Goal: Task Accomplishment & Management: Use online tool/utility

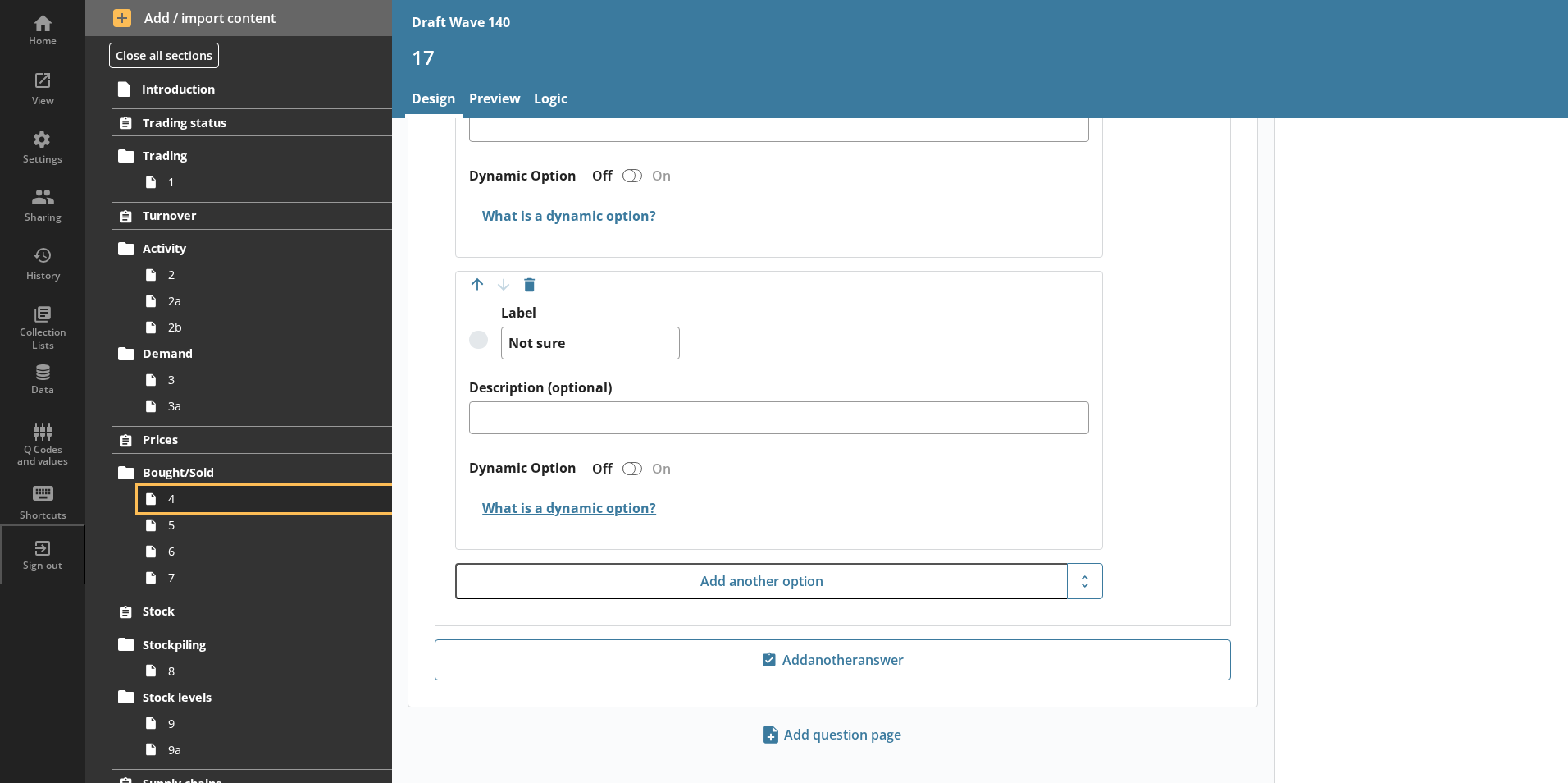
click at [167, 502] on link "4" at bounding box center [265, 498] width 254 height 26
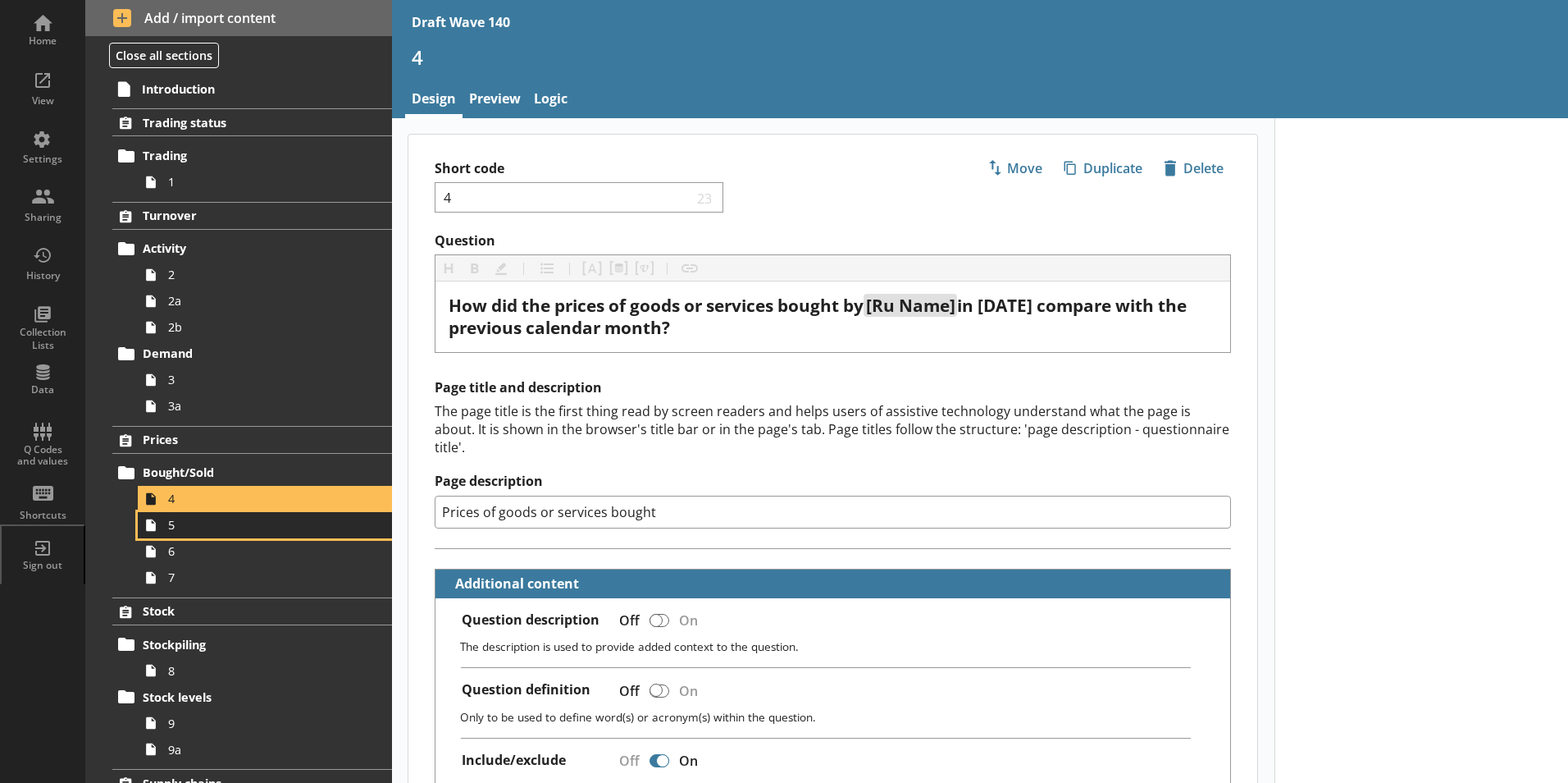
click at [171, 529] on span "5" at bounding box center [259, 525] width 182 height 15
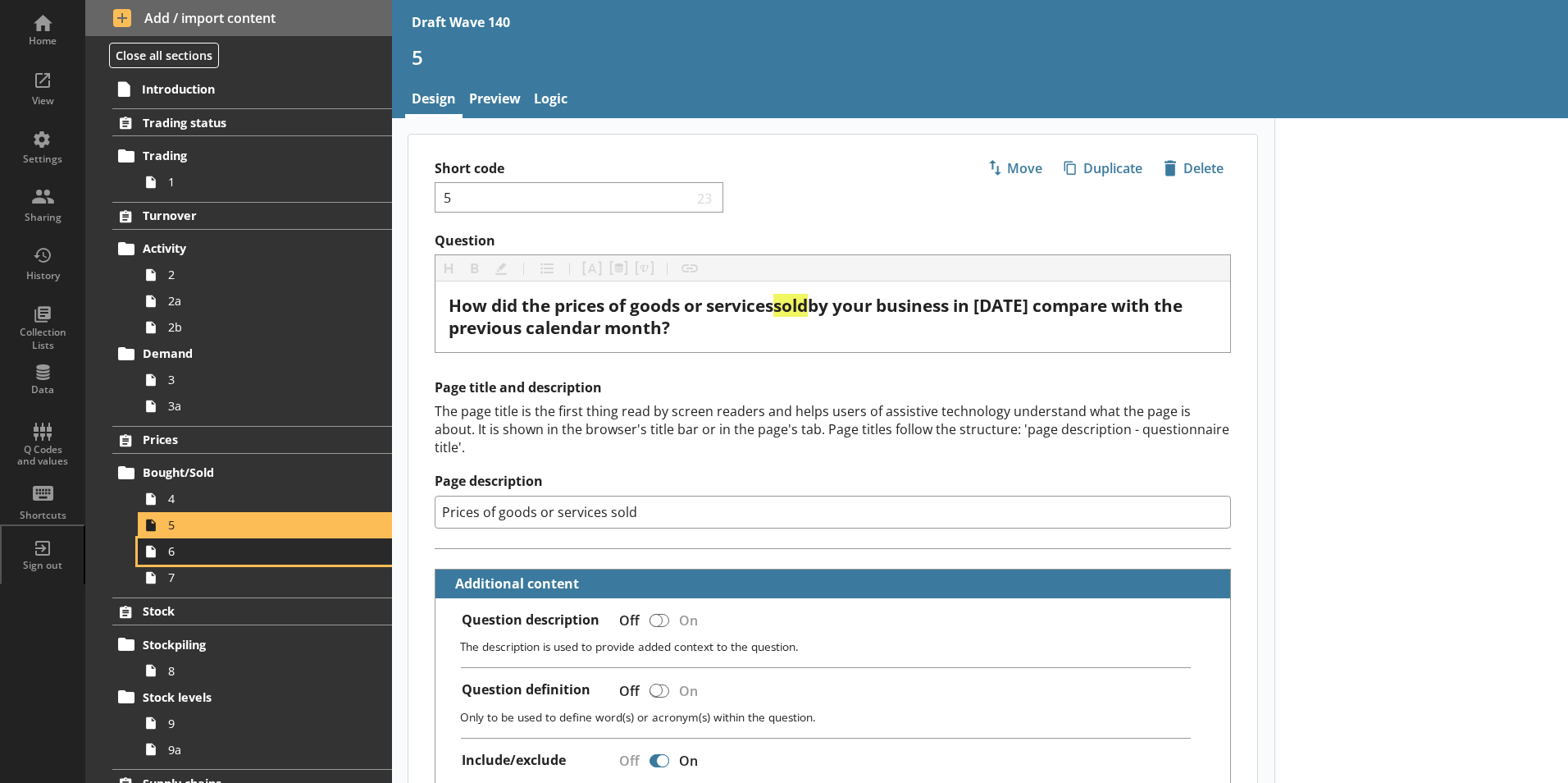
click at [181, 555] on span "6" at bounding box center [259, 550] width 182 height 15
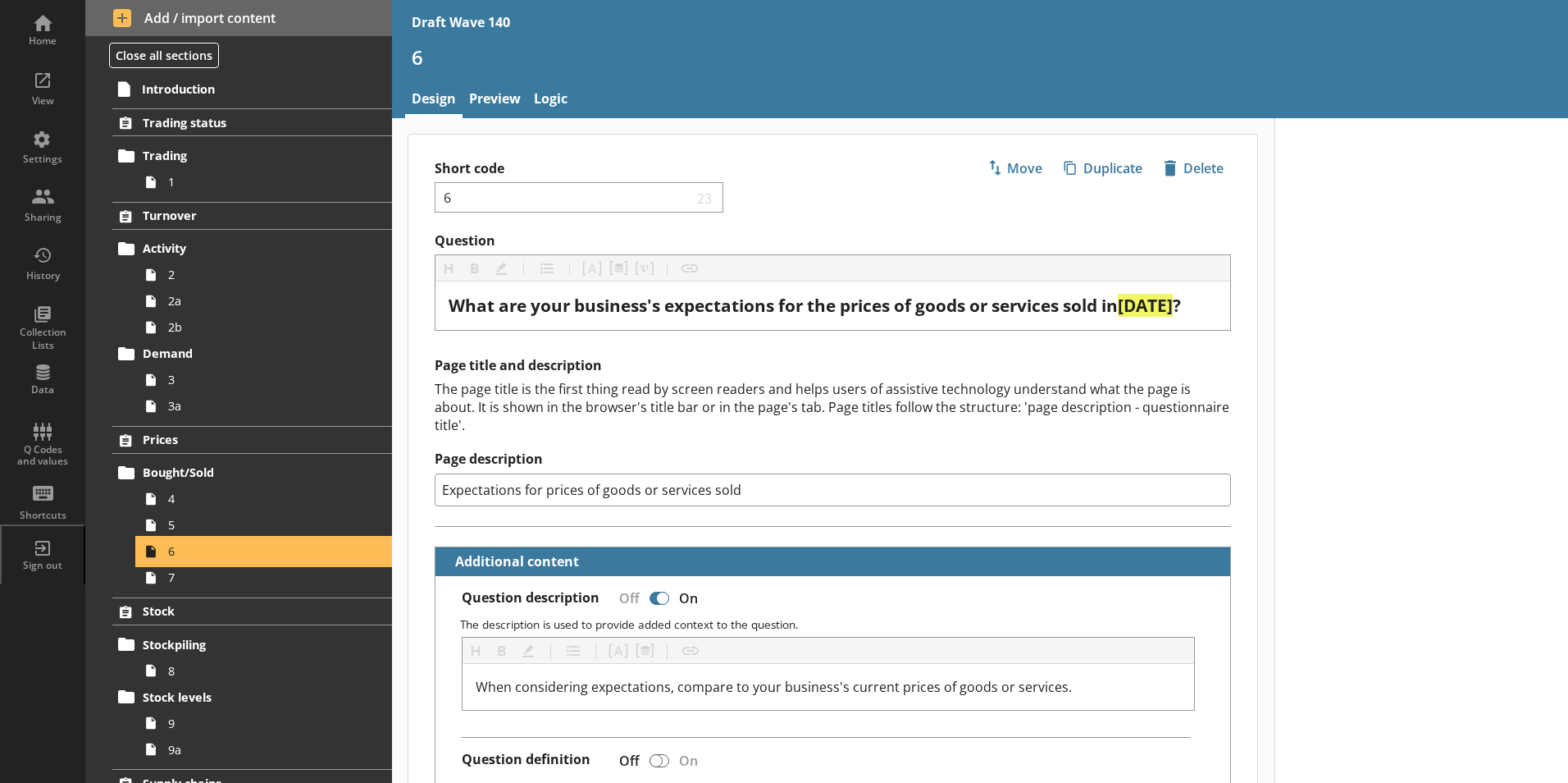
type textarea "x"
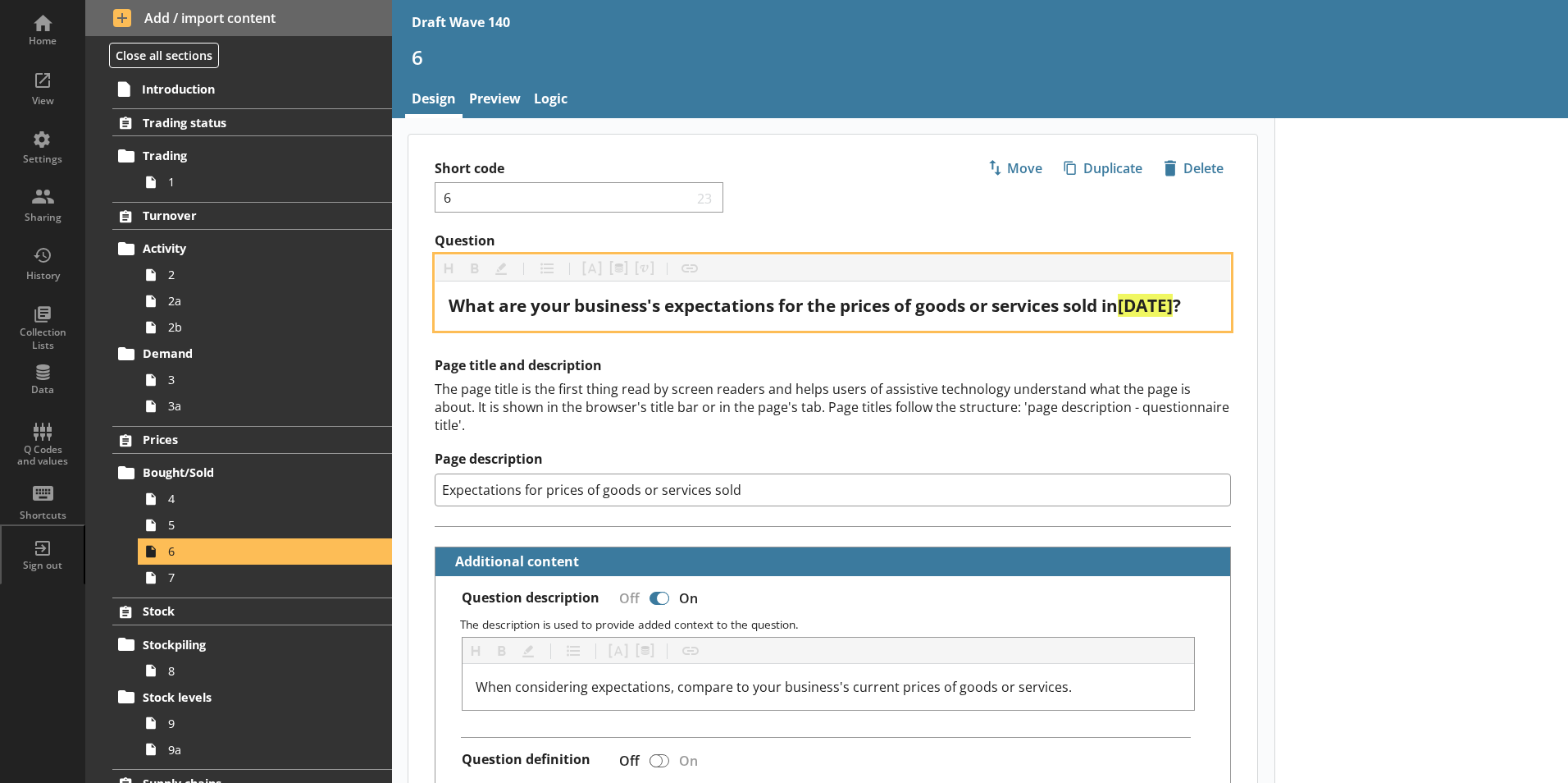
click at [1072, 311] on span "What are your business's expectations for the prices of goods or services sold …" at bounding box center [783, 305] width 669 height 23
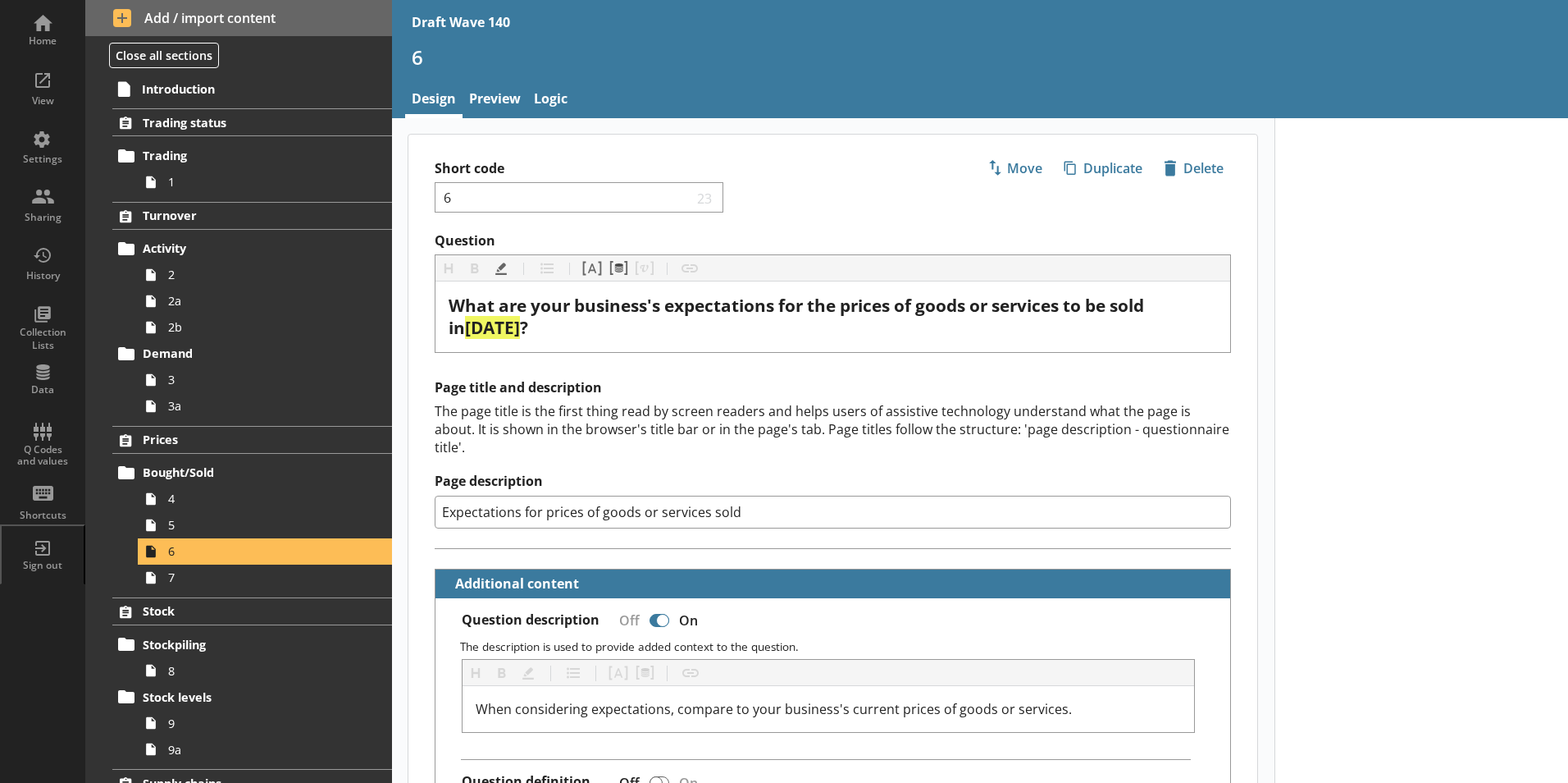
click at [167, 582] on link "7" at bounding box center [265, 577] width 254 height 26
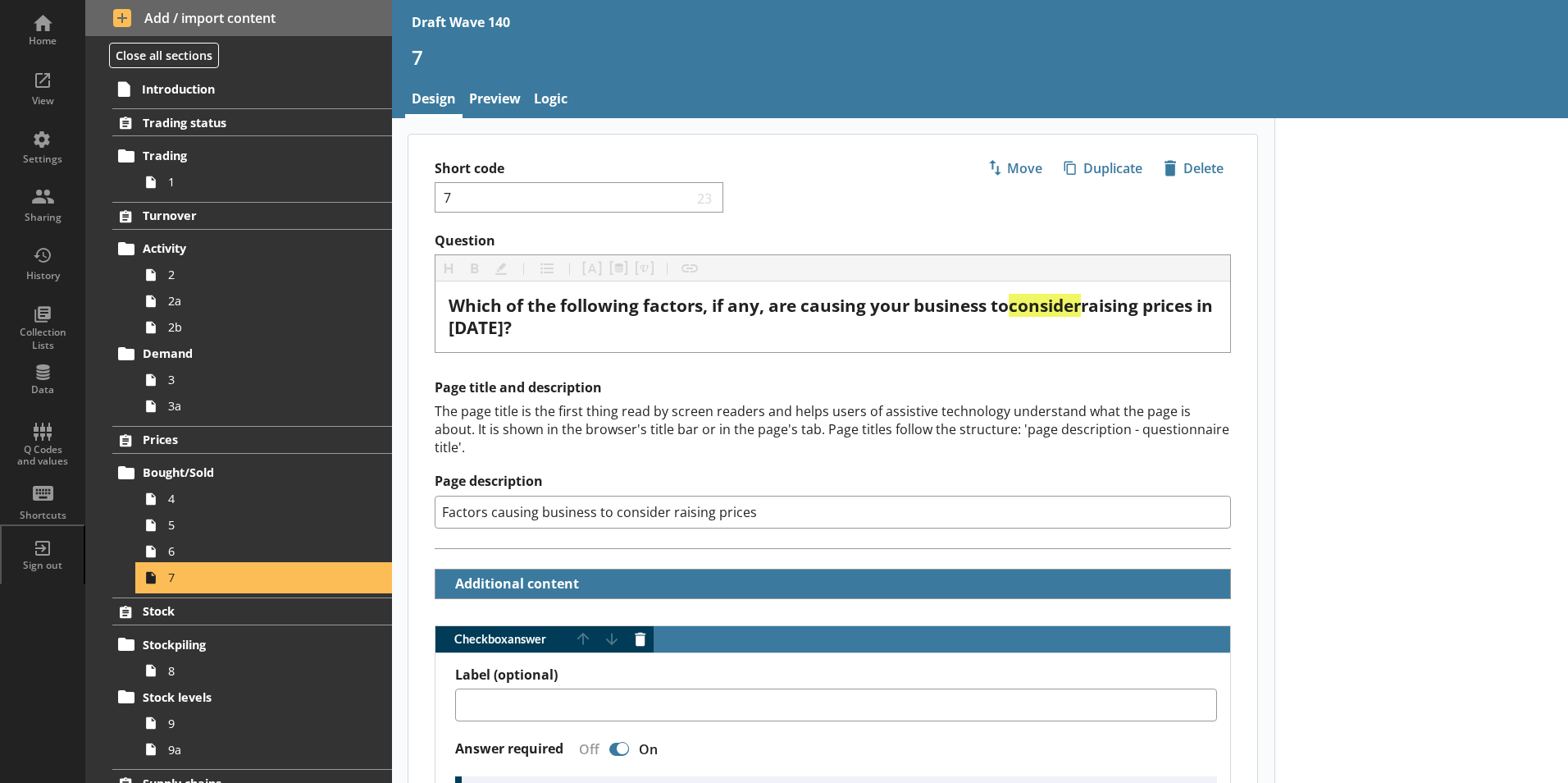
type textarea "x"
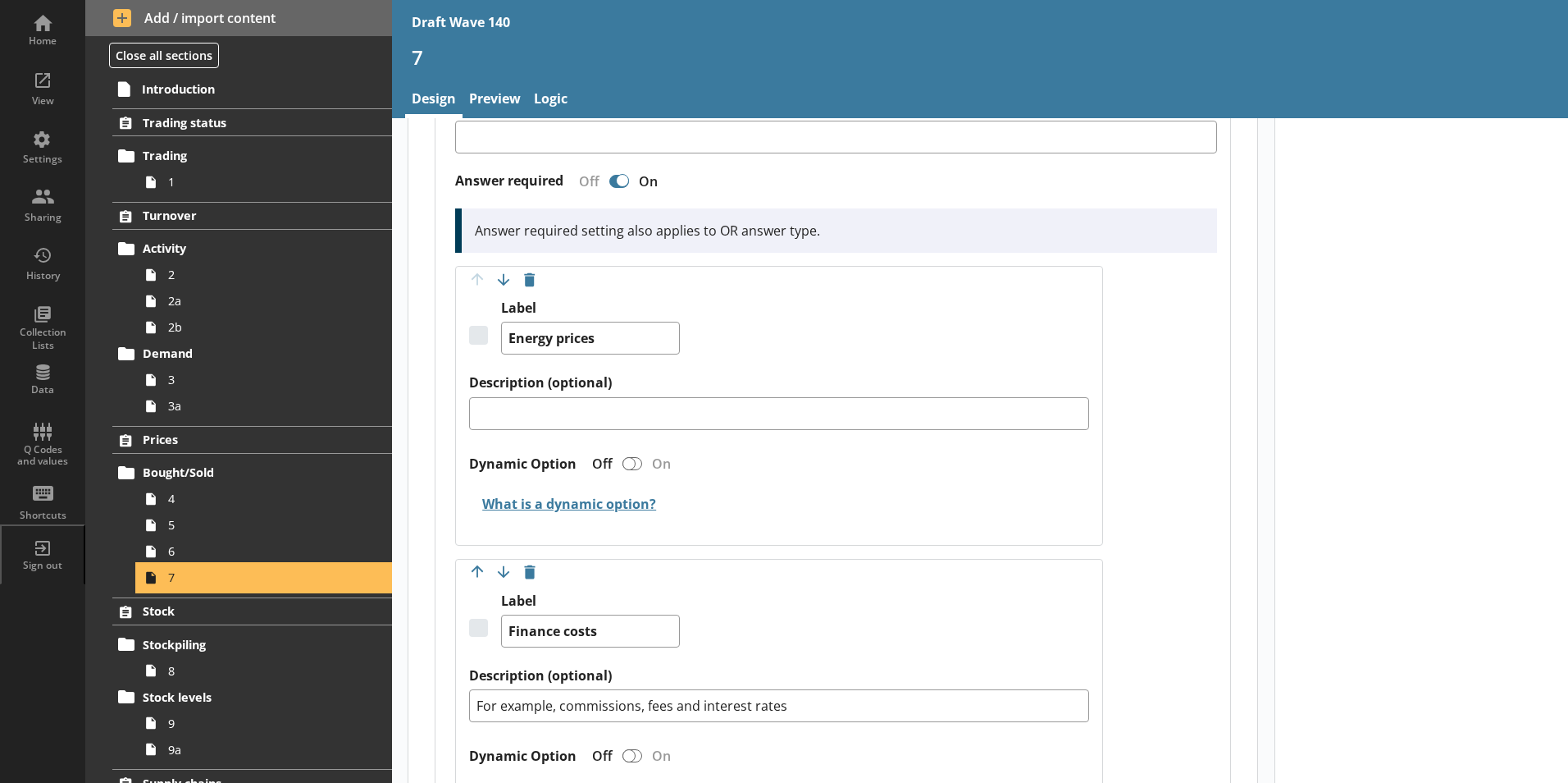
scroll to position [574, 0]
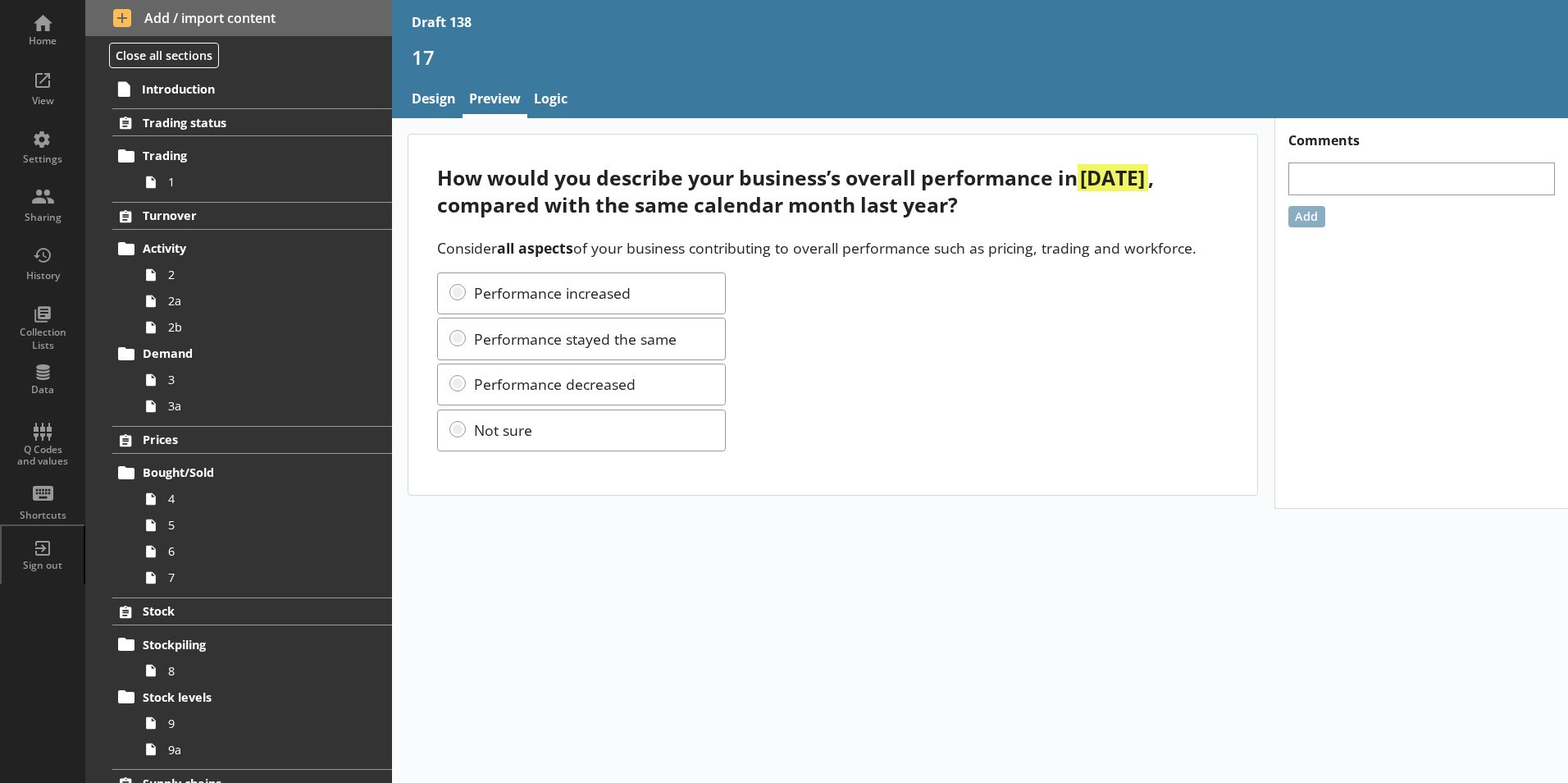
scroll to position [800, 0]
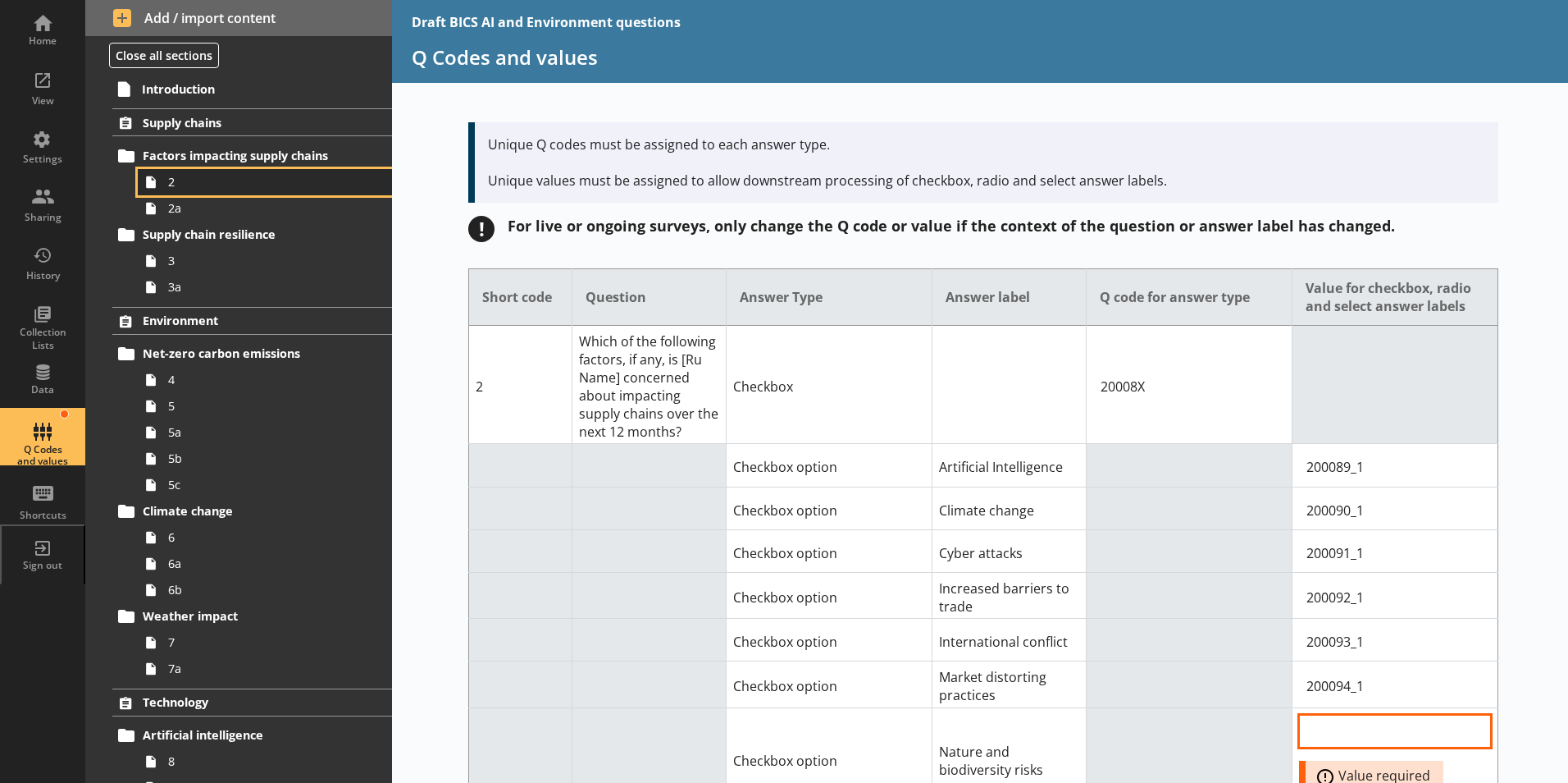
click at [173, 188] on span "2" at bounding box center [259, 182] width 182 height 15
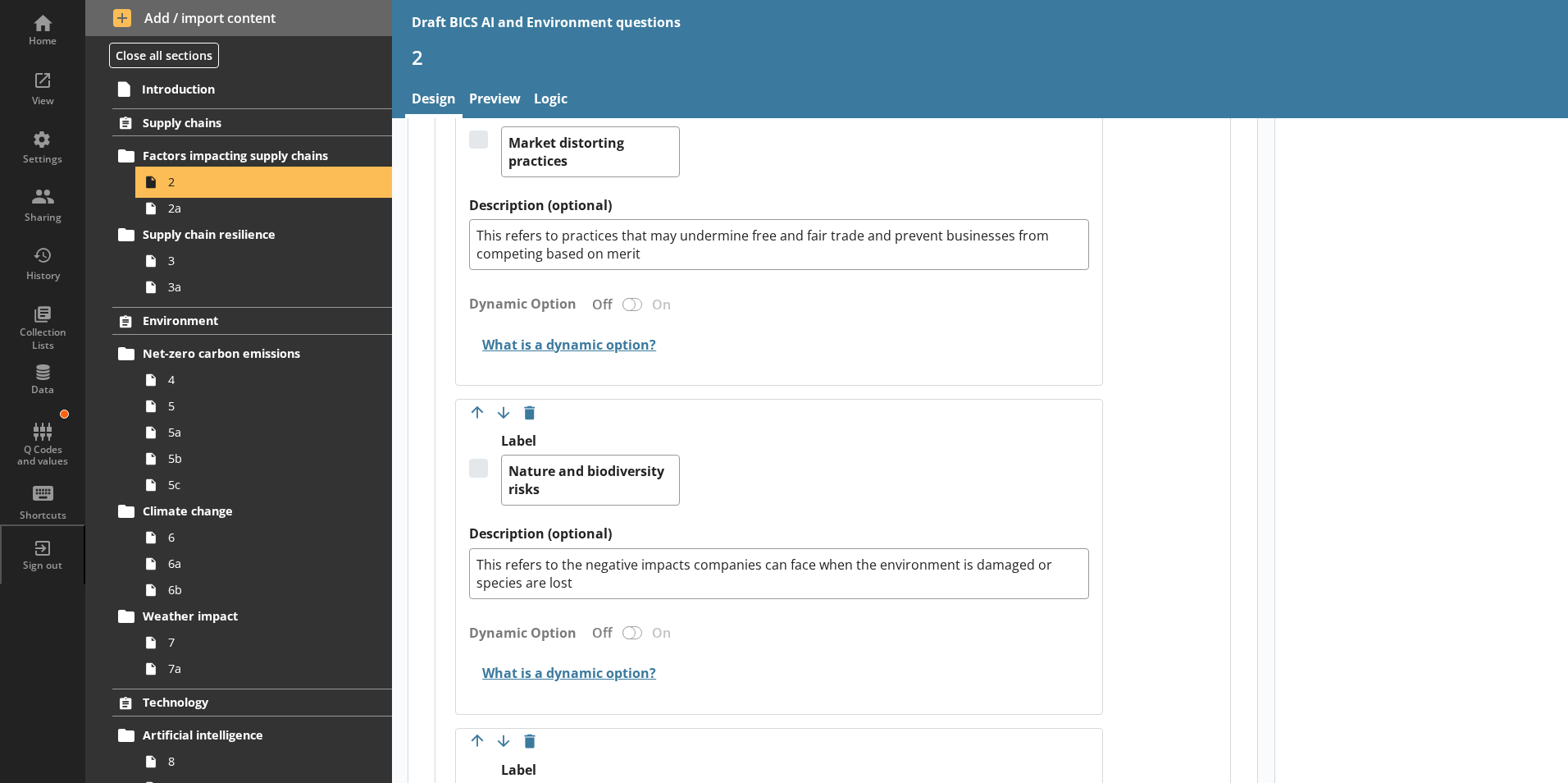
scroll to position [2215, 0]
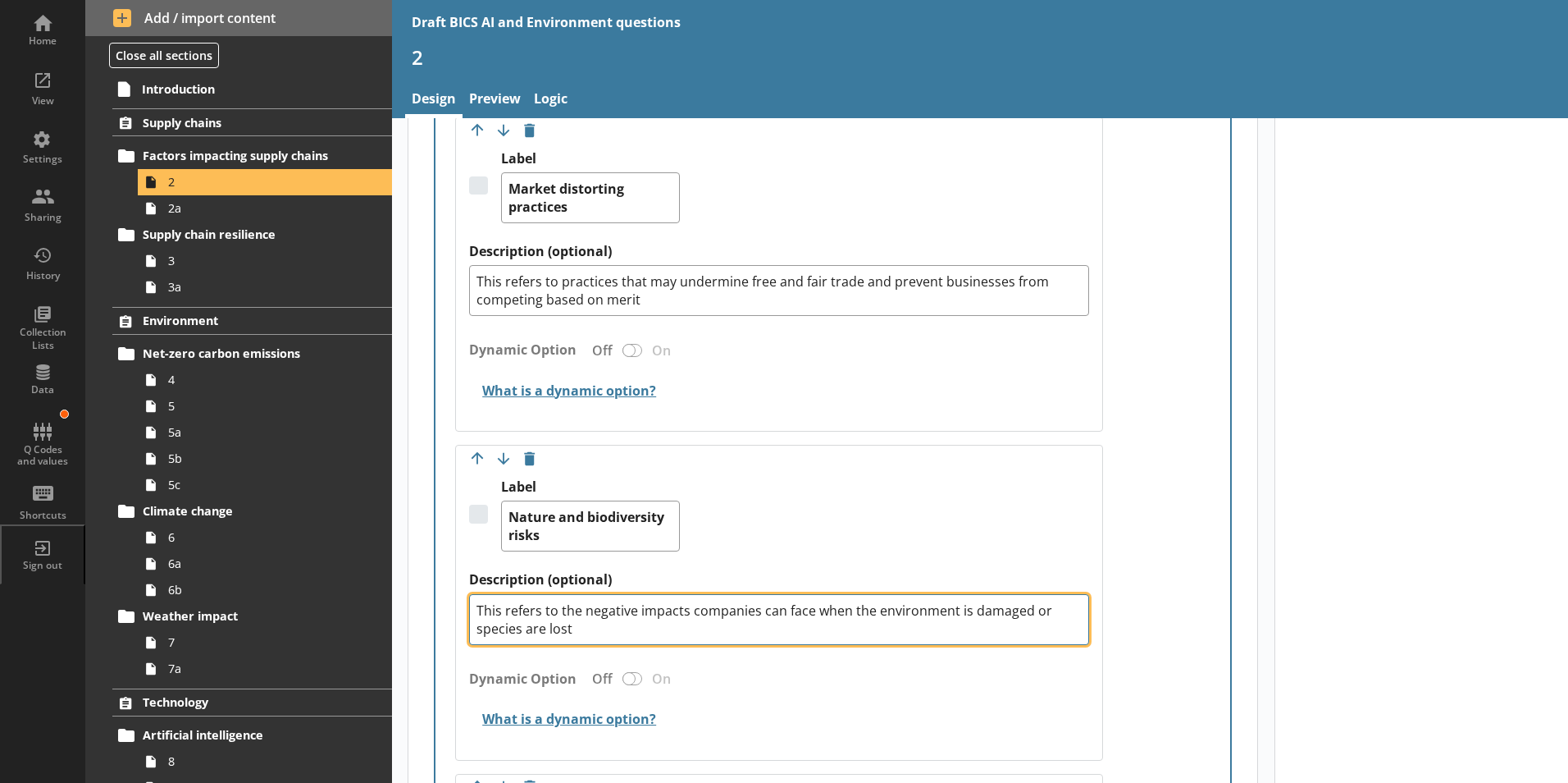
drag, startPoint x: 692, startPoint y: 593, endPoint x: 754, endPoint y: 599, distance: 62.3
click at [754, 599] on textarea "This refers to the negative impacts companies can face when the environment is …" at bounding box center [779, 618] width 620 height 51
type textarea "x"
type textarea "This refers to the negative impacts b can face when the environment is damaged …"
type textarea "x"
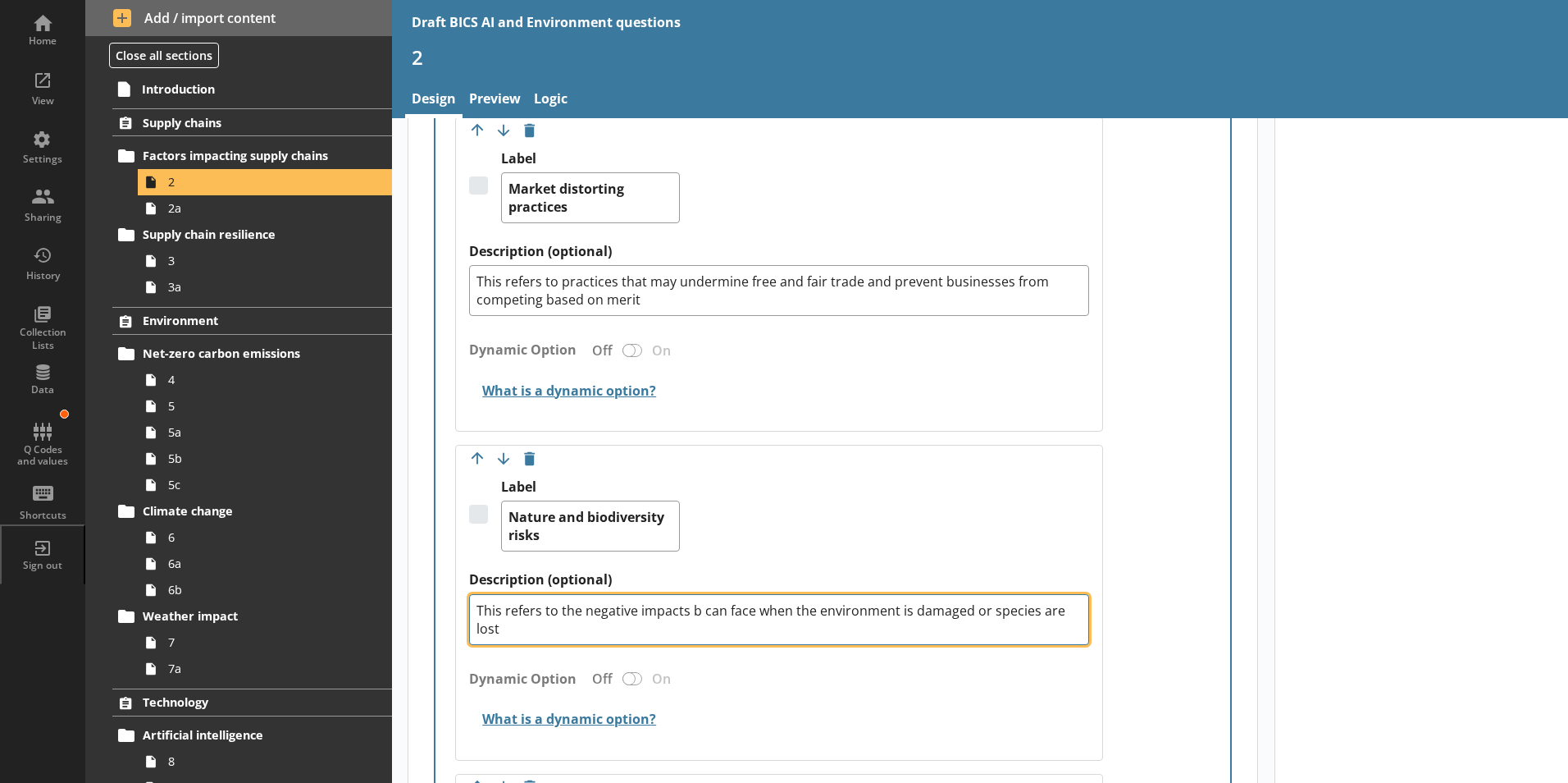
type textarea "This refers to the negative impacts bu can face when the environment is damaged…"
type textarea "x"
type textarea "This refers to the negative impacts bus can face when the environment is damage…"
type textarea "x"
type textarea "This refers to the negative impacts busi can face when the environment is damag…"
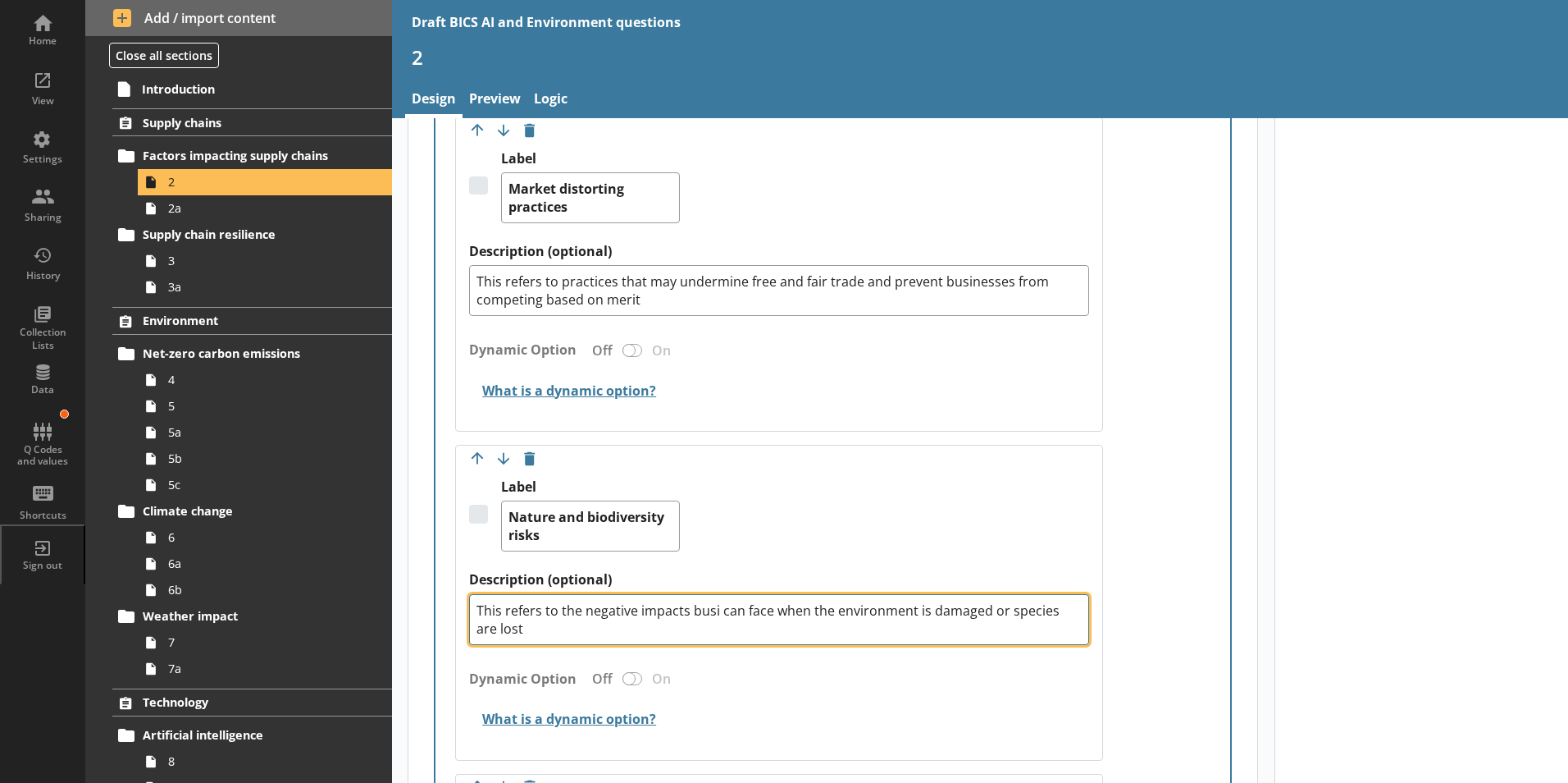
type textarea "x"
type textarea "This refers to the negative impacts busin can face when the environment is dama…"
type textarea "x"
type textarea "This refers to the negative impacts busine can face when the environment is dam…"
type textarea "x"
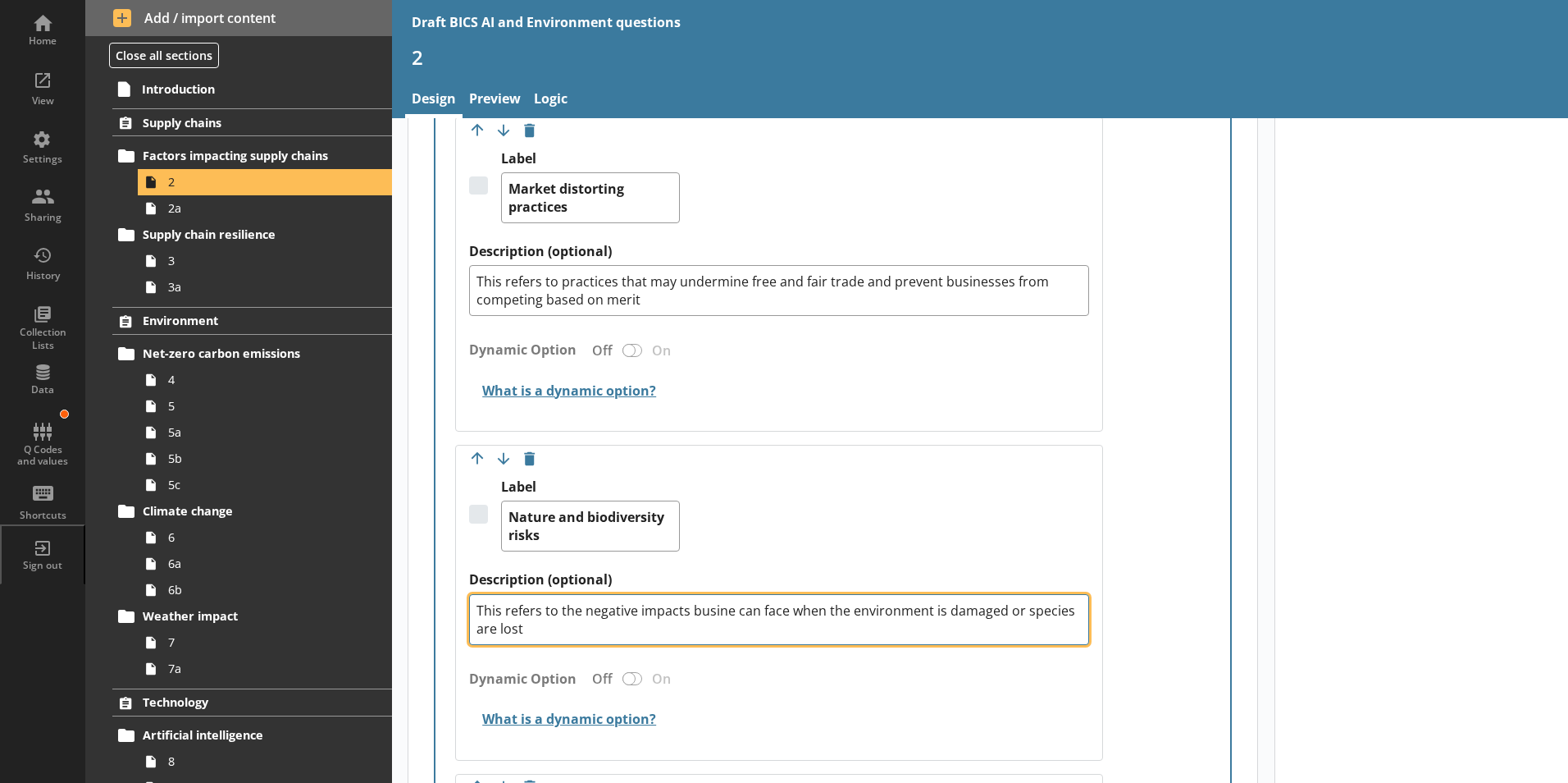
type textarea "This refers to the negative impacts busines can face when the environment is da…"
type textarea "x"
type textarea "This refers to the negative impacts business can face when the environment is d…"
type textarea "x"
type textarea "This refers to the negative impacts businesse can face when the environment is …"
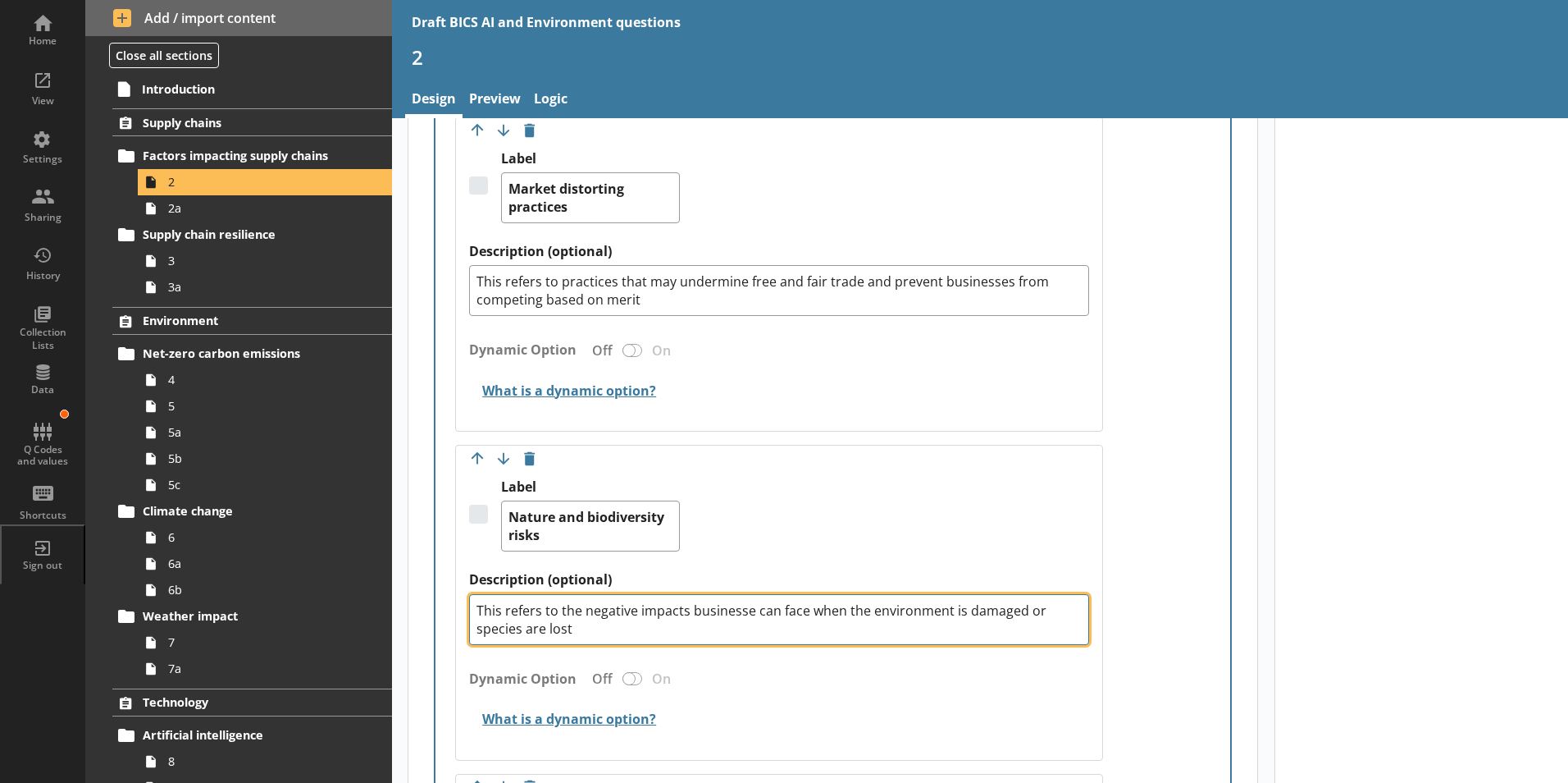
type textarea "x"
drag, startPoint x: 478, startPoint y: 588, endPoint x: 595, endPoint y: 609, distance: 118.9
click at [595, 609] on textarea "This refers to the negative impacts businesses can face when the environment is…" at bounding box center [779, 618] width 620 height 51
type textarea "This refers to the negative impacts businesses can face when the environment is…"
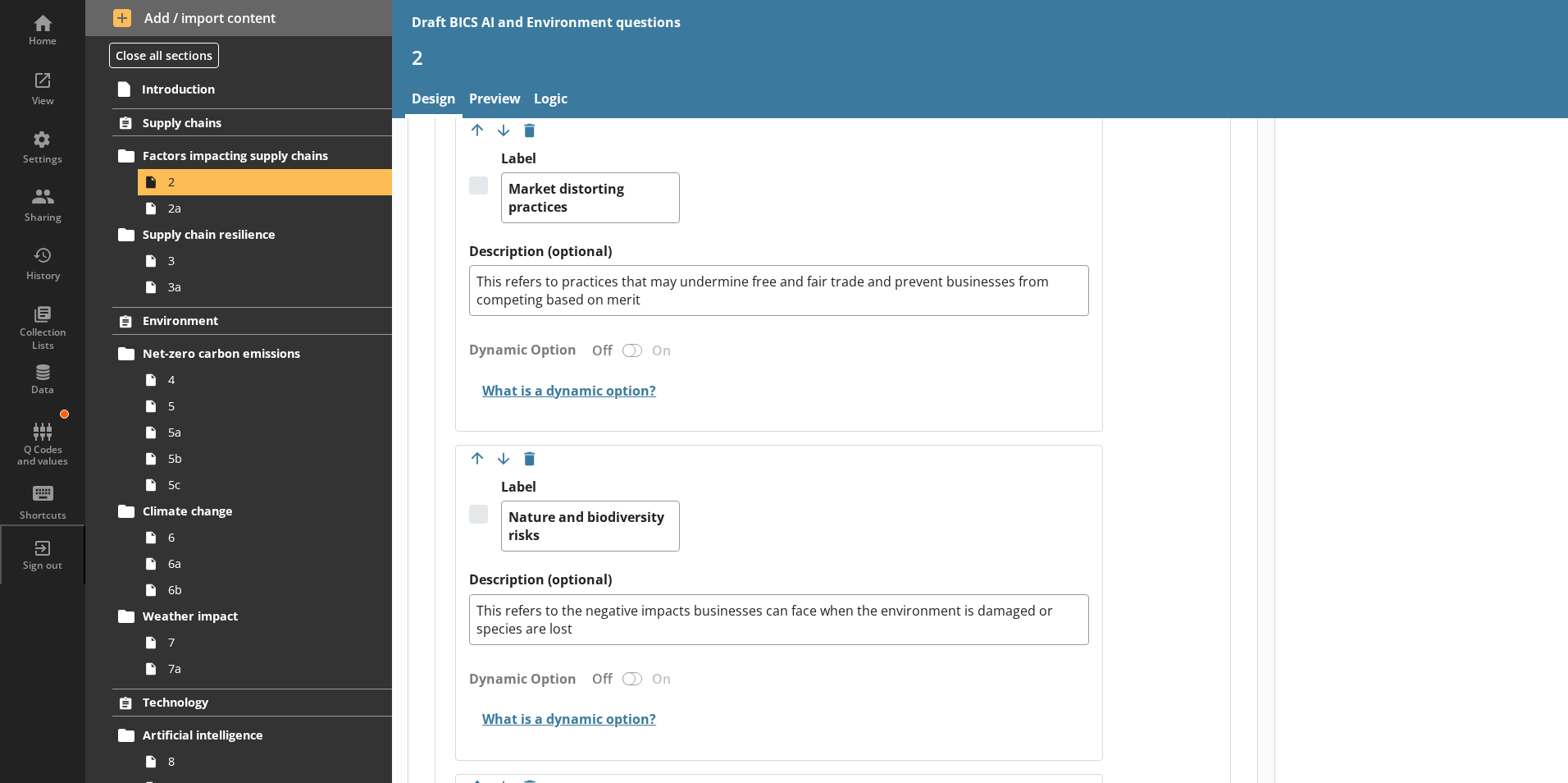
click at [768, 640] on div "Move answer up Move answer down Delete option Label Nature and biodiversity ris…" at bounding box center [779, 609] width 620 height 261
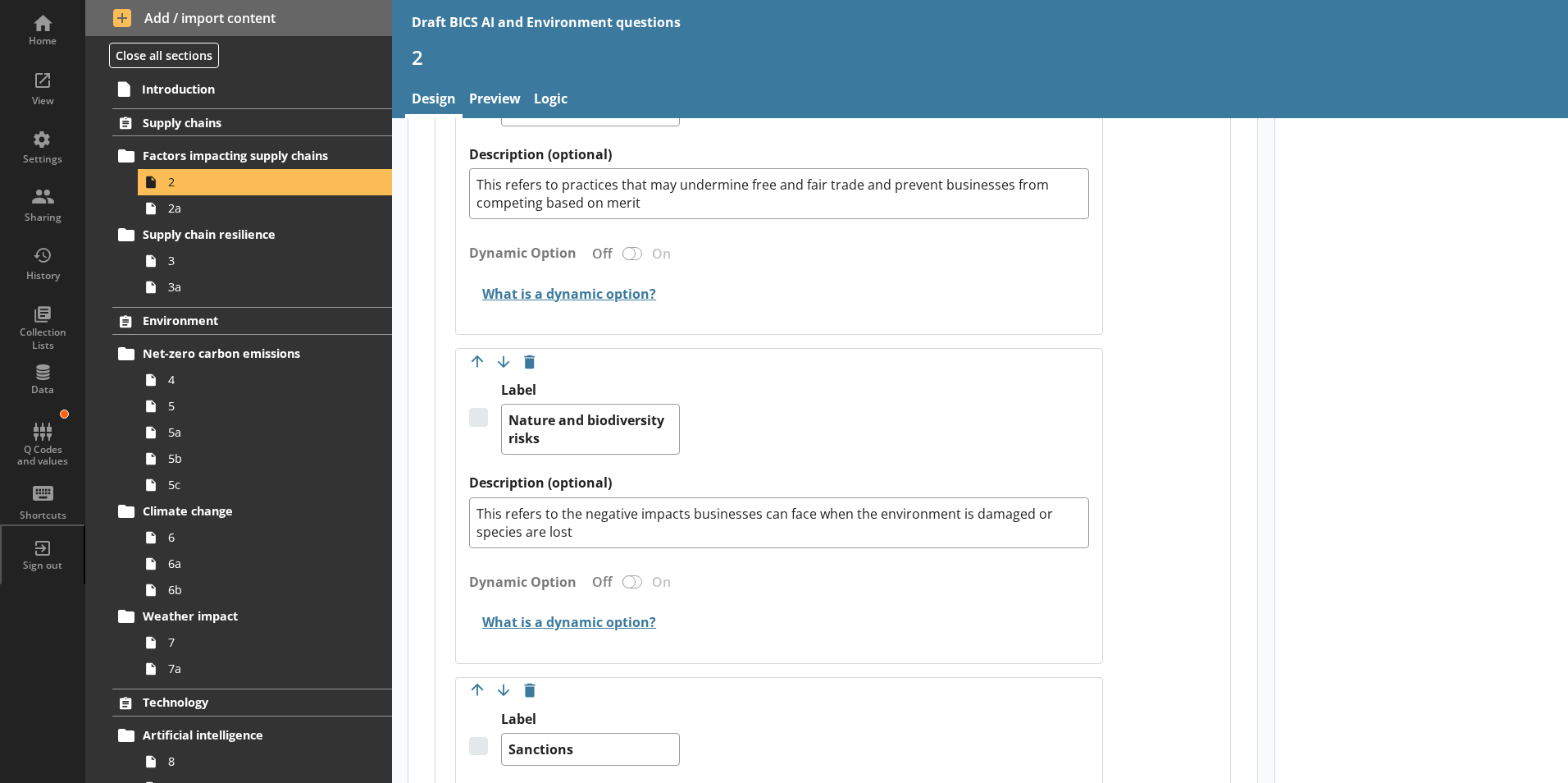
scroll to position [2461, 0]
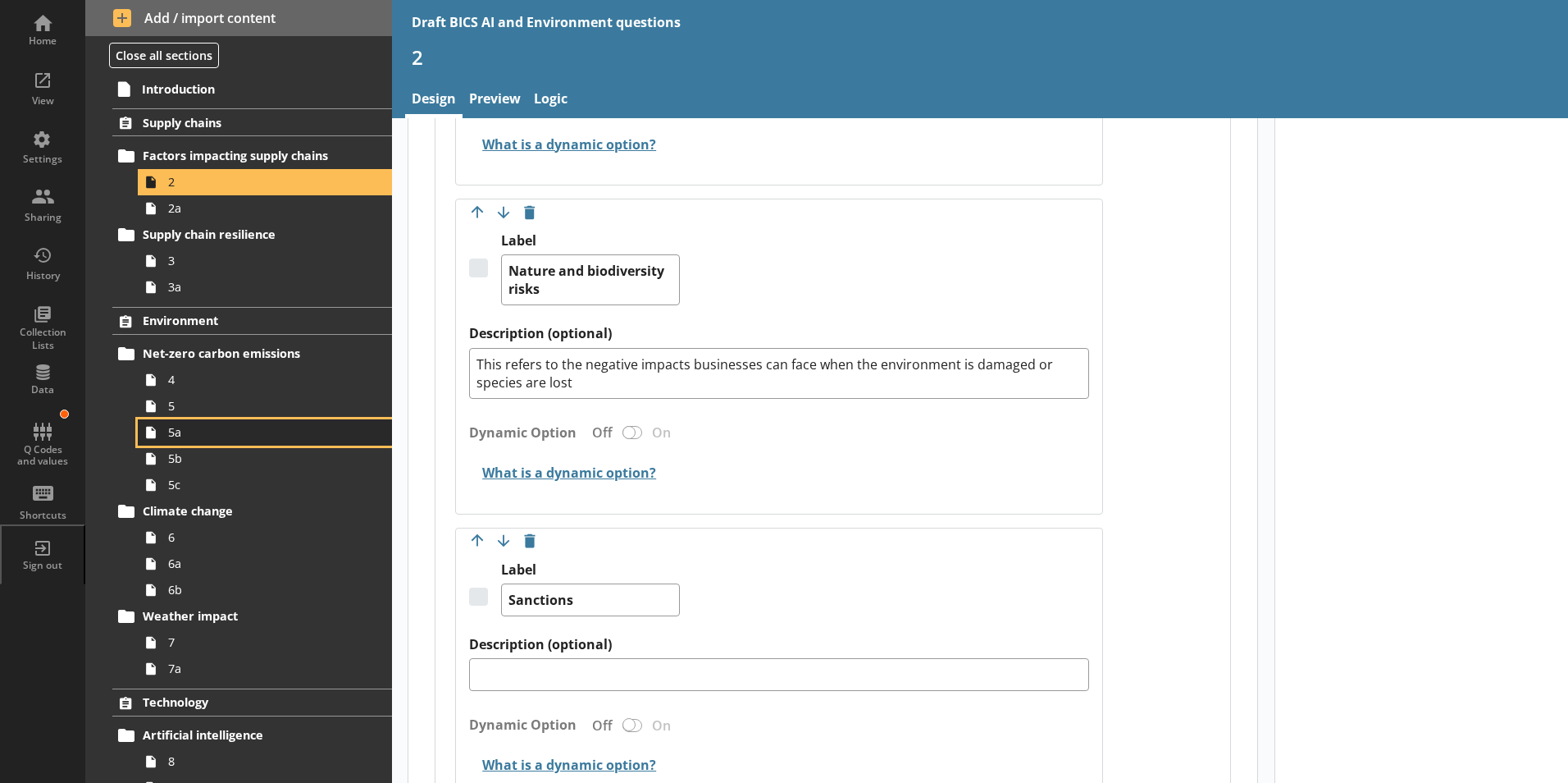
click at [176, 440] on link "5a" at bounding box center [265, 432] width 254 height 26
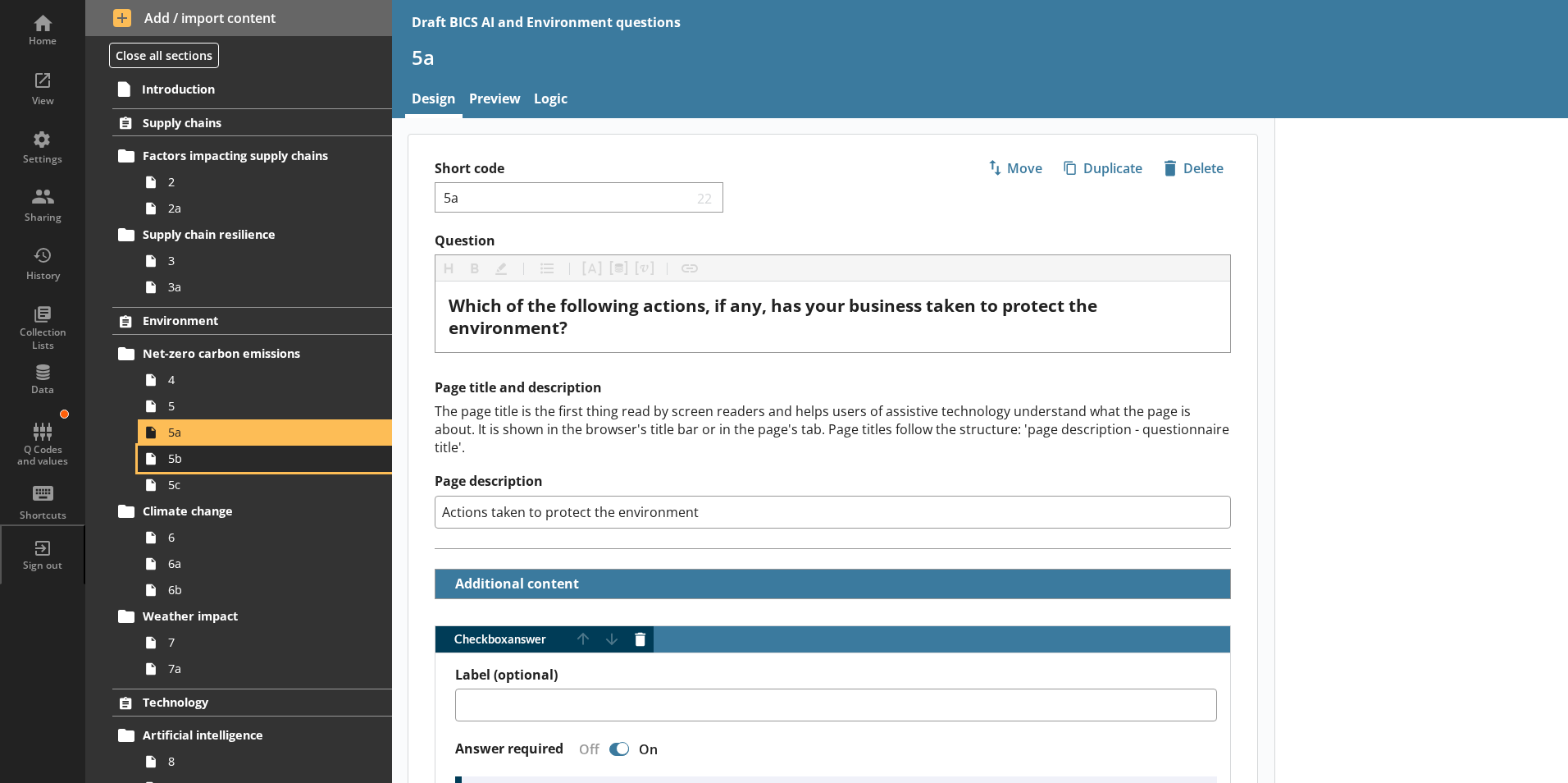
click at [178, 469] on link "5b" at bounding box center [265, 458] width 254 height 26
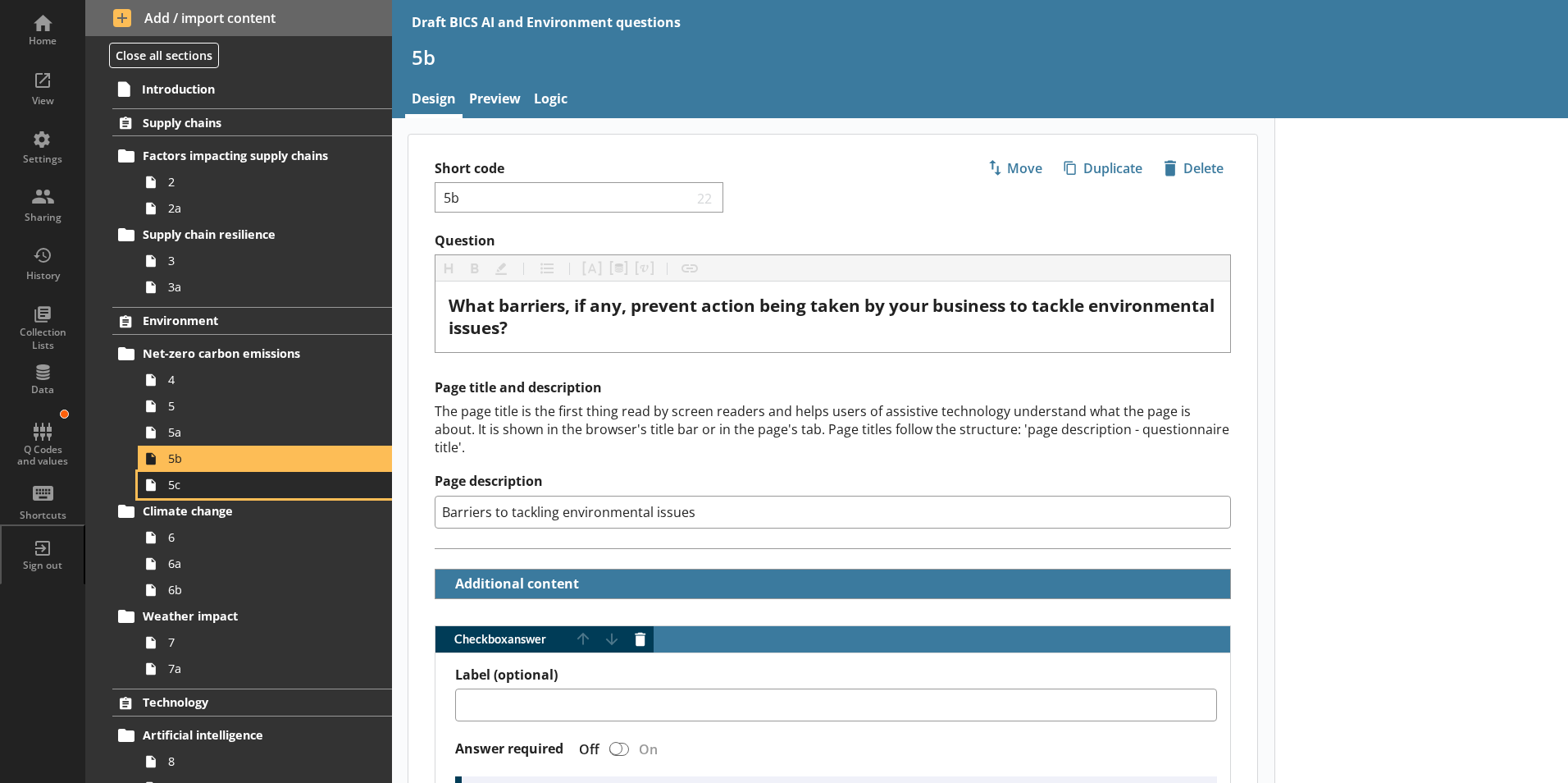
click at [183, 491] on span "5c" at bounding box center [259, 484] width 182 height 15
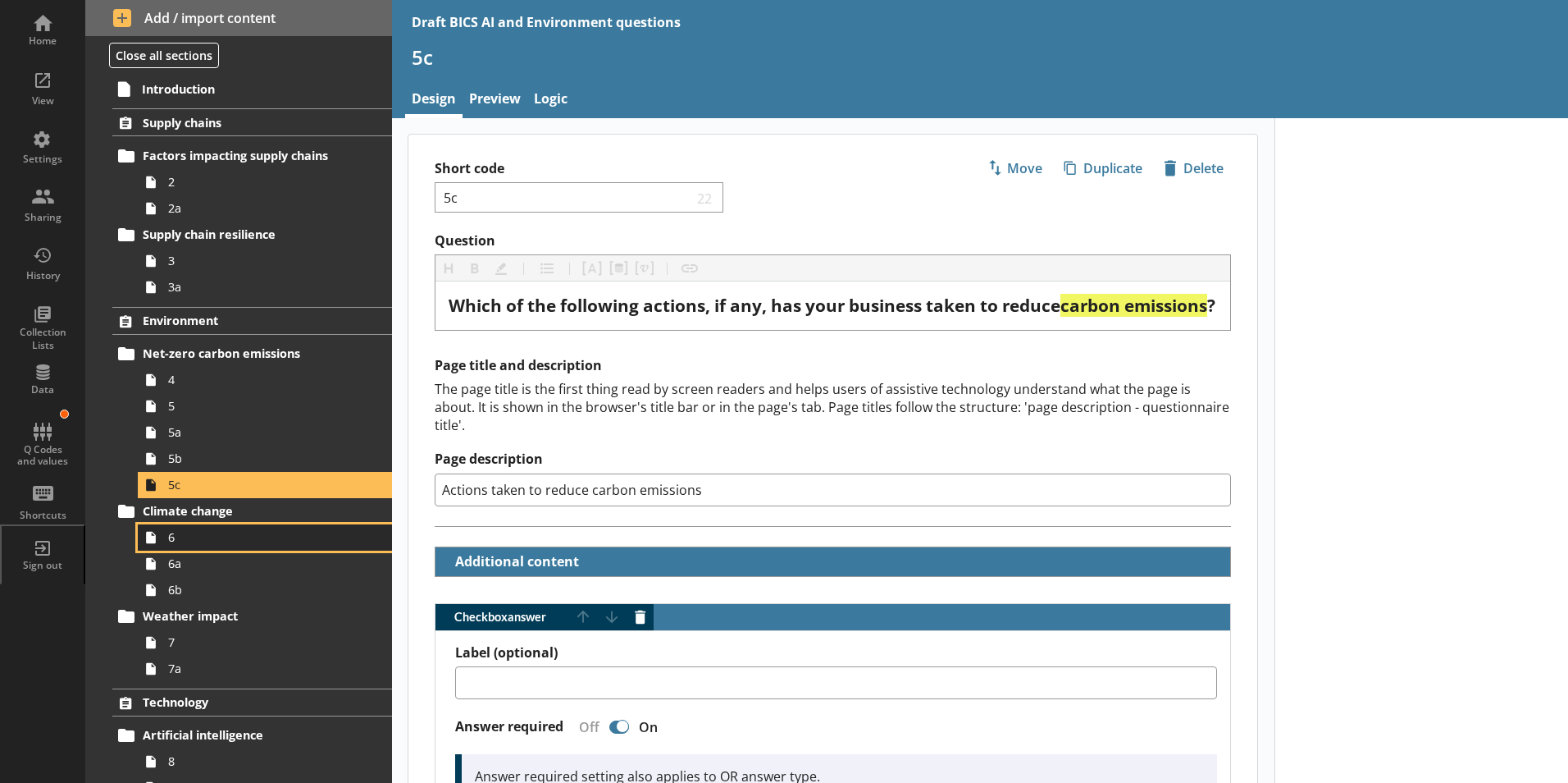
click at [177, 543] on span "6" at bounding box center [259, 537] width 182 height 15
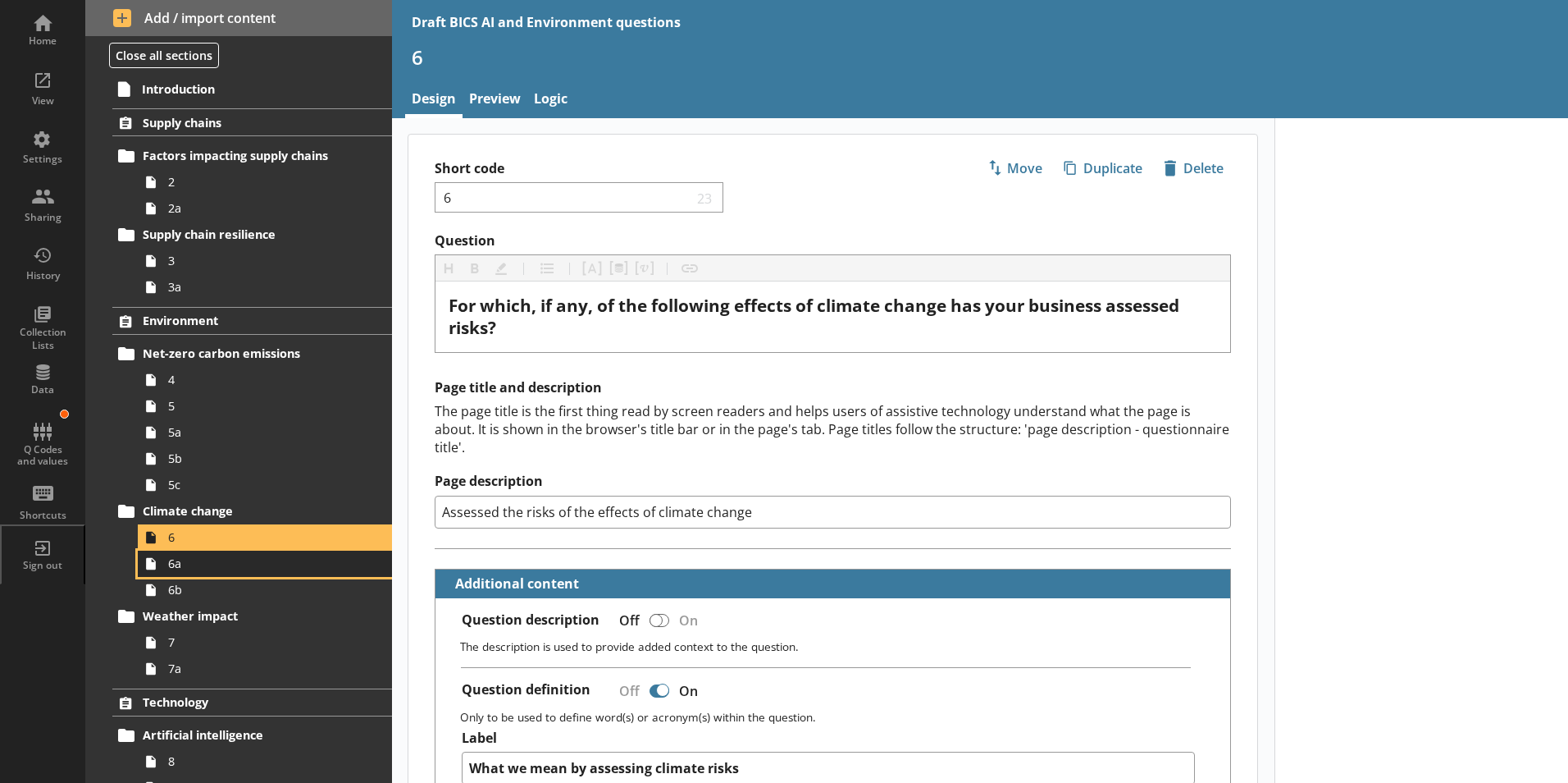
click at [180, 570] on span "6a" at bounding box center [259, 563] width 182 height 15
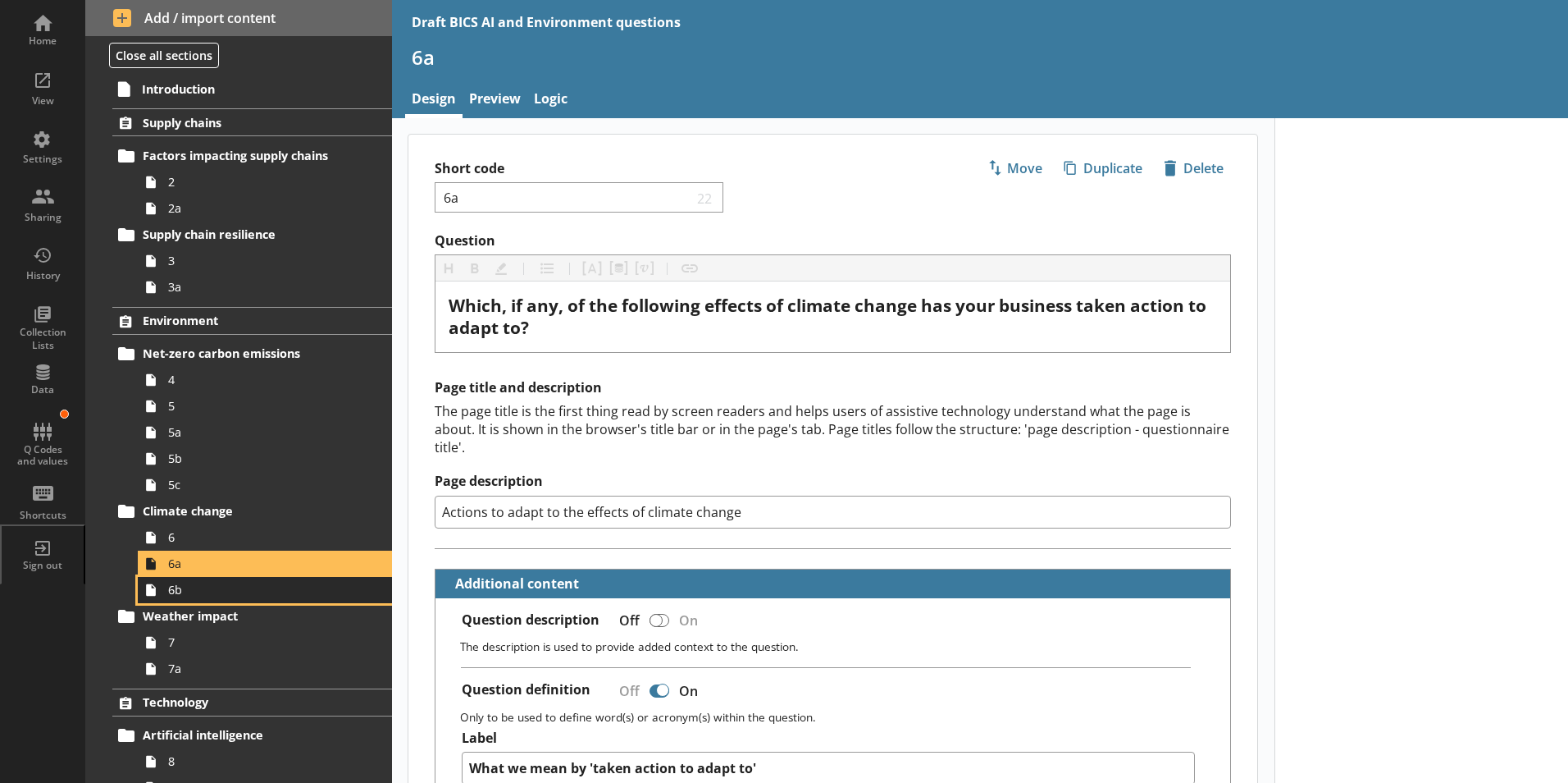
click at [181, 596] on span "6b" at bounding box center [259, 590] width 182 height 15
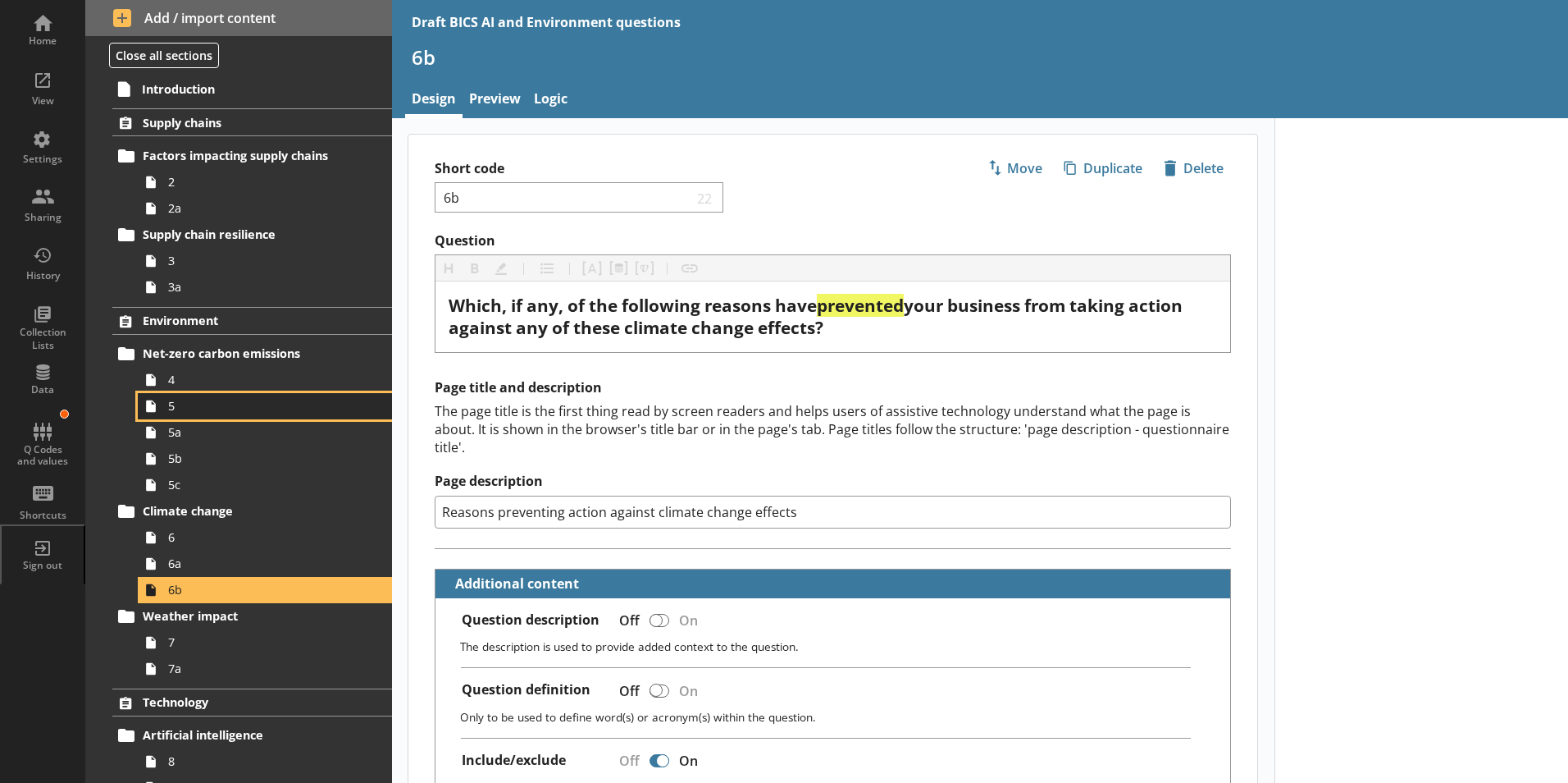
click at [174, 407] on span "5" at bounding box center [259, 406] width 182 height 15
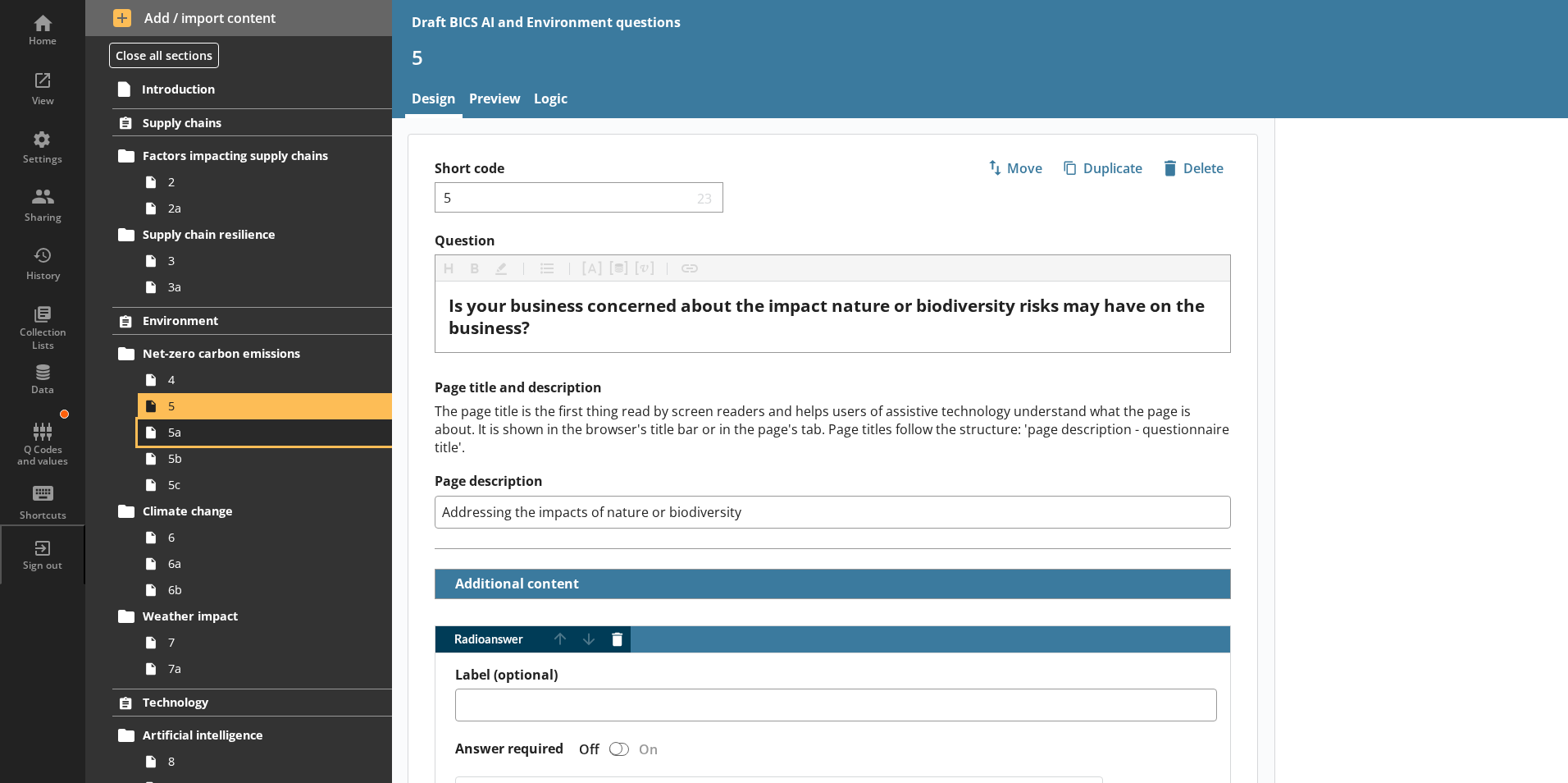
click at [171, 436] on span "5a" at bounding box center [259, 432] width 182 height 15
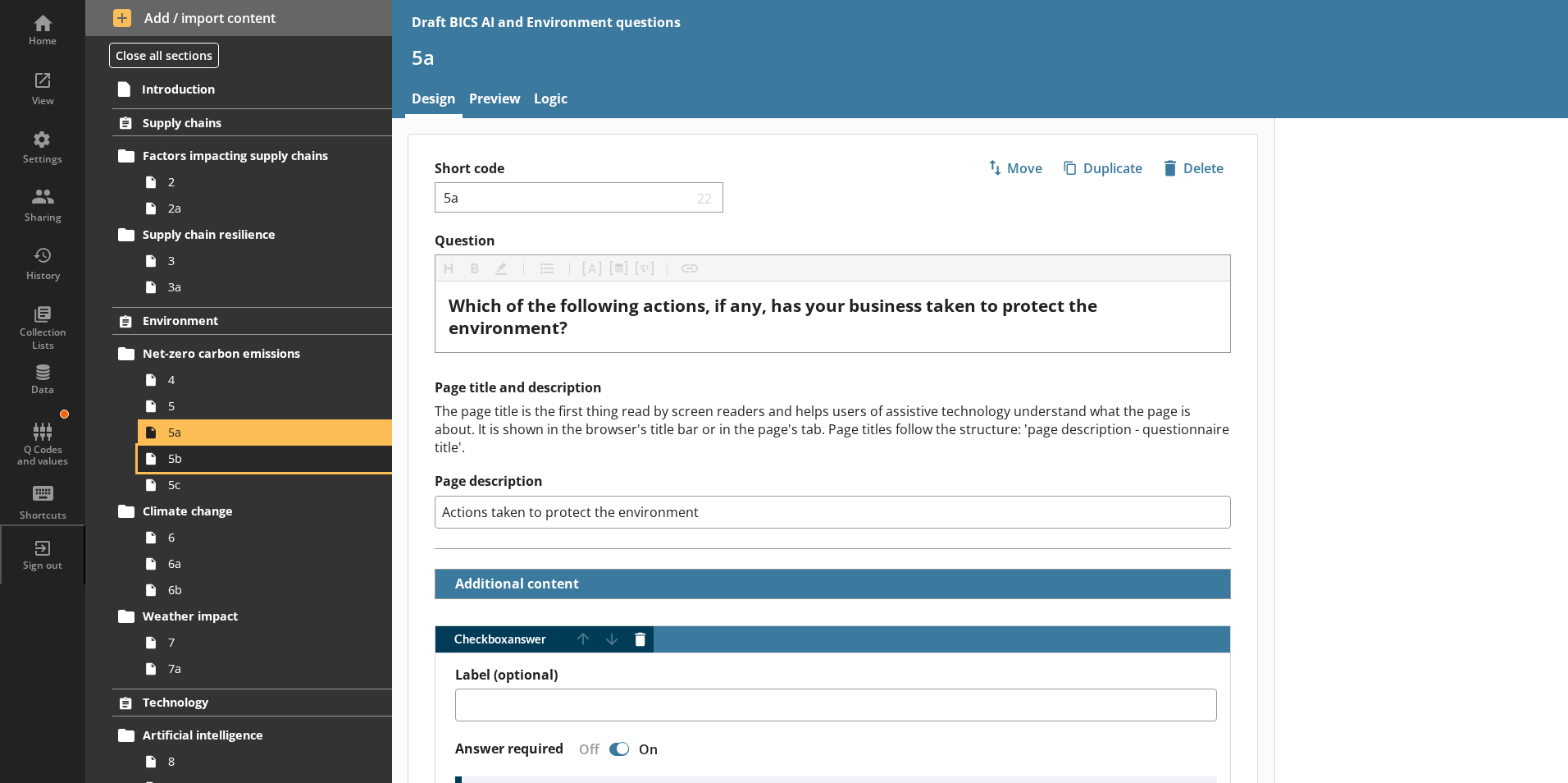
click at [175, 467] on link "5b" at bounding box center [265, 458] width 254 height 26
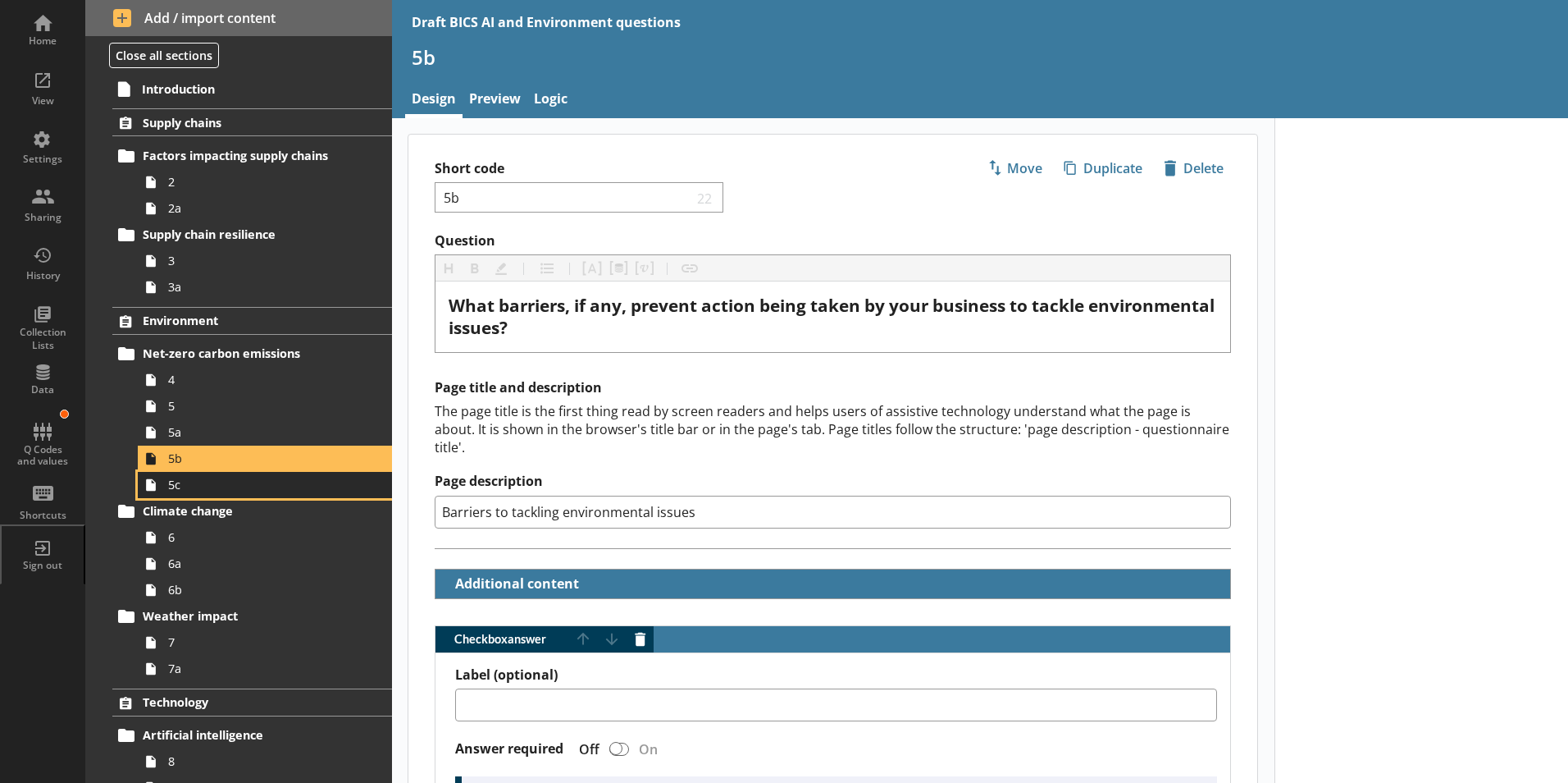
click at [181, 488] on span "5c" at bounding box center [259, 484] width 182 height 15
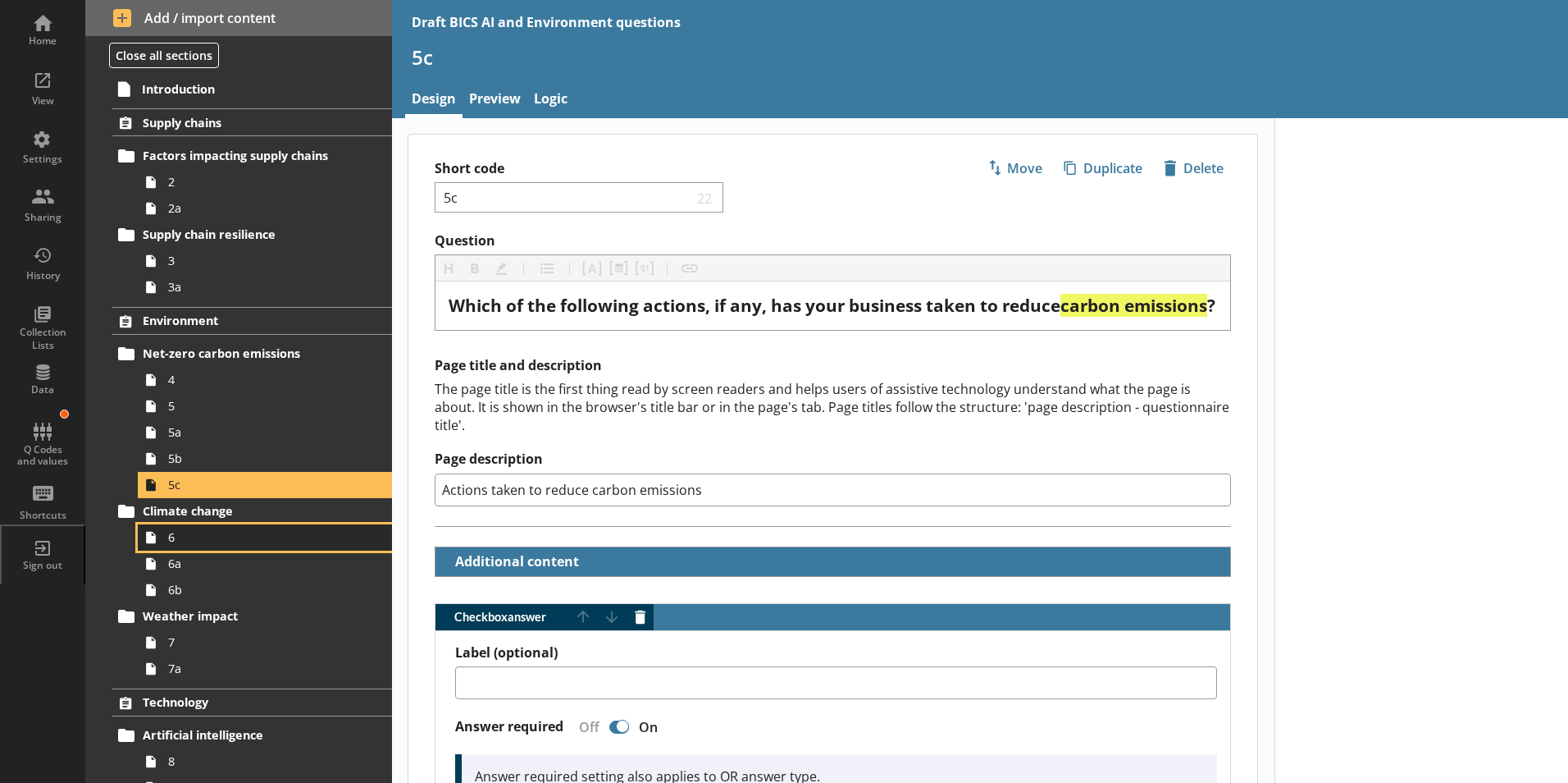
click at [182, 544] on span "6" at bounding box center [259, 537] width 182 height 15
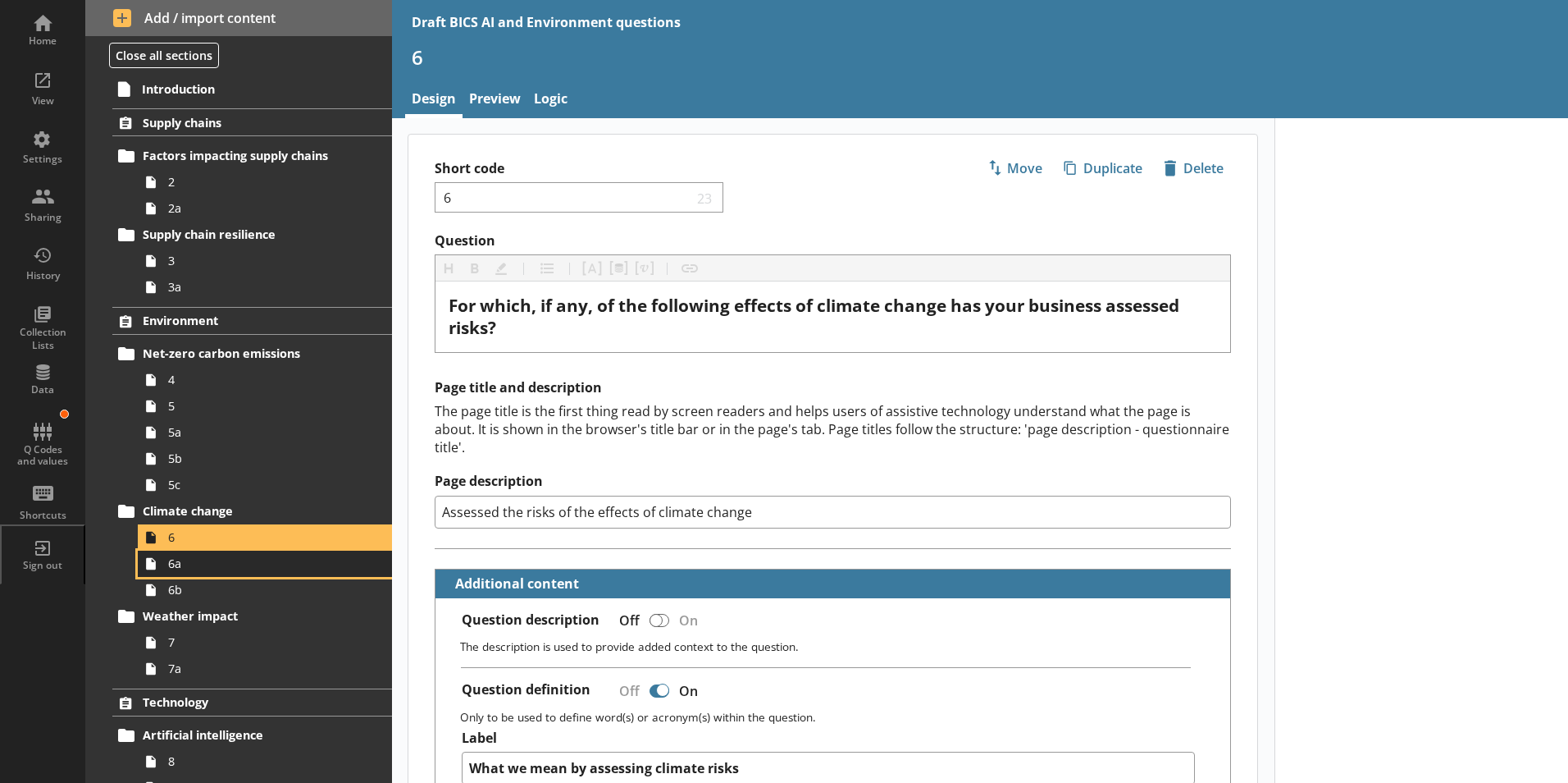
click at [175, 573] on link "6a" at bounding box center [265, 563] width 254 height 26
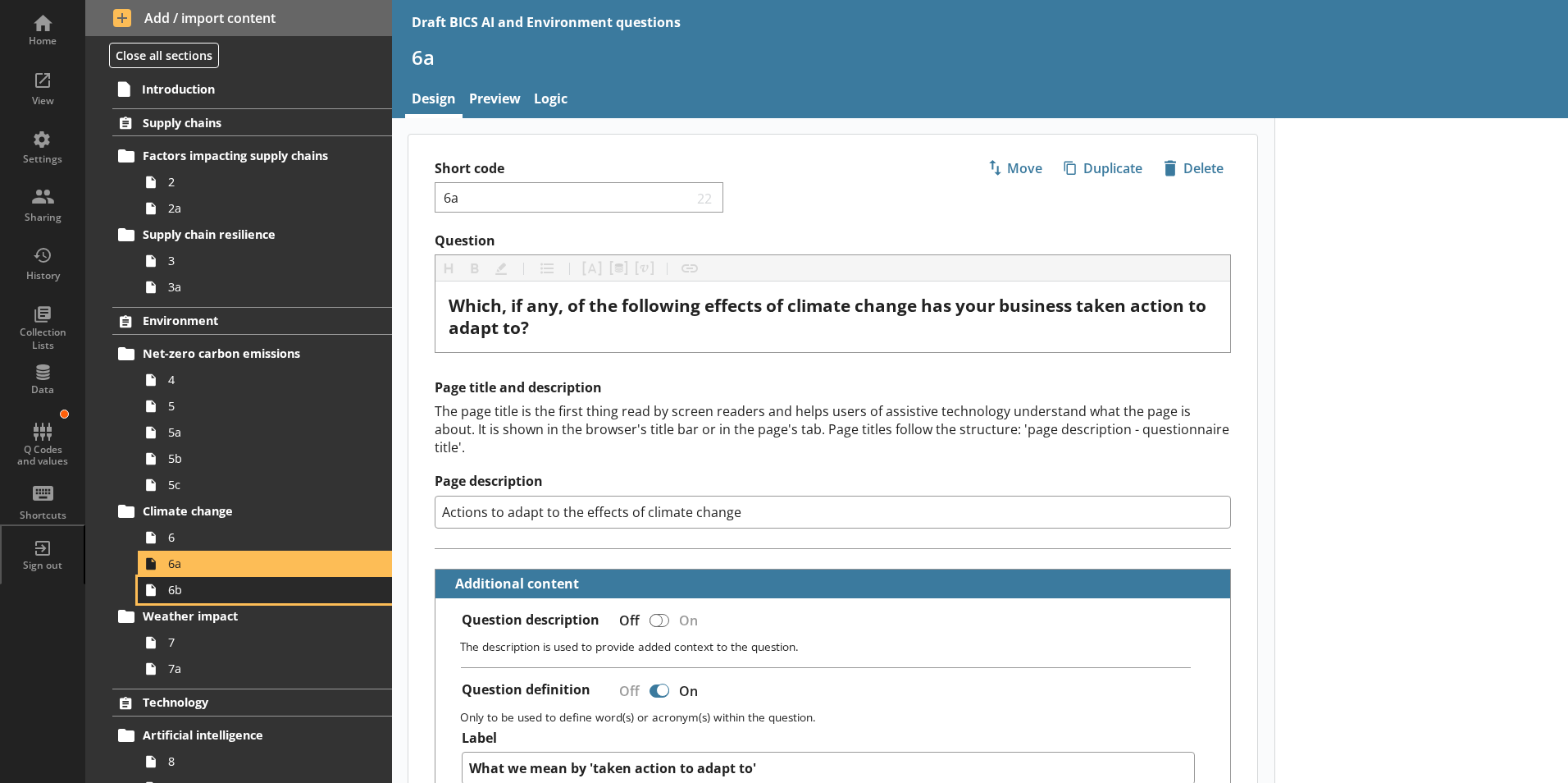
click at [180, 593] on span "6b" at bounding box center [259, 590] width 182 height 15
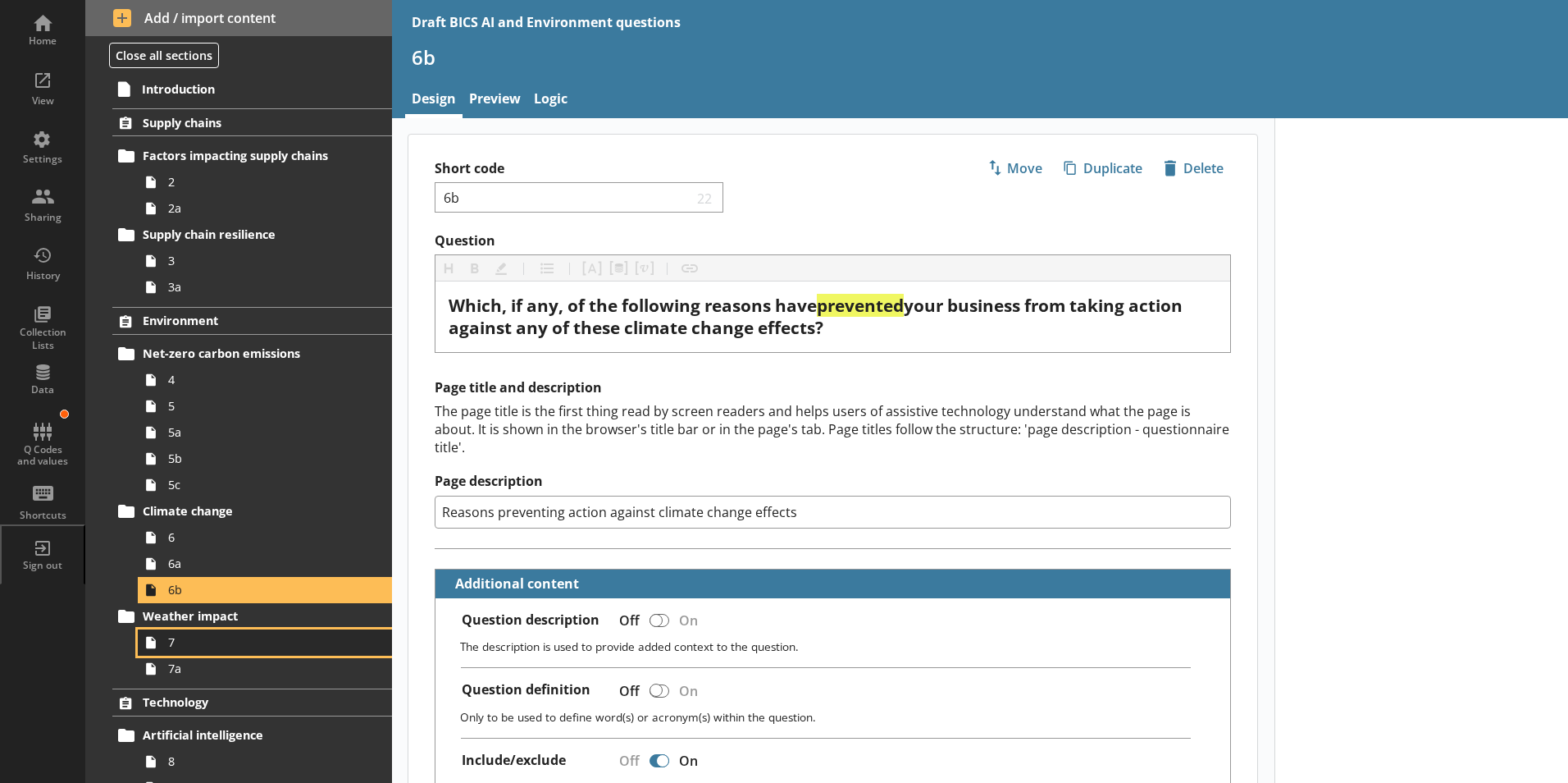
click at [175, 637] on span "7" at bounding box center [259, 641] width 182 height 15
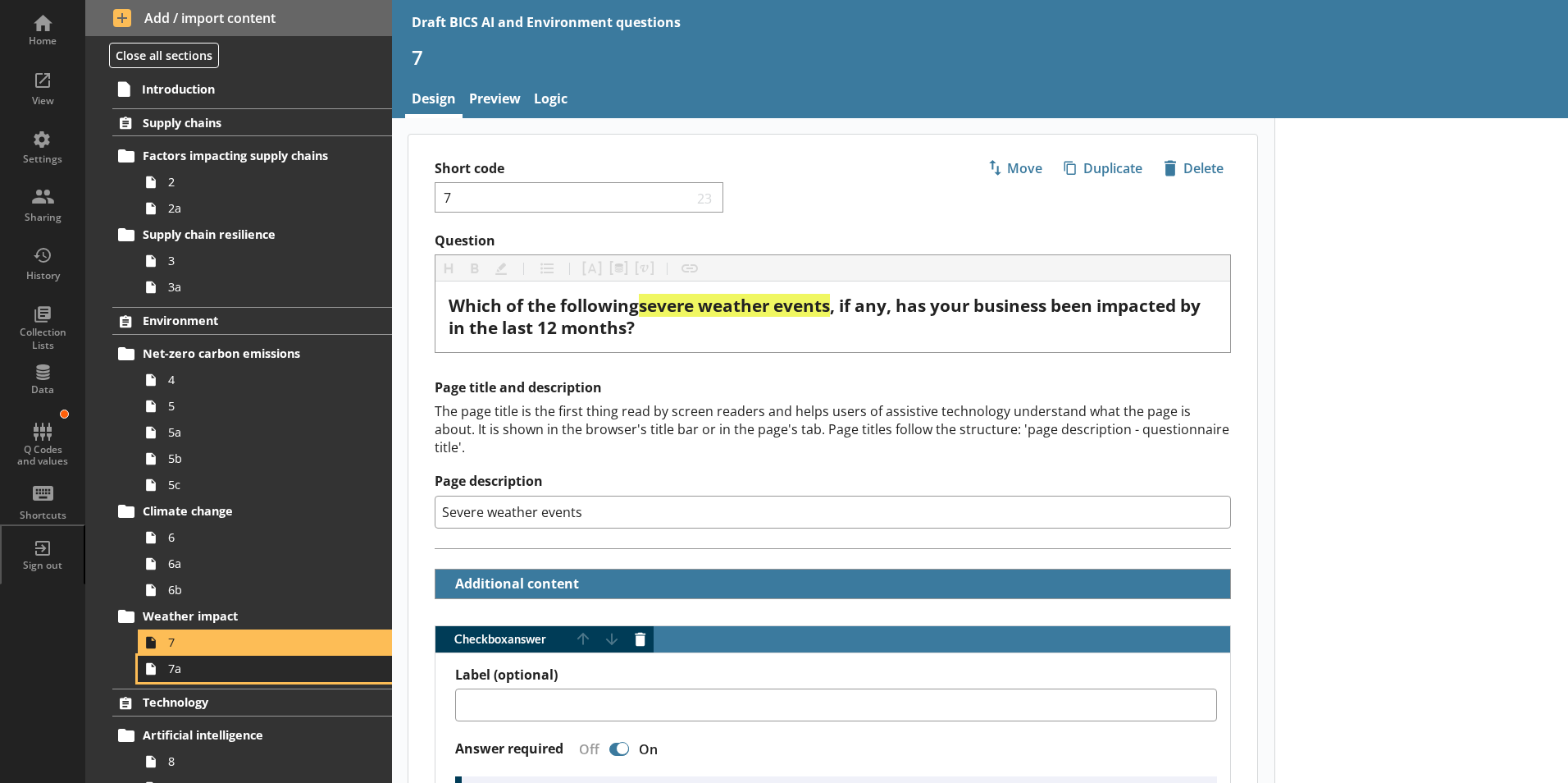
click at [183, 662] on span "7a" at bounding box center [259, 668] width 182 height 15
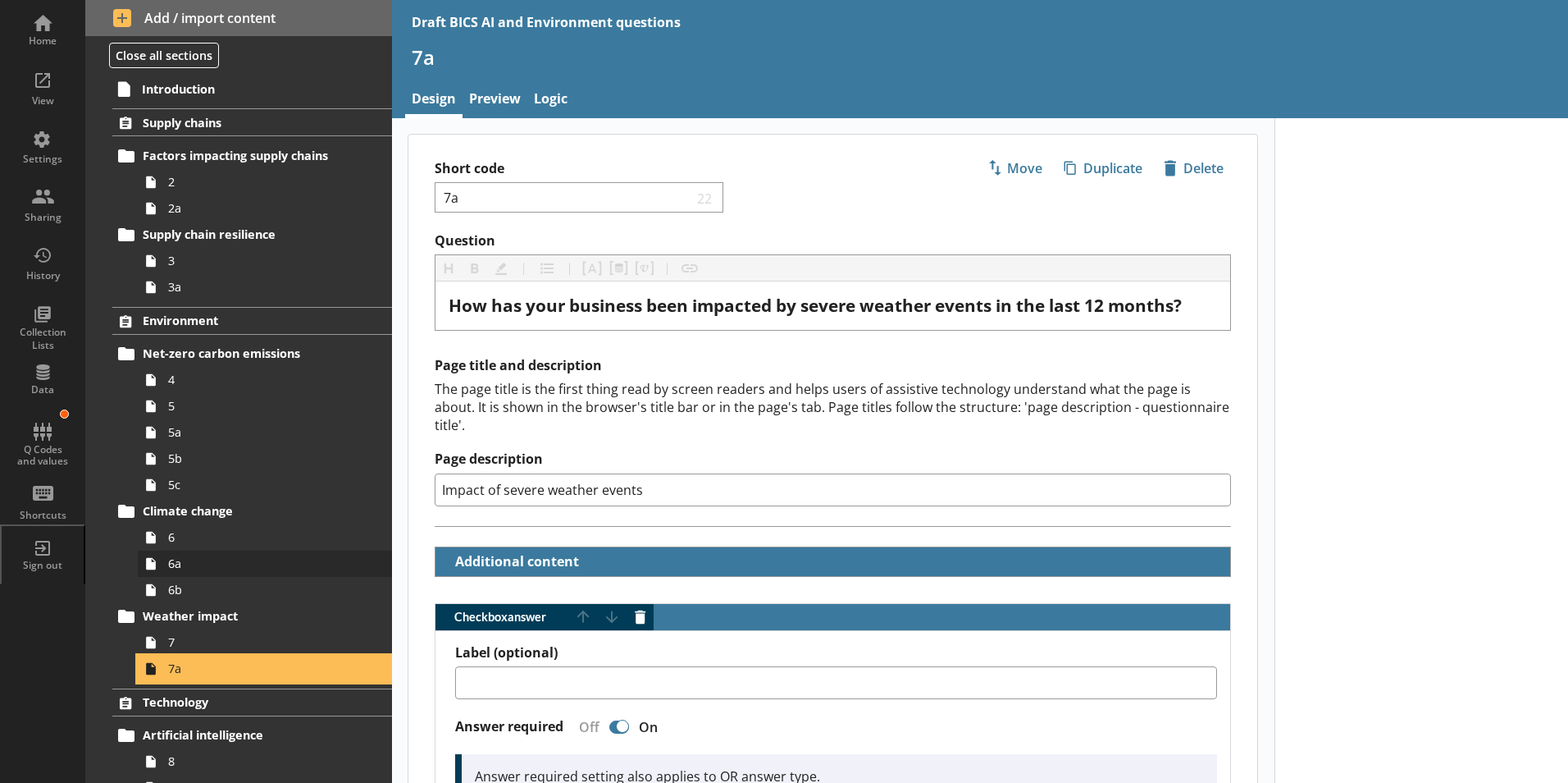
scroll to position [164, 0]
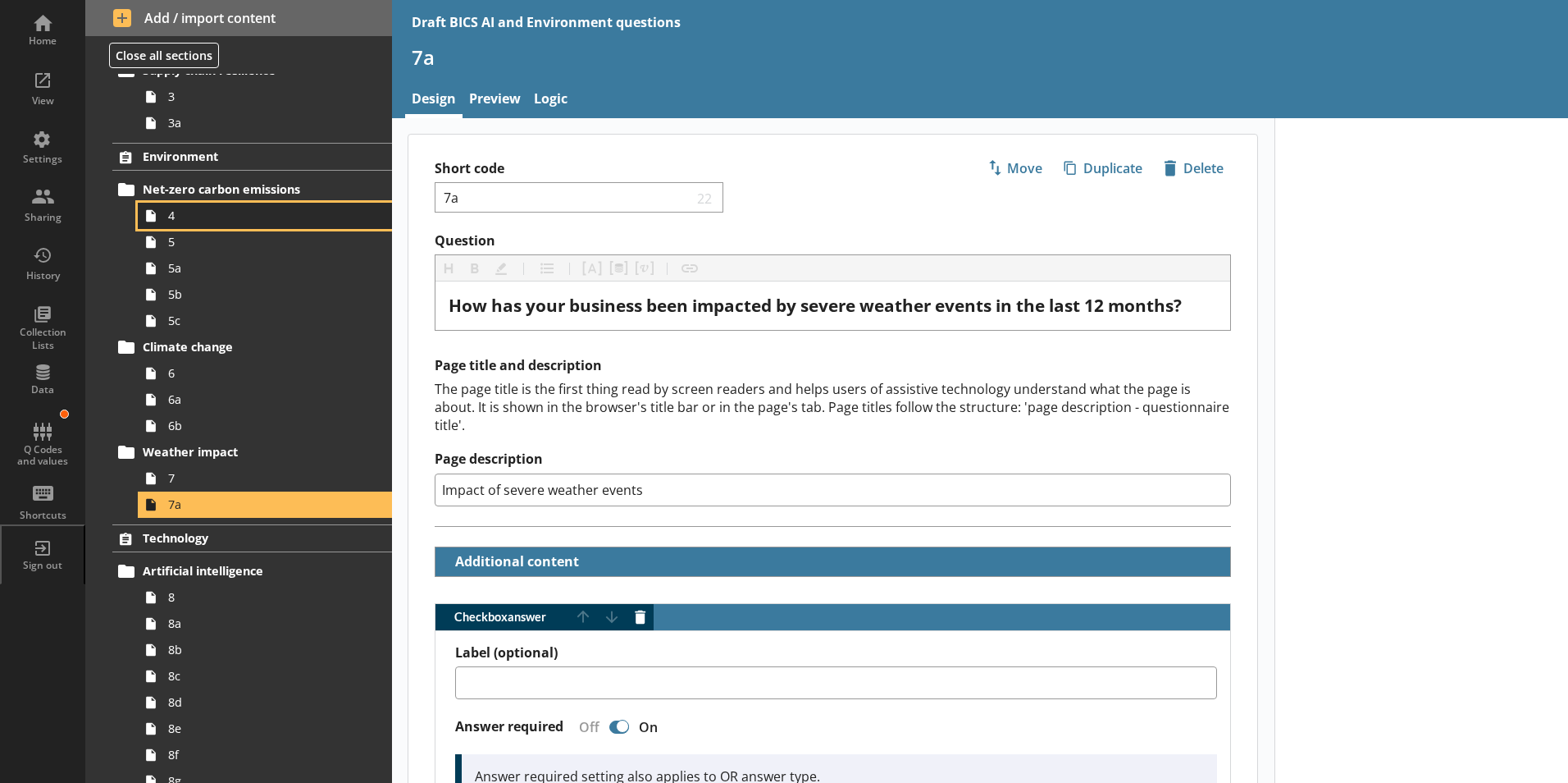
click at [166, 221] on link "4" at bounding box center [265, 215] width 254 height 26
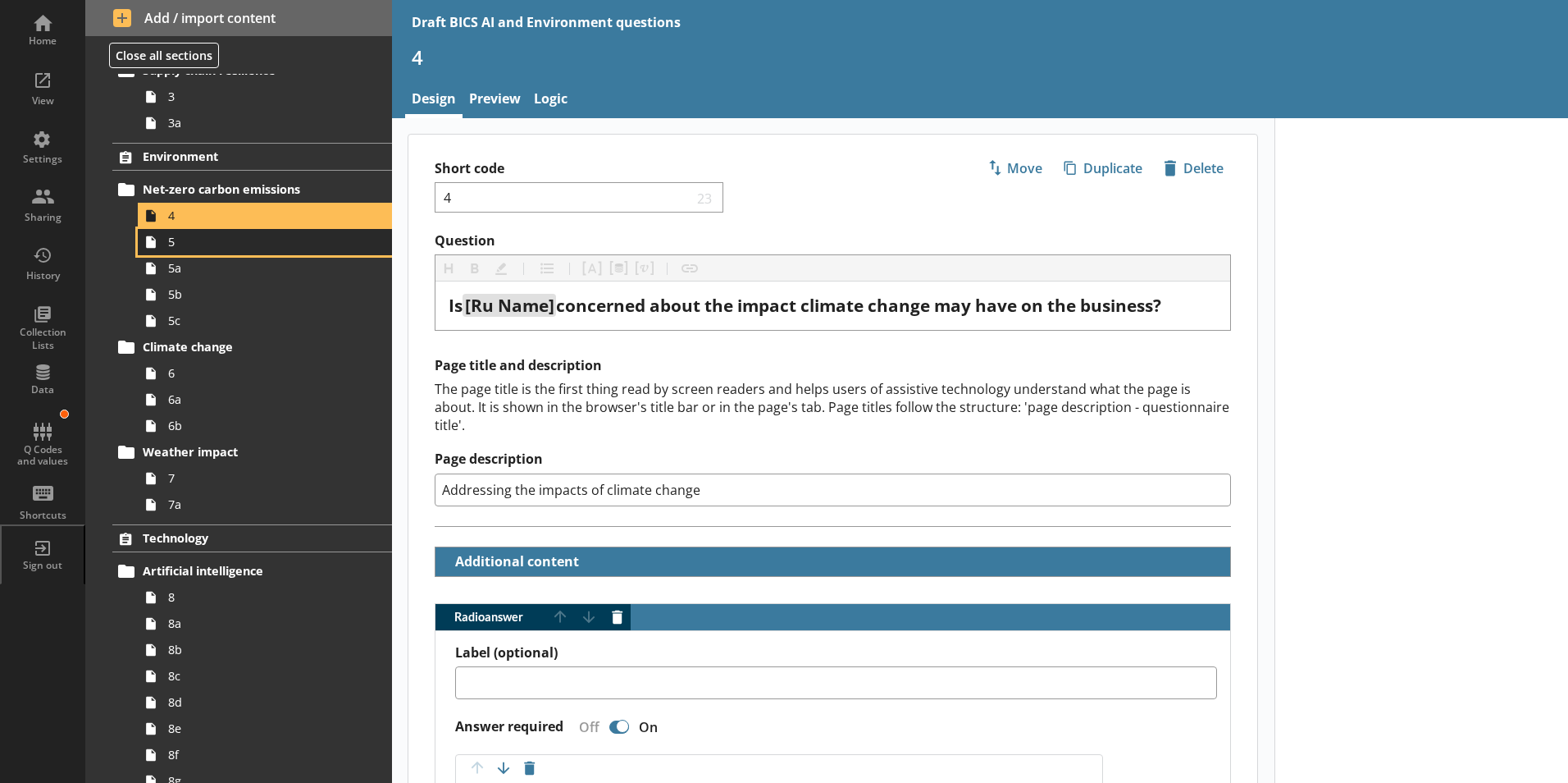
click at [169, 249] on span "5" at bounding box center [259, 241] width 182 height 15
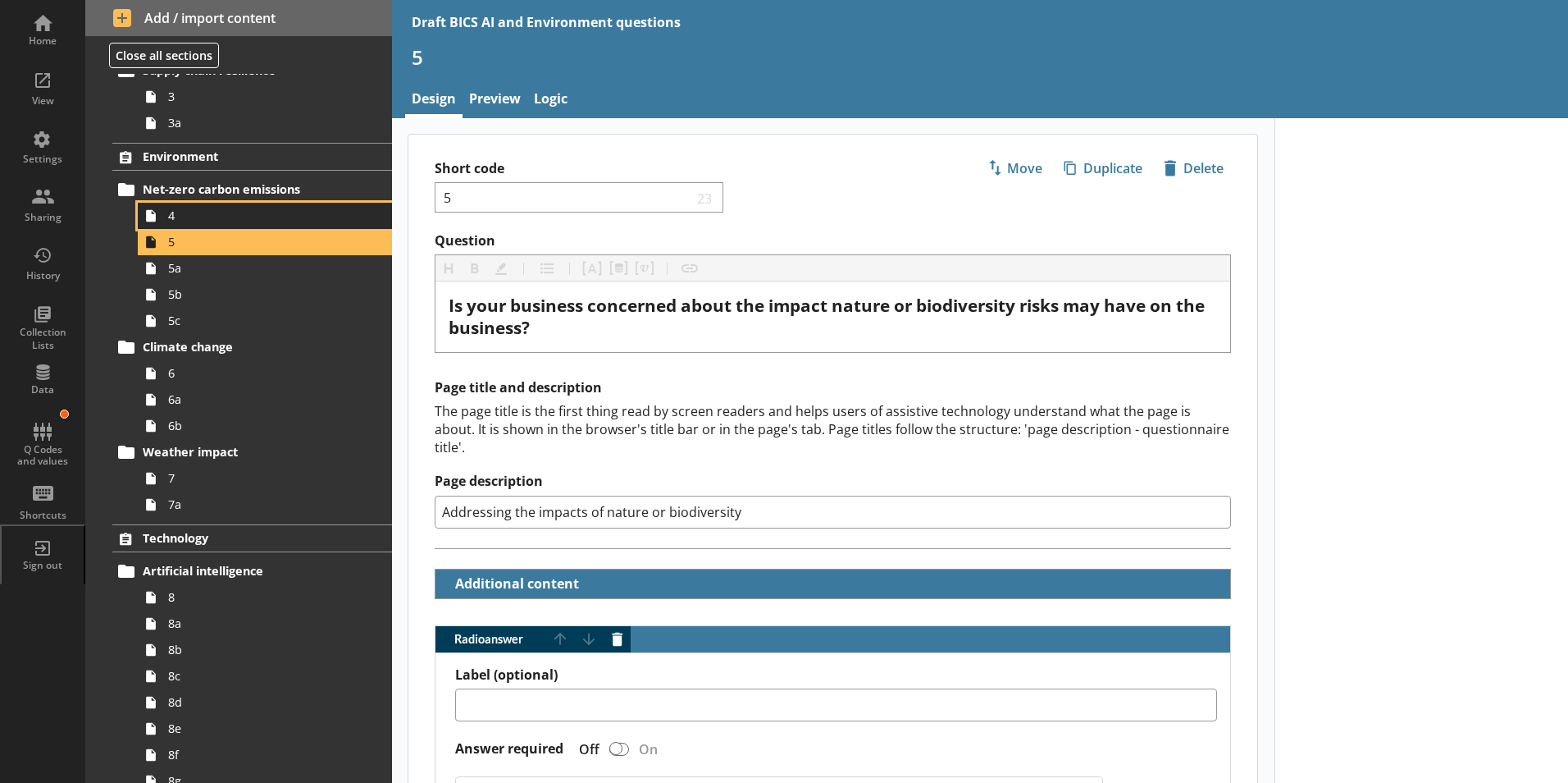
click at [171, 218] on span "4" at bounding box center [259, 215] width 182 height 15
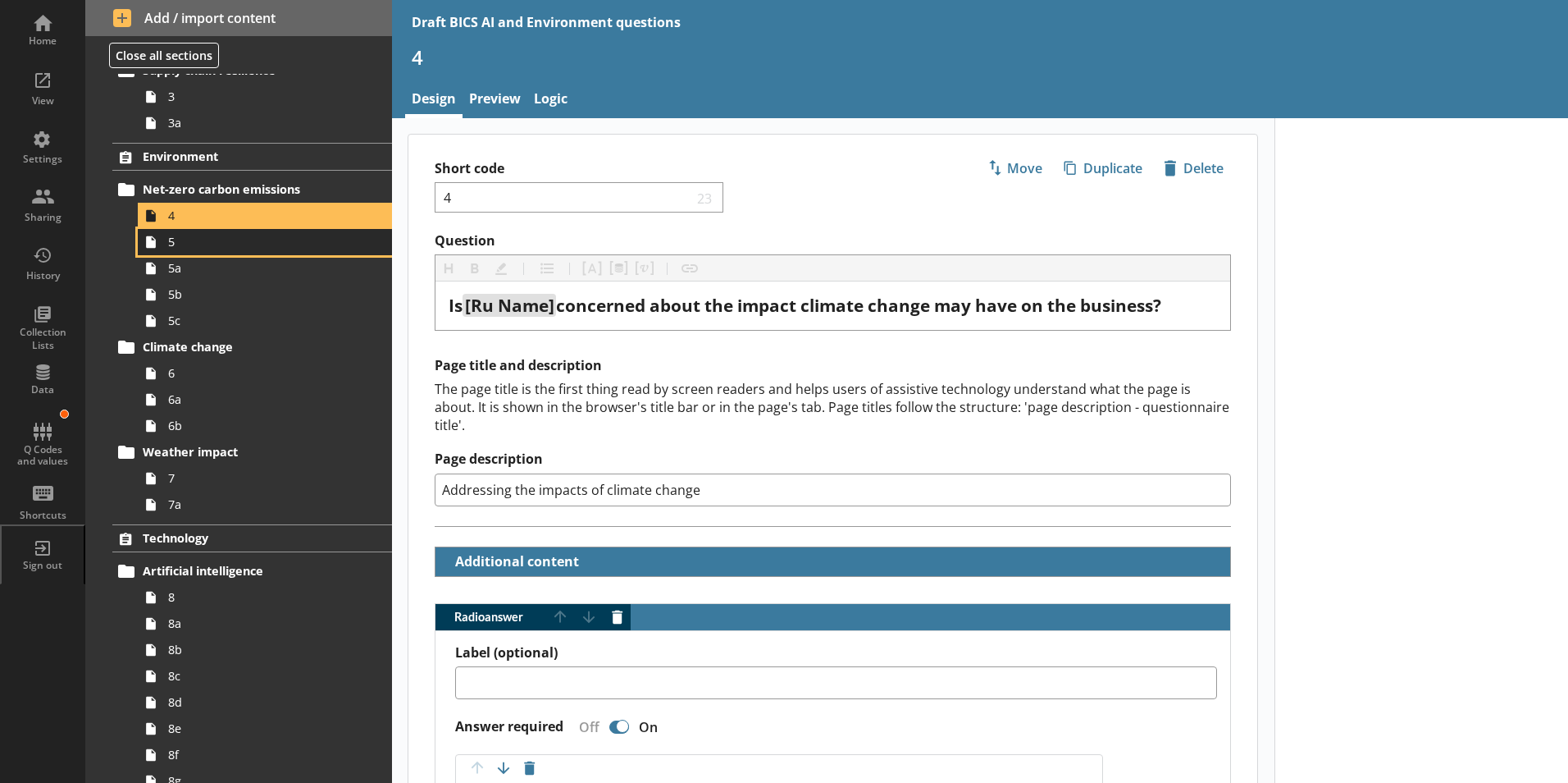
click at [170, 247] on span "5" at bounding box center [259, 241] width 182 height 15
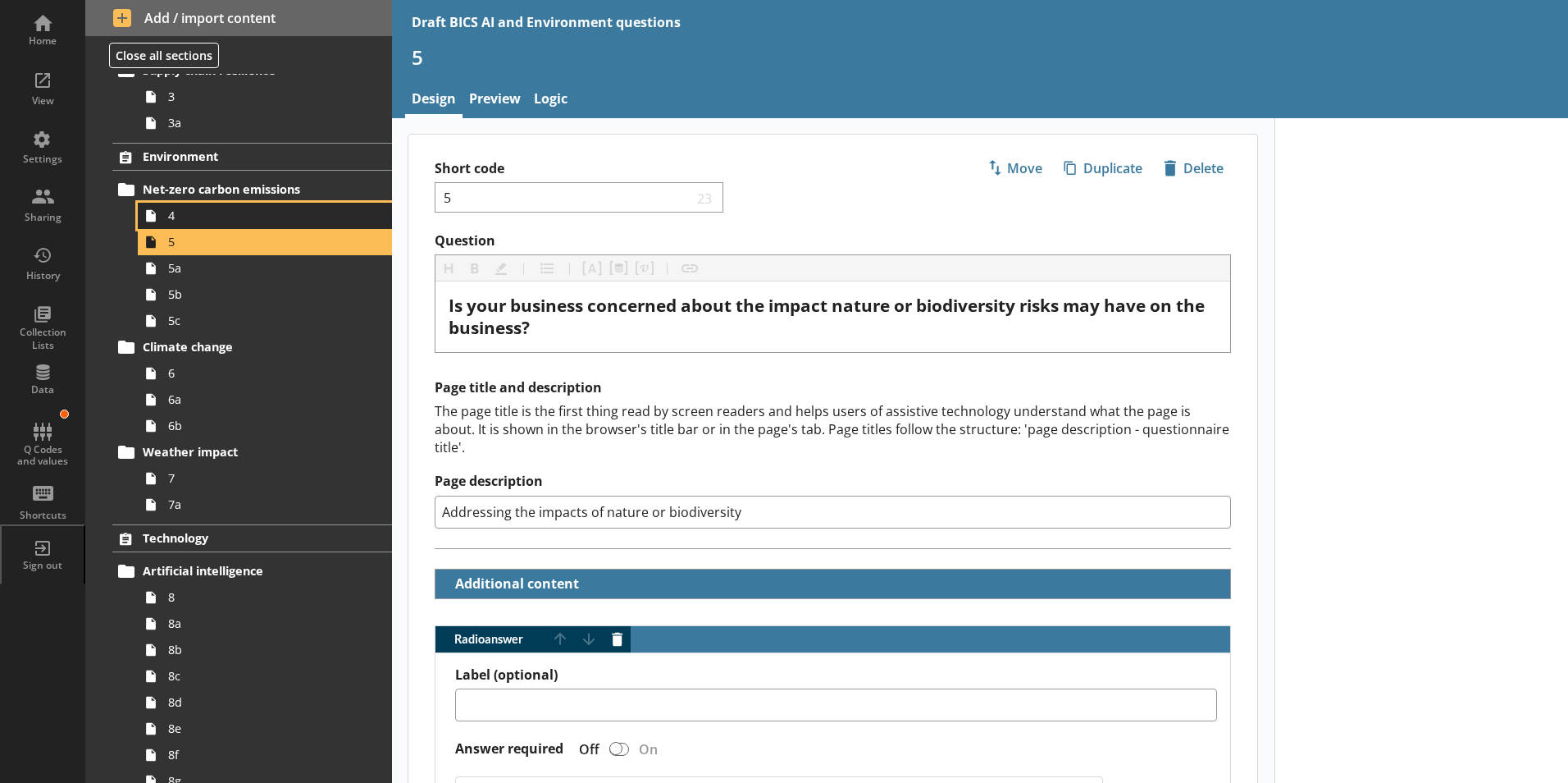
click at [175, 227] on link "4" at bounding box center [265, 215] width 254 height 26
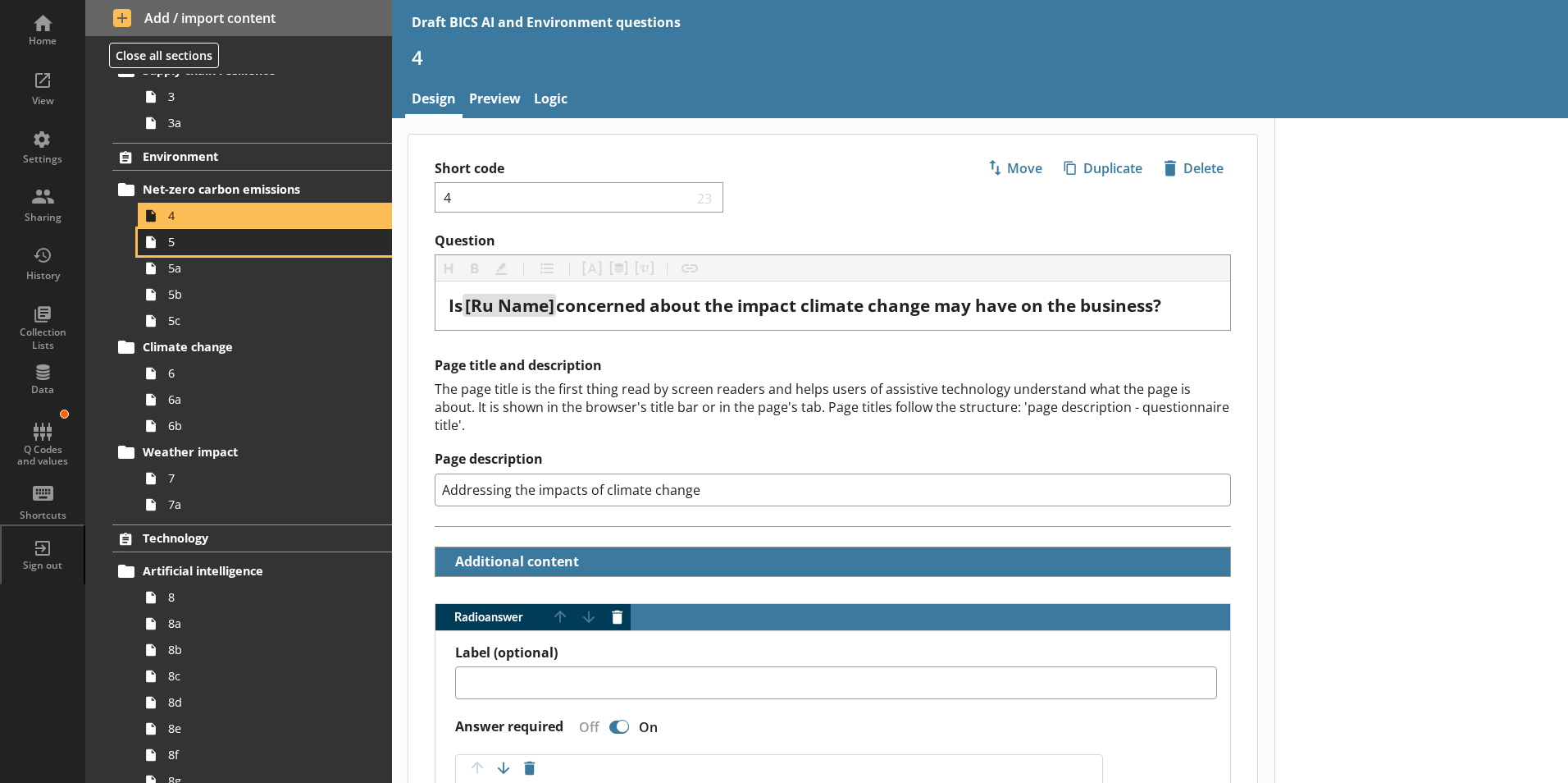
click at [180, 247] on span "5" at bounding box center [259, 241] width 182 height 15
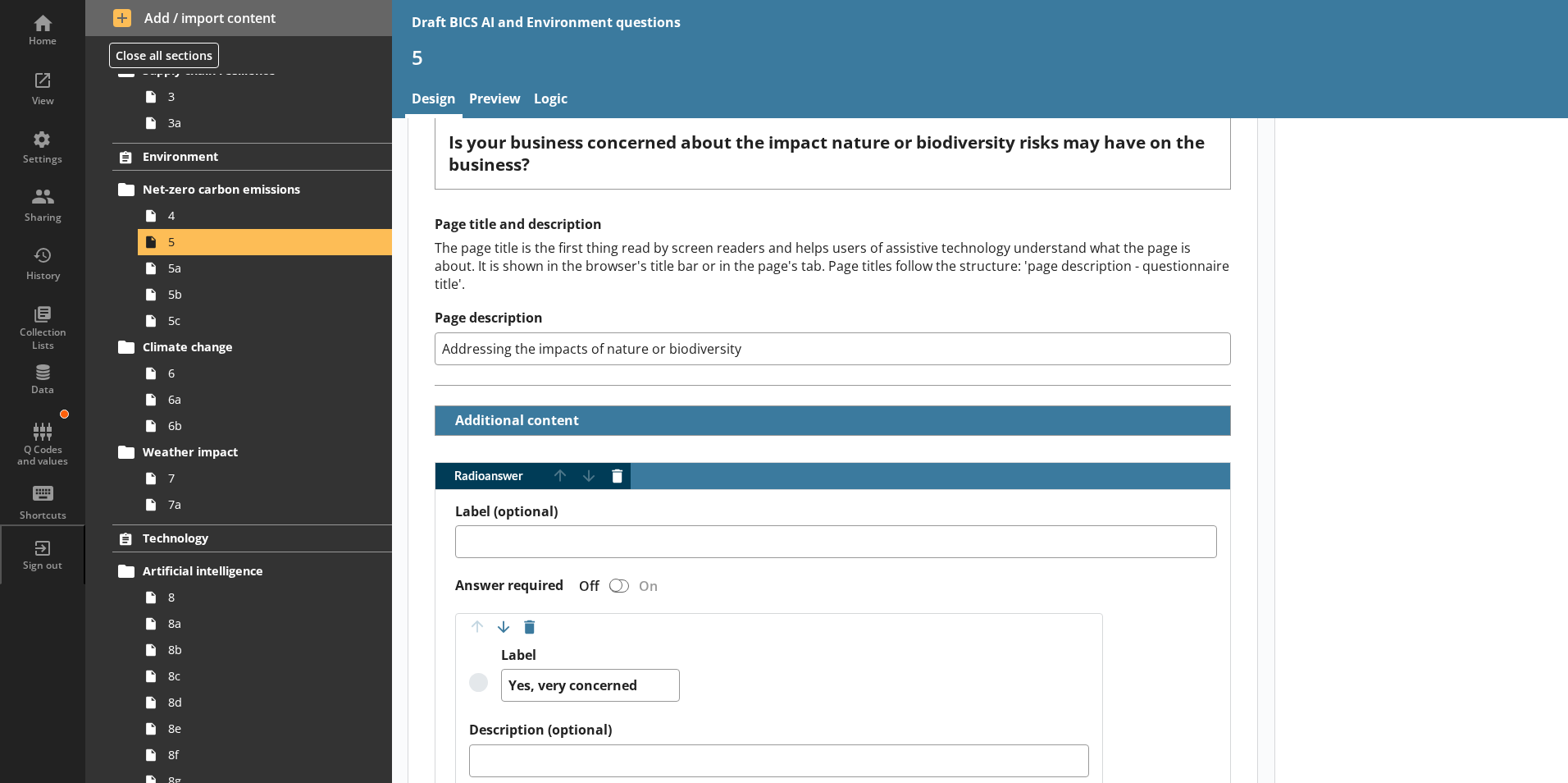
scroll to position [164, 0]
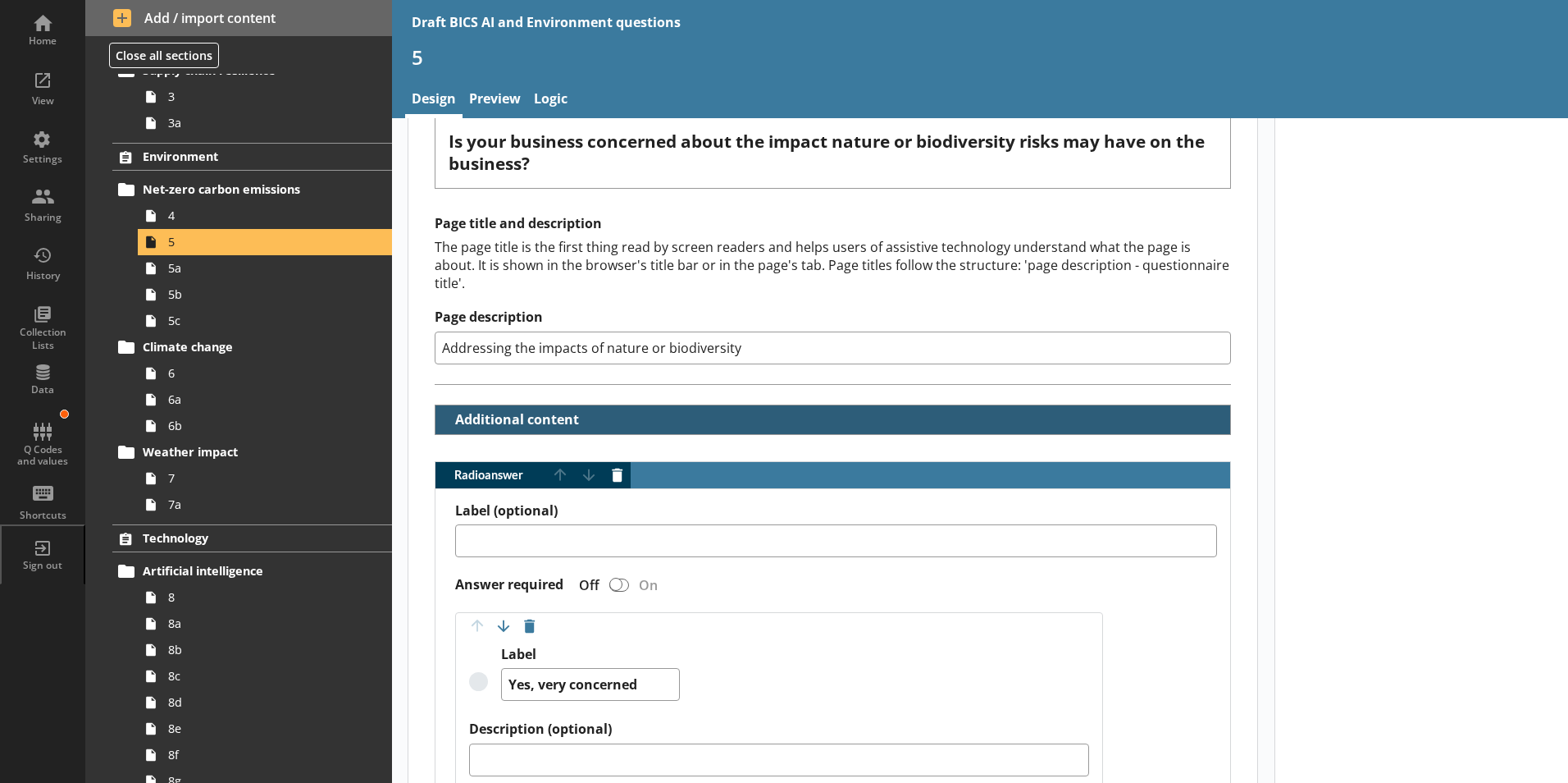
click at [511, 405] on button "Additional content" at bounding box center [512, 419] width 141 height 29
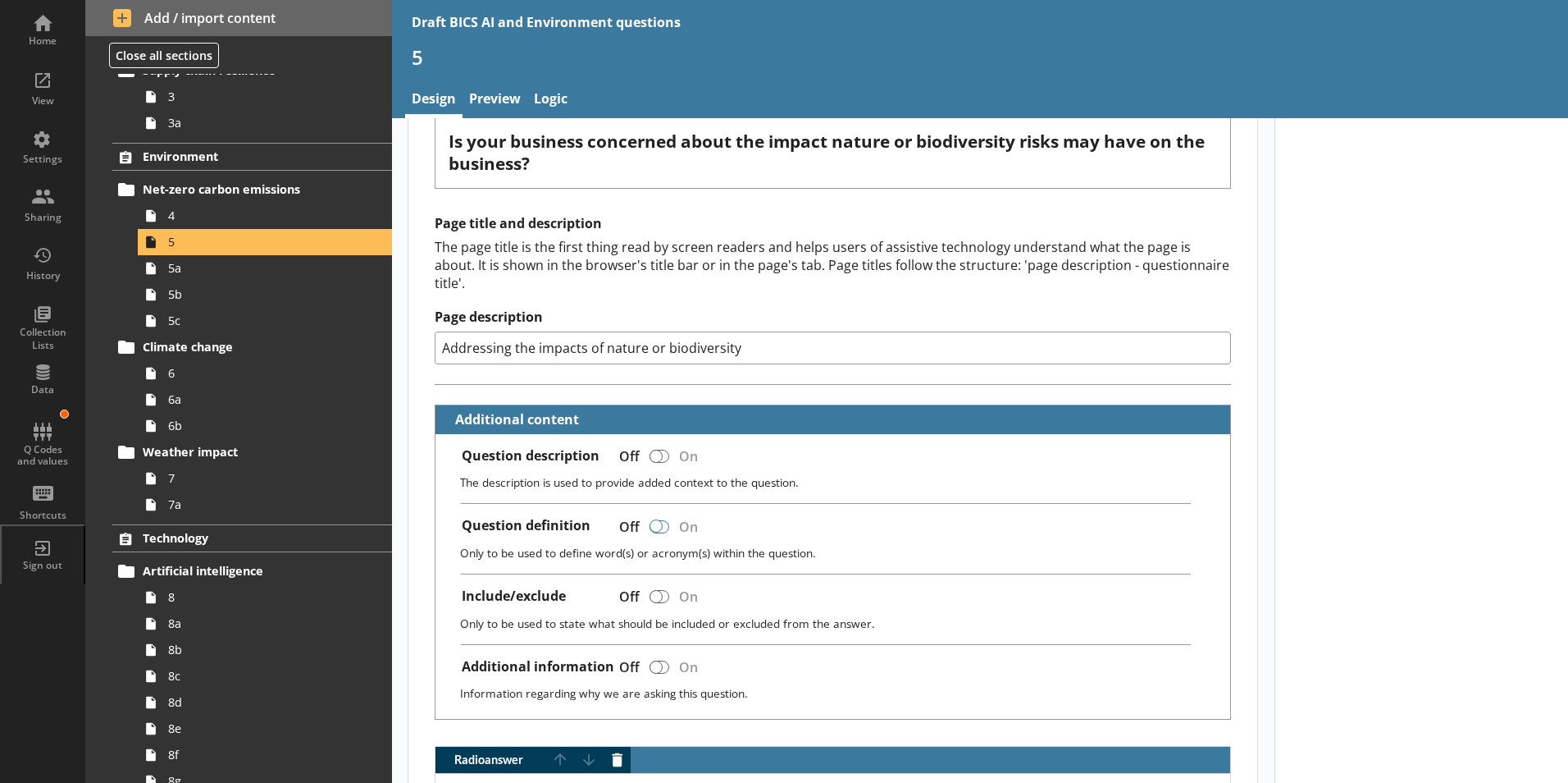
click at [656, 519] on div at bounding box center [656, 526] width 13 height 13
type textarea "x"
checkbox input "true"
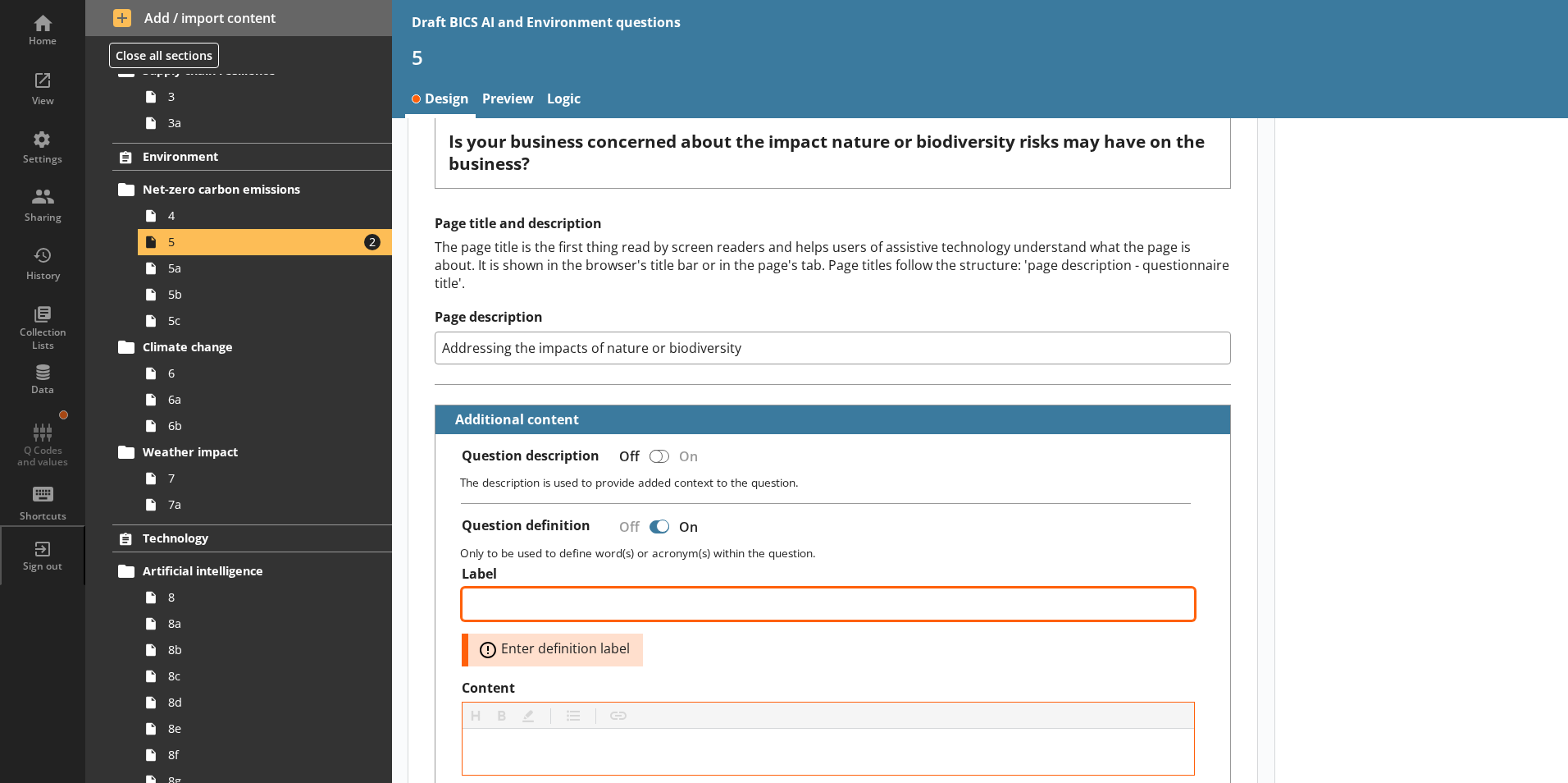
click at [504, 588] on textarea "Label" at bounding box center [828, 604] width 734 height 33
type textarea "x"
type textarea "W"
type textarea "x"
type textarea "Wh"
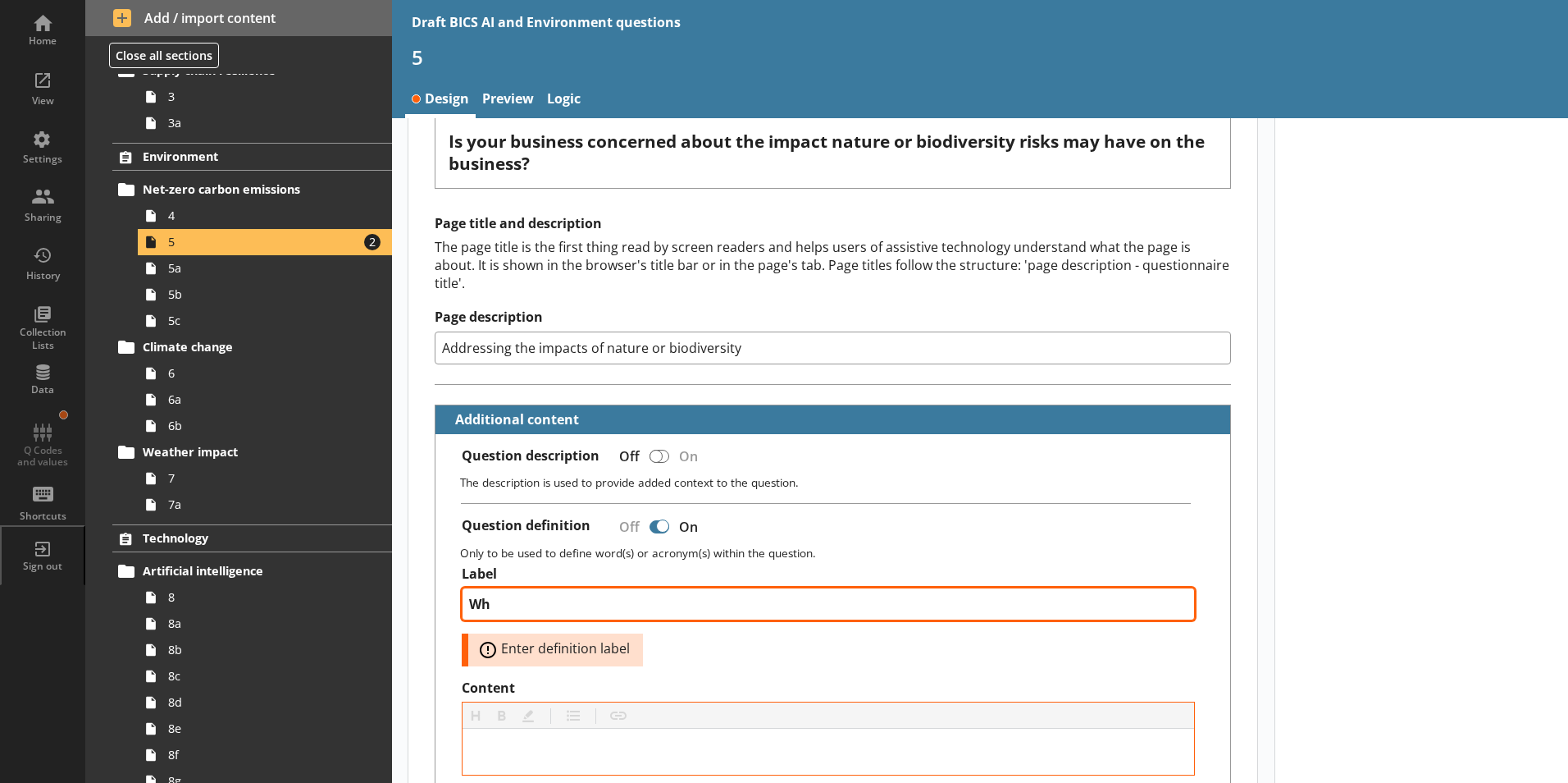
type textarea "x"
type textarea "Wha"
type textarea "x"
type textarea "What"
type textarea "x"
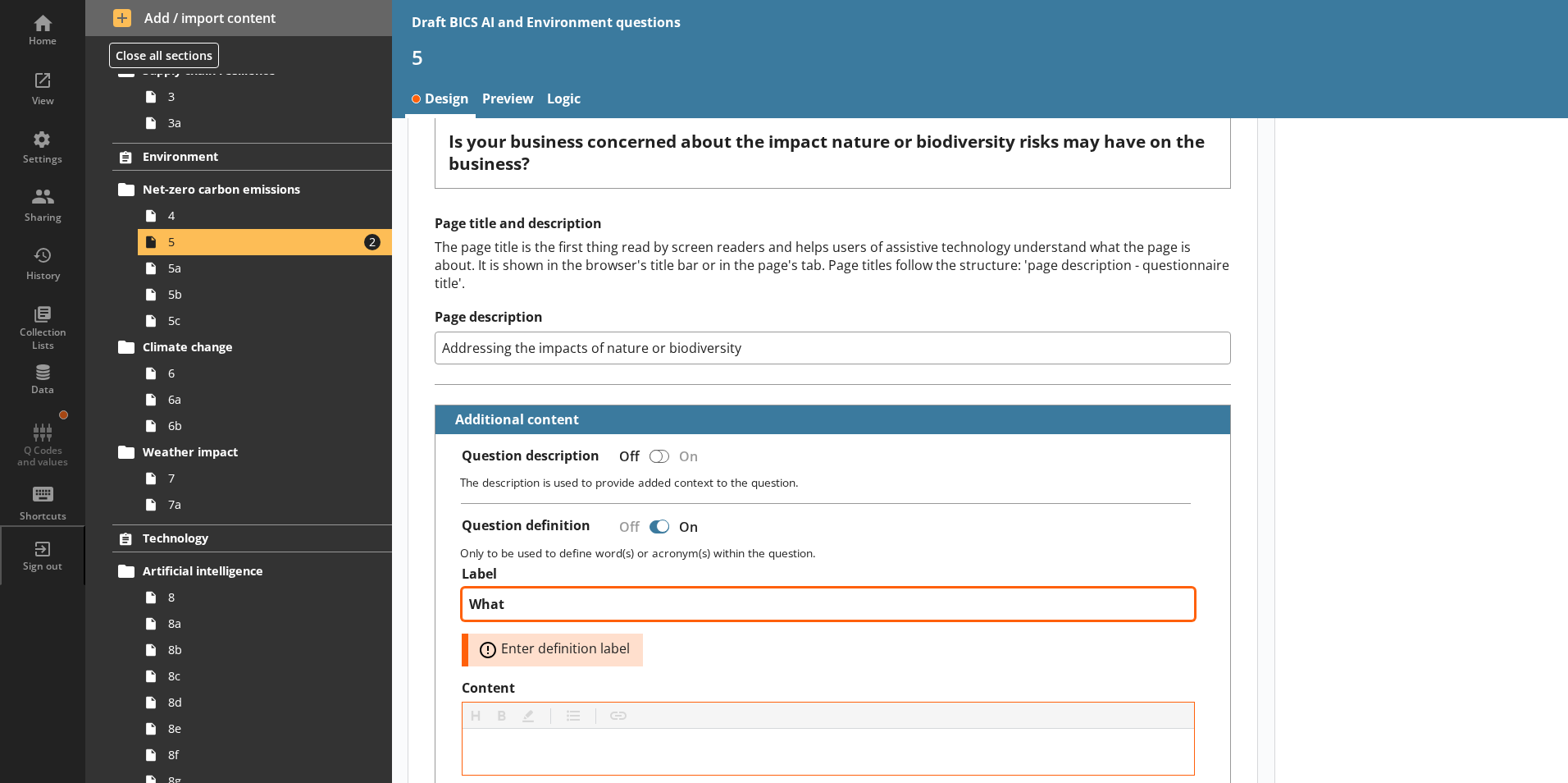
type textarea "What"
type textarea "x"
type textarea "What w"
type textarea "x"
type textarea "What we"
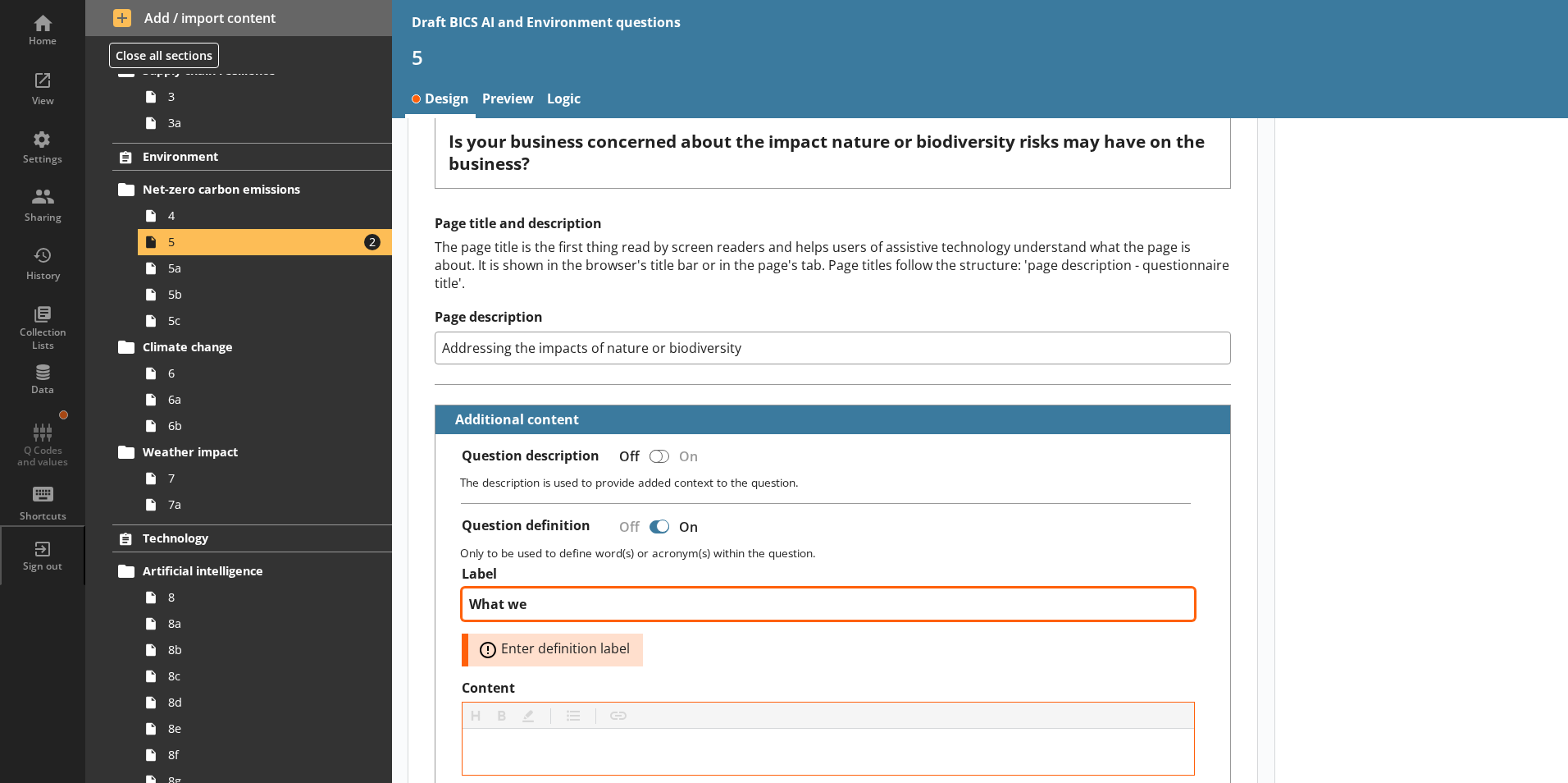
type textarea "x"
type textarea "What we"
type textarea "x"
type textarea "What we m"
type textarea "x"
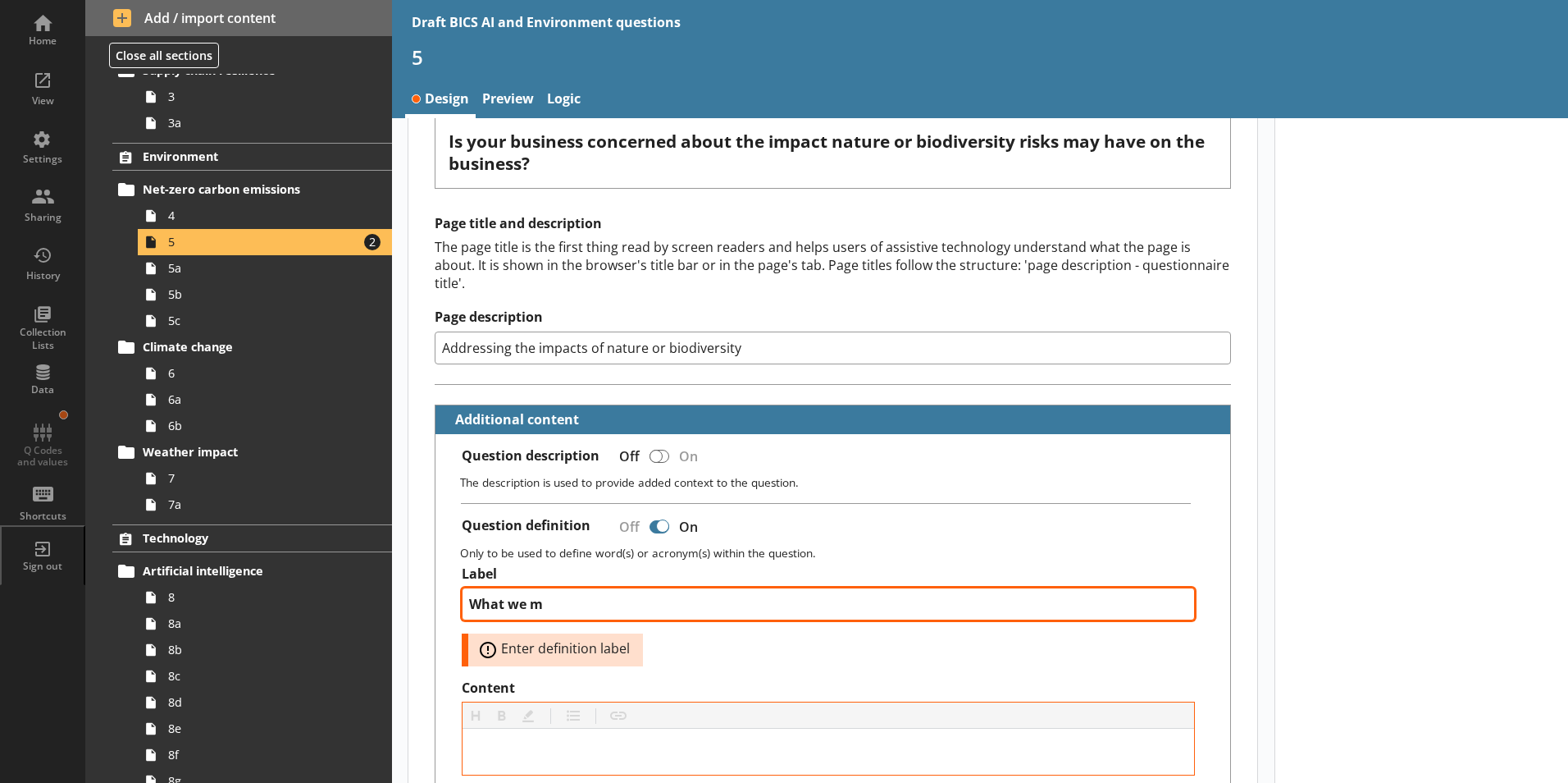
type textarea "What we me"
type textarea "x"
type textarea "What we mea"
type textarea "x"
type textarea "What we mean"
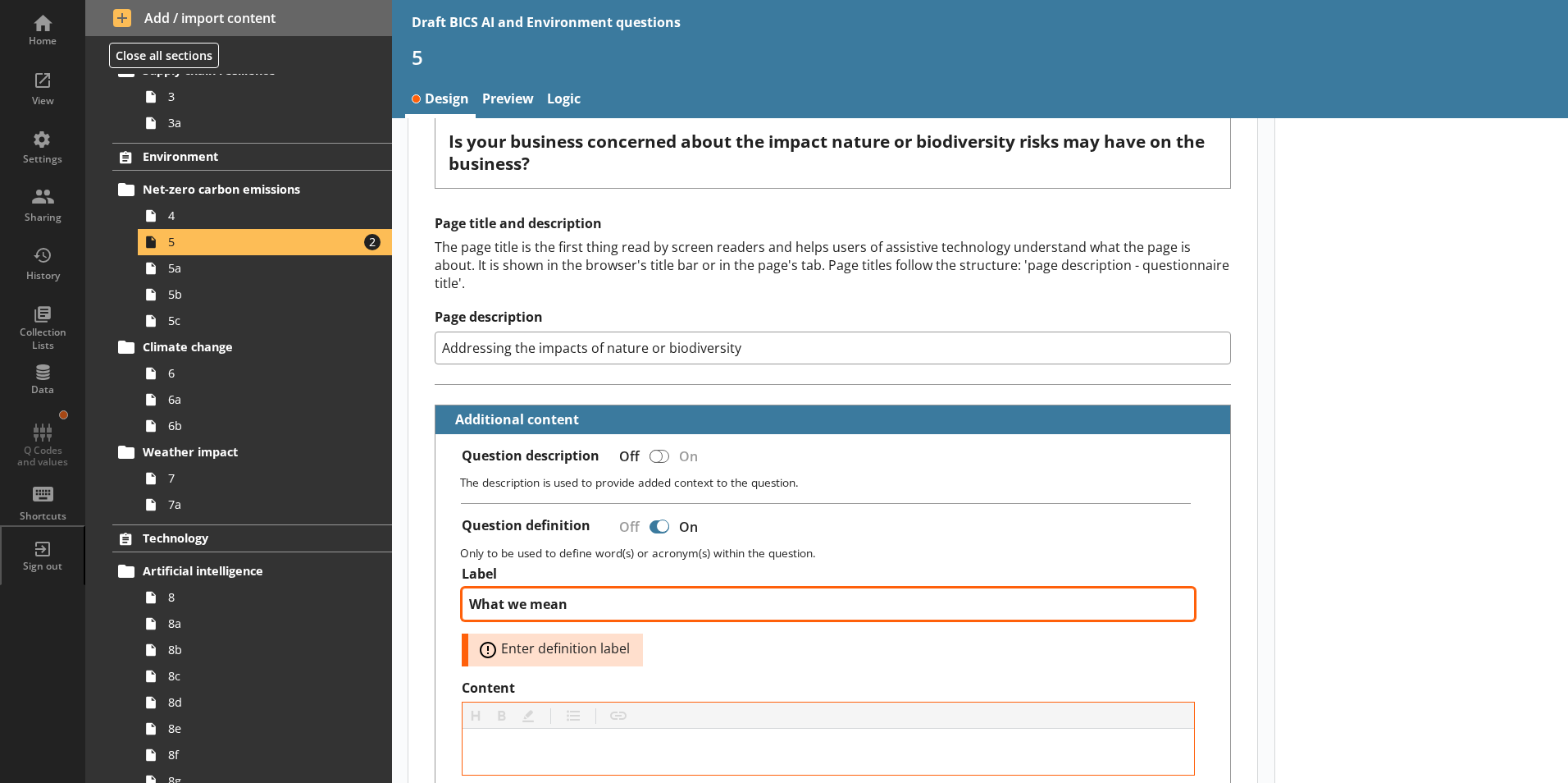
type textarea "x"
type textarea "What we mean"
type textarea "x"
type textarea "What we mean b"
type textarea "x"
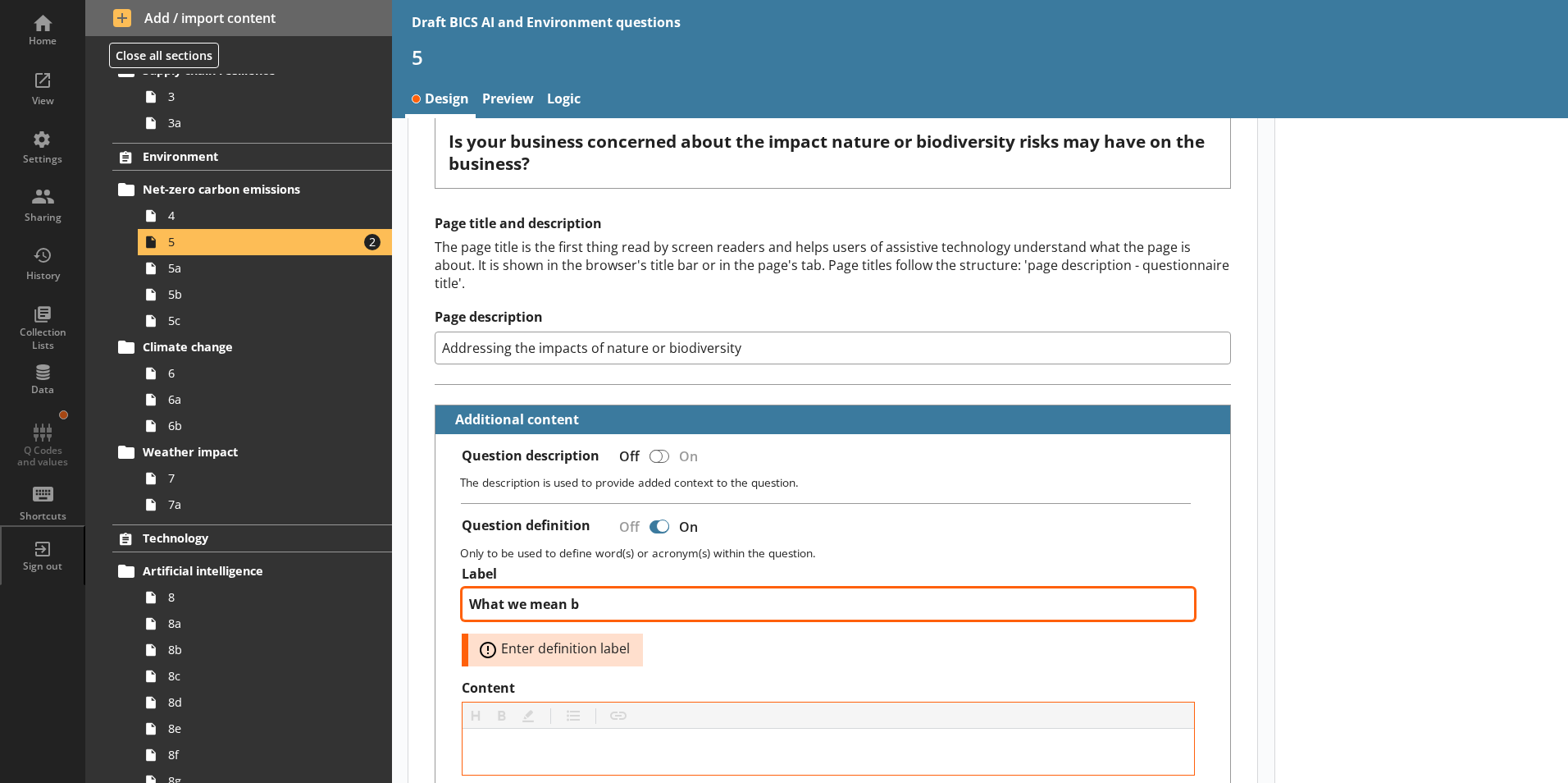
type textarea "What we mean by"
type textarea "x"
type textarea "What we mean by"
type textarea "x"
type textarea "What we mean by '"
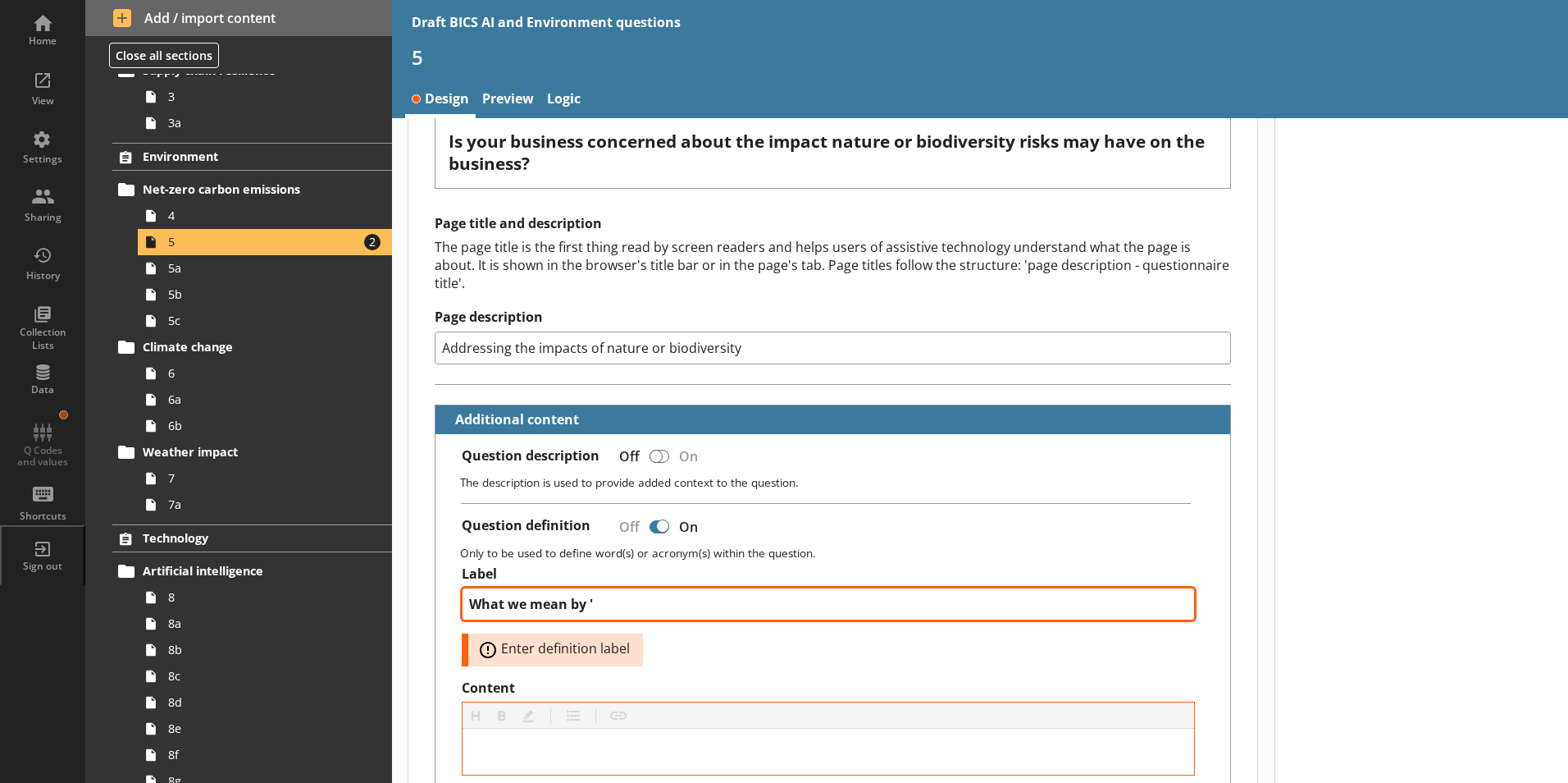
type textarea "x"
type textarea "What we mean by 'i"
type textarea "x"
type textarea "What we mean by 'im"
type textarea "x"
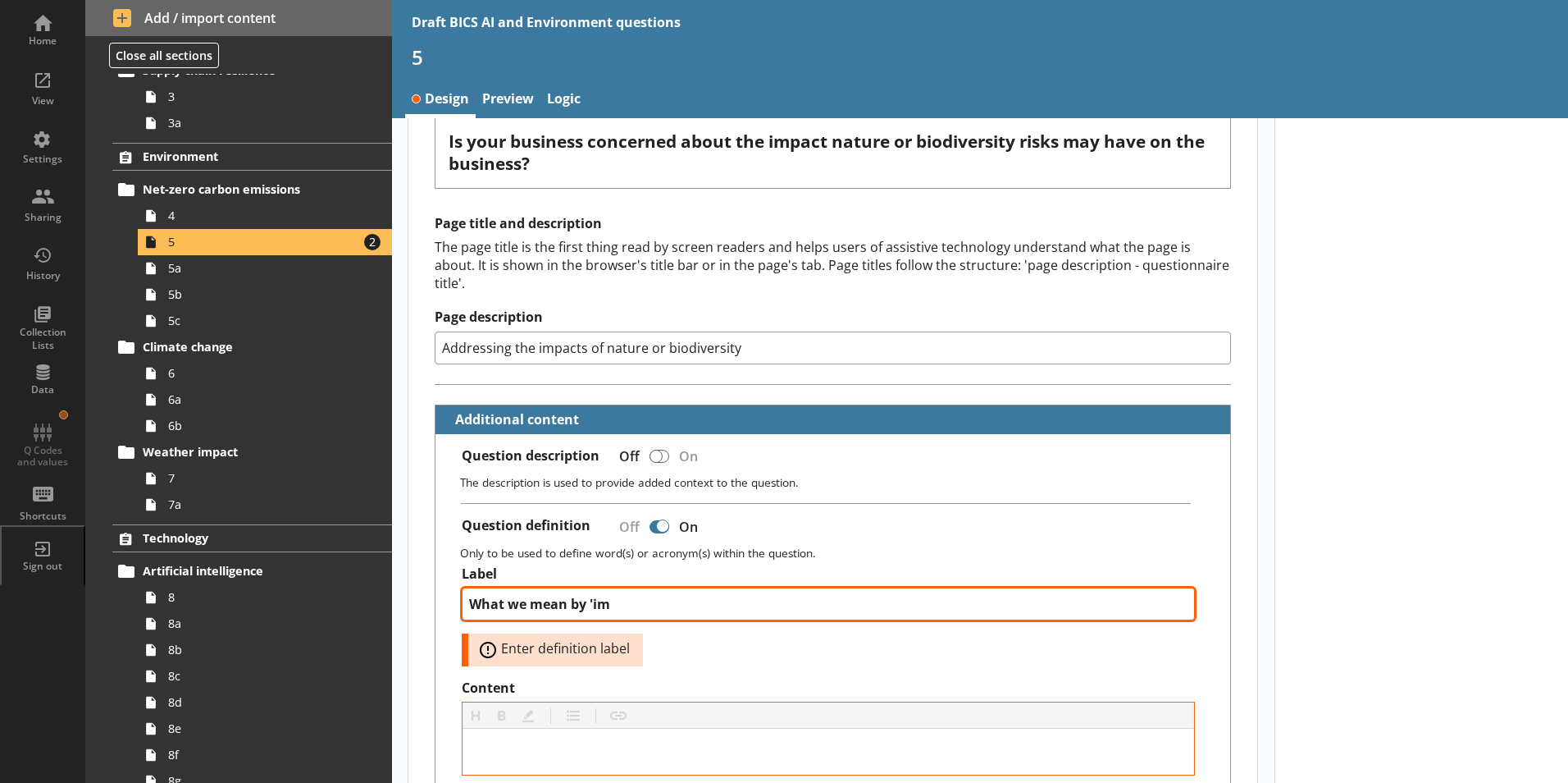
type textarea "What we mean by 'imp"
type textarea "x"
type textarea "What we mean by 'impa"
type textarea "x"
type textarea "What we mean by 'impac"
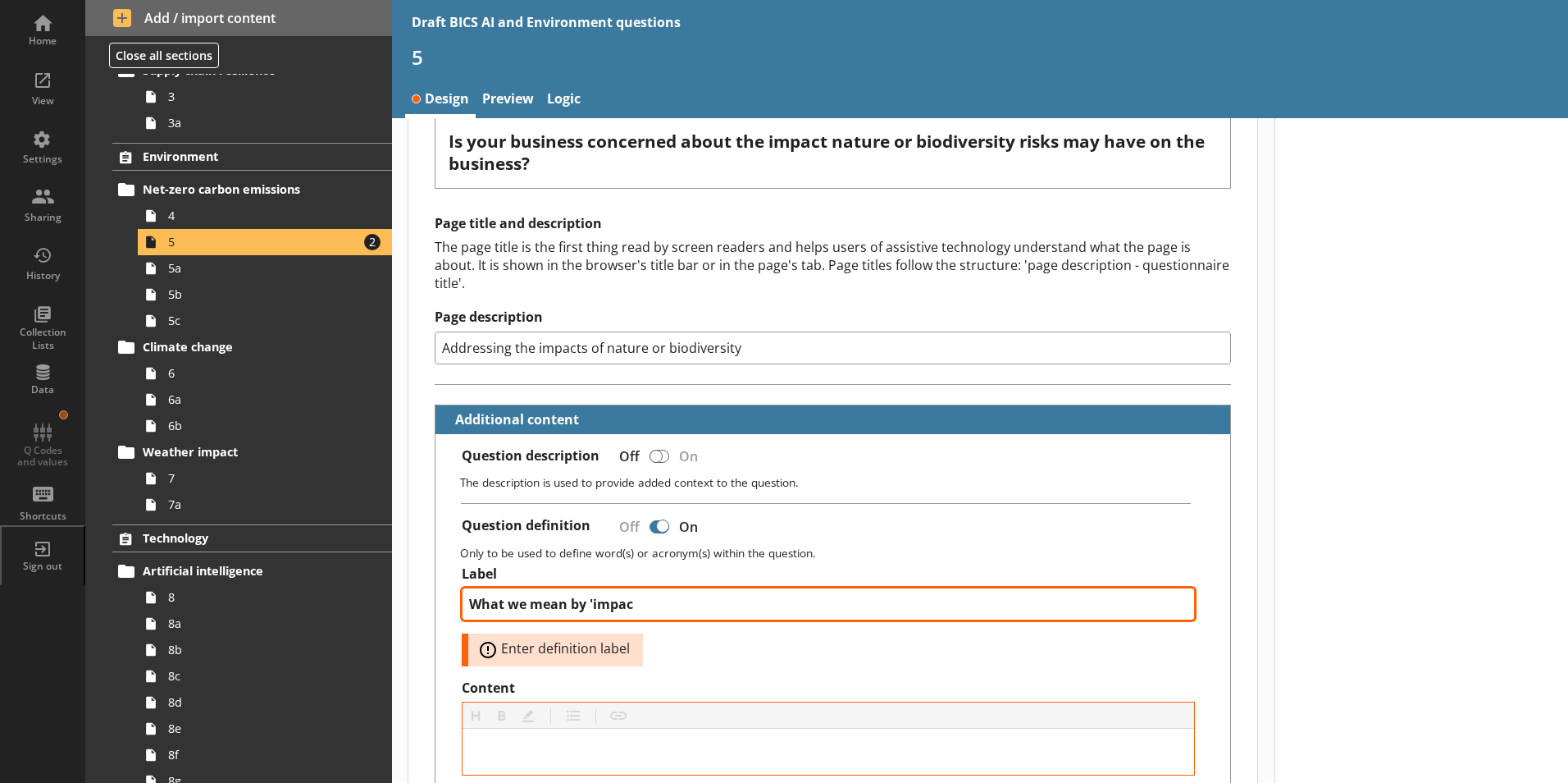
type textarea "x"
type textarea "What we mean by 'impact"
type textarea "x"
type textarea "What we mean by 'impacts"
type textarea "x"
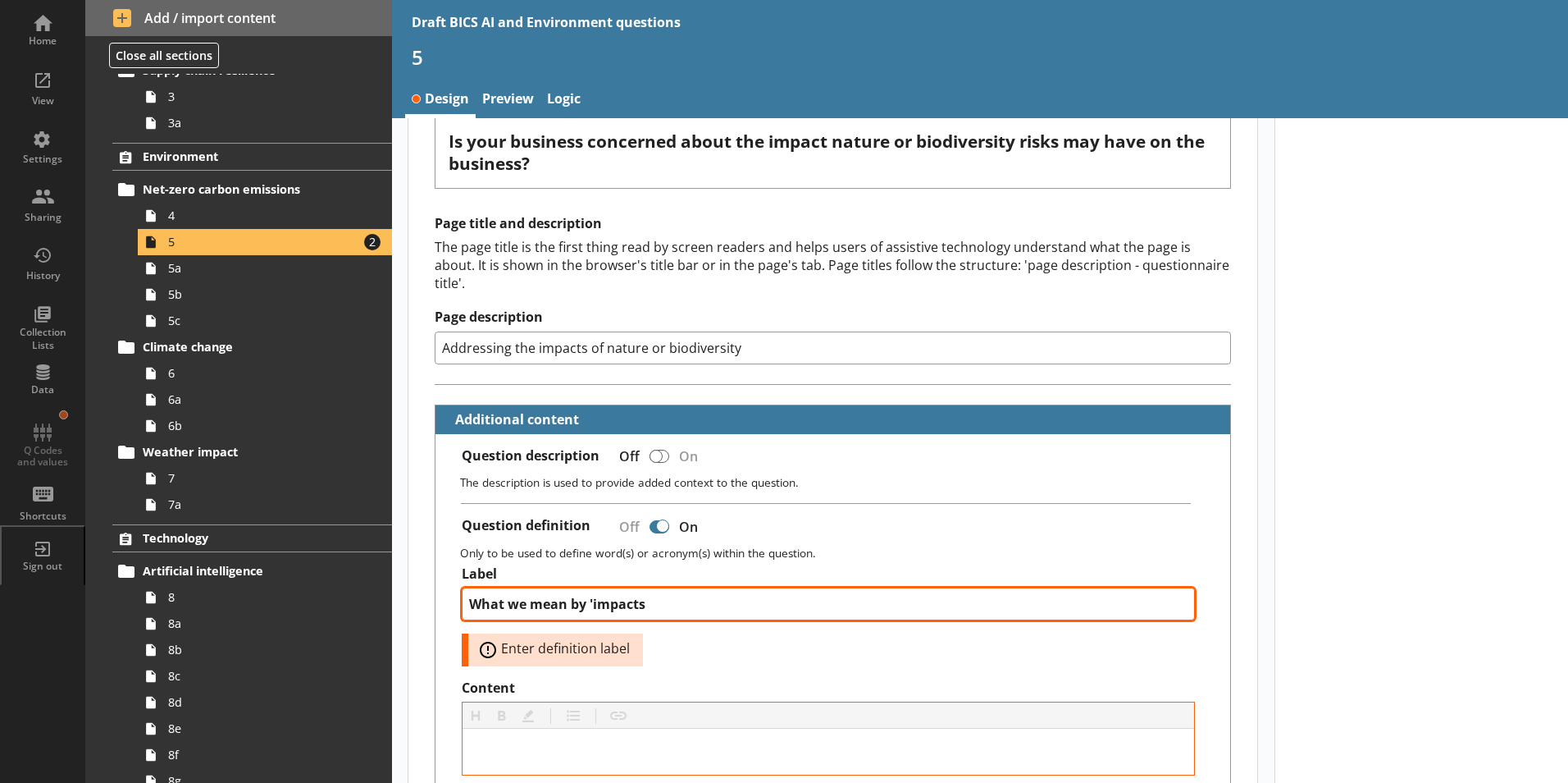
type textarea "What we mean by 'impacts"
type textarea "x"
type textarea "What we mean by 'impacts o"
type textarea "x"
type textarea "What we mean by 'impacts of"
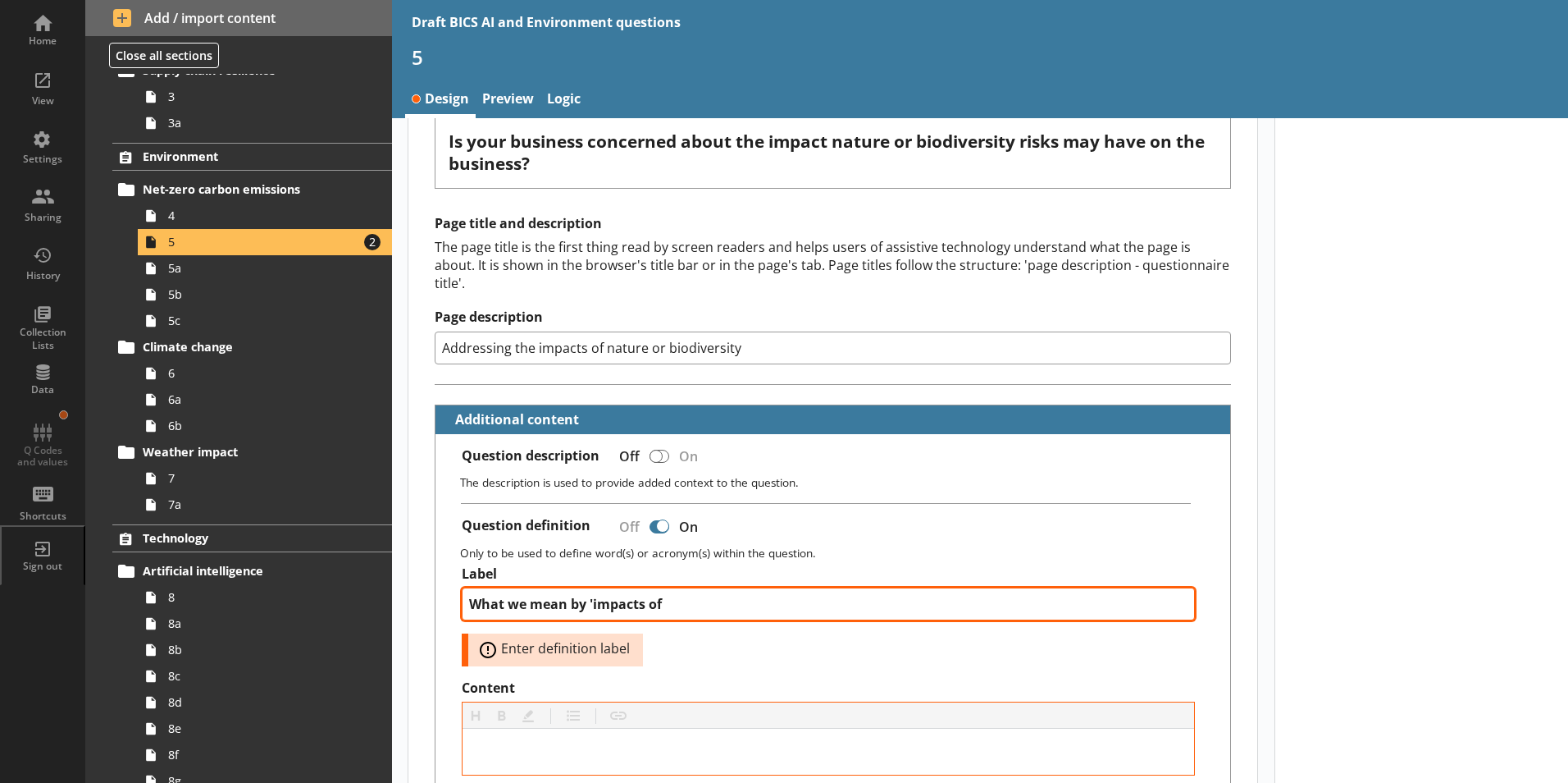
type textarea "x"
type textarea "What we mean by 'impacts of"
type textarea "x"
type textarea "What we mean by 'impacts of n"
type textarea "x"
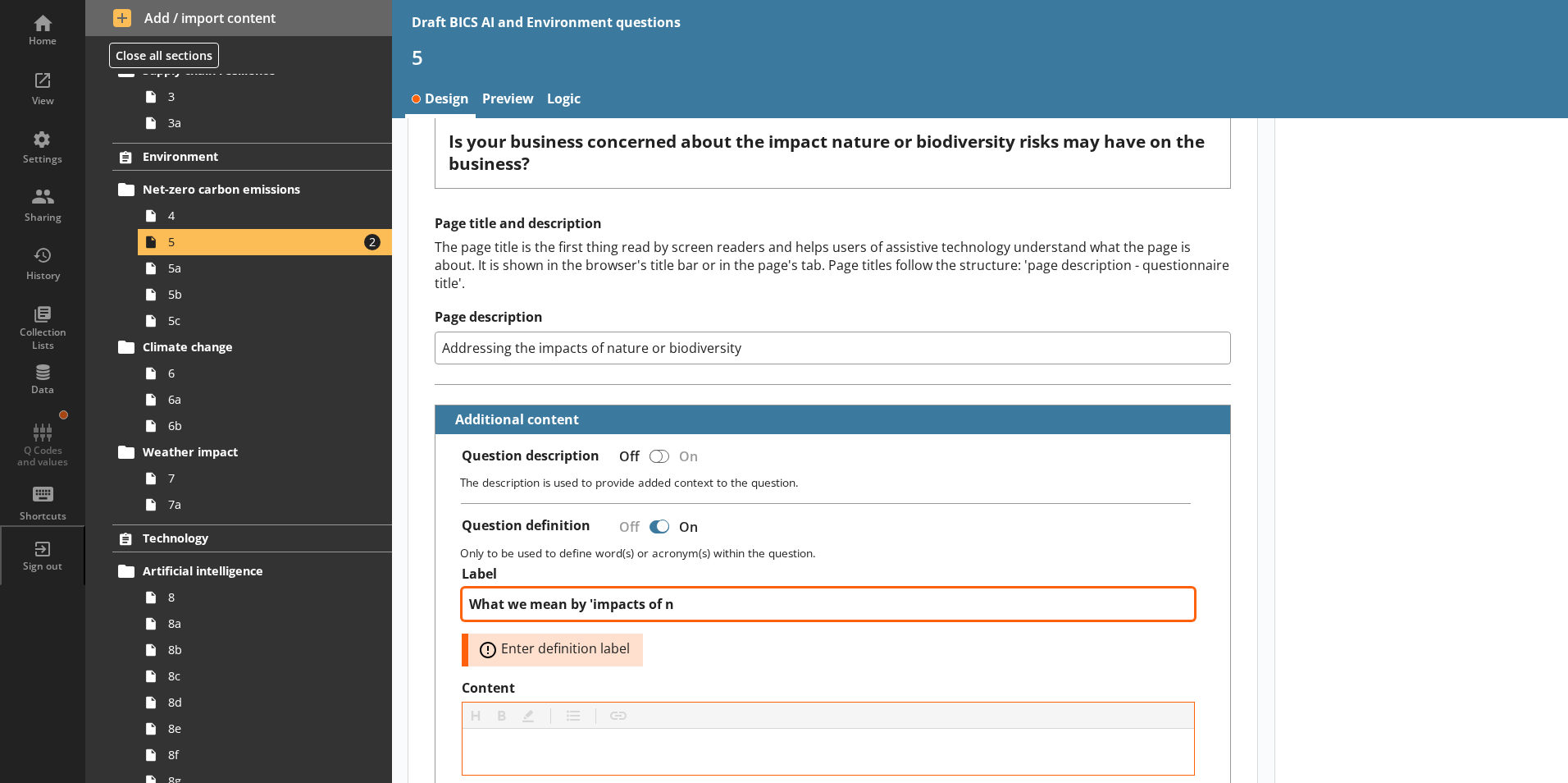
type textarea "What we mean by 'impacts of na"
type textarea "x"
type textarea "What we mean by 'impacts of nat"
type textarea "x"
type textarea "What we mean by 'impacts of natu"
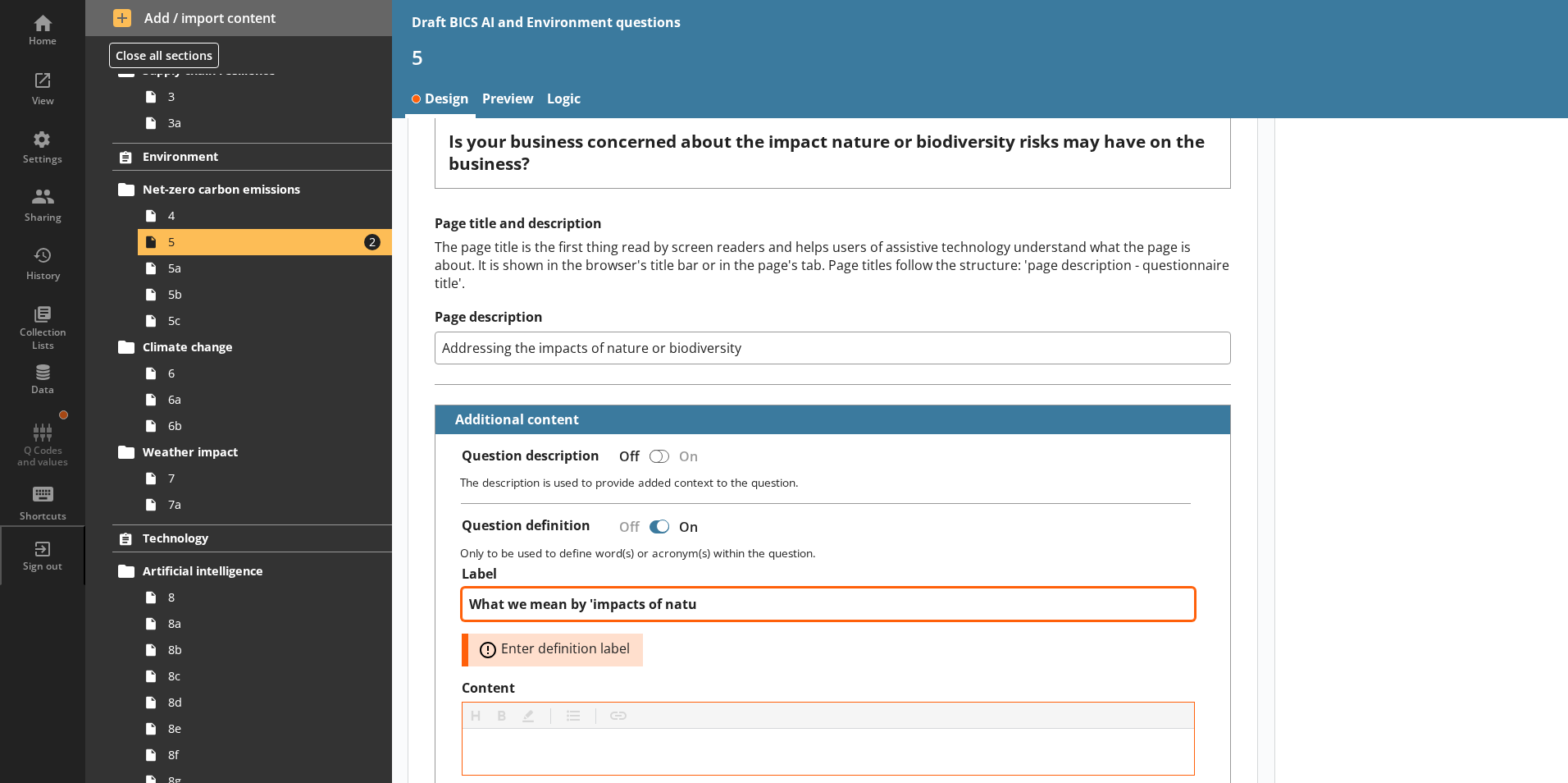
type textarea "x"
type textarea "What we mean by 'impacts of natur"
type textarea "x"
type textarea "What we mean by 'impacts of nature"
type textarea "x"
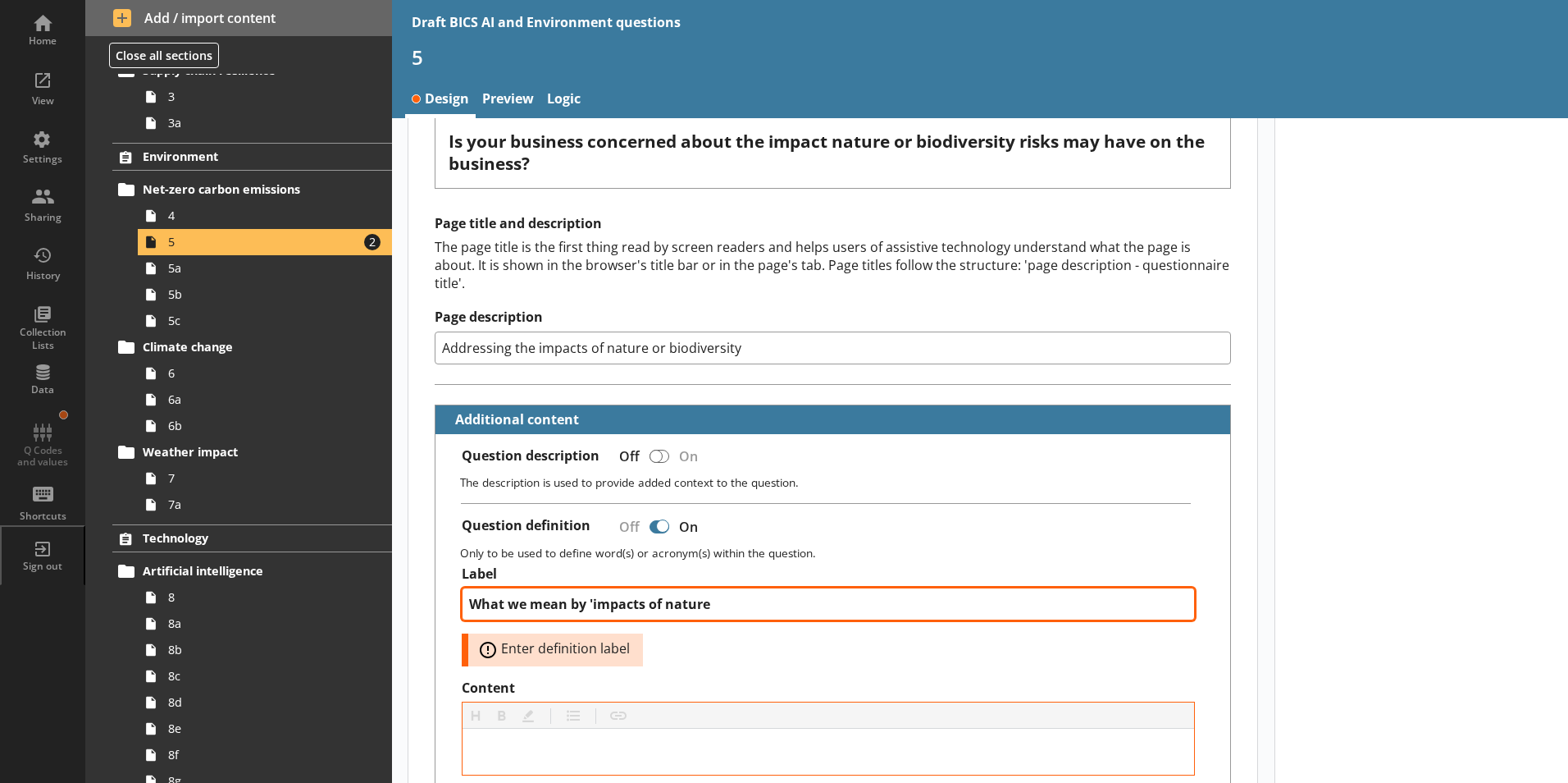
type textarea "What we mean by 'impacts of nature"
type textarea "x"
type textarea "What we mean by 'impacts of nature o"
type textarea "x"
type textarea "What we mean by 'impacts of nature or"
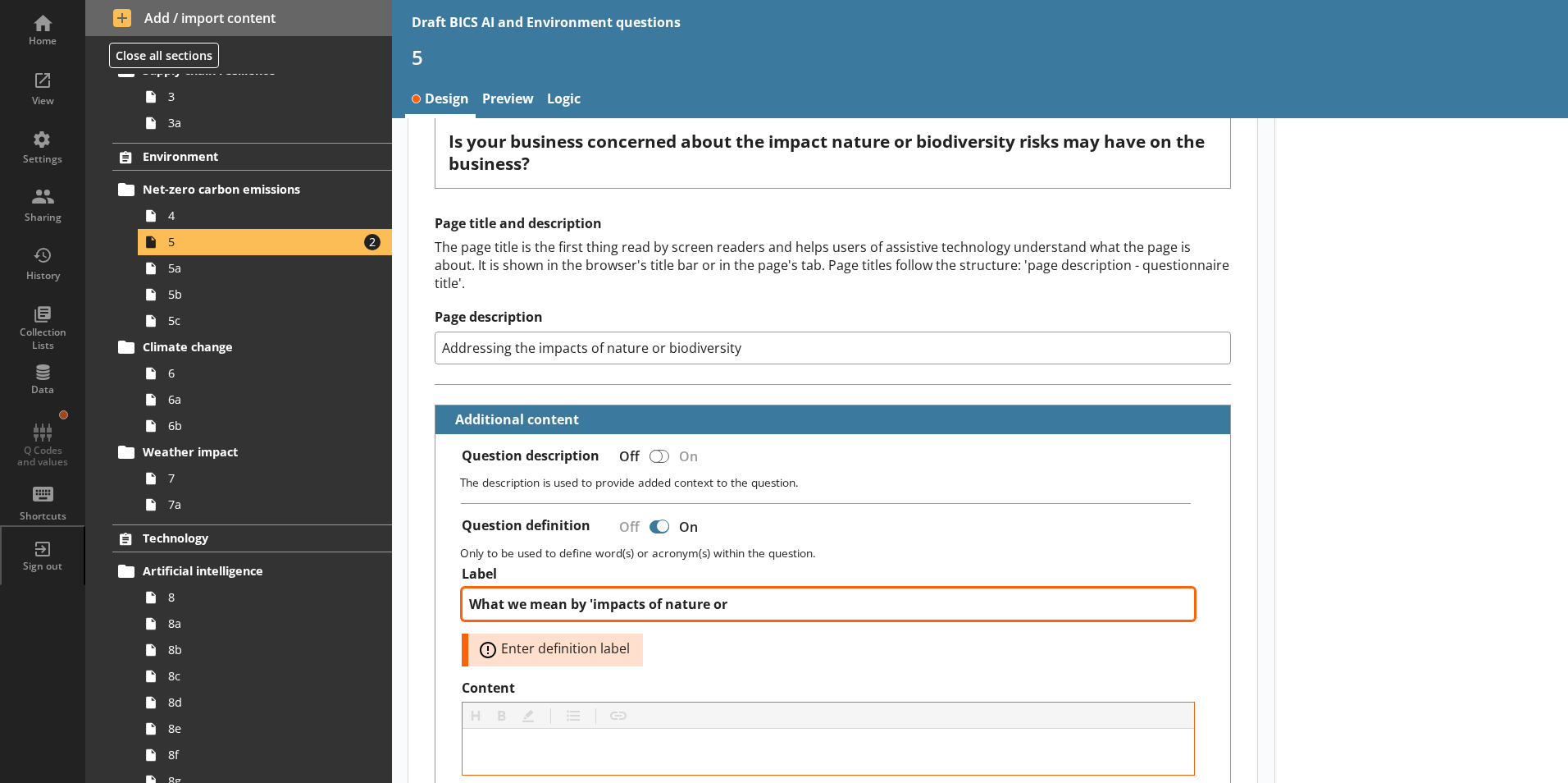
type textarea "x"
type textarea "What we mean by 'impacts of nature or"
type textarea "x"
type textarea "What we mean by 'impacts of nature or b"
type textarea "x"
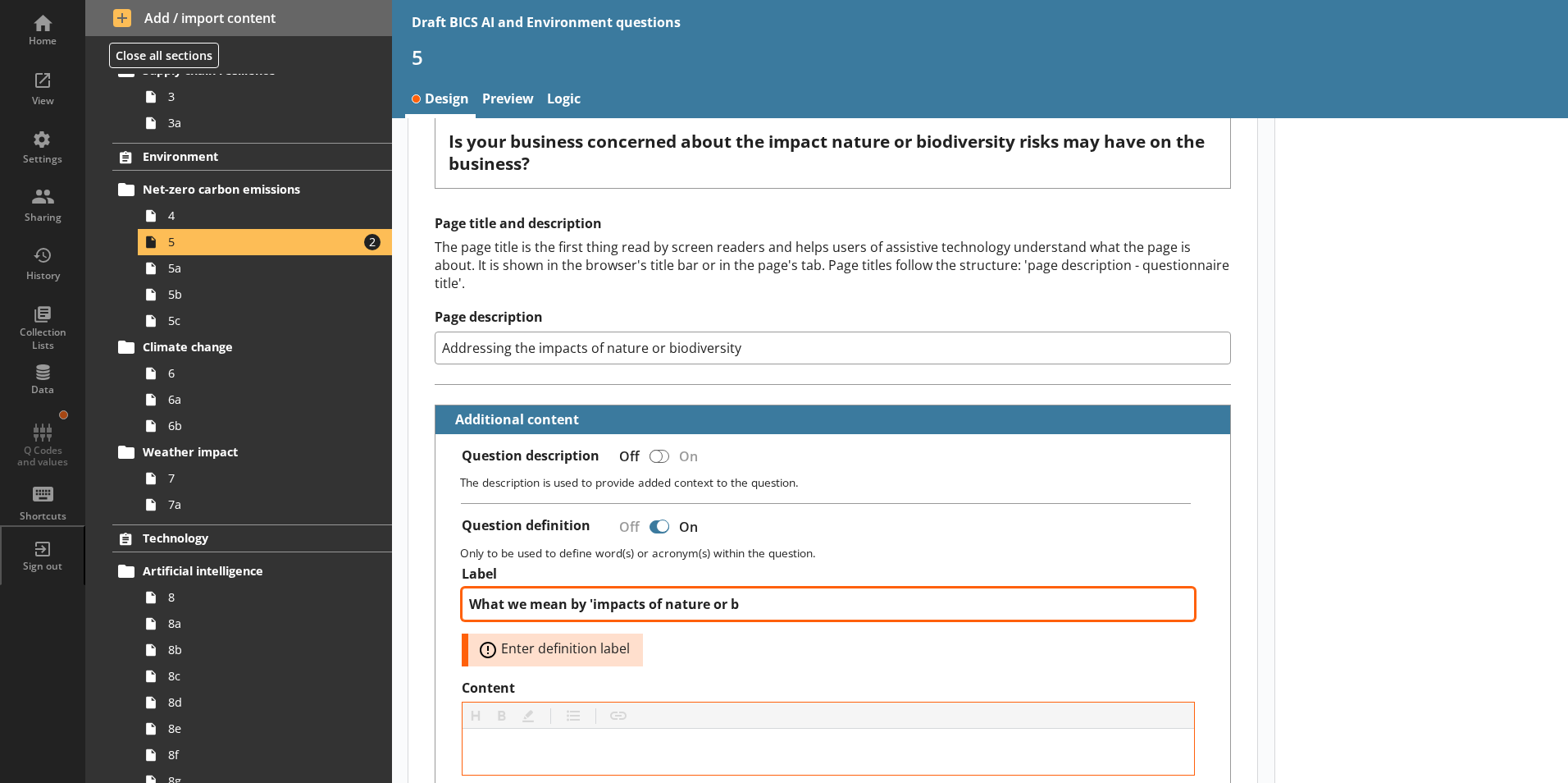
type textarea "What we mean by 'impacts of nature or bi"
type textarea "x"
type textarea "What we mean by 'impacts of nature or bio"
type textarea "x"
type textarea "What we mean by 'impacts of nature or biod"
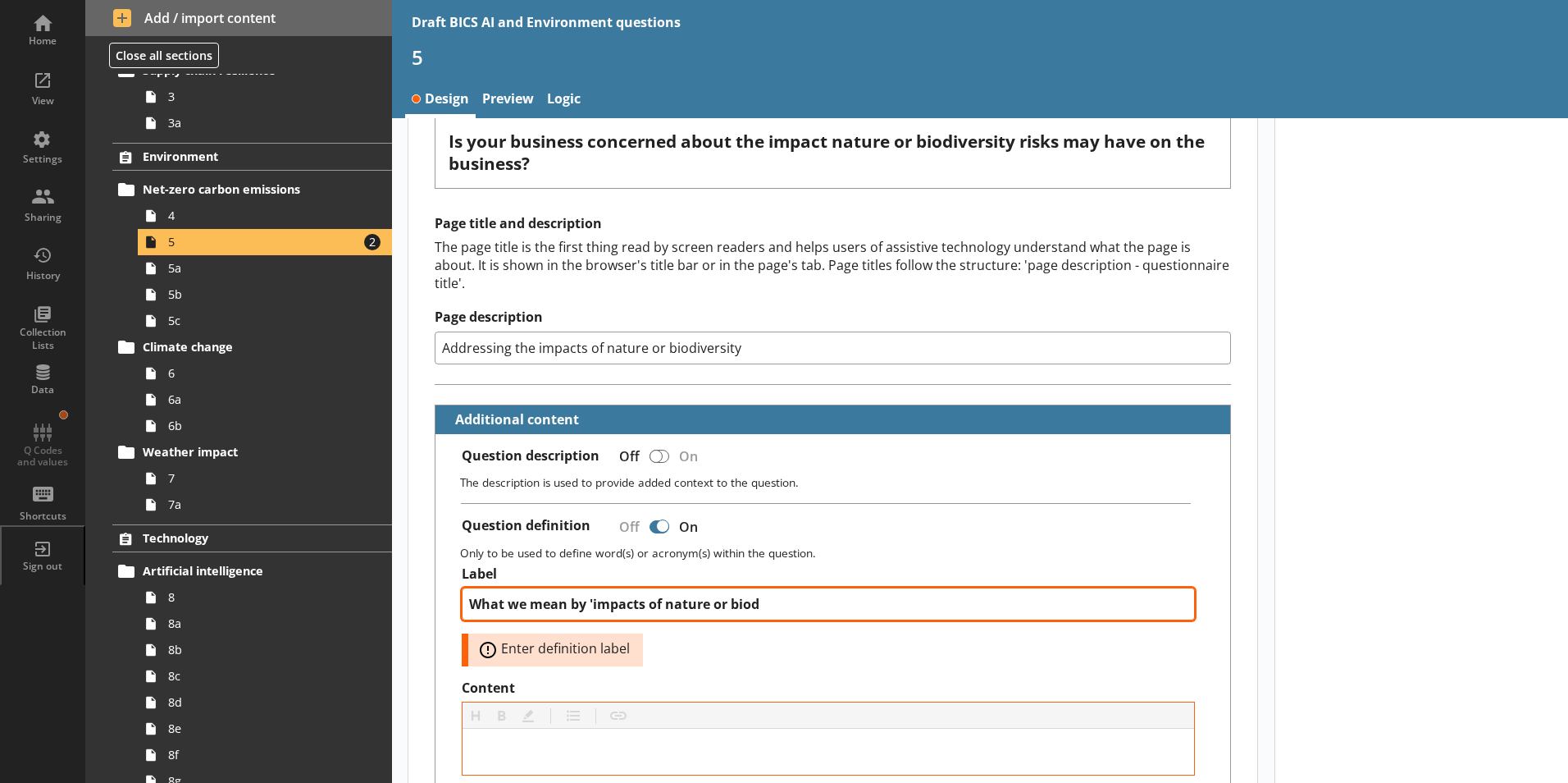
type textarea "x"
type textarea "What we mean by 'impacts of nature or biode"
type textarea "x"
type textarea "What we mean by 'impacts of nature or biod"
type textarea "x"
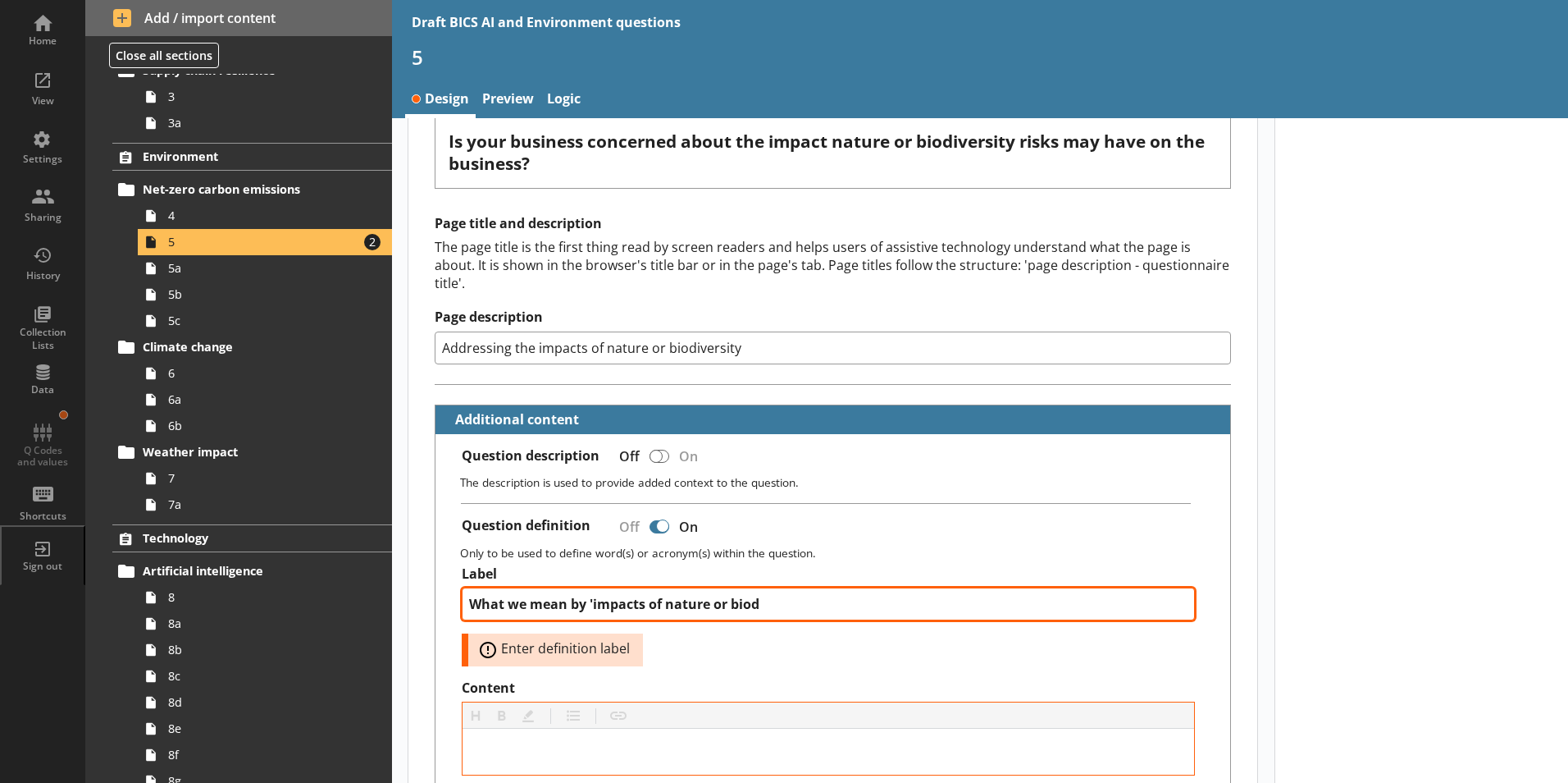
type textarea "What we mean by 'impacts of nature or biodi"
type textarea "x"
type textarea "What we mean by 'impacts of nature or biodiv"
type textarea "x"
type textarea "What we mean by 'impacts of nature or biodive"
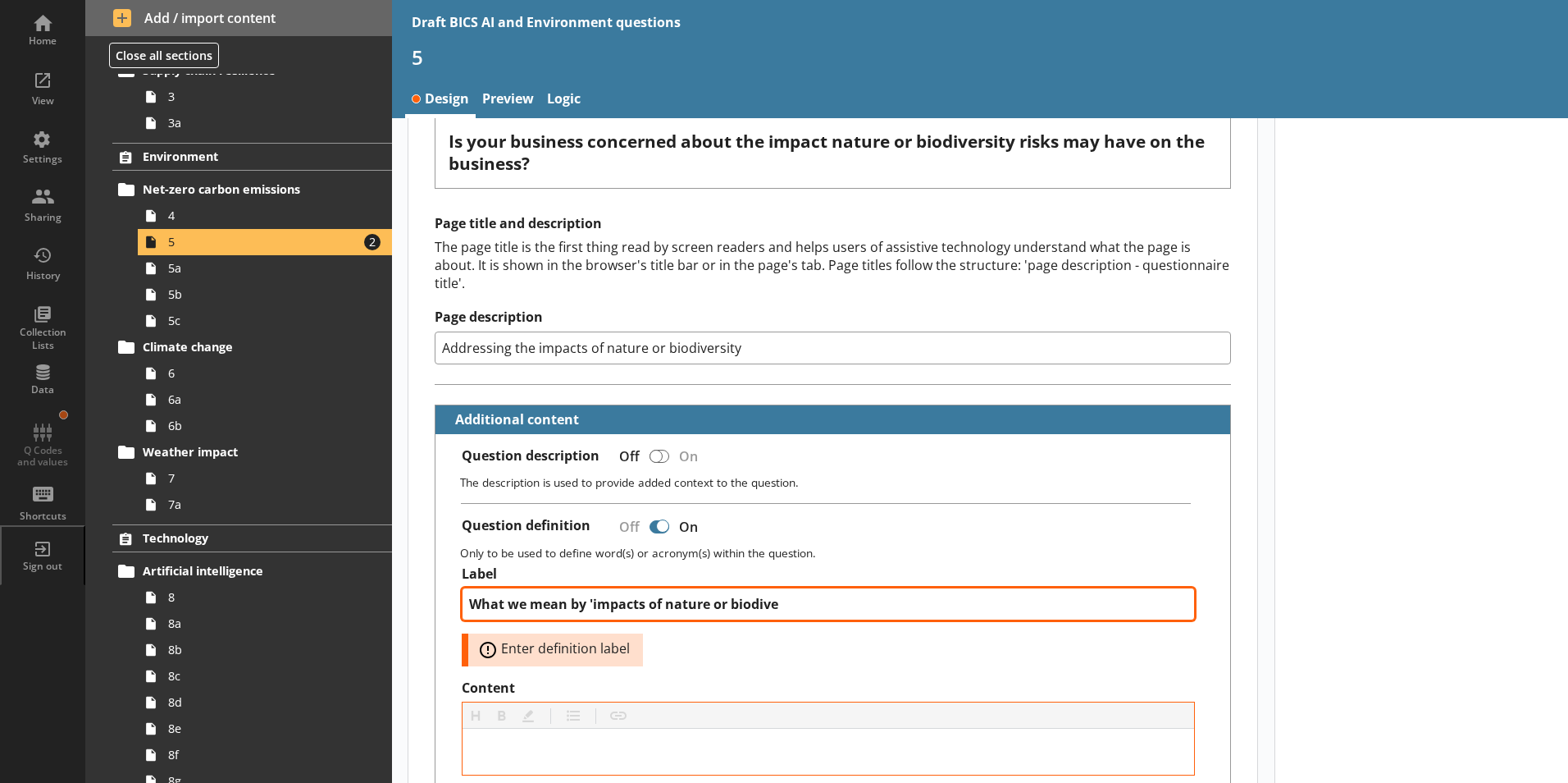
type textarea "x"
type textarea "What we mean by 'impacts of nature or biodiver"
type textarea "x"
type textarea "What we mean by 'impacts of nature or biodivers"
type textarea "x"
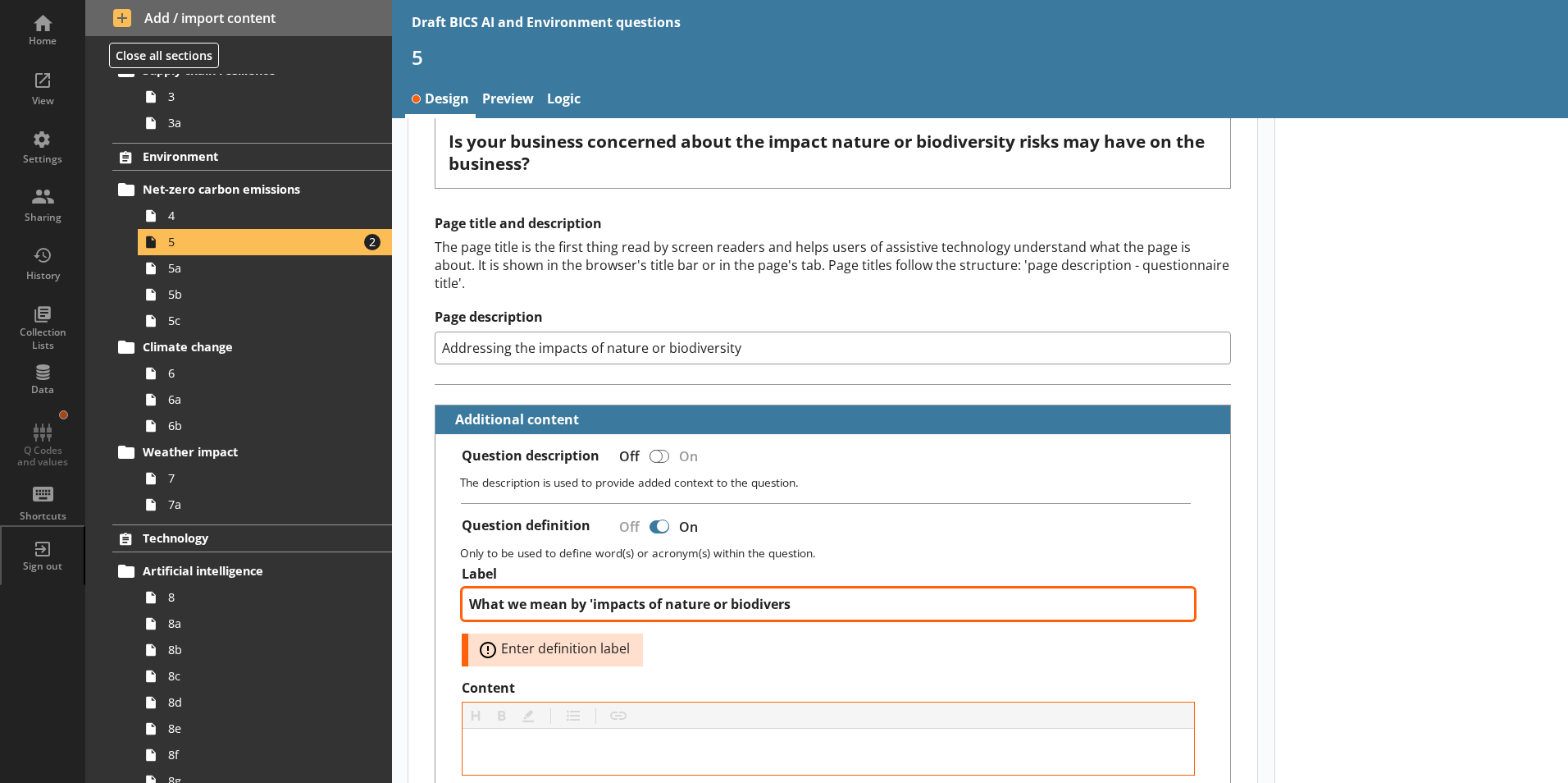
type textarea "What we mean by 'impacts of nature or biodiversi"
type textarea "x"
type textarea "What we mean by 'impacts of nature or biodiversit"
type textarea "x"
type textarea "What we mean by 'impacts of nature or biodiversity"
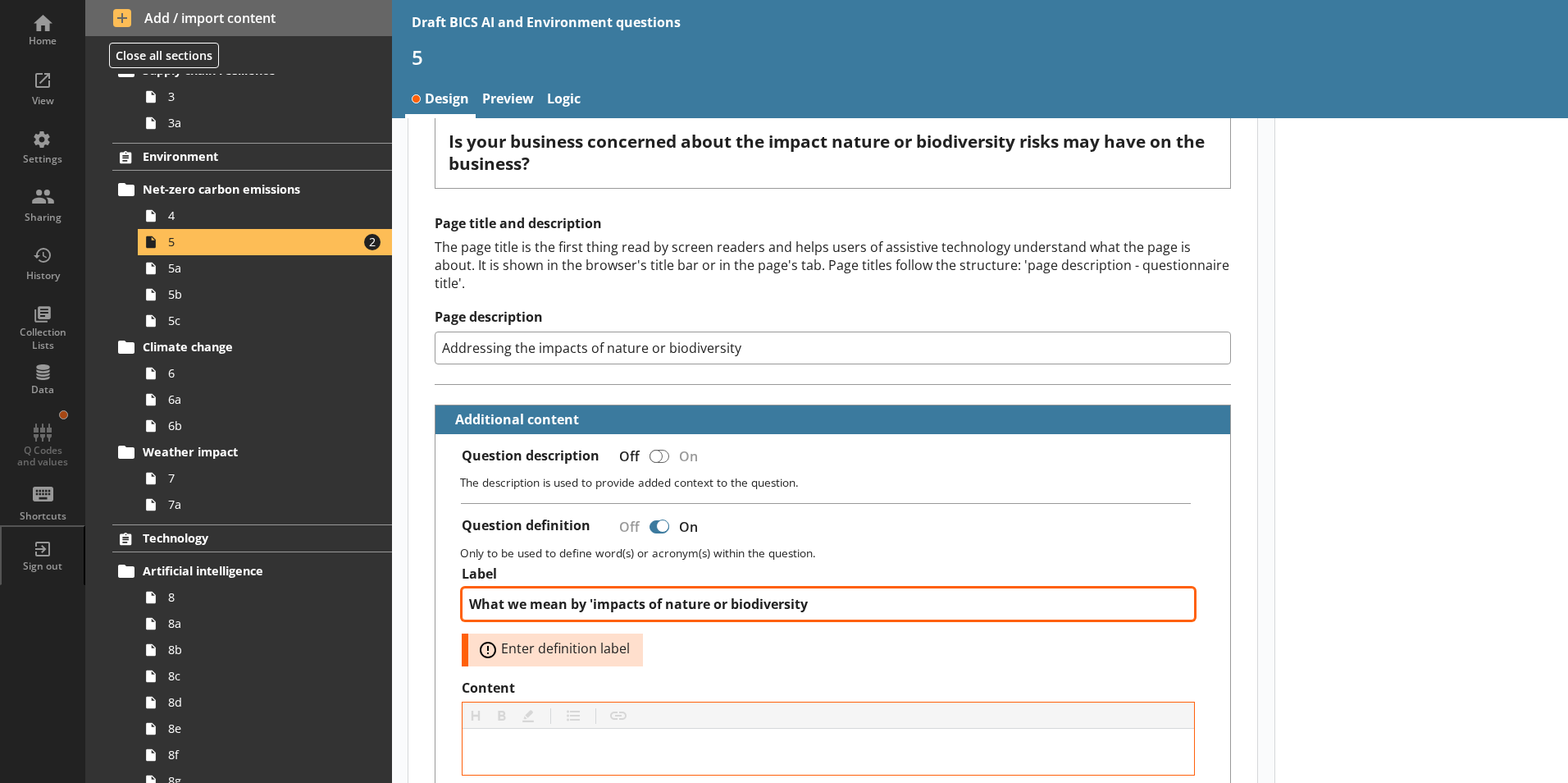
type textarea "x"
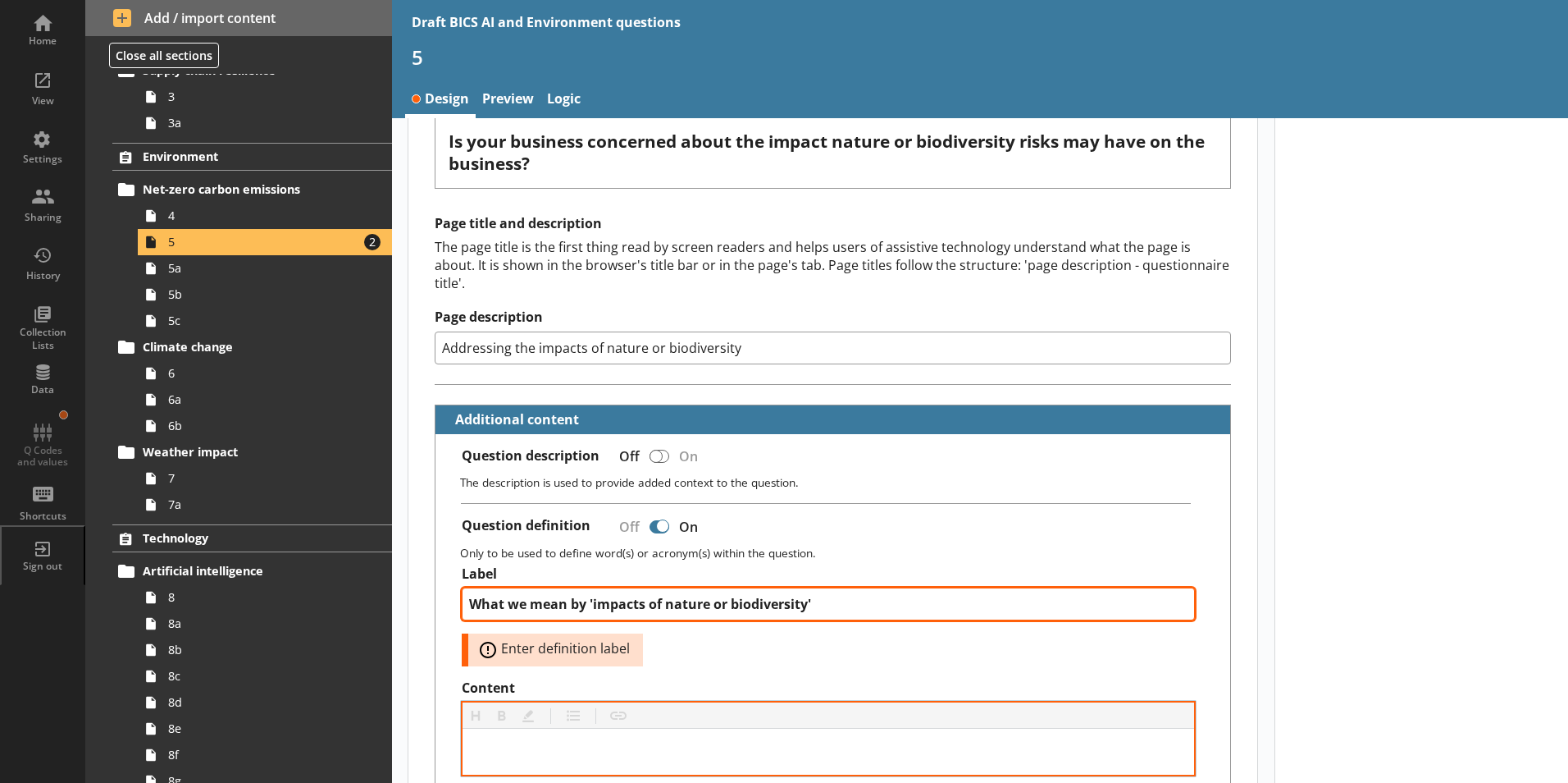
type textarea "What we mean by 'impacts of nature or biodiversity'"
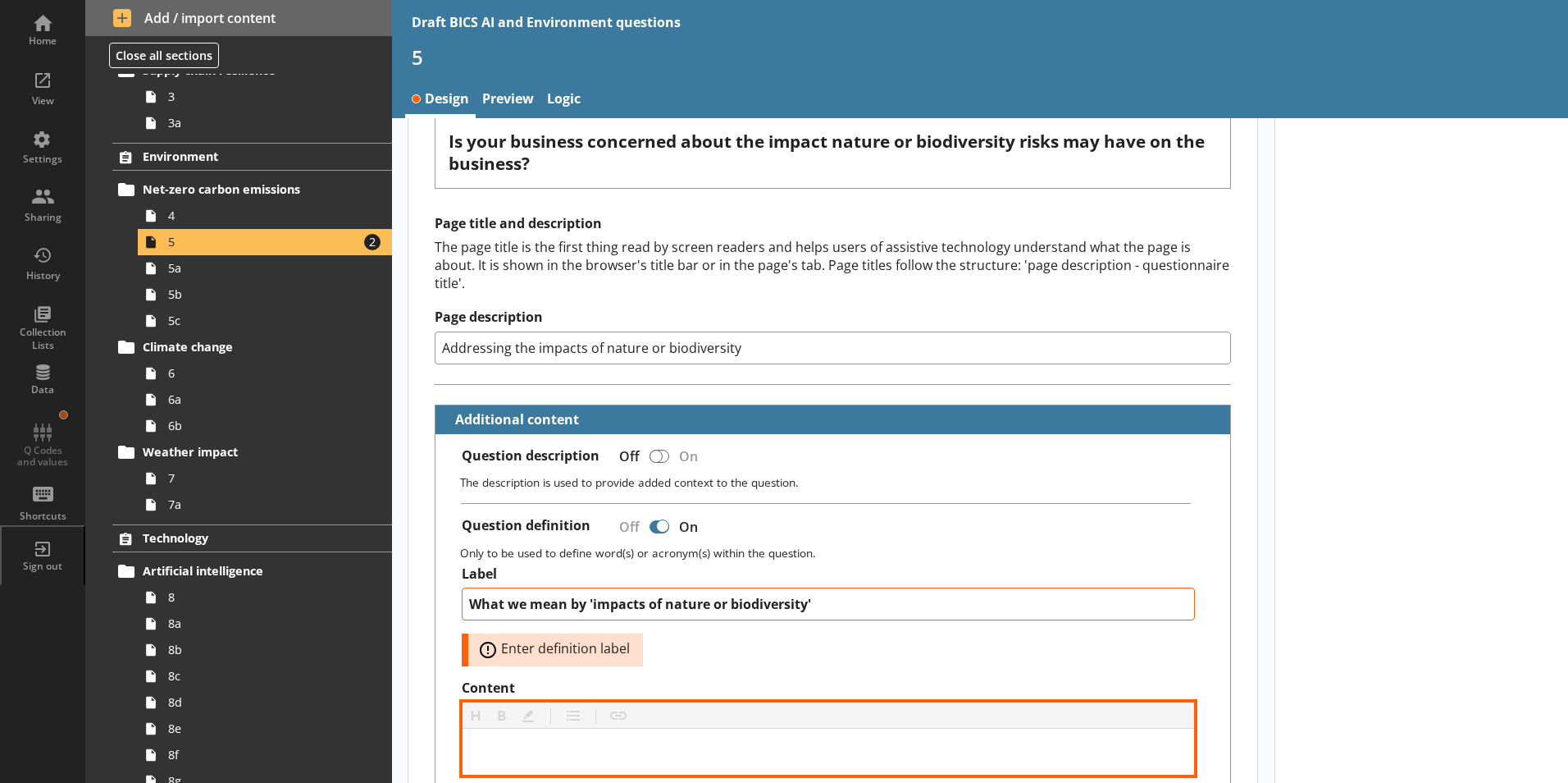
click at [505, 662] on div "Content" at bounding box center [828, 751] width 706 height 20
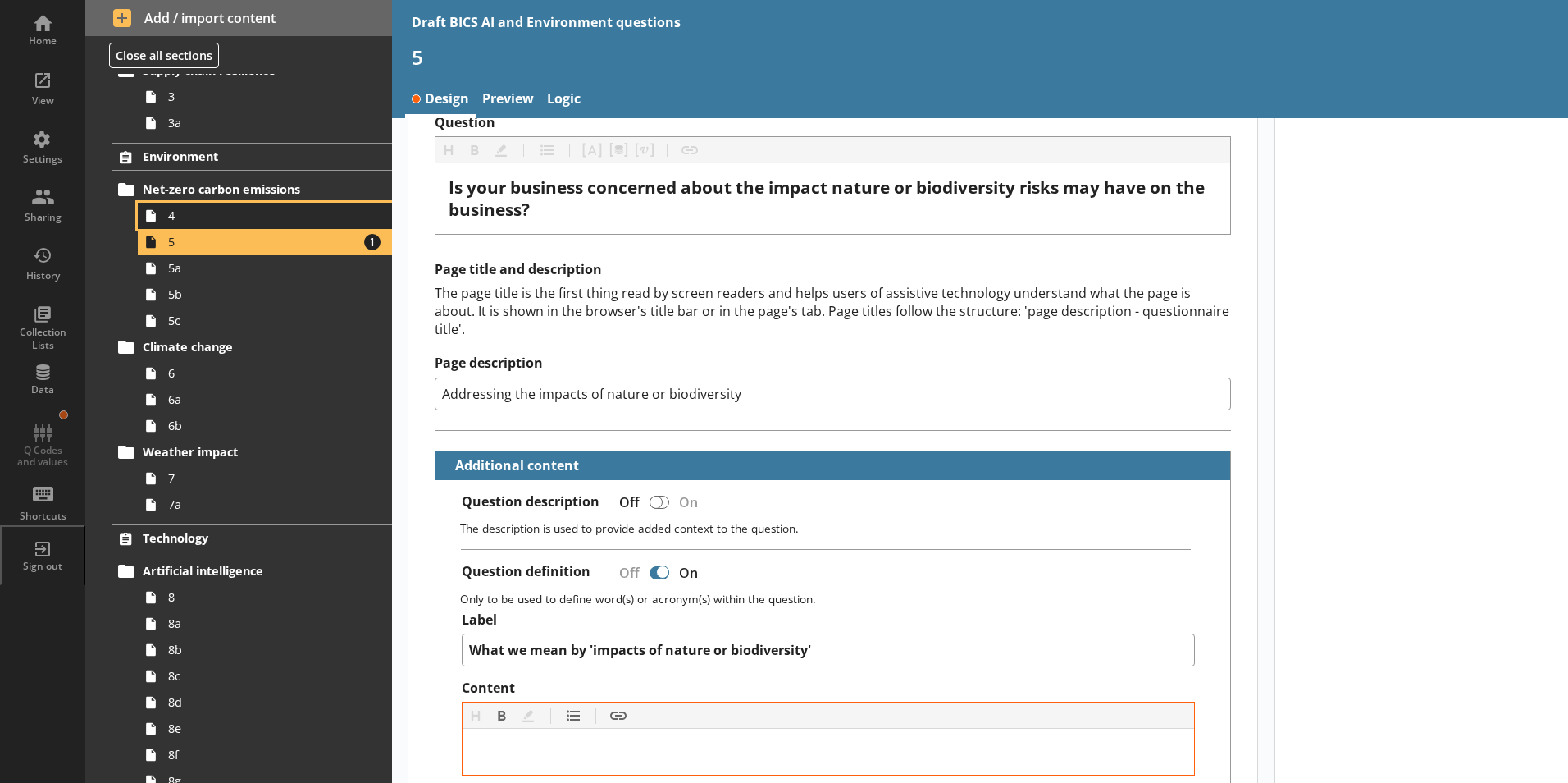
click at [178, 223] on span "4" at bounding box center [259, 215] width 182 height 15
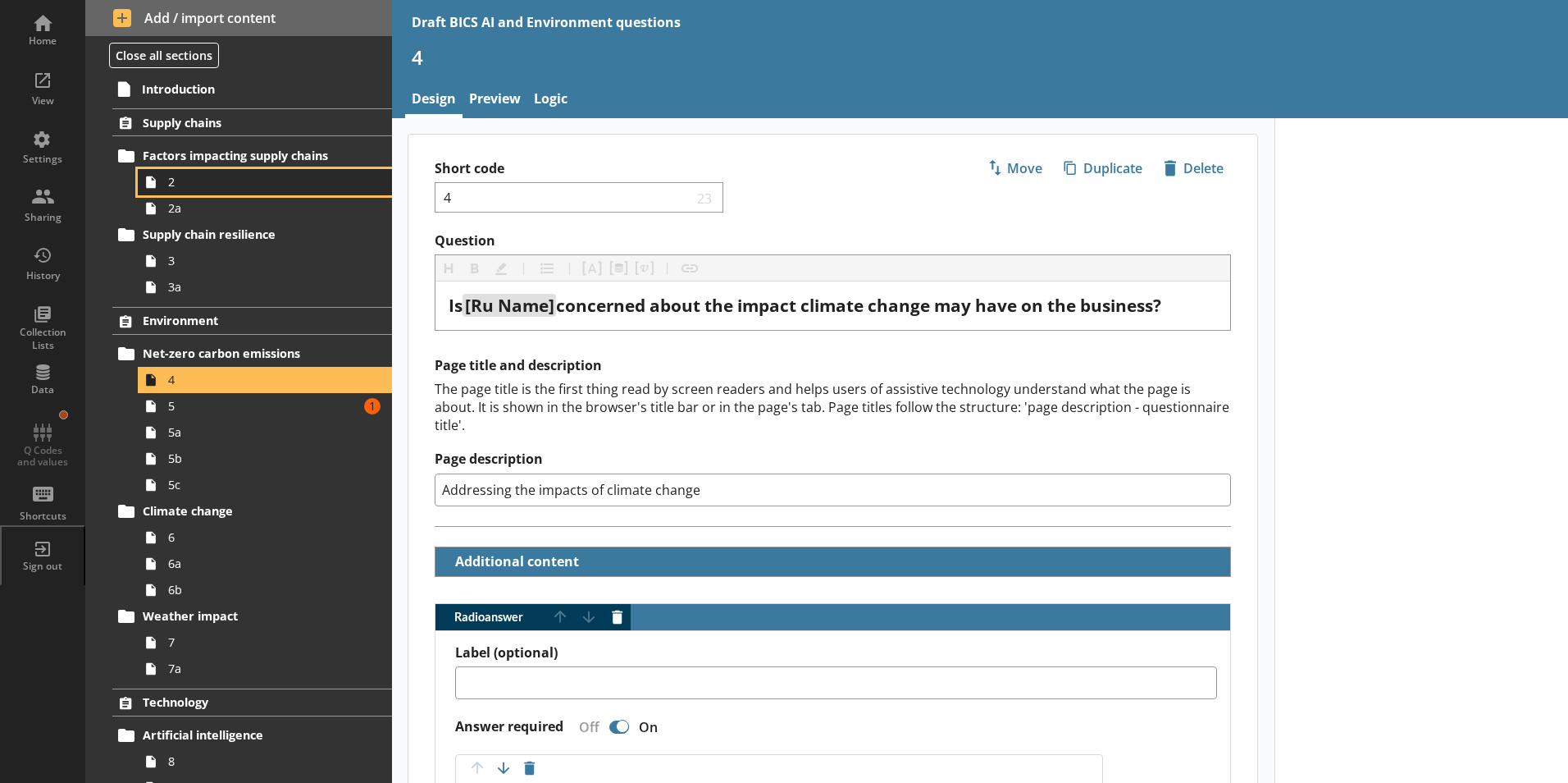
click at [168, 183] on span "2" at bounding box center [259, 182] width 182 height 15
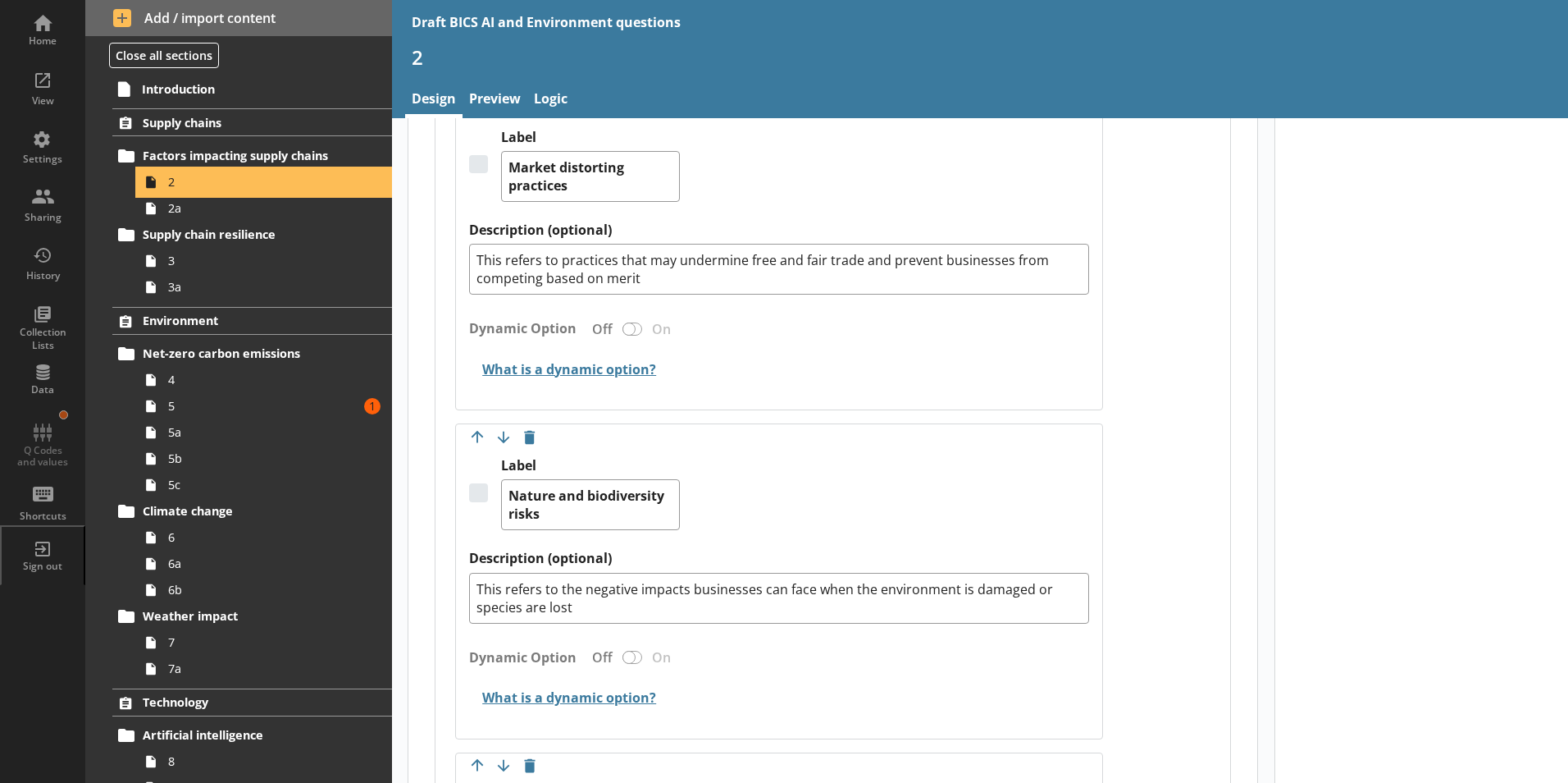
scroll to position [2379, 0]
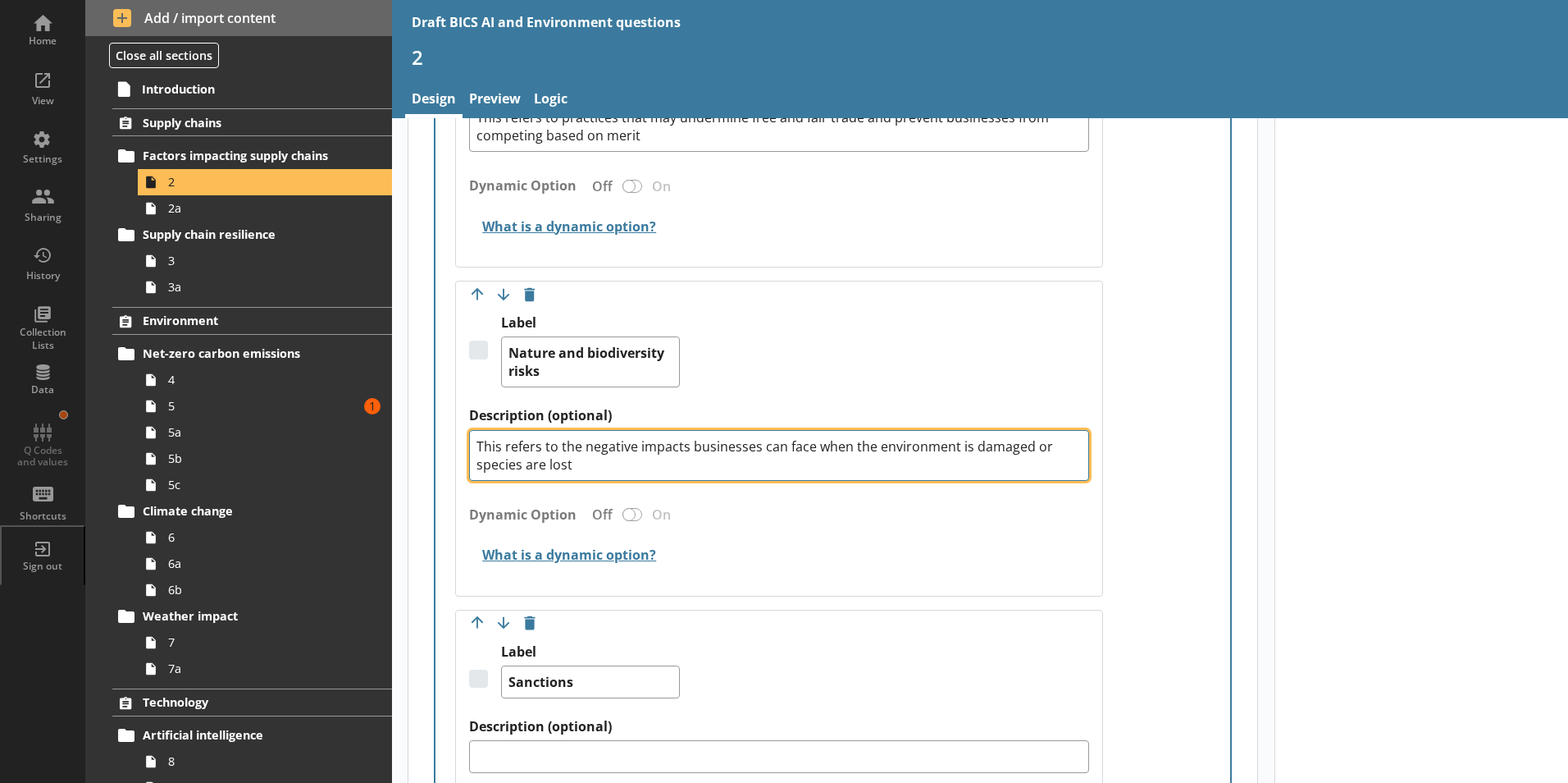
drag, startPoint x: 577, startPoint y: 448, endPoint x: 479, endPoint y: 435, distance: 98.9
click at [479, 435] on textarea "This refers to the negative impacts businesses can face when the environment is…" at bounding box center [779, 455] width 620 height 51
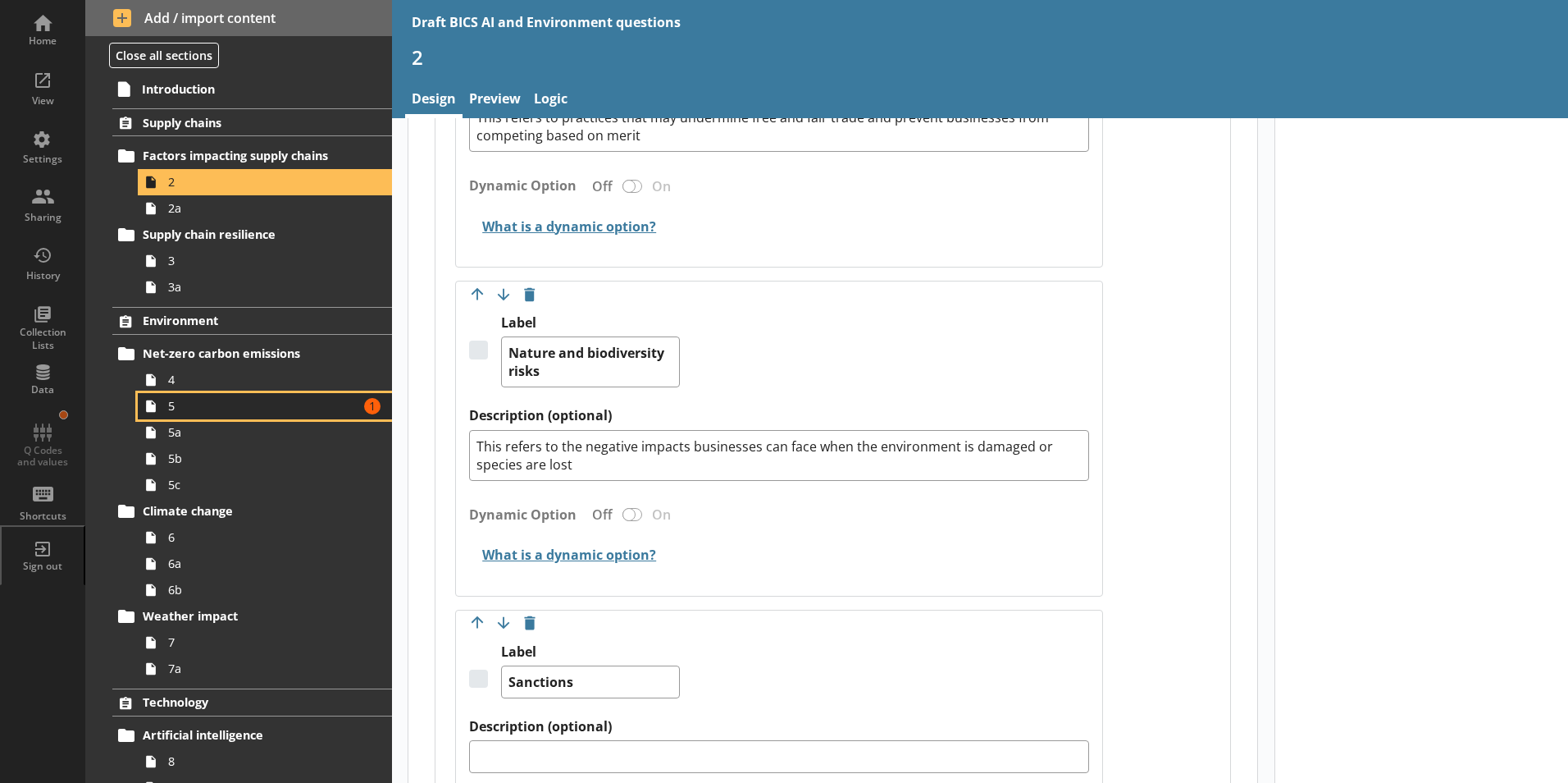
click at [197, 409] on span "5" at bounding box center [259, 406] width 182 height 15
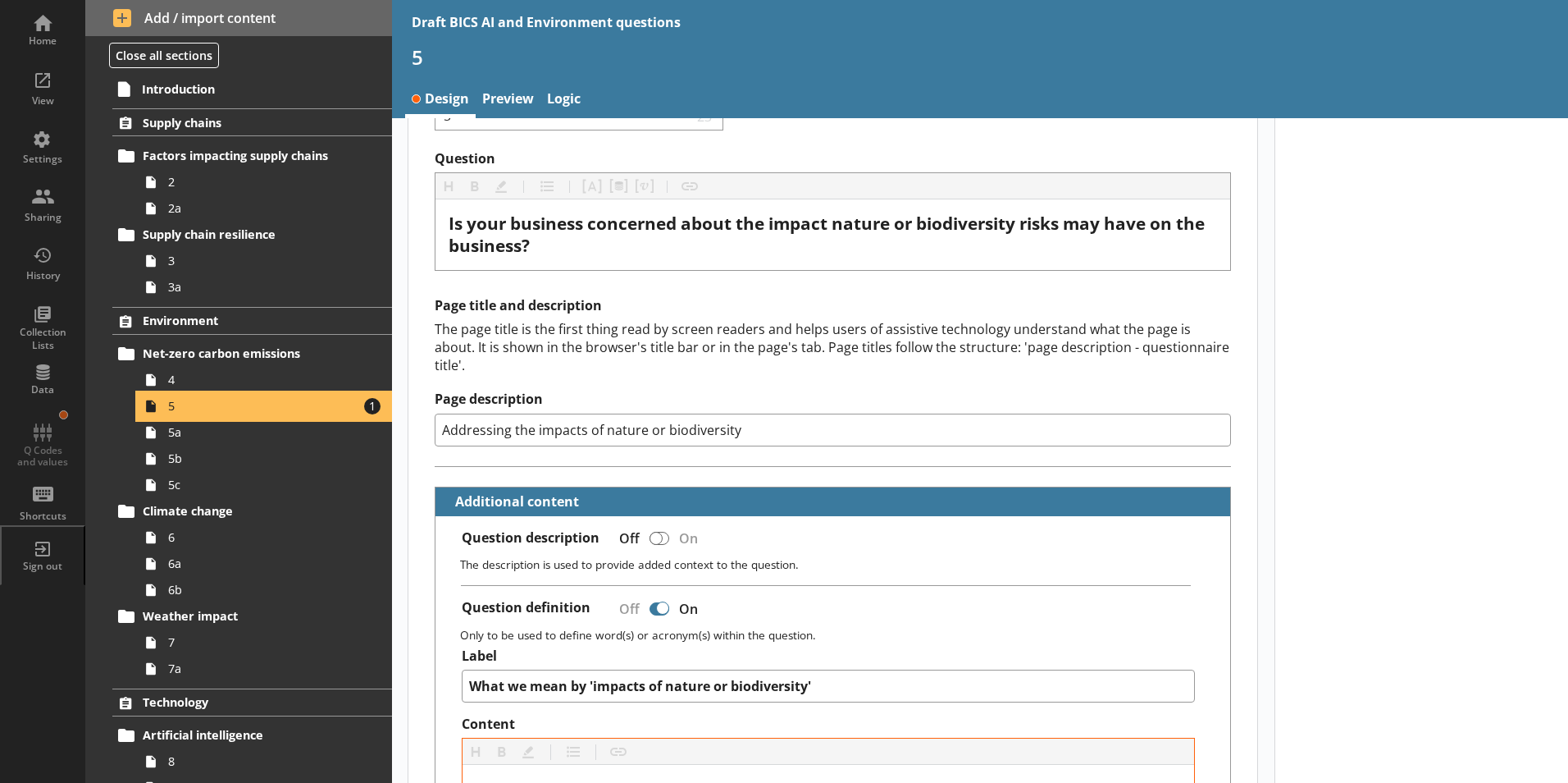
scroll to position [164, 0]
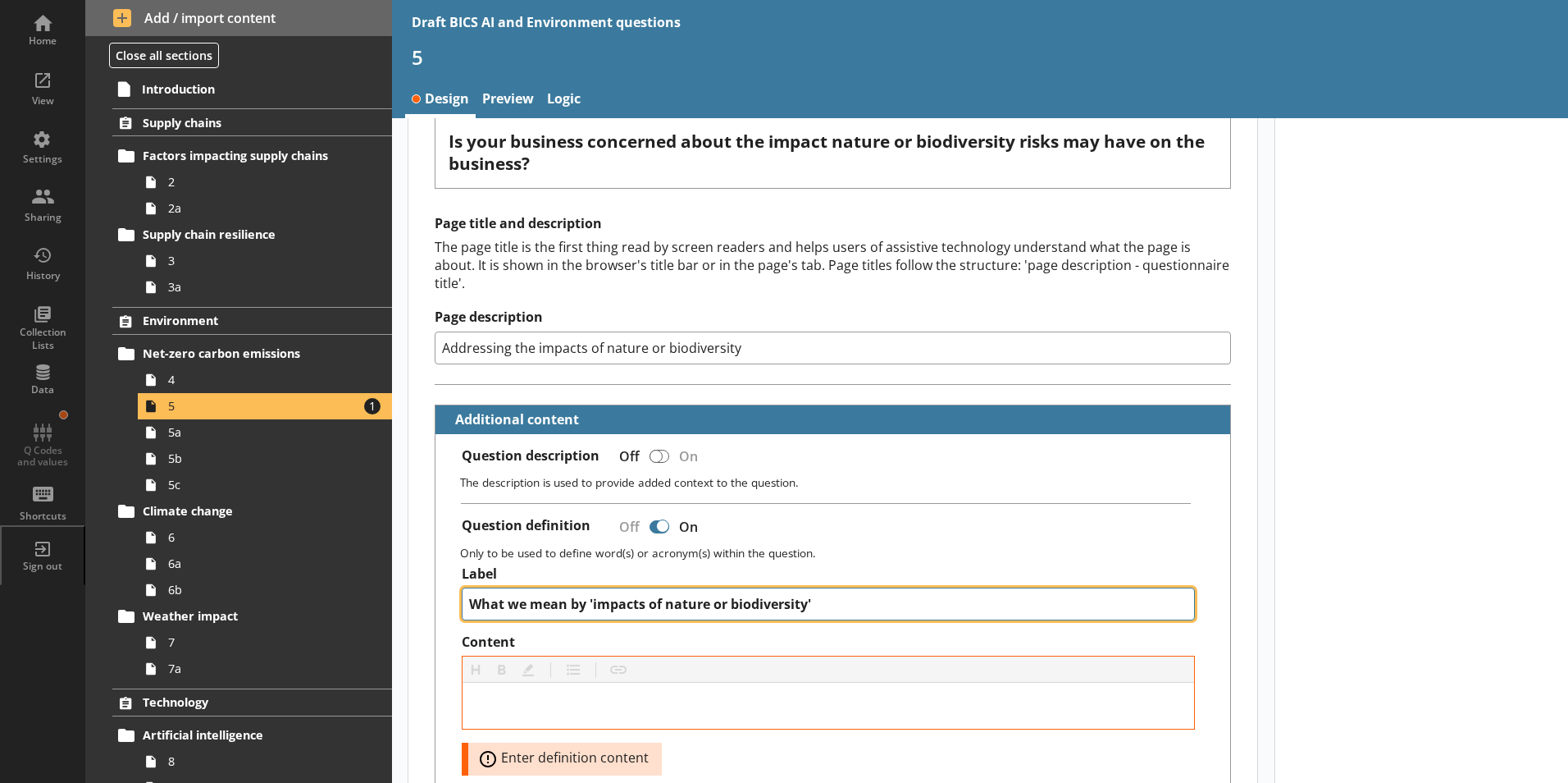
click at [666, 588] on textarea "What we mean by 'impacts of nature or biodiversity'" at bounding box center [828, 604] width 734 height 33
type textarea "x"
type textarea "What we mean by 'impacts ofnature or biodiversity'"
type textarea "x"
type textarea "What we mean by 'impacts onature or biodiversity'"
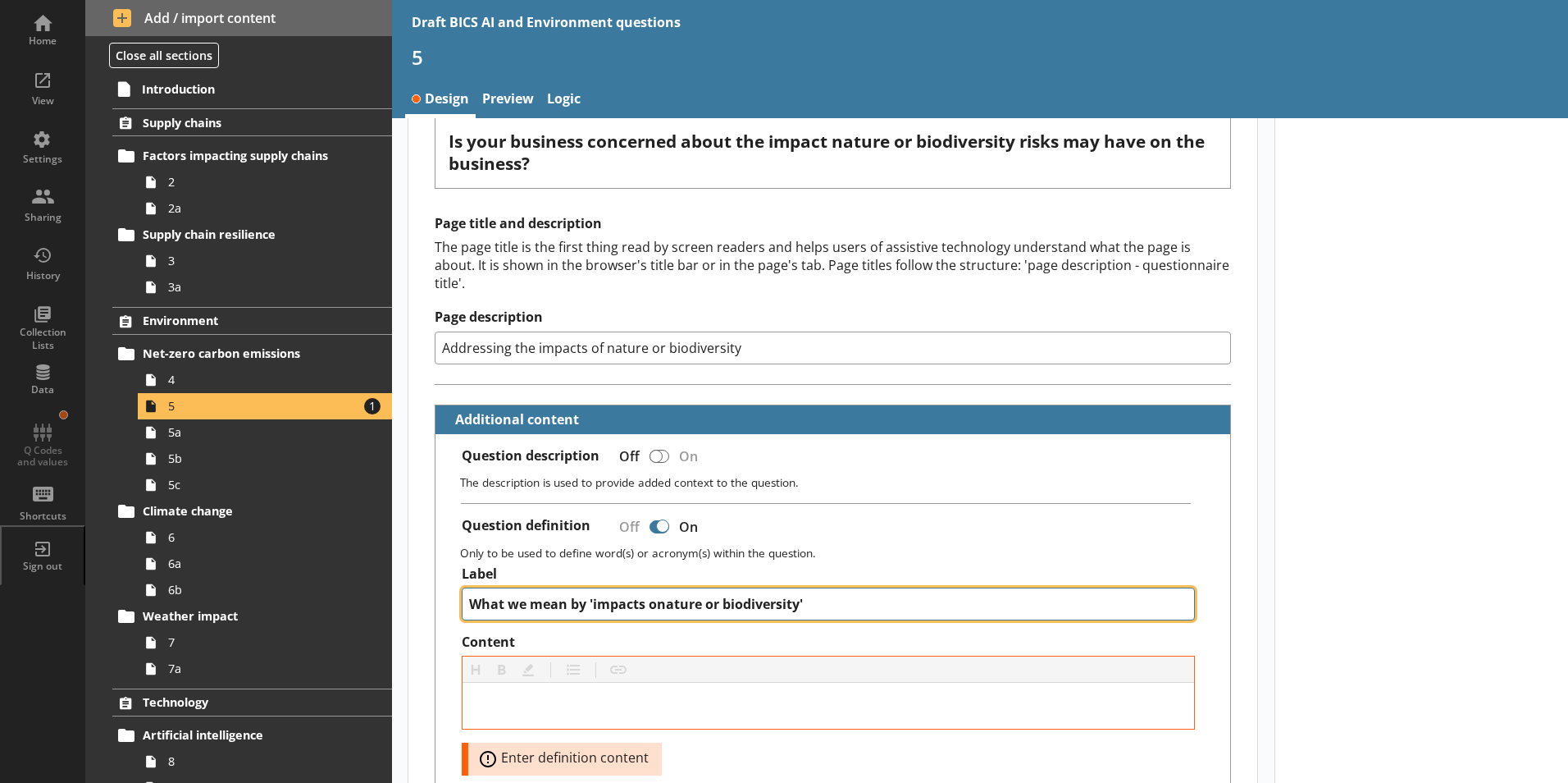
type textarea "x"
type textarea "What we mean by 'impacts nature or biodiversity'"
type textarea "x"
type textarea "What we mean by 'impactsnature or biodiversity'"
type textarea "x"
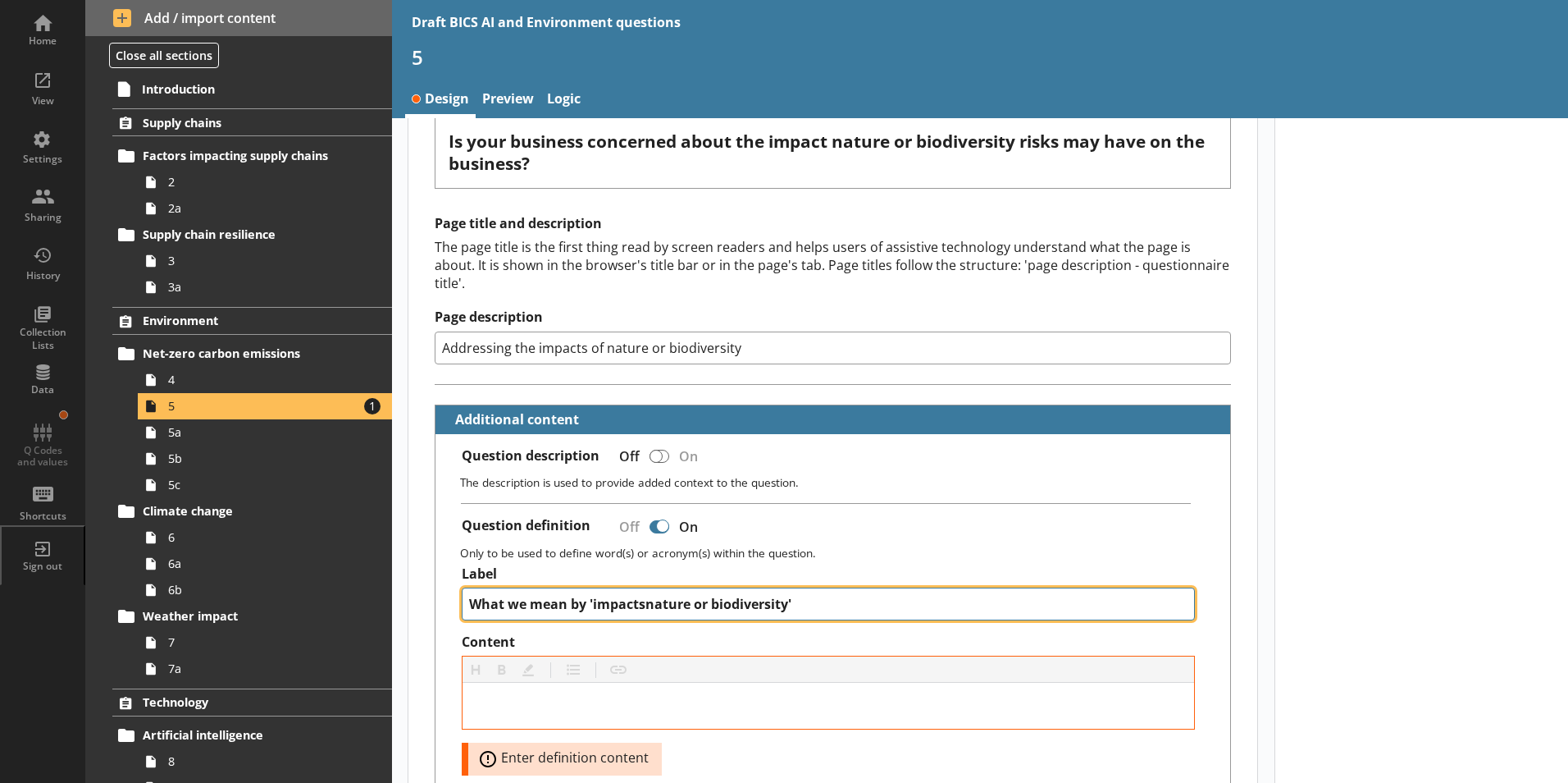
type textarea "What we mean by 'impactnature or biodiversity'"
type textarea "x"
type textarea "What we mean by 'impacnature or biodiversity'"
type textarea "x"
type textarea "What we mean by 'impanature or biodiversity'"
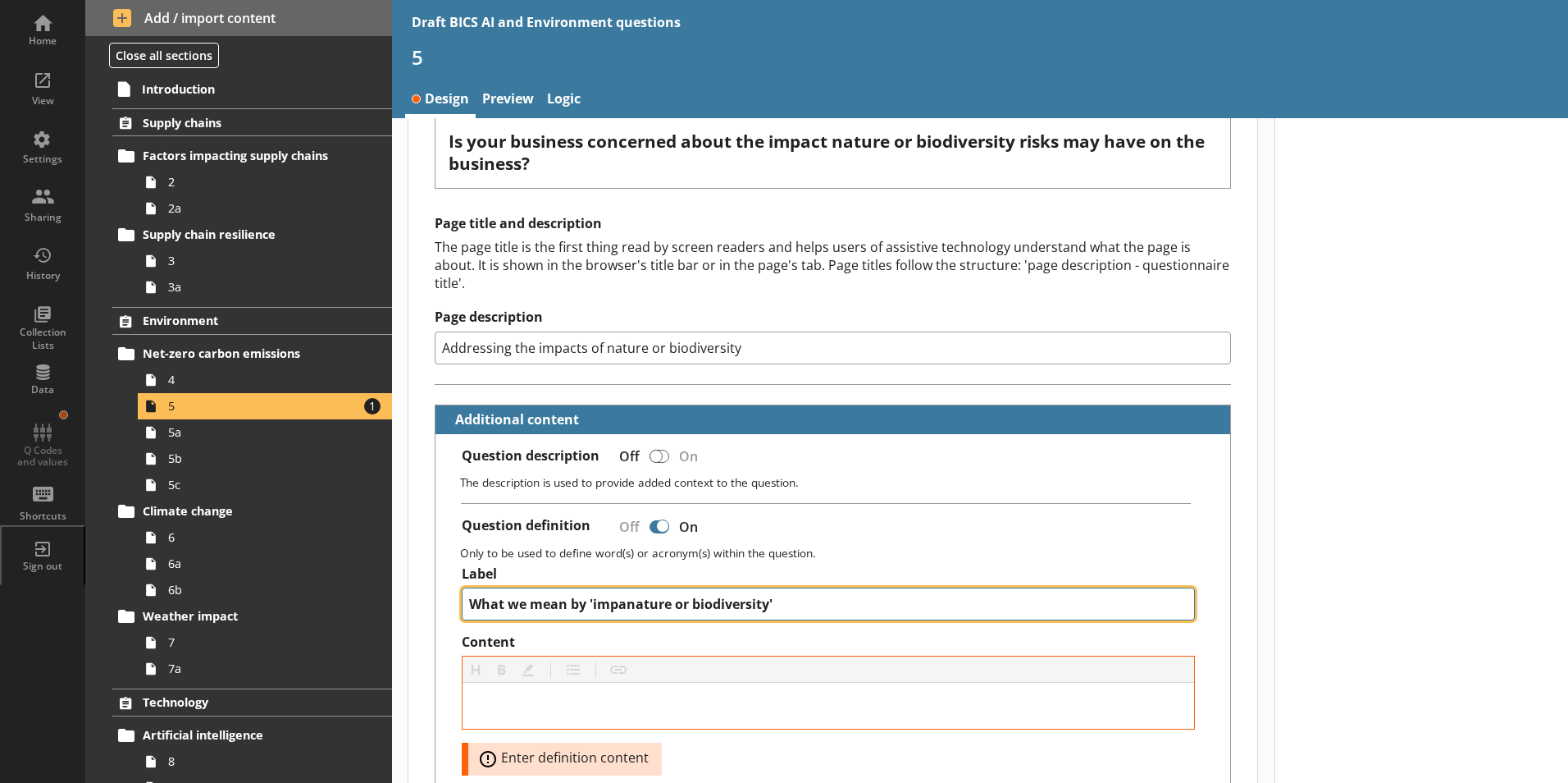
type textarea "x"
type textarea "What we mean by 'impnature or biodiversity'"
type textarea "x"
type textarea "What we mean by 'imnature or biodiversity'"
type textarea "x"
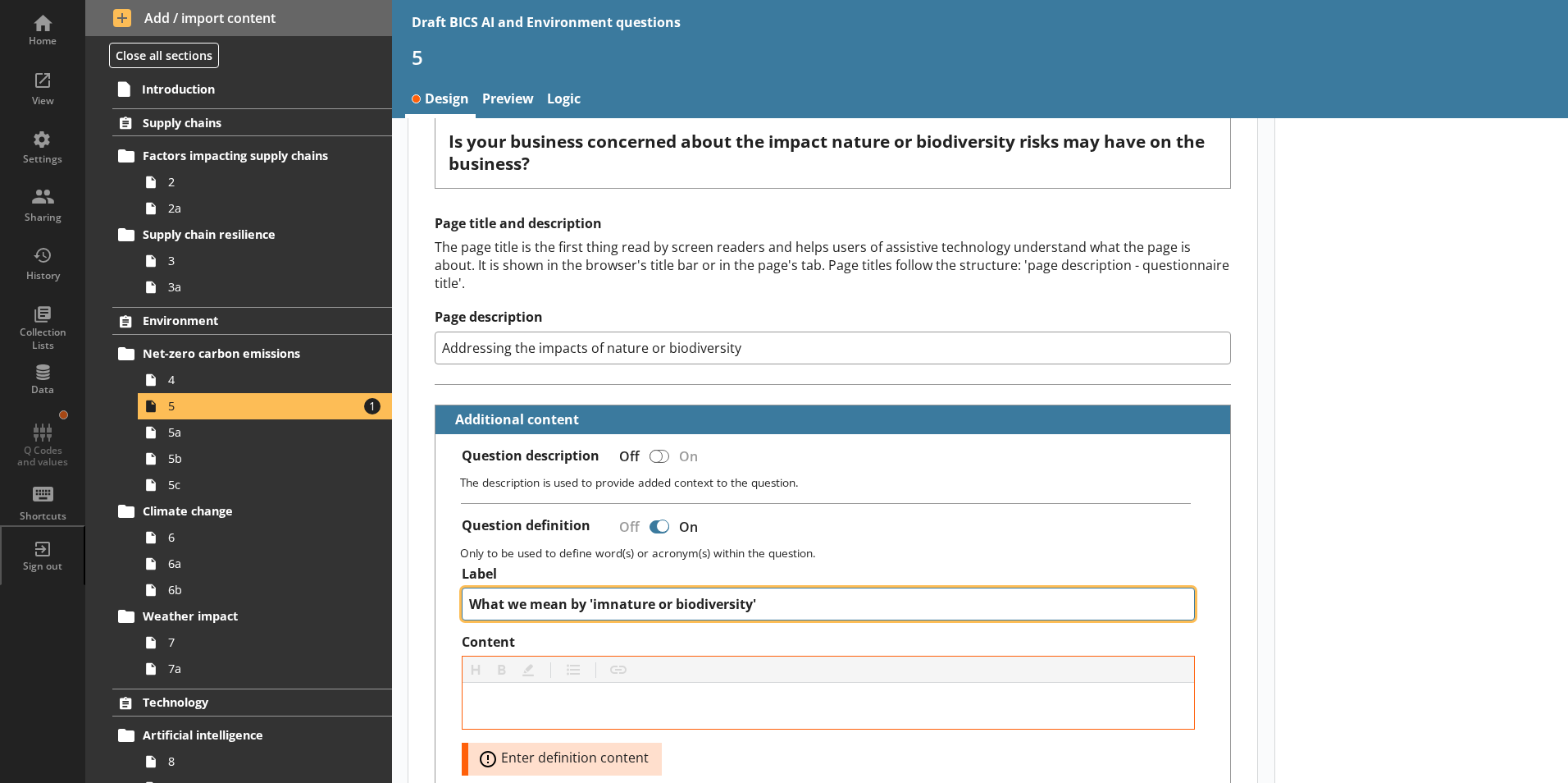
type textarea "What we mean by 'inature or biodiversity'"
type textarea "x"
type textarea "What we mean by 'nature or biodiversity'"
click at [736, 588] on textarea "What we mean by 'nature or biodiversity'" at bounding box center [828, 604] width 734 height 33
type textarea "x"
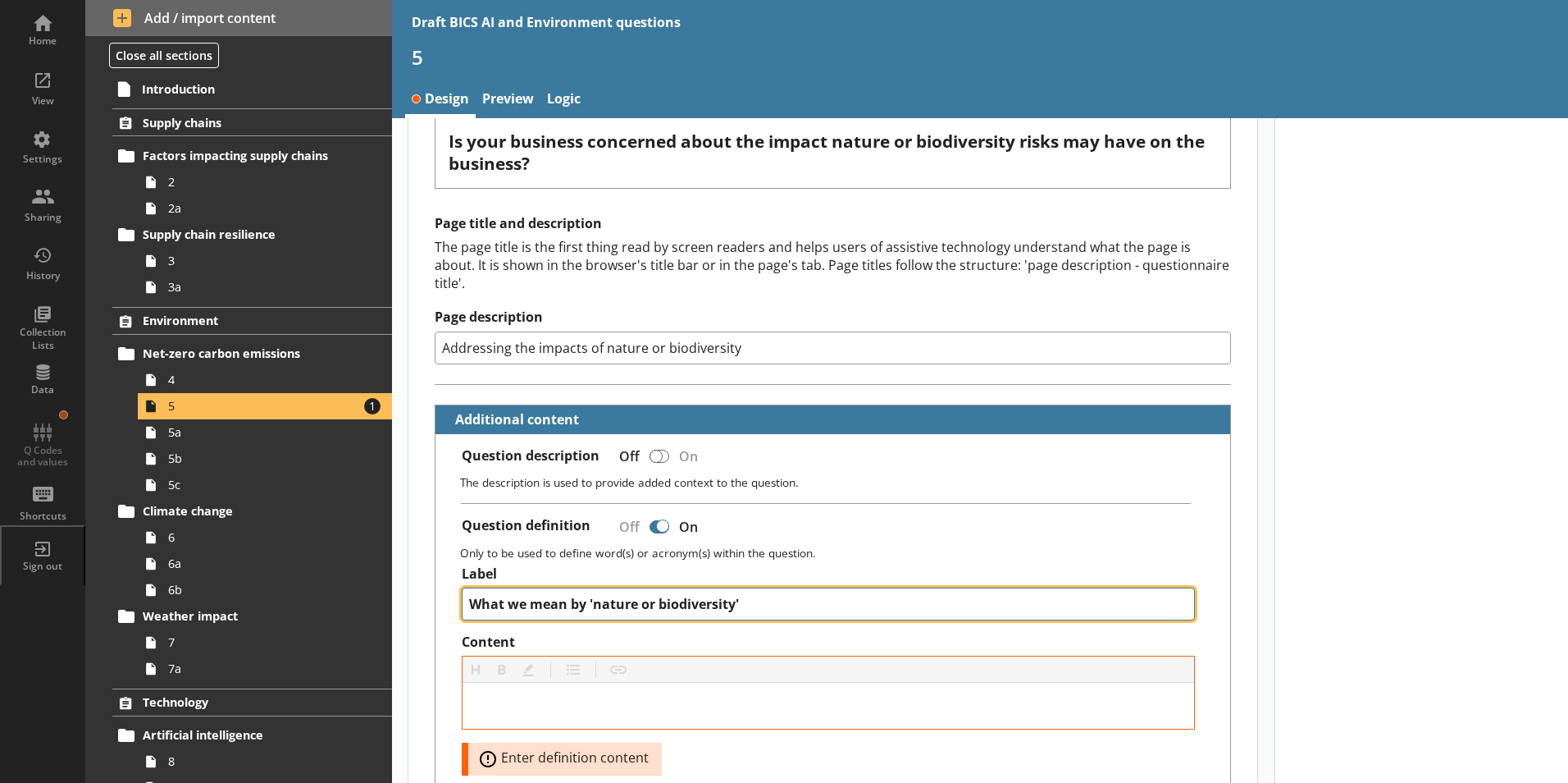
type textarea "What we mean by 'nature or biodiversity '"
type textarea "x"
type textarea "What we mean by 'nature or biodiversity r'"
type textarea "x"
type textarea "What we mean by 'nature or biodiversity ri'"
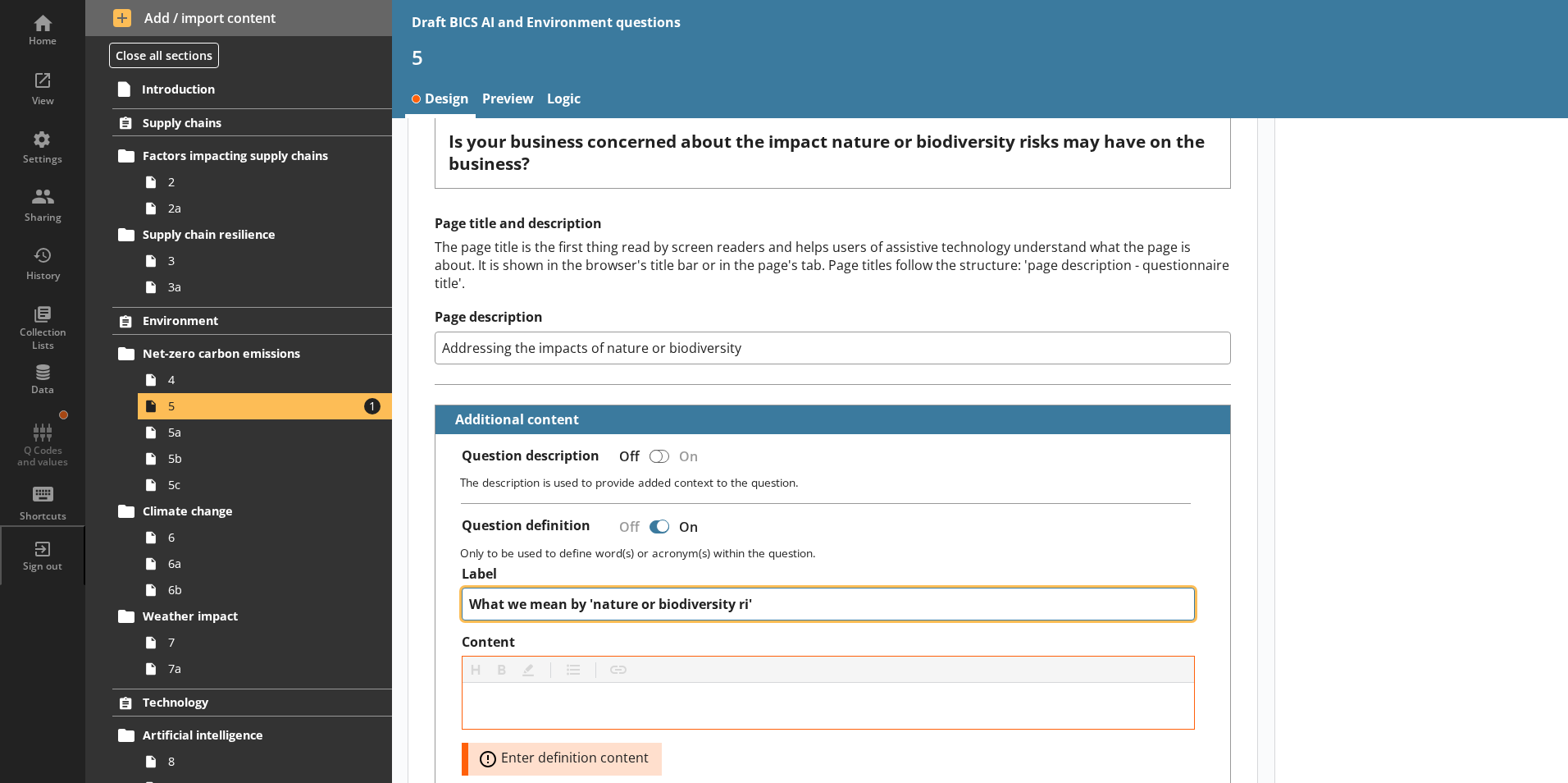
type textarea "x"
type textarea "What we mean by 'nature or biodiversity ris'"
type textarea "x"
type textarea "What we mean by 'nature or biodiversity risk'"
type textarea "x"
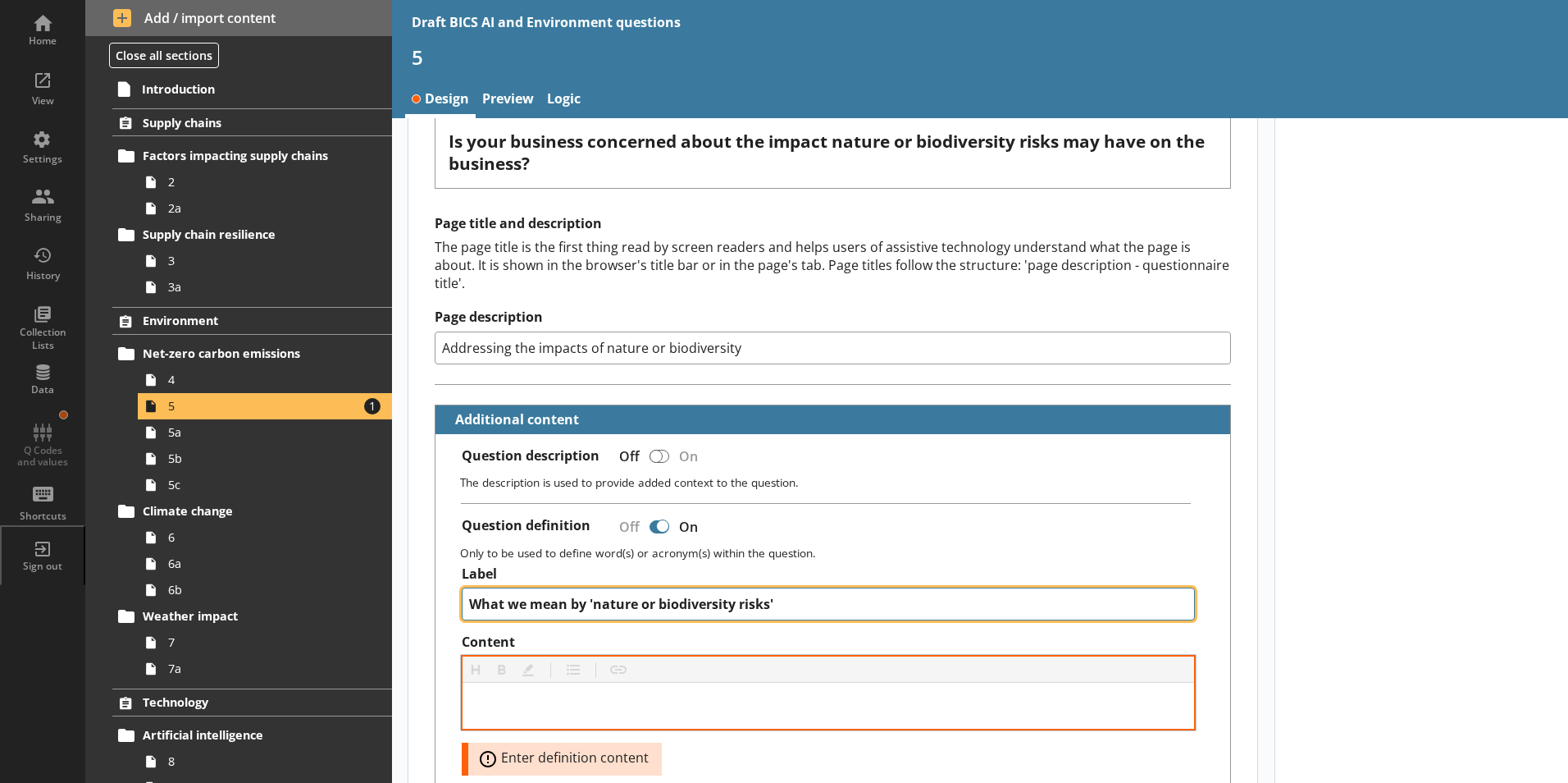
type textarea "What we mean by 'nature or biodiversity risks'"
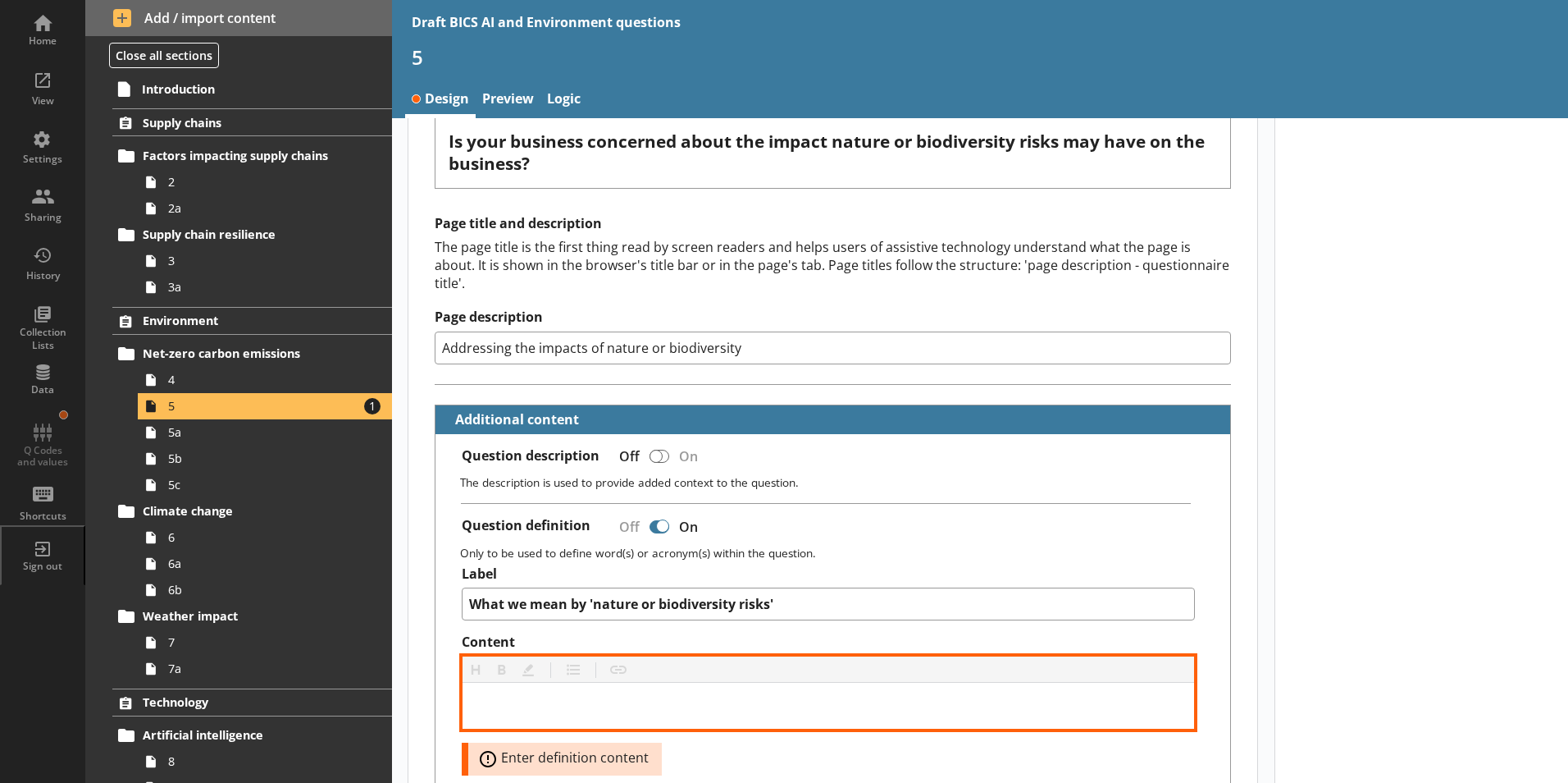
click at [496, 662] on div "Content" at bounding box center [828, 705] width 706 height 20
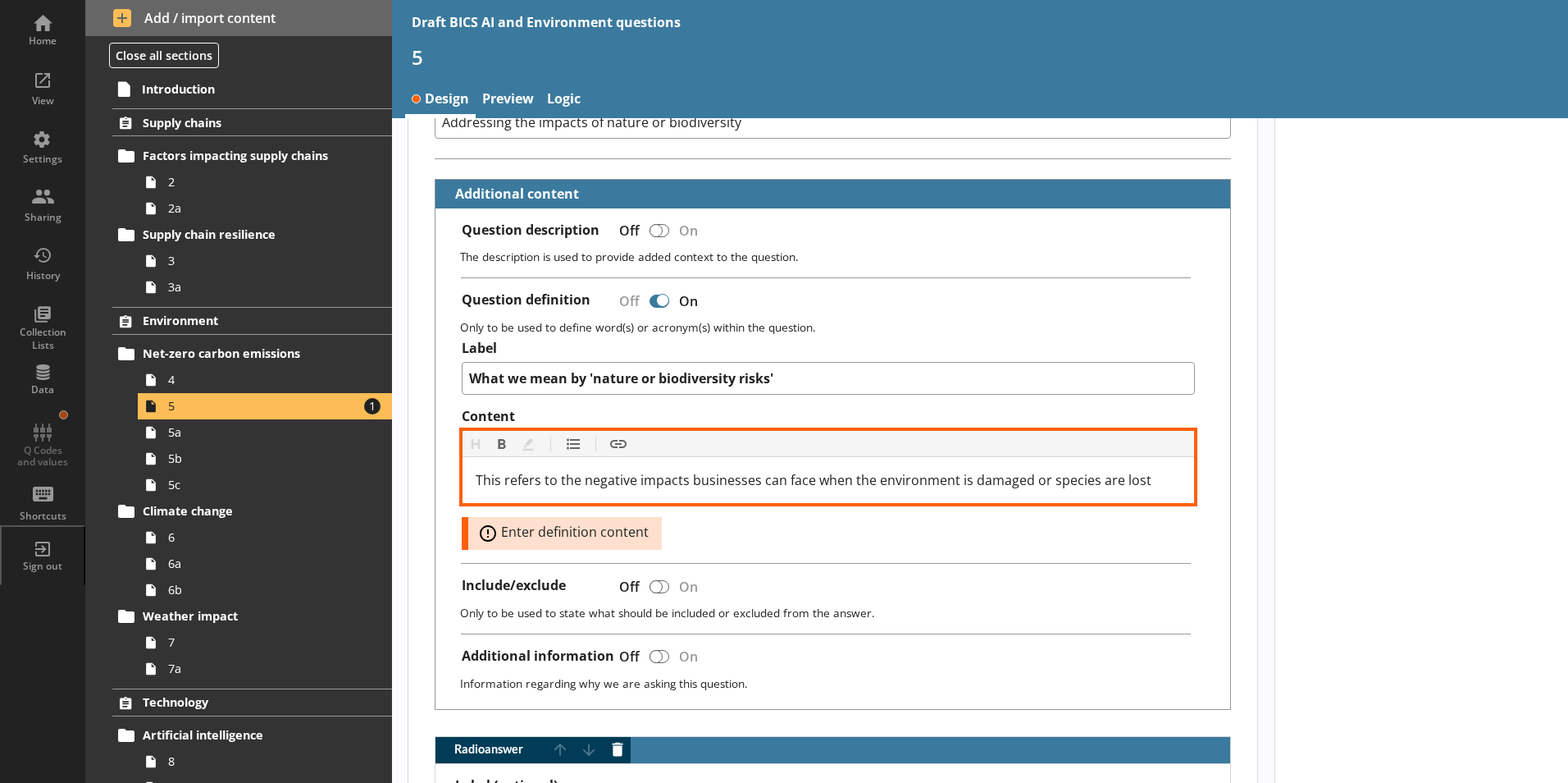
scroll to position [492, 0]
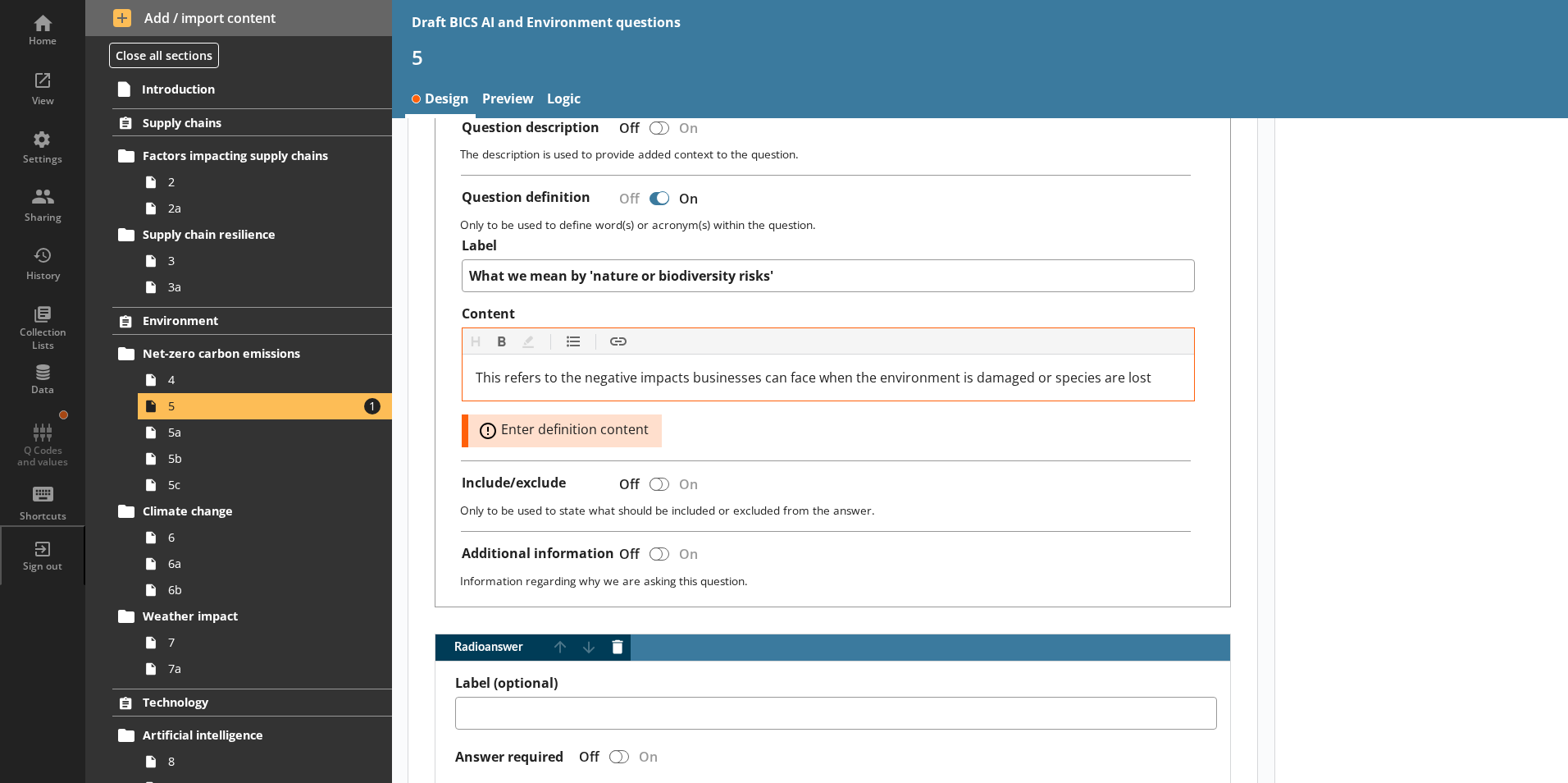
click at [847, 426] on div "Content Heading Heading Bold Bold Highlight Highlight List List Insert link Ins…" at bounding box center [828, 376] width 734 height 142
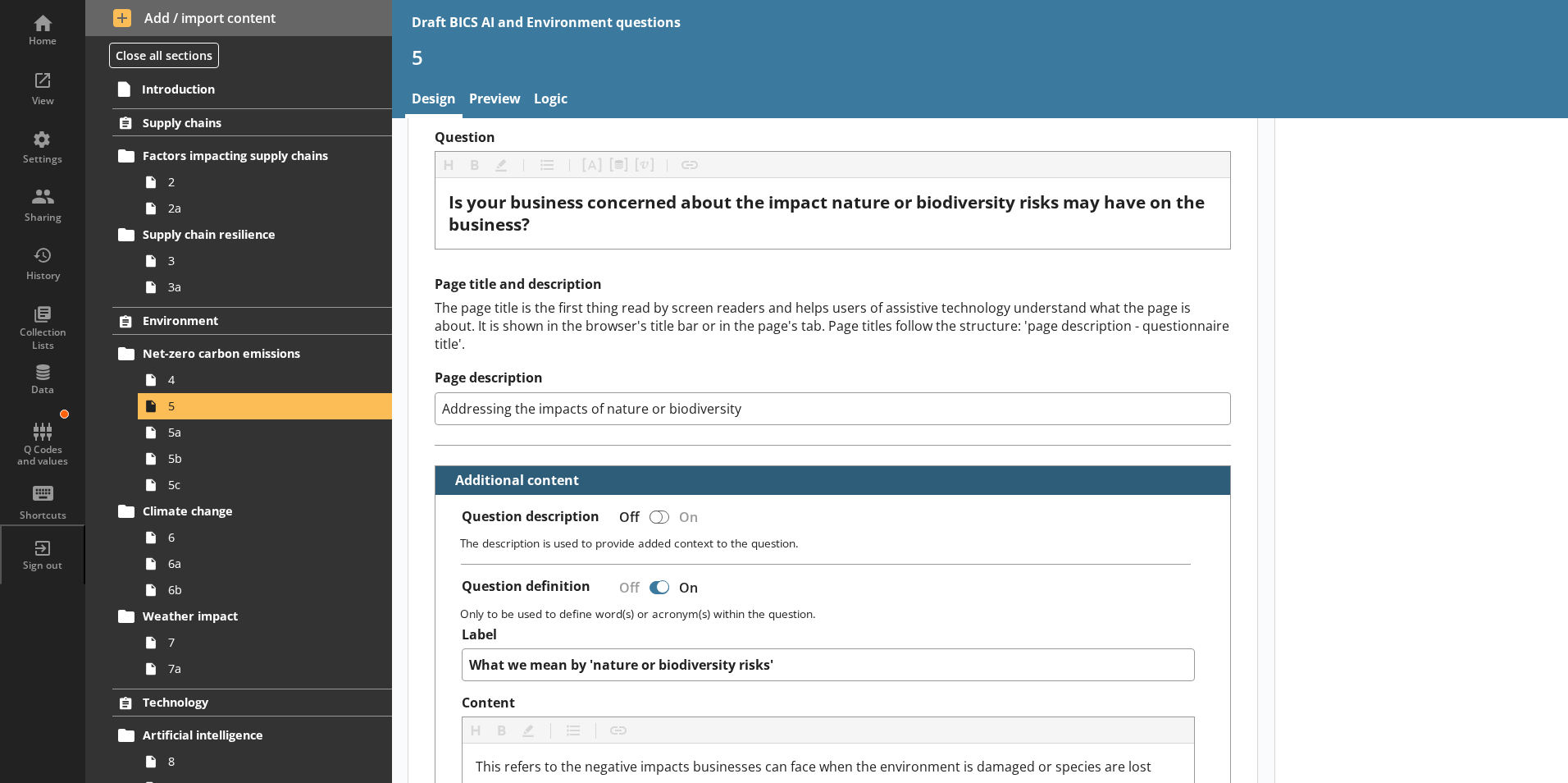
scroll to position [0, 0]
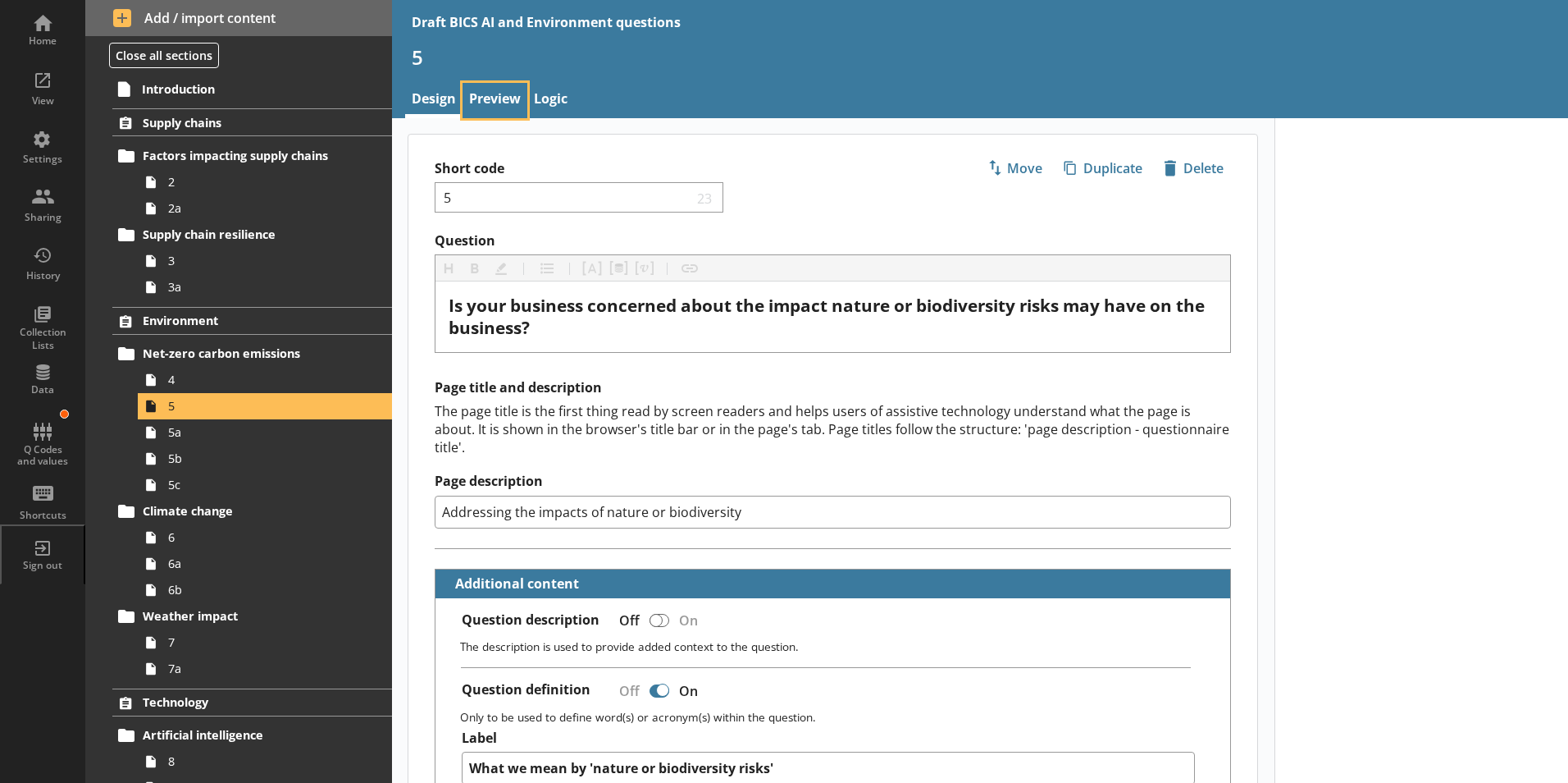
click at [500, 98] on link "Preview" at bounding box center [495, 101] width 65 height 35
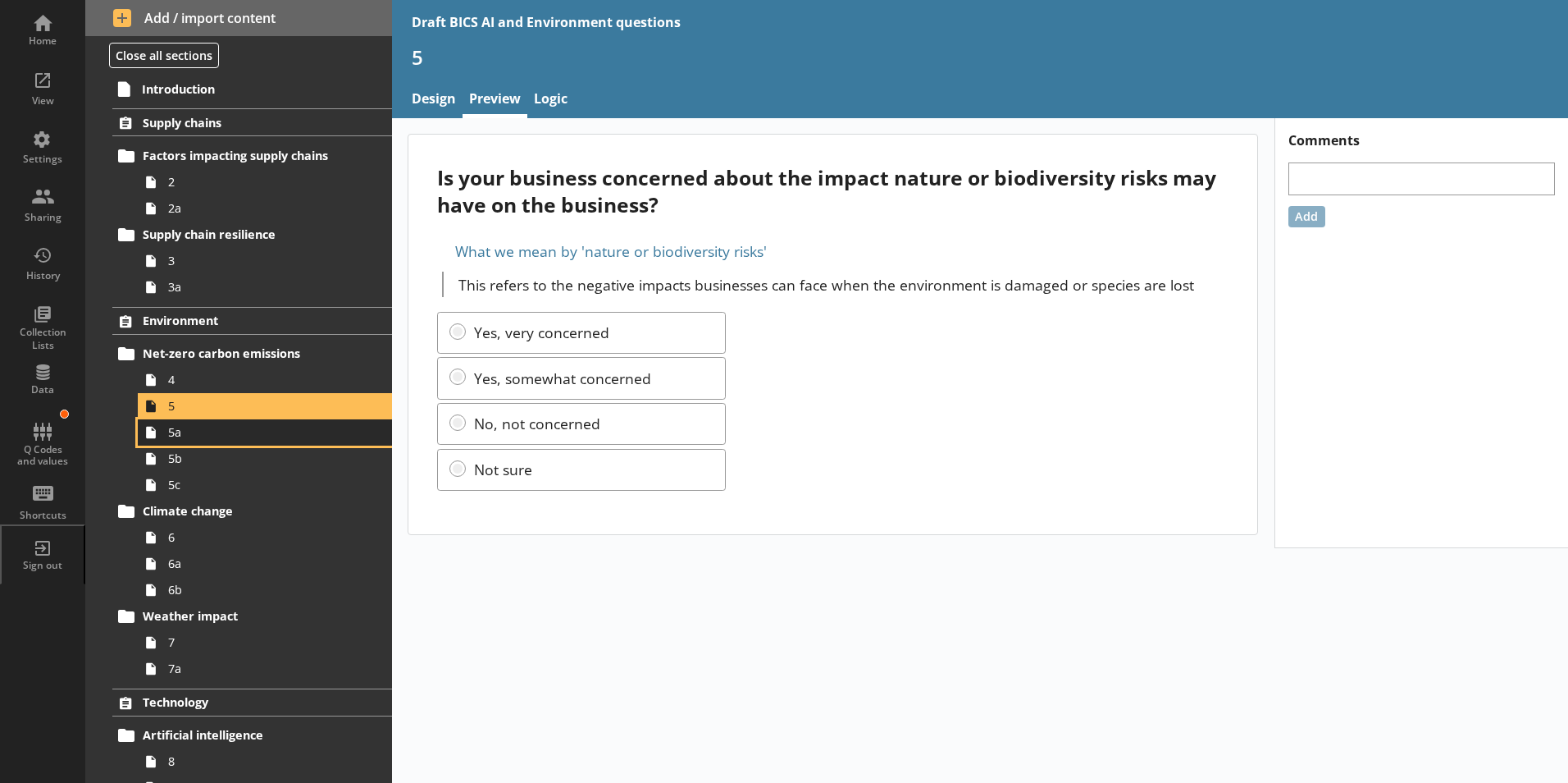
click at [197, 437] on span "5a" at bounding box center [259, 432] width 182 height 15
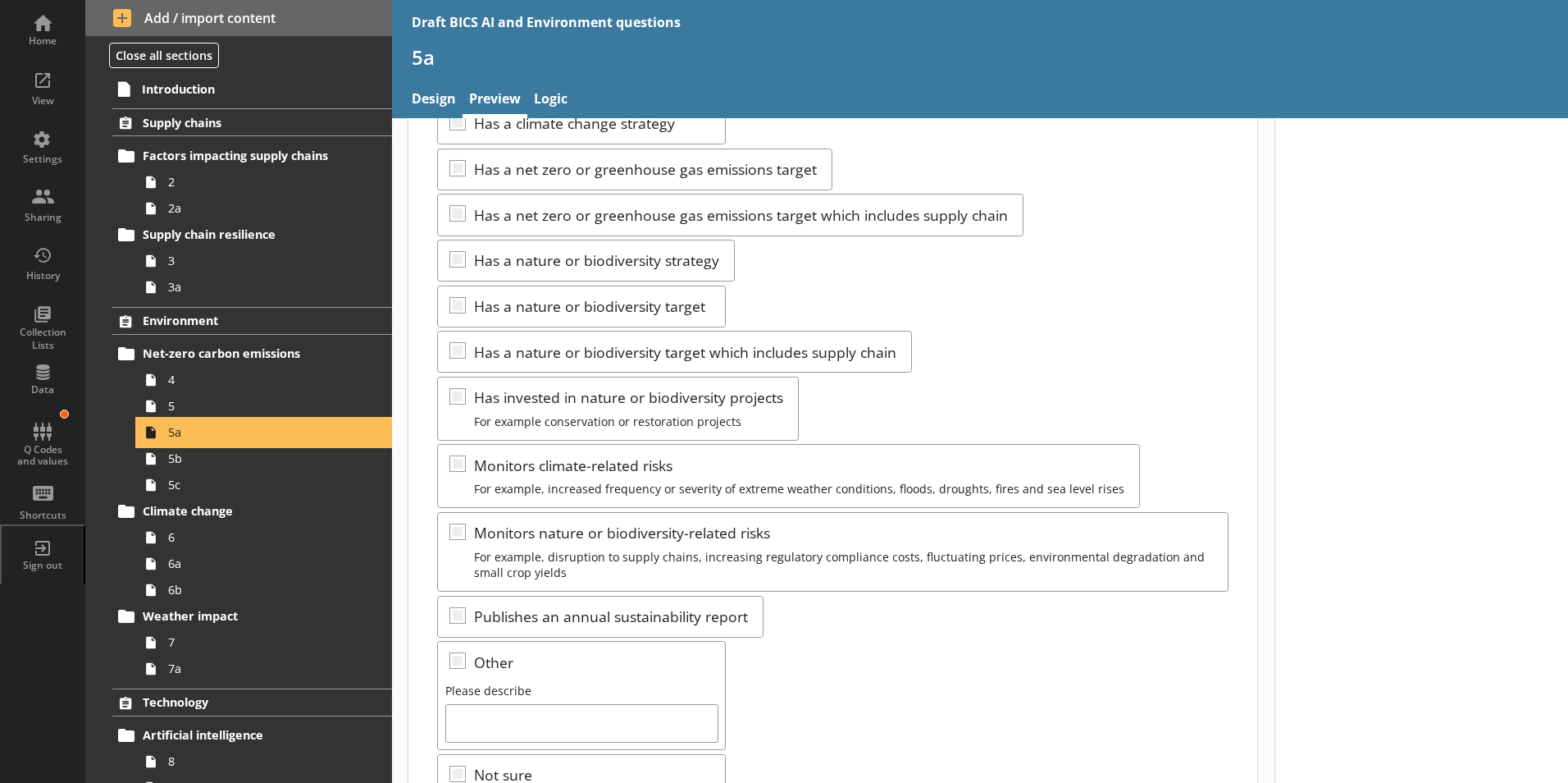
scroll to position [164, 0]
click at [181, 467] on link "5b" at bounding box center [265, 458] width 254 height 26
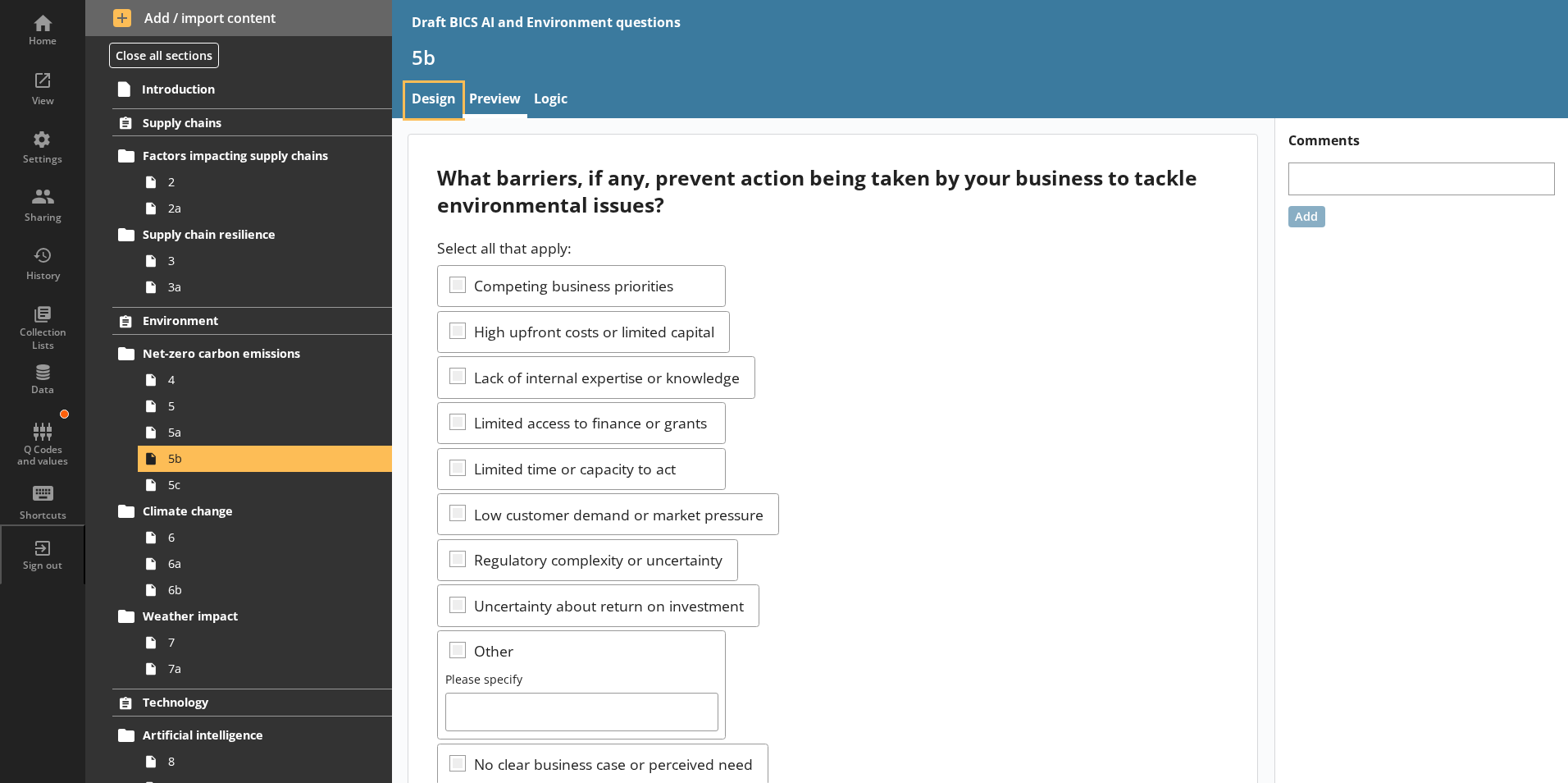
click at [434, 98] on link "Design" at bounding box center [433, 101] width 57 height 35
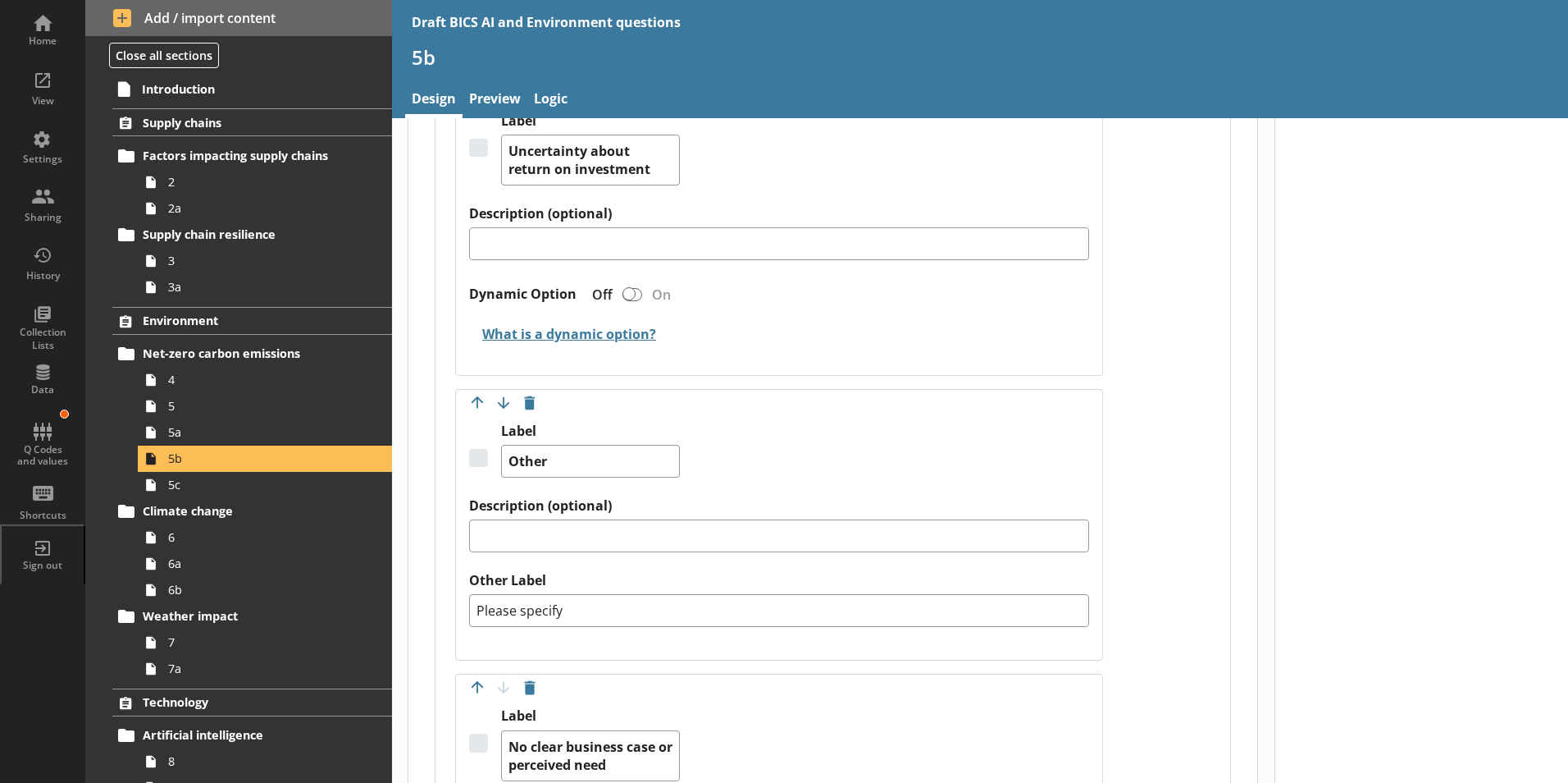
scroll to position [3035, 0]
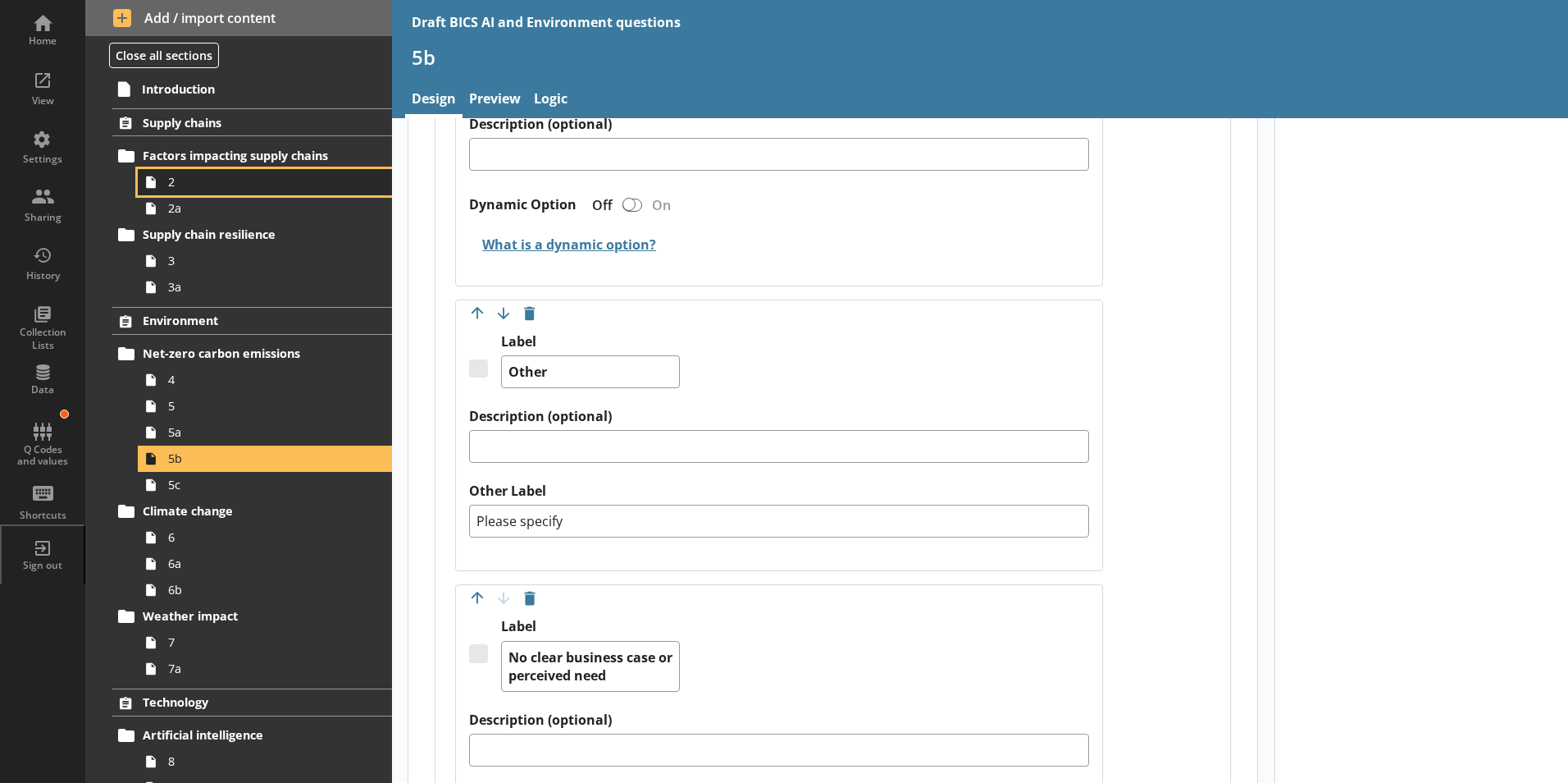
click at [168, 181] on span "2" at bounding box center [259, 182] width 182 height 15
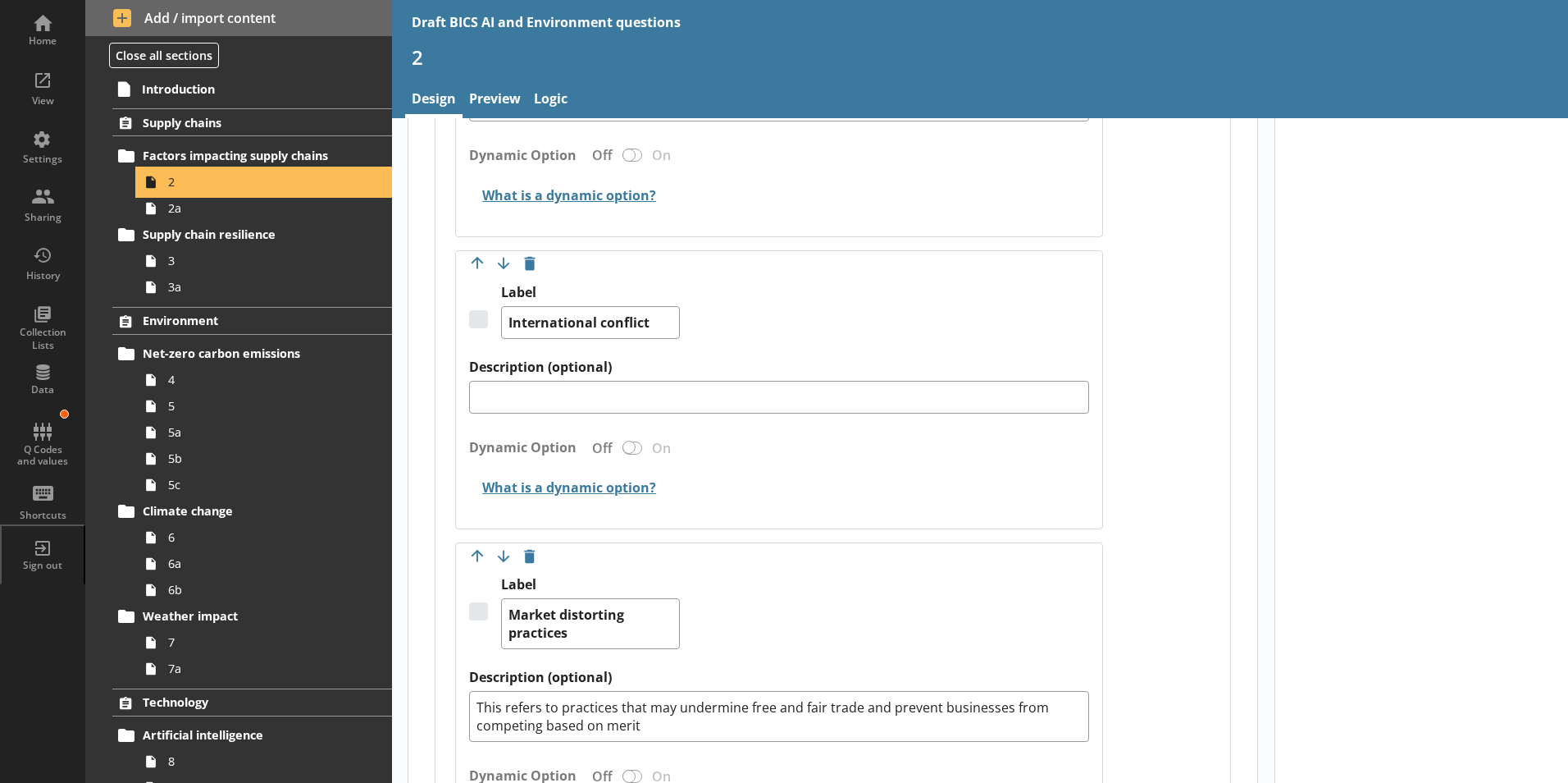
scroll to position [1804, 0]
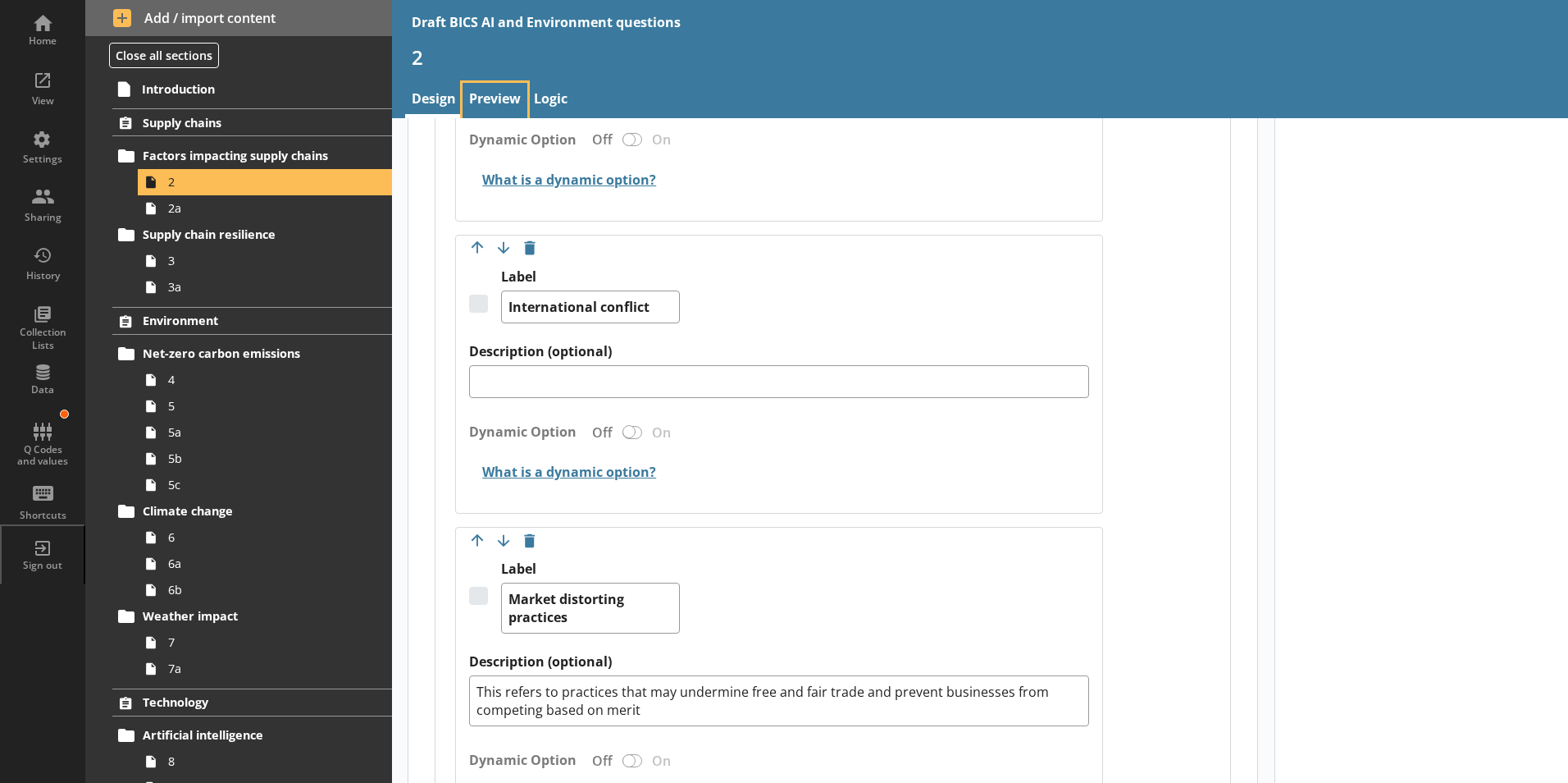
click at [496, 98] on link "Preview" at bounding box center [495, 101] width 65 height 35
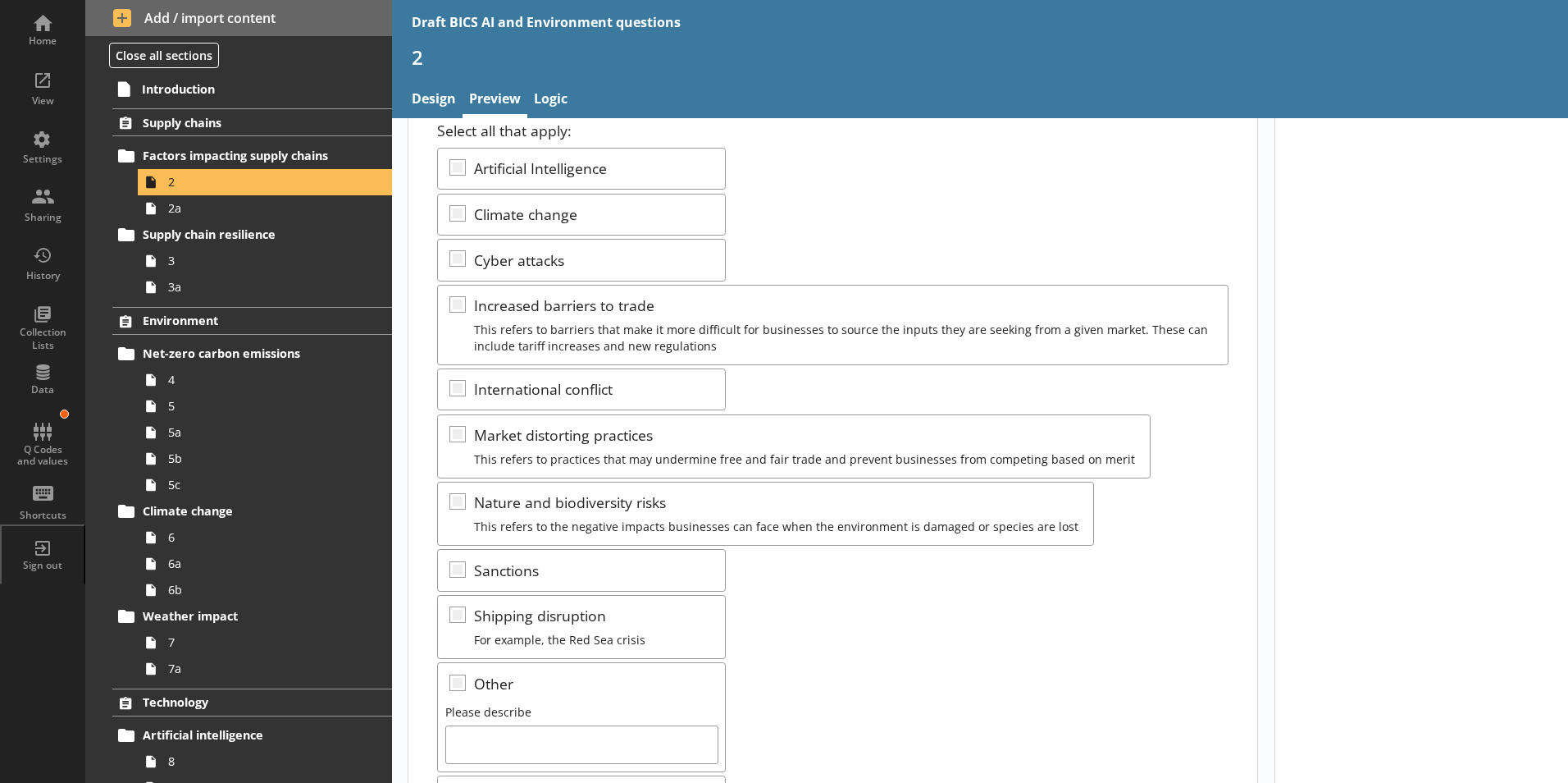
scroll to position [292, 0]
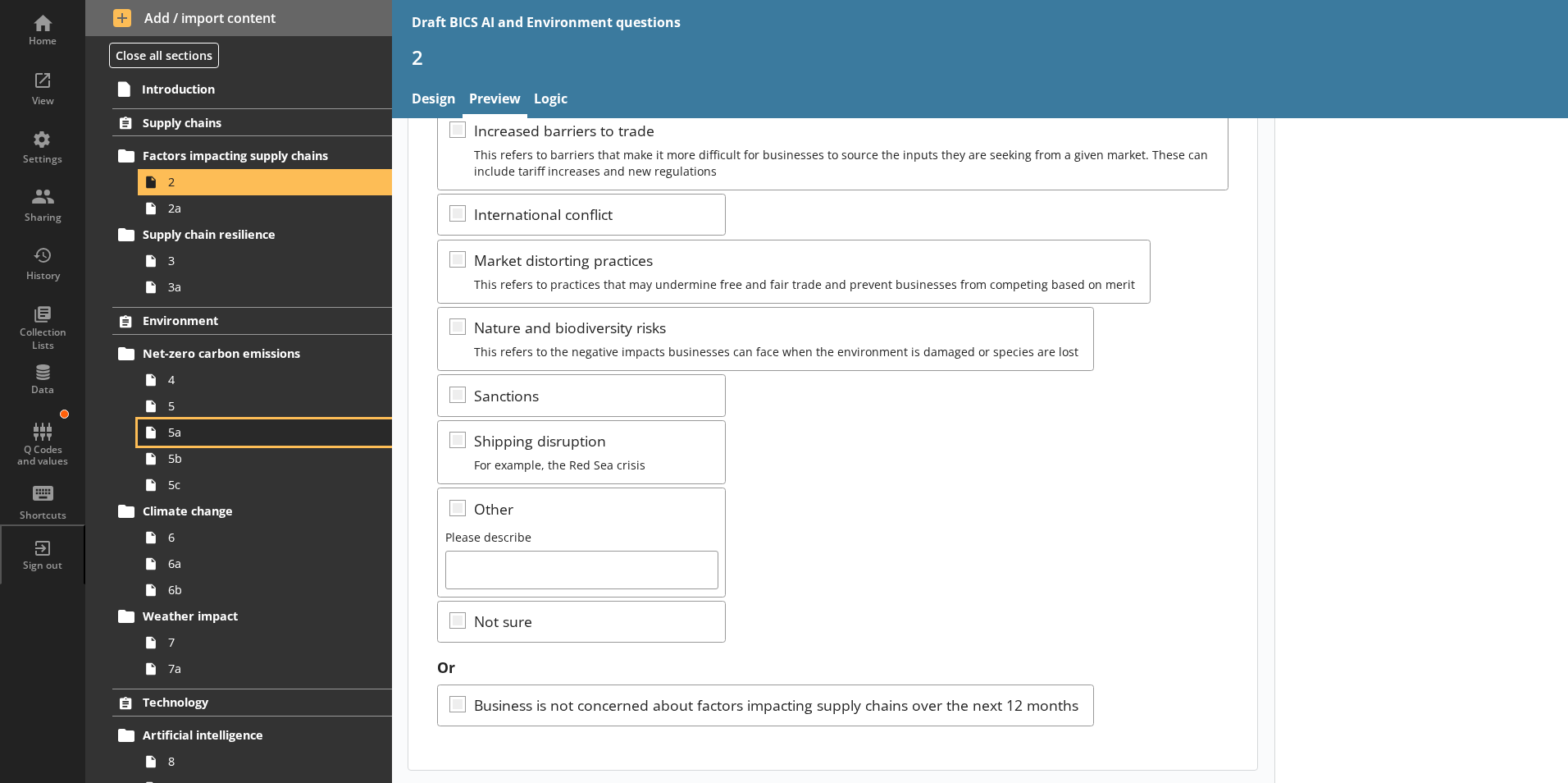
click at [178, 436] on span "5a" at bounding box center [259, 432] width 182 height 15
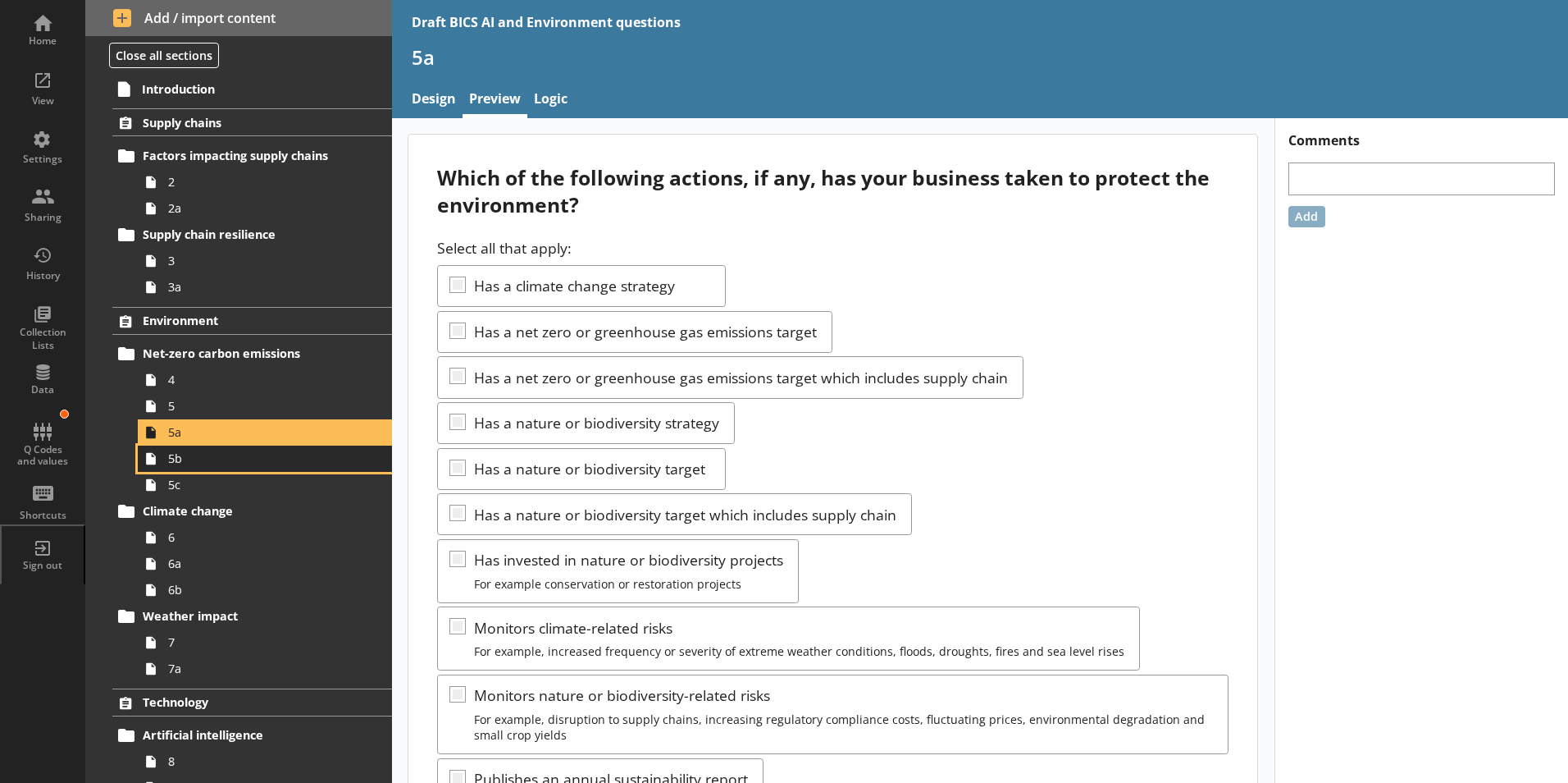
click at [181, 460] on span "5b" at bounding box center [259, 458] width 182 height 15
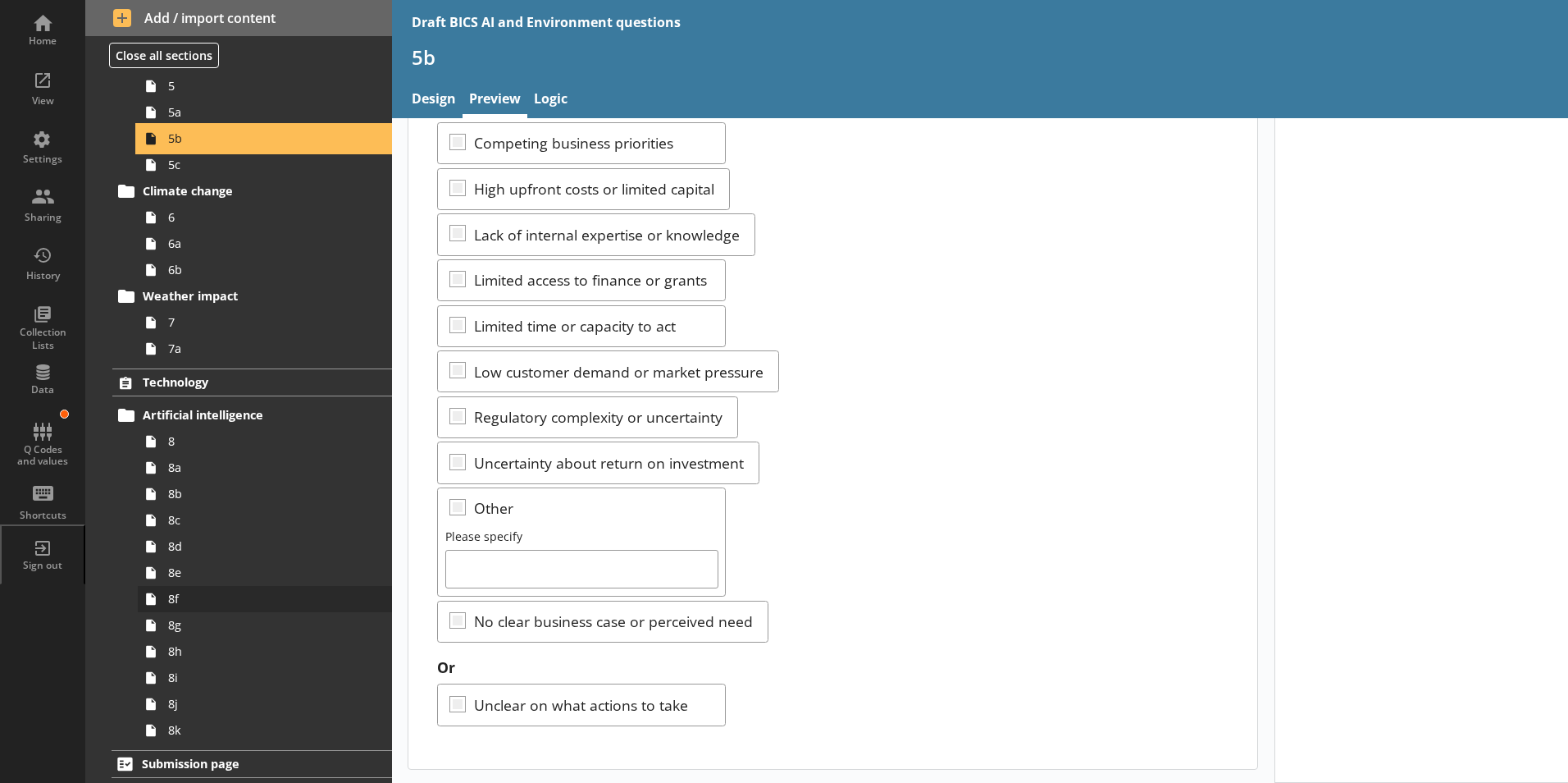
scroll to position [322, 0]
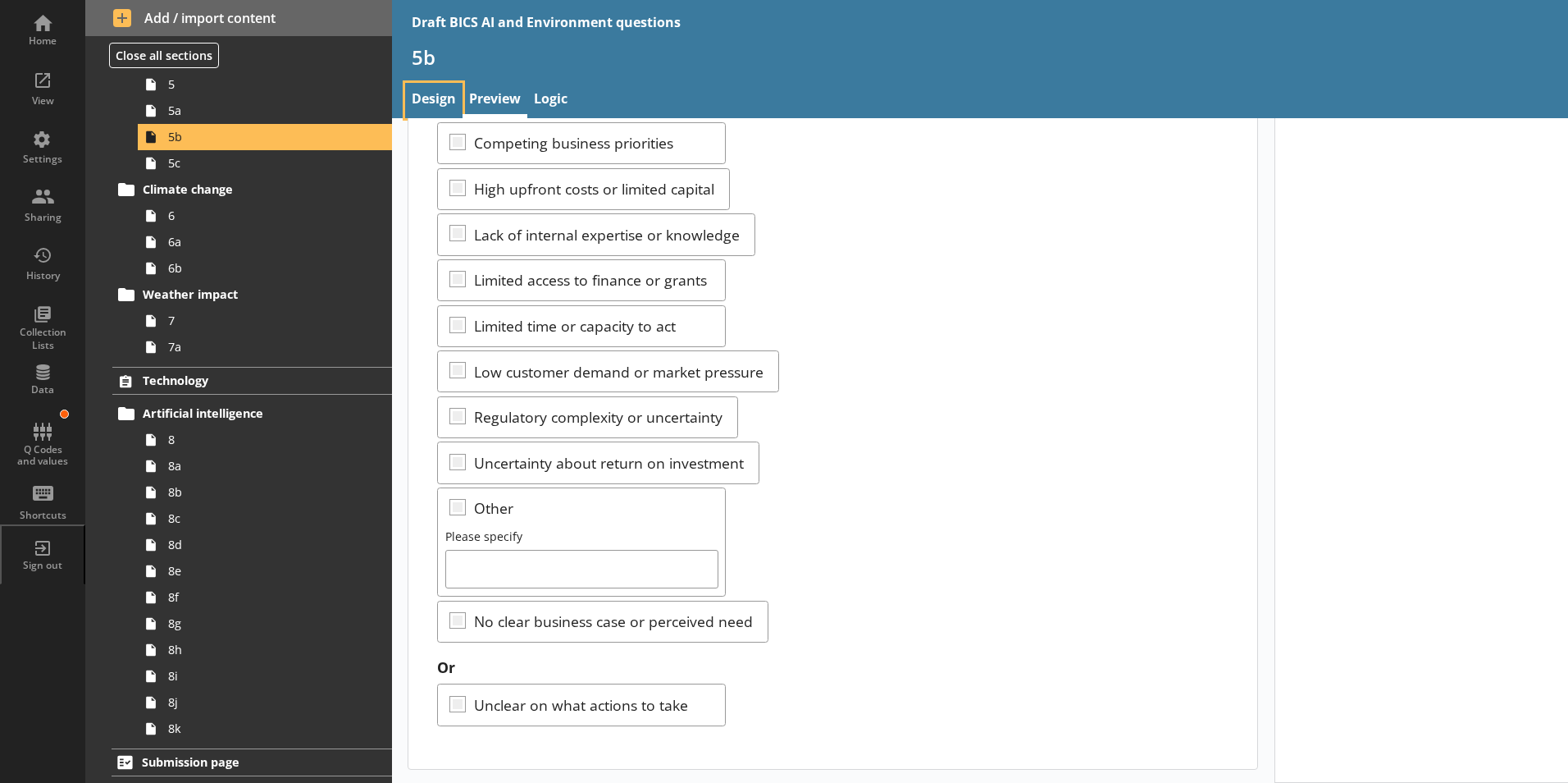
click at [425, 101] on link "Design" at bounding box center [433, 101] width 57 height 35
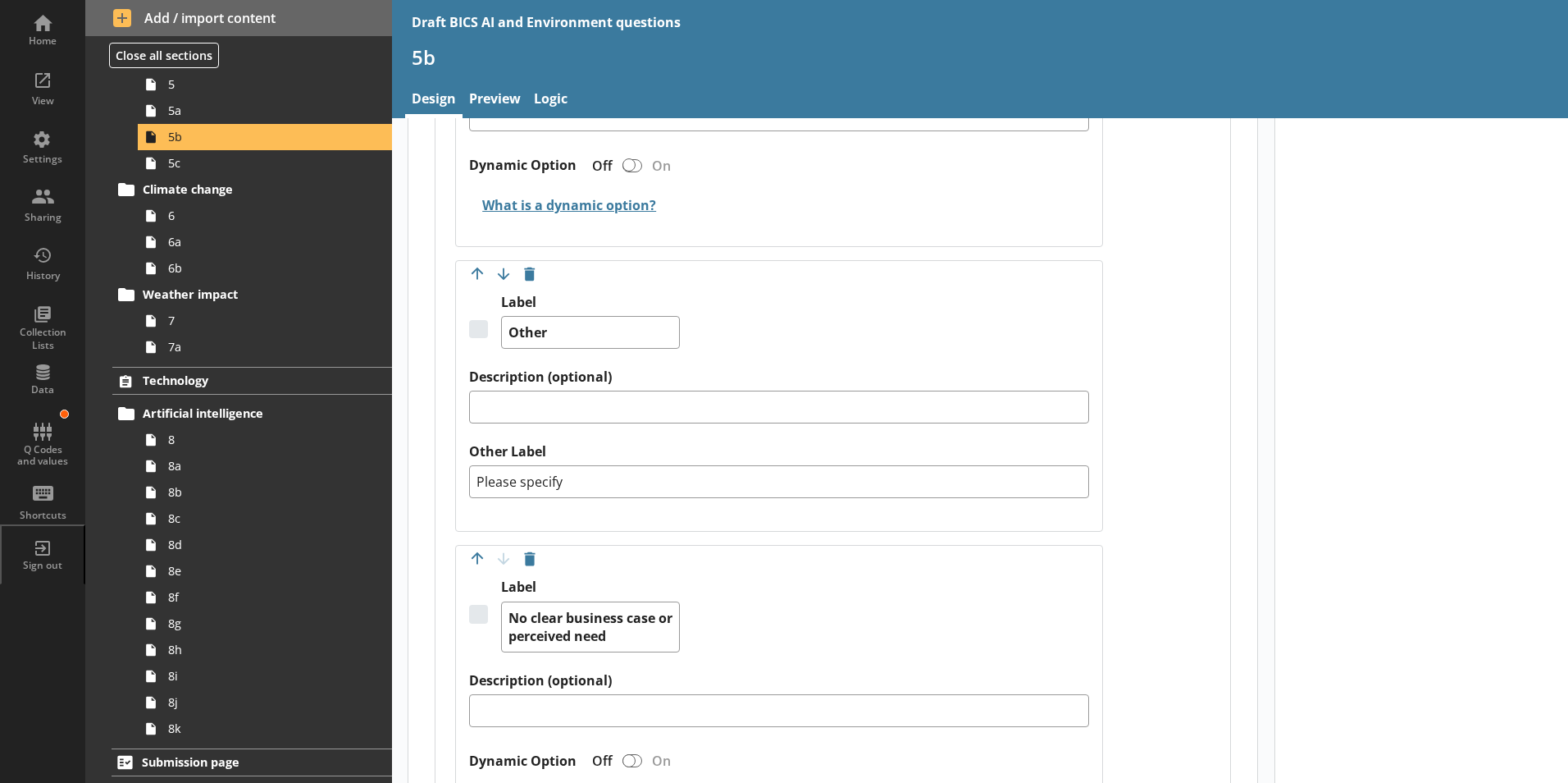
scroll to position [3118, 0]
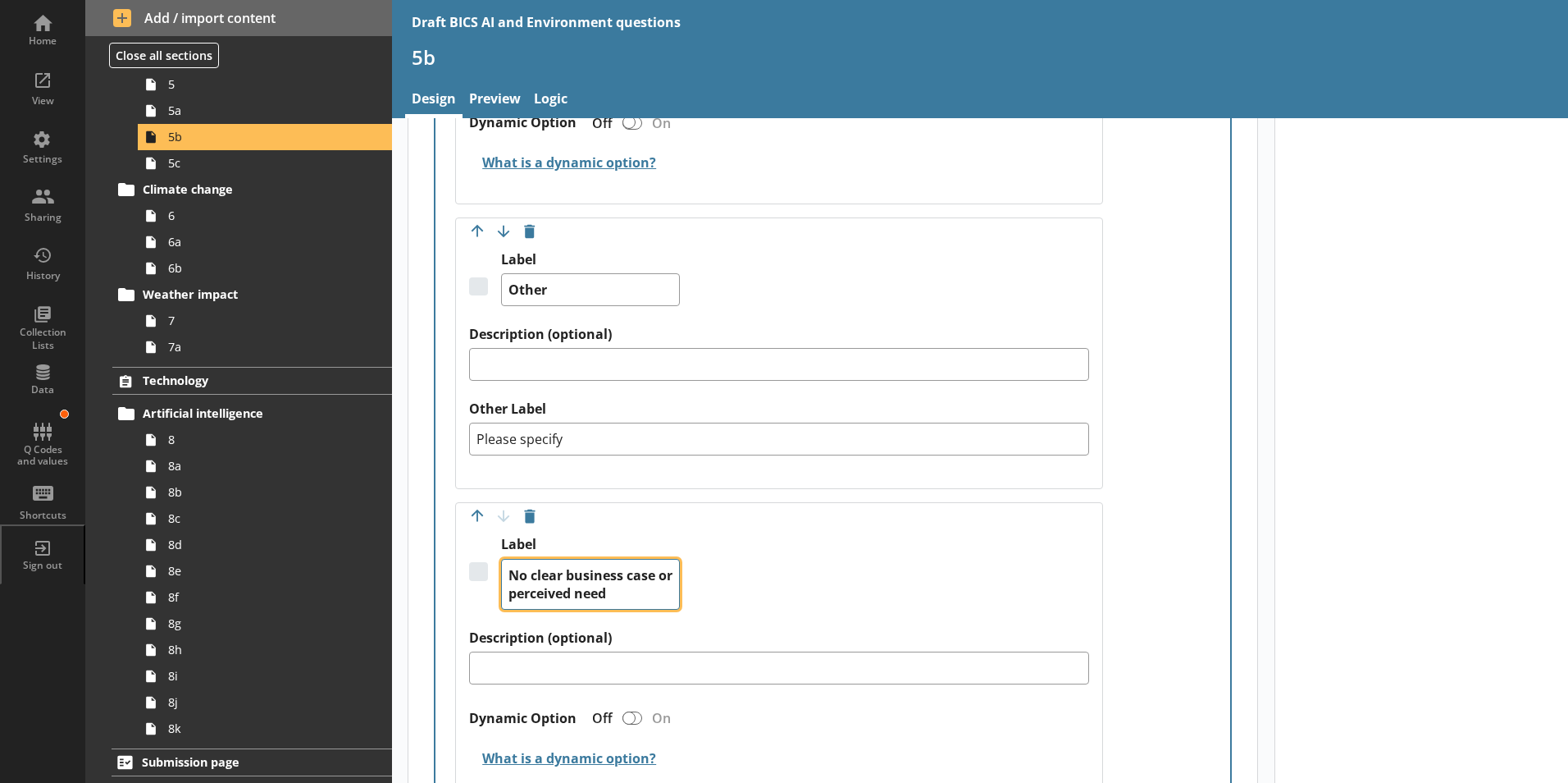
drag, startPoint x: 531, startPoint y: 559, endPoint x: 664, endPoint y: 580, distance: 134.6
click at [664, 580] on textarea "No clear business case or perceived need" at bounding box center [590, 584] width 179 height 51
type textarea "x"
type textarea "No b"
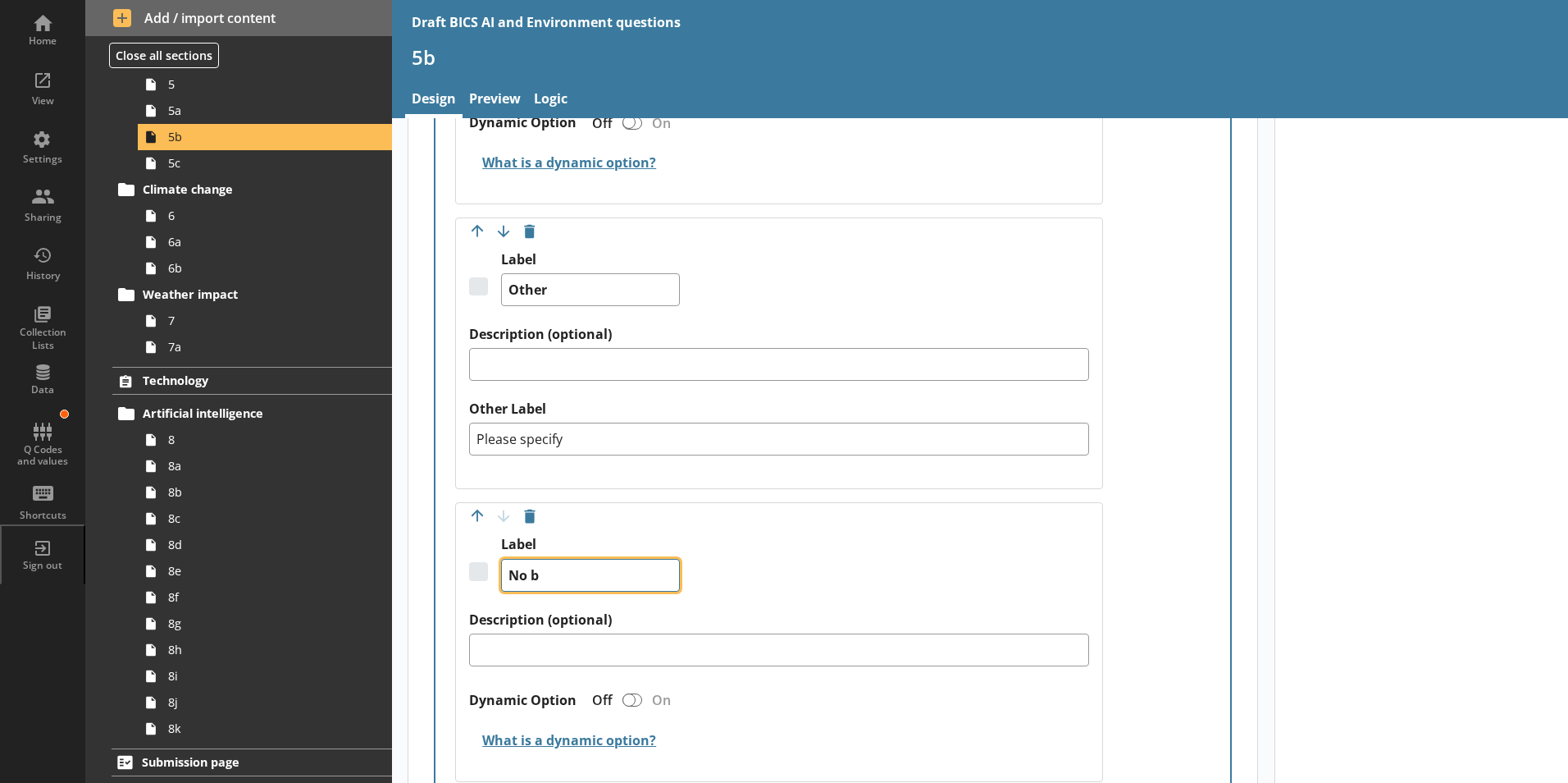
type textarea "x"
type textarea "No ba"
type textarea "x"
type textarea "No bar"
type textarea "x"
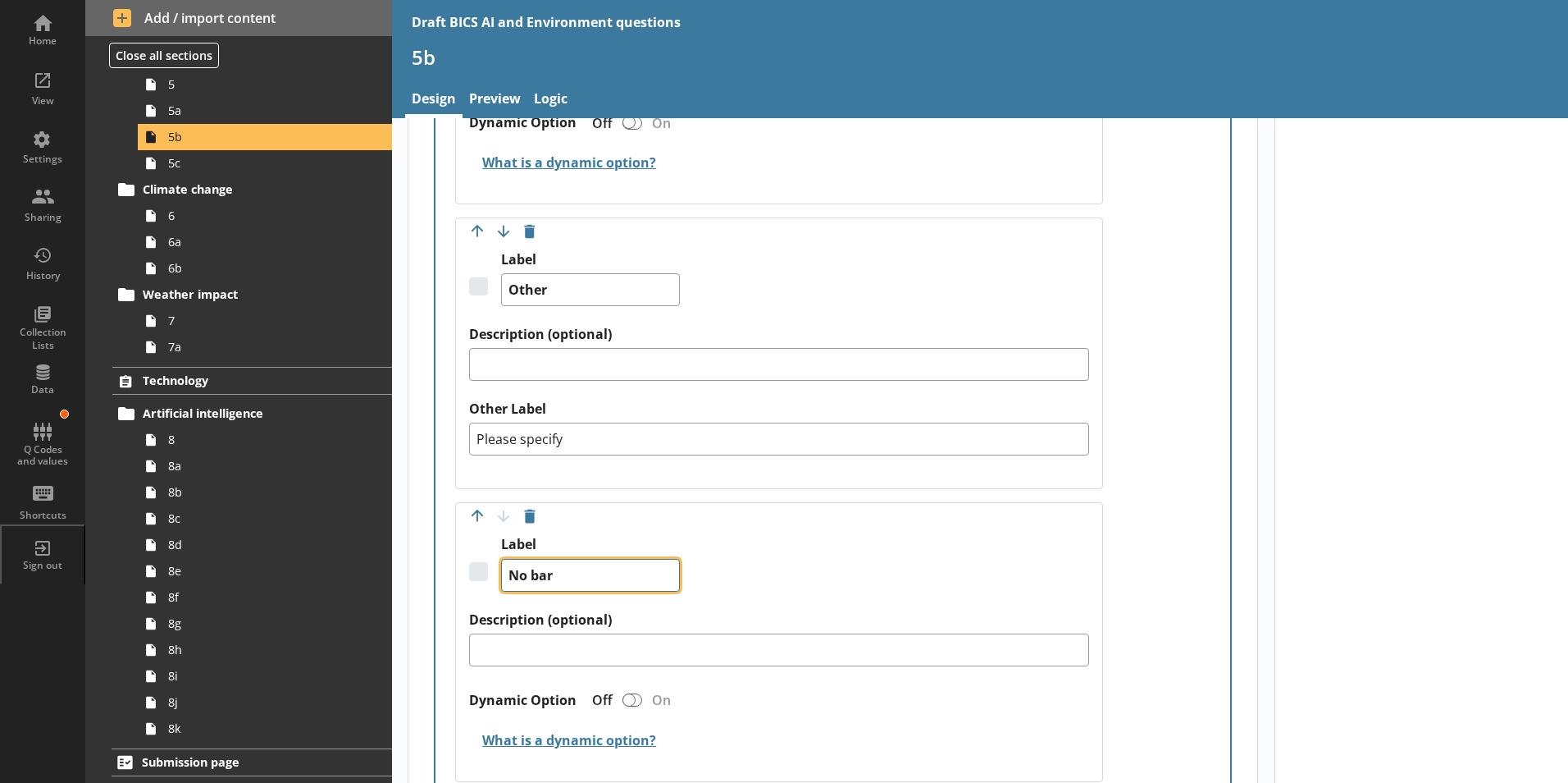
type textarea "No barr"
type textarea "x"
type textarea "No barri"
type textarea "x"
type textarea "No barrie"
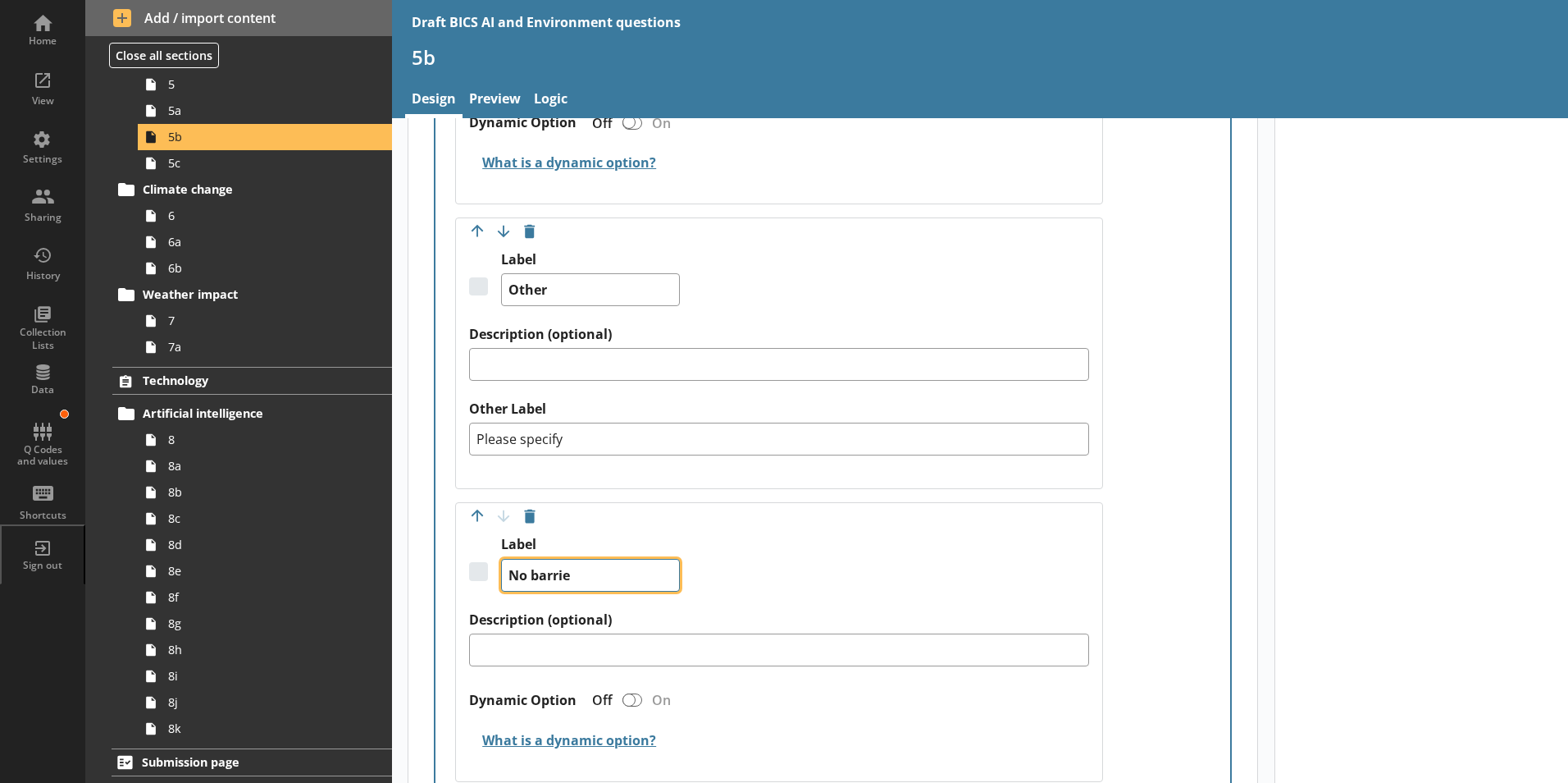
type textarea "x"
type textarea "No barrier"
type textarea "x"
type textarea "No barriers"
click at [503, 218] on button "Move option down" at bounding box center [502, 231] width 26 height 26
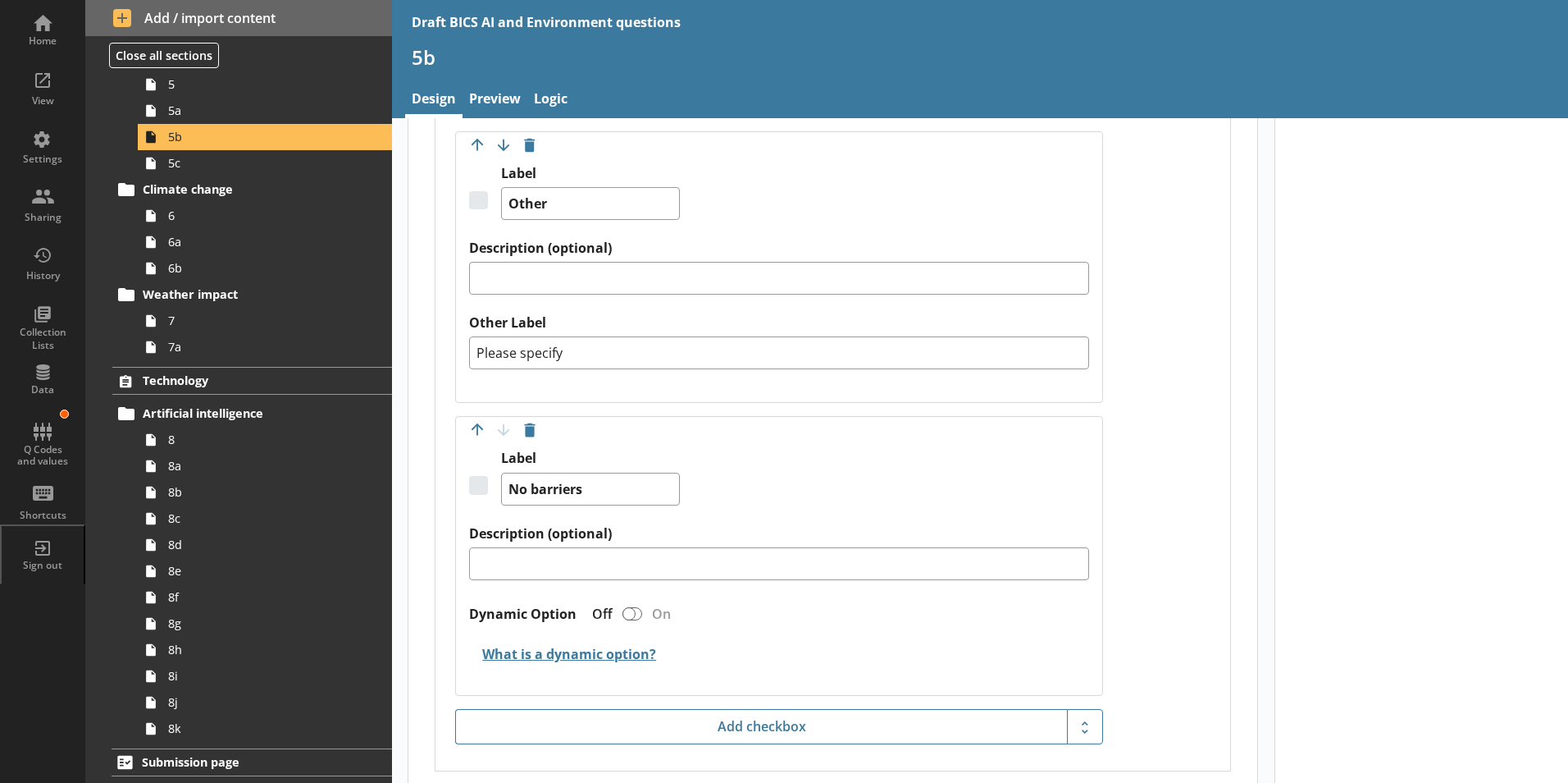
scroll to position [3281, 0]
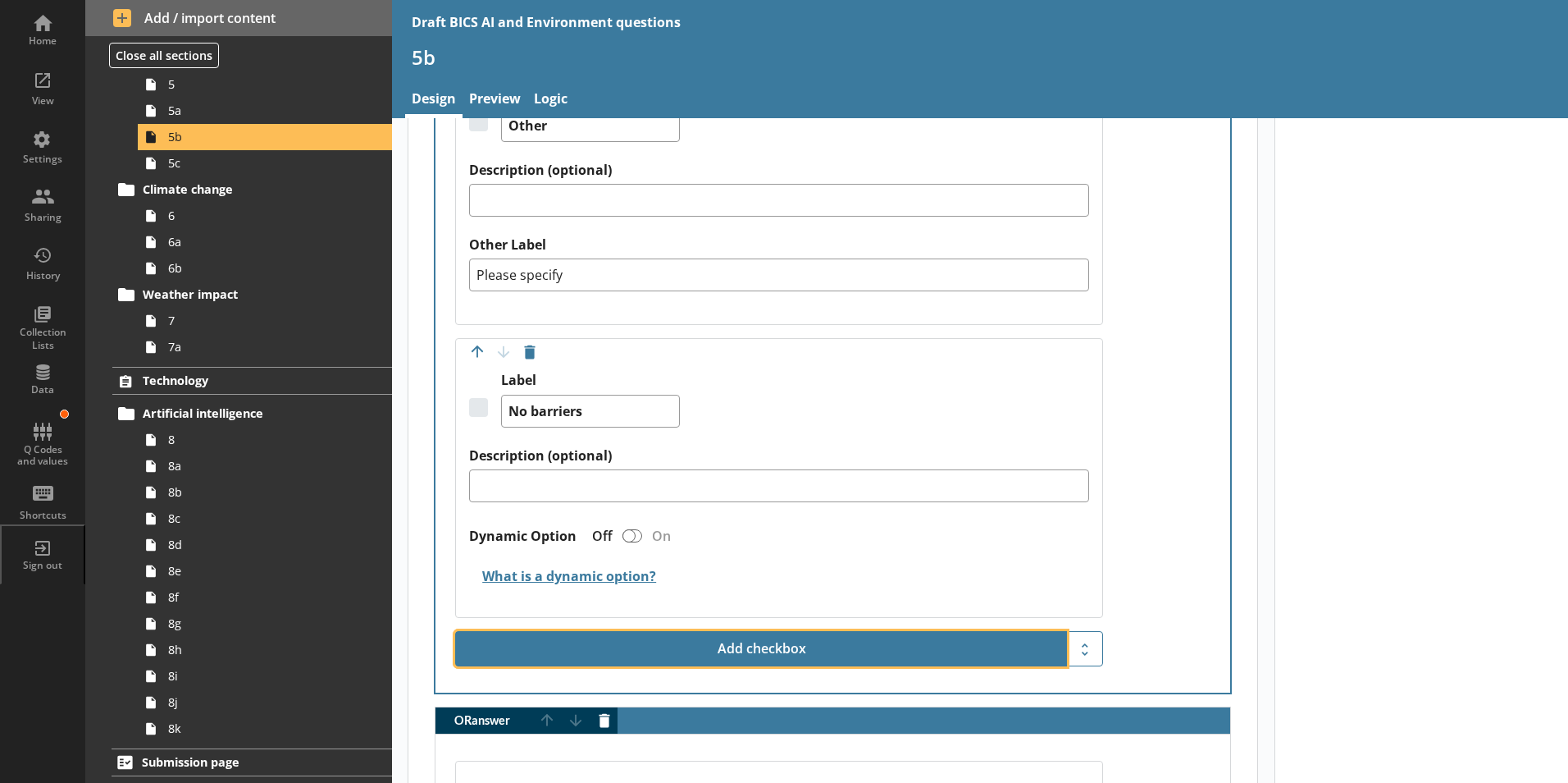
click at [782, 636] on button "Add checkbox" at bounding box center [761, 649] width 611 height 36
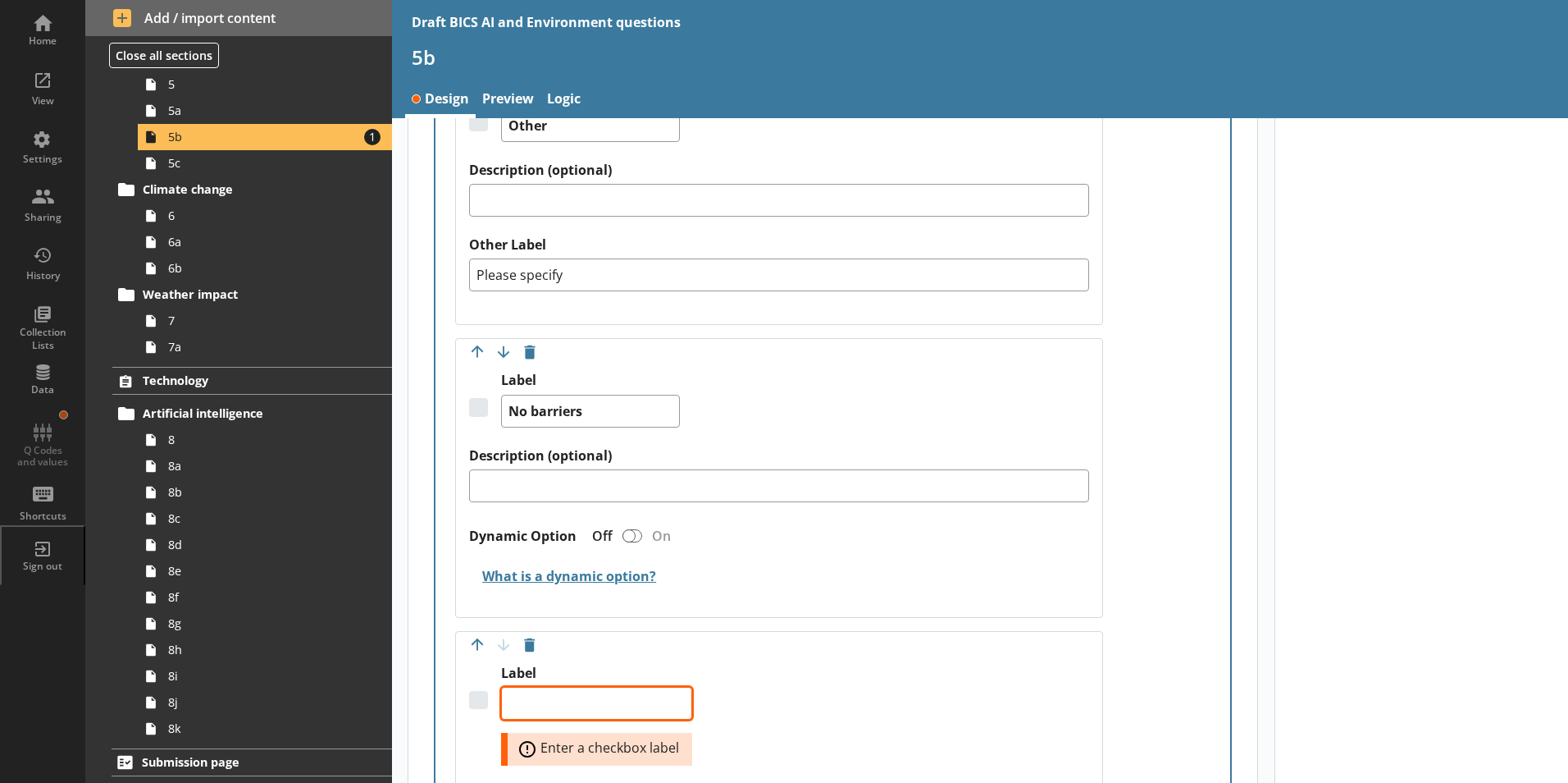
click at [564, 662] on textarea "Label" at bounding box center [597, 703] width 191 height 33
type textarea "x"
type textarea "N"
type textarea "x"
type textarea "No"
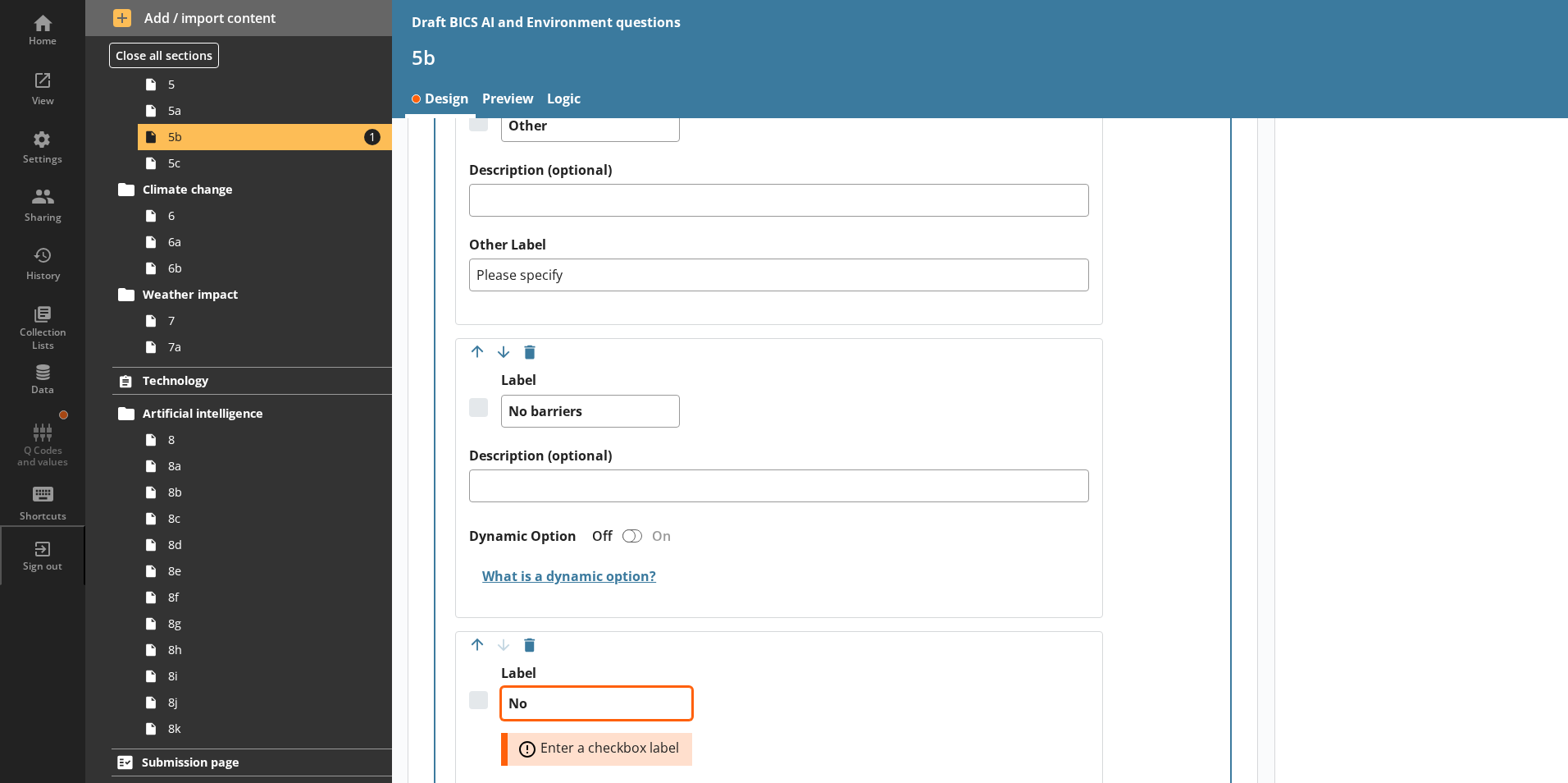
type textarea "x"
type textarea "Not"
type textarea "x"
type textarea "Not"
type textarea "x"
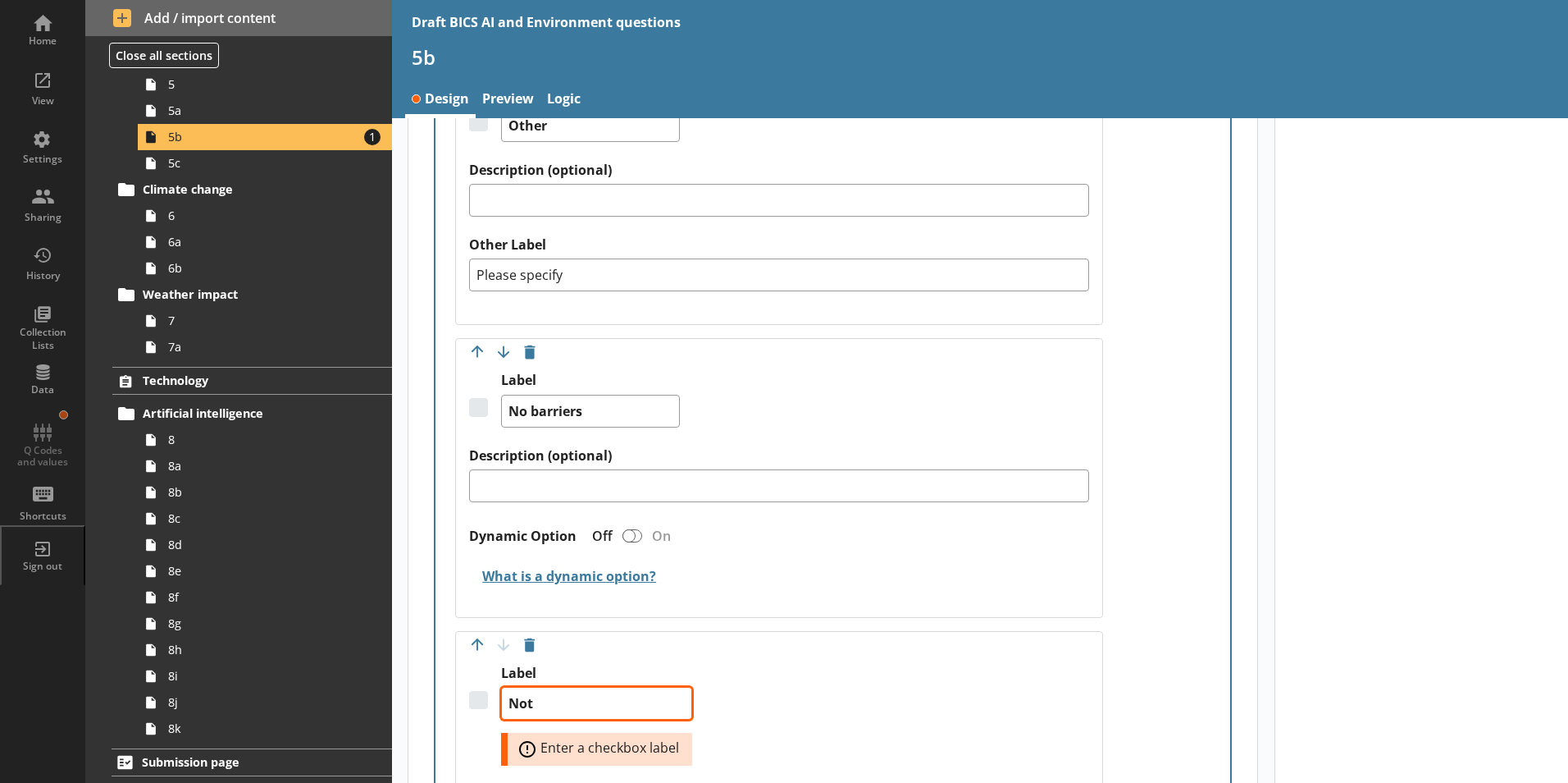
type textarea "Not s"
type textarea "x"
type textarea "Not su"
type textarea "x"
type textarea "Not sur"
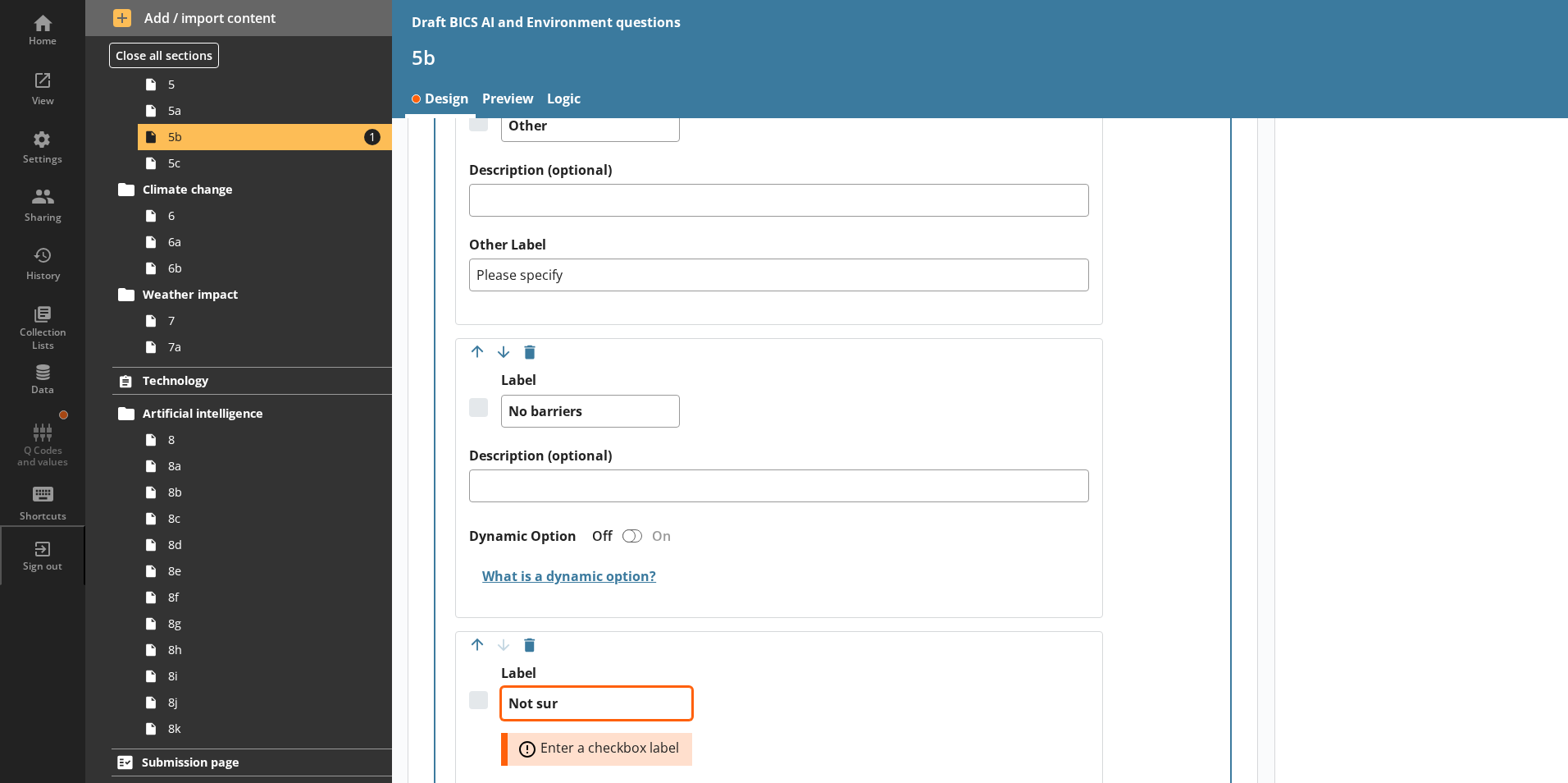
type textarea "x"
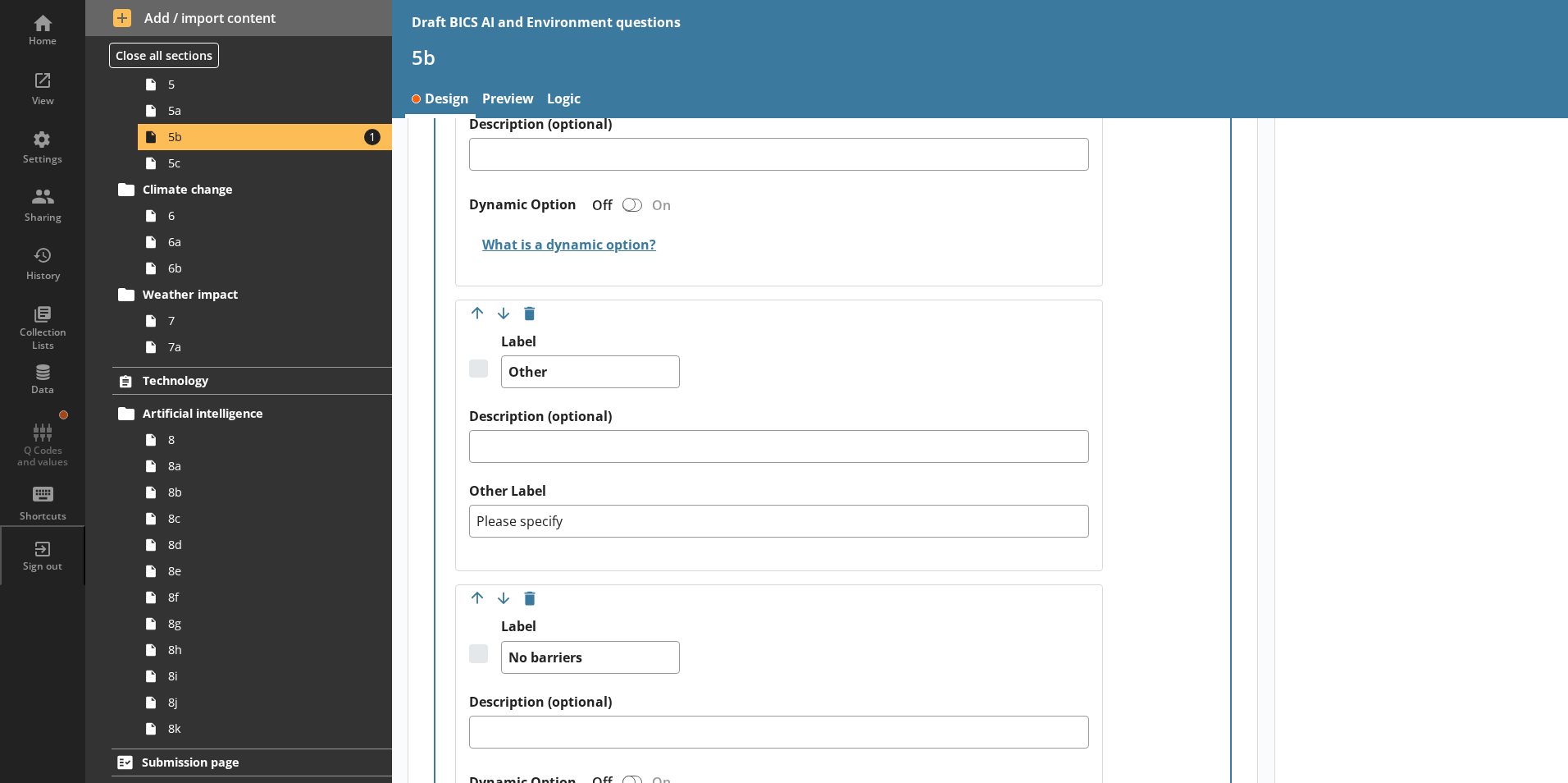
scroll to position [3364, 0]
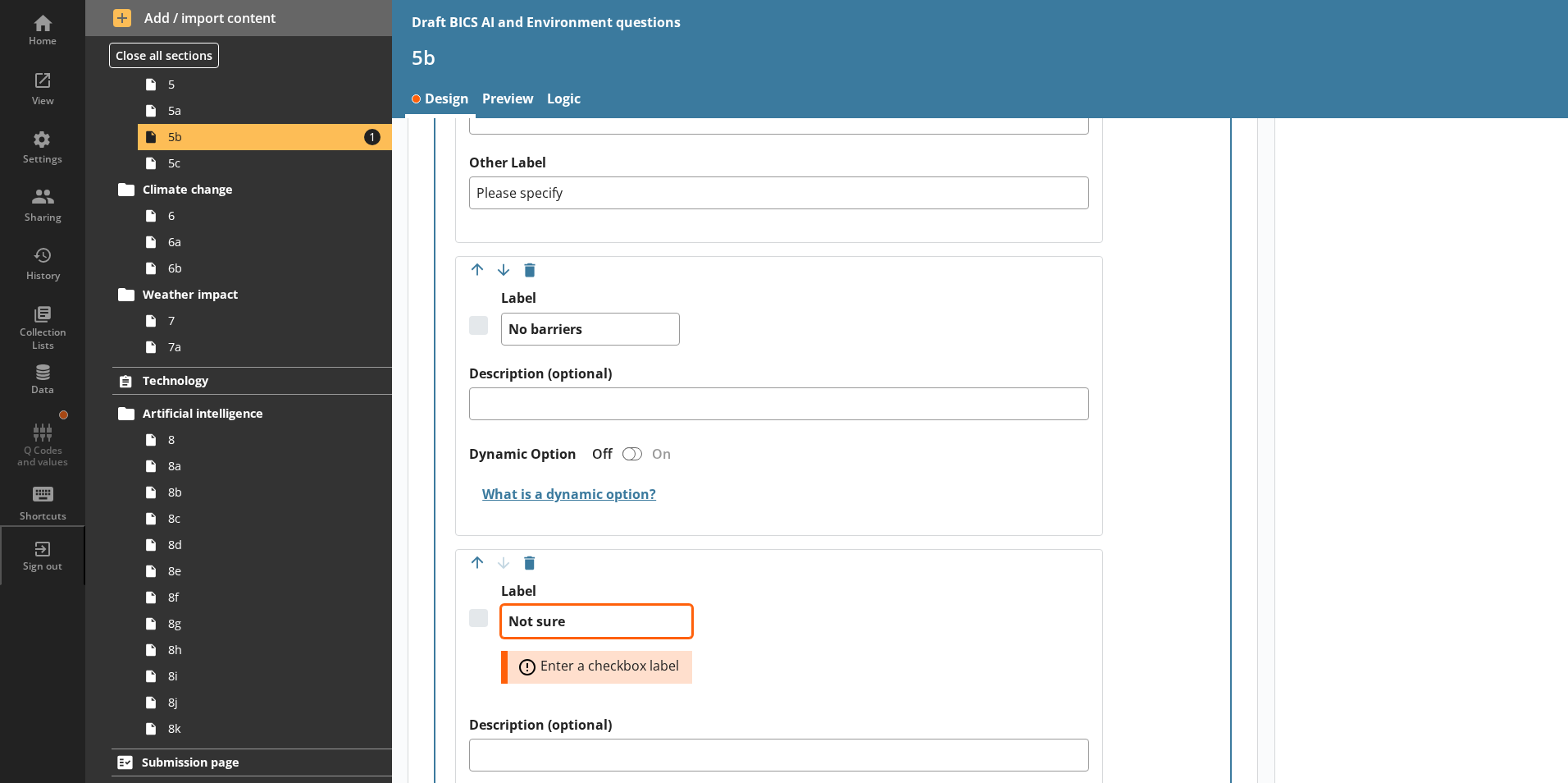
type textarea "Not sure"
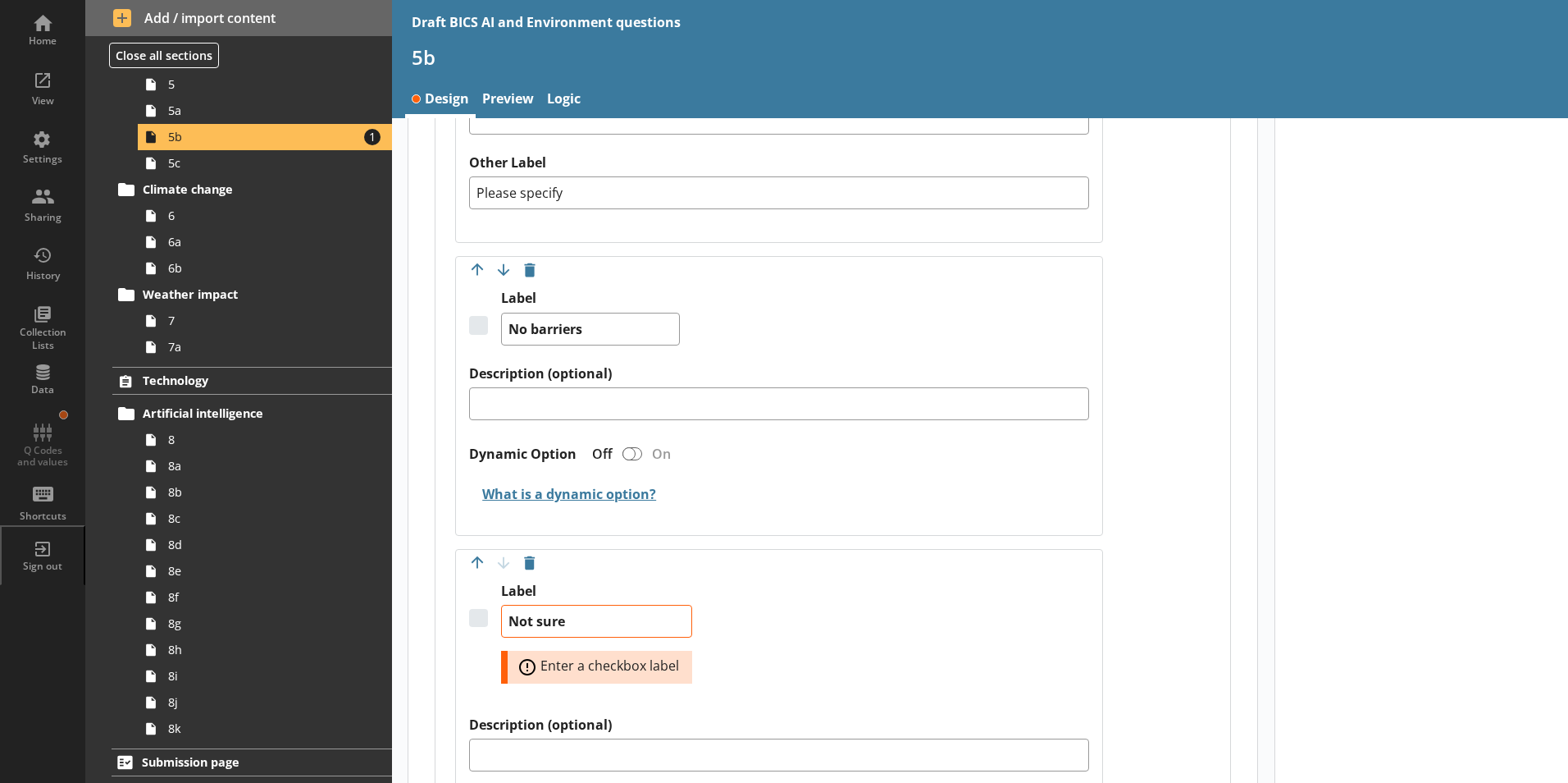
click at [847, 647] on div "Label Not sure Error: Enter a checkbox label" at bounding box center [779, 649] width 620 height 134
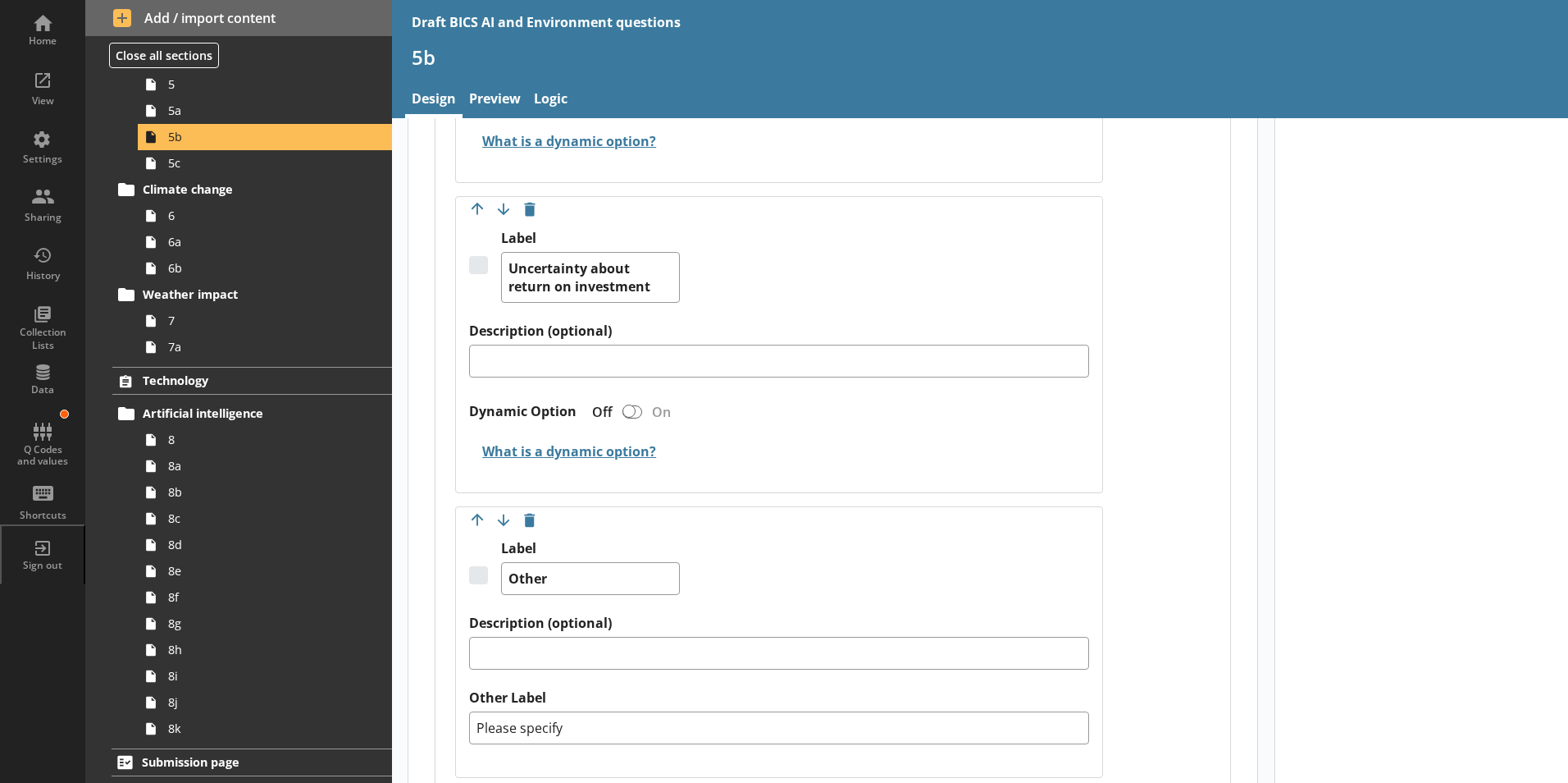
scroll to position [2789, 0]
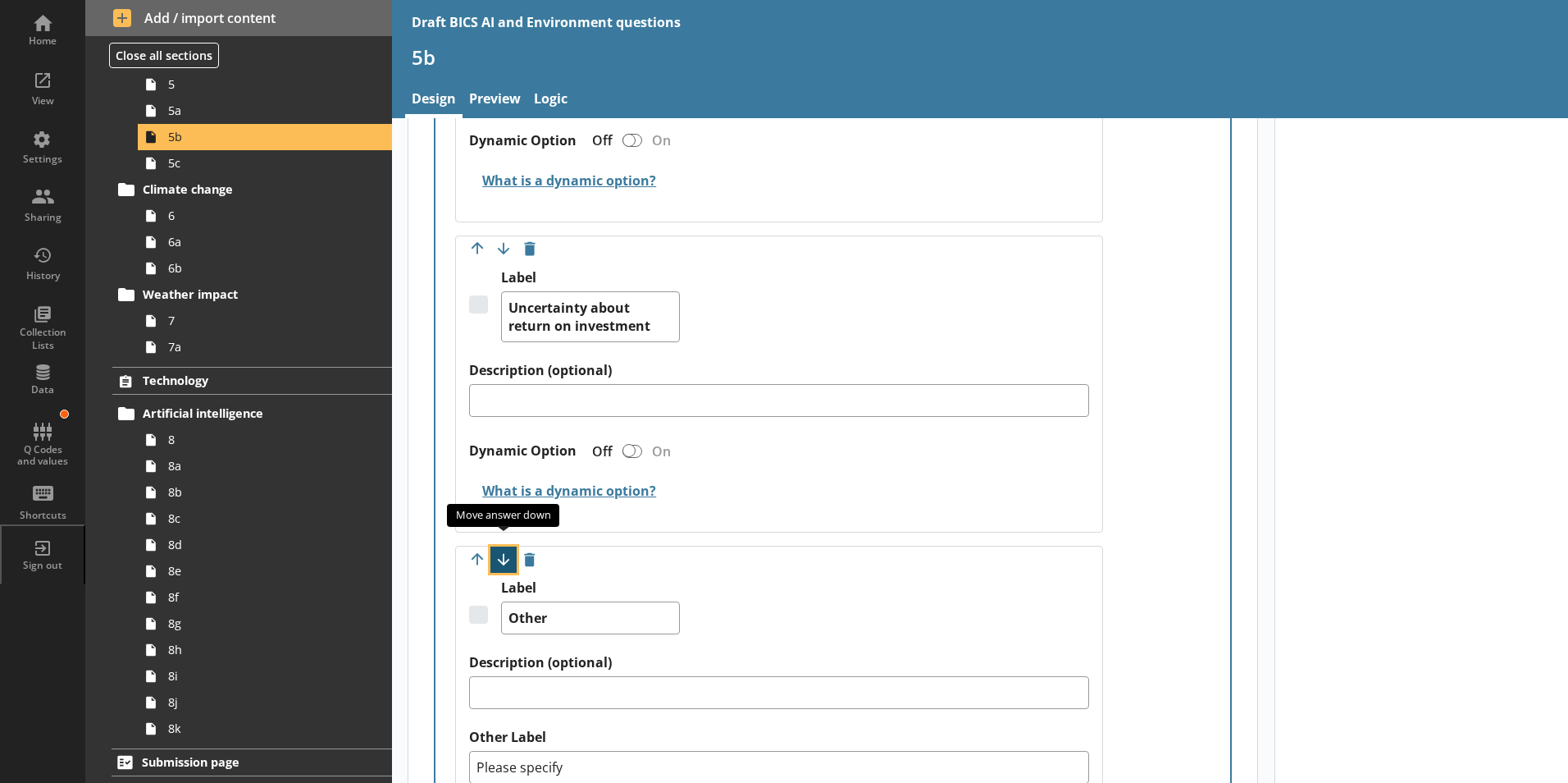
click at [499, 547] on button "Move option down" at bounding box center [502, 559] width 26 height 26
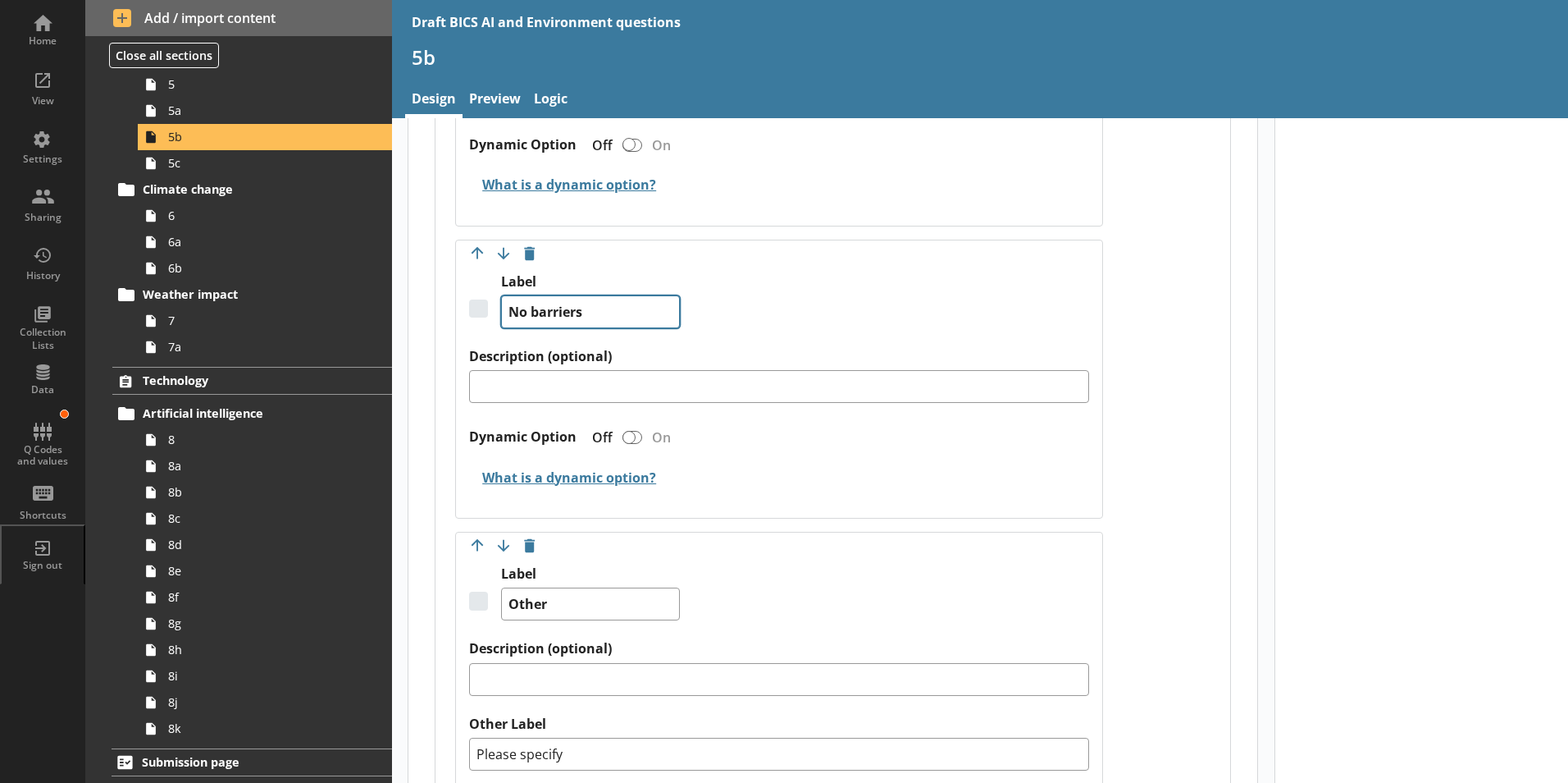
scroll to position [3118, 0]
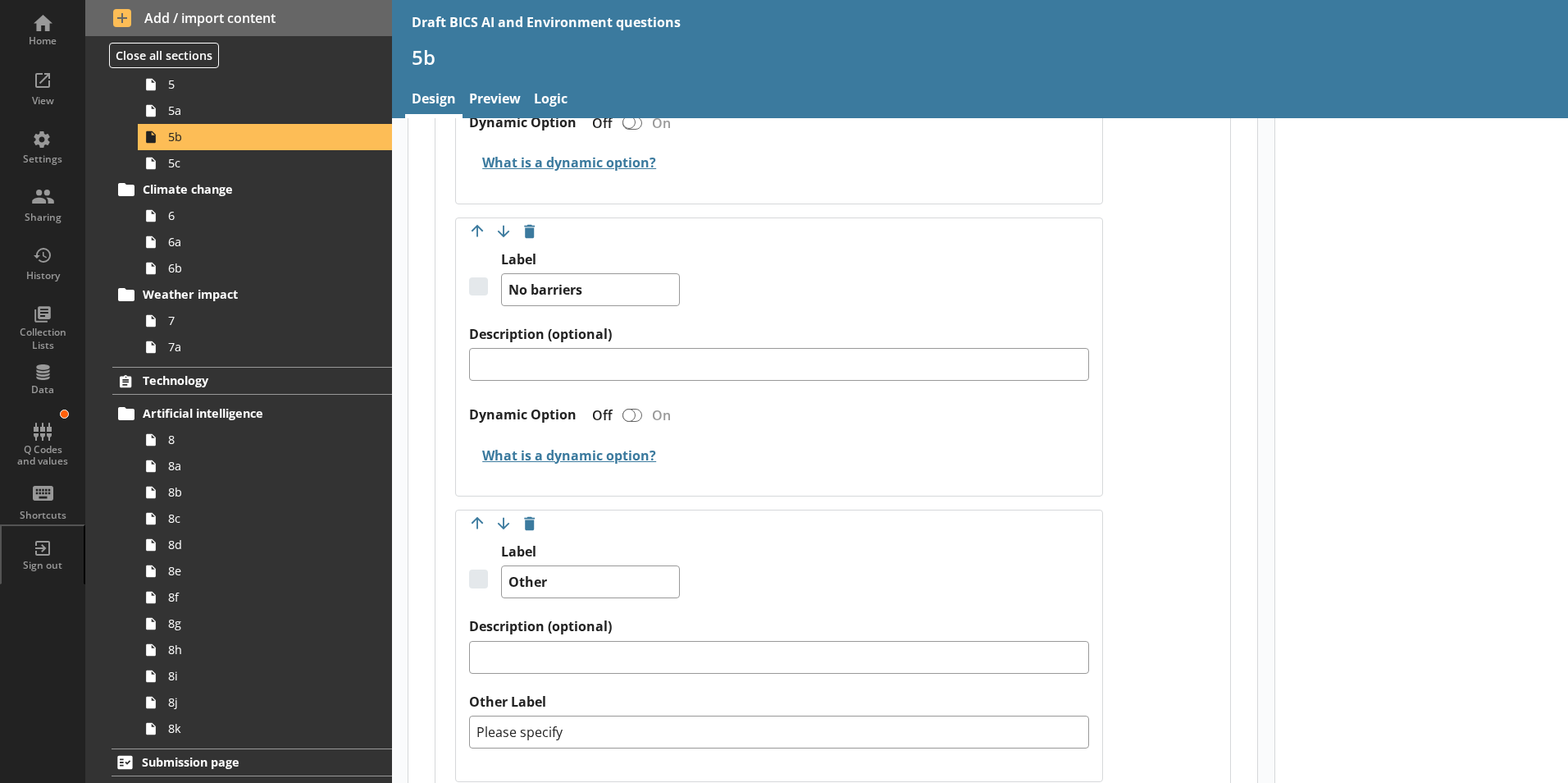
click at [837, 543] on div "Label Other" at bounding box center [779, 580] width 620 height 75
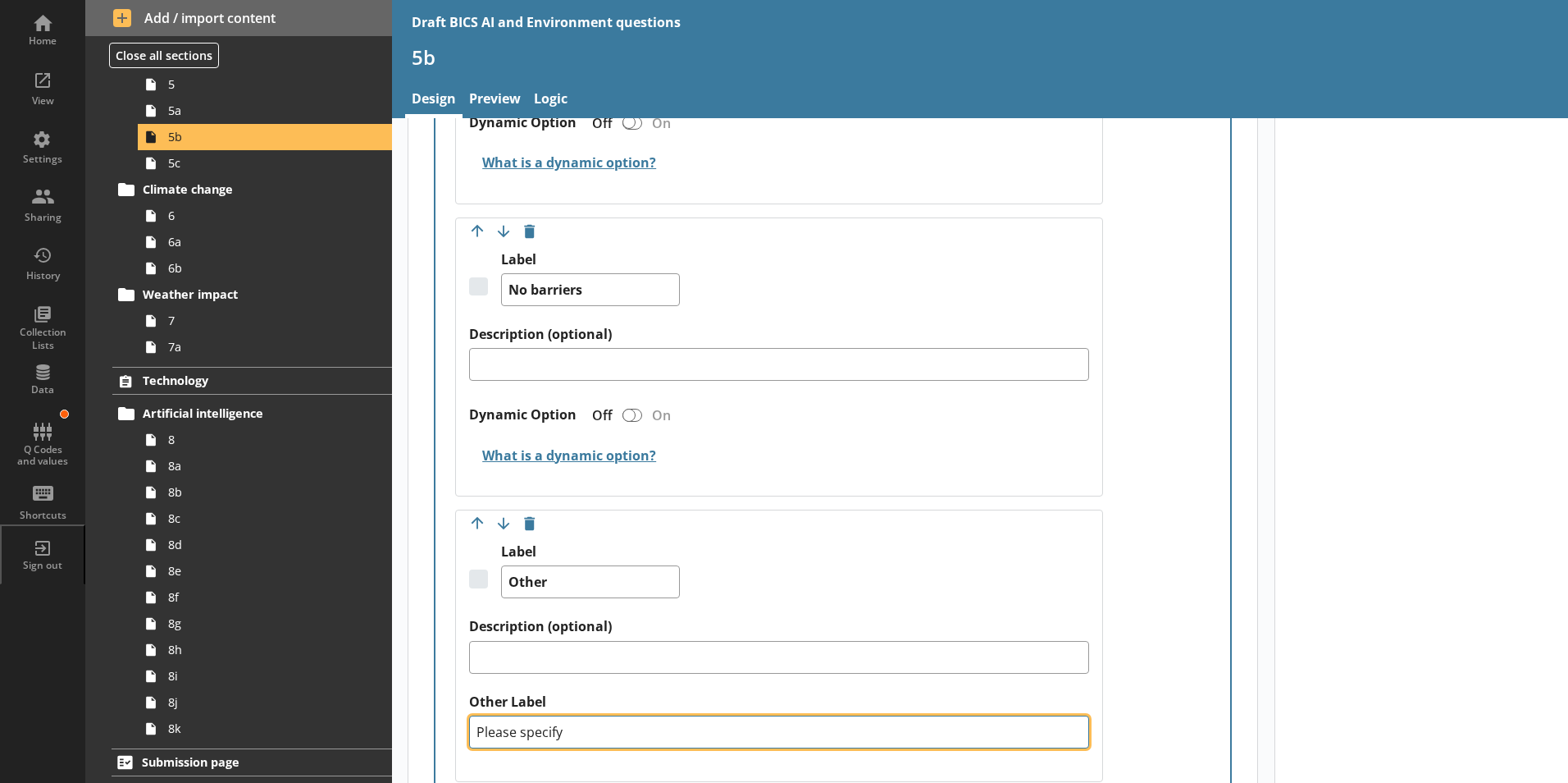
drag, startPoint x: 520, startPoint y: 721, endPoint x: 566, endPoint y: 720, distance: 46.0
click at [566, 662] on textarea "Please specify" at bounding box center [779, 731] width 620 height 33
click at [604, 662] on textarea "Please specify" at bounding box center [779, 731] width 620 height 33
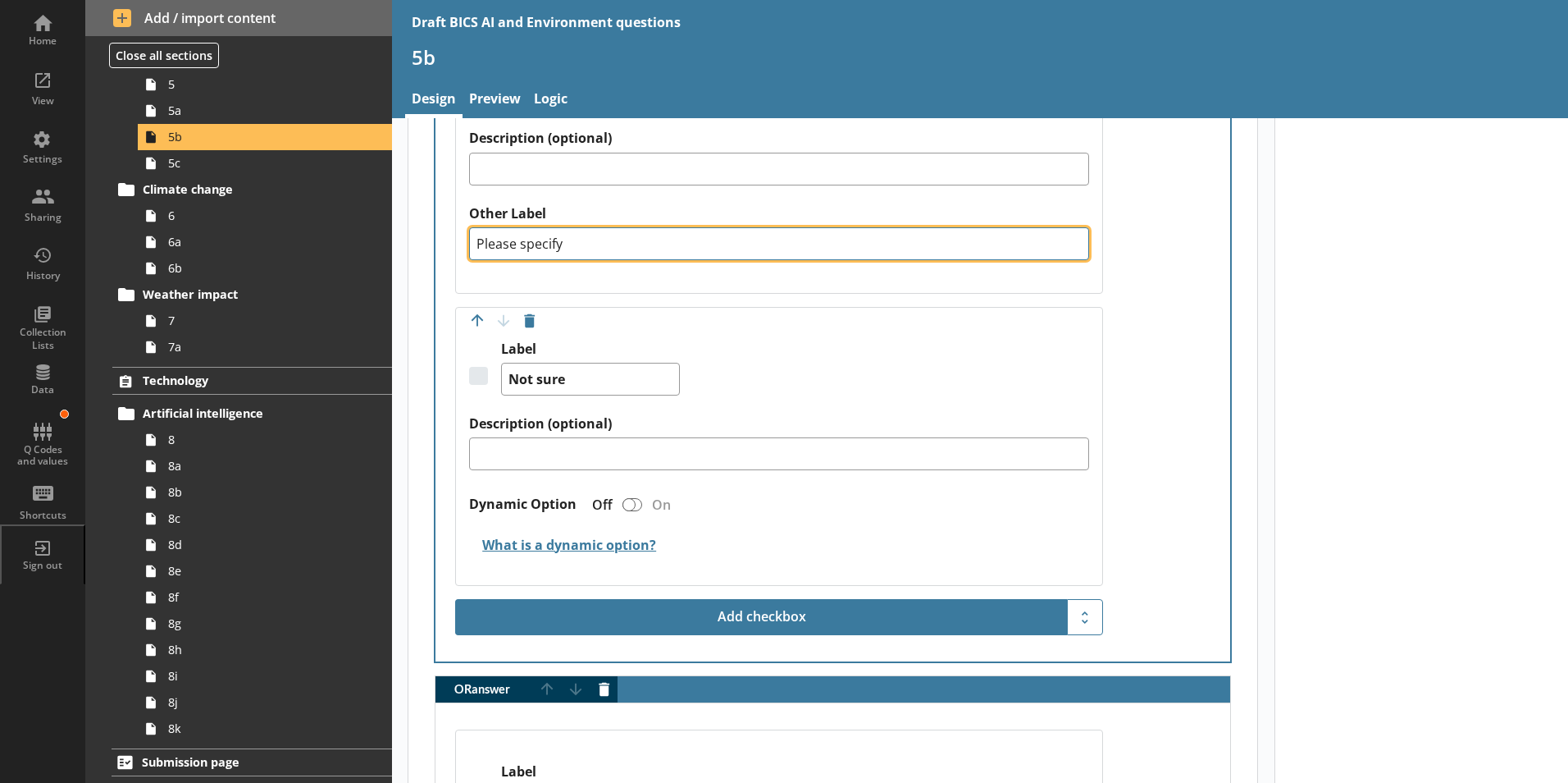
scroll to position [3610, 0]
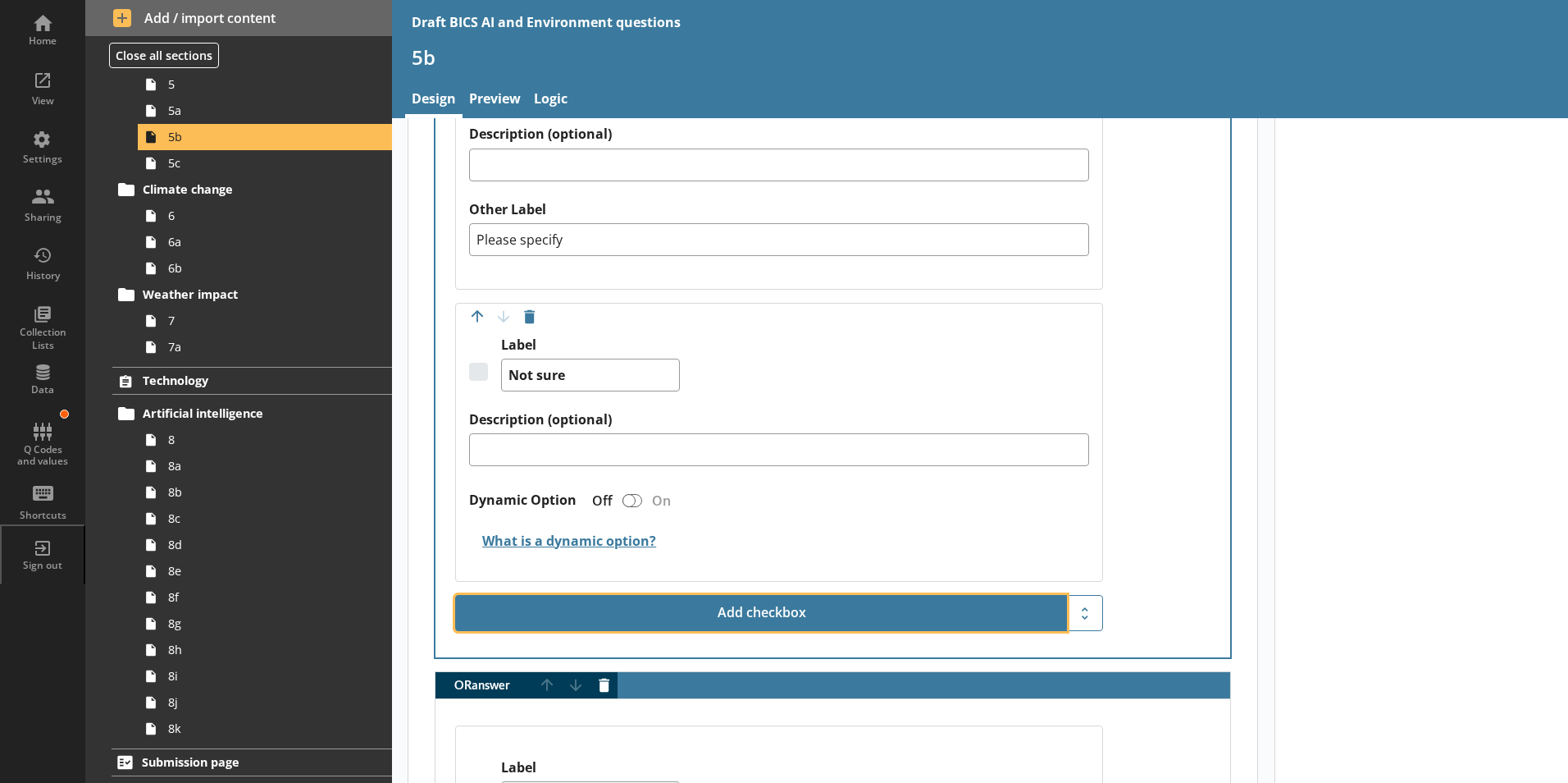
click at [783, 596] on button "Add checkbox" at bounding box center [761, 613] width 611 height 36
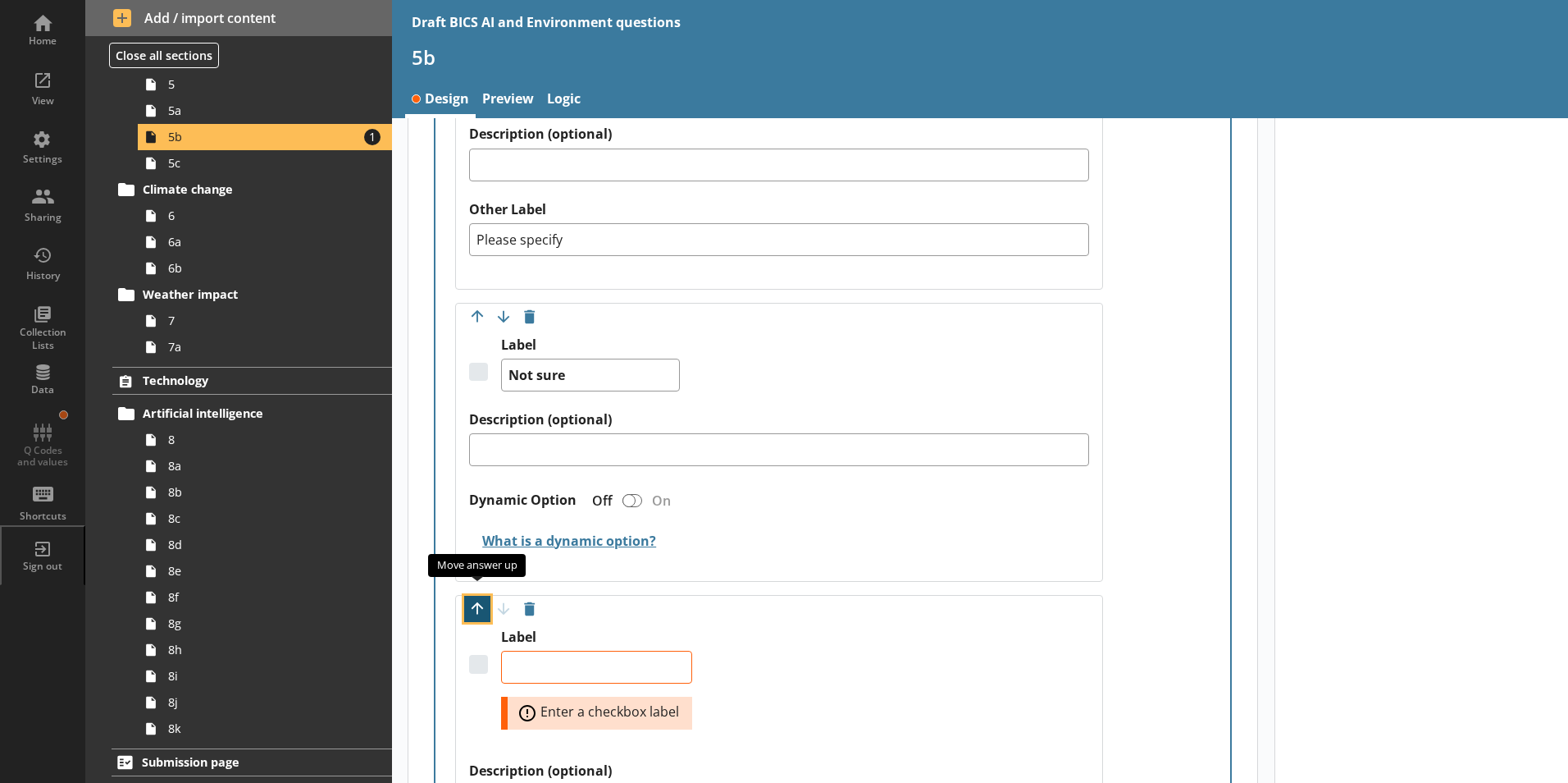
click at [481, 595] on button "Move option up" at bounding box center [476, 608] width 26 height 26
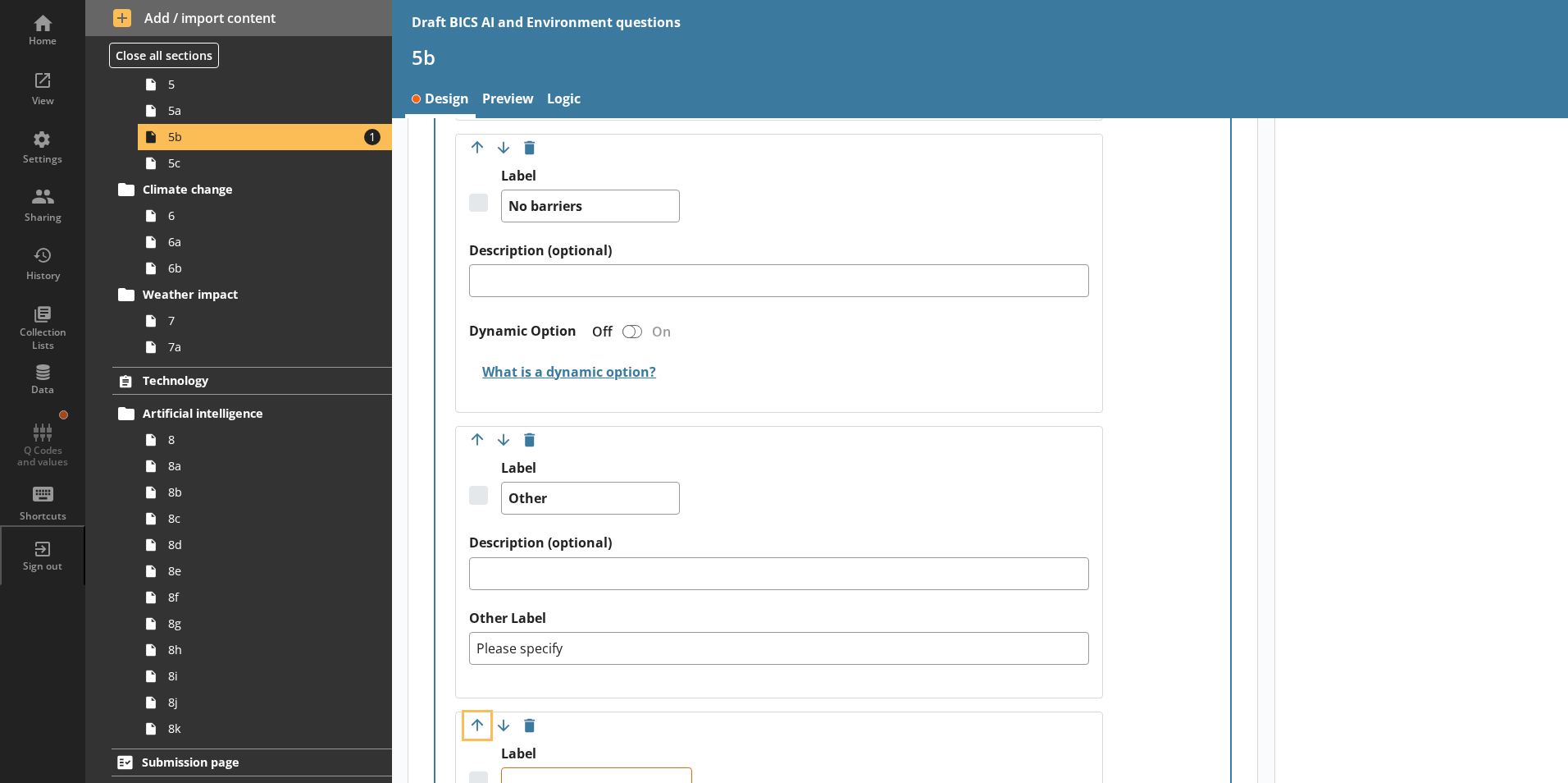
scroll to position [3199, 0]
click at [475, 662] on button "Move option up" at bounding box center [476, 727] width 26 height 26
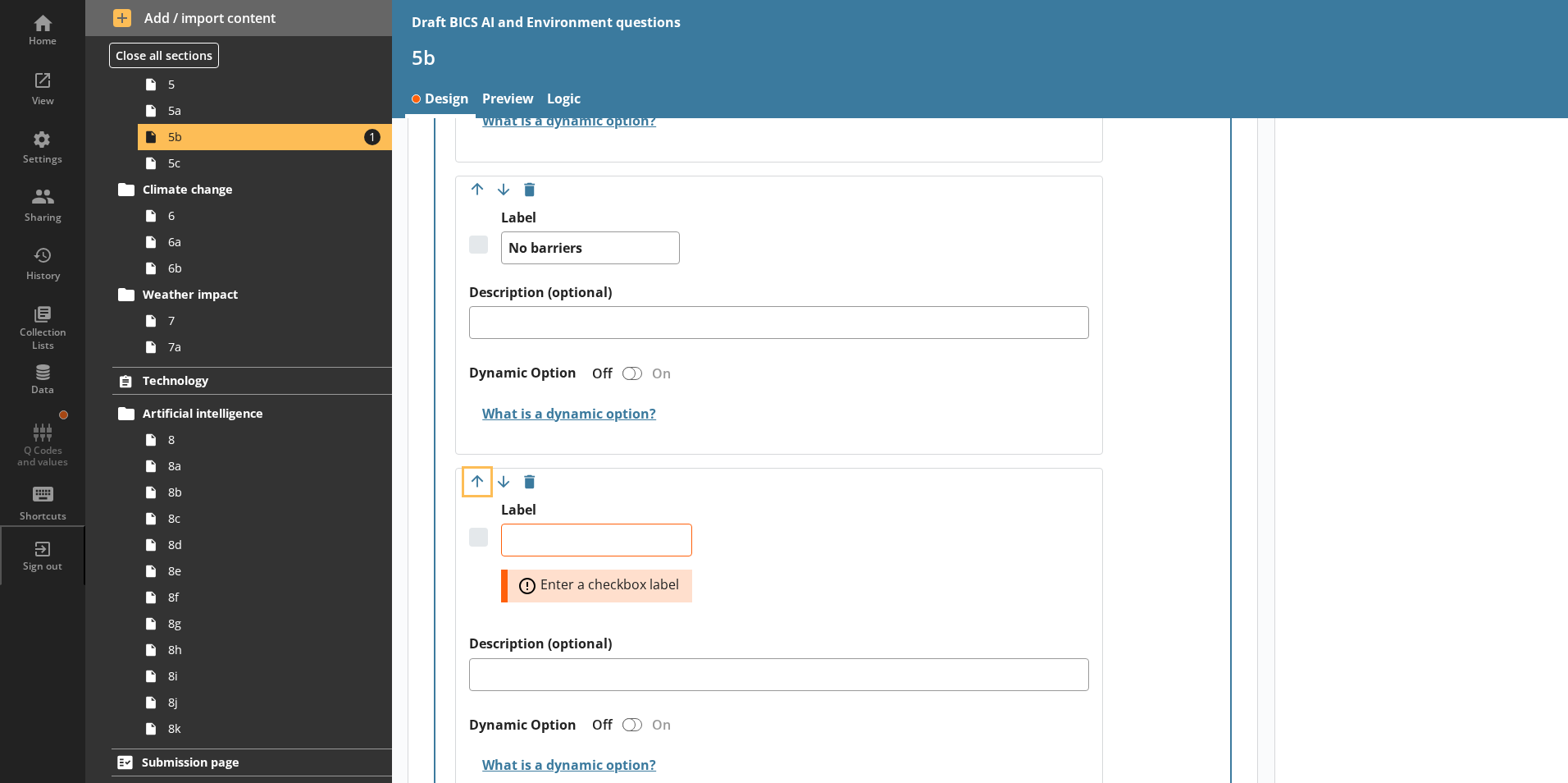
scroll to position [3118, 0]
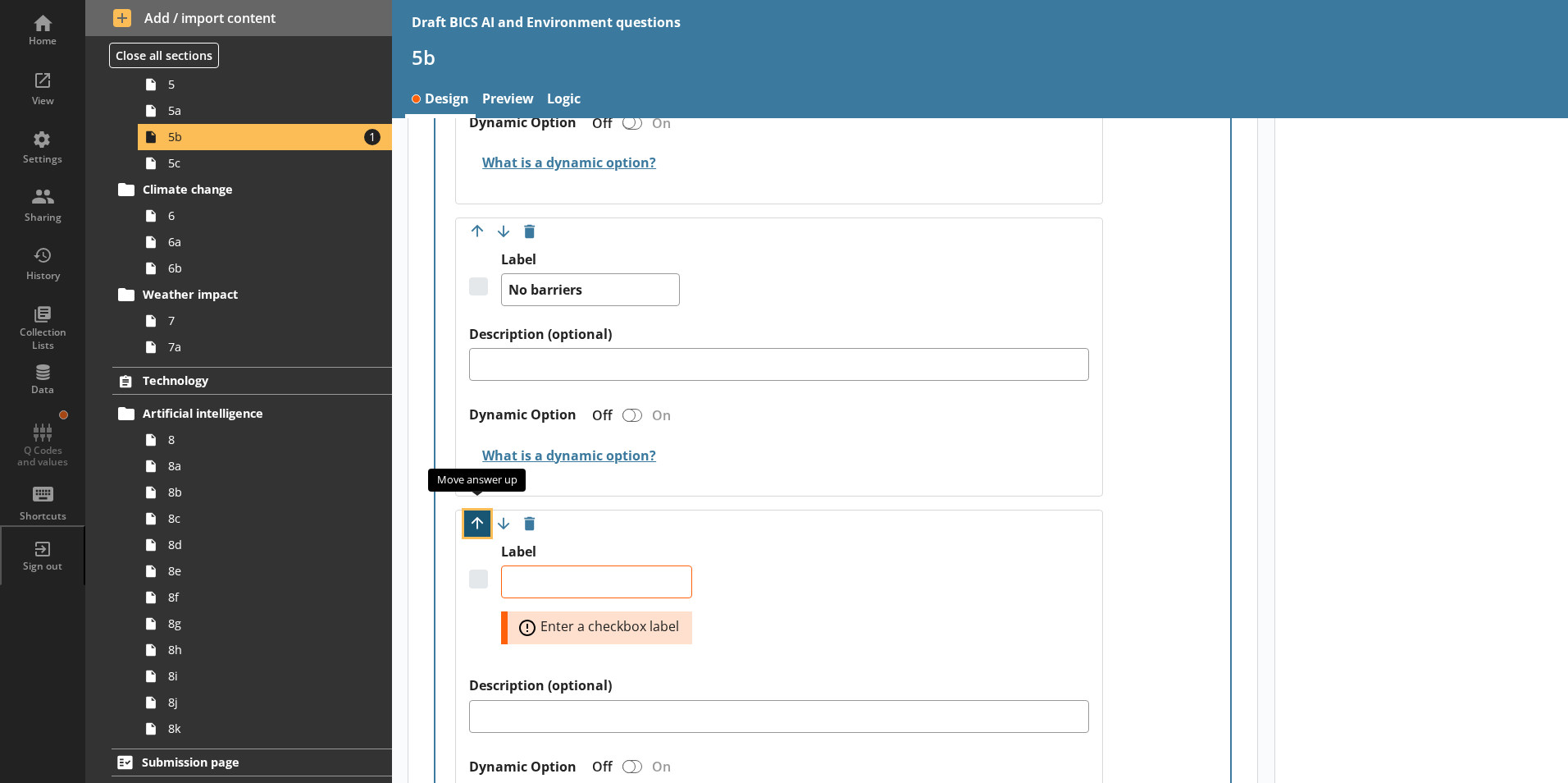
click at [481, 510] on button "Move option up" at bounding box center [476, 523] width 26 height 26
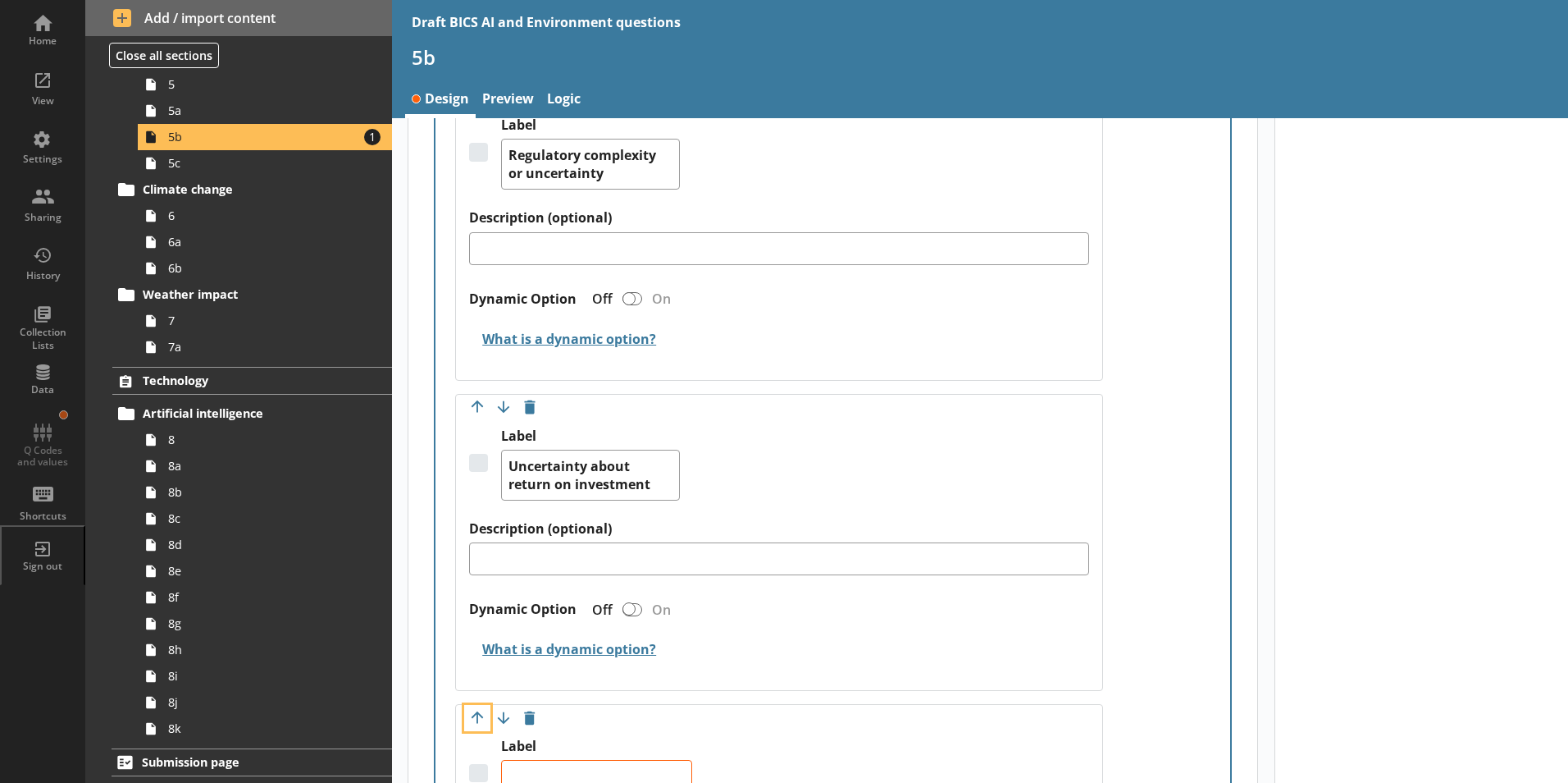
scroll to position [2625, 0]
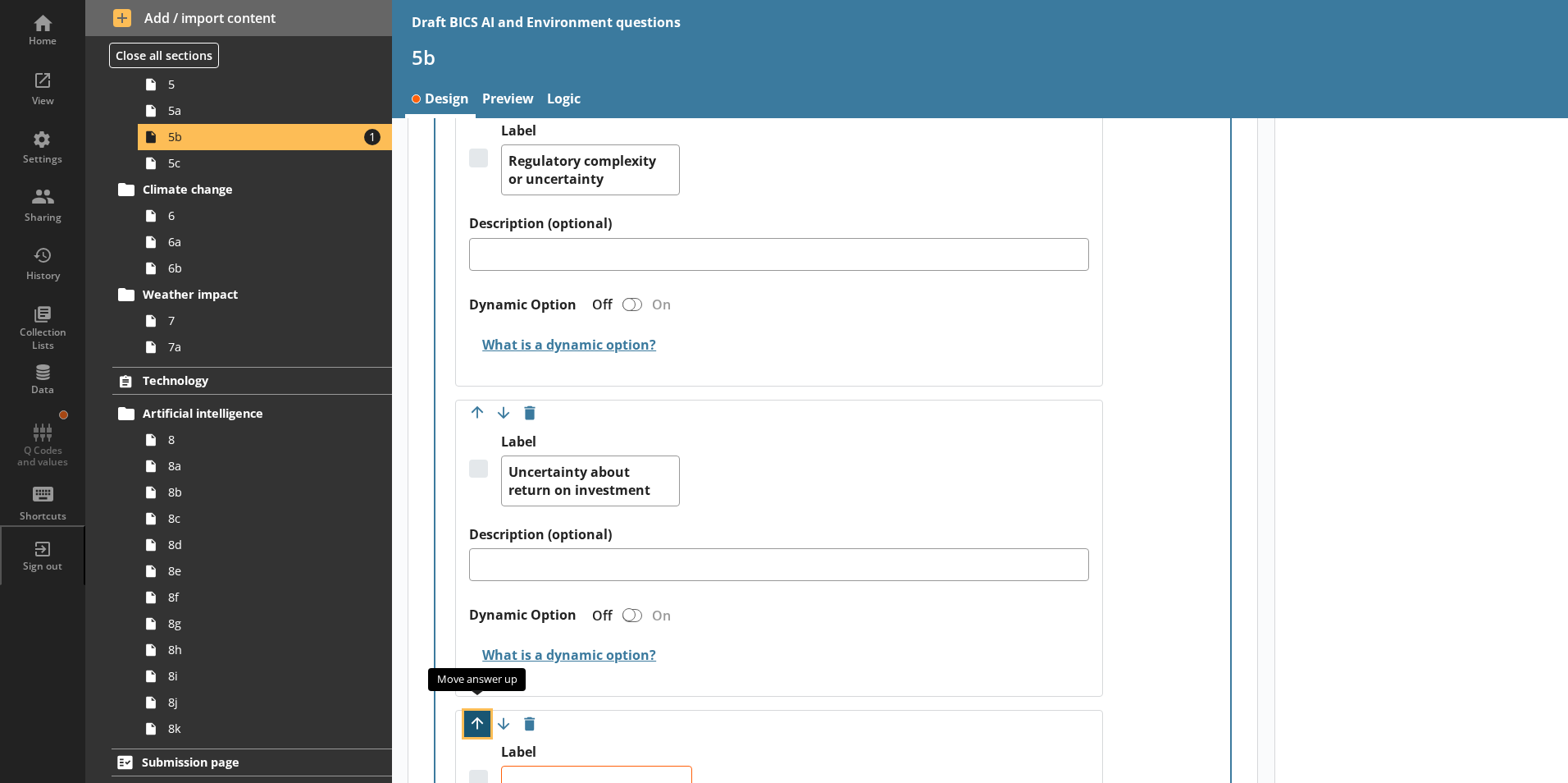
click at [479, 662] on button "Move option up" at bounding box center [476, 723] width 26 height 26
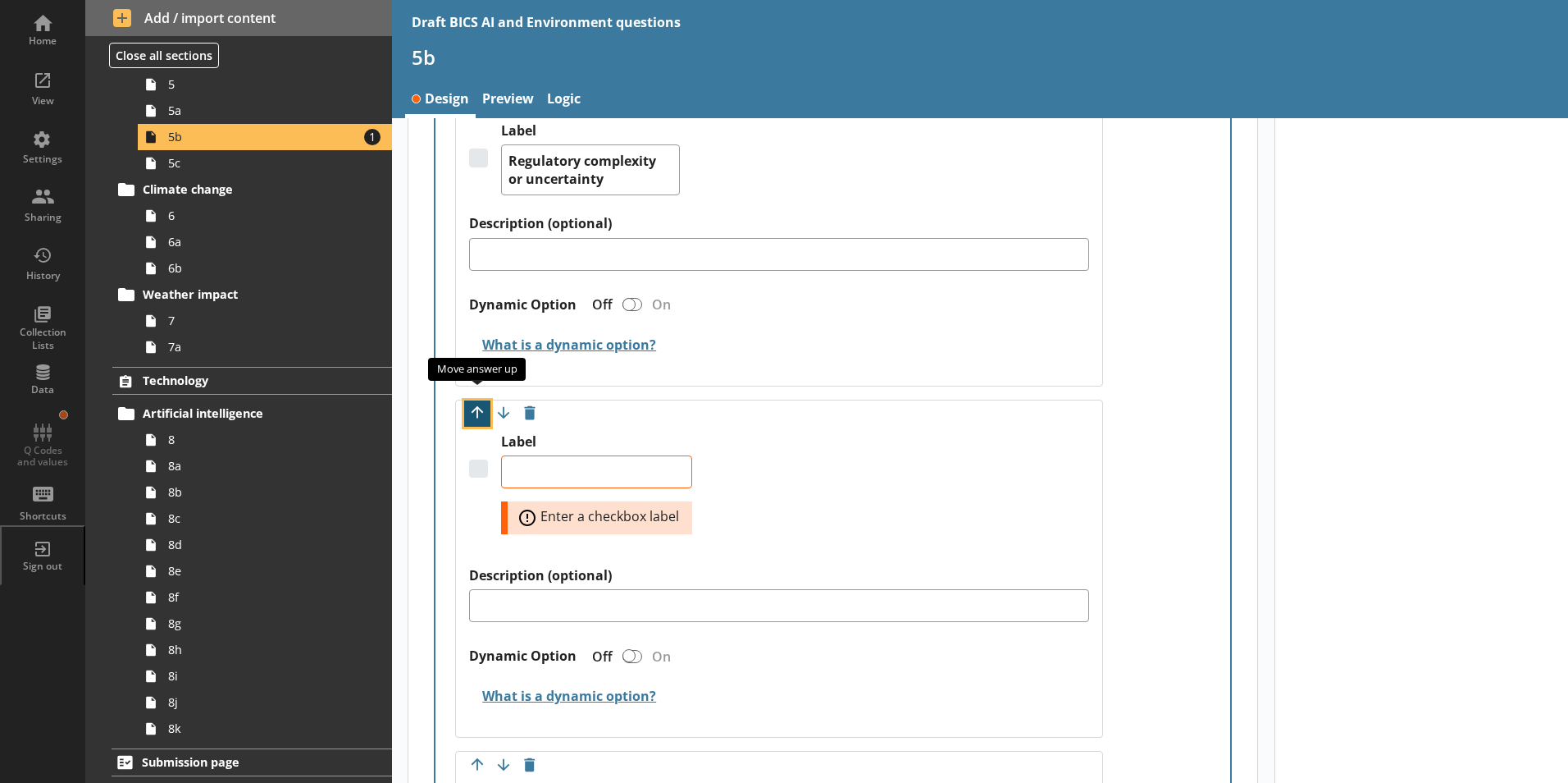
click at [475, 400] on button "Move option up" at bounding box center [476, 413] width 26 height 26
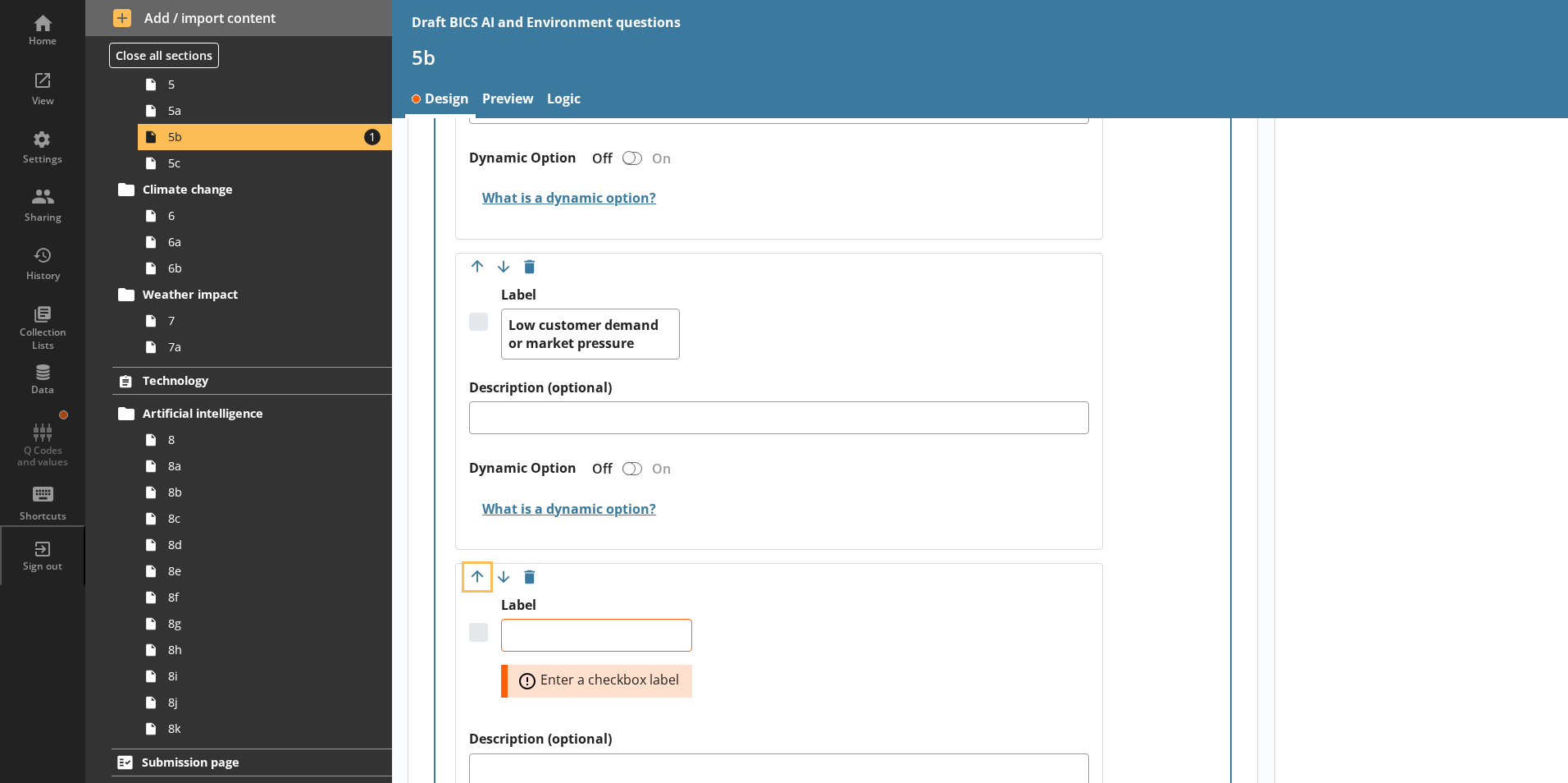
scroll to position [2133, 0]
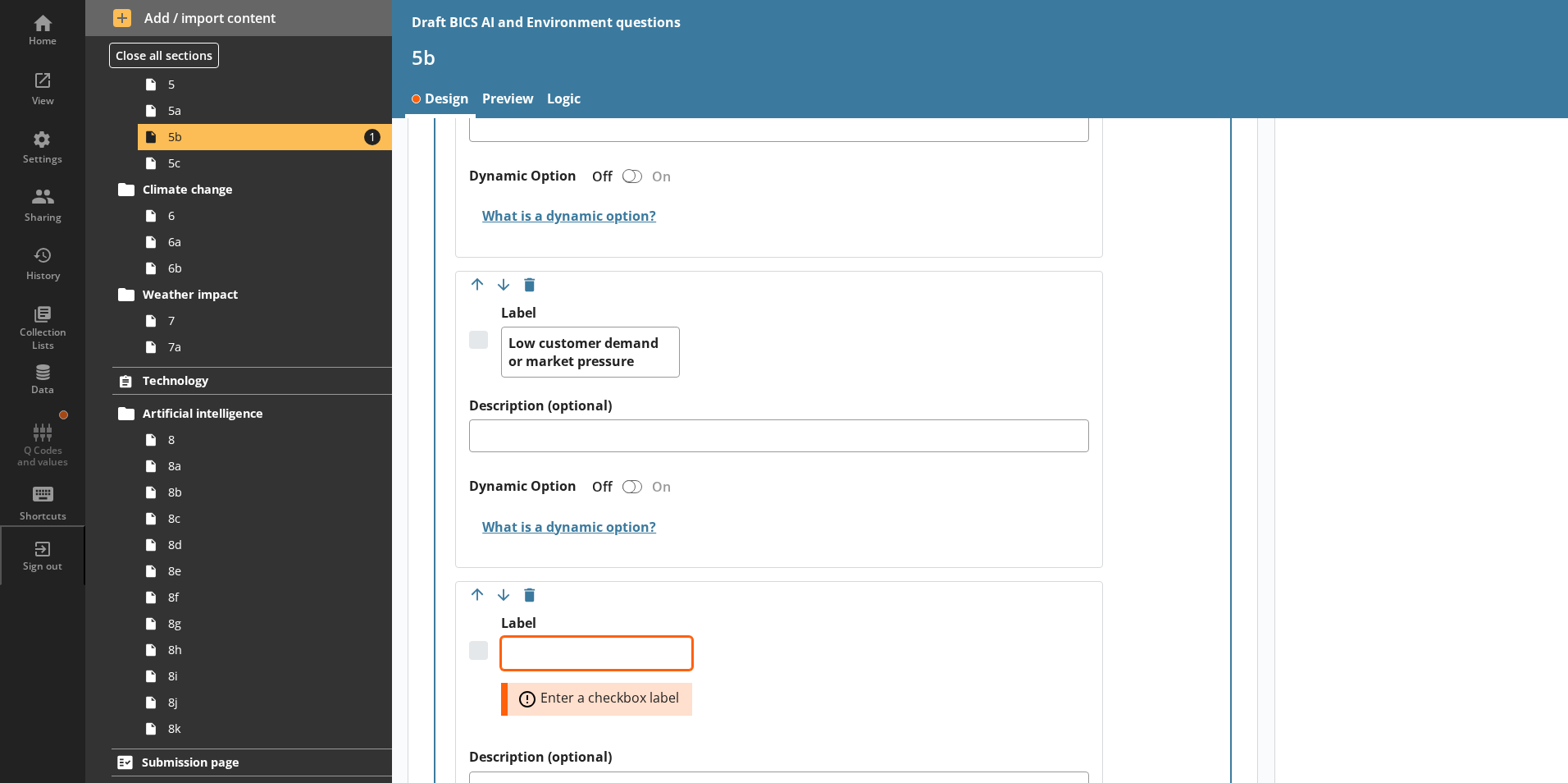
click at [572, 637] on textarea "Label" at bounding box center [597, 653] width 191 height 33
type textarea "x"
type textarea "m"
type textarea "x"
type textarea "ma"
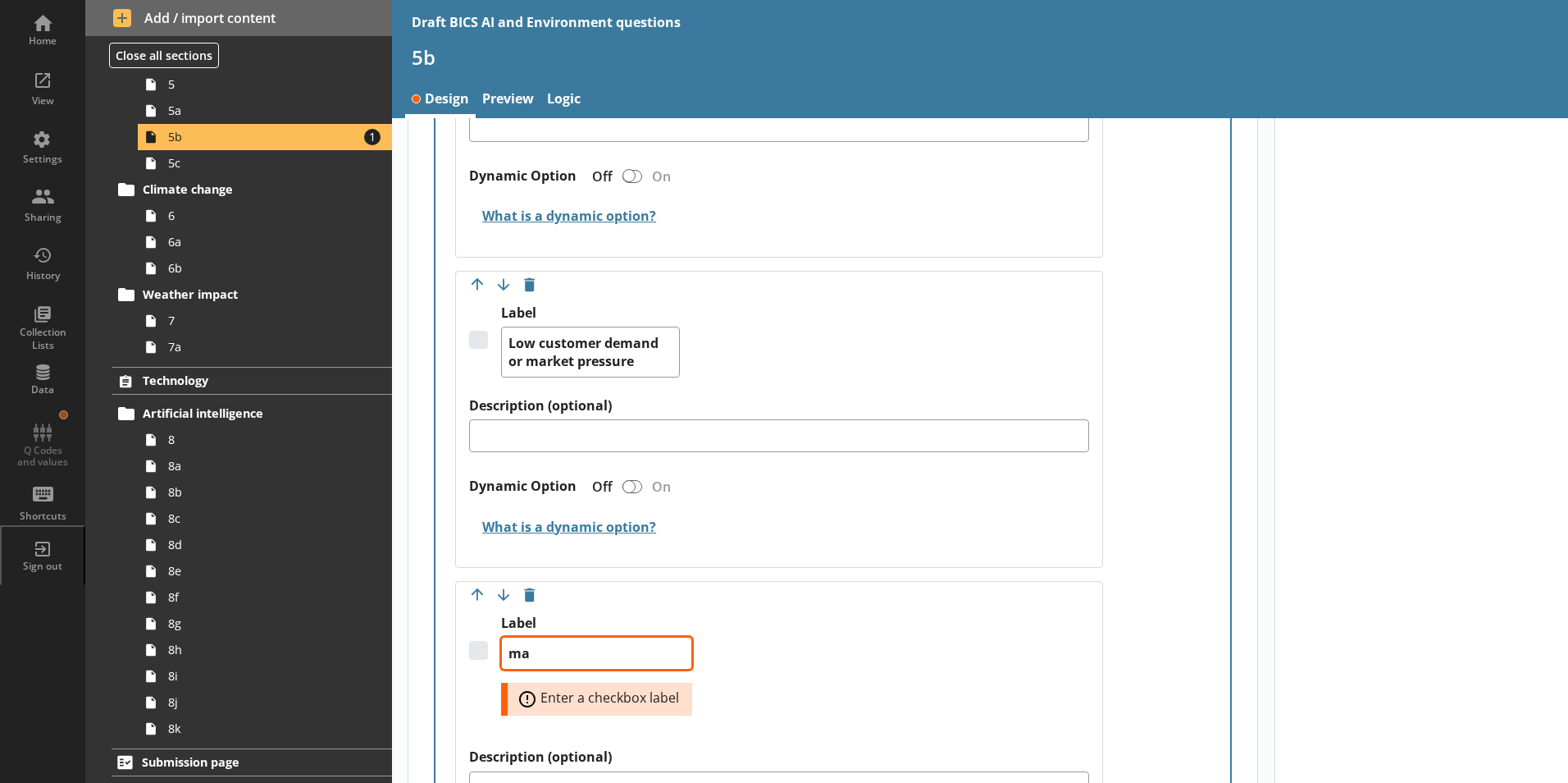
type textarea "x"
type textarea "mar"
click at [519, 637] on textarea "market pressure" at bounding box center [597, 653] width 191 height 33
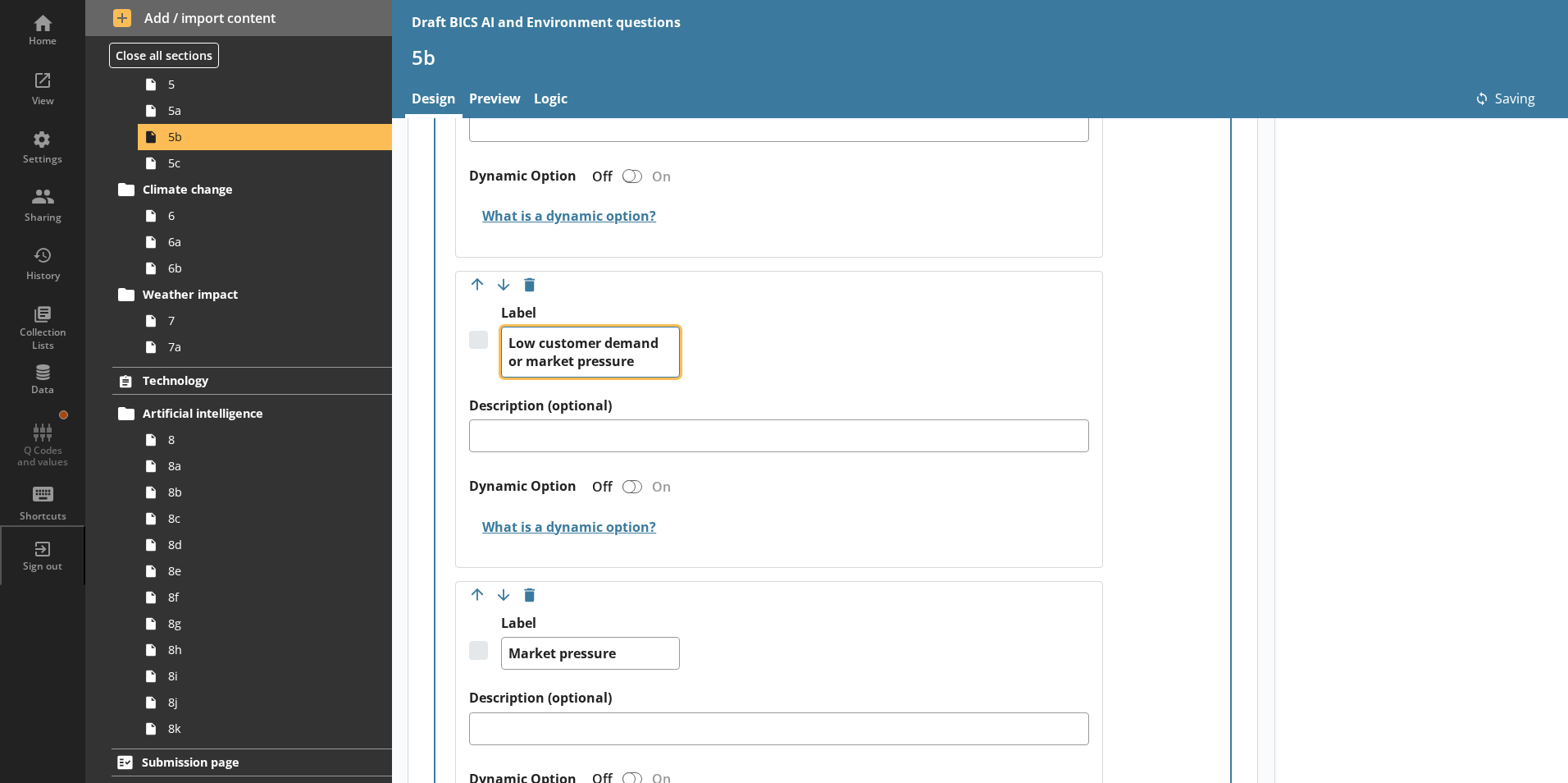
drag, startPoint x: 645, startPoint y: 343, endPoint x: 509, endPoint y: 348, distance: 136.1
click at [509, 348] on textarea "Low customer demand or market pressure" at bounding box center [590, 351] width 179 height 51
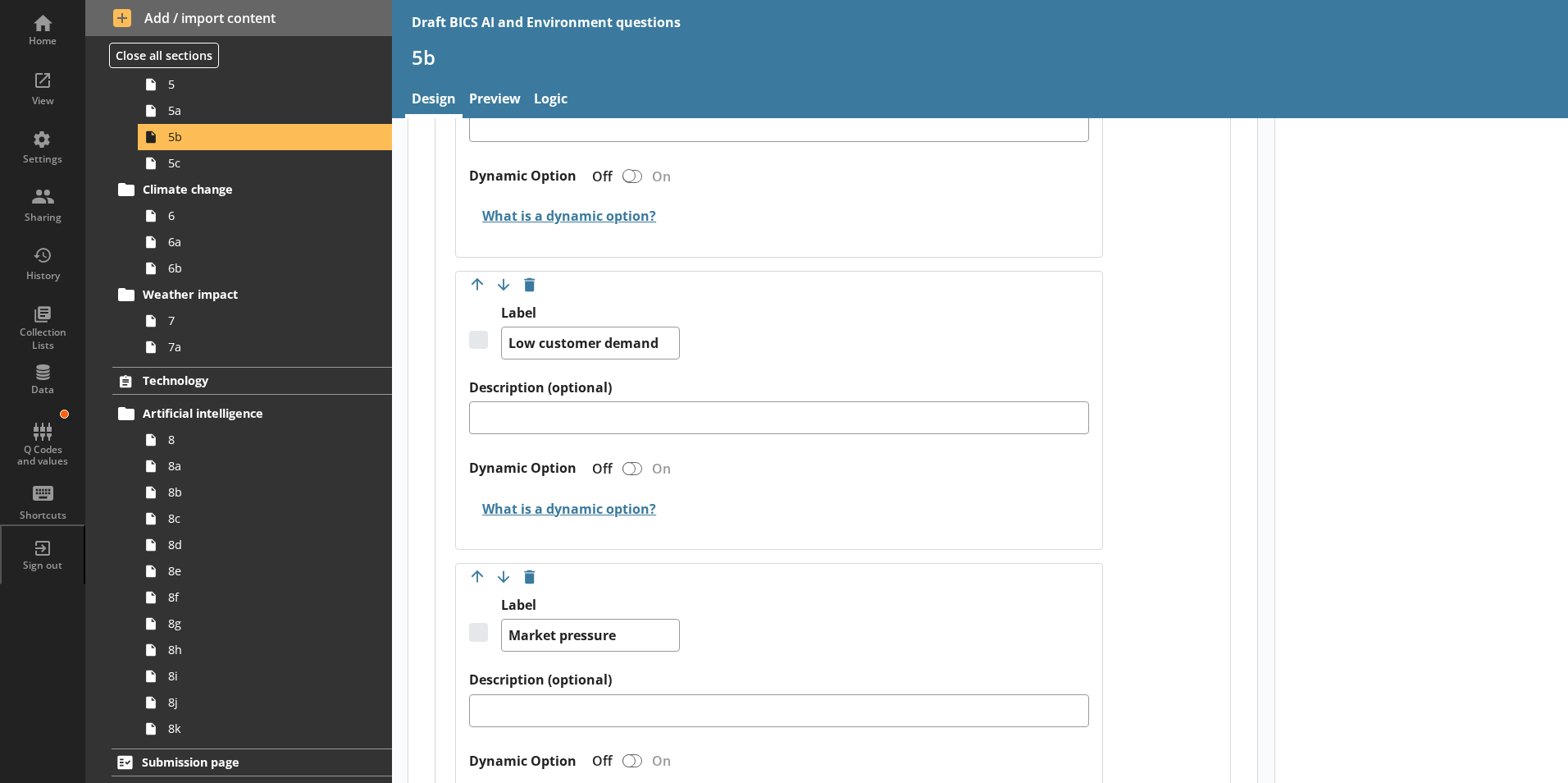
click at [819, 330] on div "Label Low customer demand" at bounding box center [779, 342] width 620 height 75
click at [496, 95] on link "Preview" at bounding box center [495, 101] width 65 height 35
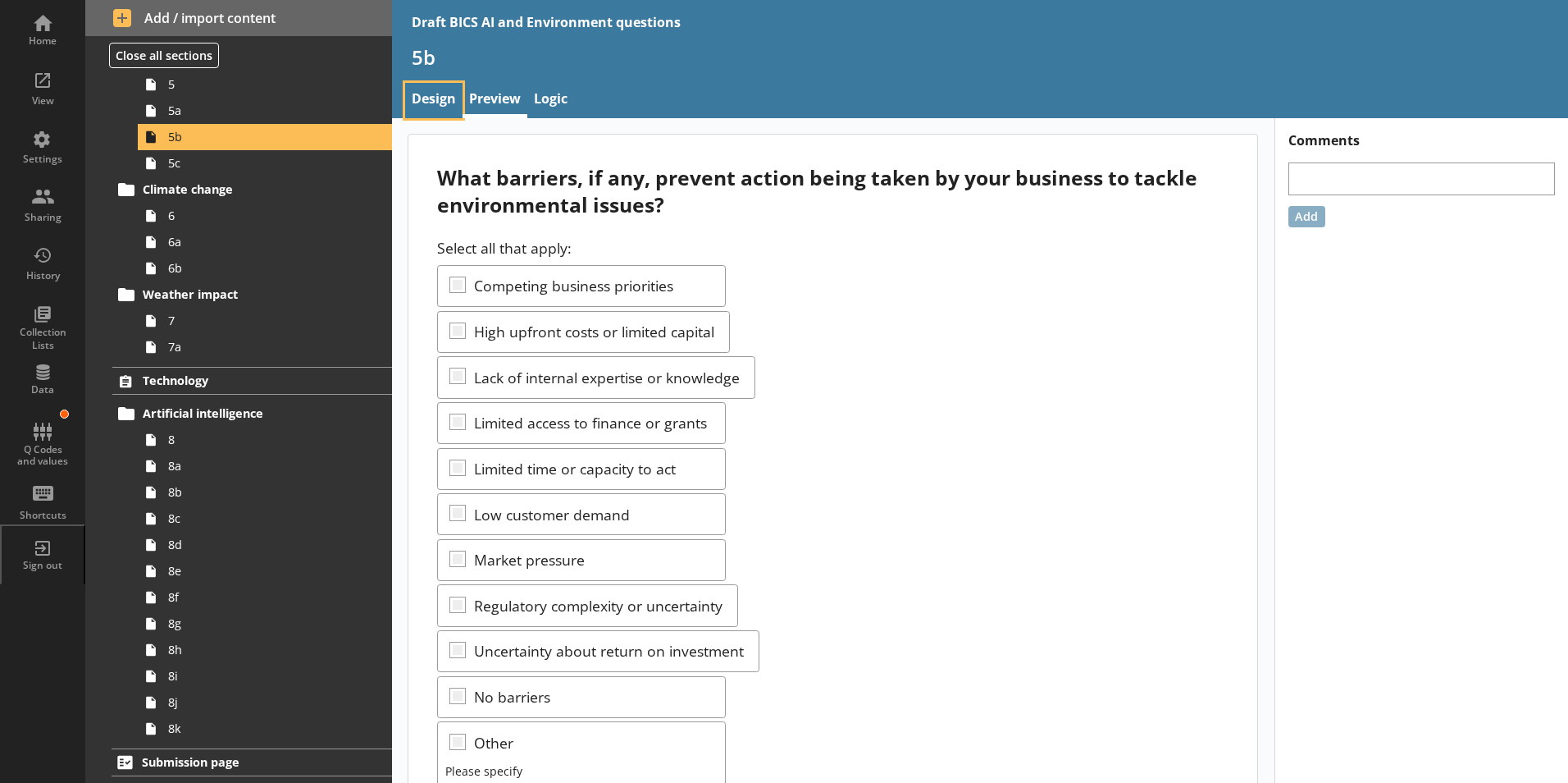
click at [438, 102] on link "Design" at bounding box center [433, 101] width 57 height 35
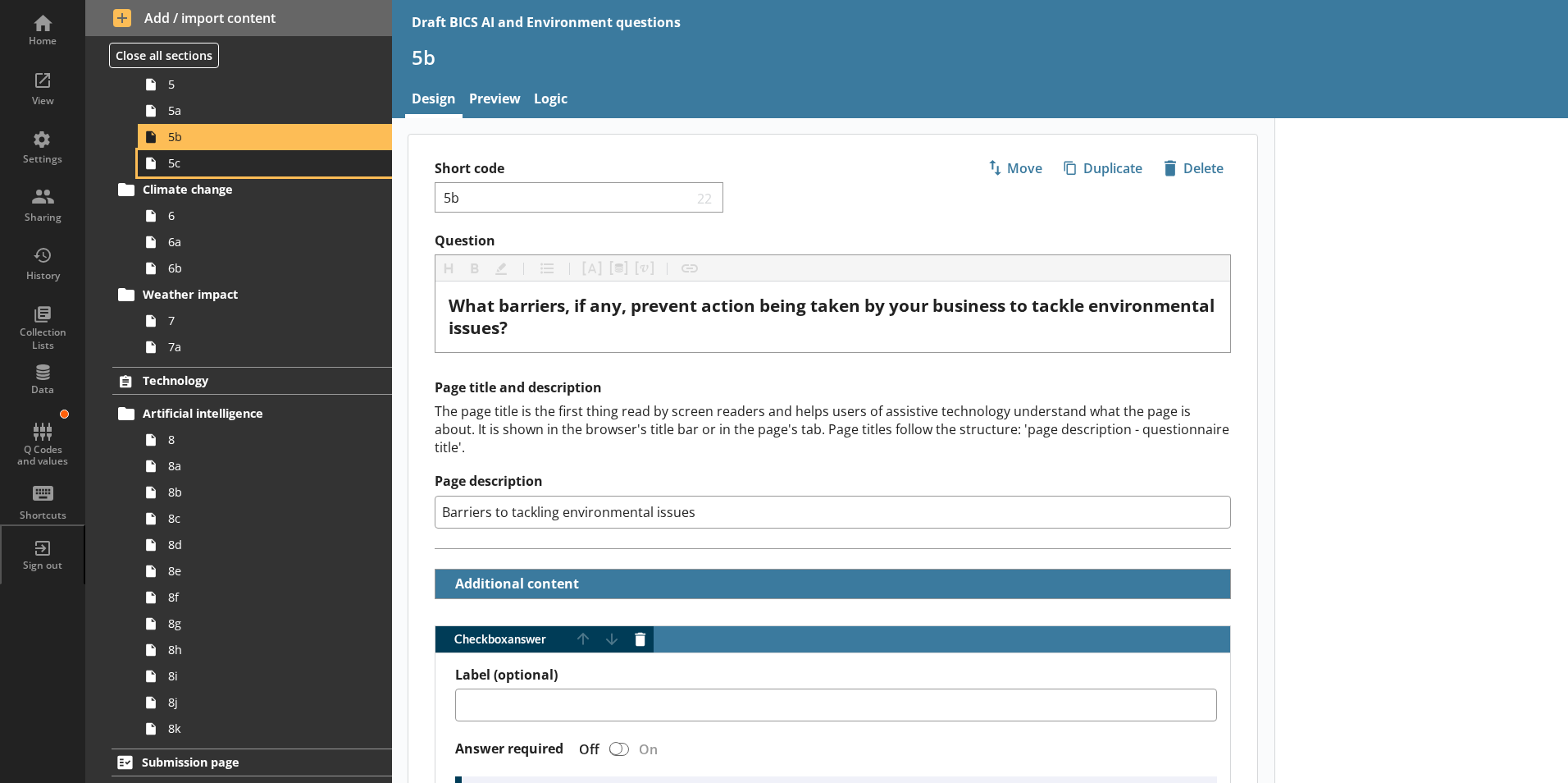
click at [188, 168] on span "5c" at bounding box center [259, 163] width 182 height 15
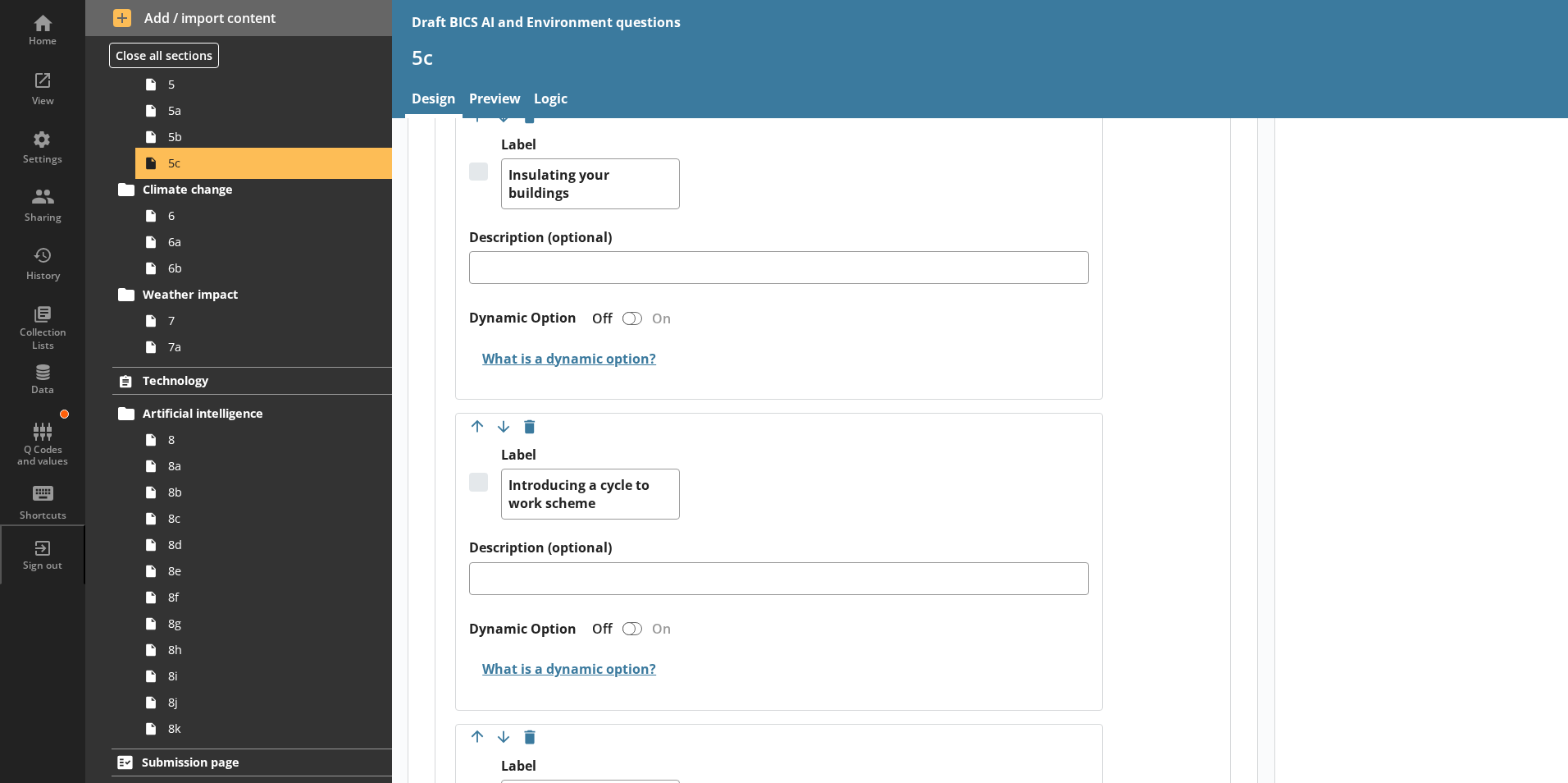
scroll to position [2379, 0]
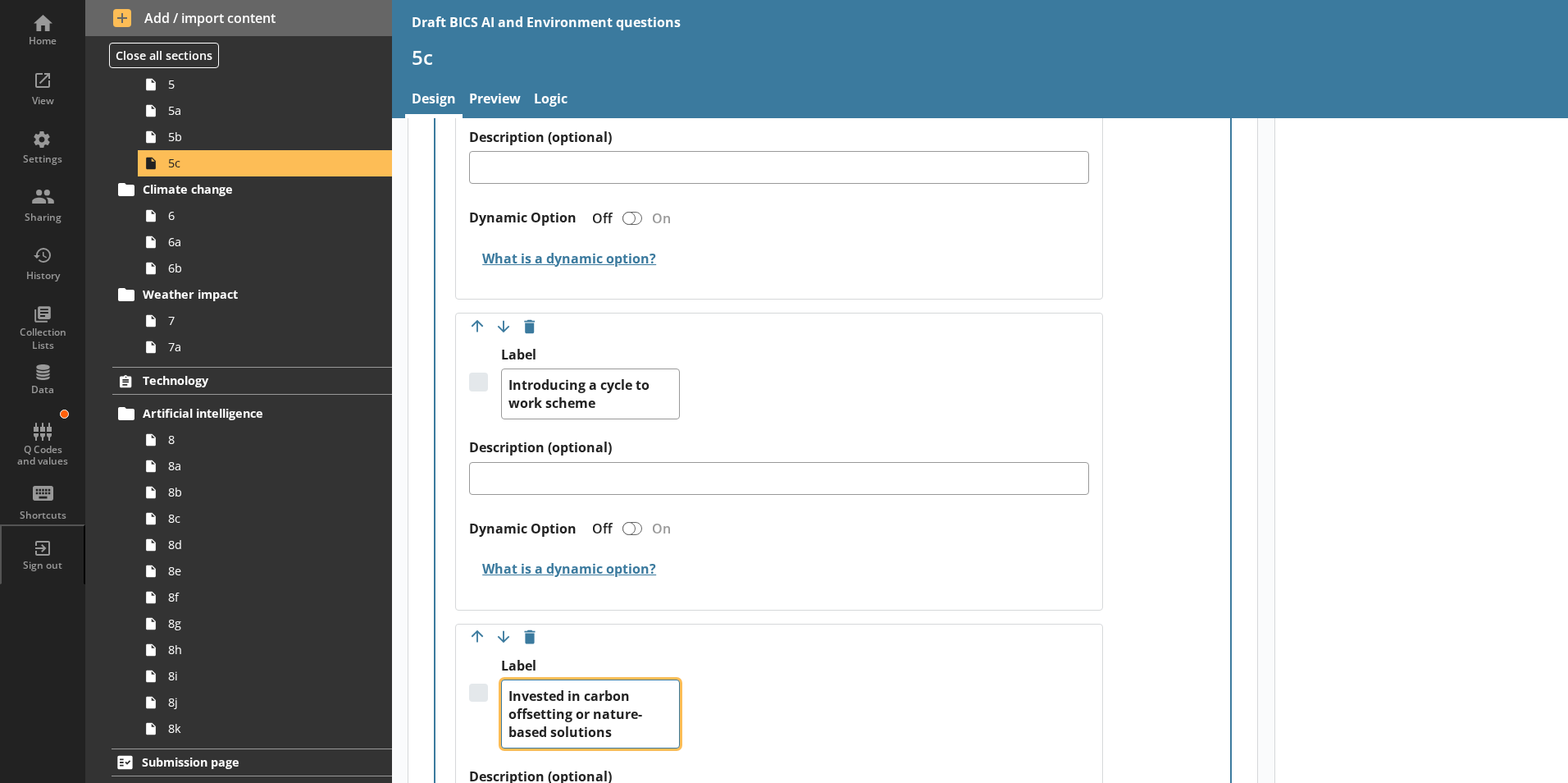
drag, startPoint x: 546, startPoint y: 703, endPoint x: 561, endPoint y: 705, distance: 15.1
click at [561, 662] on textarea "Invested in carbon offsetting or nature-based solutions" at bounding box center [590, 714] width 179 height 69
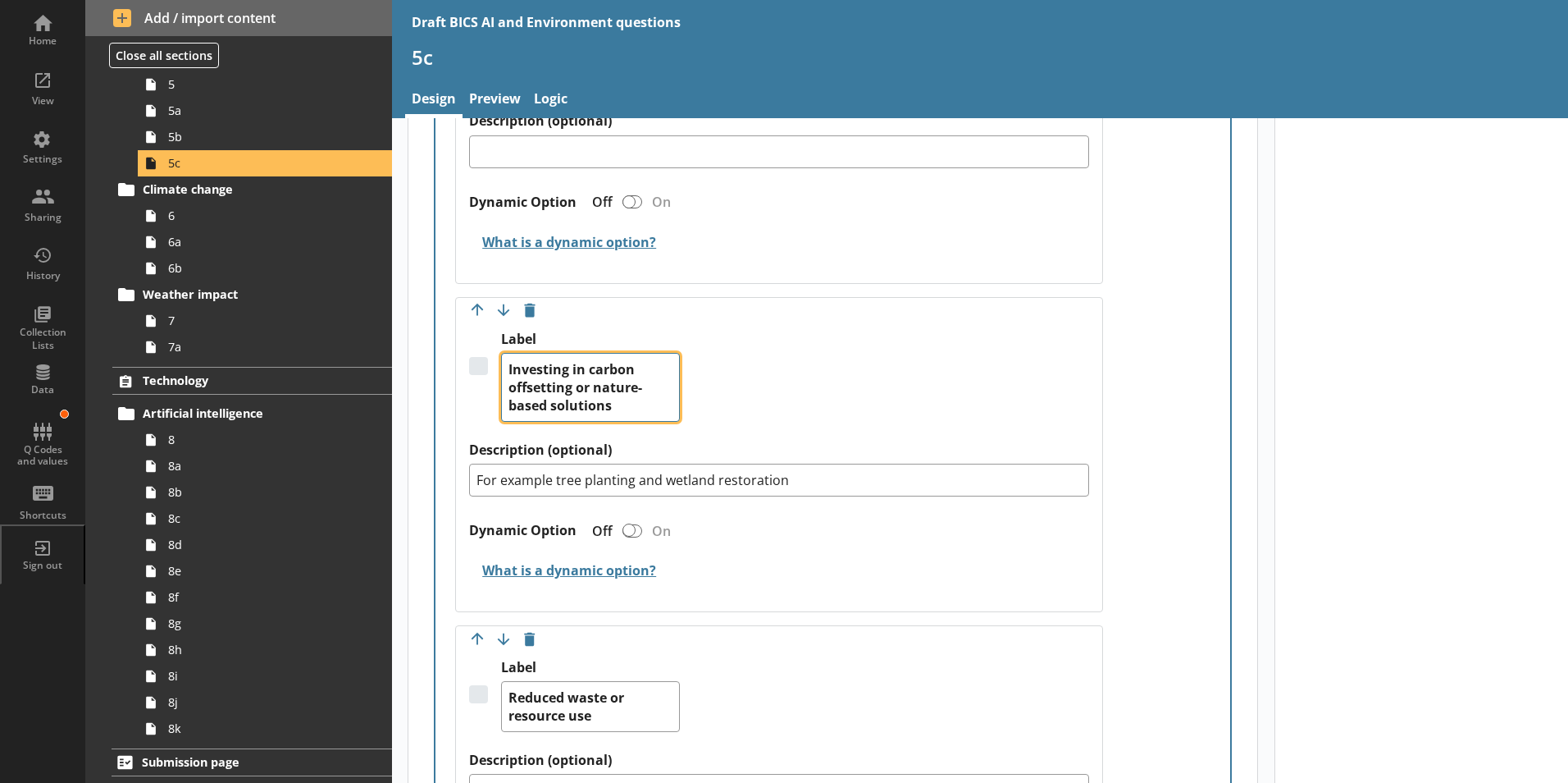
scroll to position [2707, 0]
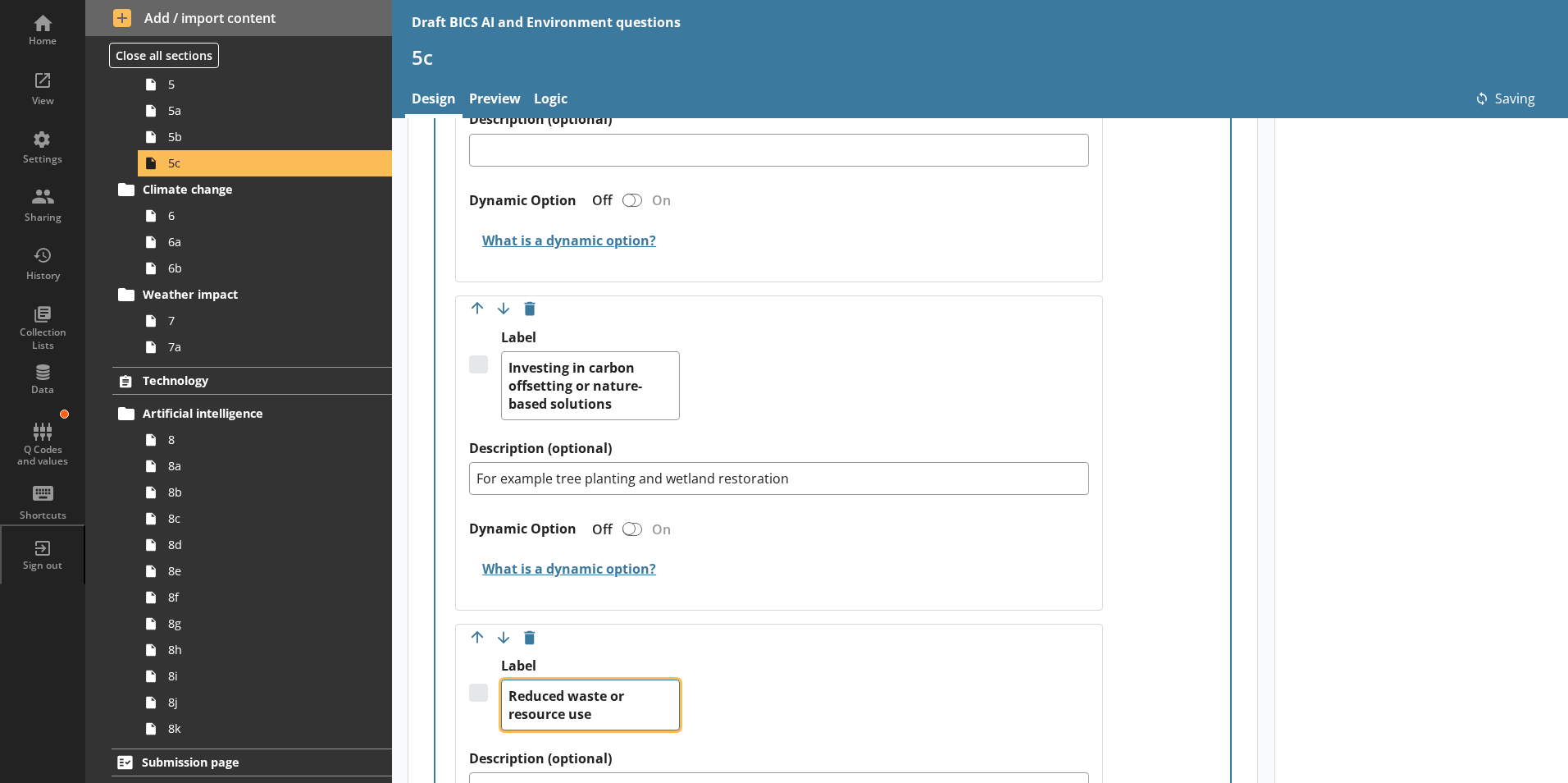
drag, startPoint x: 548, startPoint y: 703, endPoint x: 561, endPoint y: 707, distance: 13.6
click at [561, 662] on textarea "Reduced waste or resource use" at bounding box center [590, 705] width 179 height 51
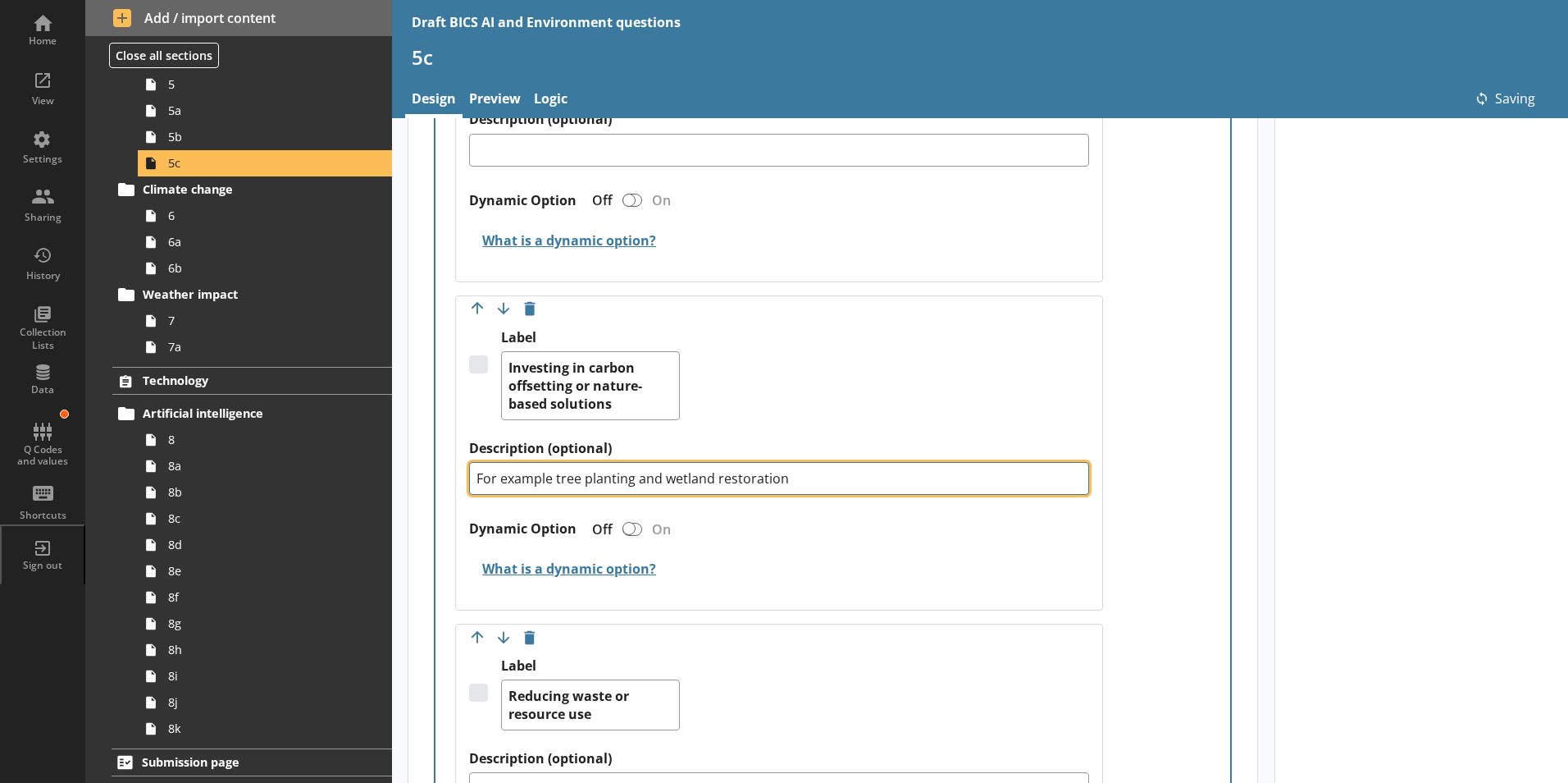
drag, startPoint x: 639, startPoint y: 486, endPoint x: 659, endPoint y: 486, distance: 20.0
click at [659, 486] on textarea "For example tree planting and wetland restoration" at bounding box center [779, 478] width 620 height 33
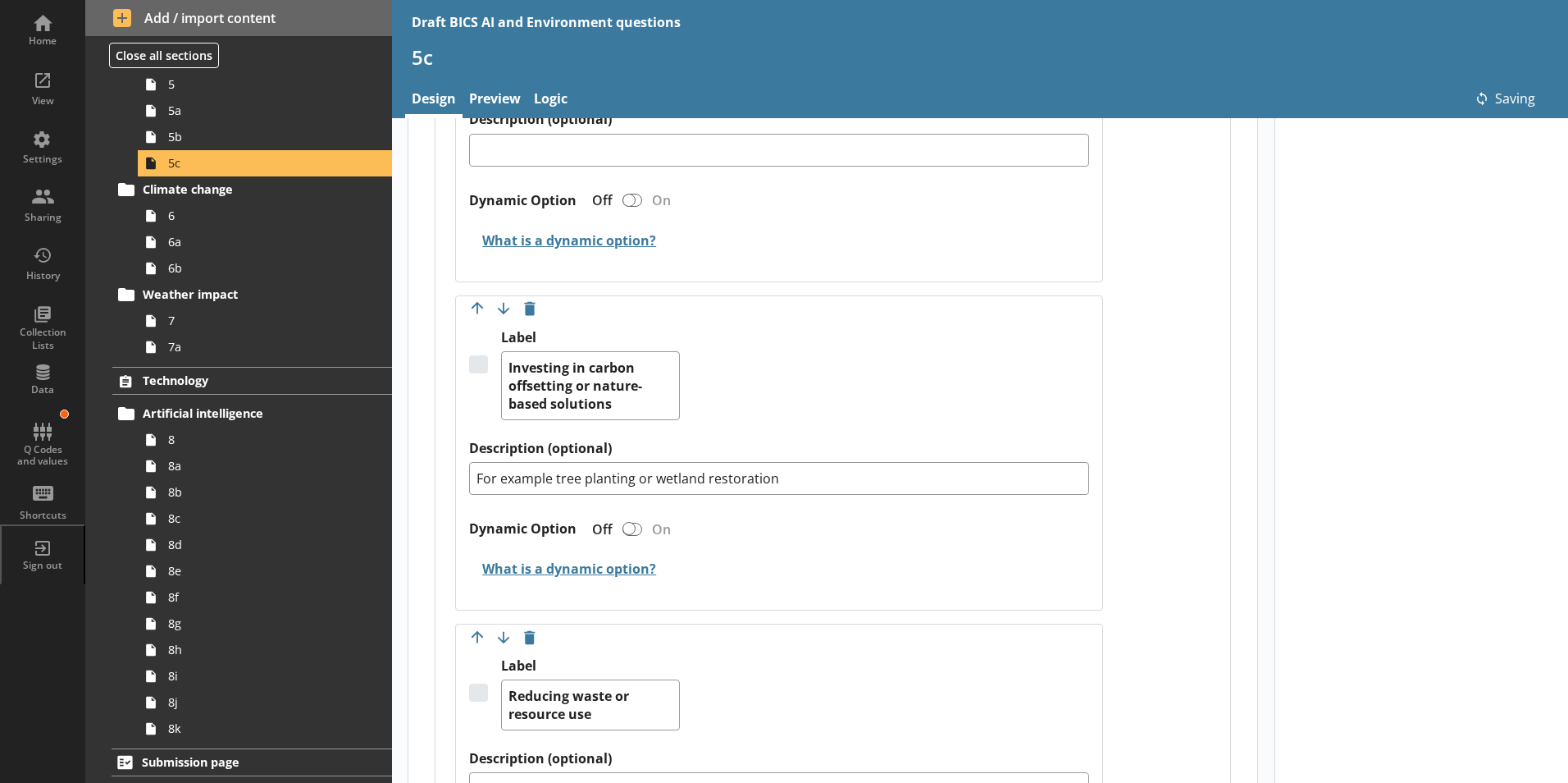
click at [178, 444] on span "8" at bounding box center [259, 439] width 182 height 15
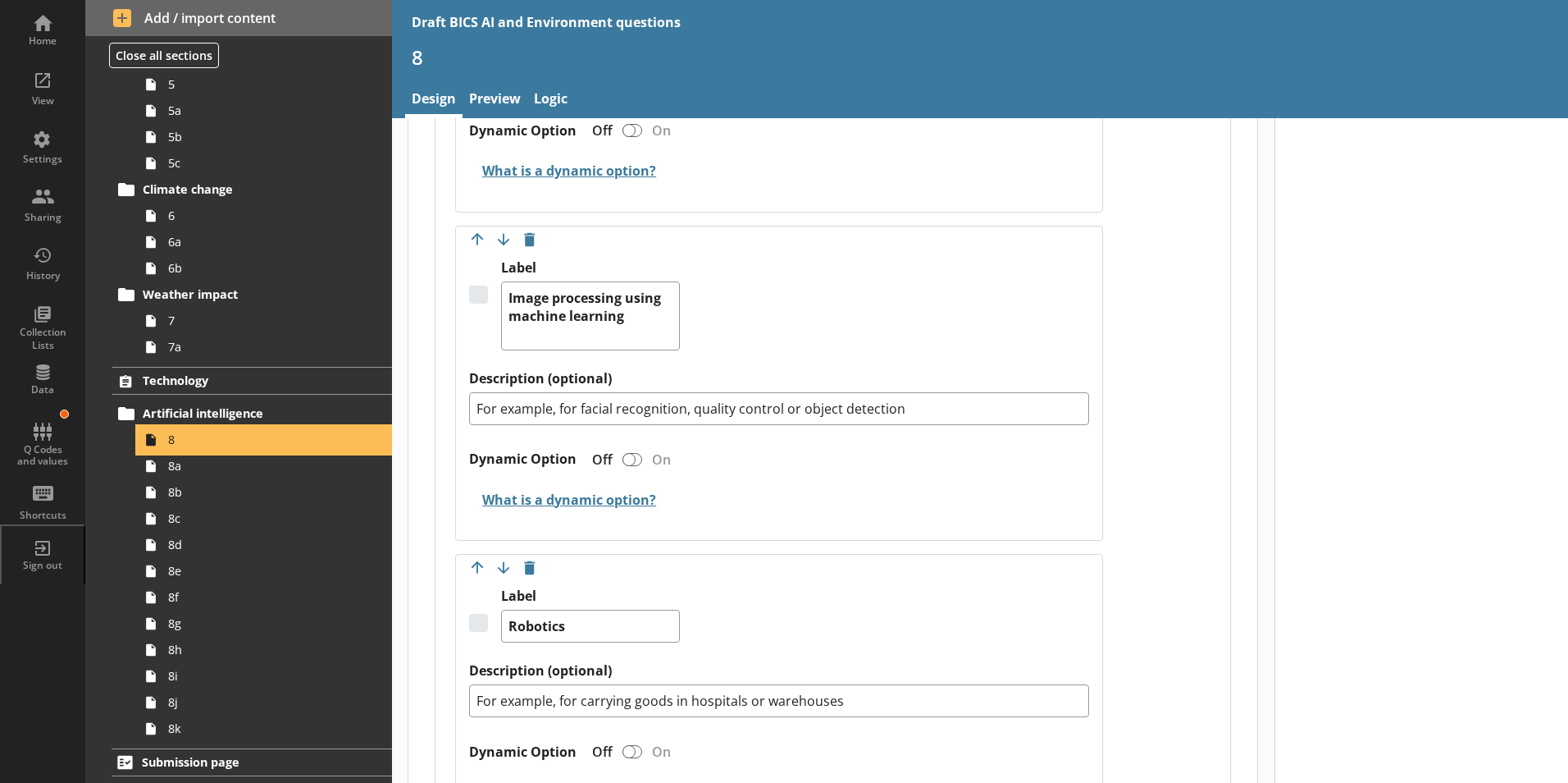
scroll to position [1723, 0]
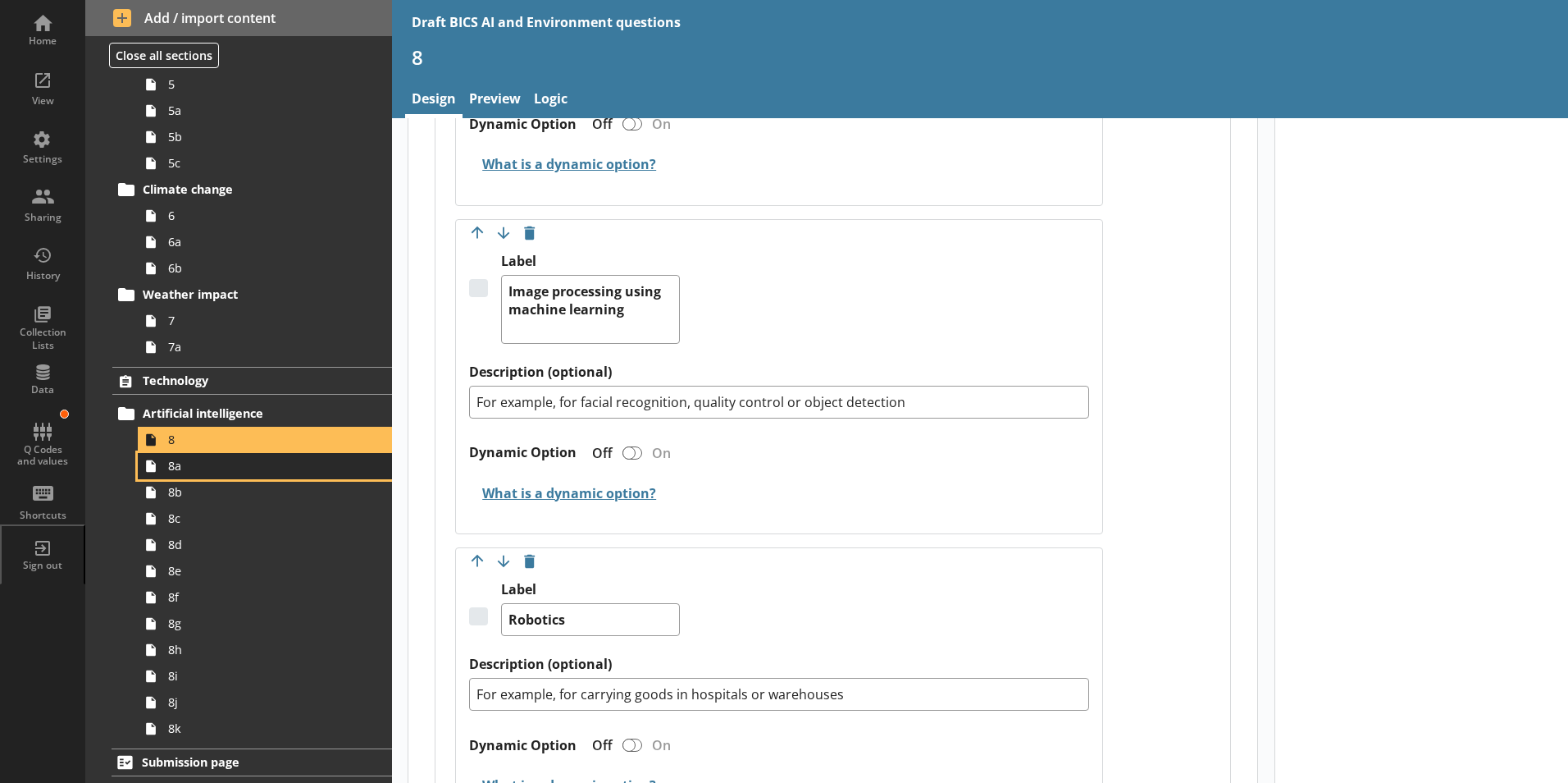
click at [184, 473] on span "8a" at bounding box center [259, 465] width 182 height 15
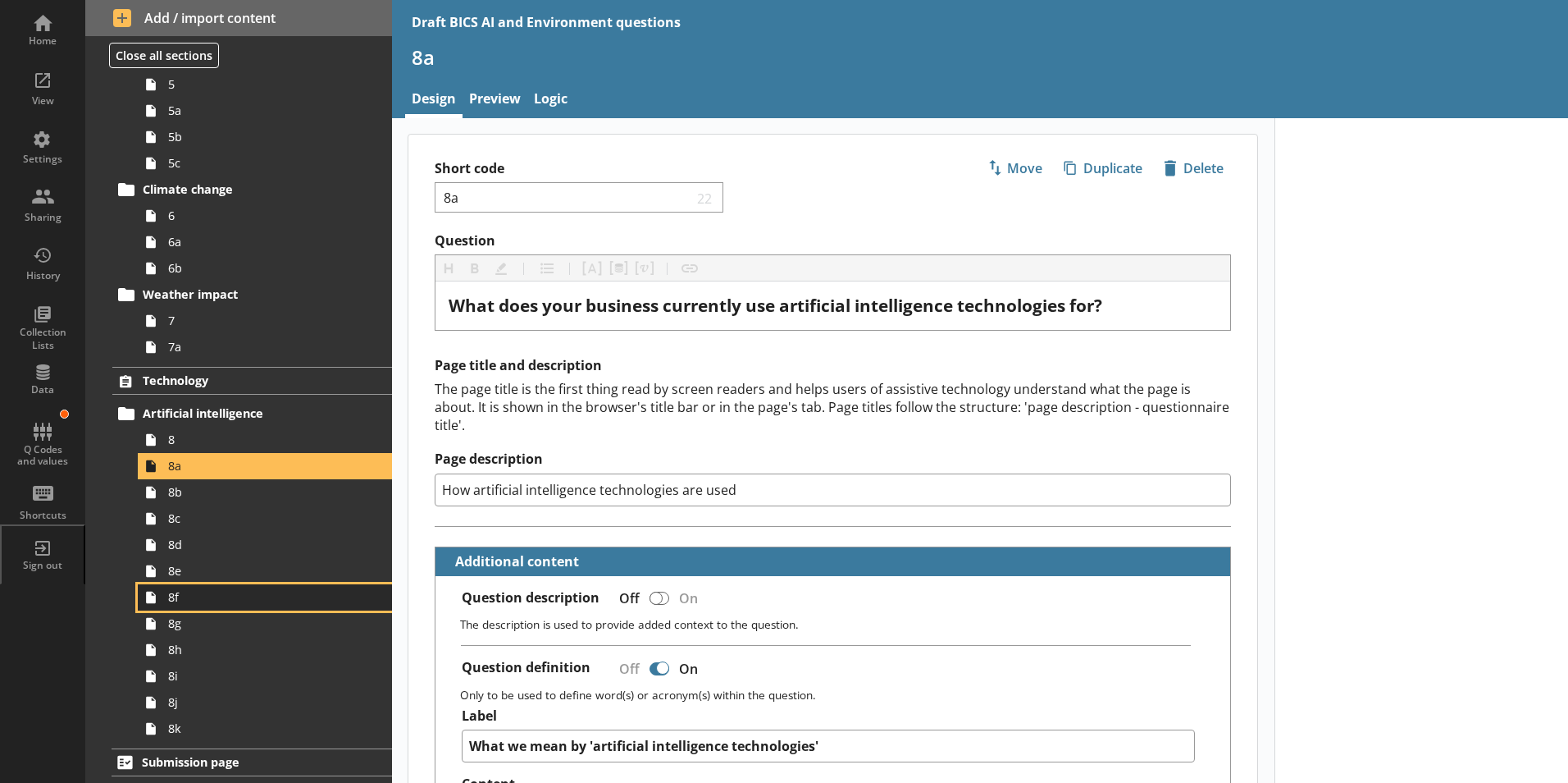
click at [174, 601] on span "8f" at bounding box center [259, 596] width 182 height 15
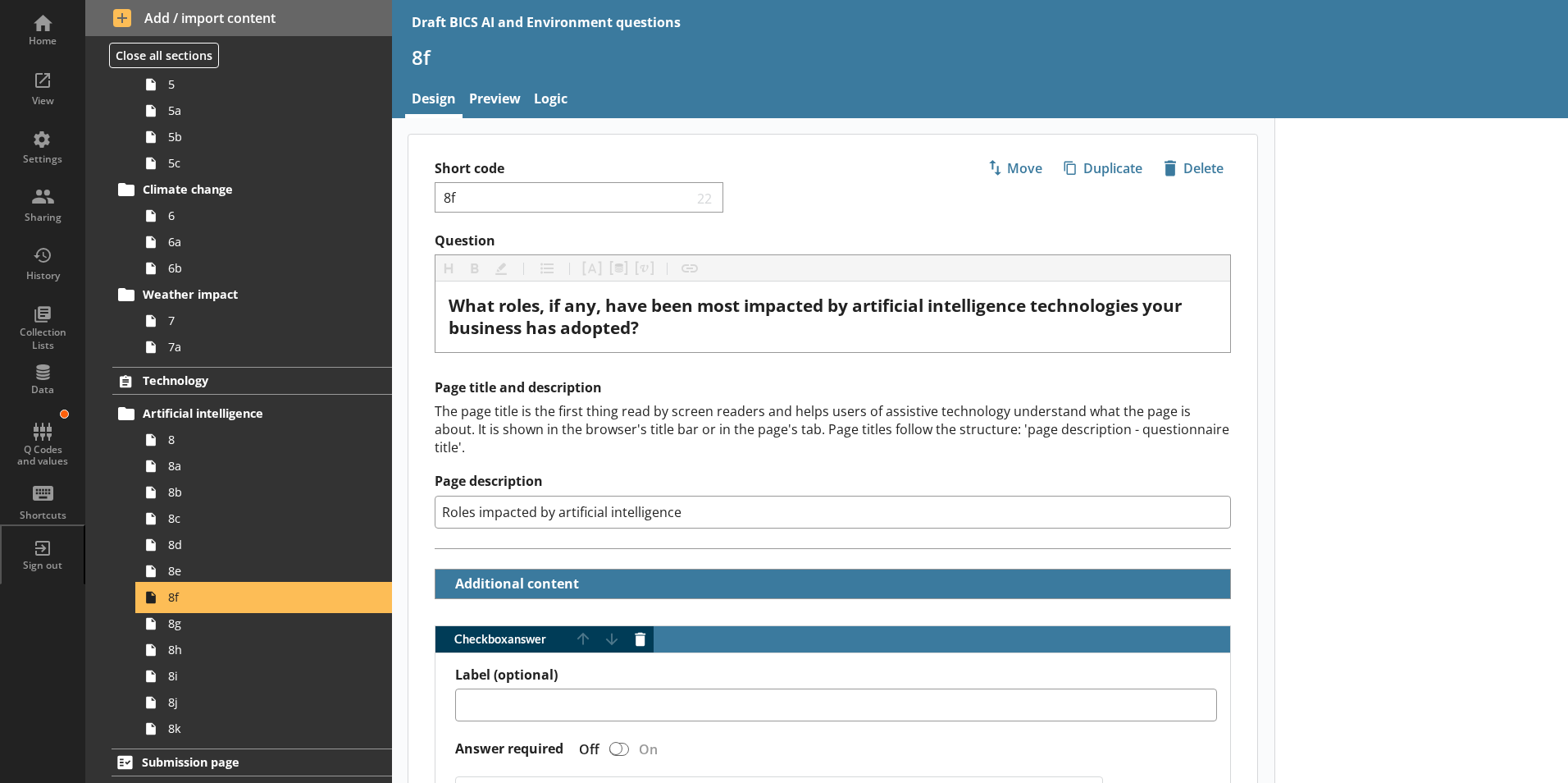
click at [174, 601] on span "8f" at bounding box center [259, 596] width 182 height 15
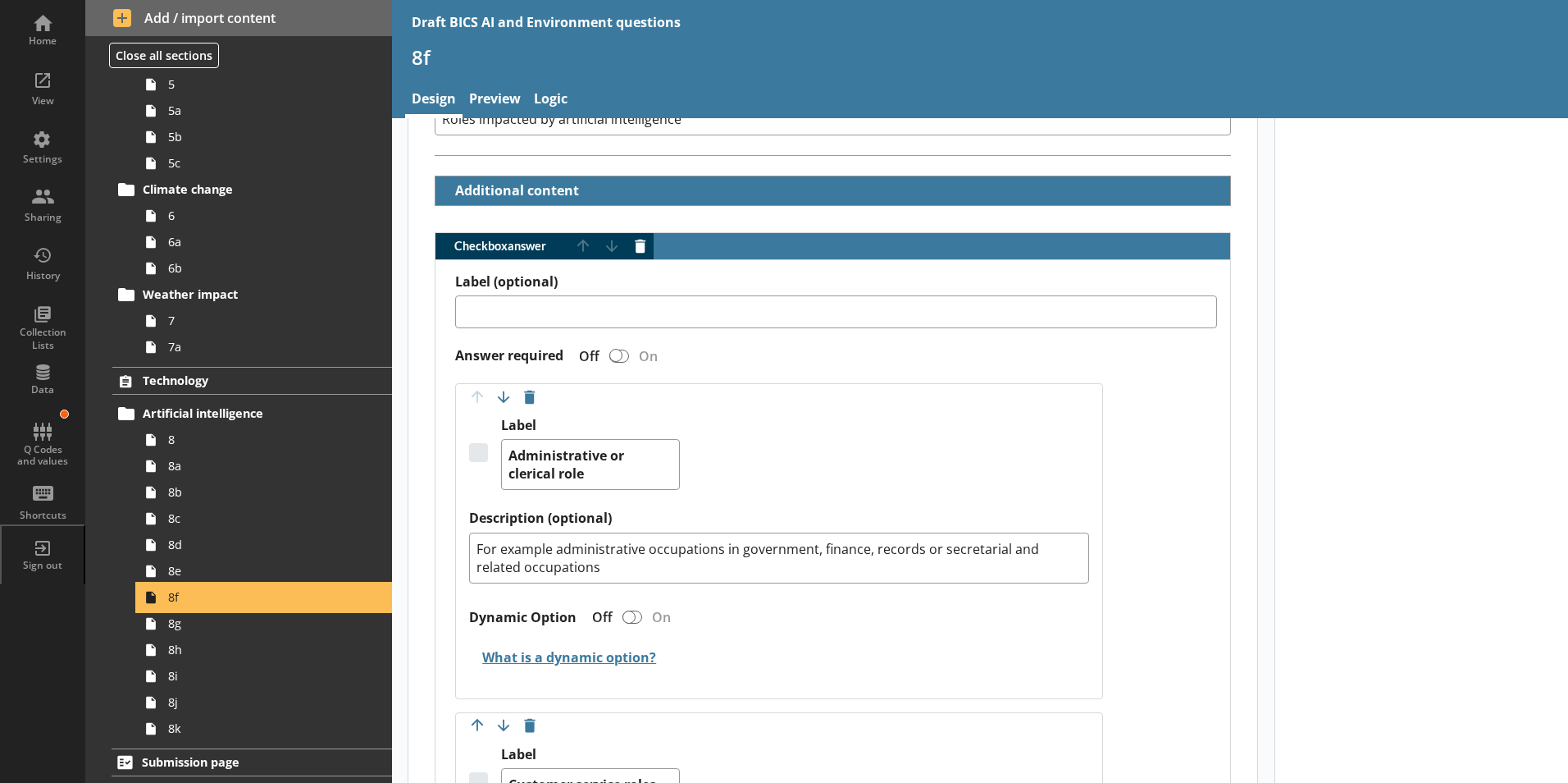
scroll to position [410, 0]
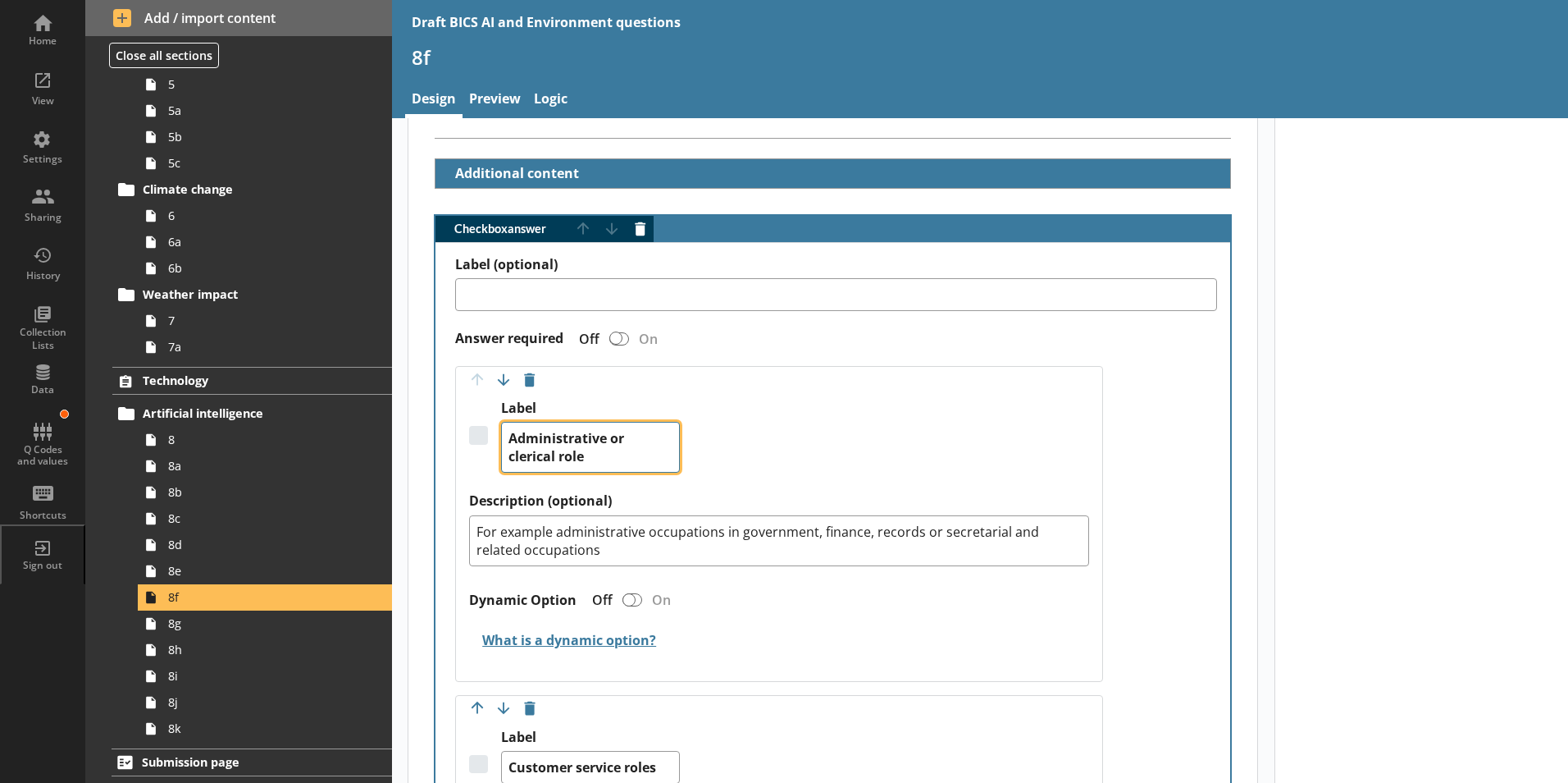
click at [583, 441] on textarea "Administrative or clerical role" at bounding box center [590, 446] width 179 height 51
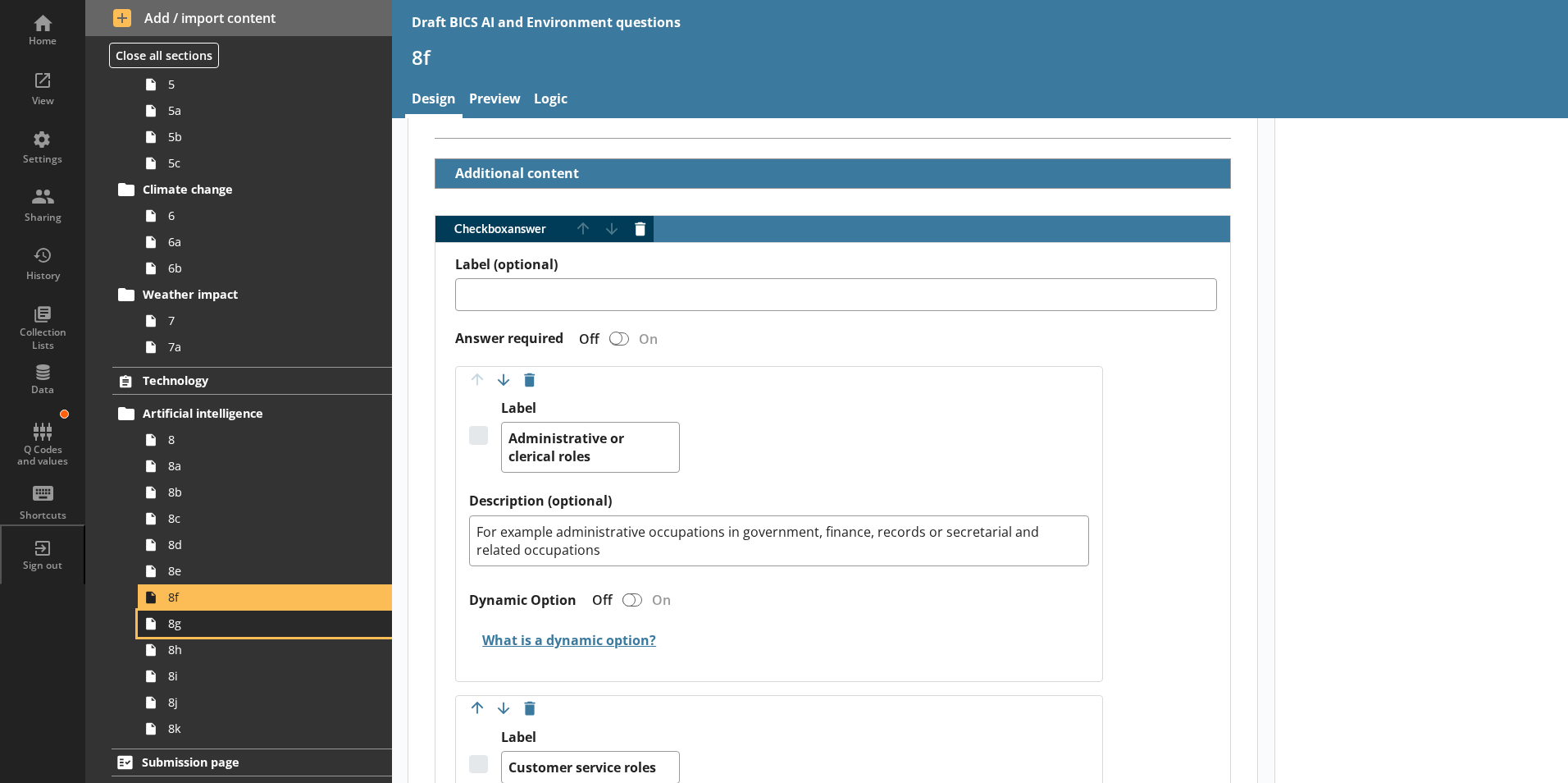
click at [177, 626] on span "8g" at bounding box center [259, 623] width 182 height 15
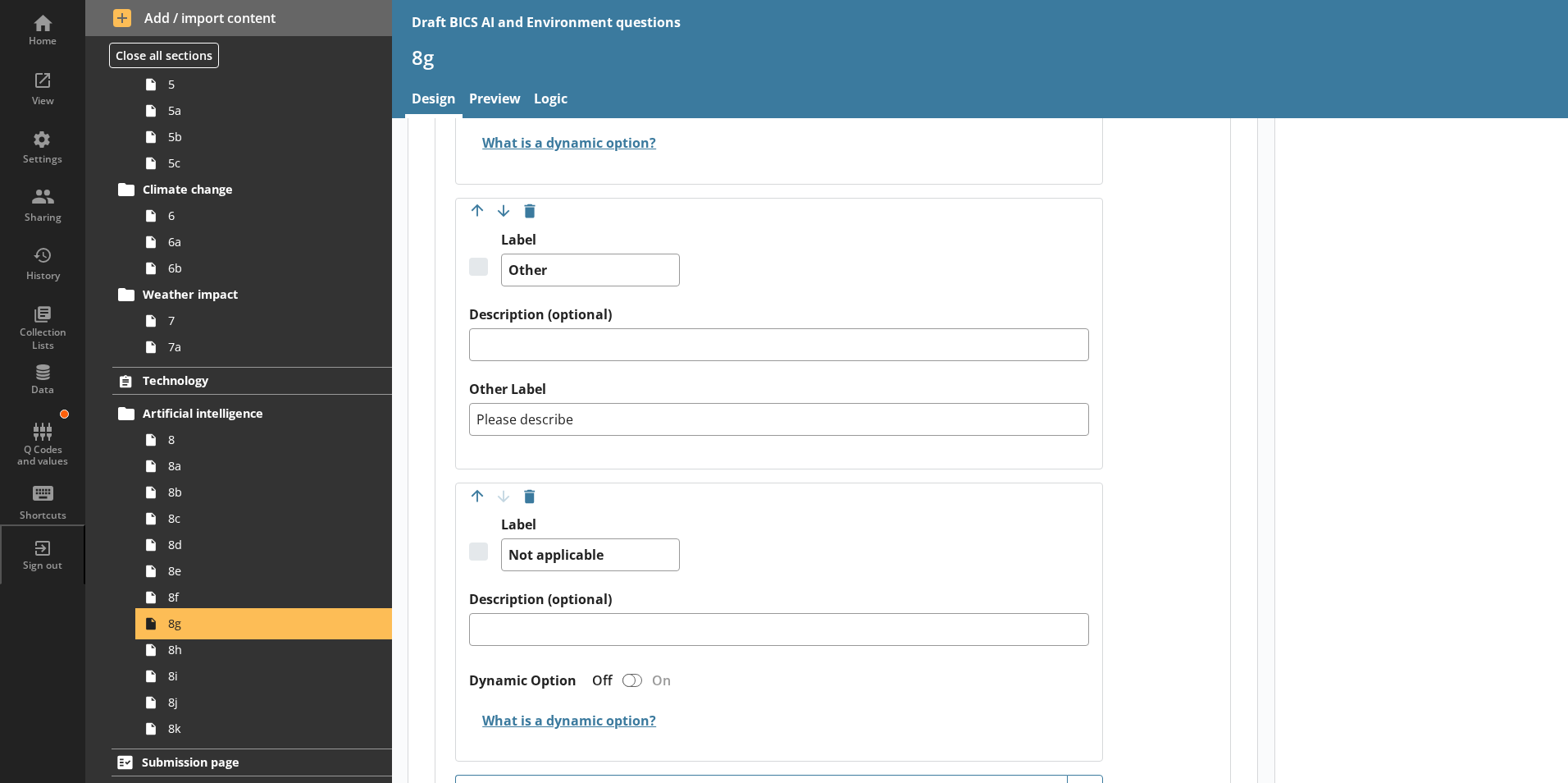
scroll to position [1969, 0]
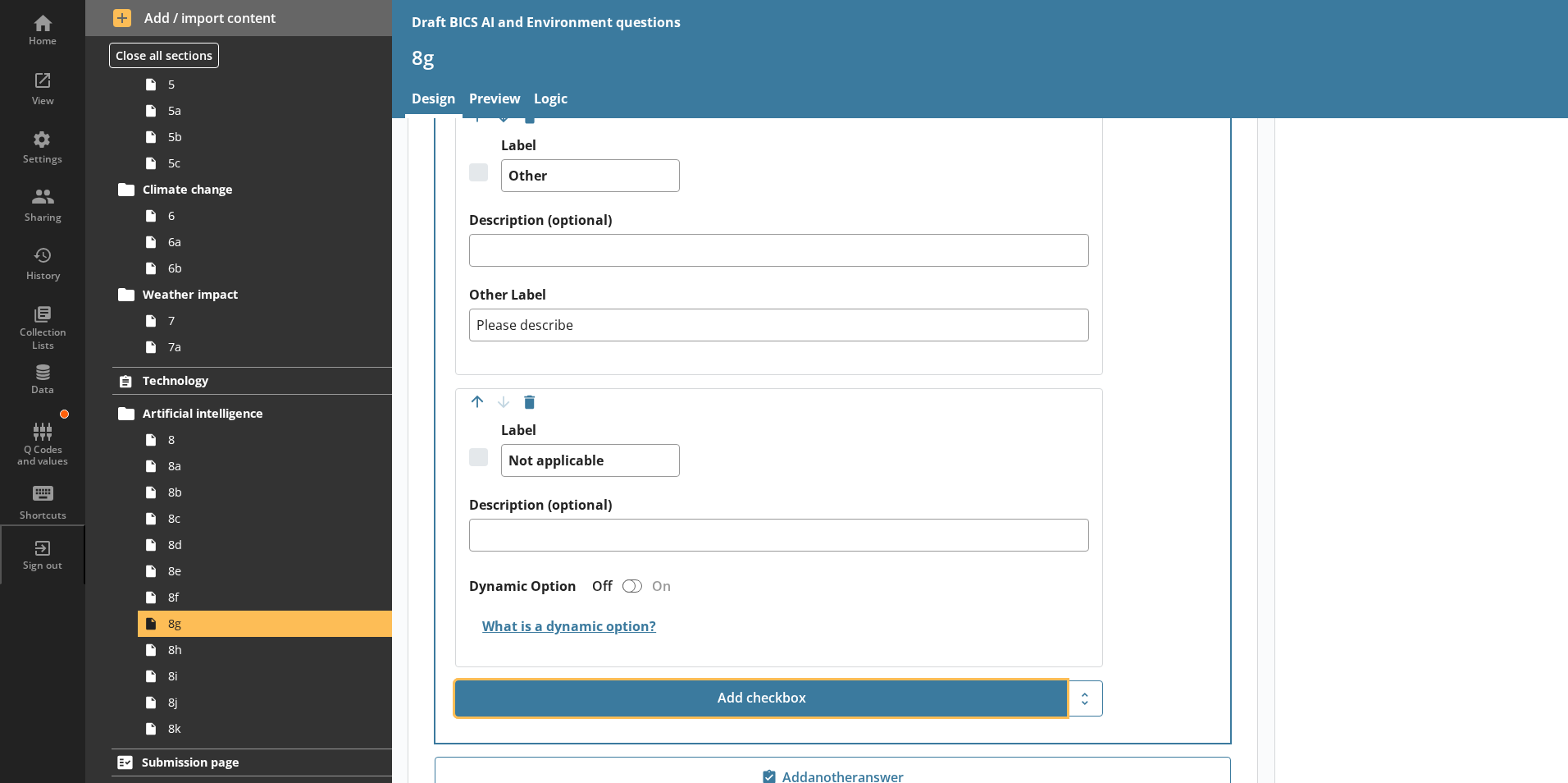
click at [822, 662] on button "Add checkbox" at bounding box center [761, 698] width 611 height 36
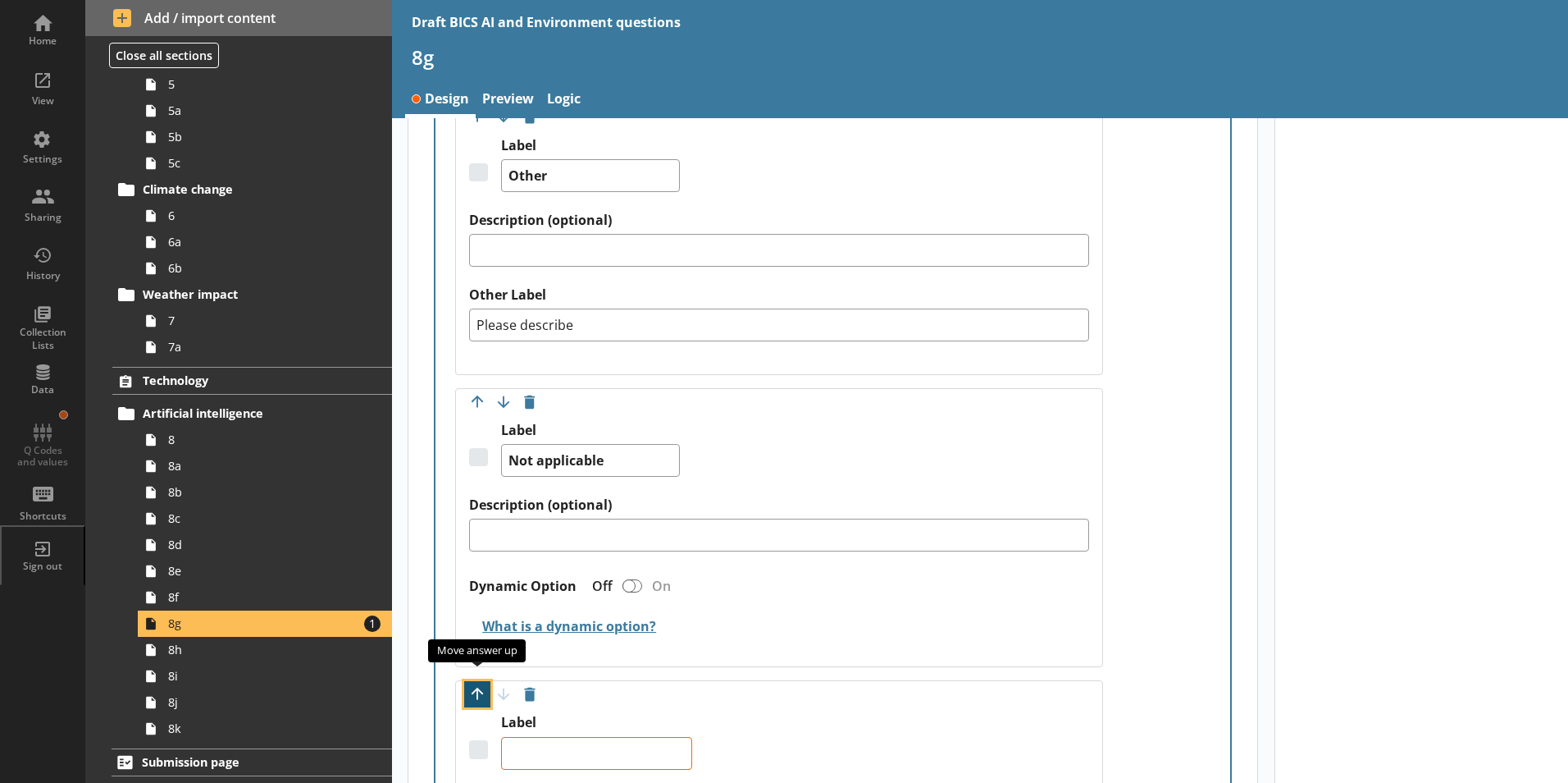
click at [475, 662] on button "Move option up" at bounding box center [476, 693] width 26 height 26
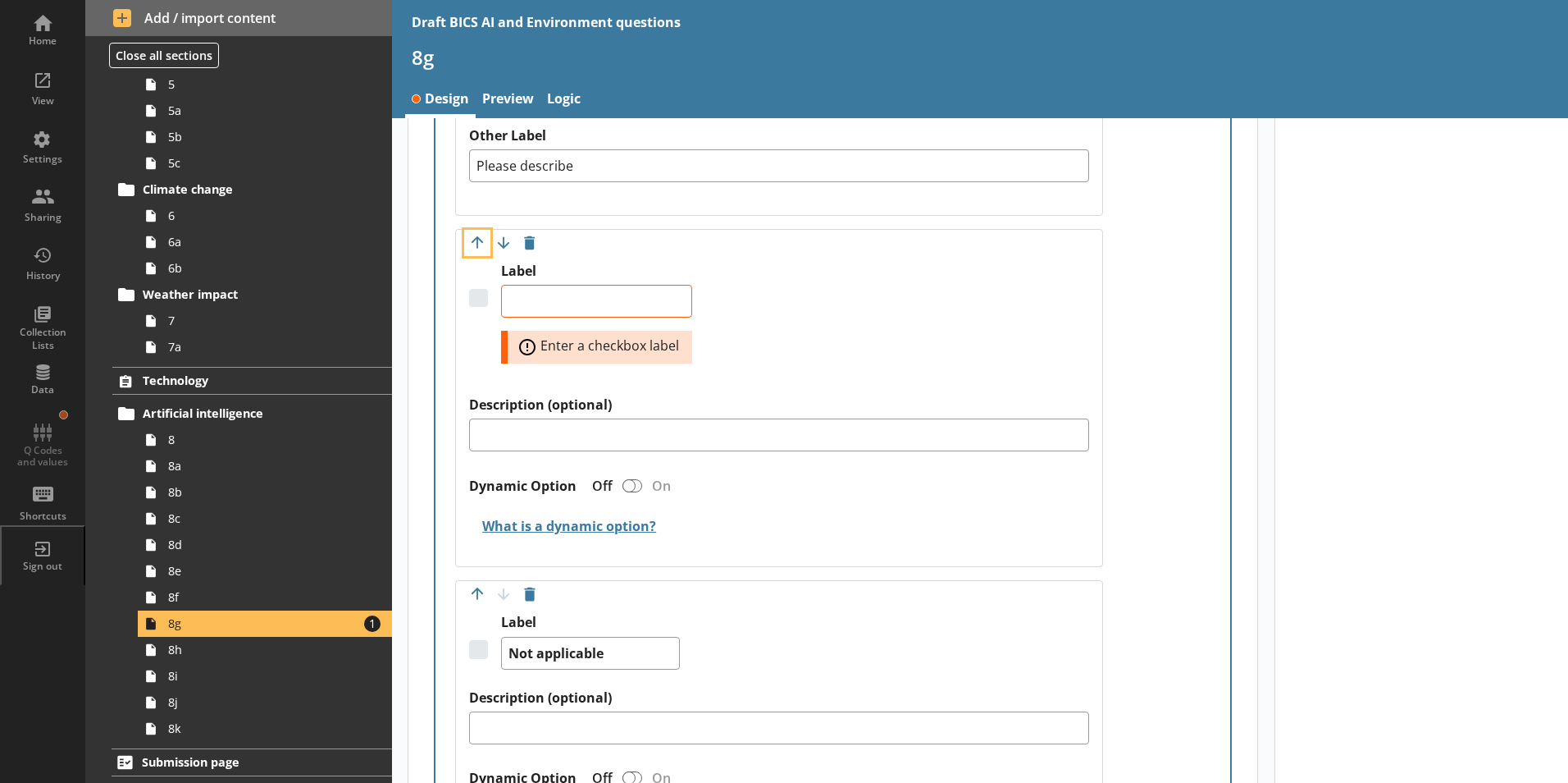
scroll to position [2133, 0]
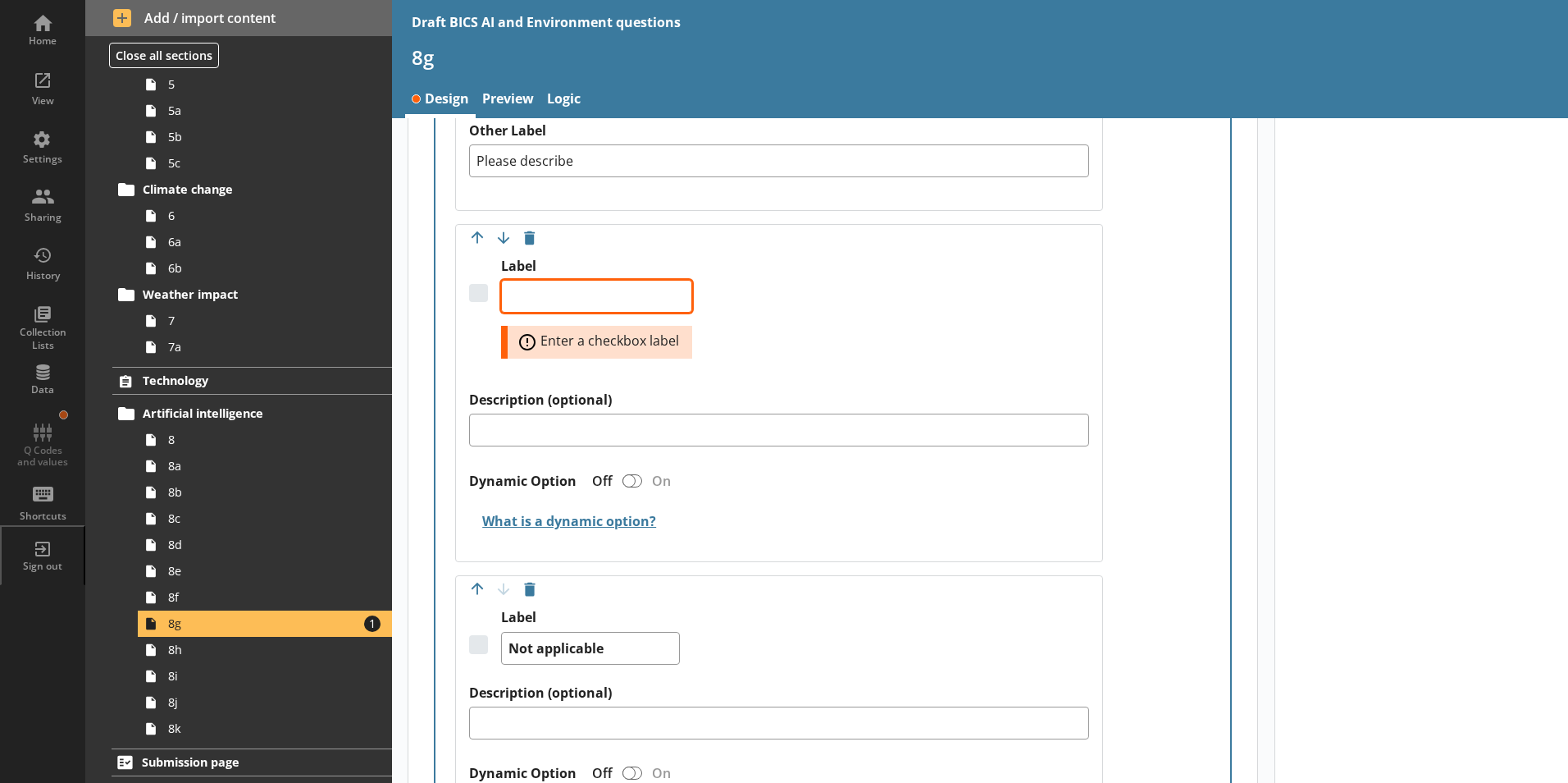
click at [571, 280] on textarea "Label" at bounding box center [597, 296] width 191 height 33
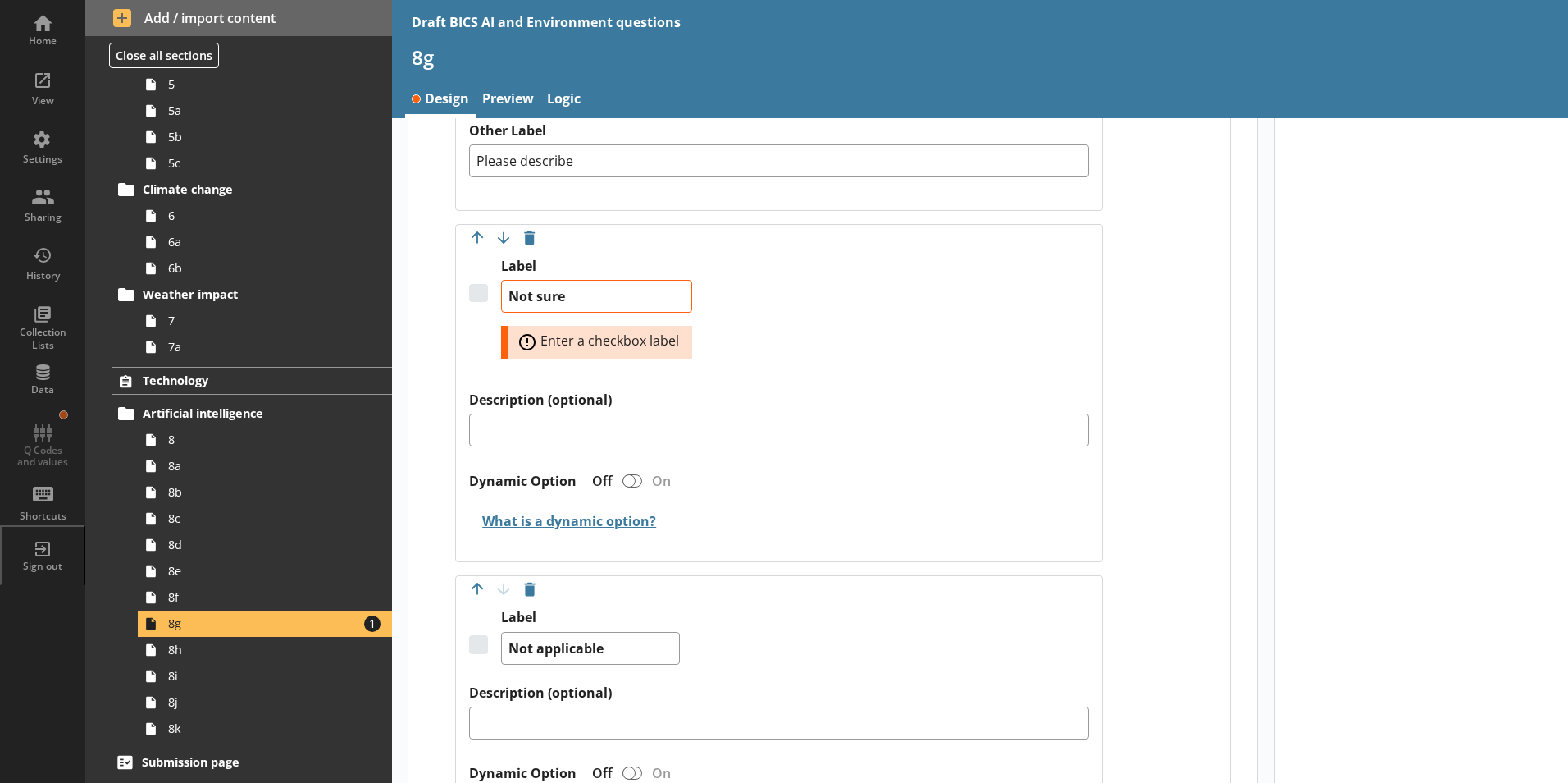
click at [847, 298] on div "Label Not sure Error: Enter a checkbox label" at bounding box center [779, 324] width 620 height 134
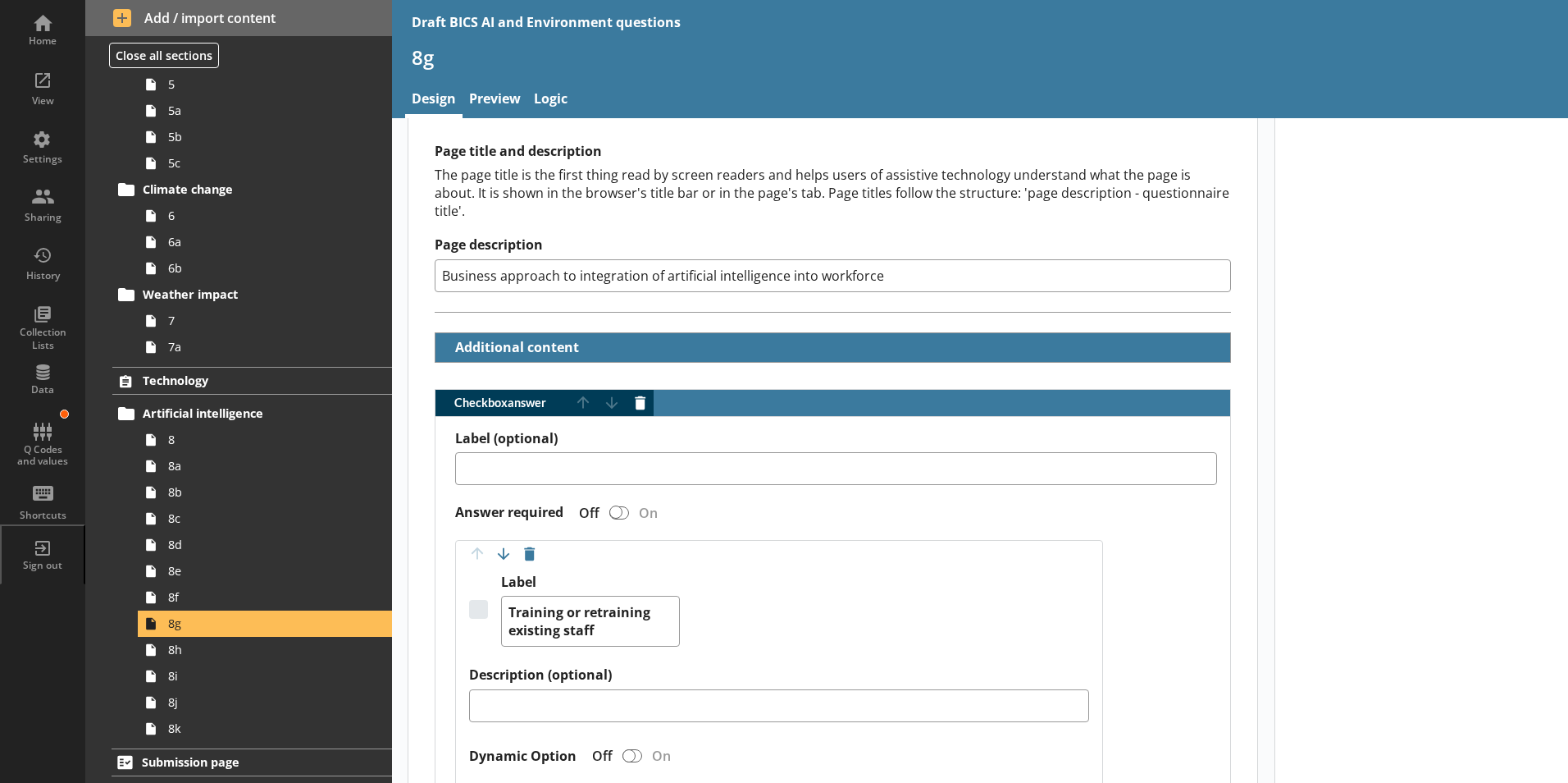
scroll to position [246, 0]
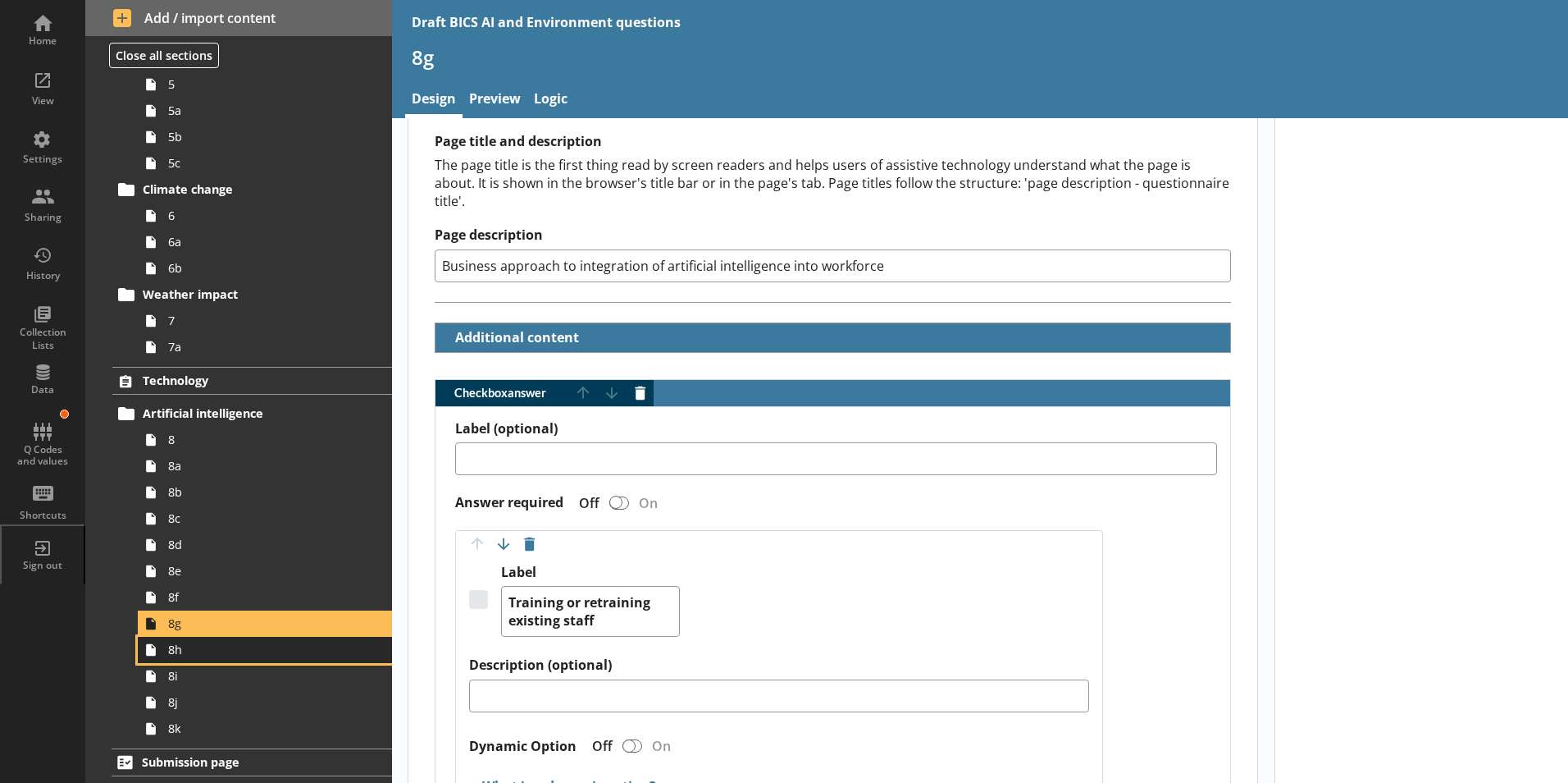
click at [170, 657] on span "8h" at bounding box center [259, 649] width 182 height 15
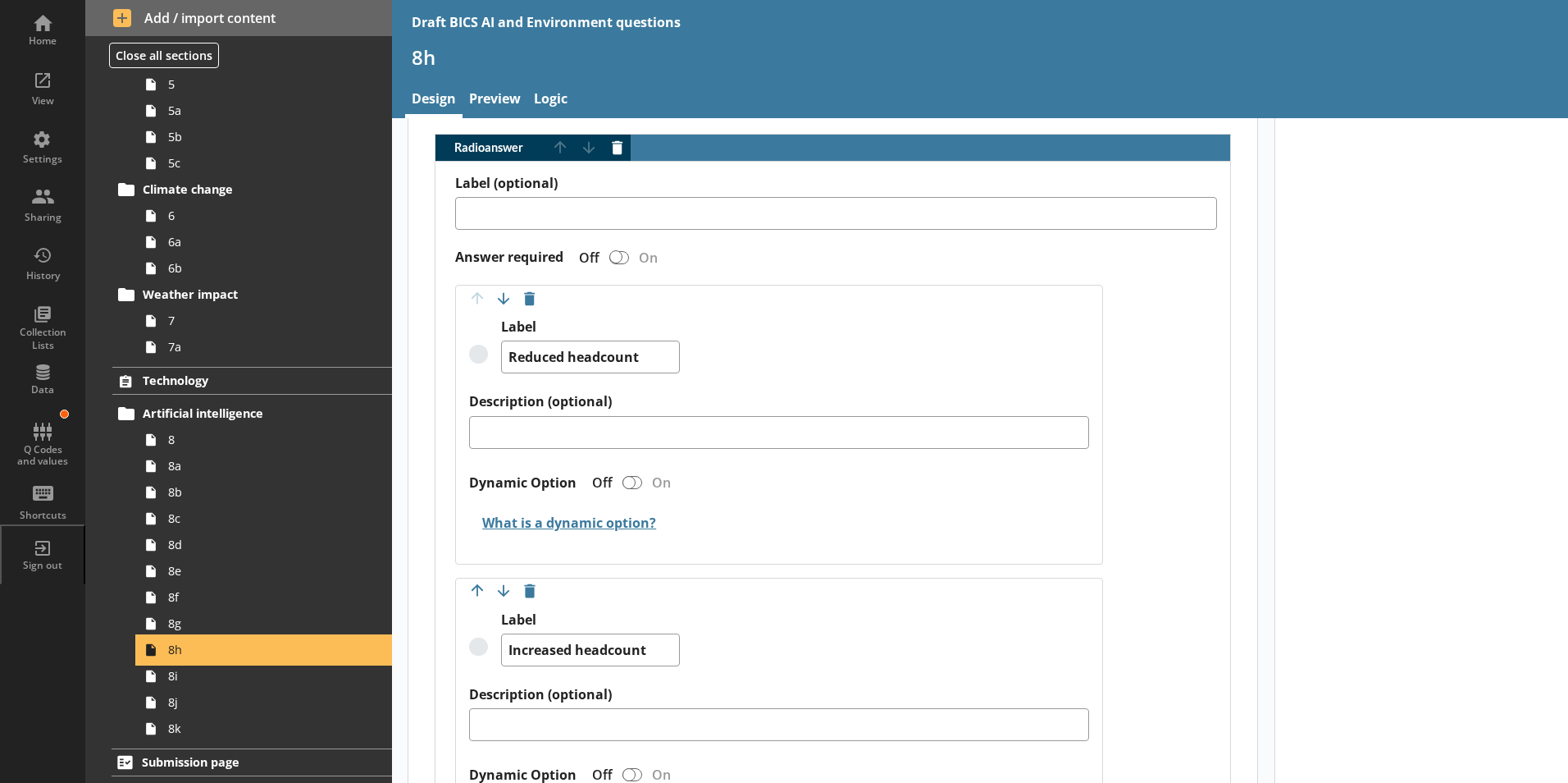
scroll to position [492, 0]
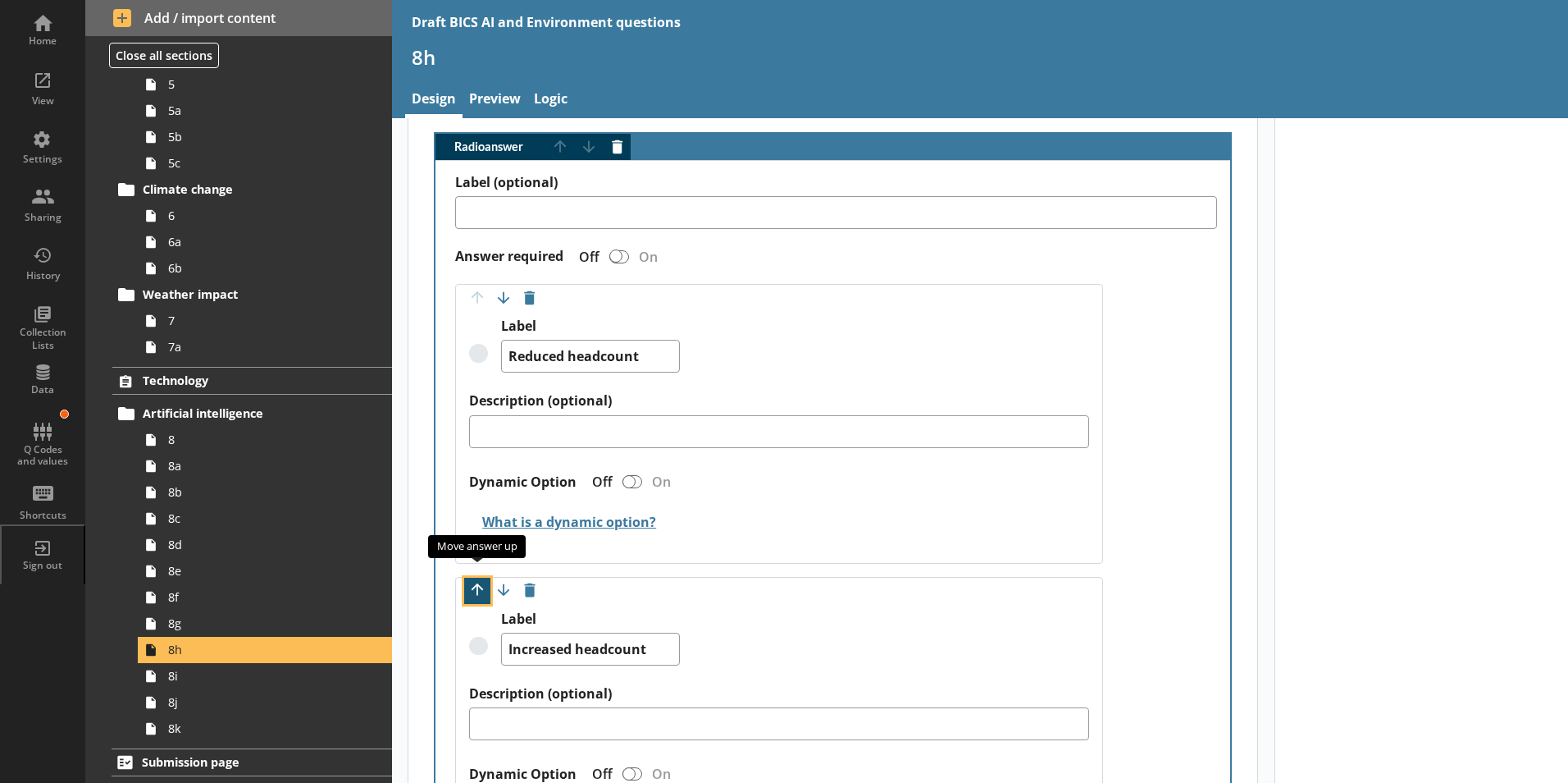
click at [477, 577] on button "Move option up" at bounding box center [476, 590] width 26 height 26
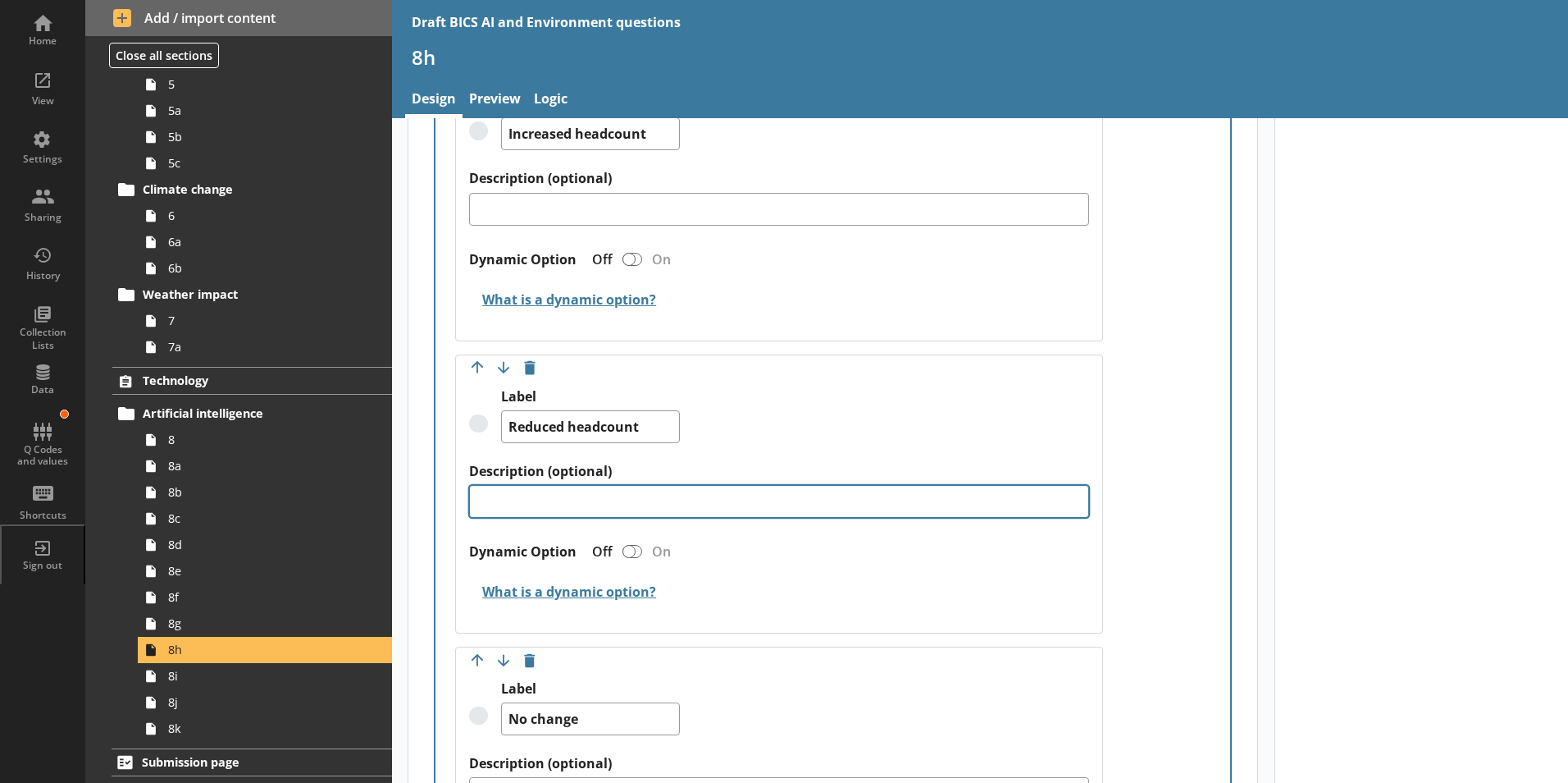
scroll to position [738, 0]
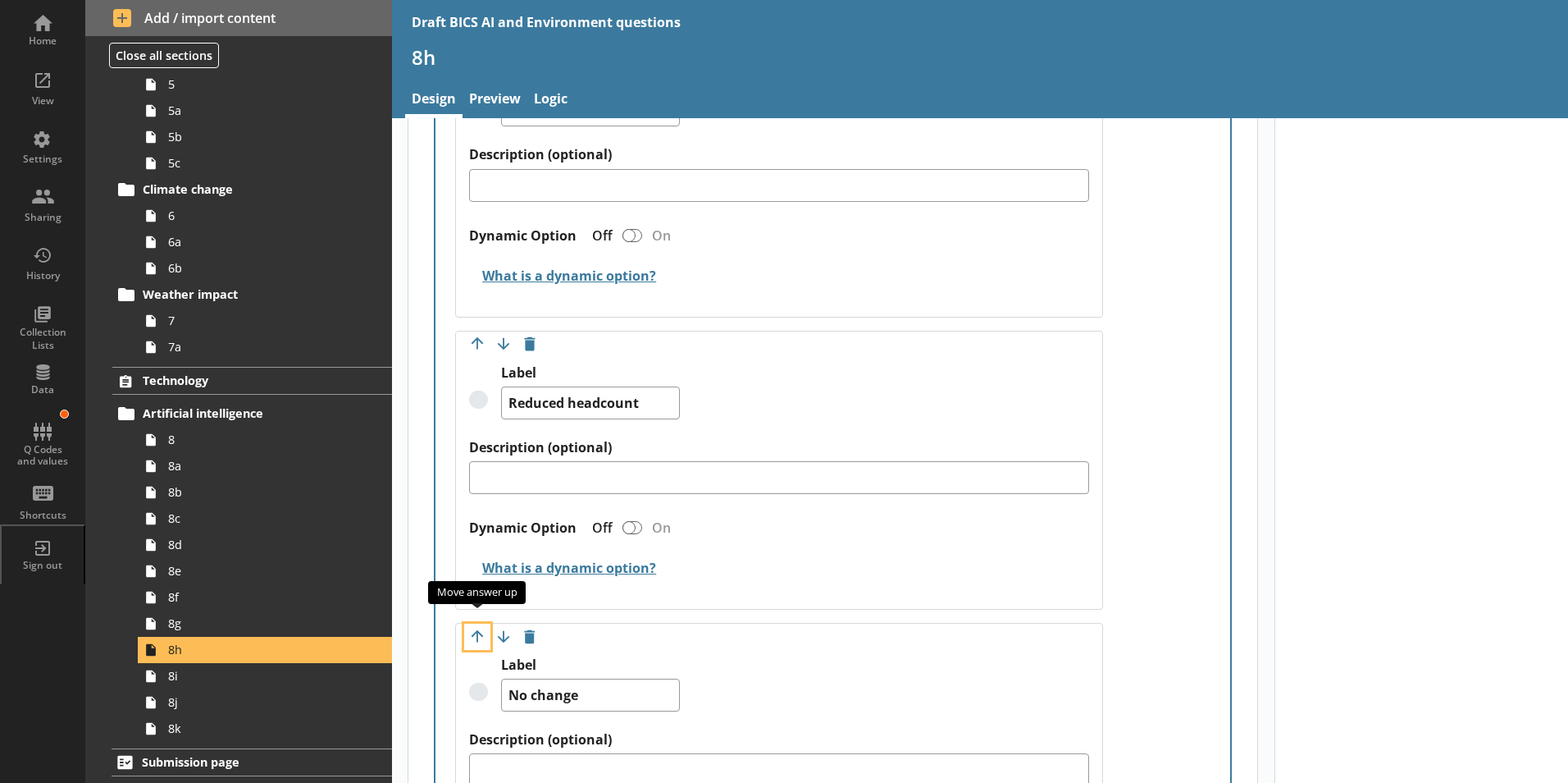
click at [477, 623] on button "Move option up" at bounding box center [476, 636] width 26 height 26
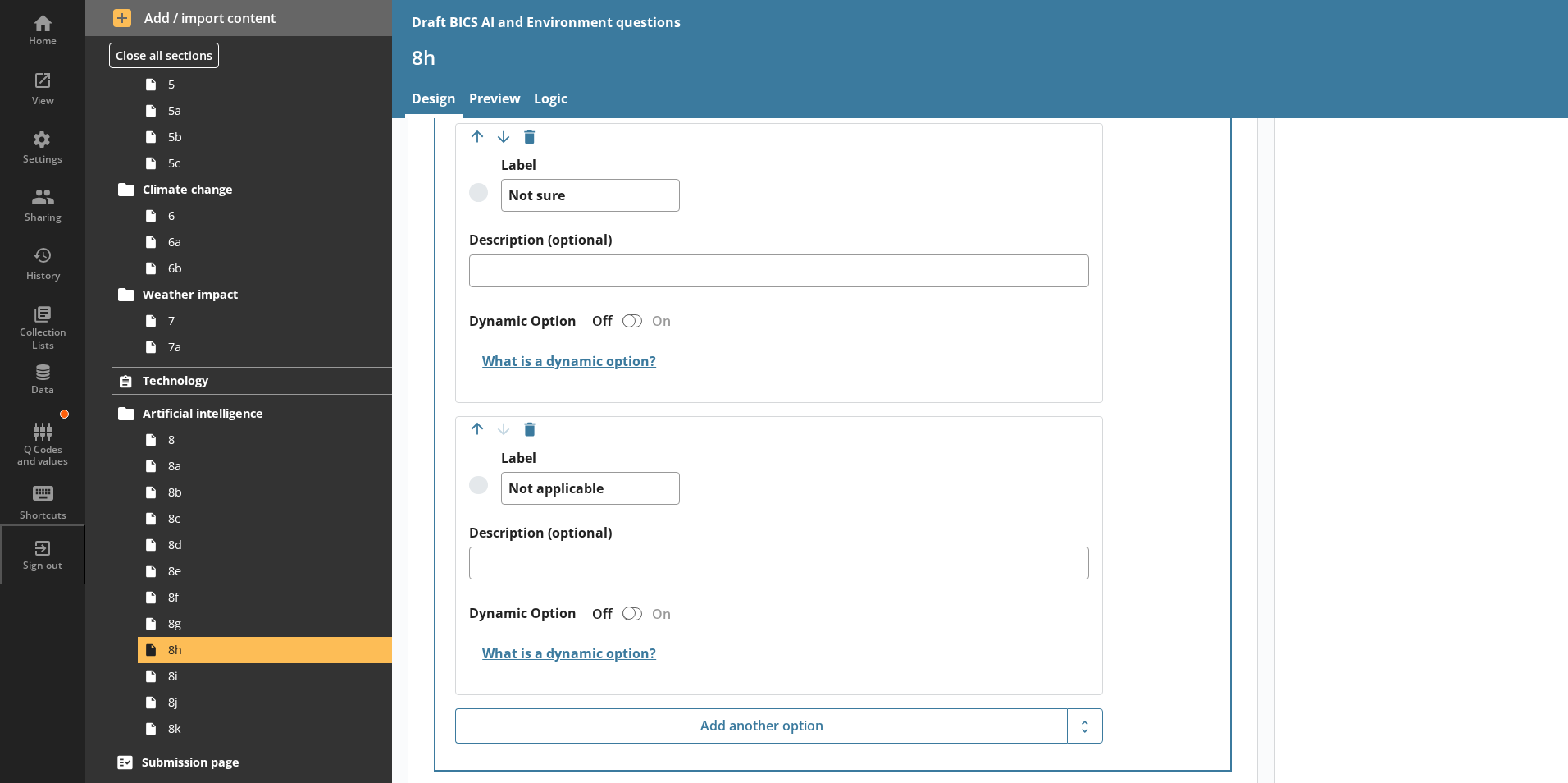
scroll to position [1558, 0]
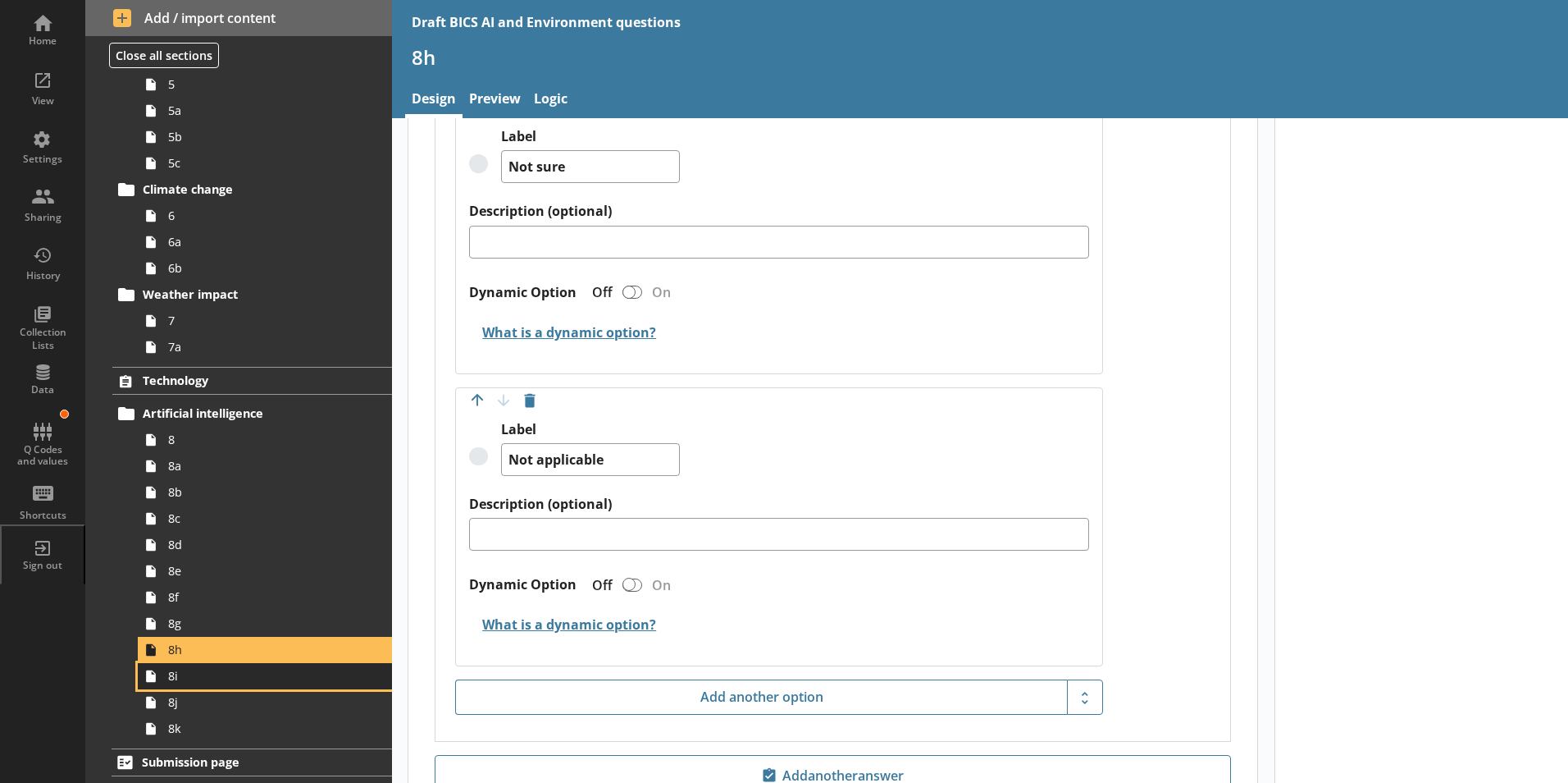
click at [181, 662] on span "8i" at bounding box center [259, 676] width 182 height 15
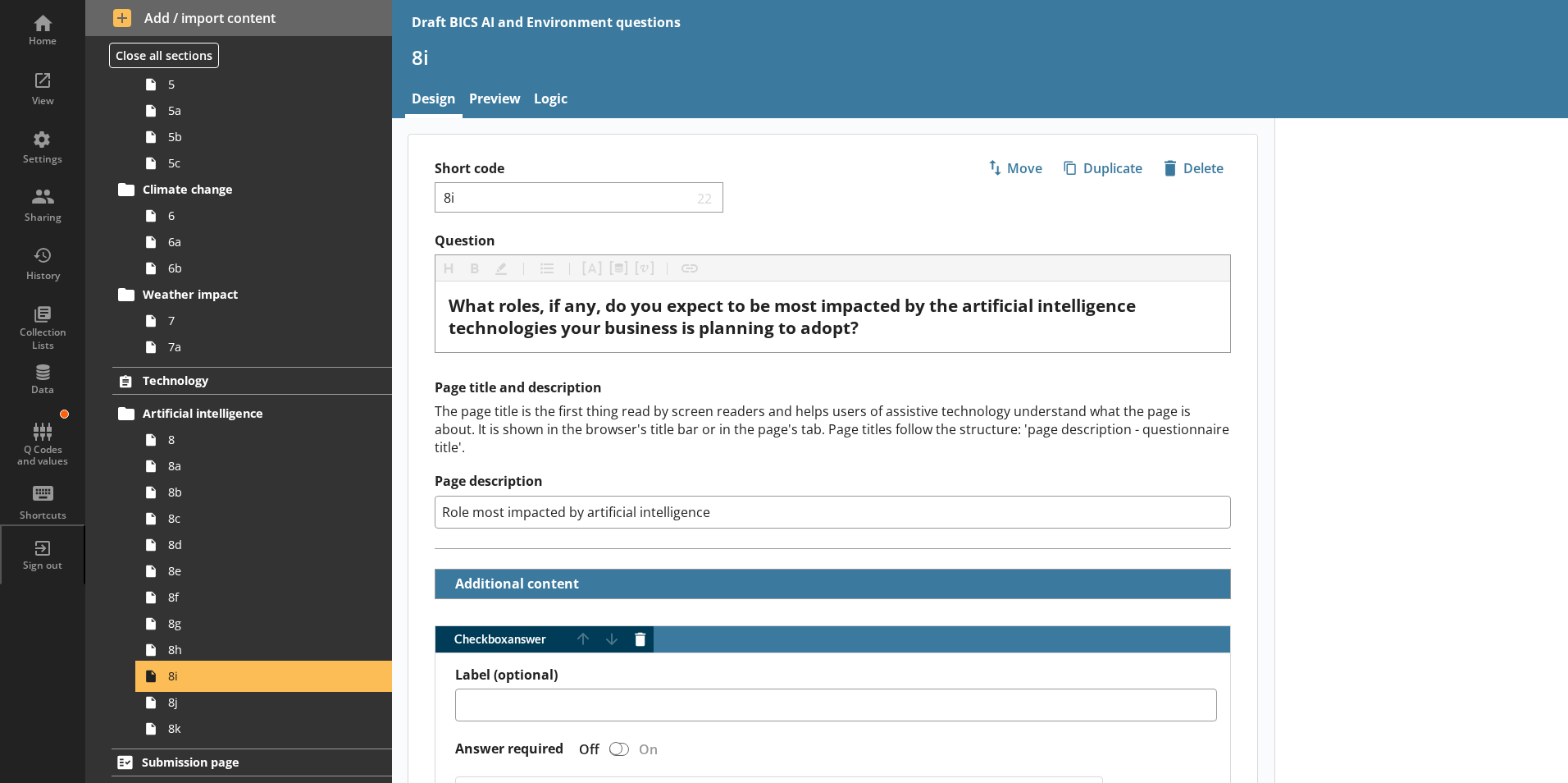
click at [180, 662] on span "8i" at bounding box center [259, 676] width 182 height 15
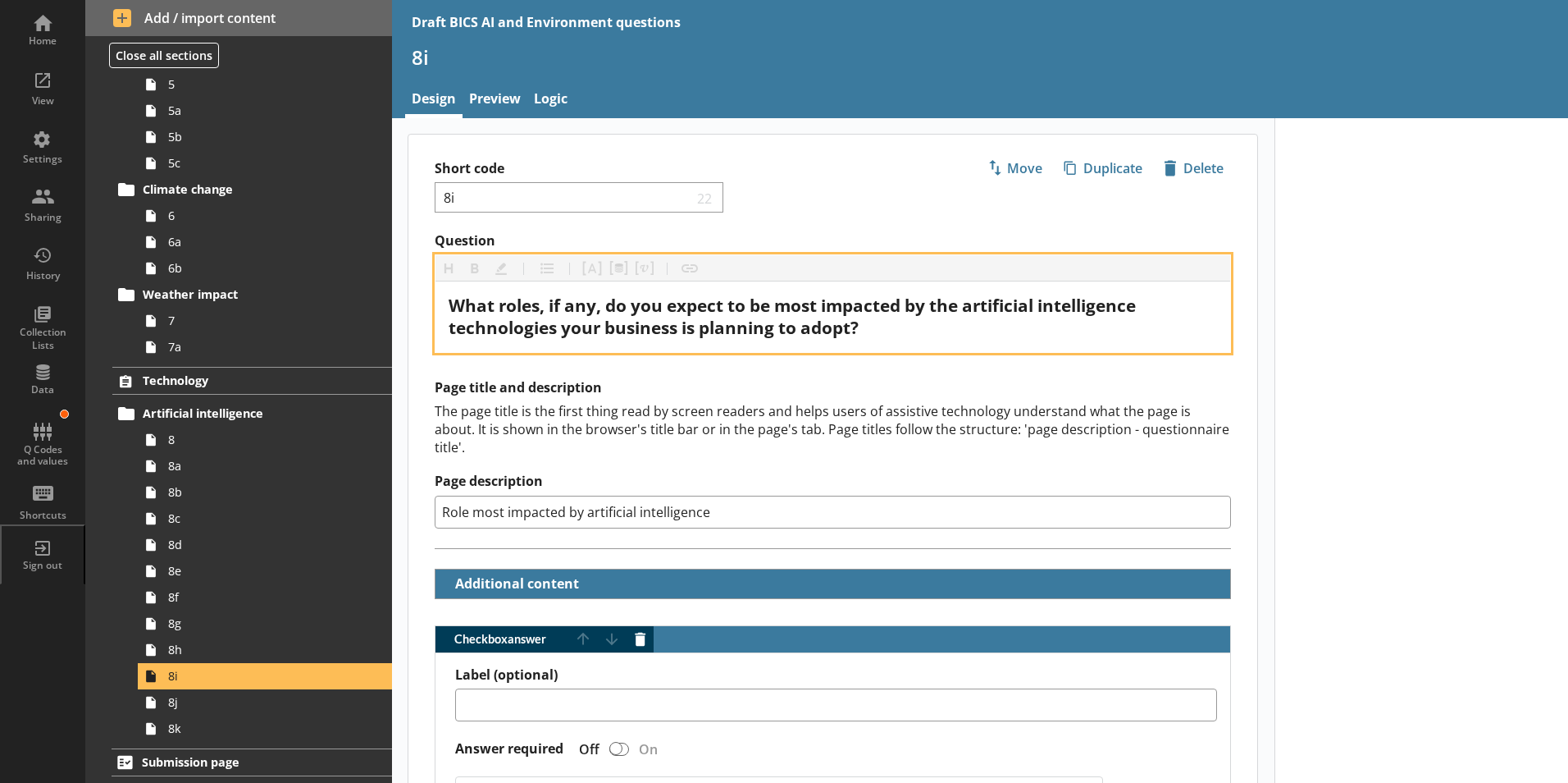
click at [847, 330] on span "What roles, if any, do you expect to be most impacted by the artificial intelli…" at bounding box center [794, 316] width 691 height 45
click at [847, 317] on div "What roles, if any, do you expect to be most impacted by the artificial intelli…" at bounding box center [832, 317] width 768 height 44
drag, startPoint x: 936, startPoint y: 307, endPoint x: 965, endPoint y: 309, distance: 29.1
click at [847, 309] on span "What roles, if any, do you expect to be most impacted by the artificial intelli…" at bounding box center [794, 316] width 691 height 45
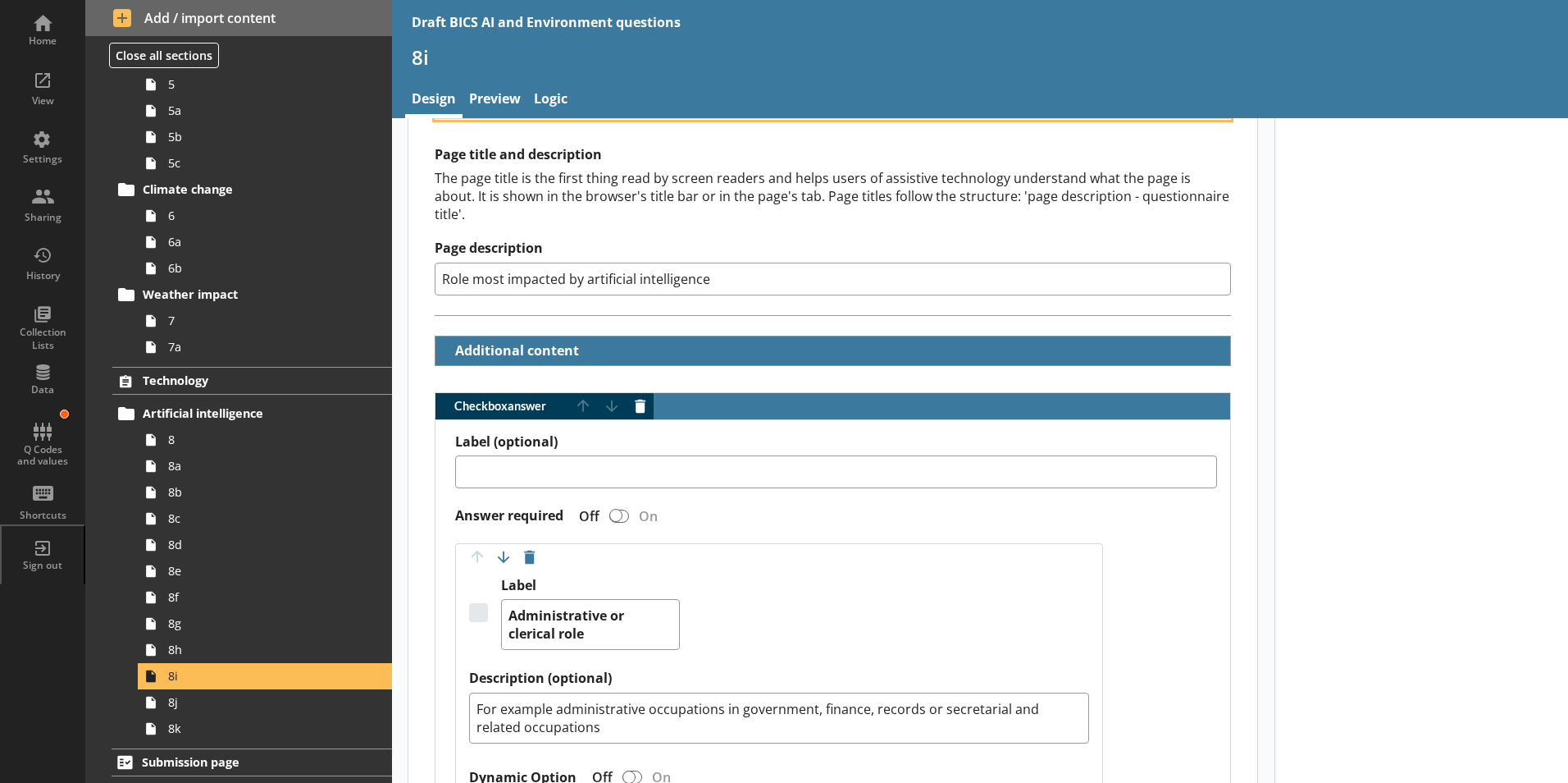
scroll to position [328, 0]
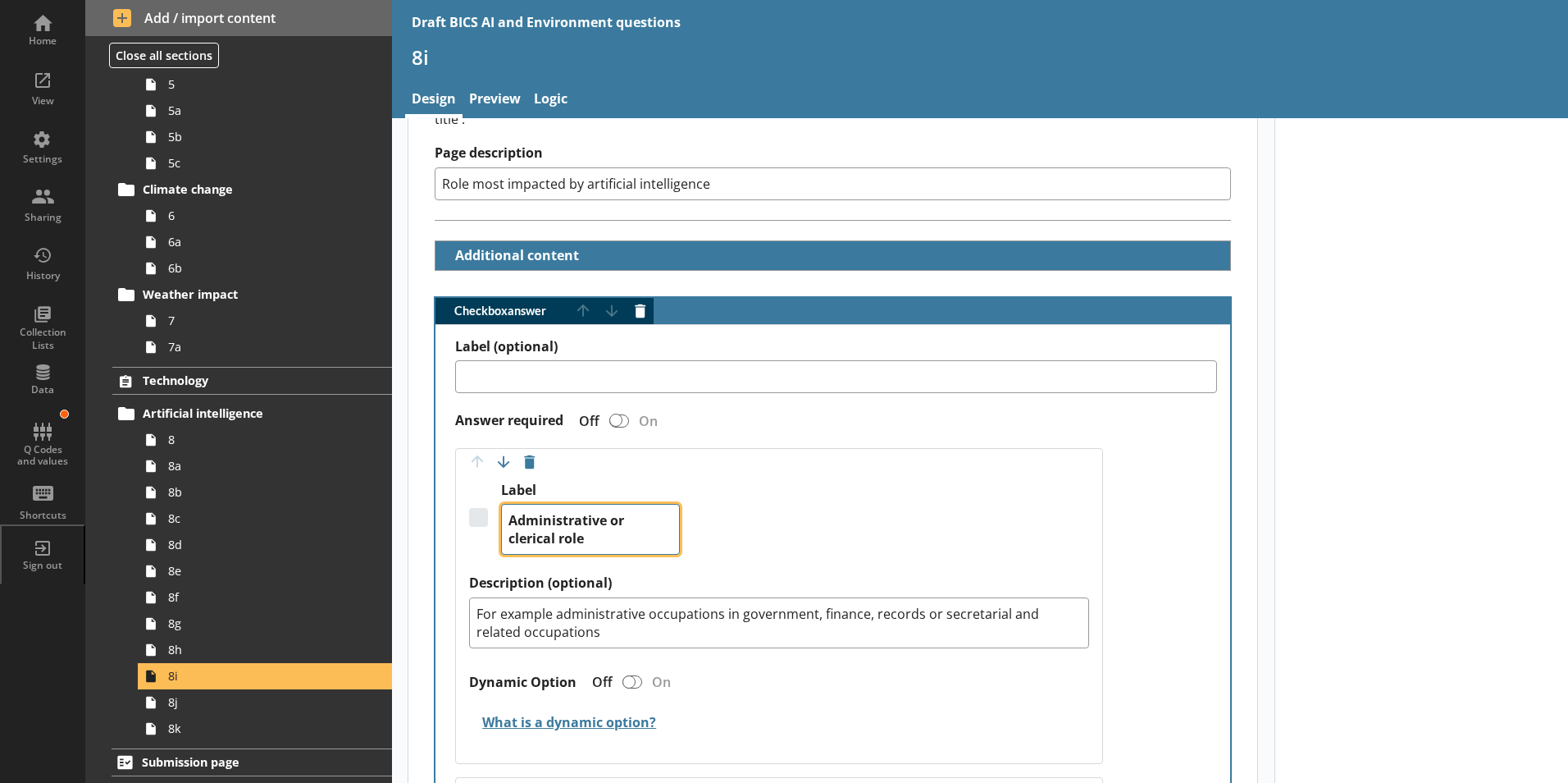
click at [583, 527] on textarea "Administrative or clerical role" at bounding box center [590, 528] width 179 height 51
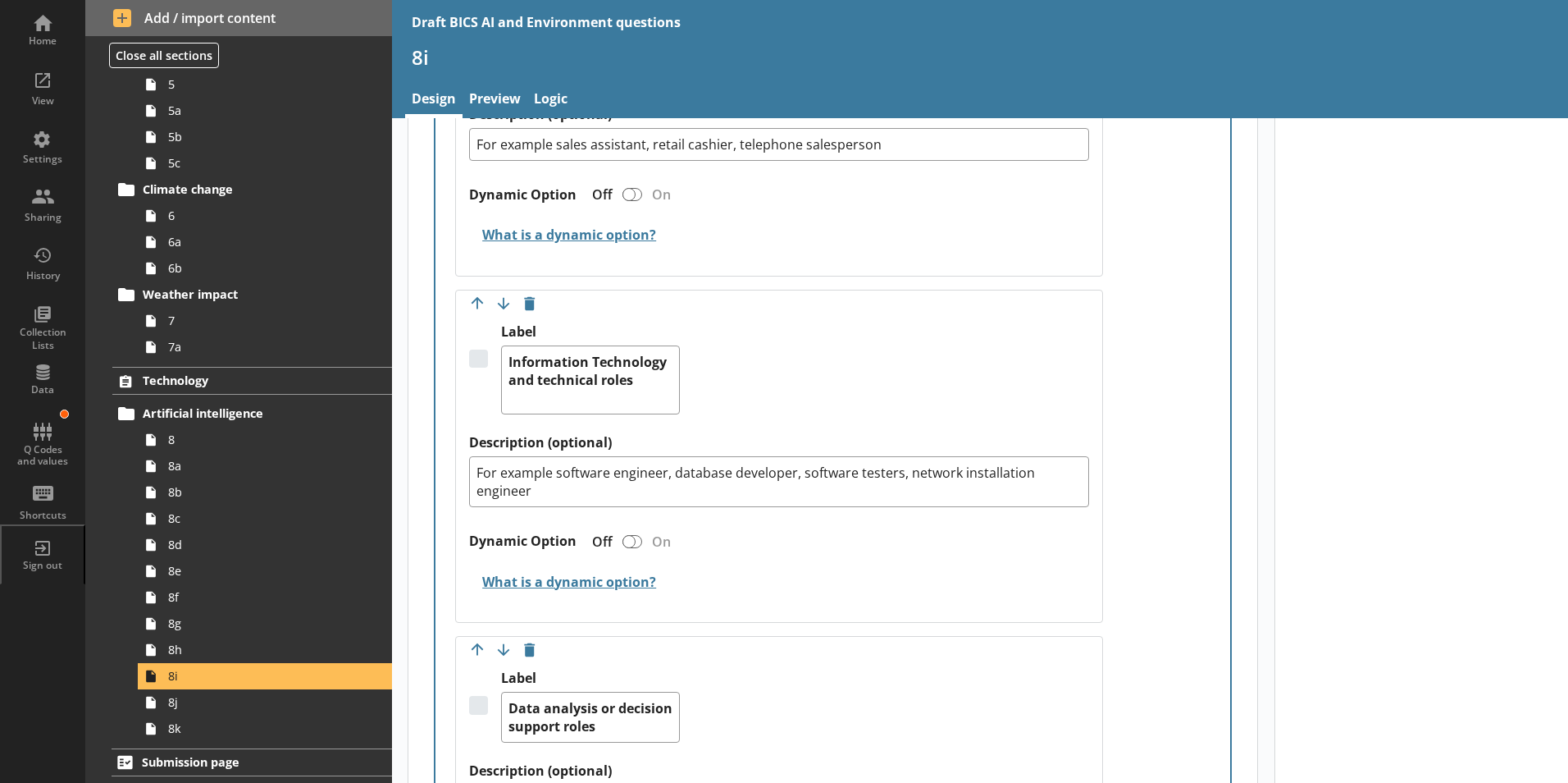
scroll to position [1149, 0]
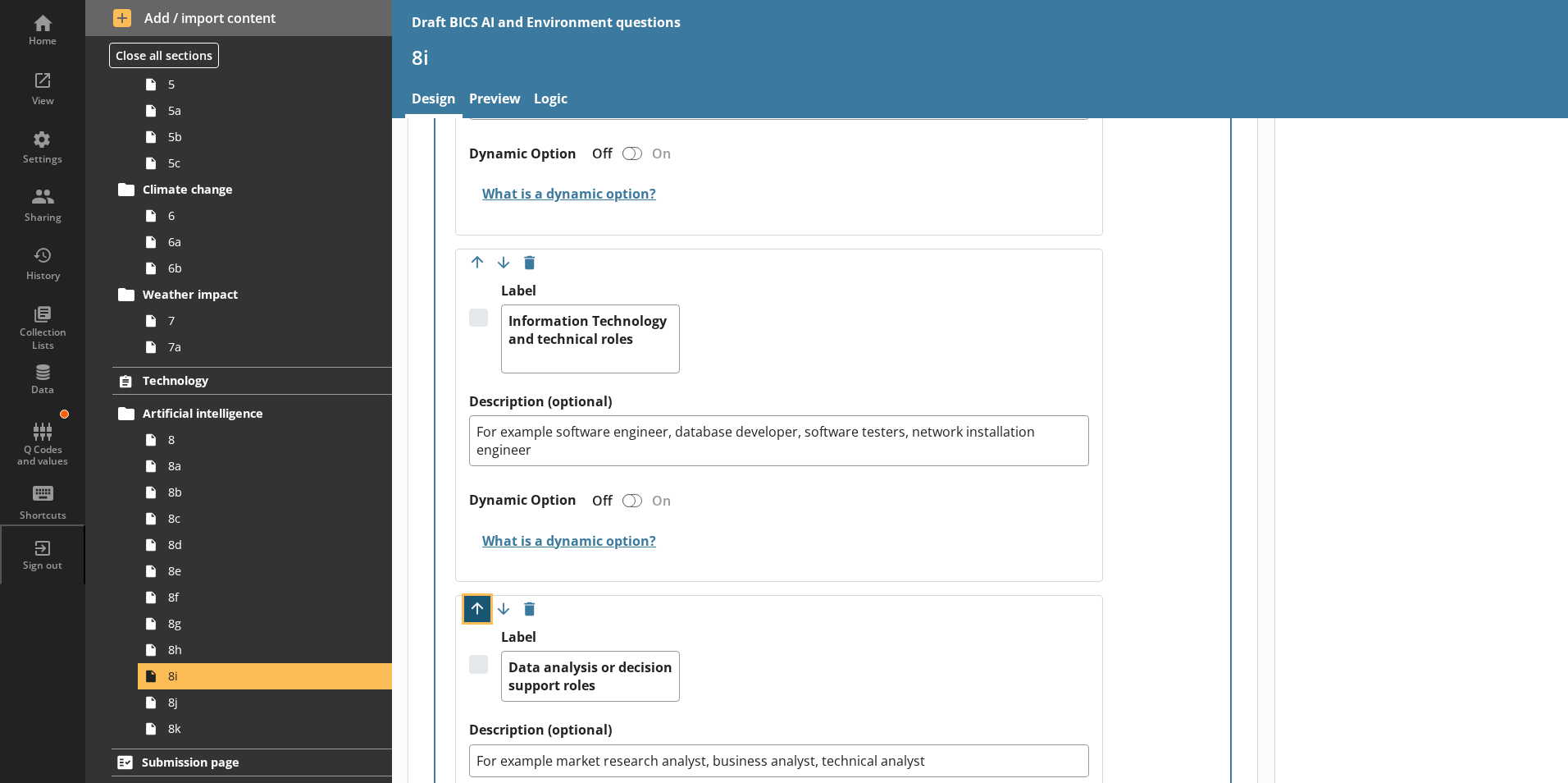
click at [473, 595] on button "Move option up" at bounding box center [476, 608] width 26 height 26
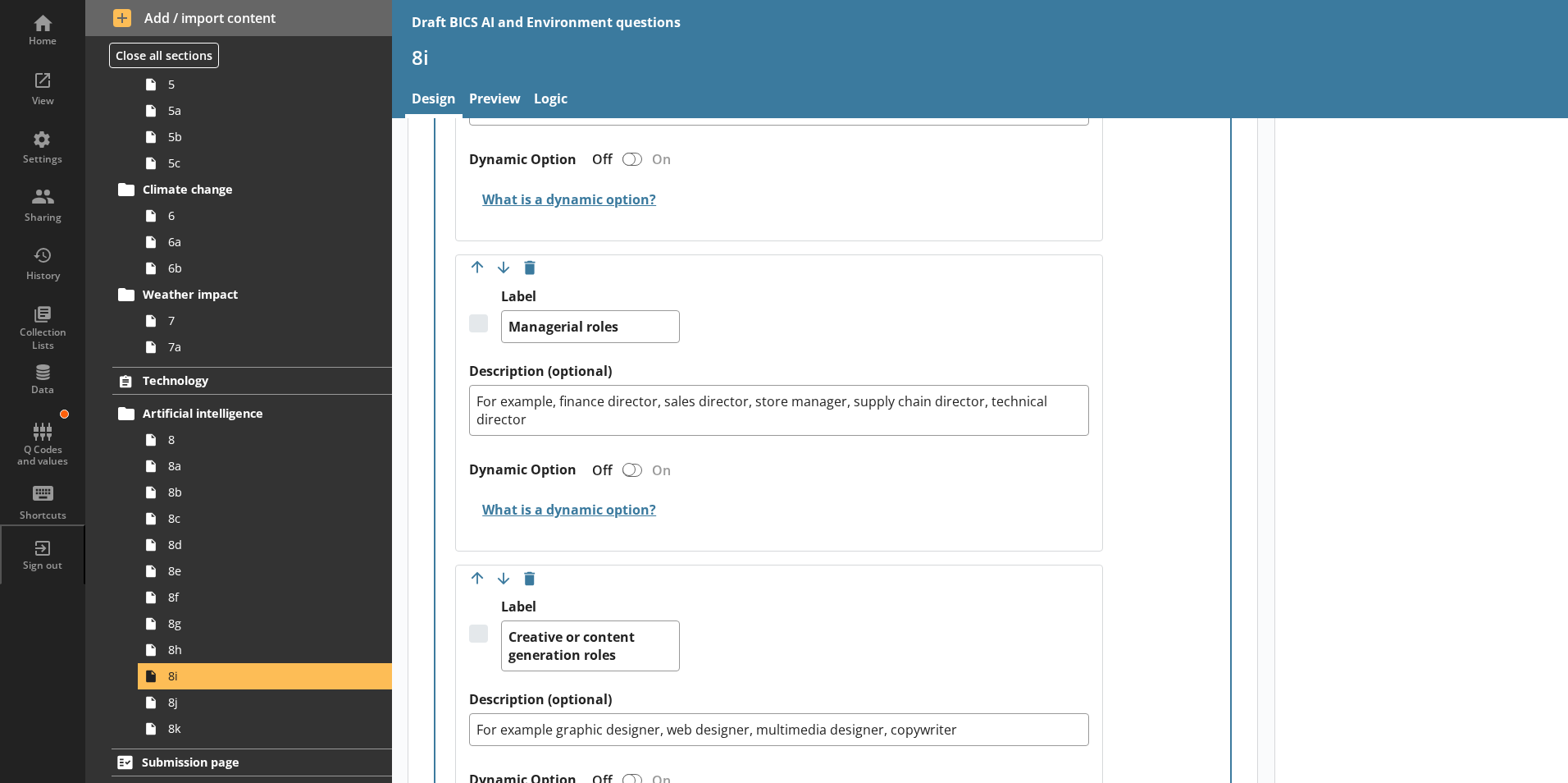
scroll to position [1804, 0]
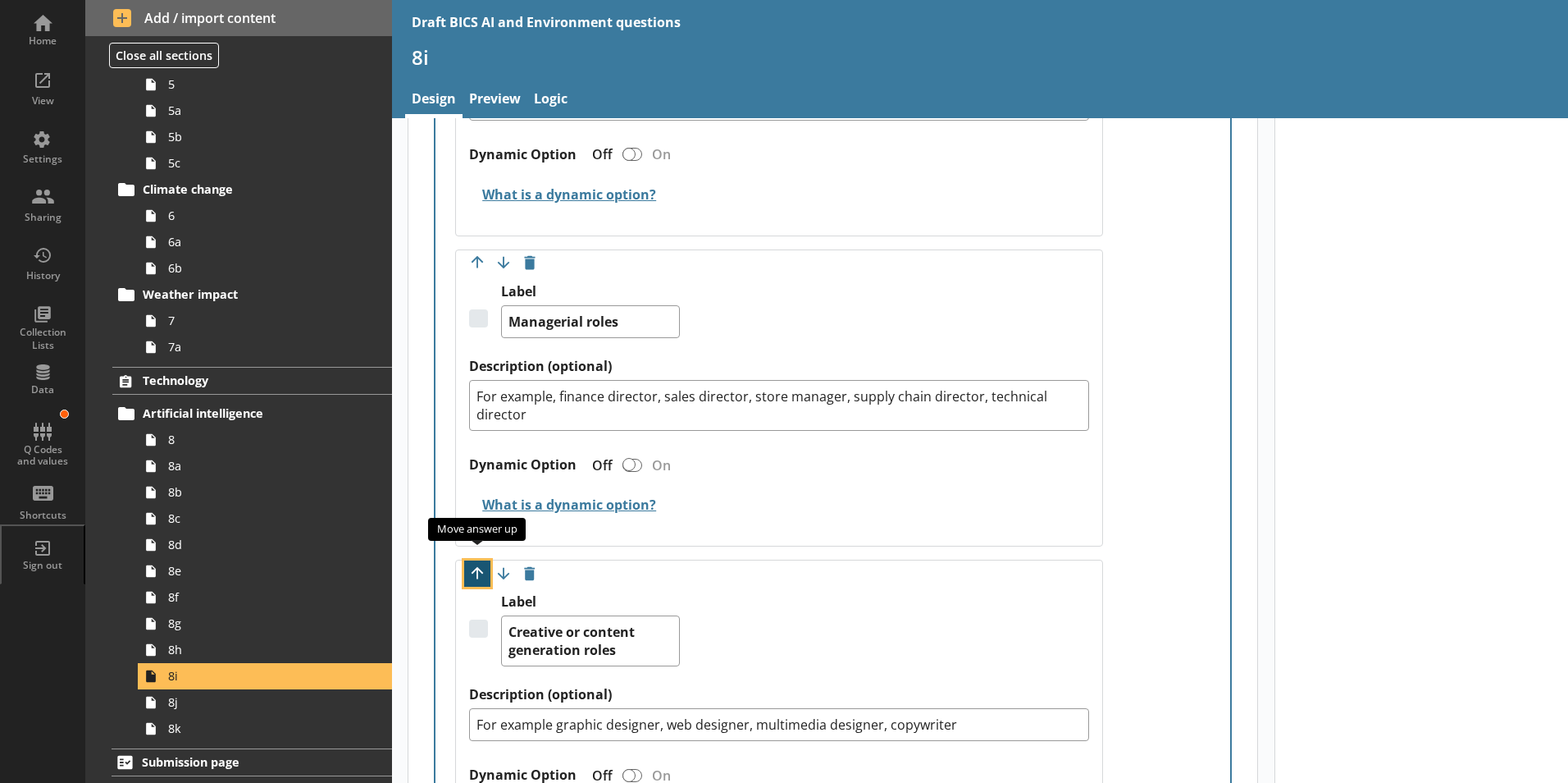
click at [477, 560] on button "Move option up" at bounding box center [476, 572] width 26 height 26
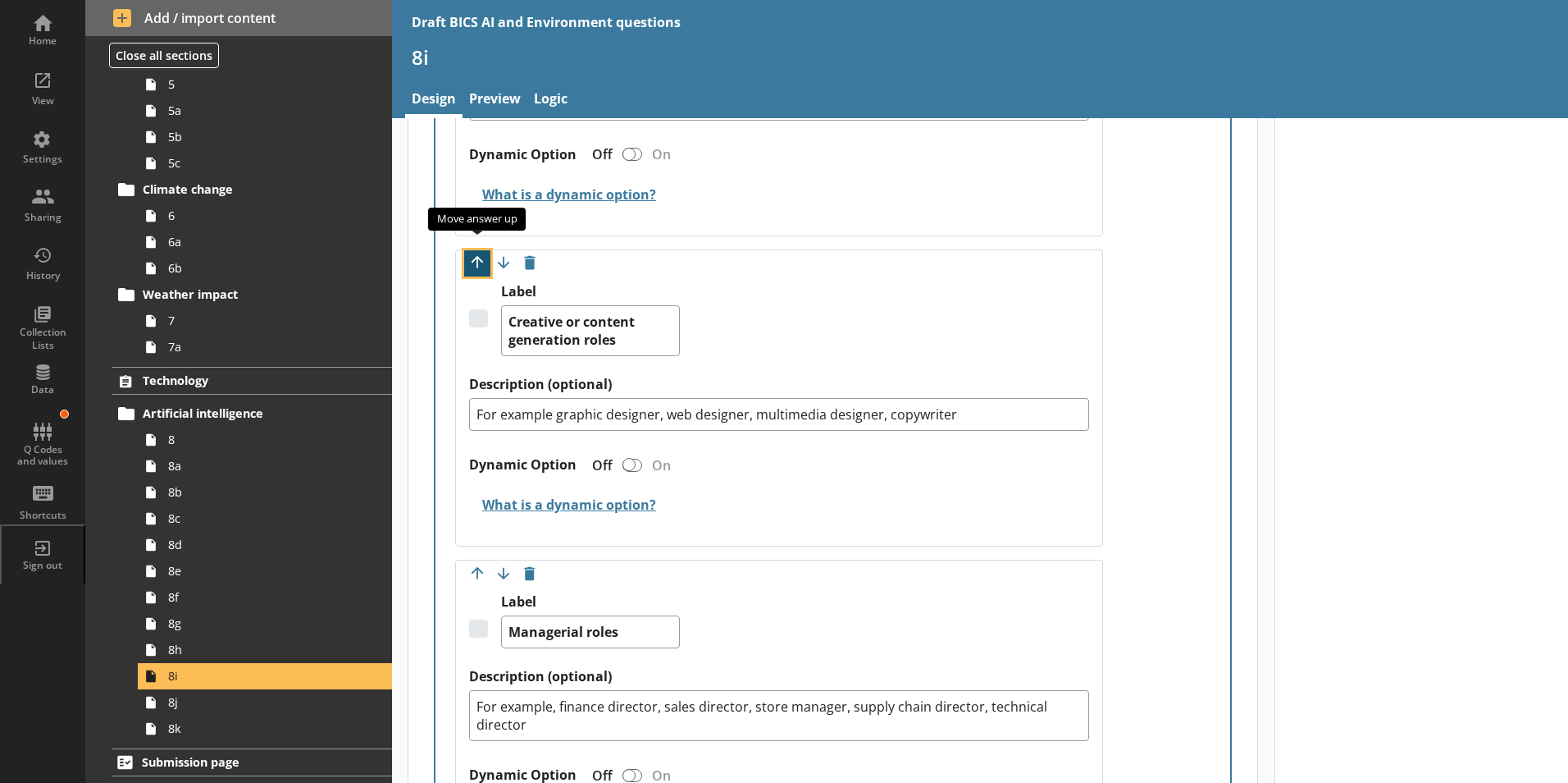
click at [481, 250] on button "Move option up" at bounding box center [476, 262] width 26 height 26
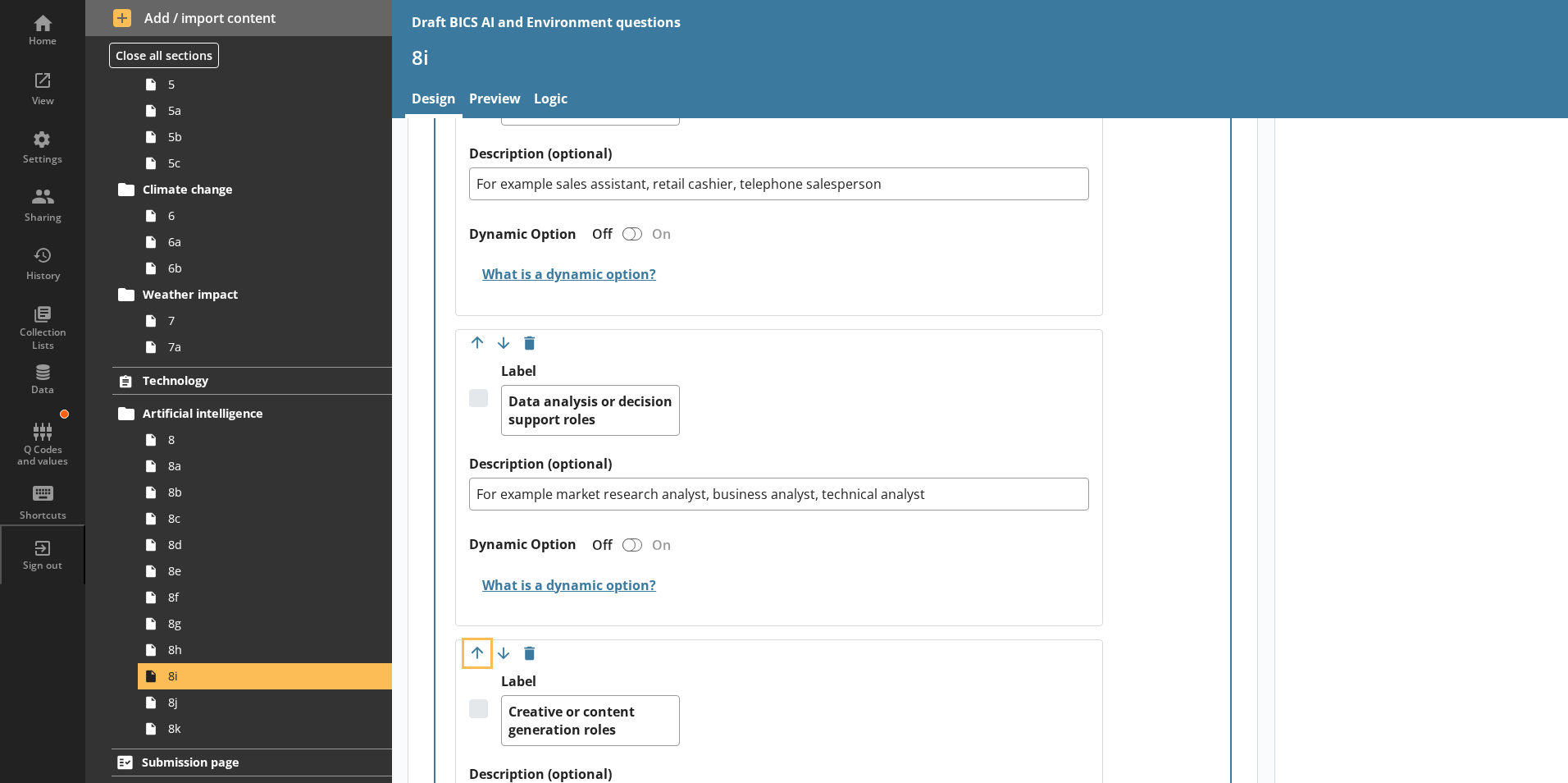
scroll to position [1066, 0]
click at [475, 641] on button "Move option up" at bounding box center [476, 654] width 26 height 26
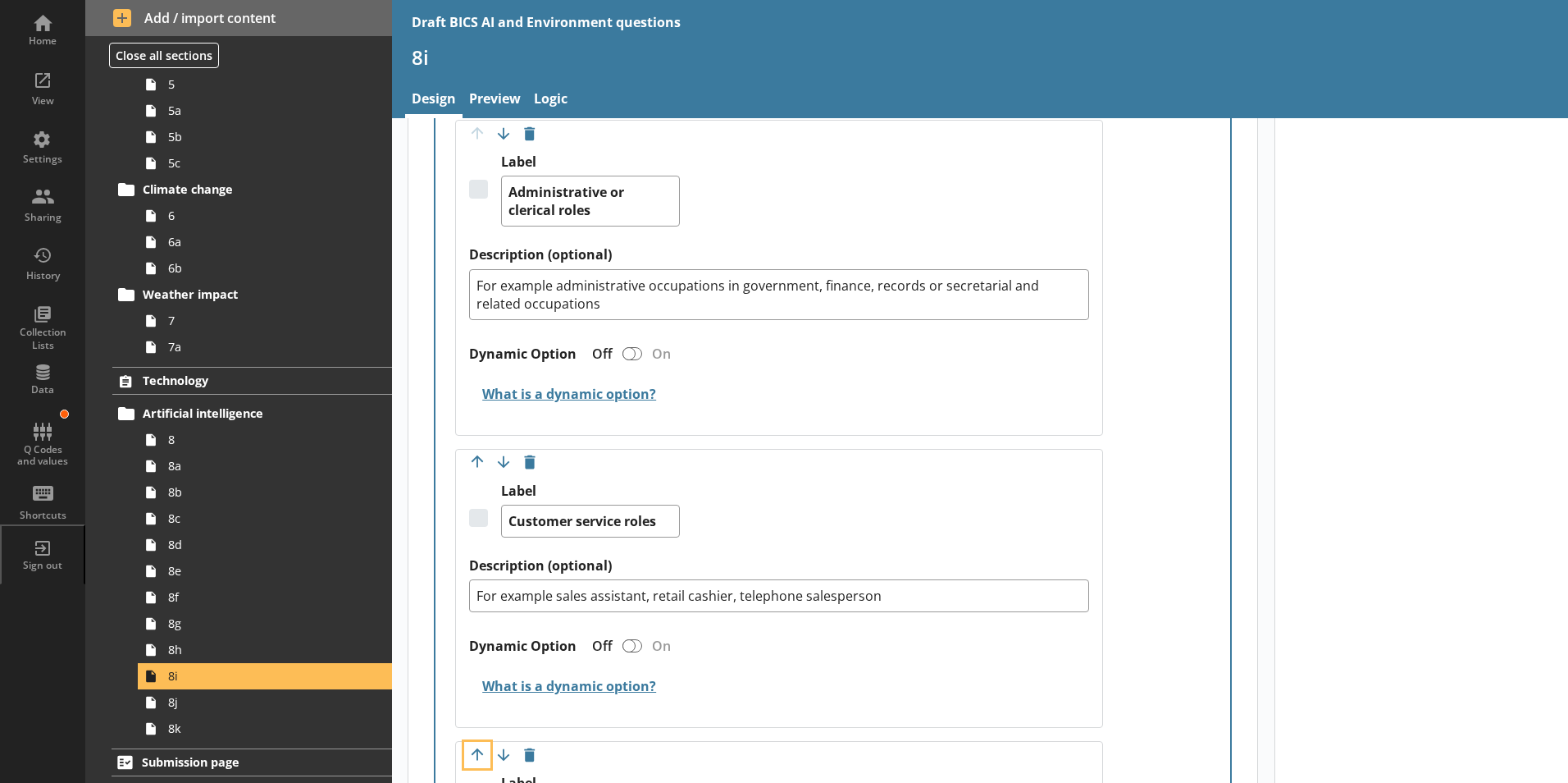
scroll to position [738, 0]
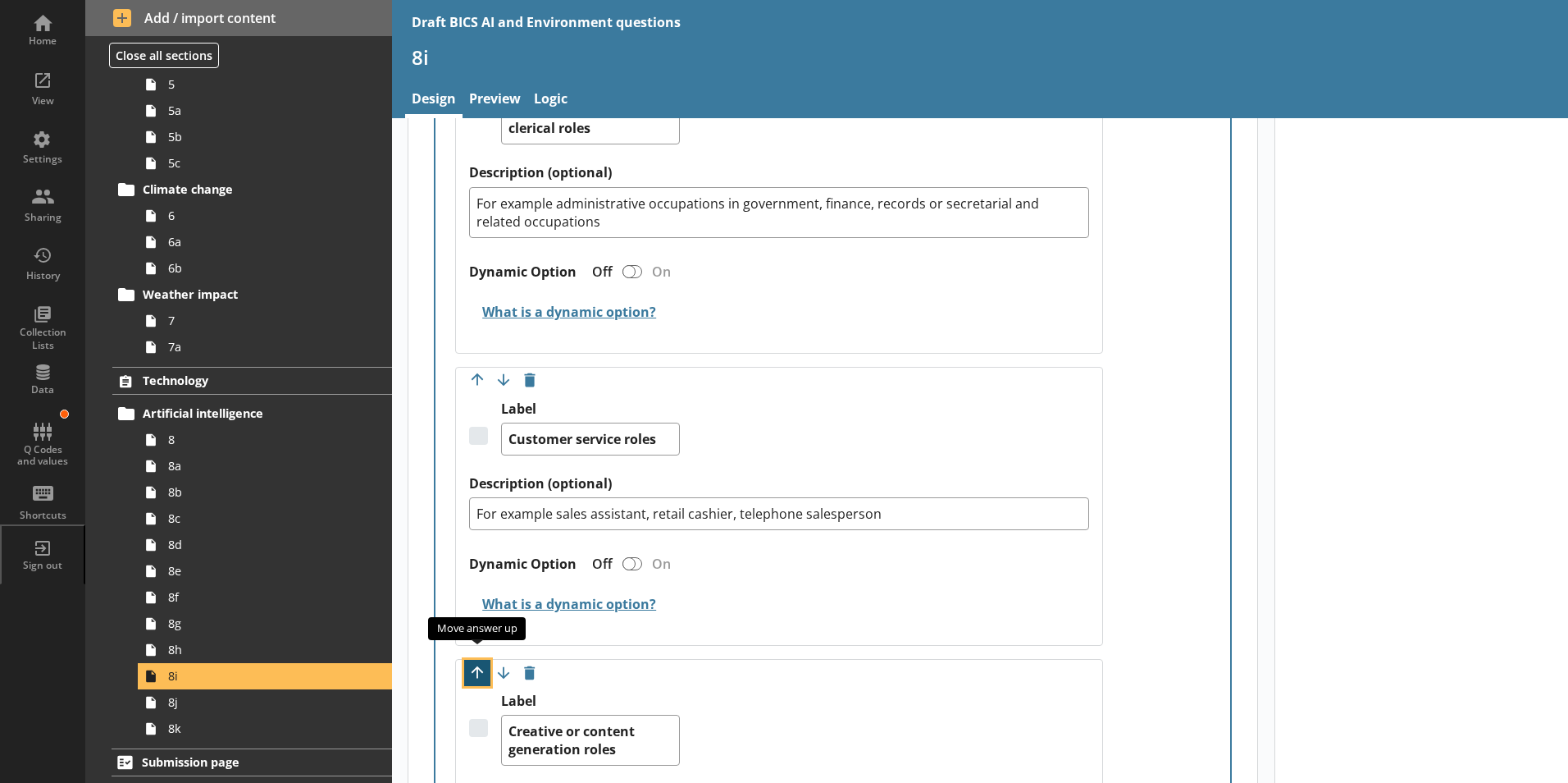
click at [482, 660] on button "Move option up" at bounding box center [476, 672] width 26 height 26
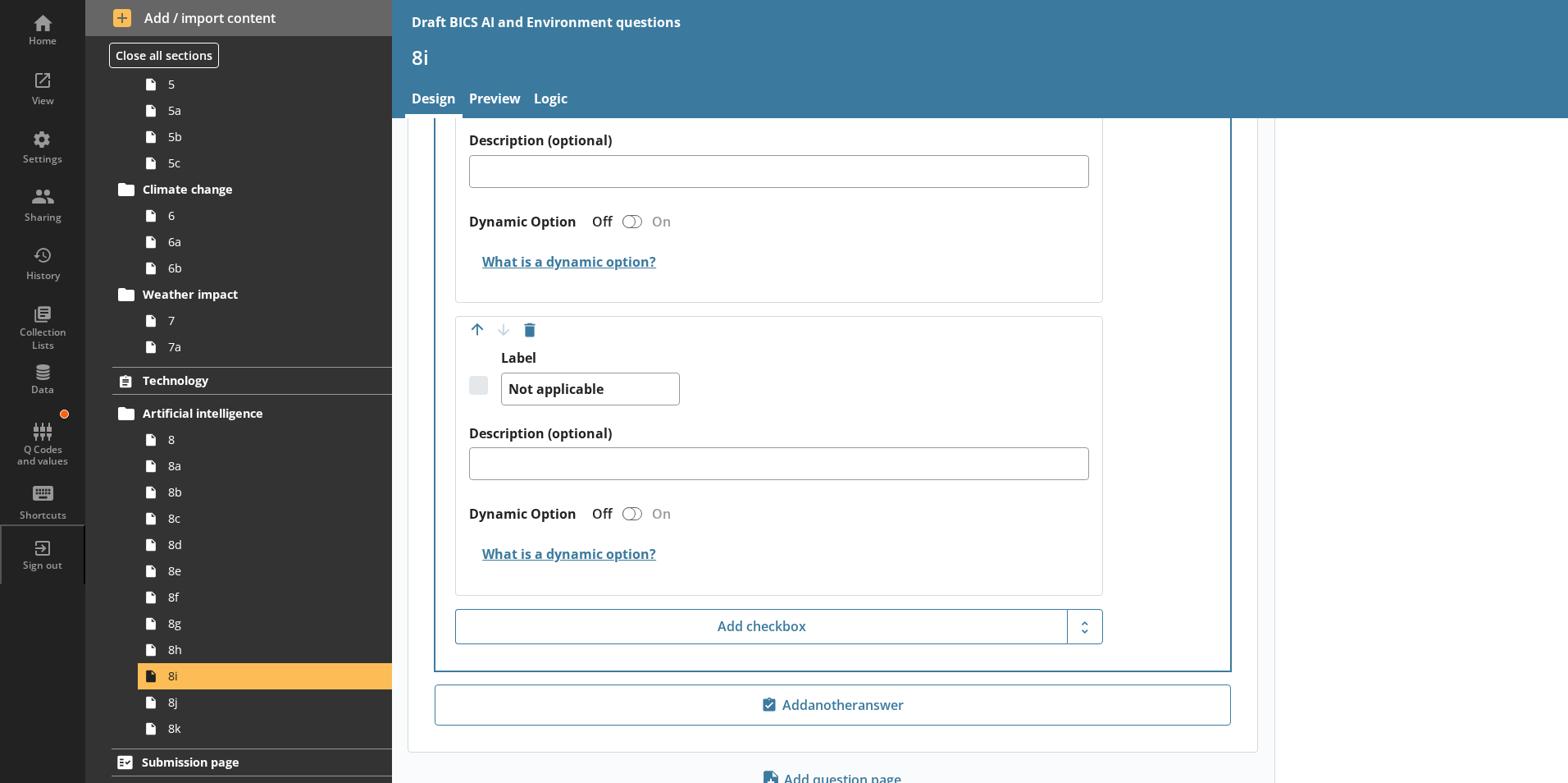
scroll to position [3292, 0]
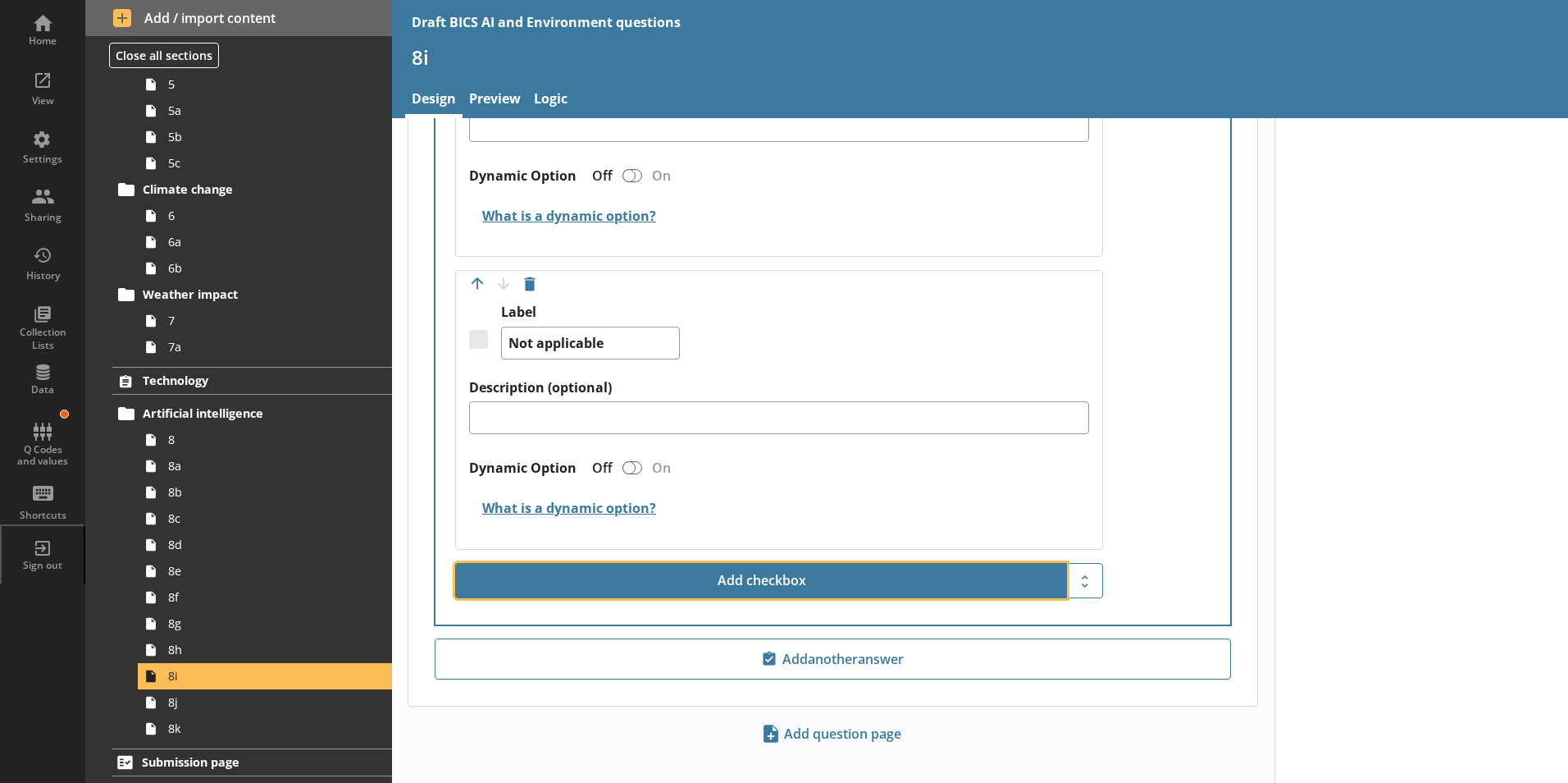
click at [747, 563] on button "Add checkbox" at bounding box center [761, 581] width 611 height 36
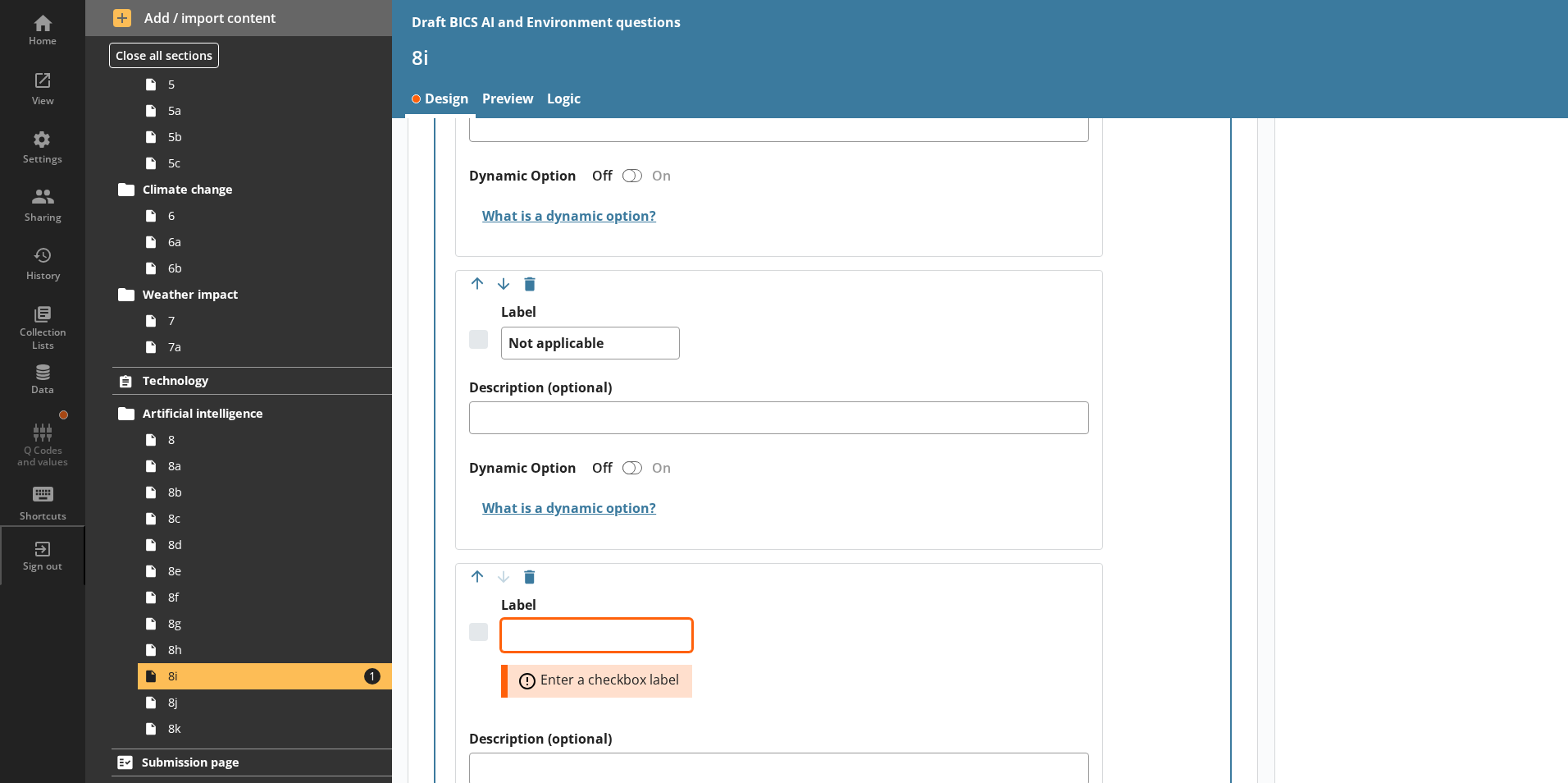
click at [572, 625] on textarea "Label" at bounding box center [597, 635] width 191 height 33
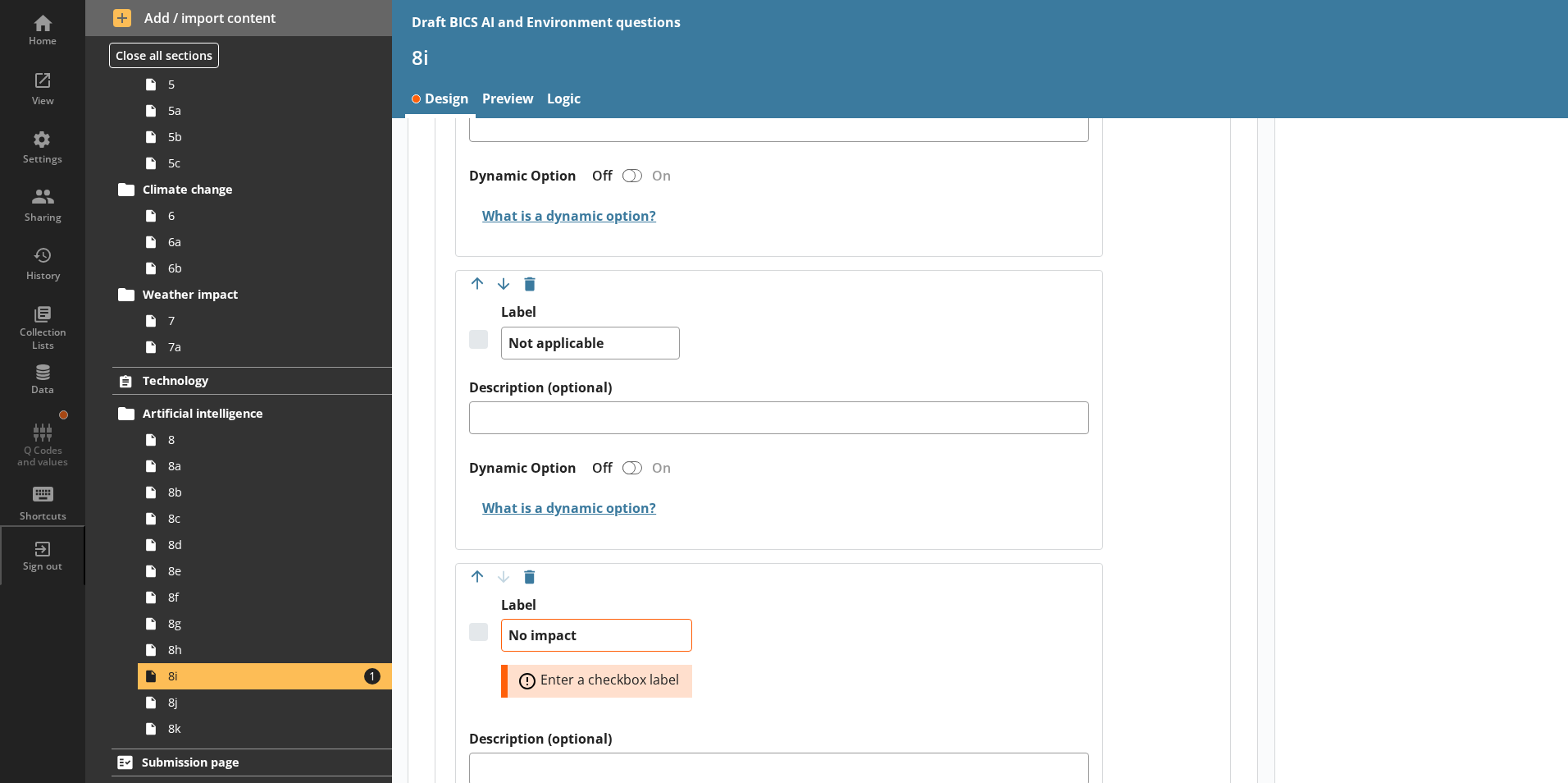
click at [847, 601] on div "Label No impact Error: Enter a checkbox label" at bounding box center [779, 663] width 620 height 134
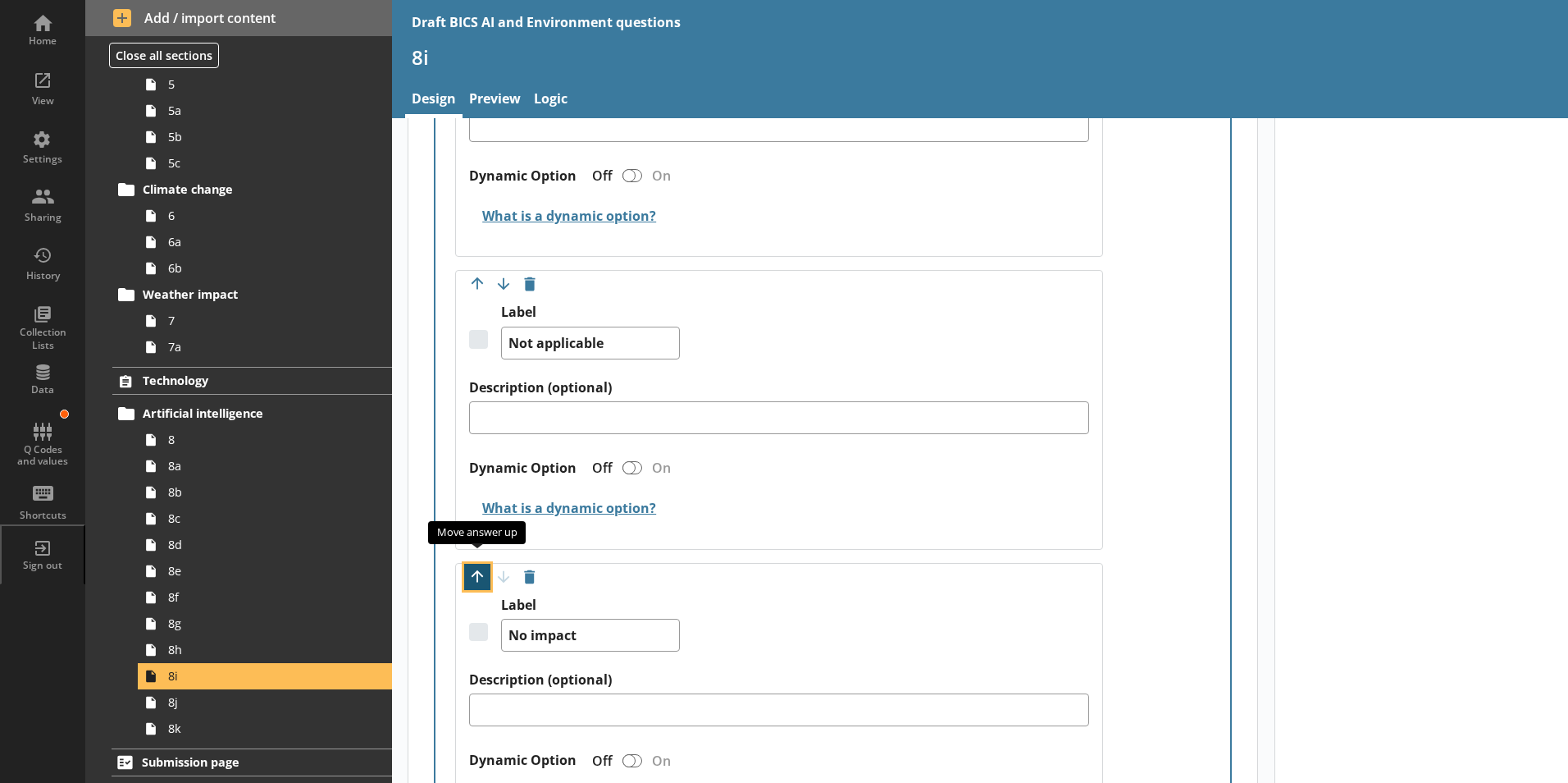
click at [475, 564] on button "Move option up" at bounding box center [476, 576] width 26 height 26
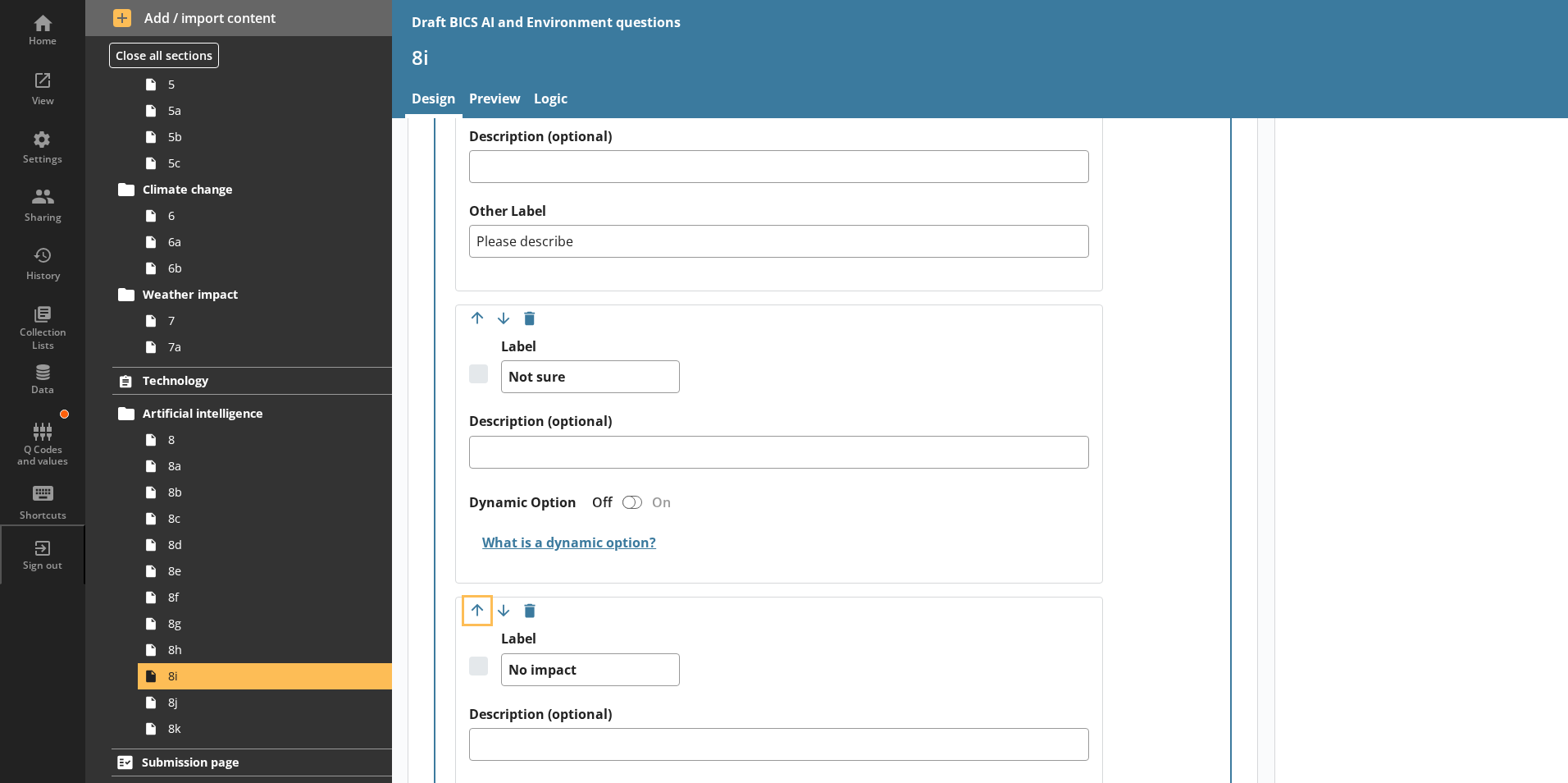
scroll to position [2964, 0]
click at [476, 599] on button "Move option up" at bounding box center [476, 612] width 26 height 26
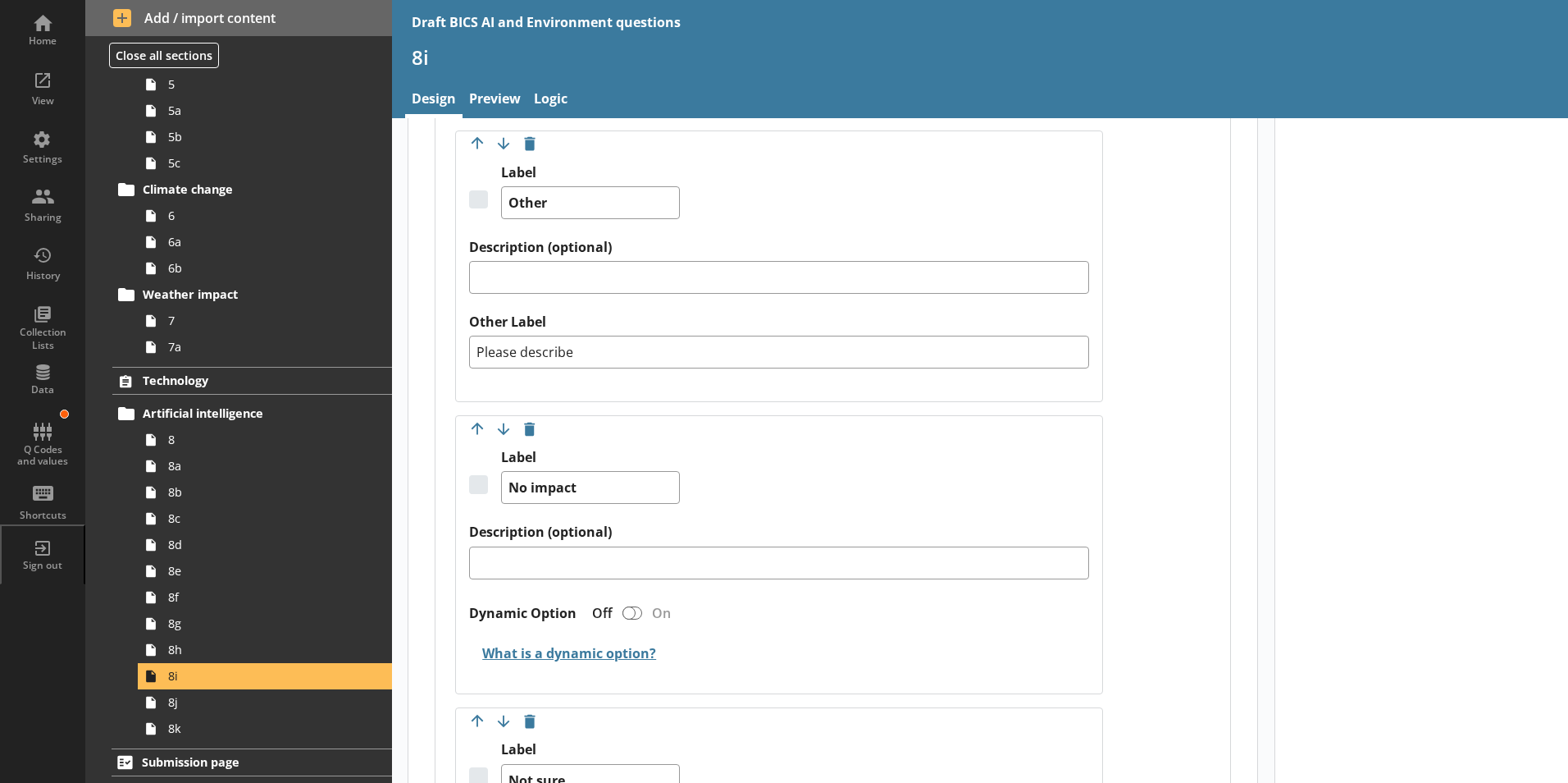
scroll to position [2882, 0]
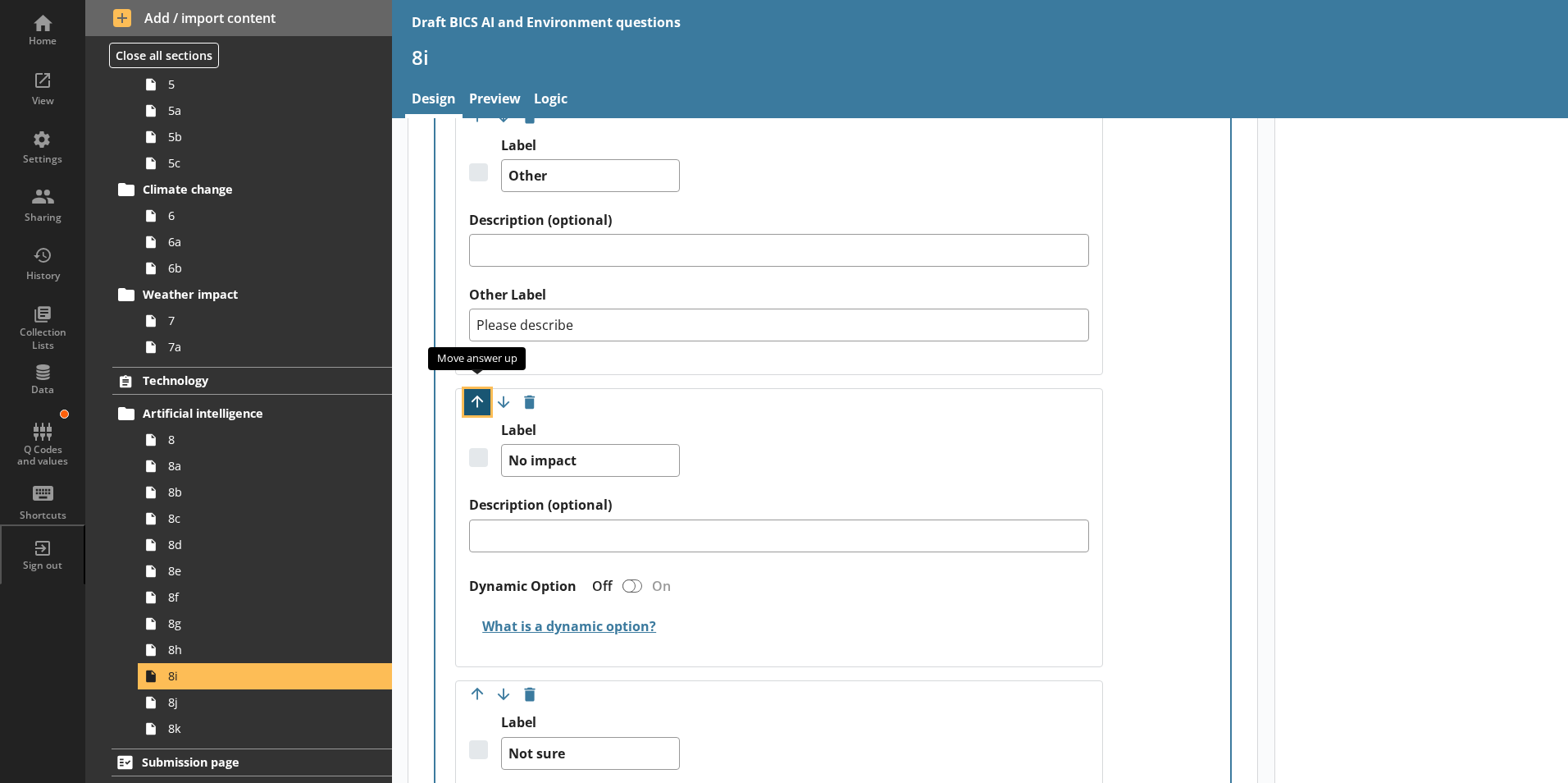
click at [479, 389] on button "Move option up" at bounding box center [476, 401] width 26 height 26
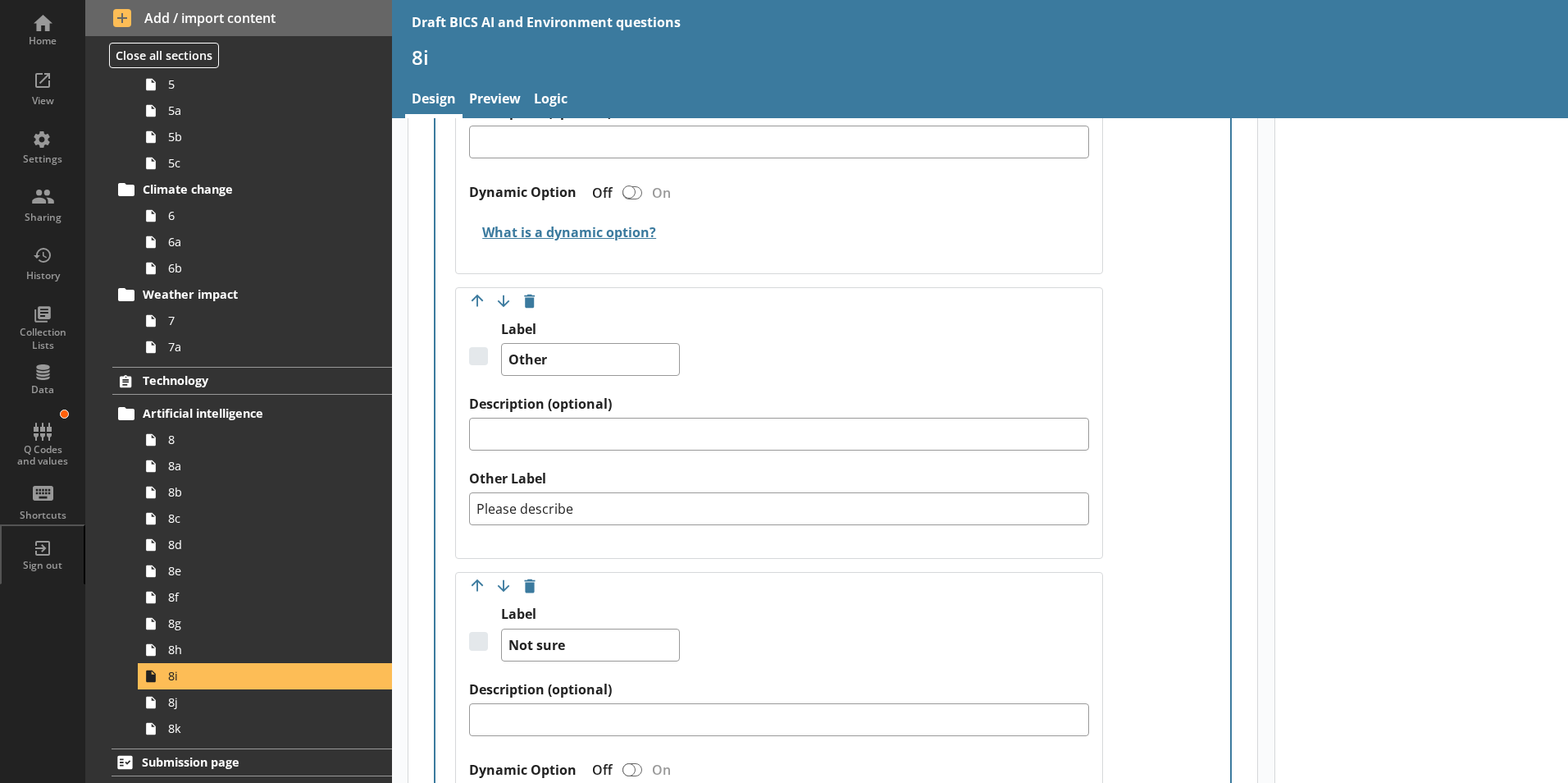
scroll to position [2800, 0]
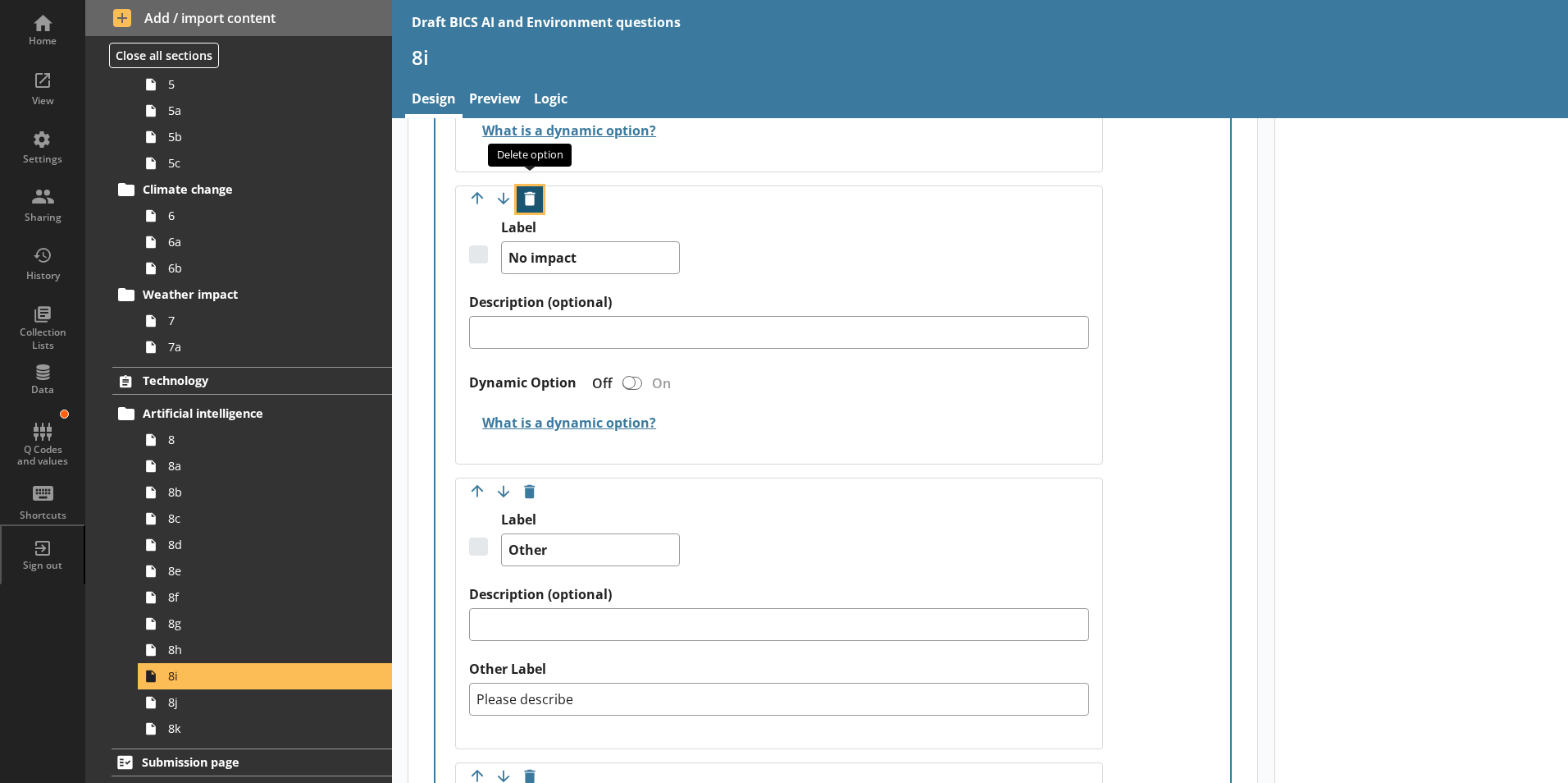
click at [529, 188] on button "Delete option" at bounding box center [529, 199] width 26 height 26
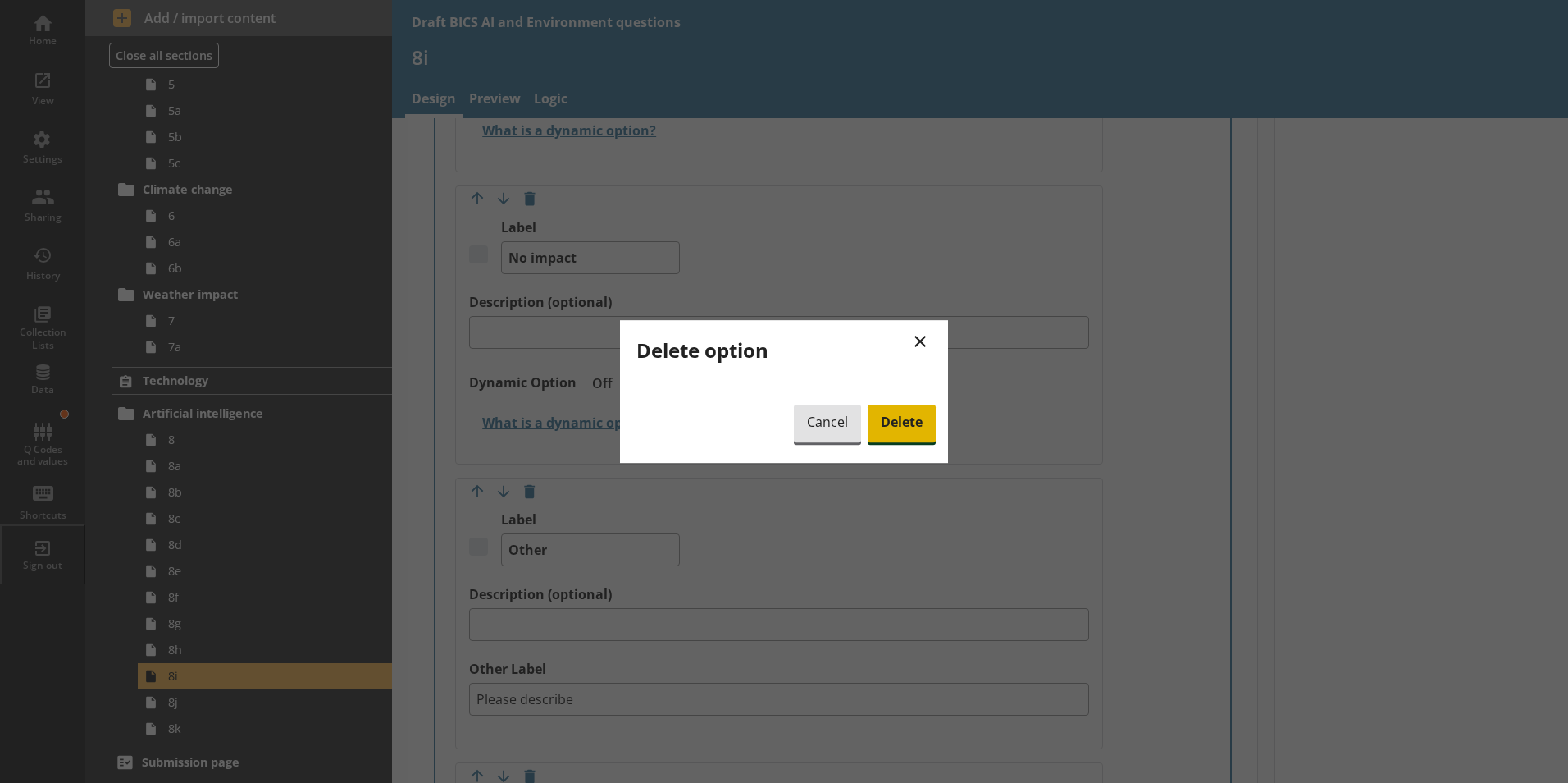
click at [847, 425] on span "Delete" at bounding box center [901, 422] width 68 height 37
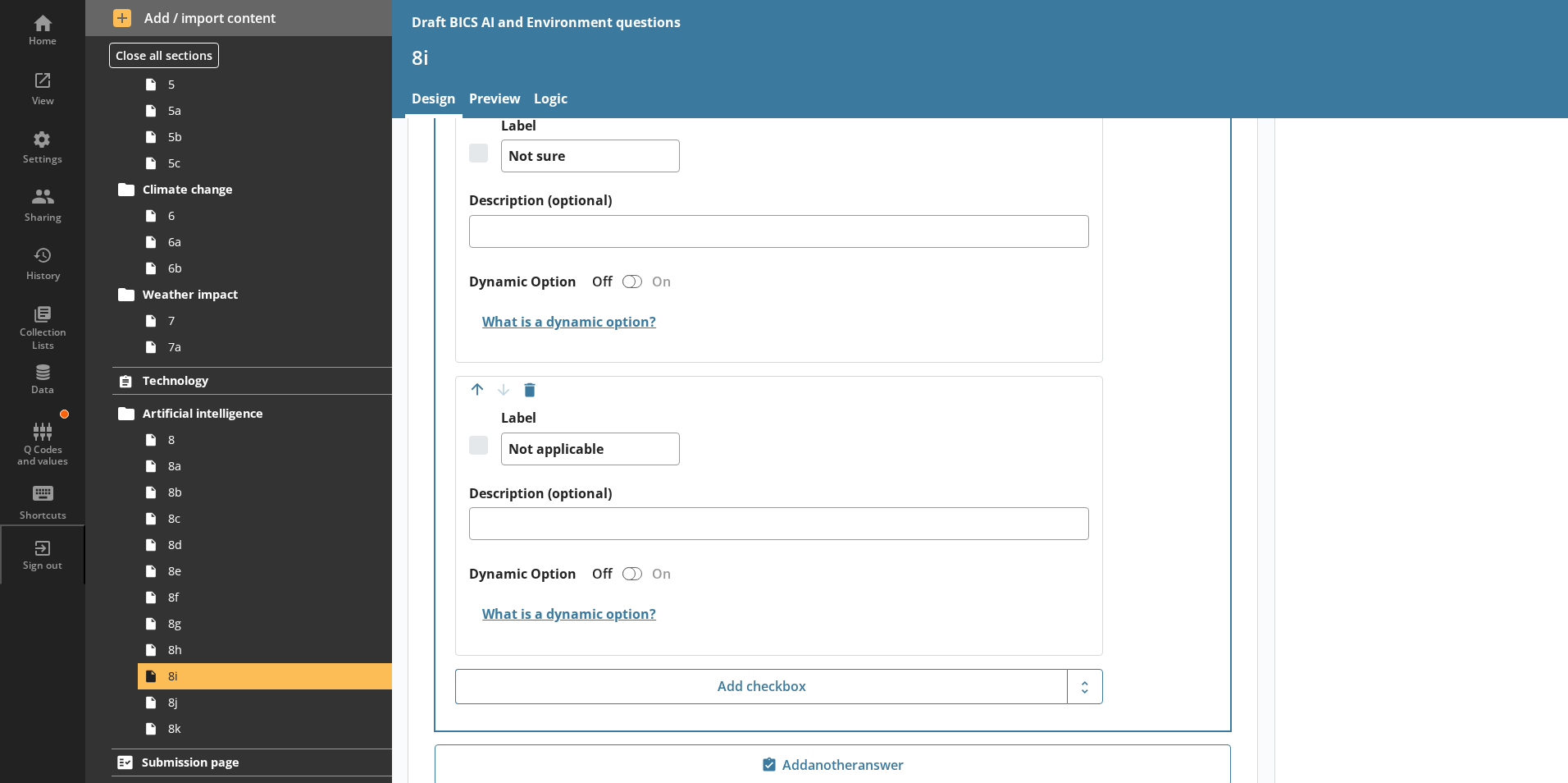
scroll to position [3046, 0]
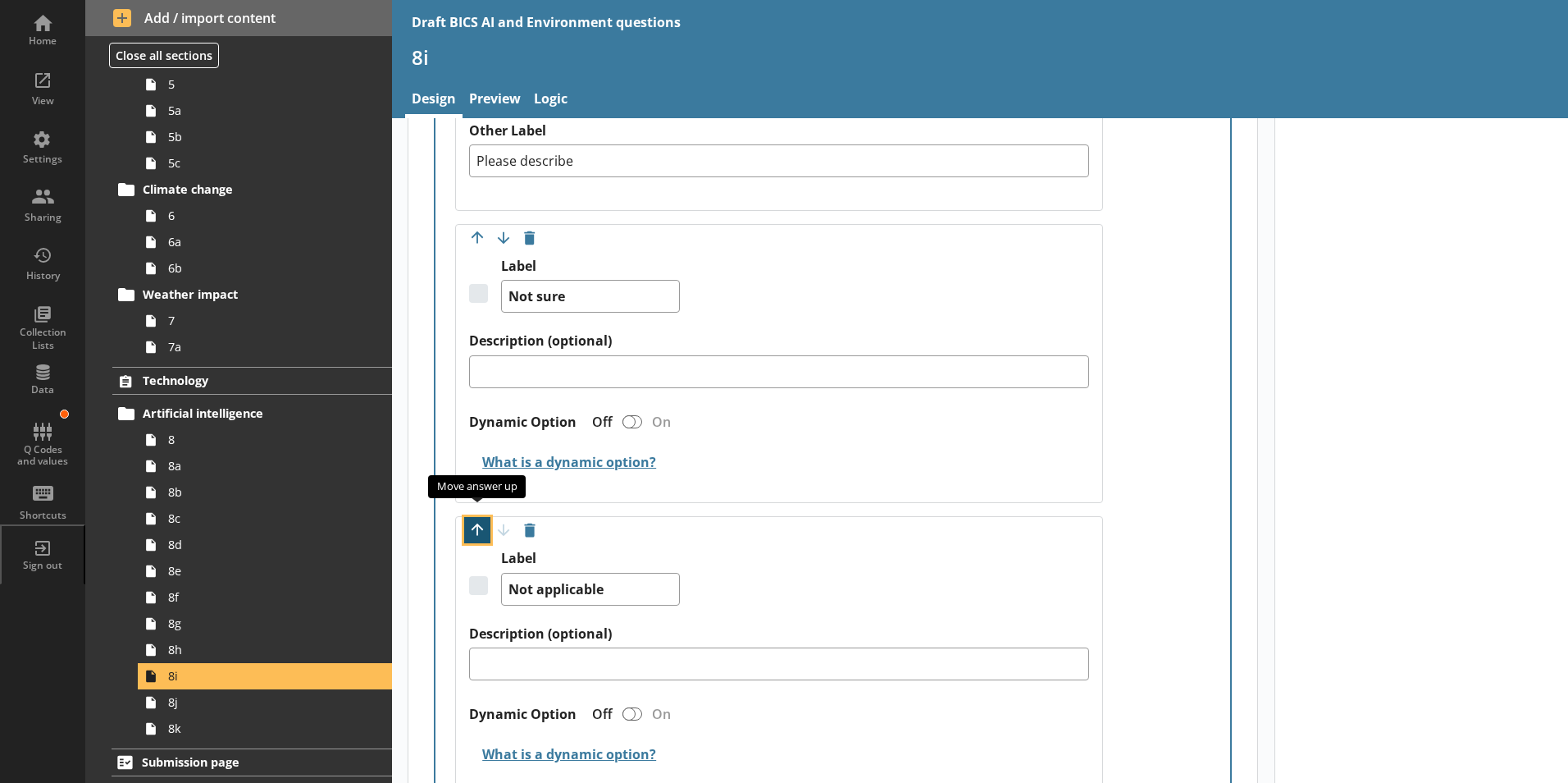
click at [473, 517] on button "Move option up" at bounding box center [476, 529] width 26 height 26
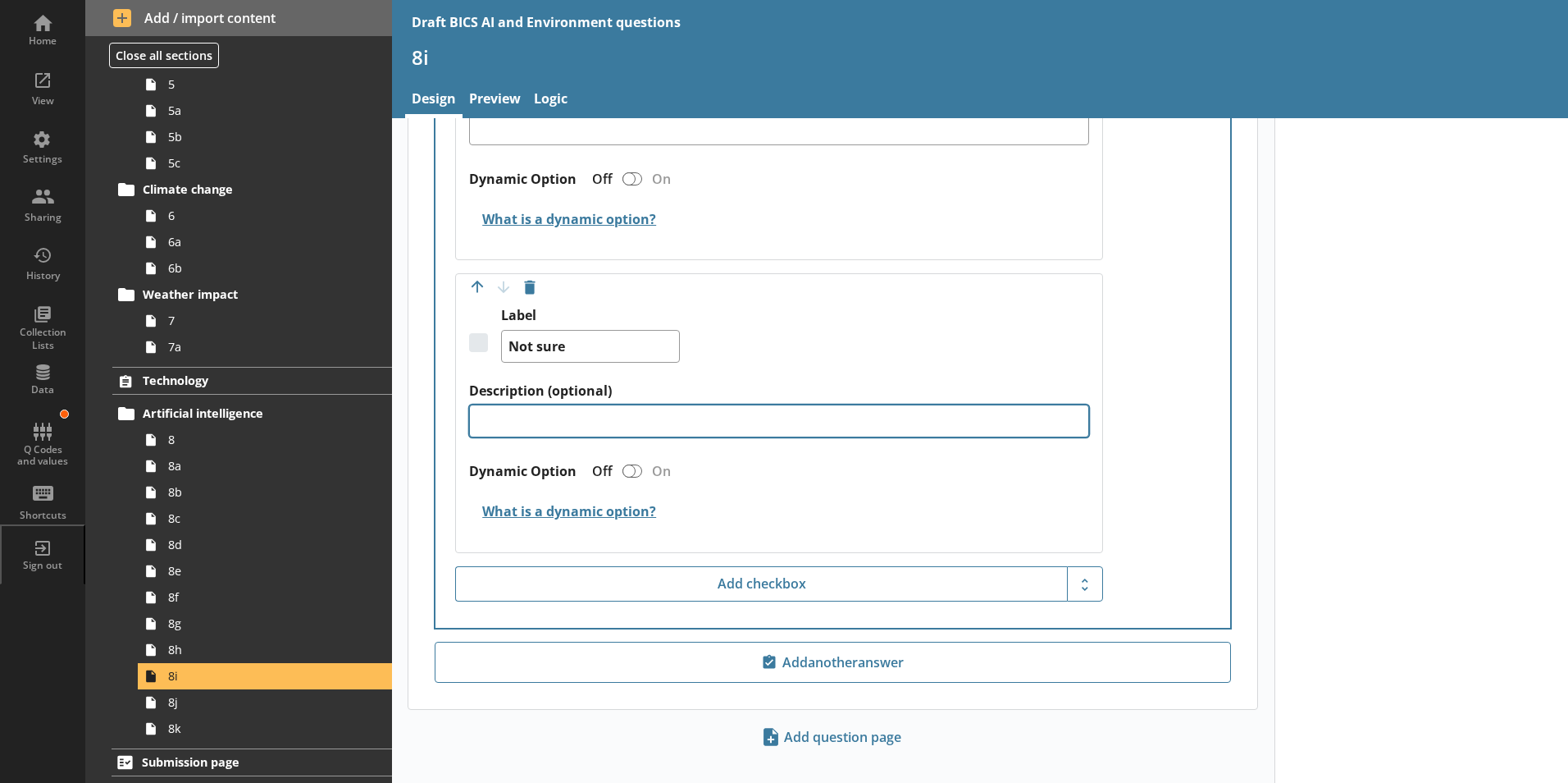
scroll to position [3292, 0]
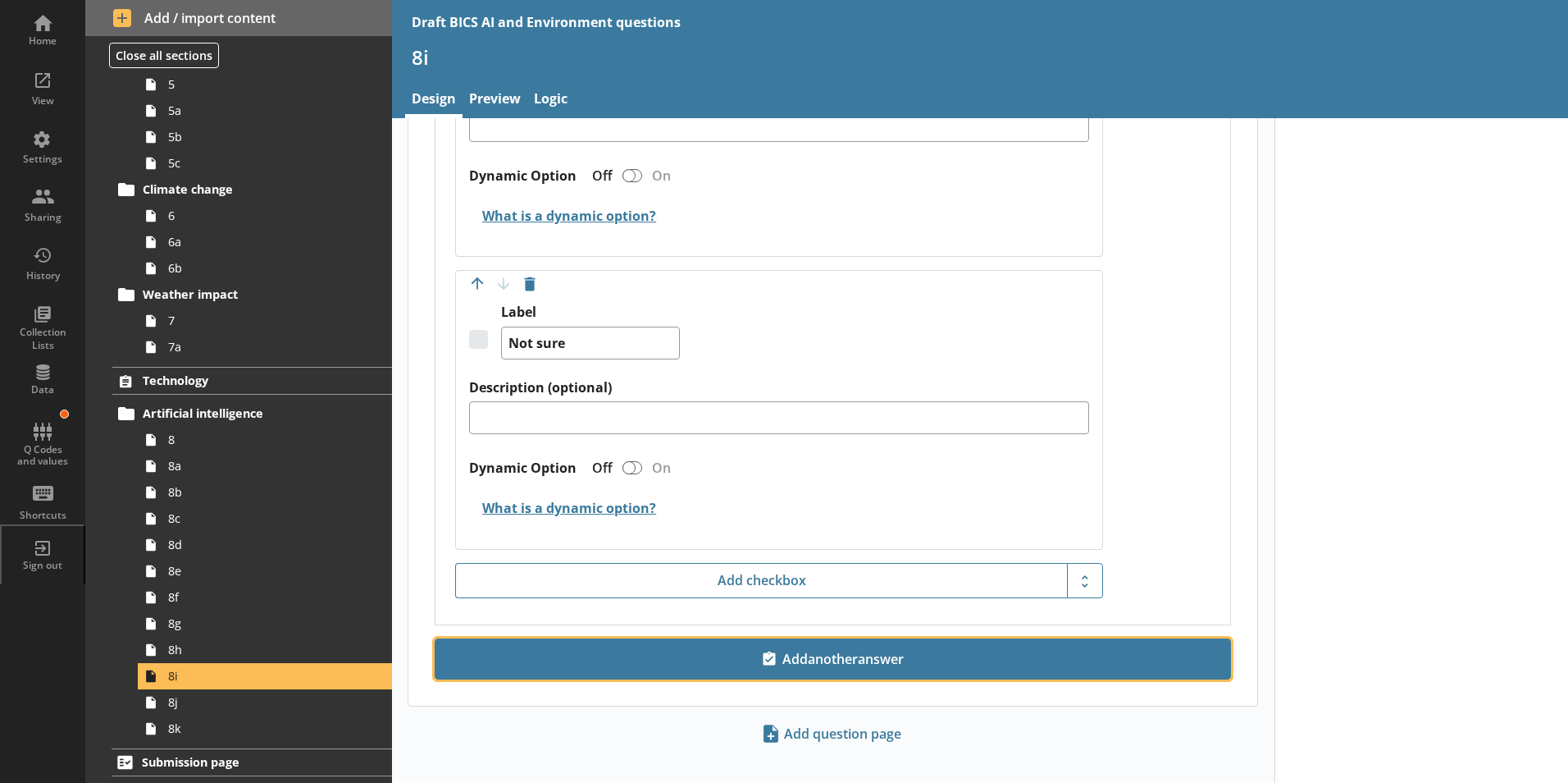
click at [847, 648] on span "Add another answer" at bounding box center [832, 658] width 782 height 26
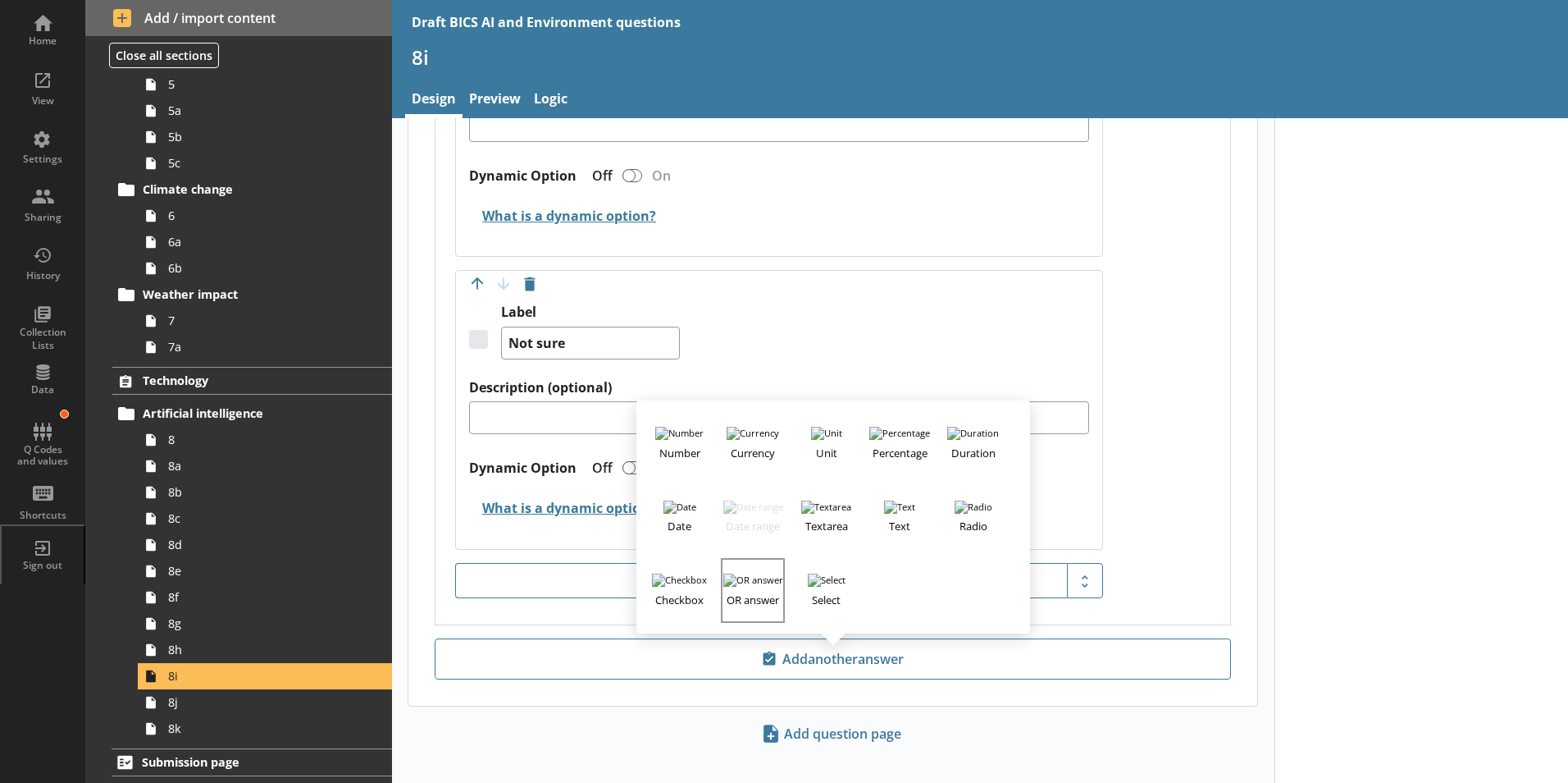
click at [750, 587] on h3 "OR answer" at bounding box center [752, 596] width 60 height 20
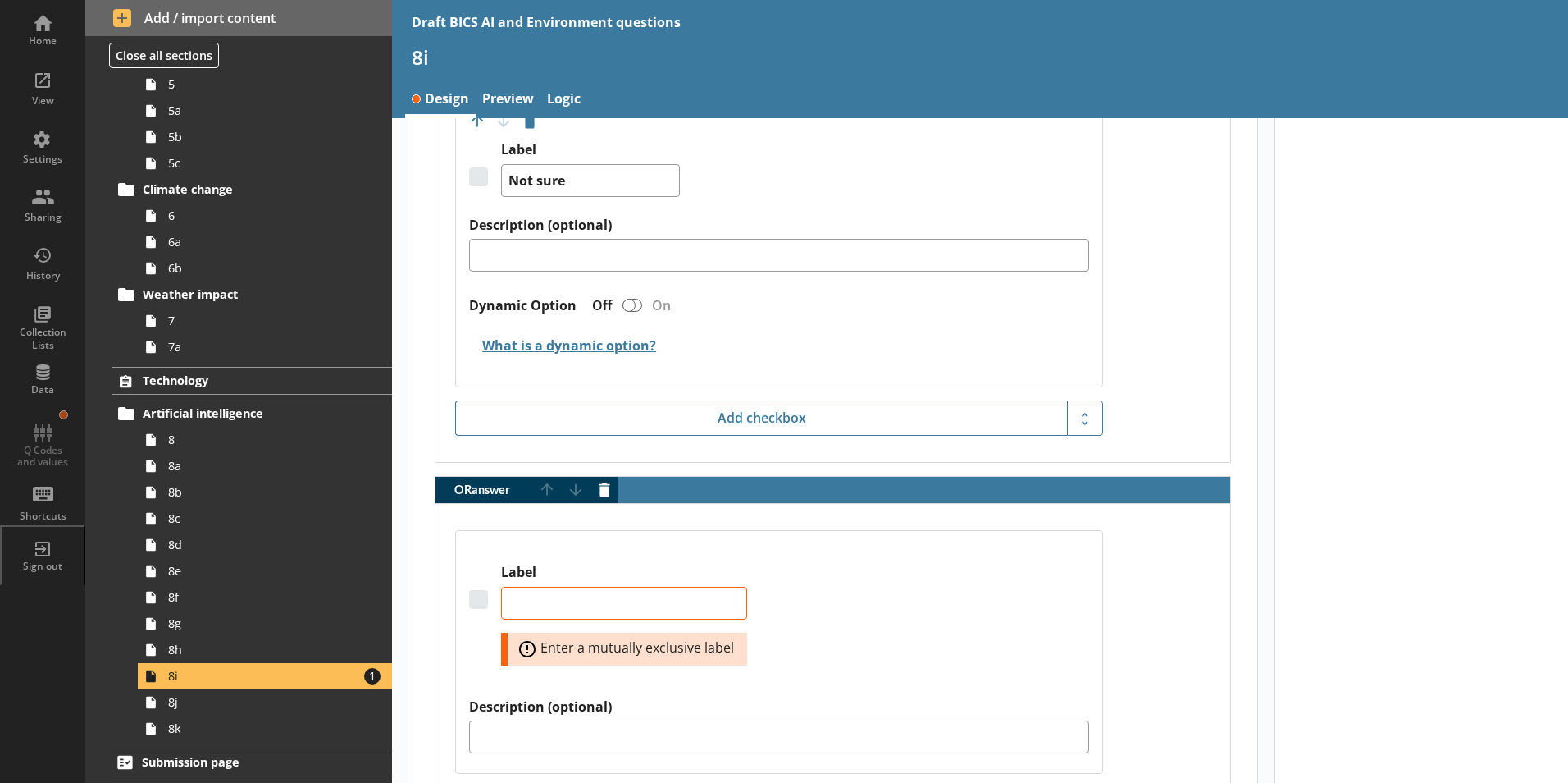
scroll to position [3513, 0]
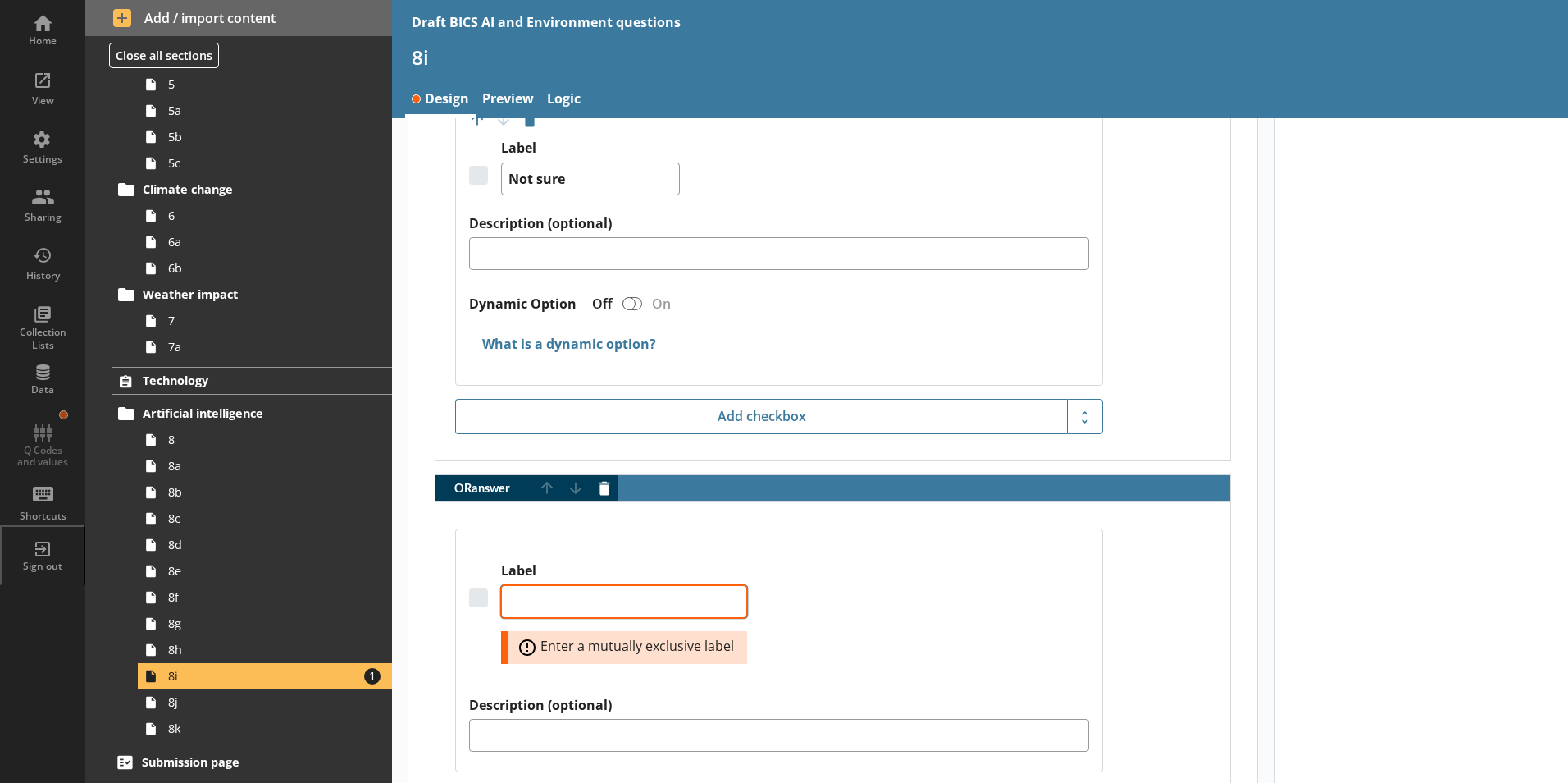
click at [541, 586] on textarea "Label" at bounding box center [624, 601] width 246 height 33
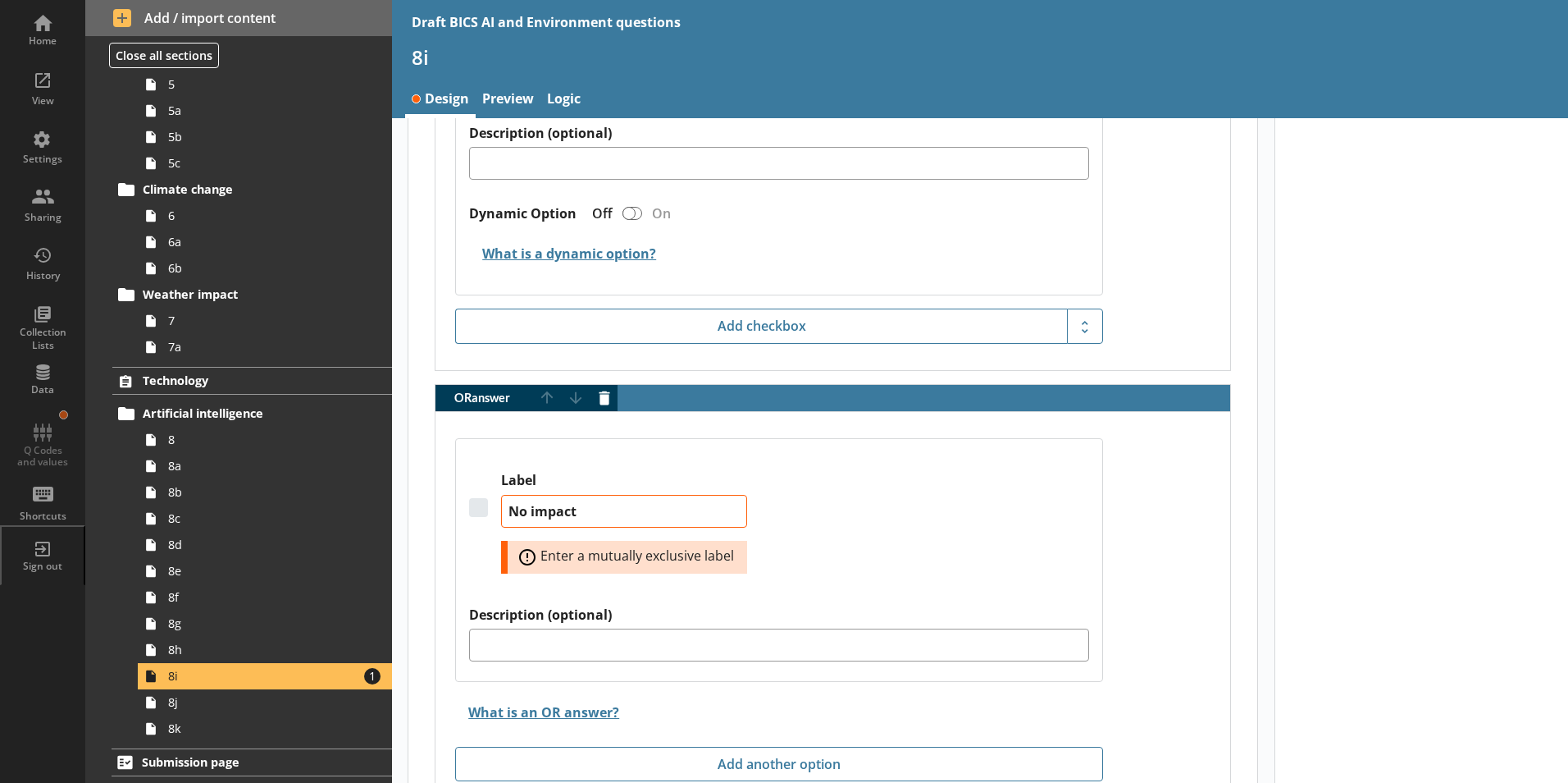
scroll to position [3610, 0]
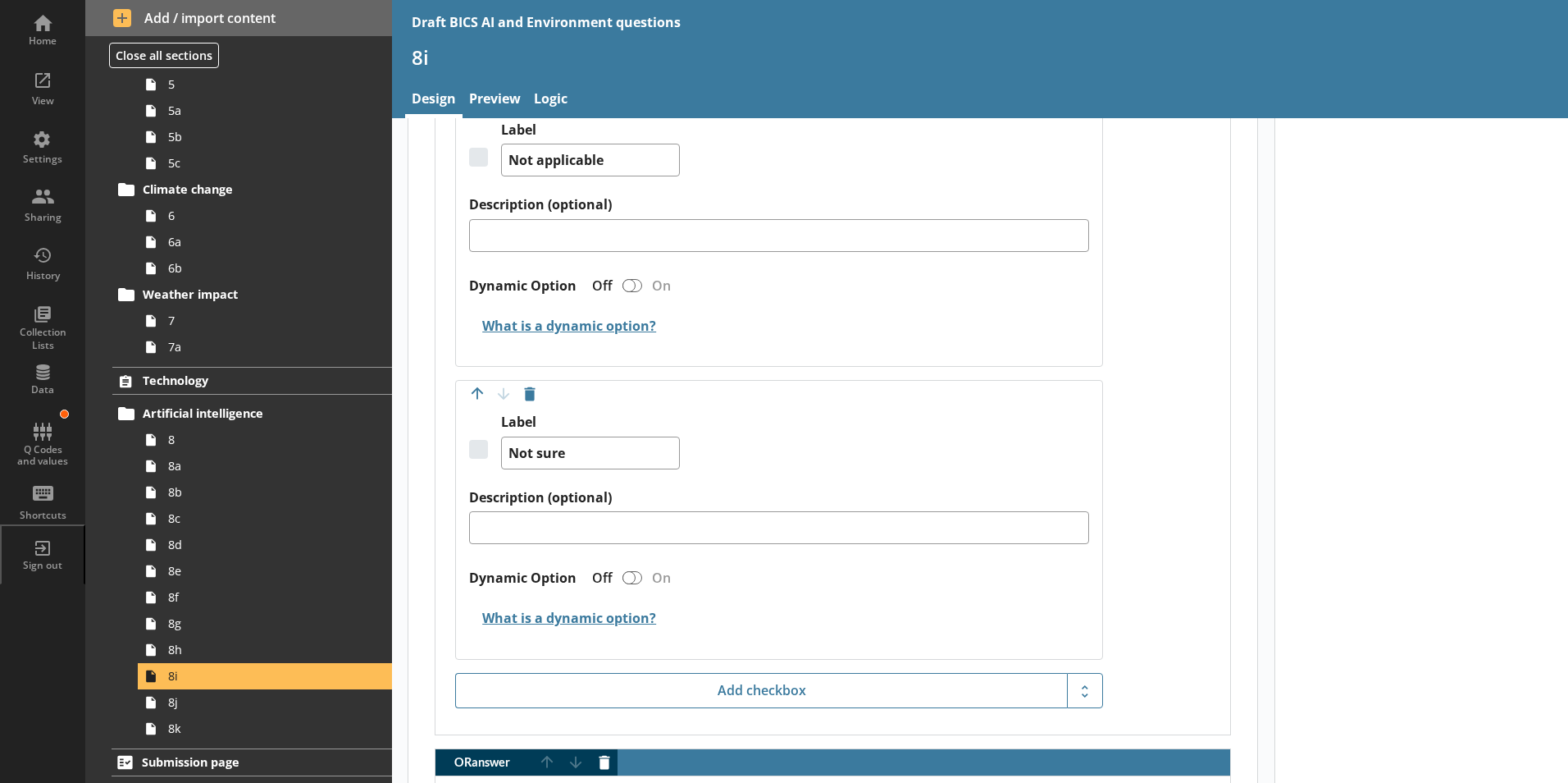
scroll to position [3118, 0]
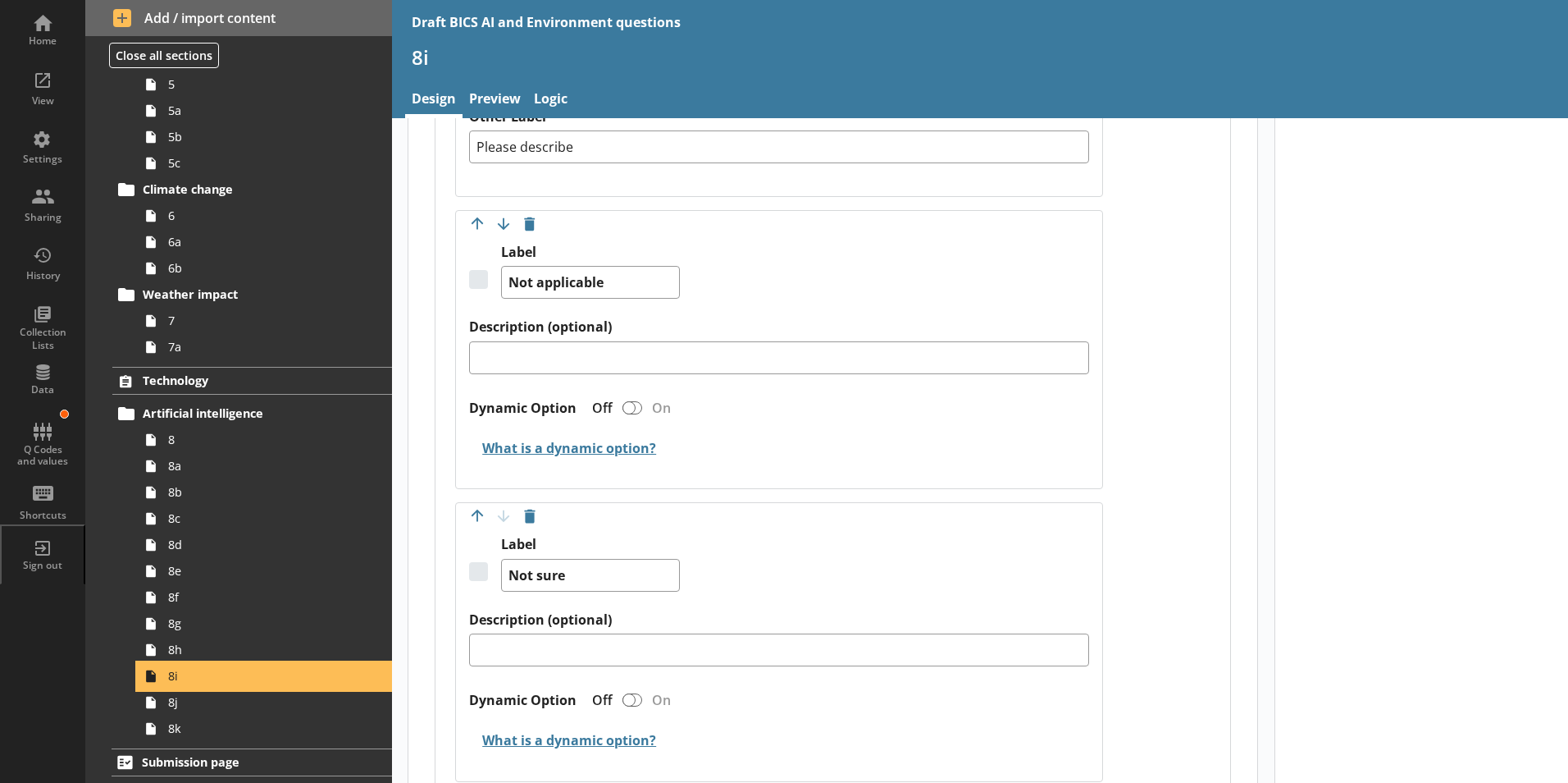
click at [188, 662] on span "8i" at bounding box center [259, 676] width 182 height 15
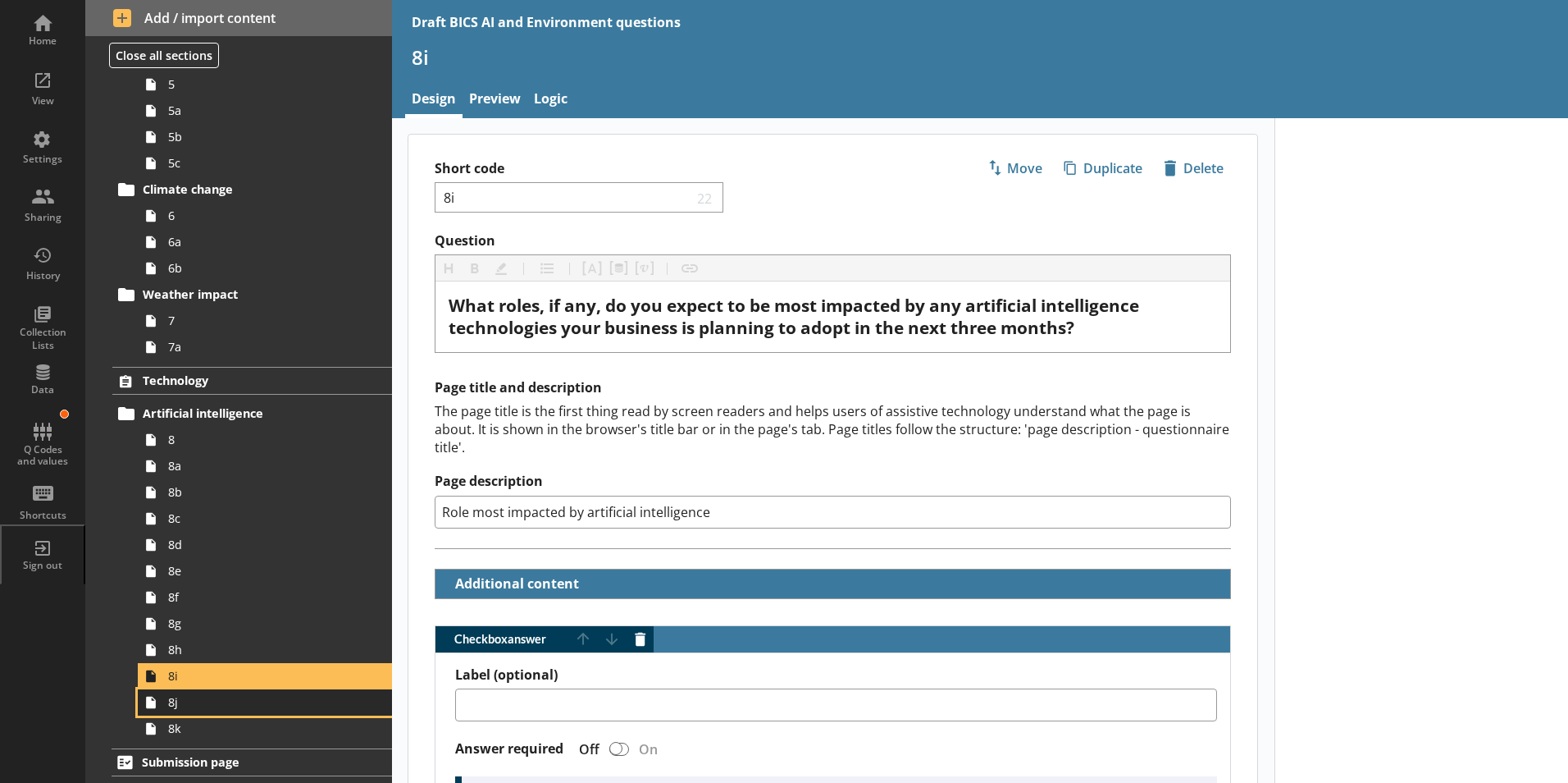
click at [172, 662] on link "8j" at bounding box center [265, 702] width 254 height 26
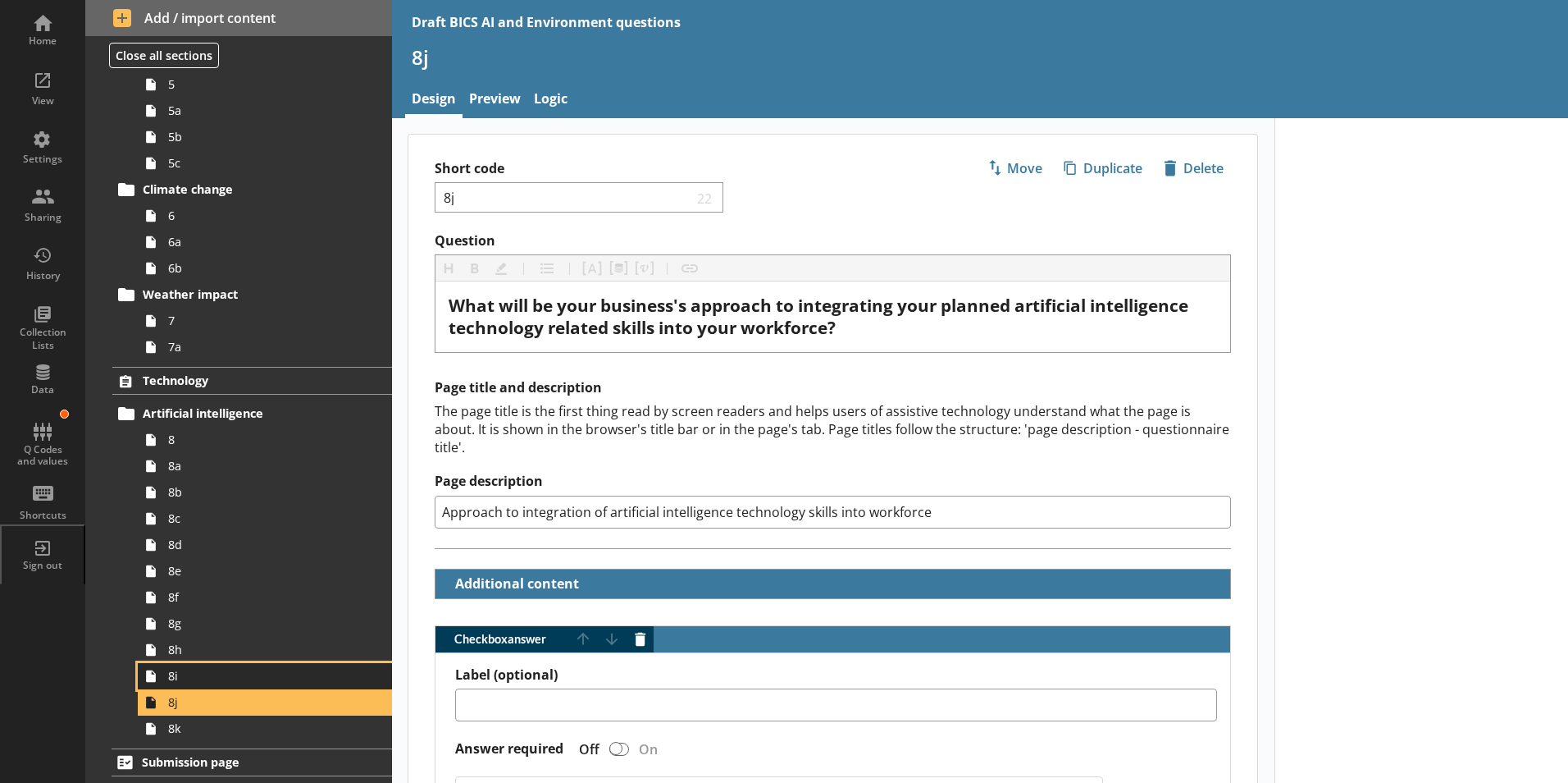
click at [169, 662] on span "8i" at bounding box center [259, 676] width 182 height 15
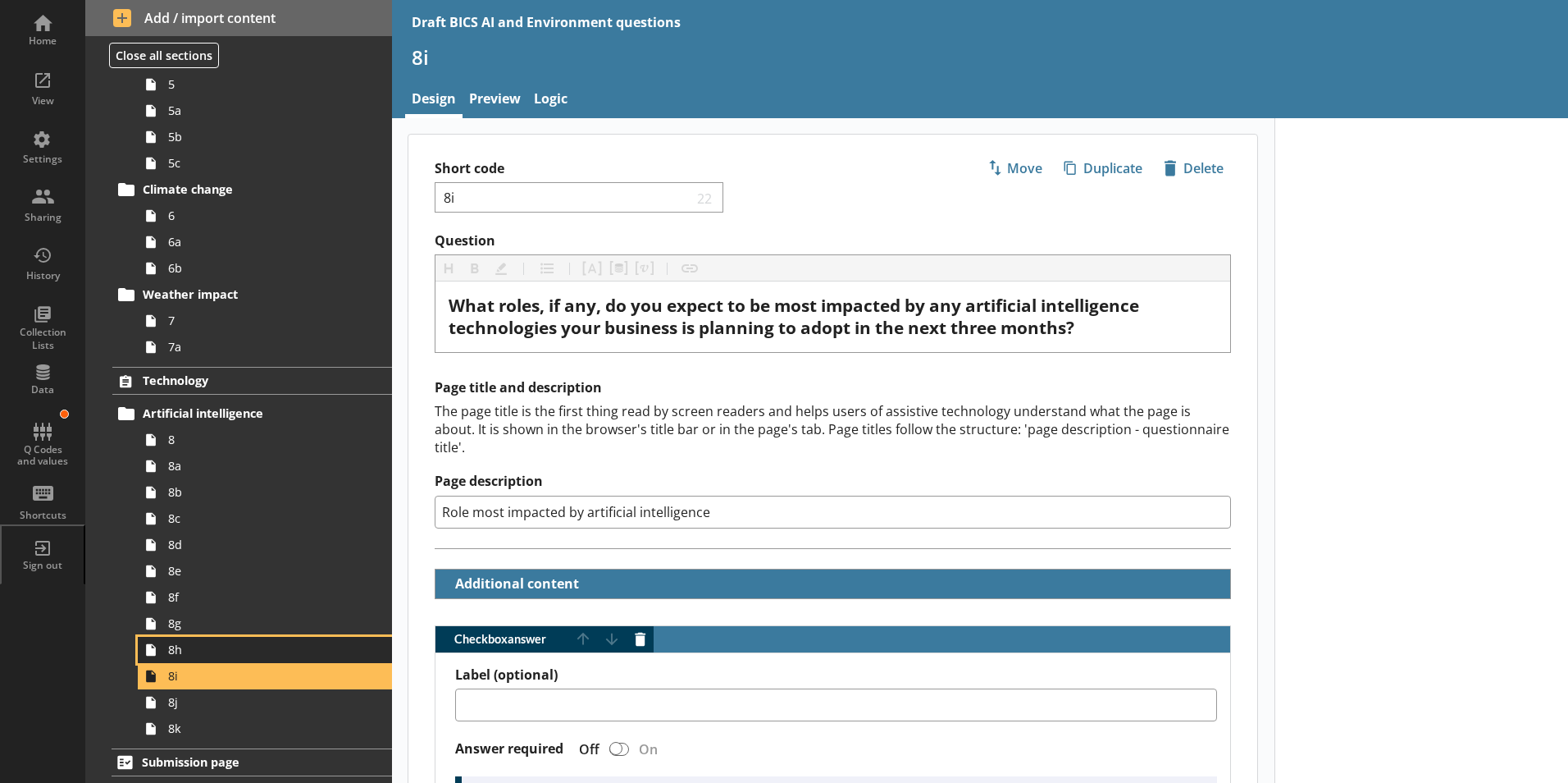
click at [169, 657] on span "8h" at bounding box center [259, 649] width 182 height 15
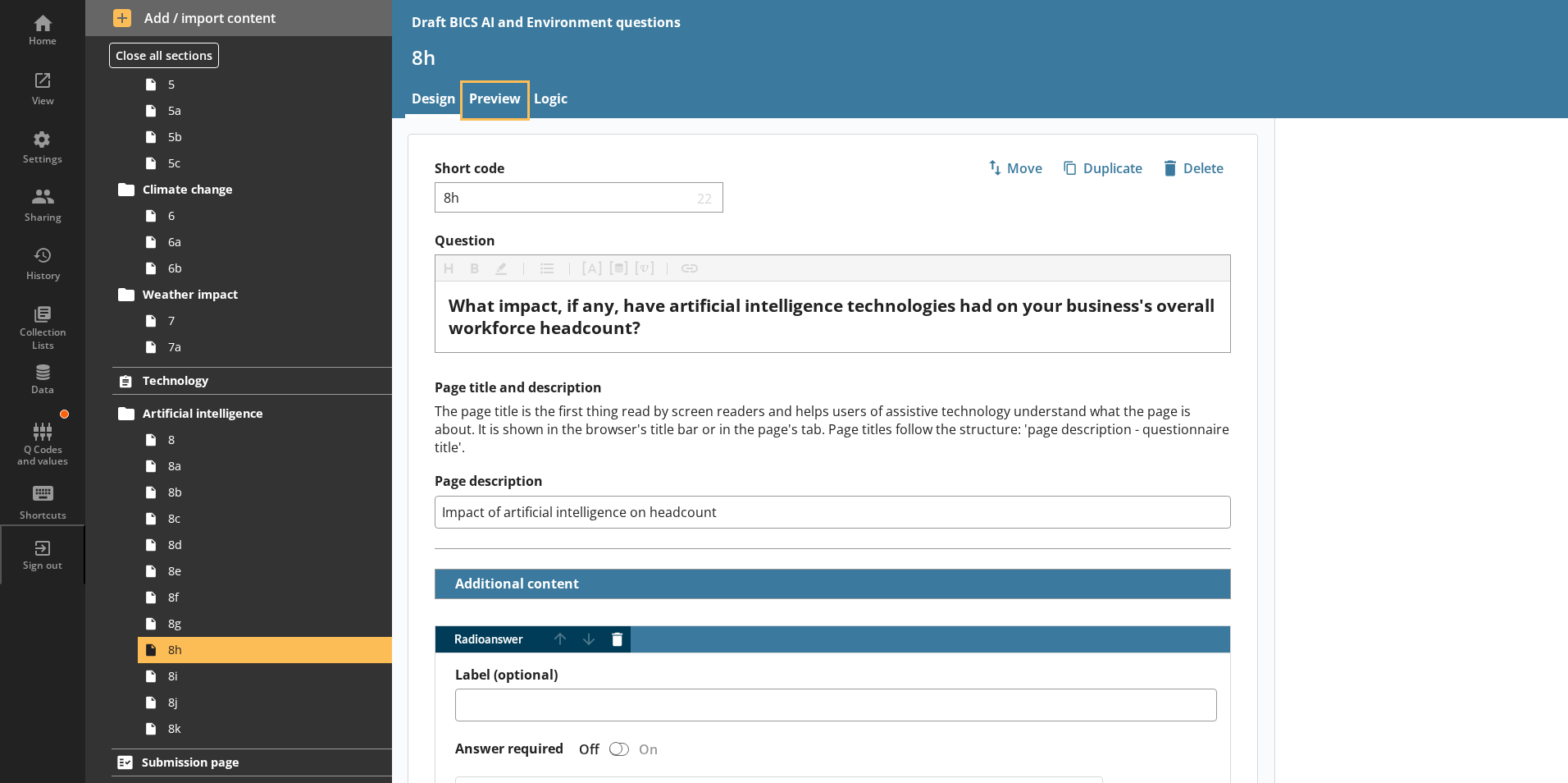
click at [497, 102] on link "Preview" at bounding box center [495, 101] width 65 height 35
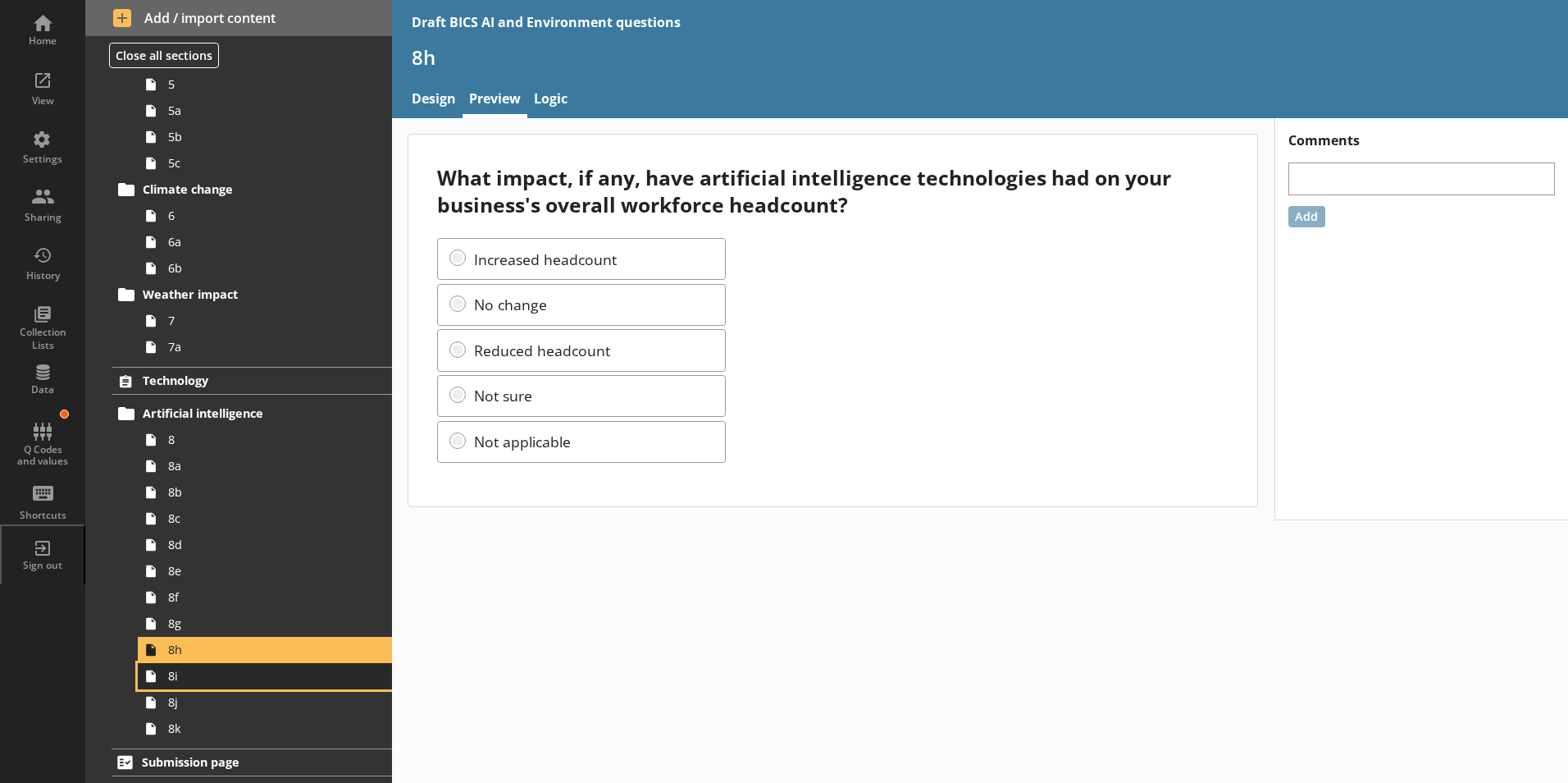
click at [183, 662] on span "8i" at bounding box center [259, 676] width 182 height 15
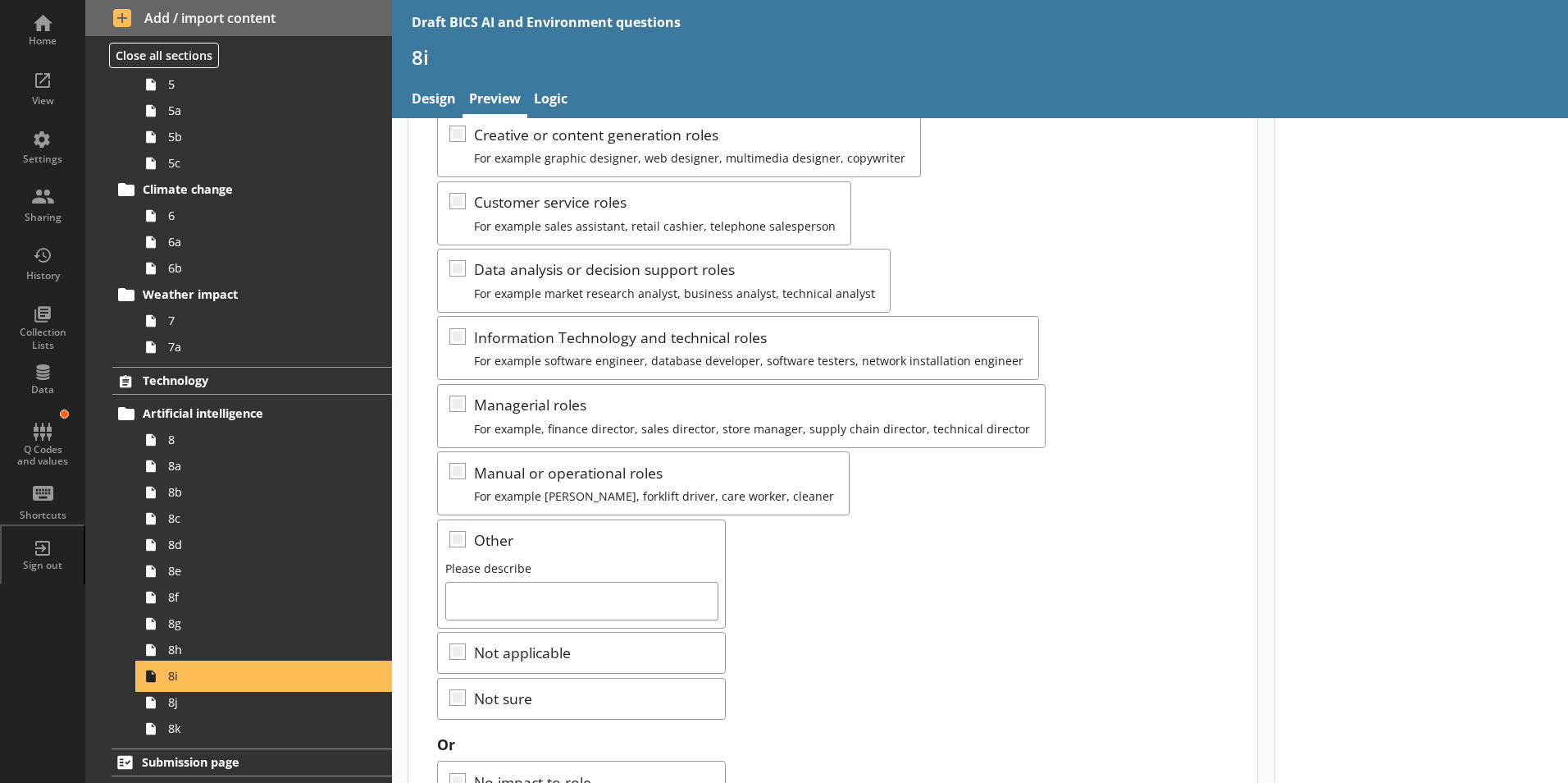
scroll to position [324, 0]
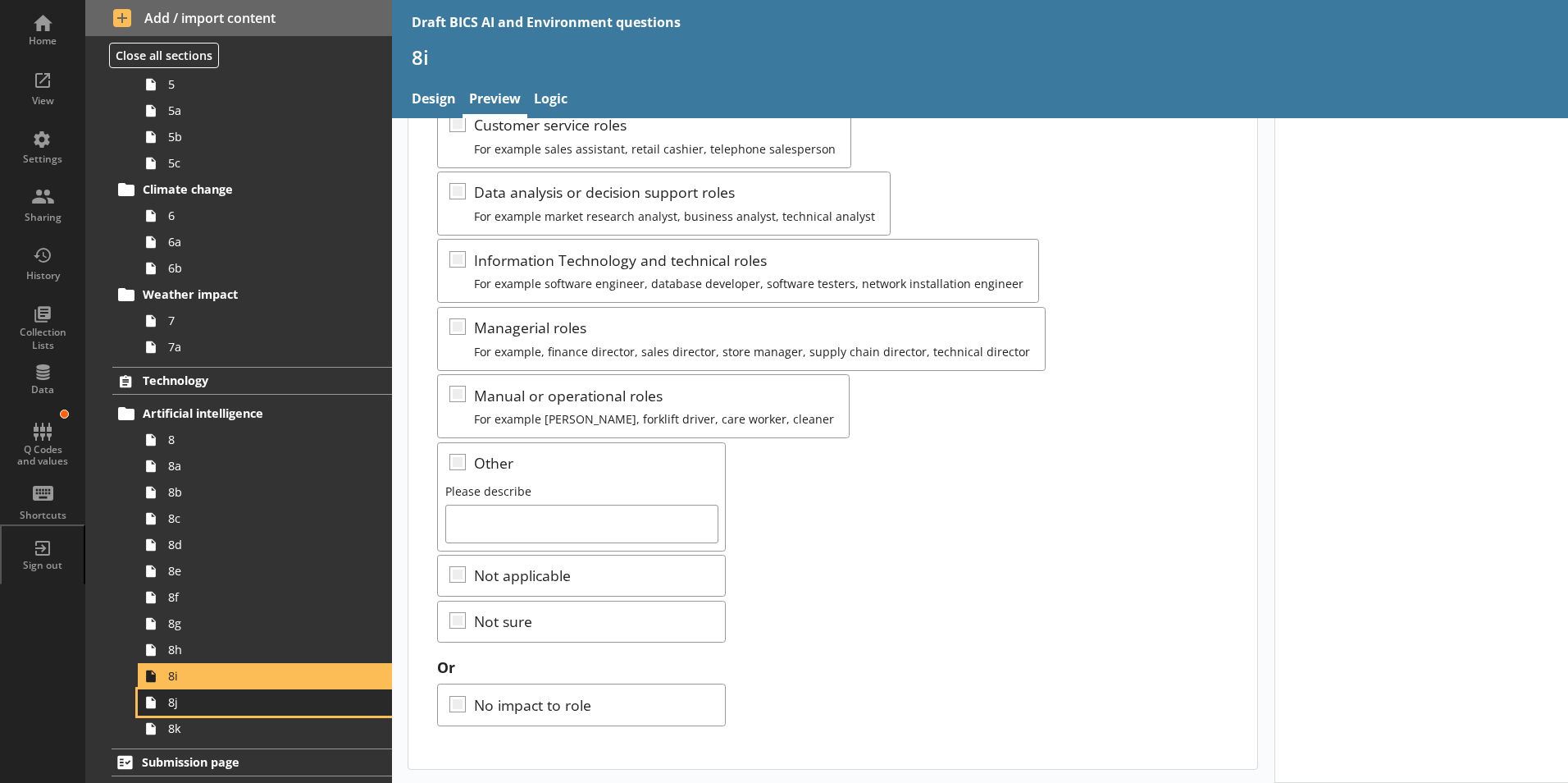
click at [179, 662] on span "8j" at bounding box center [259, 702] width 182 height 15
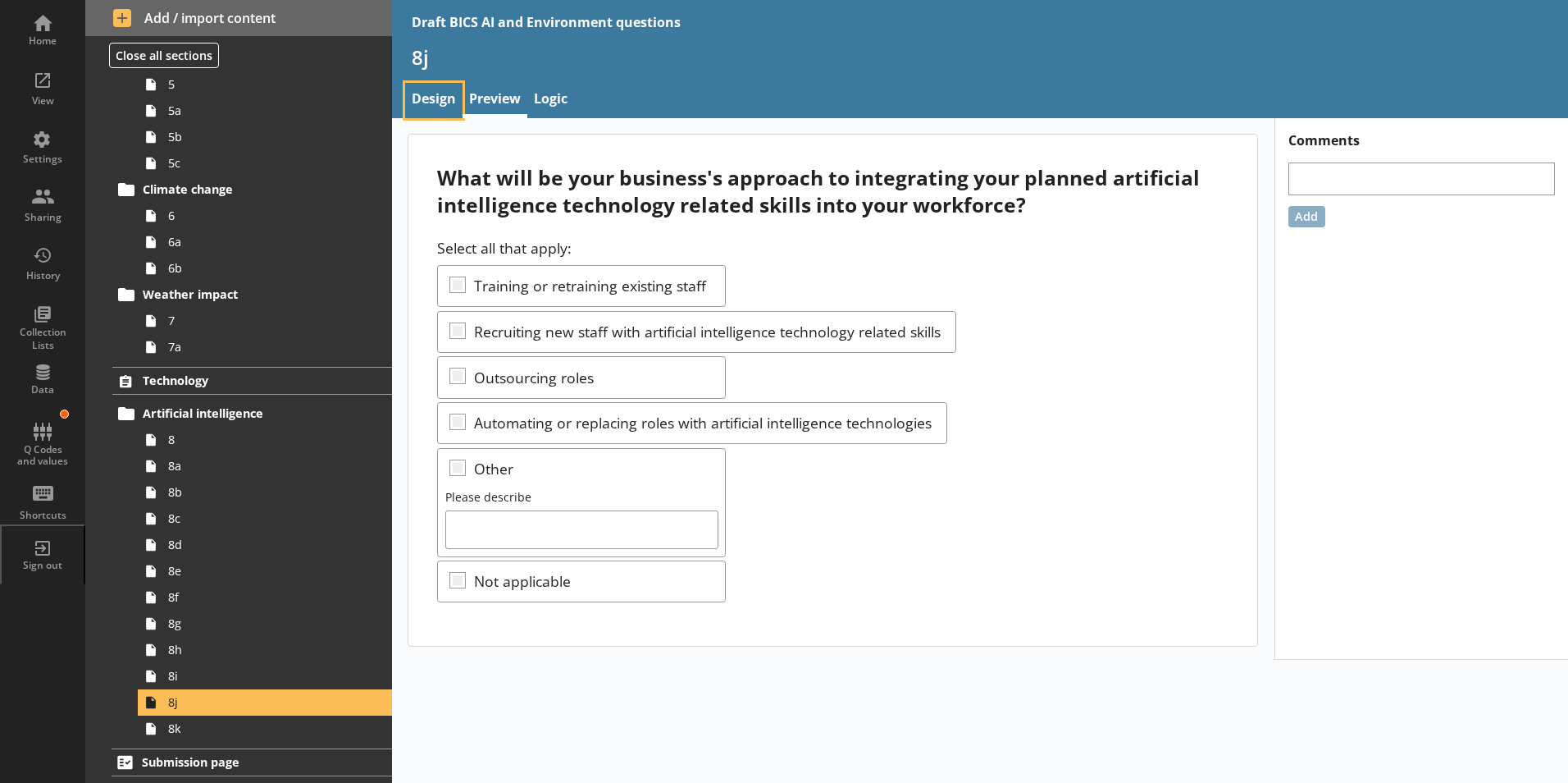
click at [431, 101] on link "Design" at bounding box center [433, 101] width 57 height 35
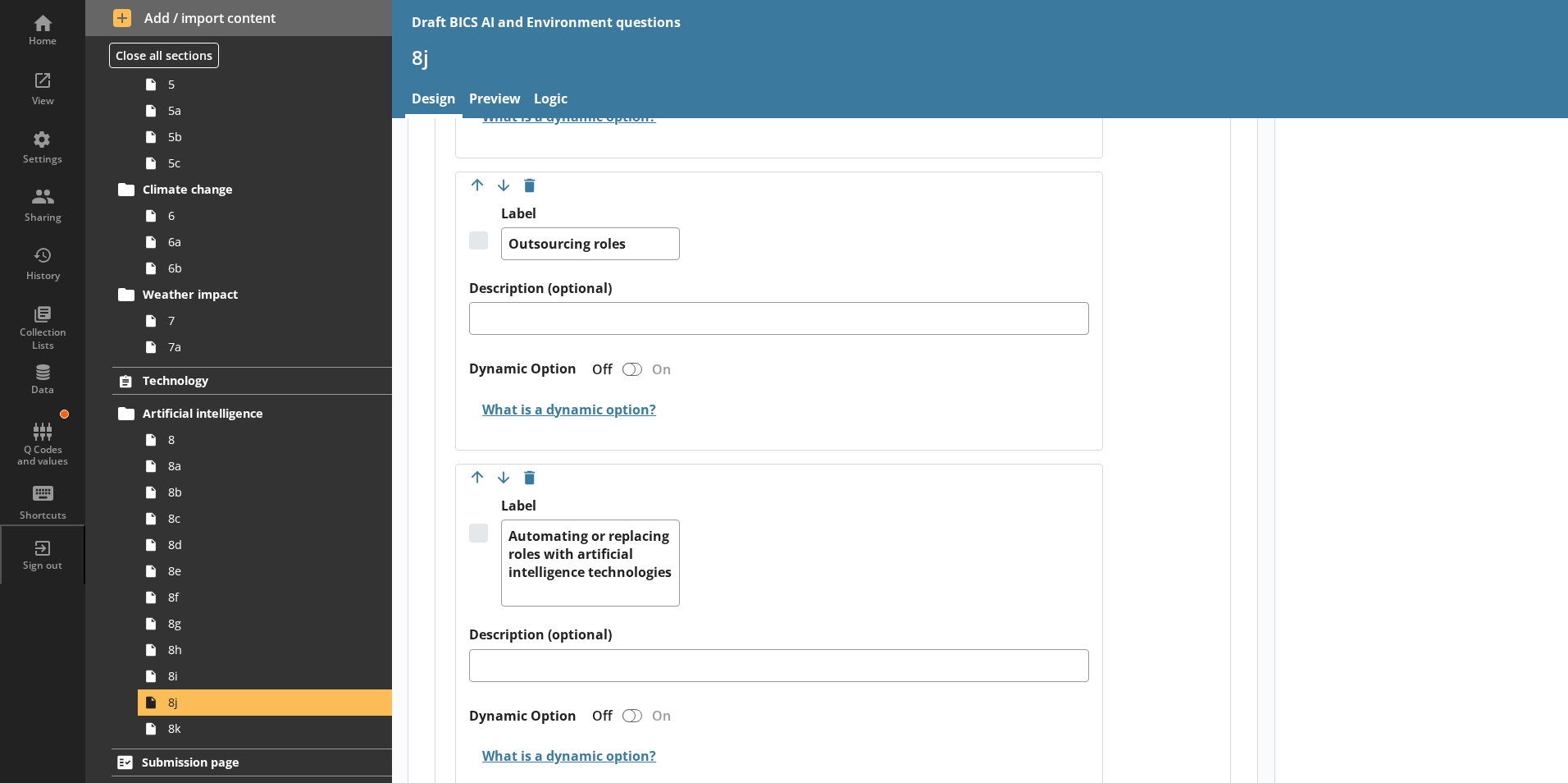
scroll to position [1312, 0]
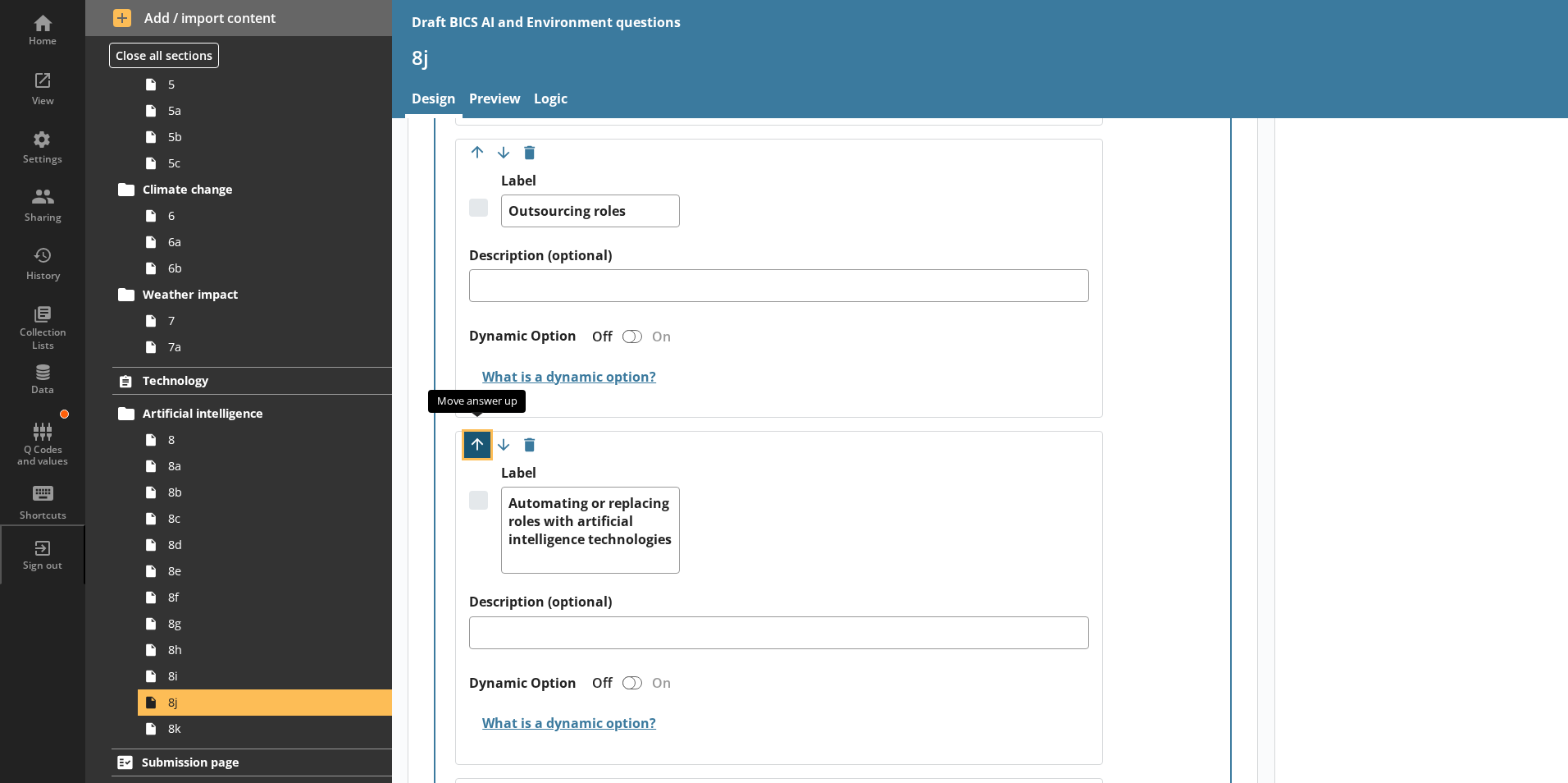
click at [475, 432] on button "Move option up" at bounding box center [476, 444] width 26 height 26
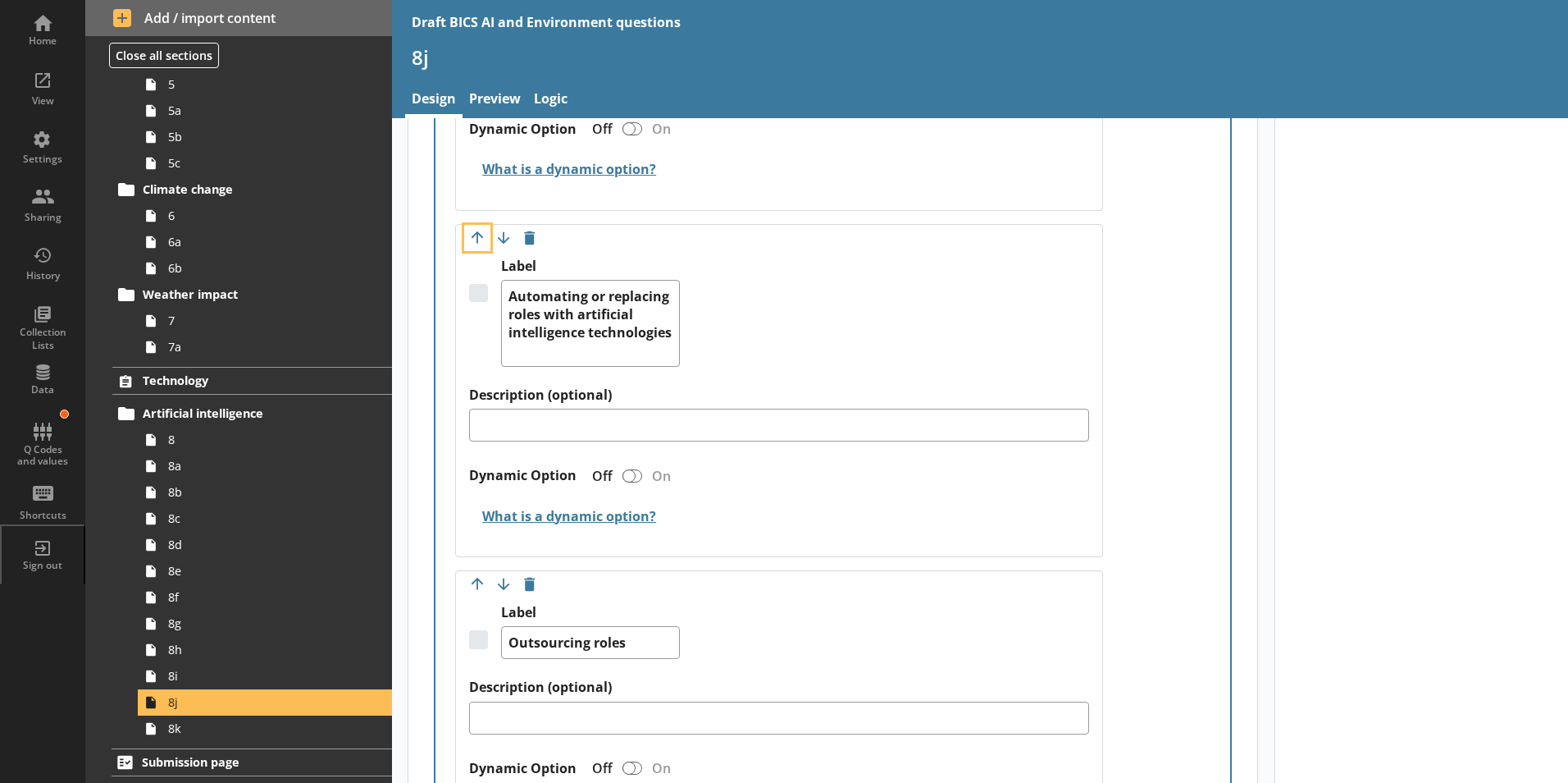
scroll to position [1149, 0]
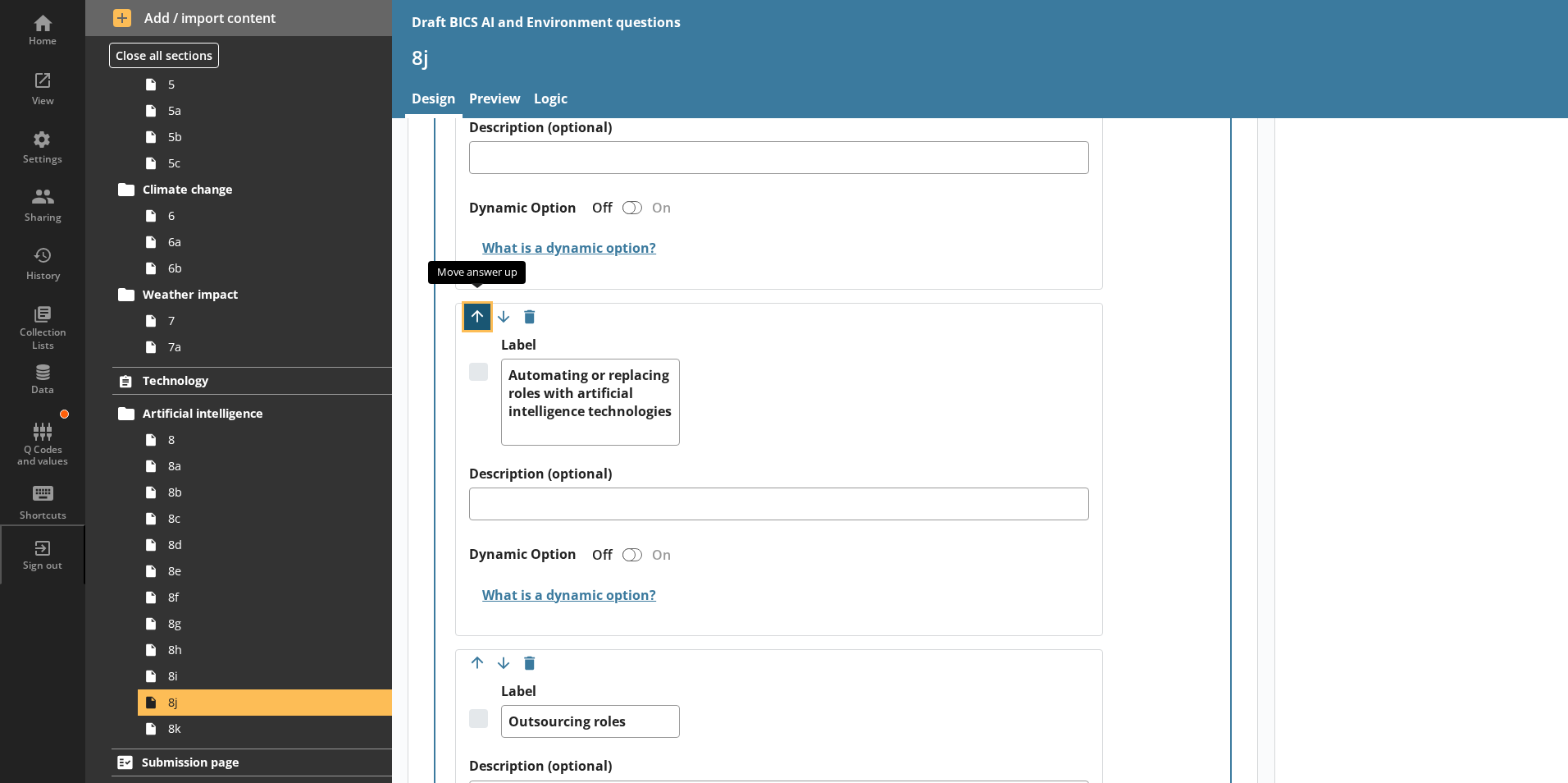
click at [473, 303] on button "Move option up" at bounding box center [476, 316] width 26 height 26
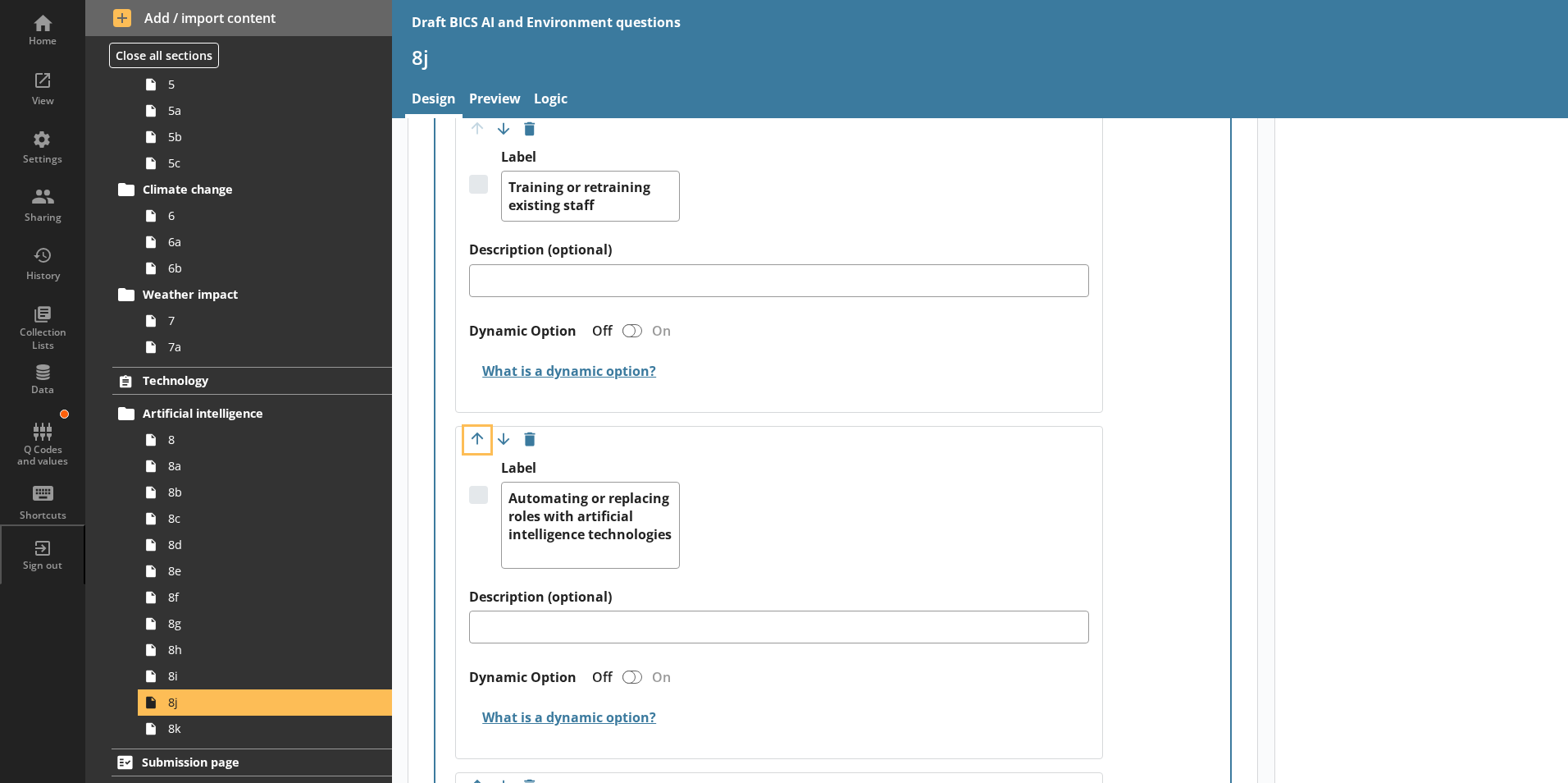
scroll to position [657, 0]
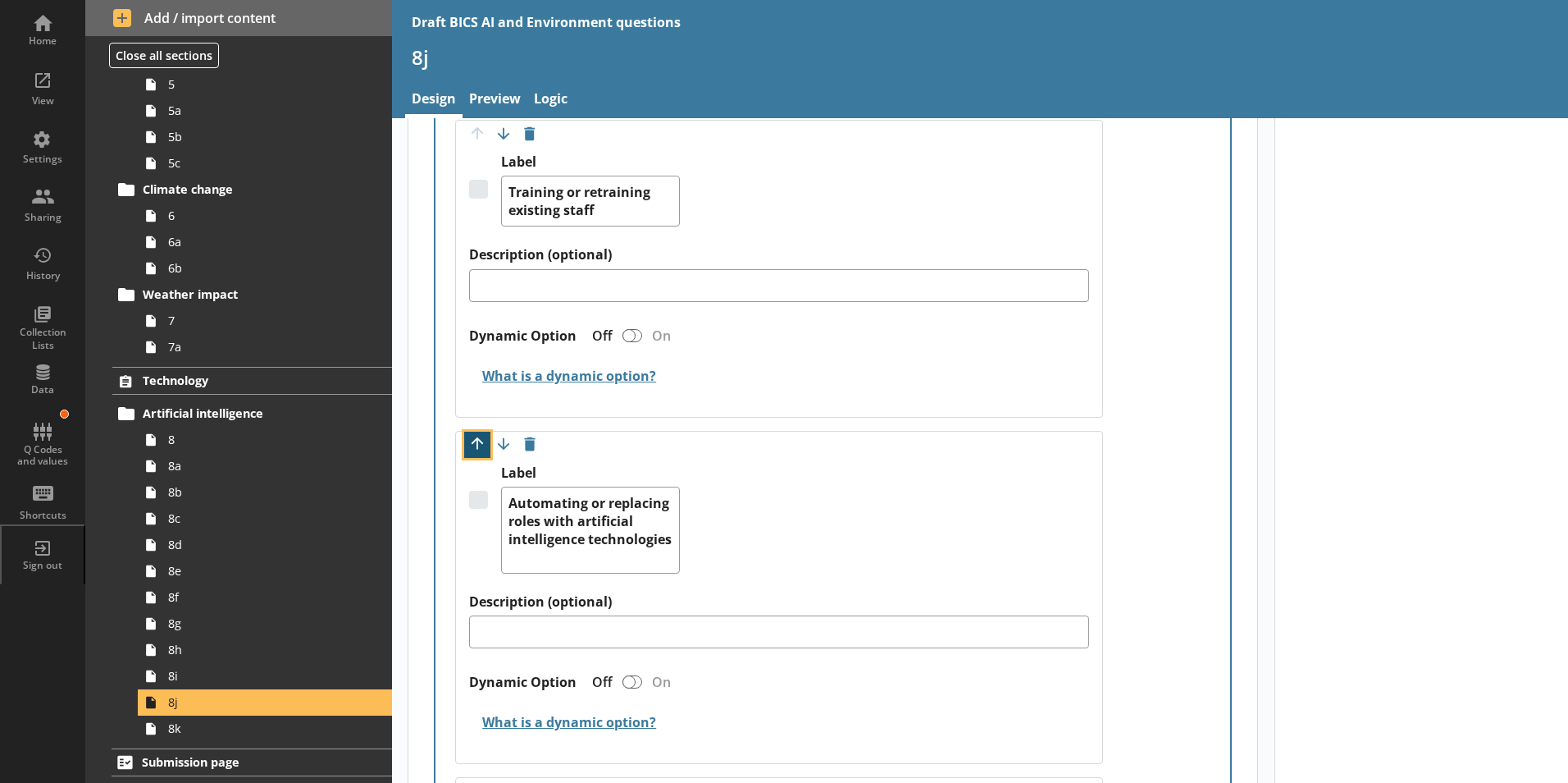
click at [469, 432] on button "Move option up" at bounding box center [476, 444] width 26 height 26
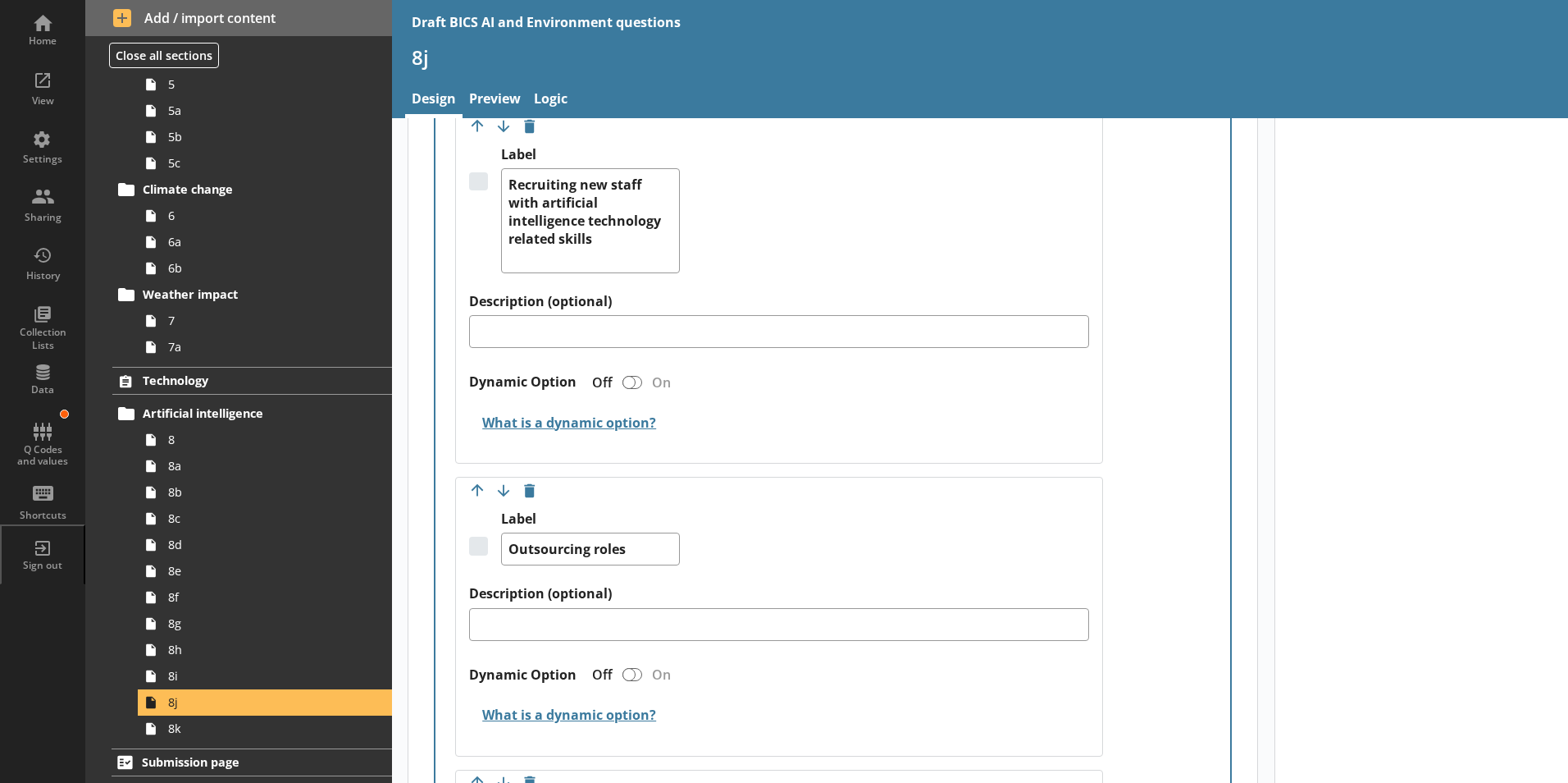
scroll to position [1312, 0]
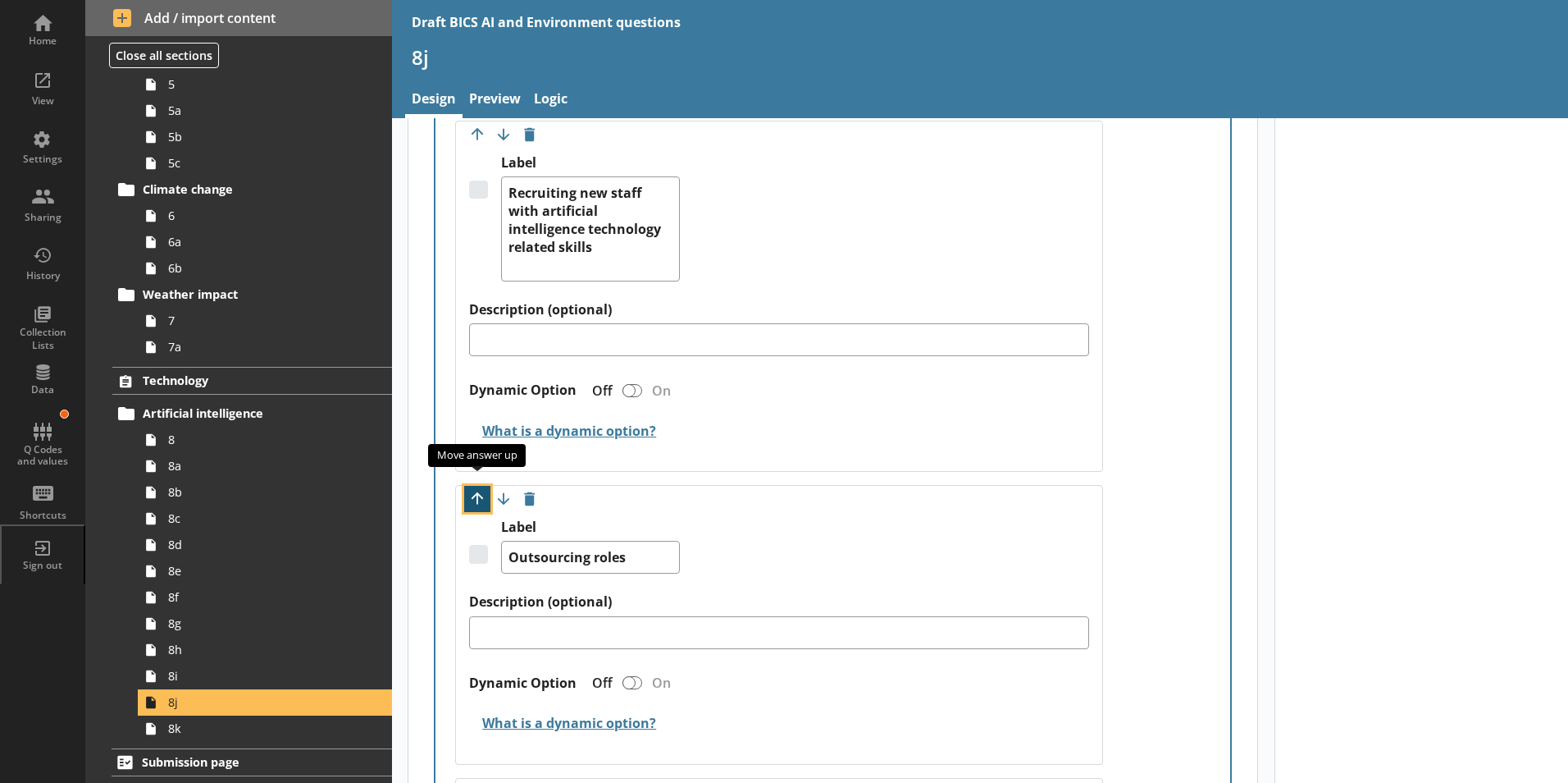
click at [475, 485] on button "Move option up" at bounding box center [476, 498] width 26 height 26
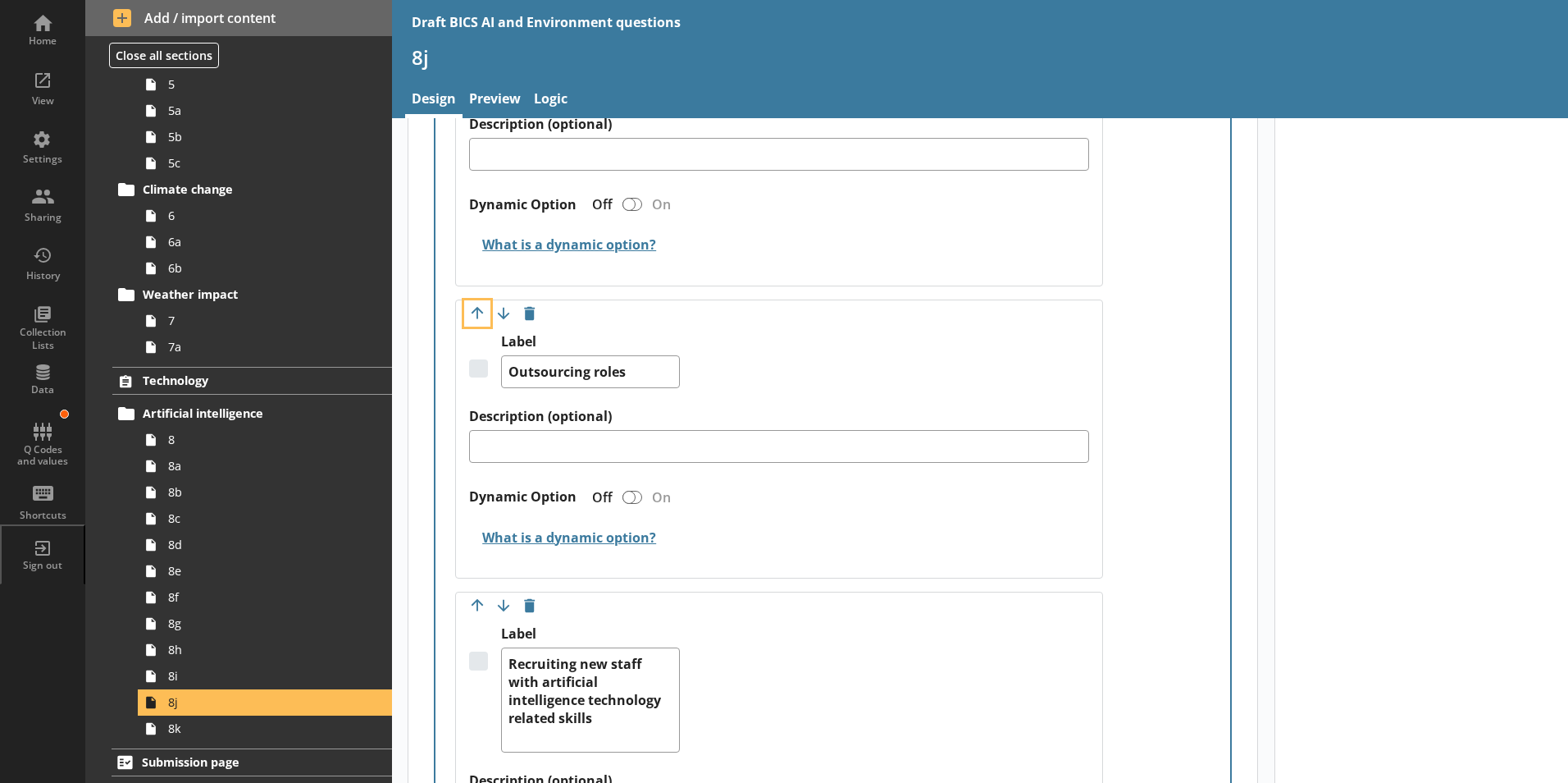
scroll to position [1149, 0]
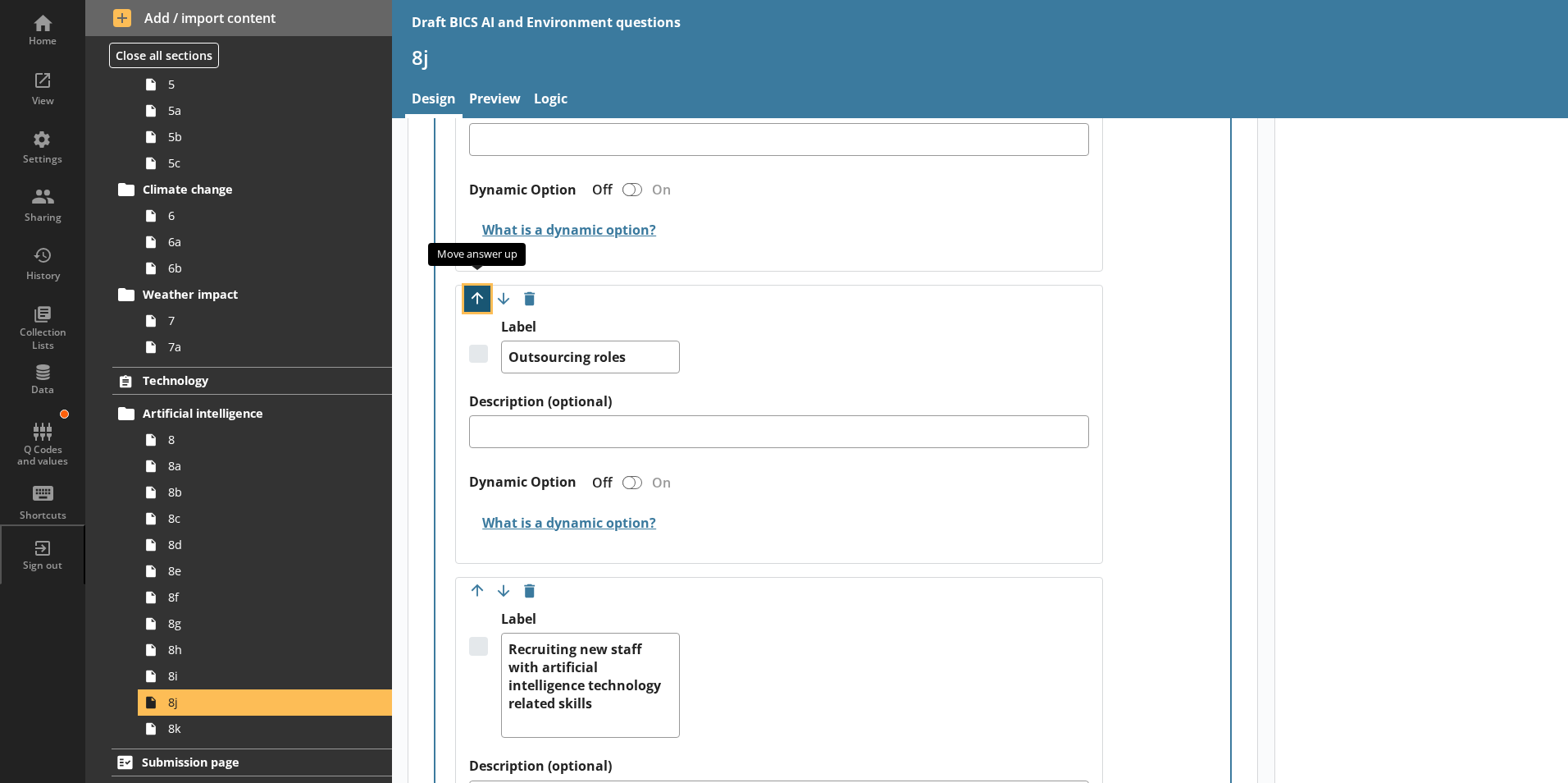
click at [481, 287] on button "Move option up" at bounding box center [476, 298] width 26 height 26
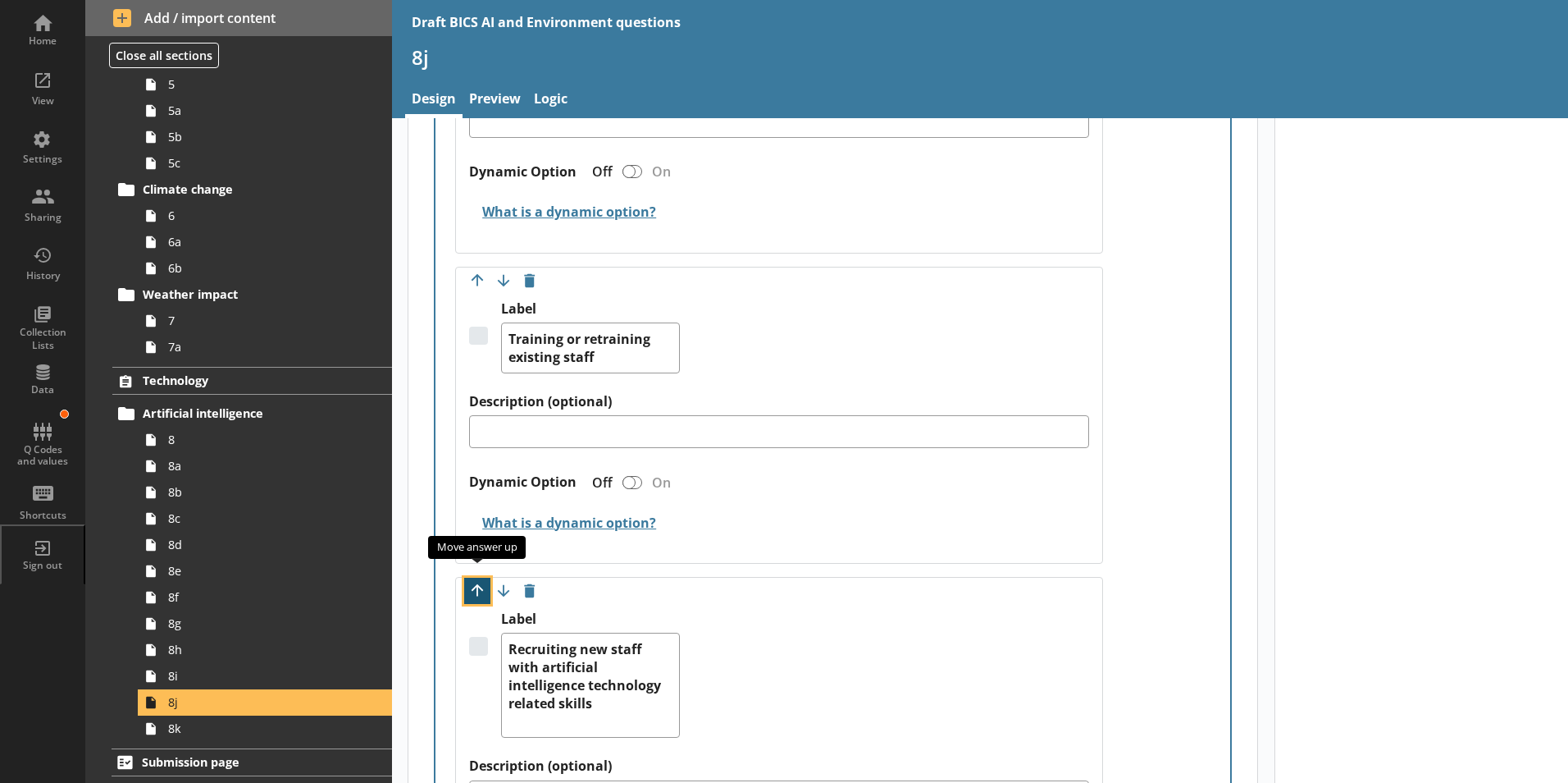
click at [475, 577] on button "Move option up" at bounding box center [476, 590] width 26 height 26
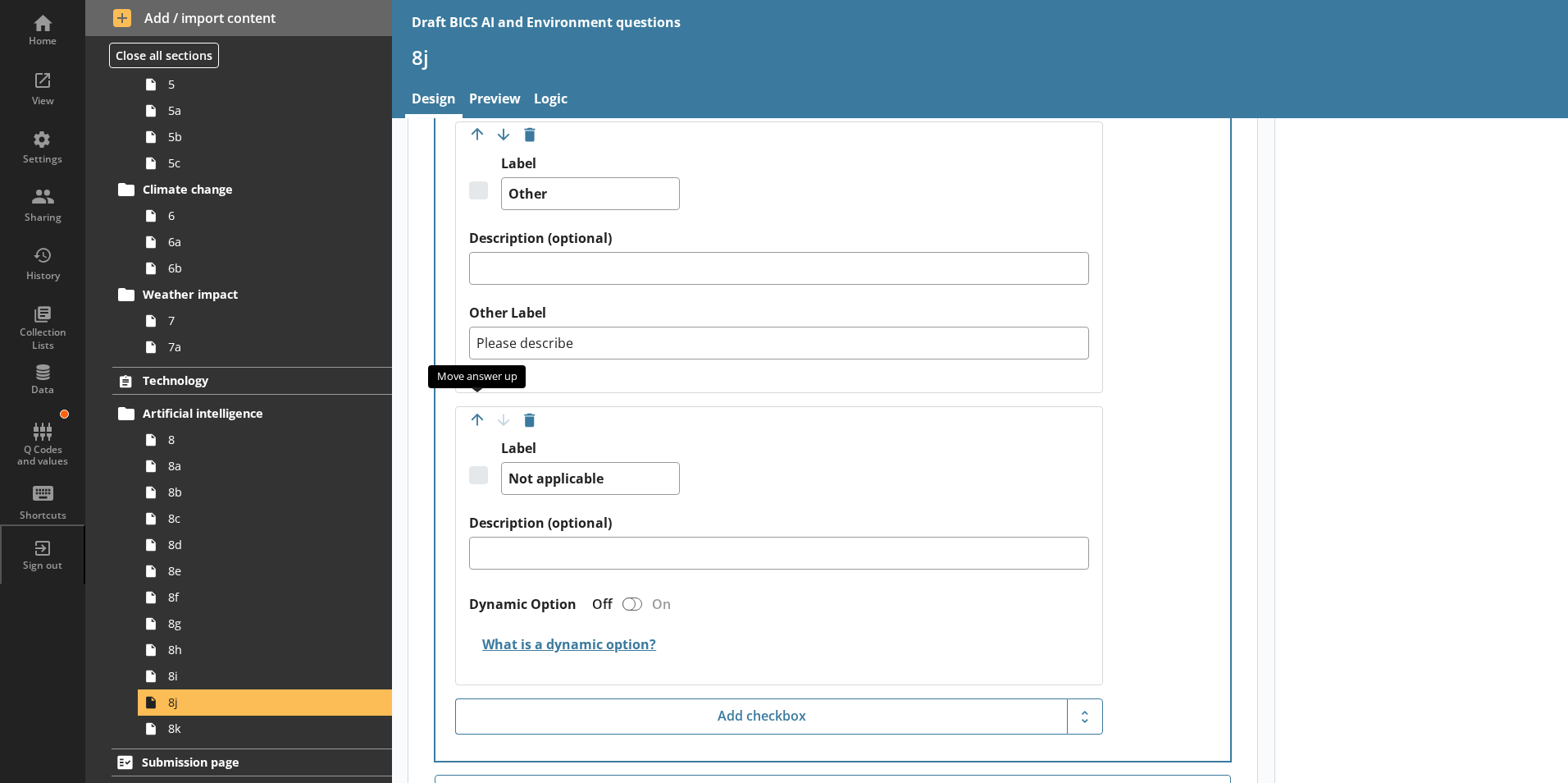
scroll to position [2050, 0]
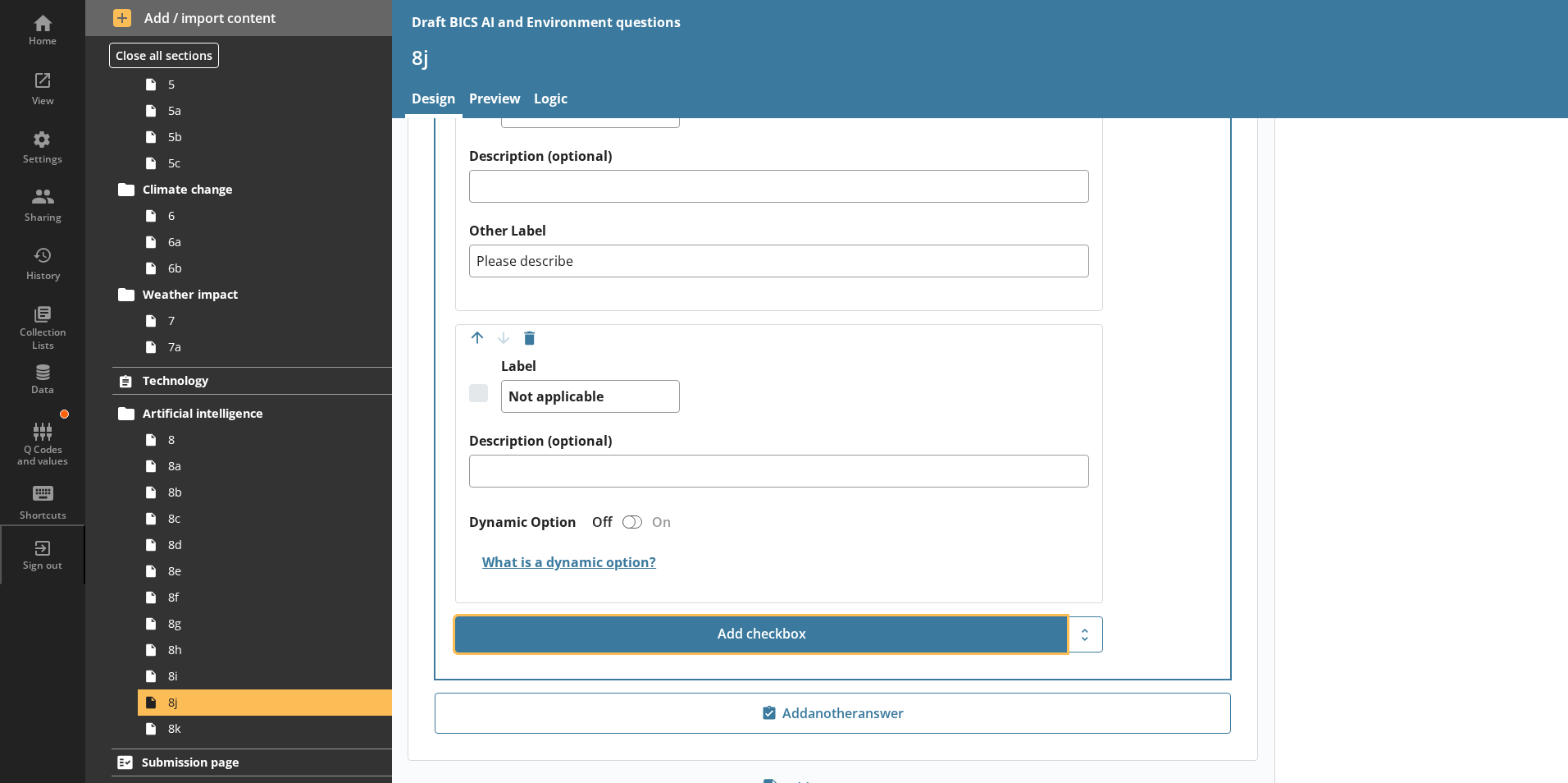
click at [771, 618] on button "Add checkbox" at bounding box center [761, 635] width 611 height 36
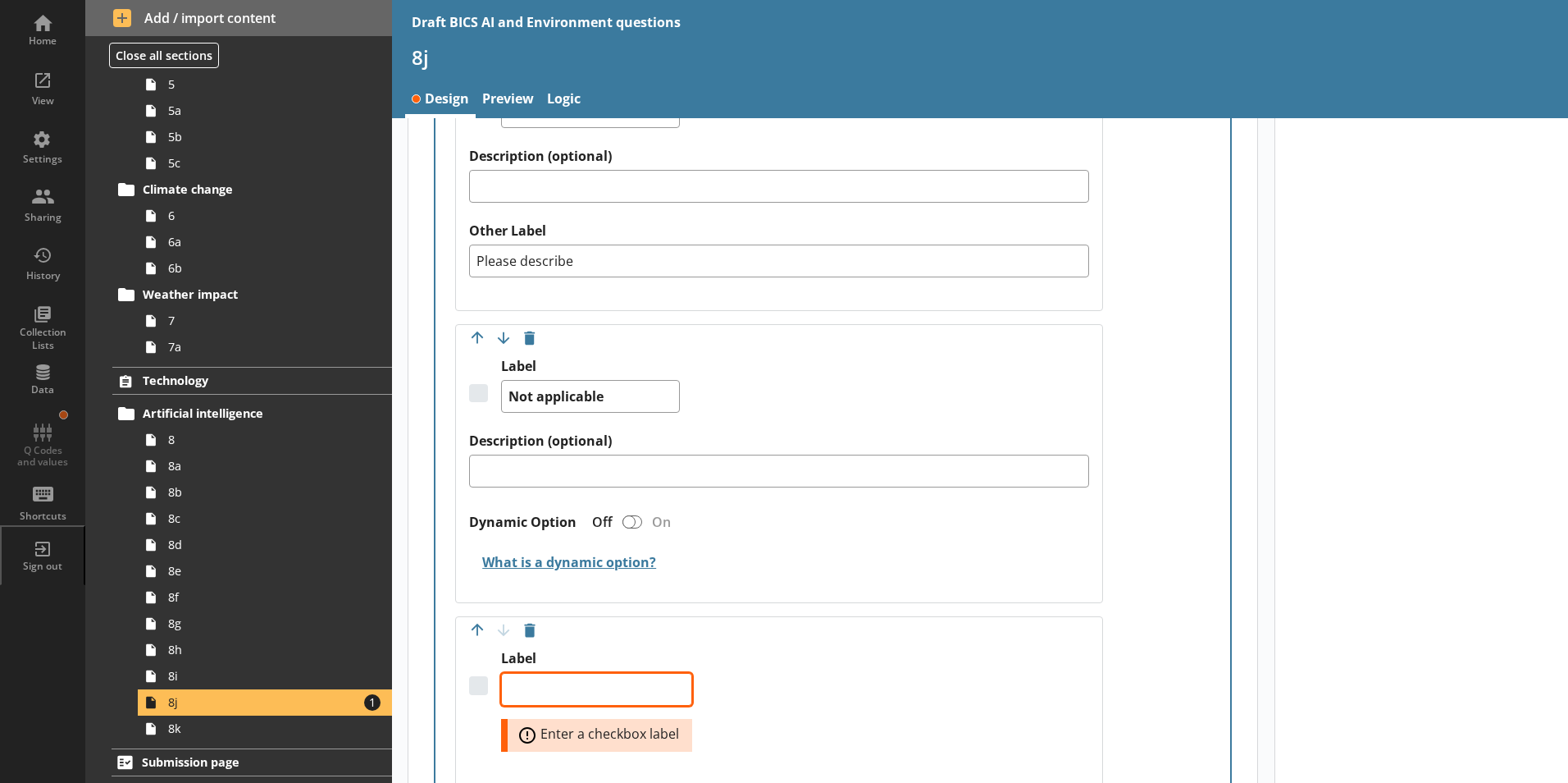
click at [583, 662] on textarea "Label" at bounding box center [597, 689] width 191 height 33
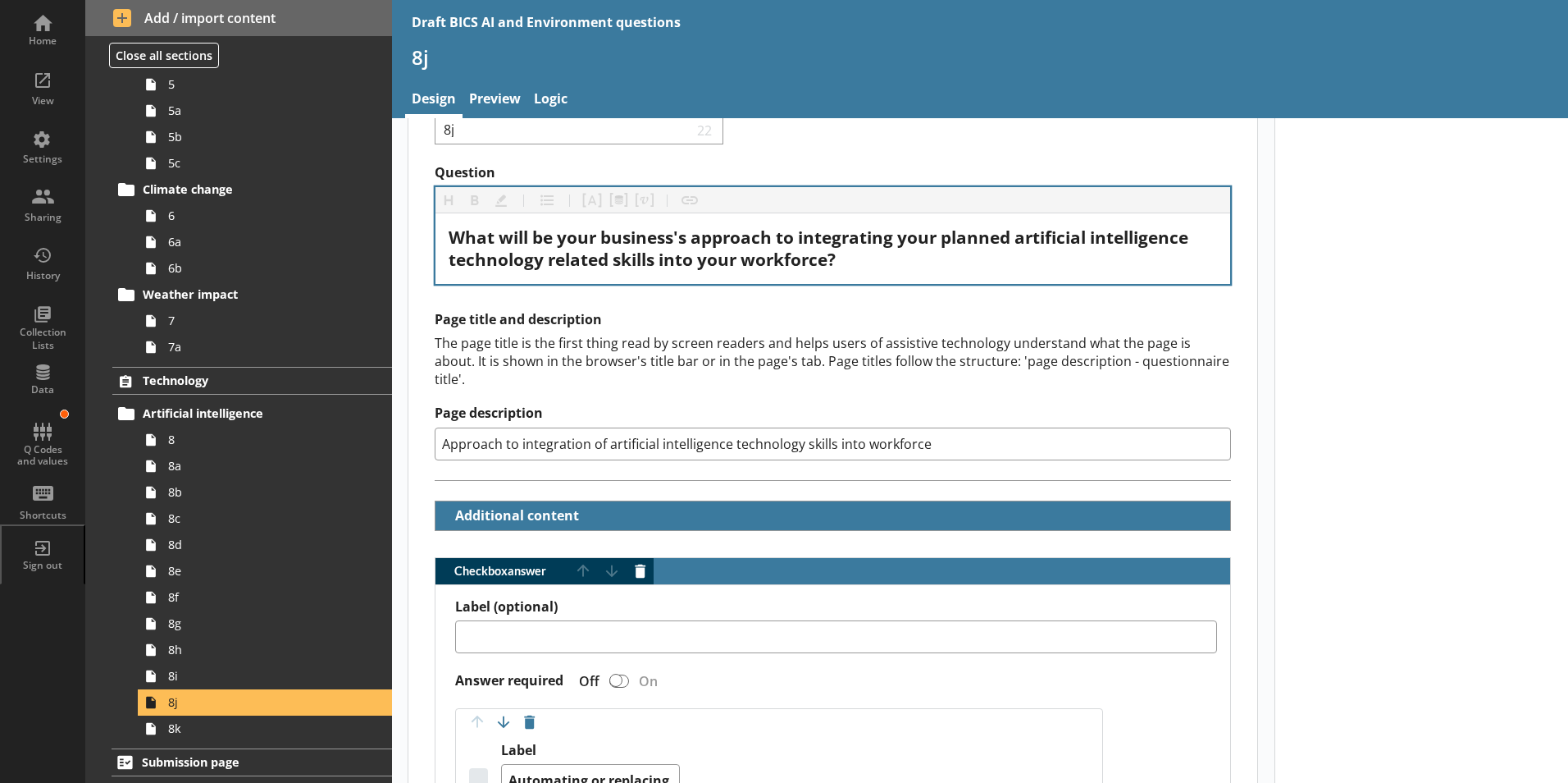
scroll to position [0, 0]
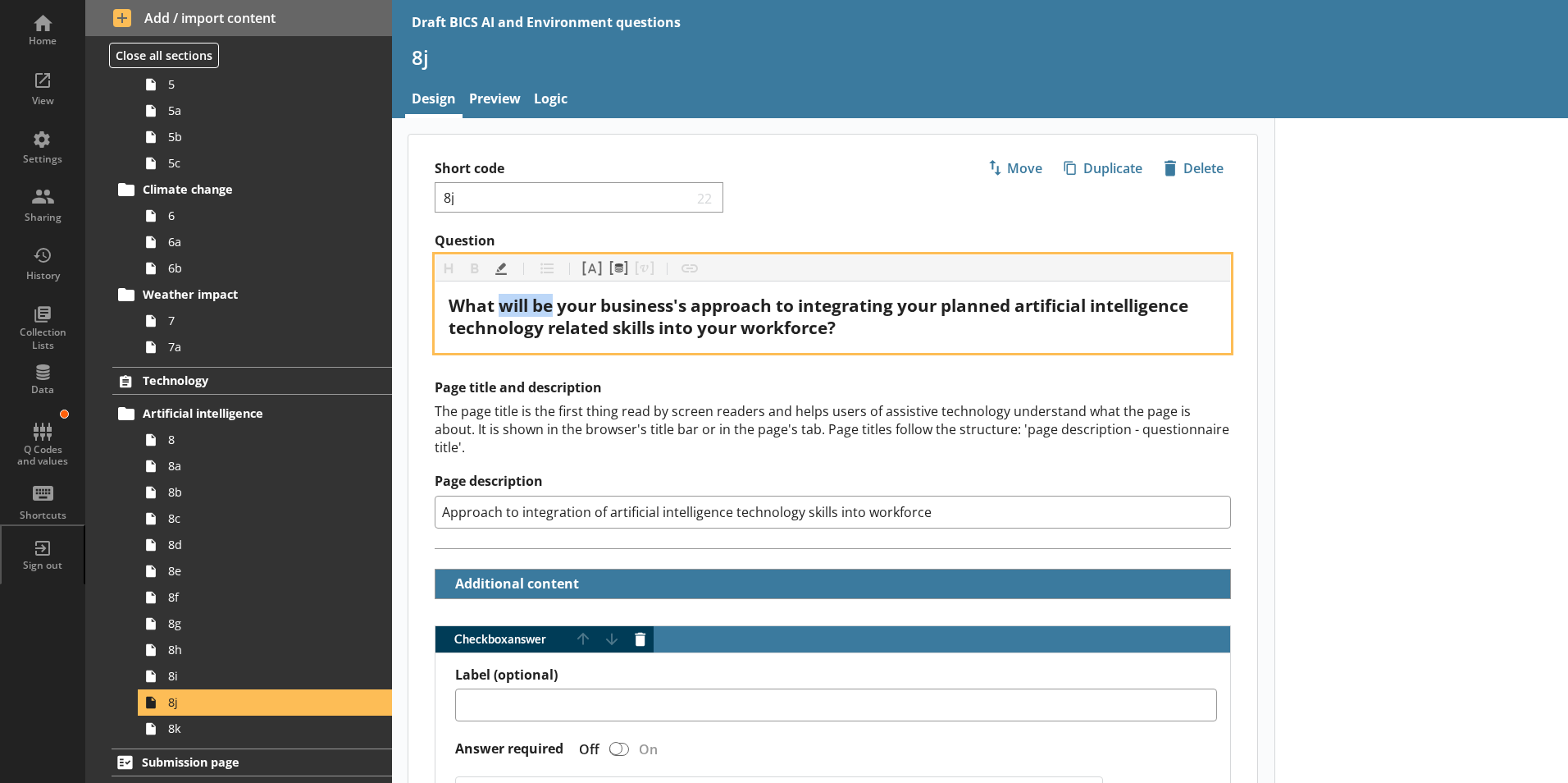
drag, startPoint x: 498, startPoint y: 303, endPoint x: 552, endPoint y: 307, distance: 54.1
click at [552, 307] on span "What will be your business's approach to integrating your planned artificial in…" at bounding box center [820, 316] width 743 height 45
click at [499, 267] on button "Highlight" at bounding box center [500, 268] width 26 height 26
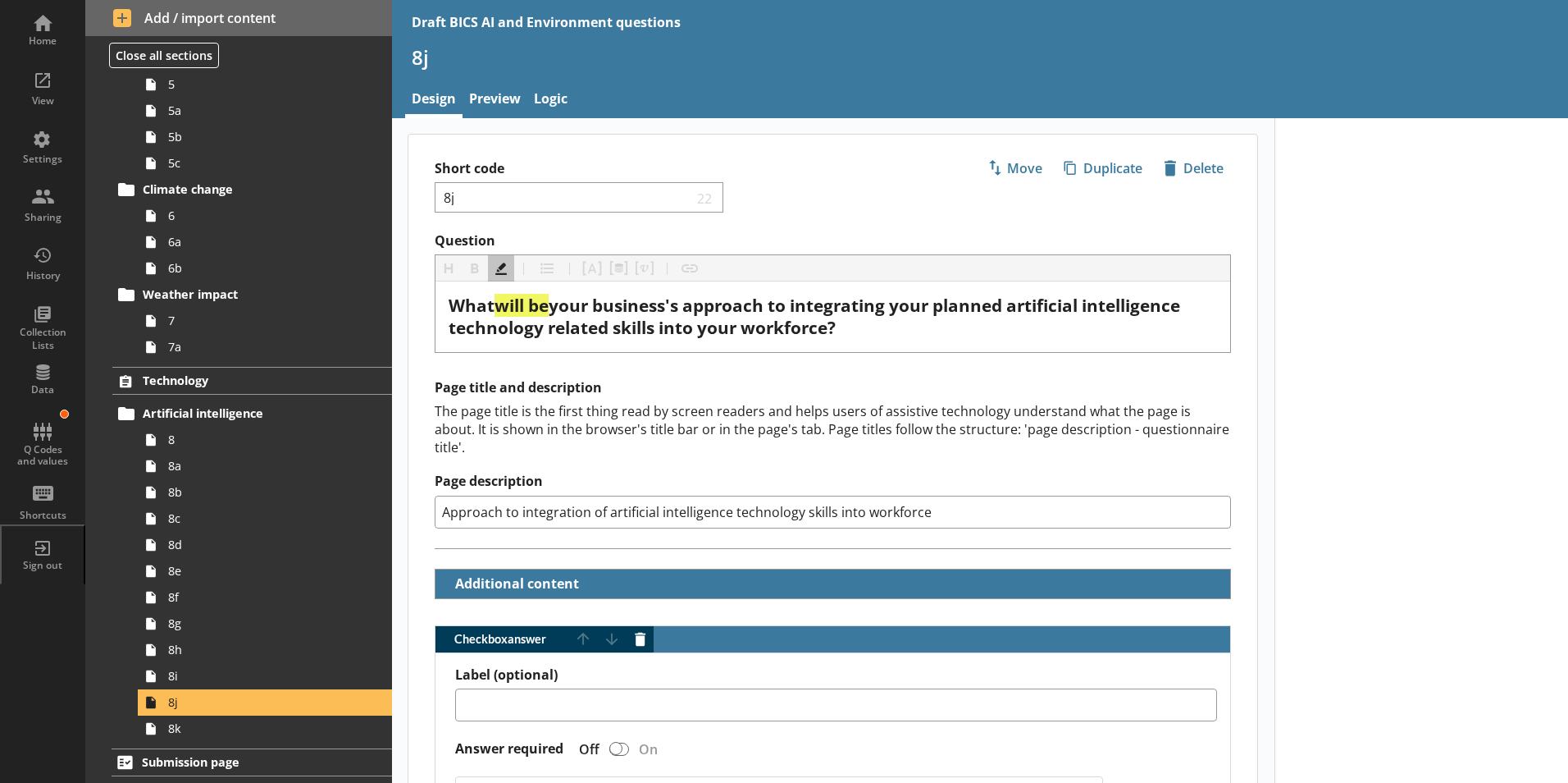
click at [183, 662] on span "8i" at bounding box center [259, 676] width 182 height 15
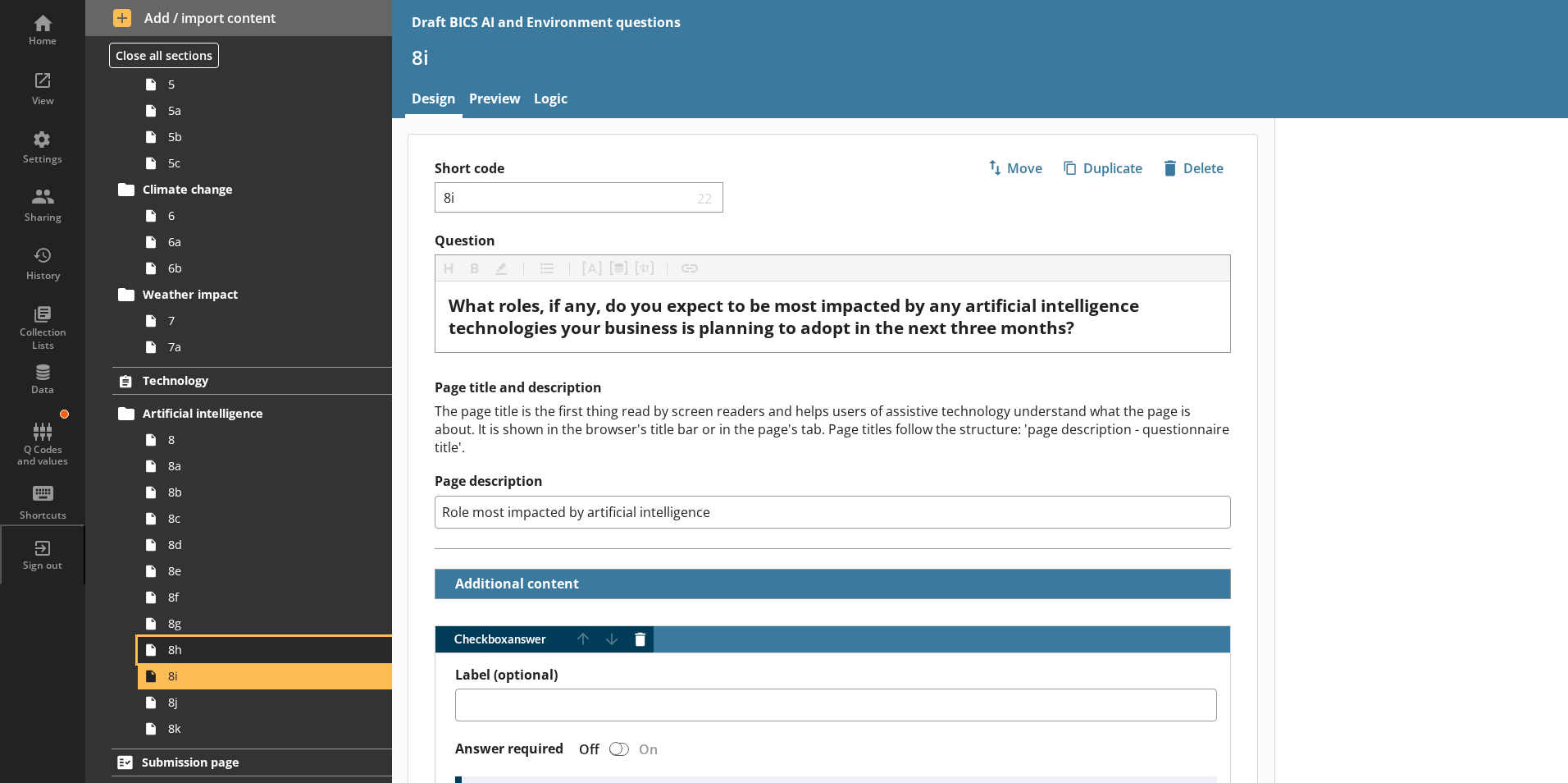
click at [183, 656] on span "8h" at bounding box center [259, 649] width 182 height 15
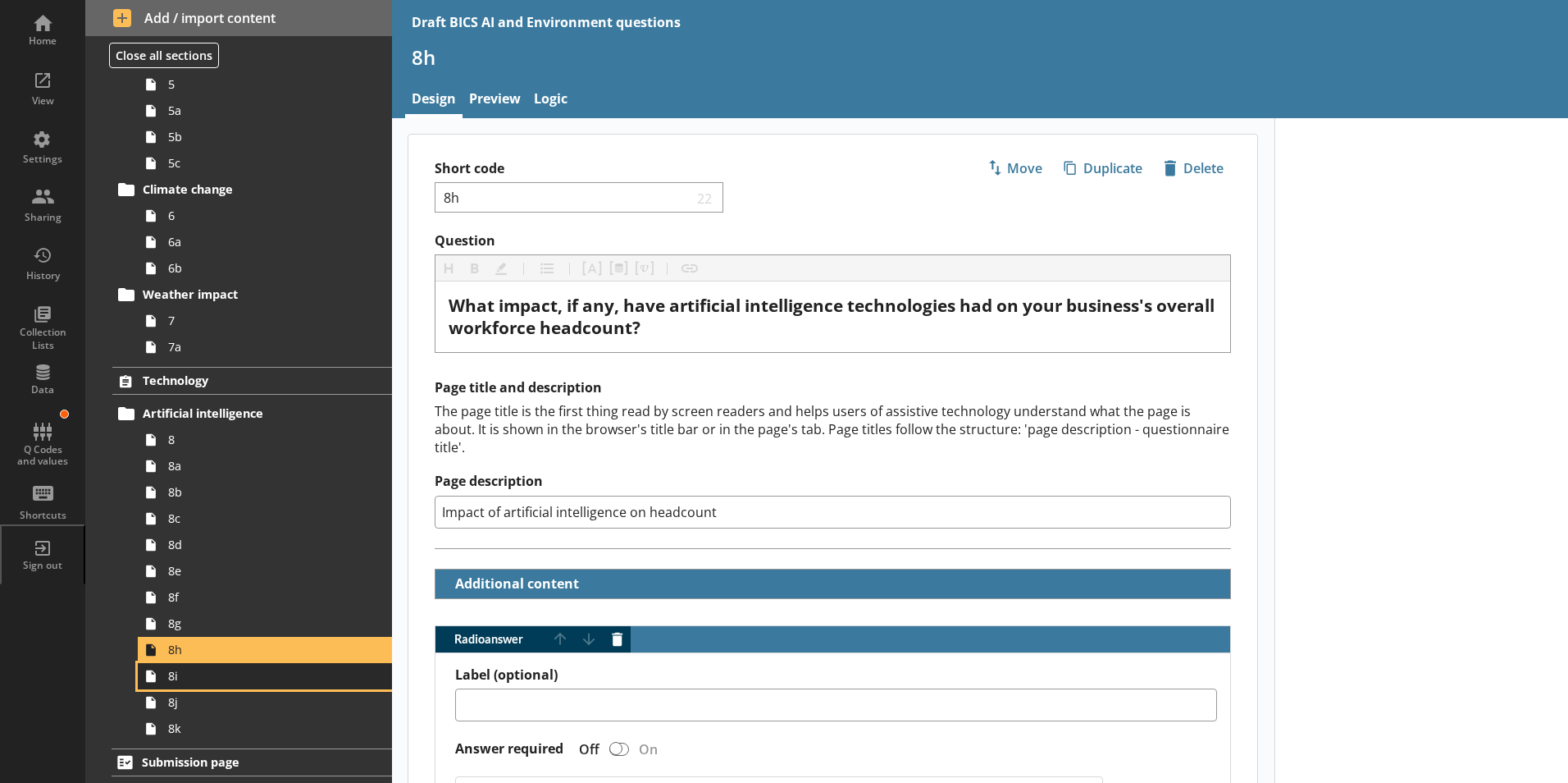
click at [192, 662] on span "8i" at bounding box center [259, 676] width 182 height 15
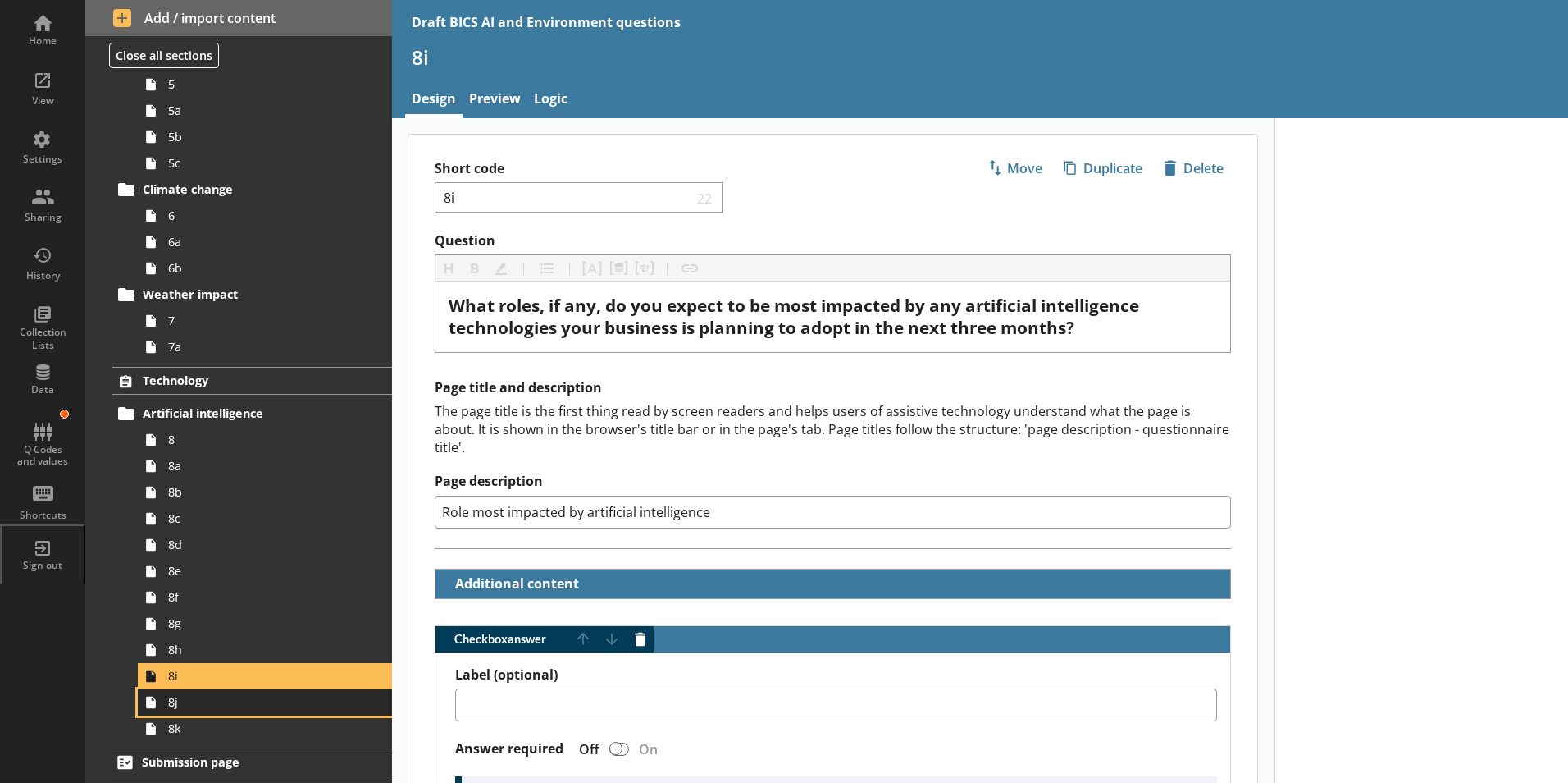
click at [180, 662] on span "8j" at bounding box center [259, 702] width 182 height 15
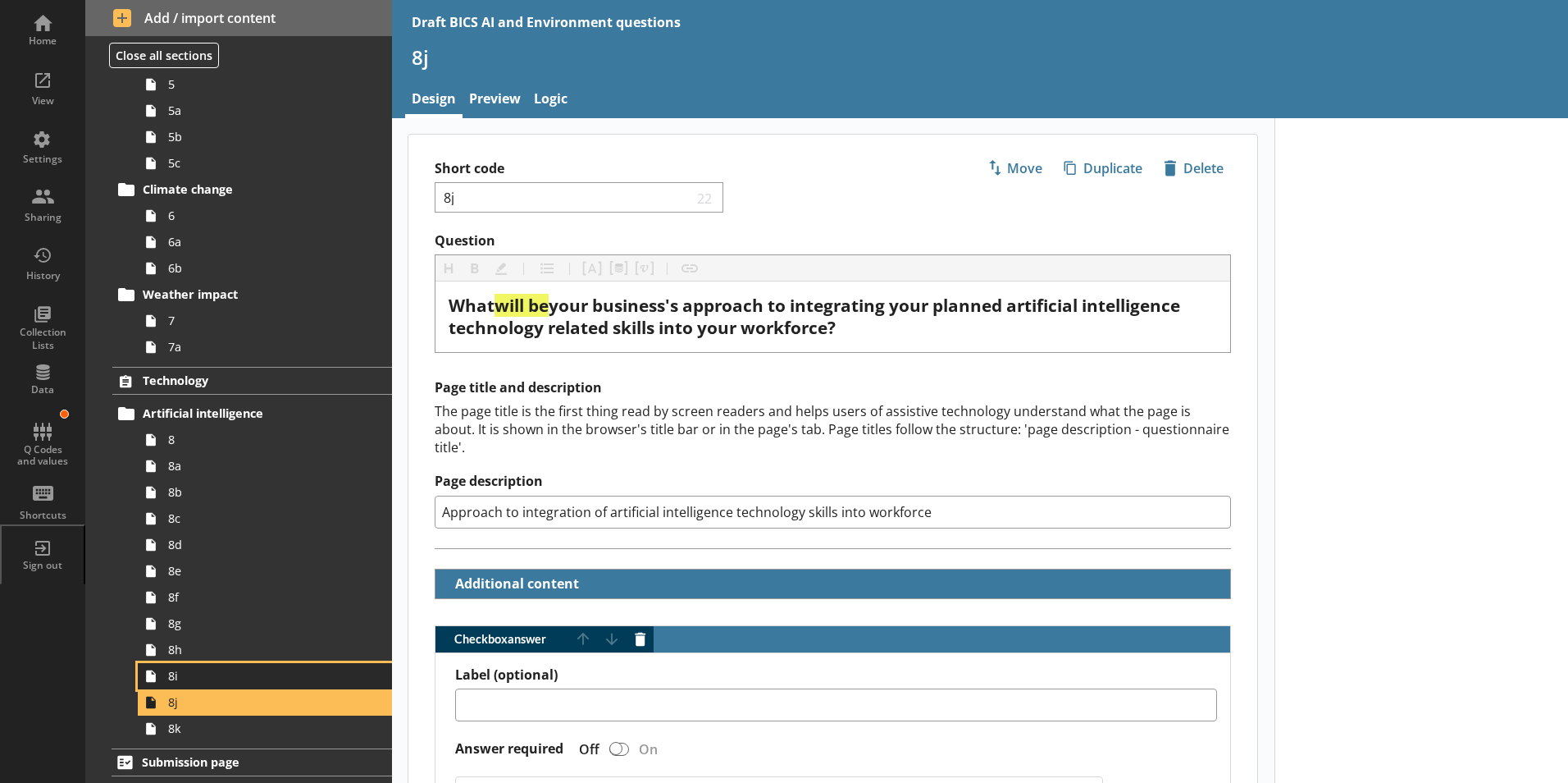
click at [203, 662] on span "8i" at bounding box center [259, 676] width 182 height 15
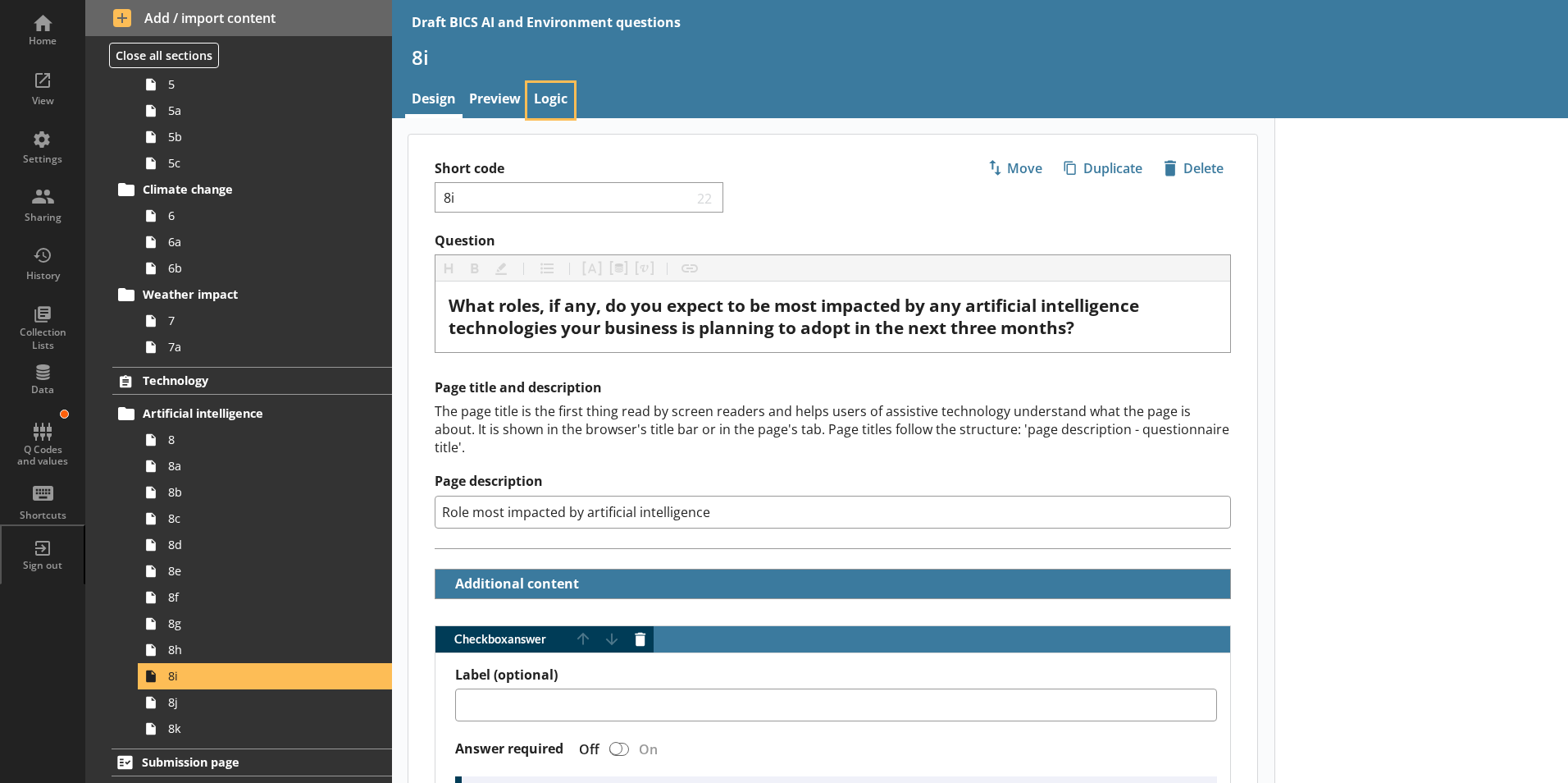
click at [549, 100] on link "Logic" at bounding box center [550, 101] width 47 height 35
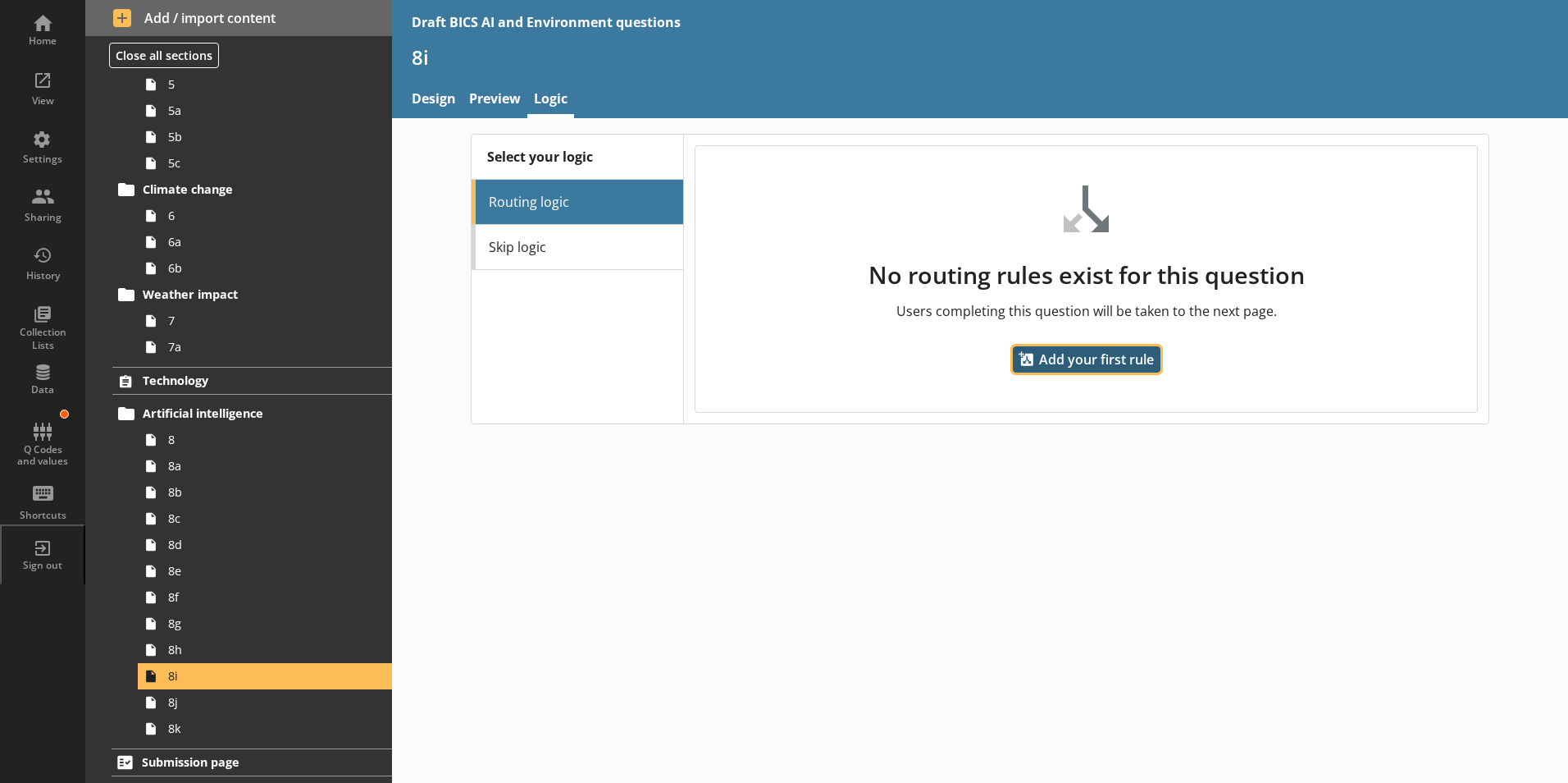
click at [847, 353] on span "Add your first rule" at bounding box center [1086, 359] width 147 height 26
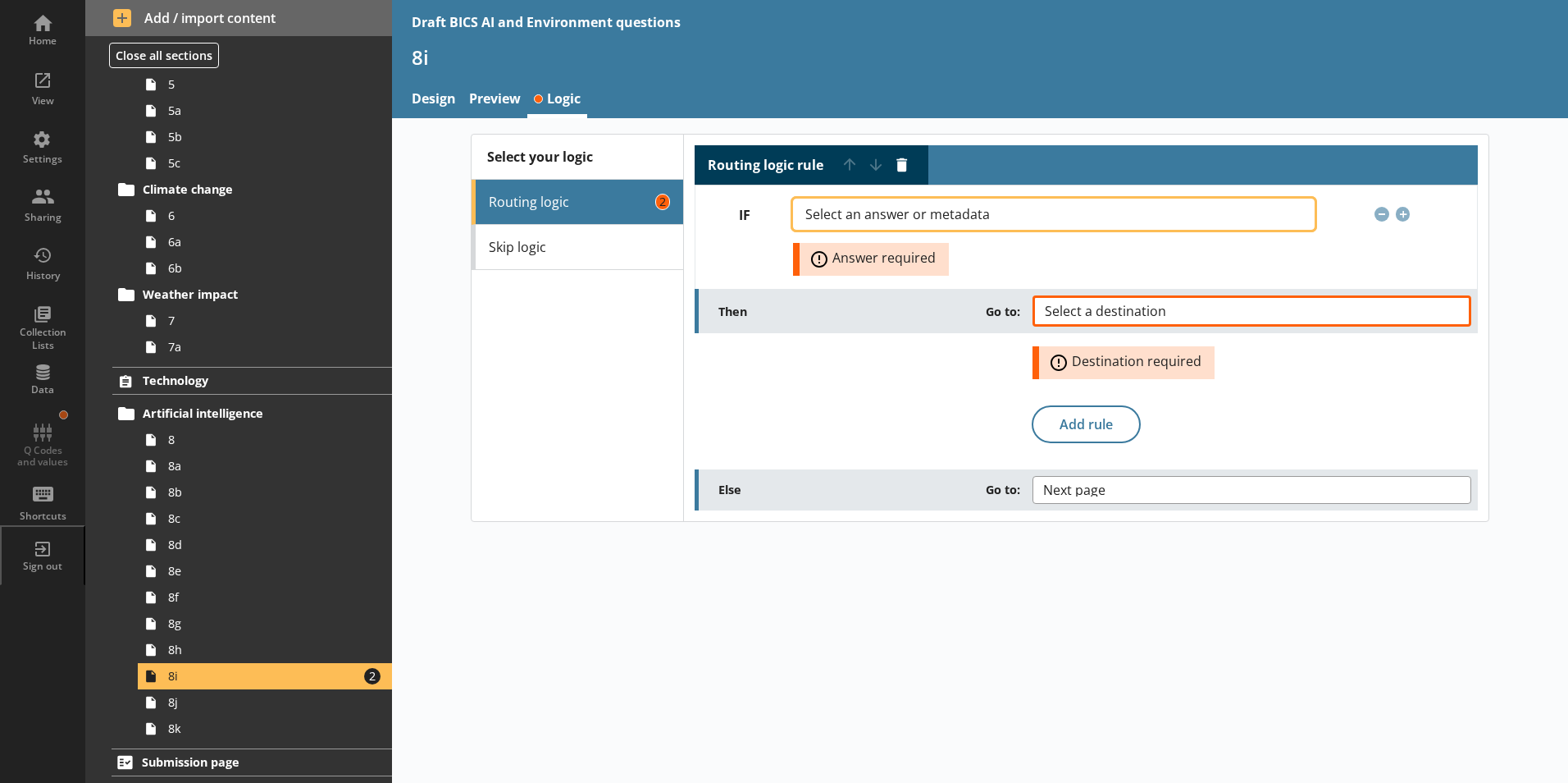
click at [847, 213] on button "Select an answer or metadata" at bounding box center [1053, 213] width 520 height 32
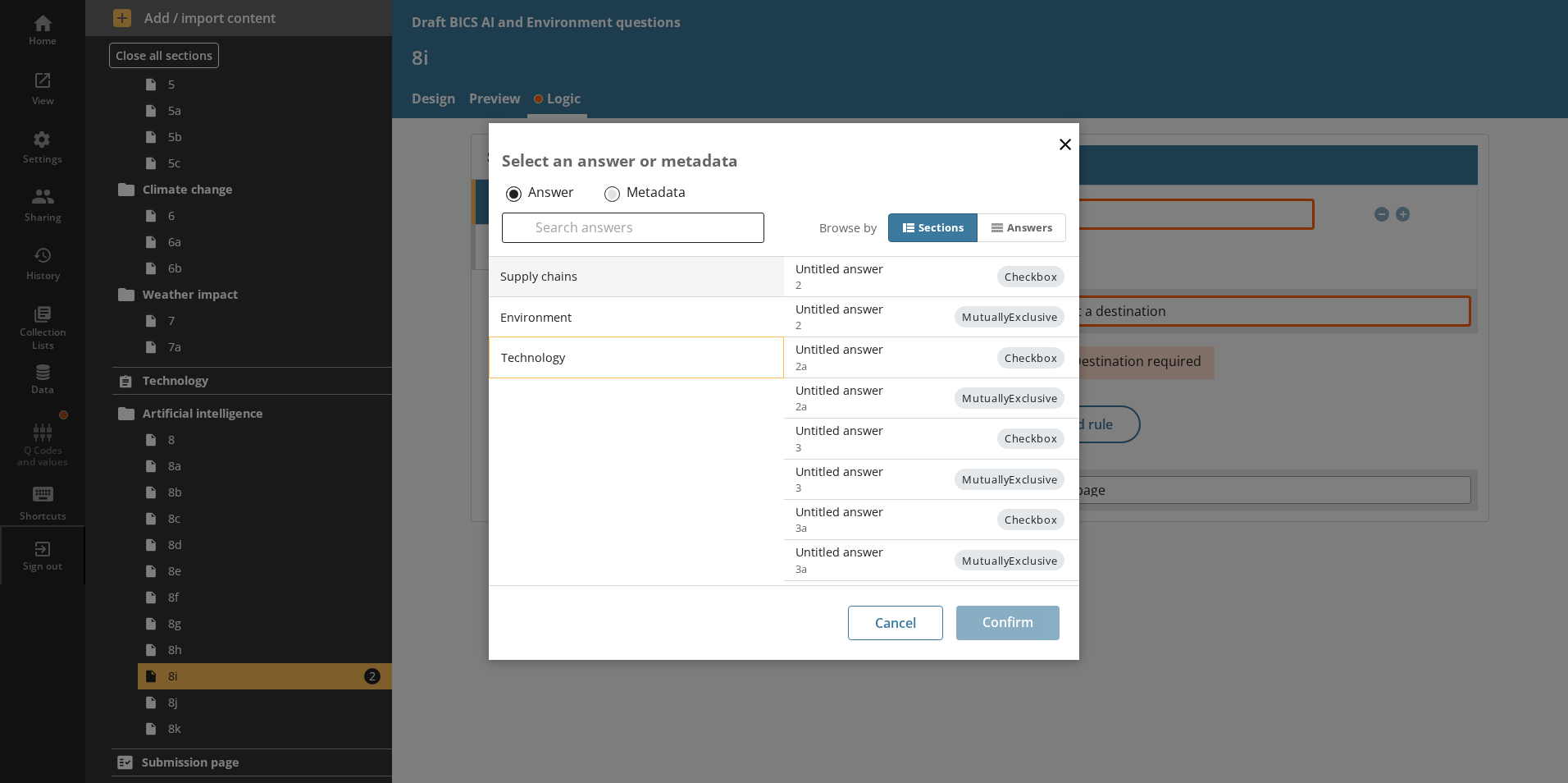
click at [541, 360] on li "Technology" at bounding box center [636, 356] width 296 height 41
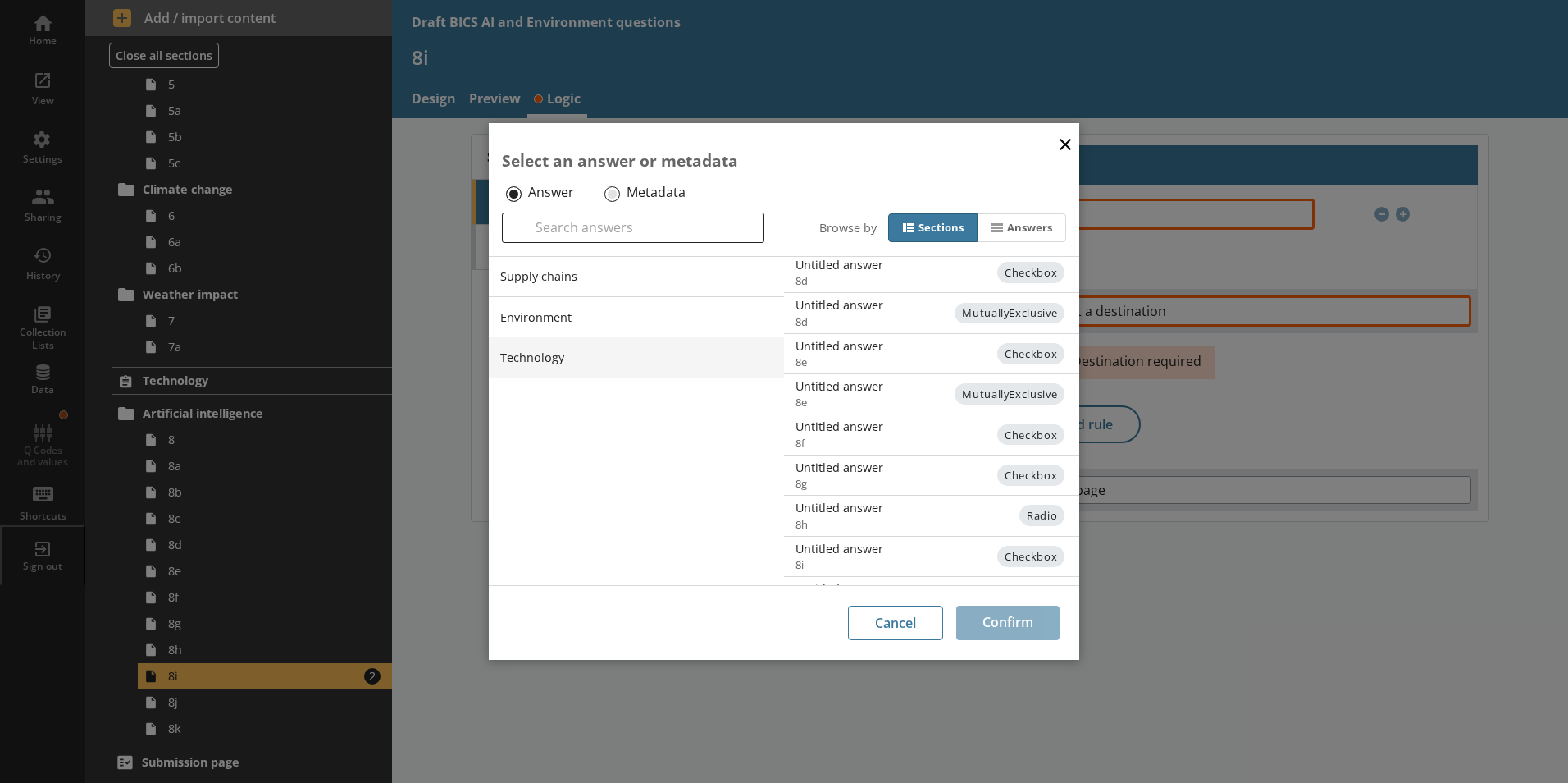
scroll to position [360, 0]
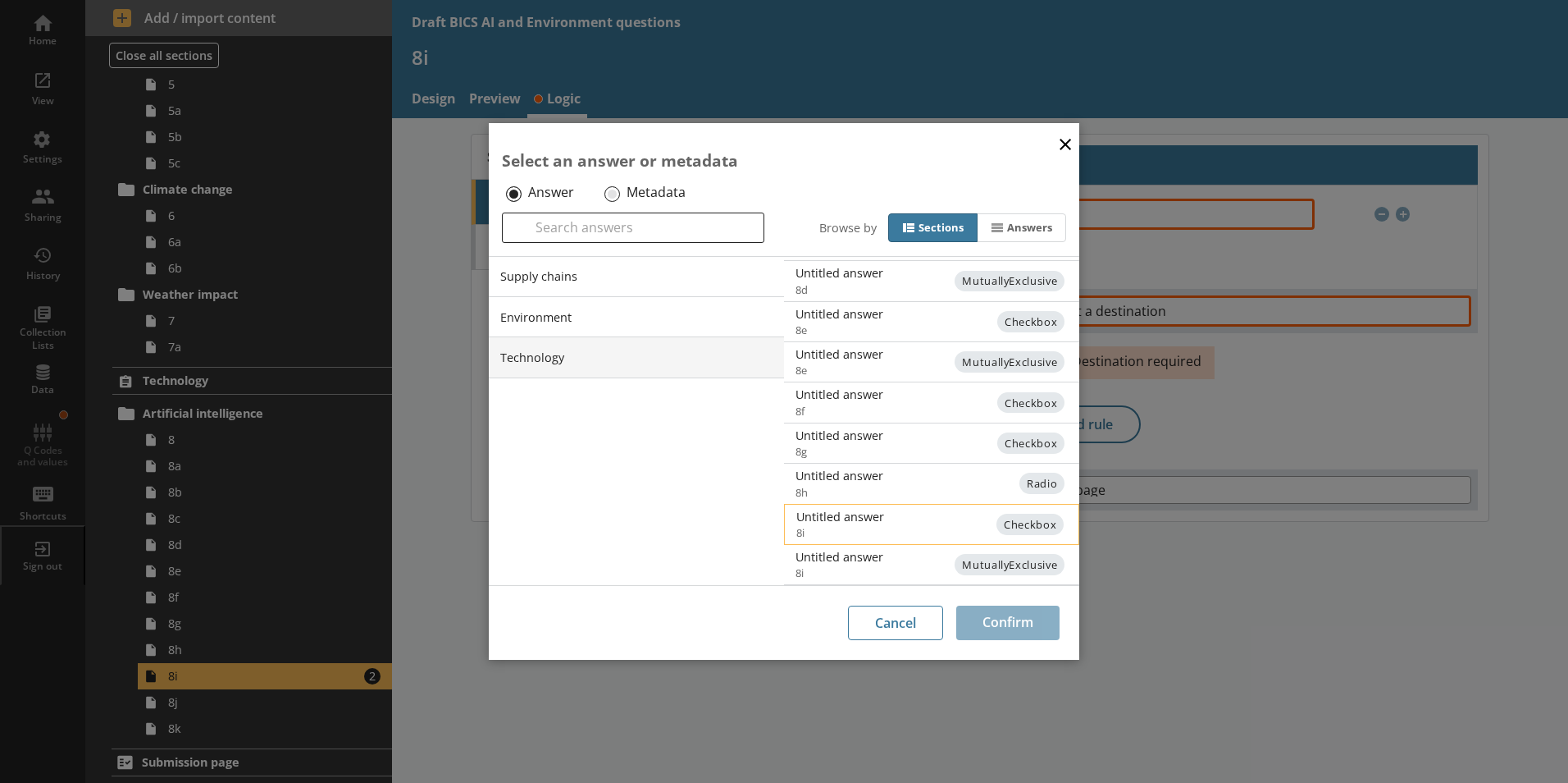
click at [847, 526] on span "8i" at bounding box center [944, 531] width 298 height 14
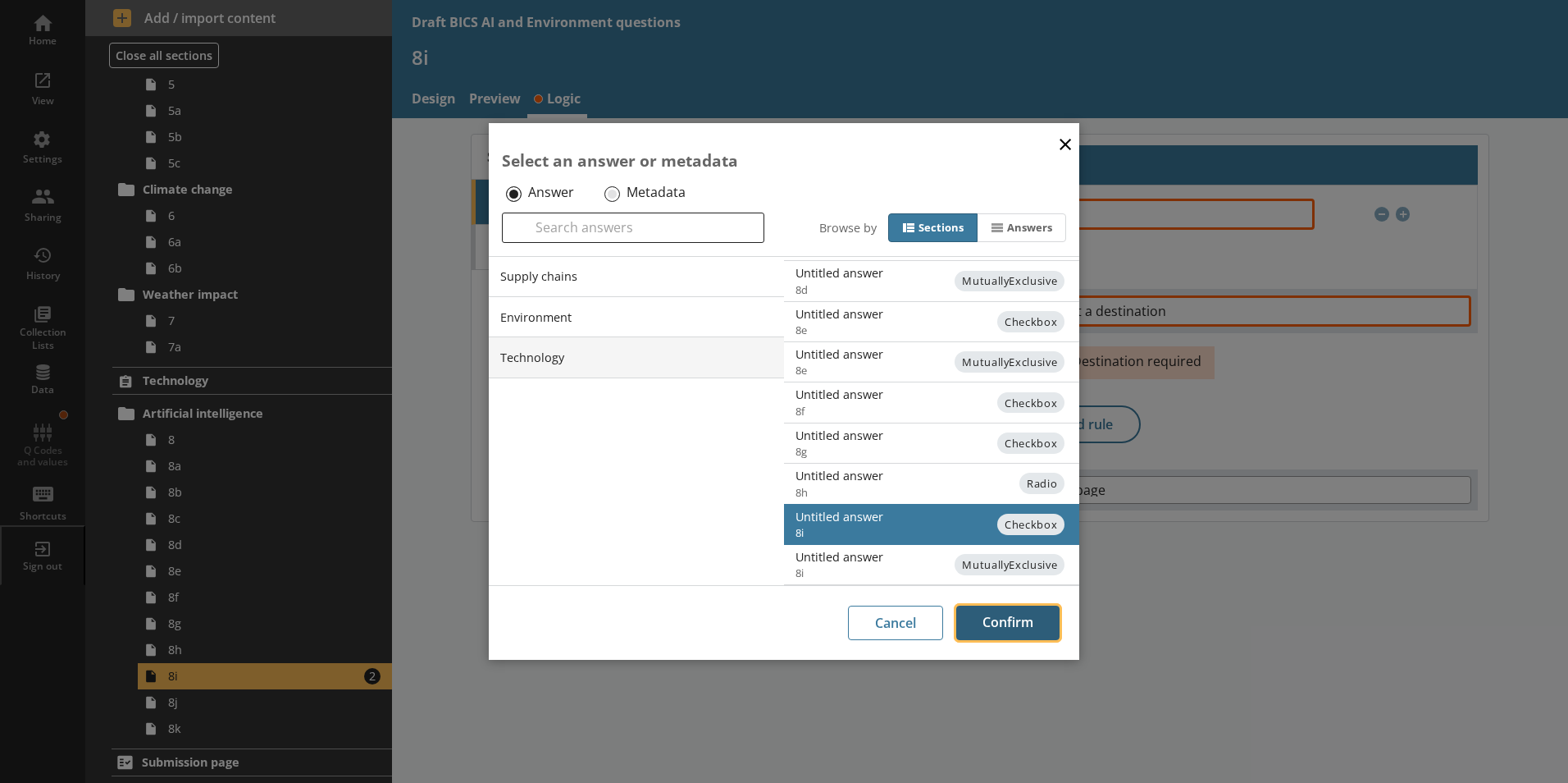
click at [847, 626] on button "Confirm" at bounding box center [1007, 622] width 103 height 34
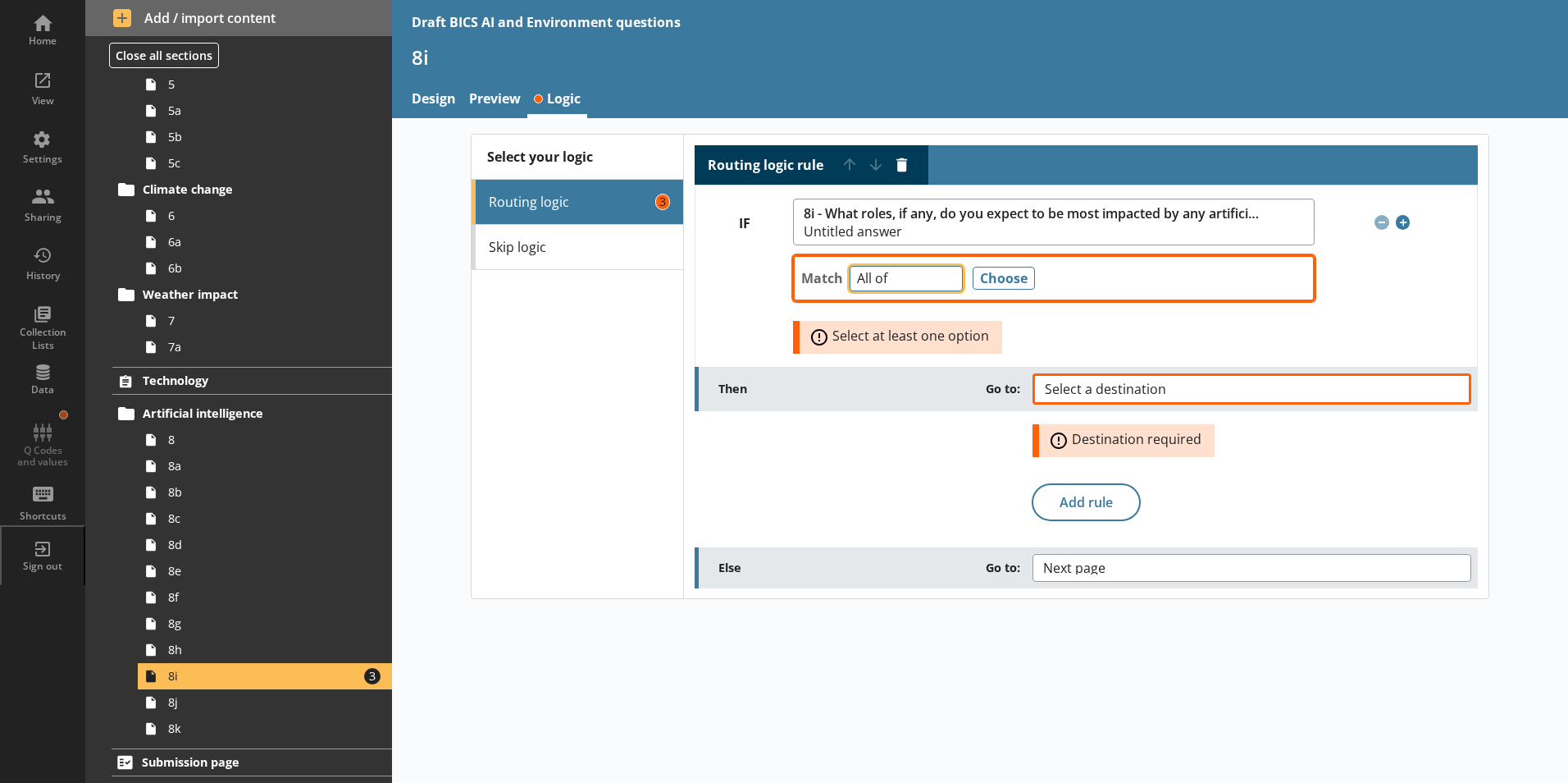
click at [847, 282] on select "Any of Not any of All of Count of Unanswered" at bounding box center [906, 279] width 113 height 26
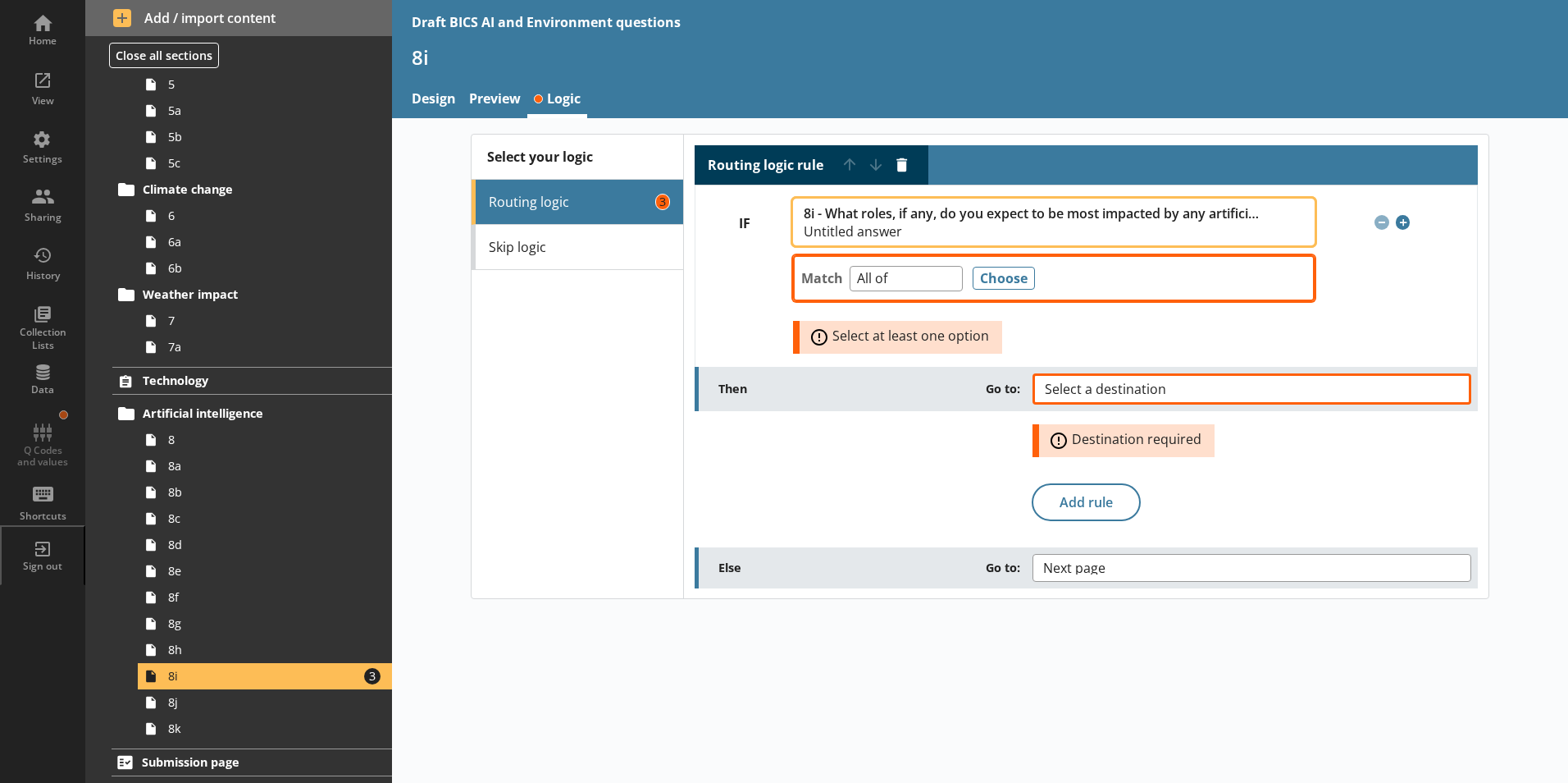
click at [847, 226] on span "Untitled answer" at bounding box center [1031, 232] width 456 height 13
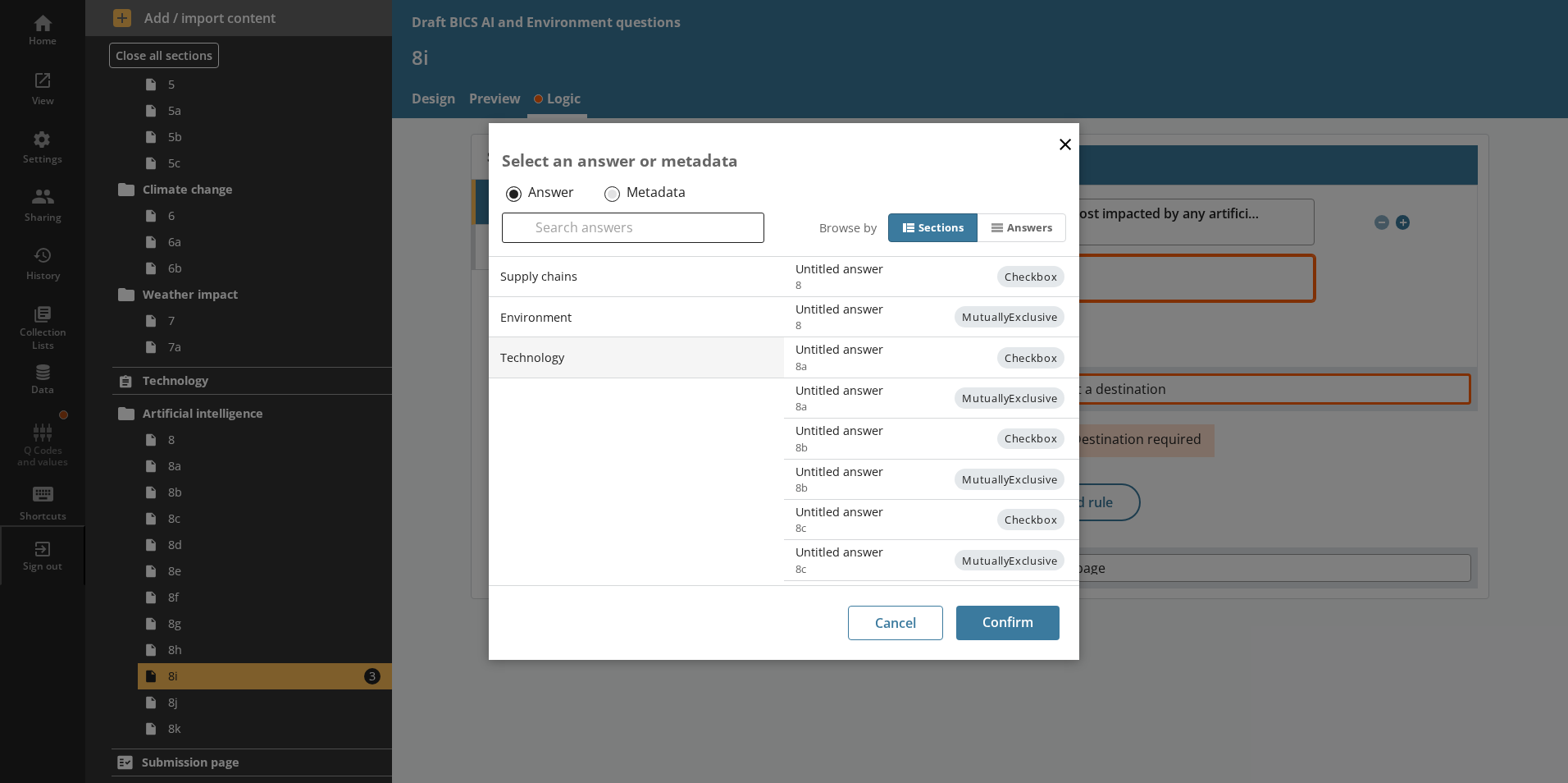
click at [847, 151] on button "×" at bounding box center [1065, 143] width 25 height 37
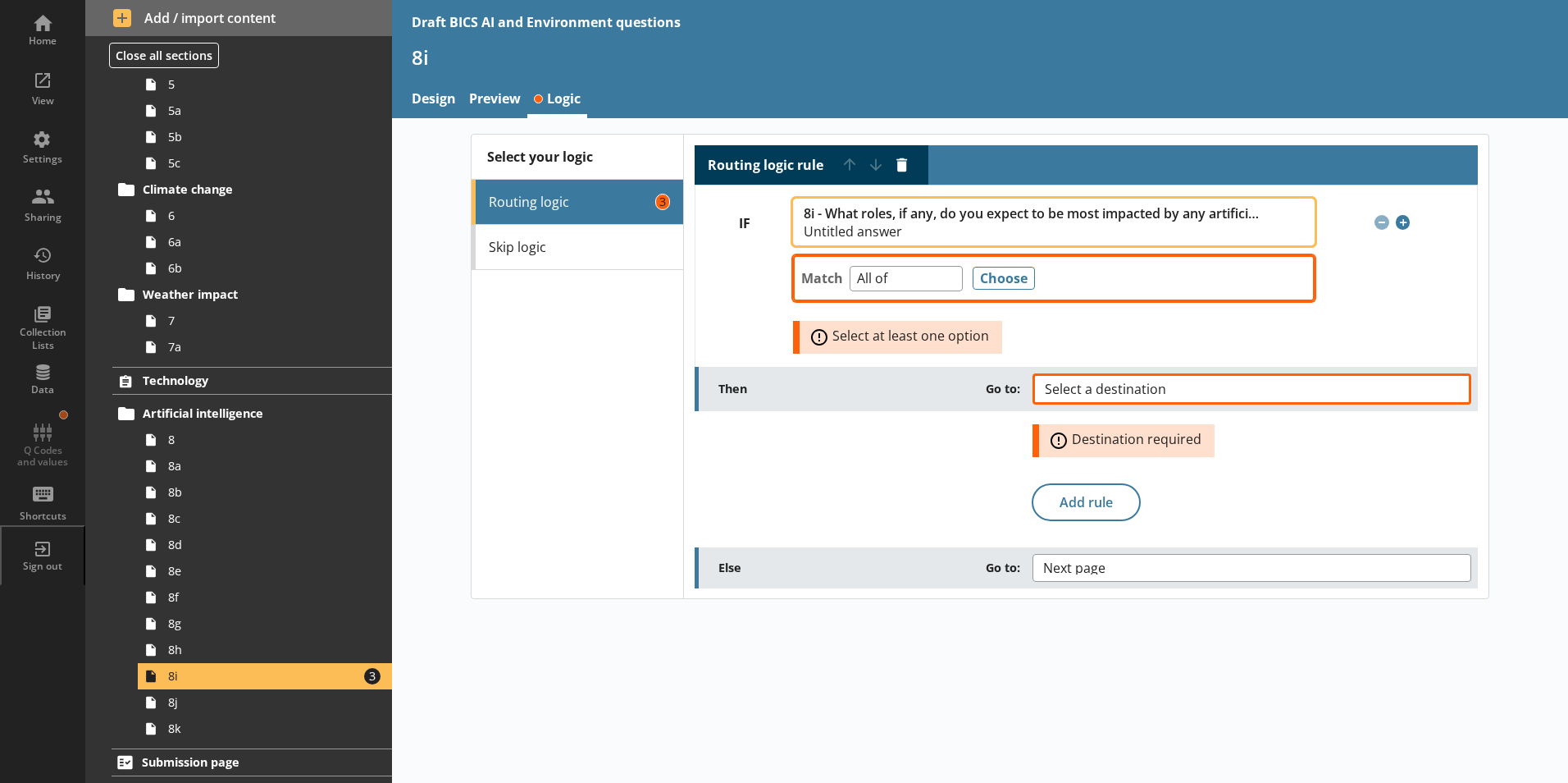
click at [847, 233] on span "Untitled answer" at bounding box center [1031, 232] width 456 height 13
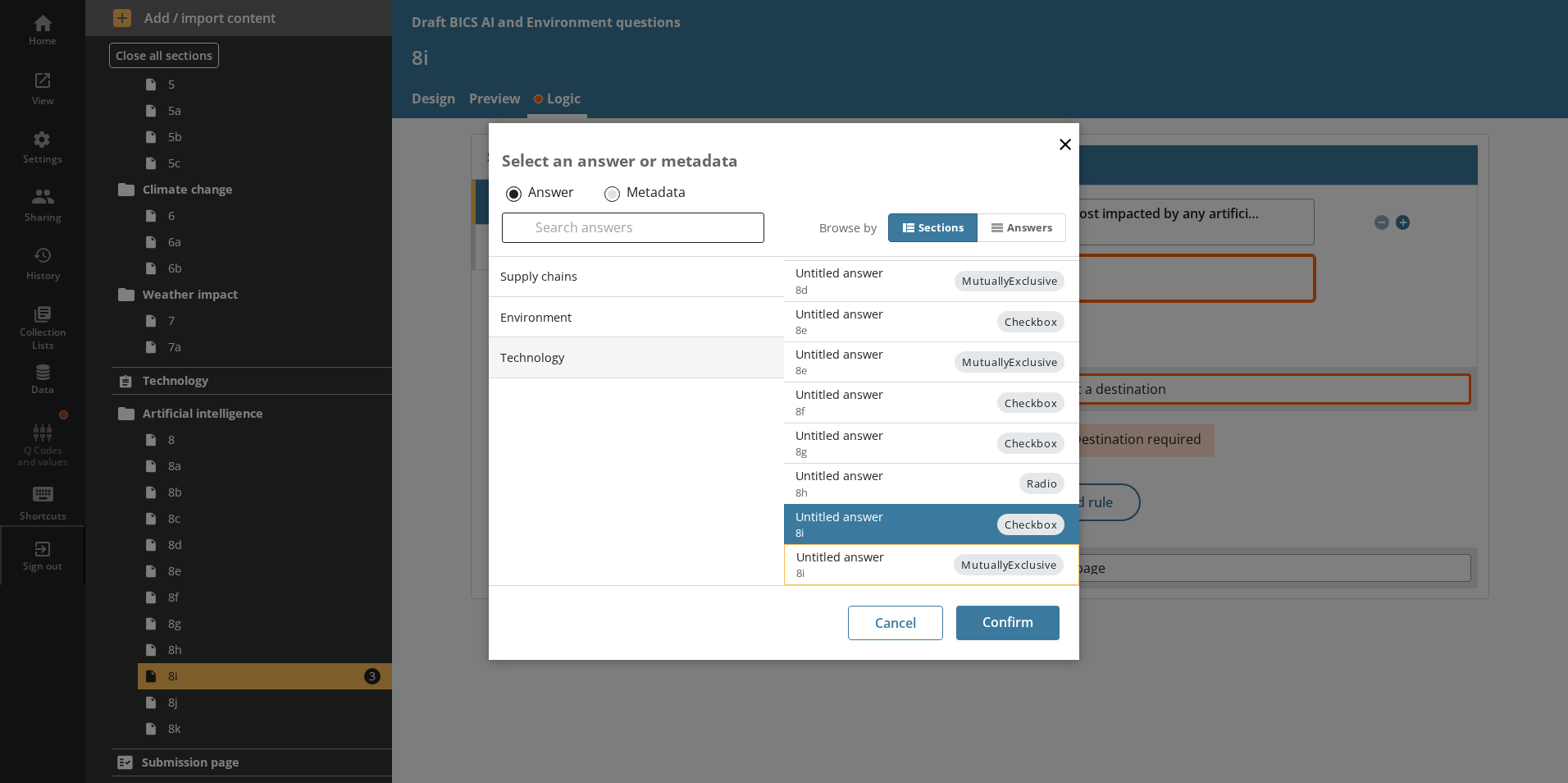
click at [847, 563] on div "Untitled answer" at bounding box center [961, 556] width 330 height 15
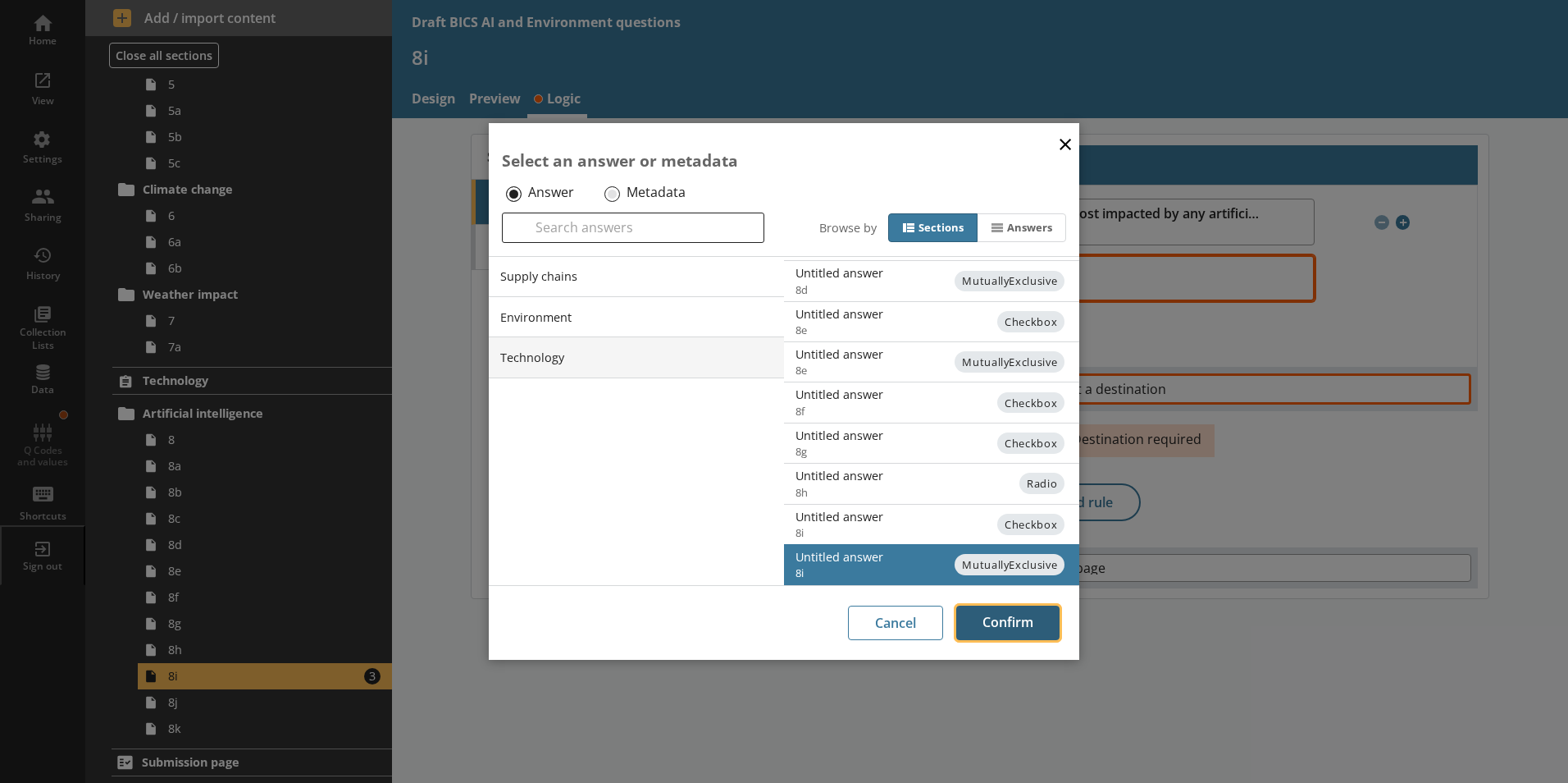
click at [847, 624] on button "Confirm" at bounding box center [1007, 622] width 103 height 34
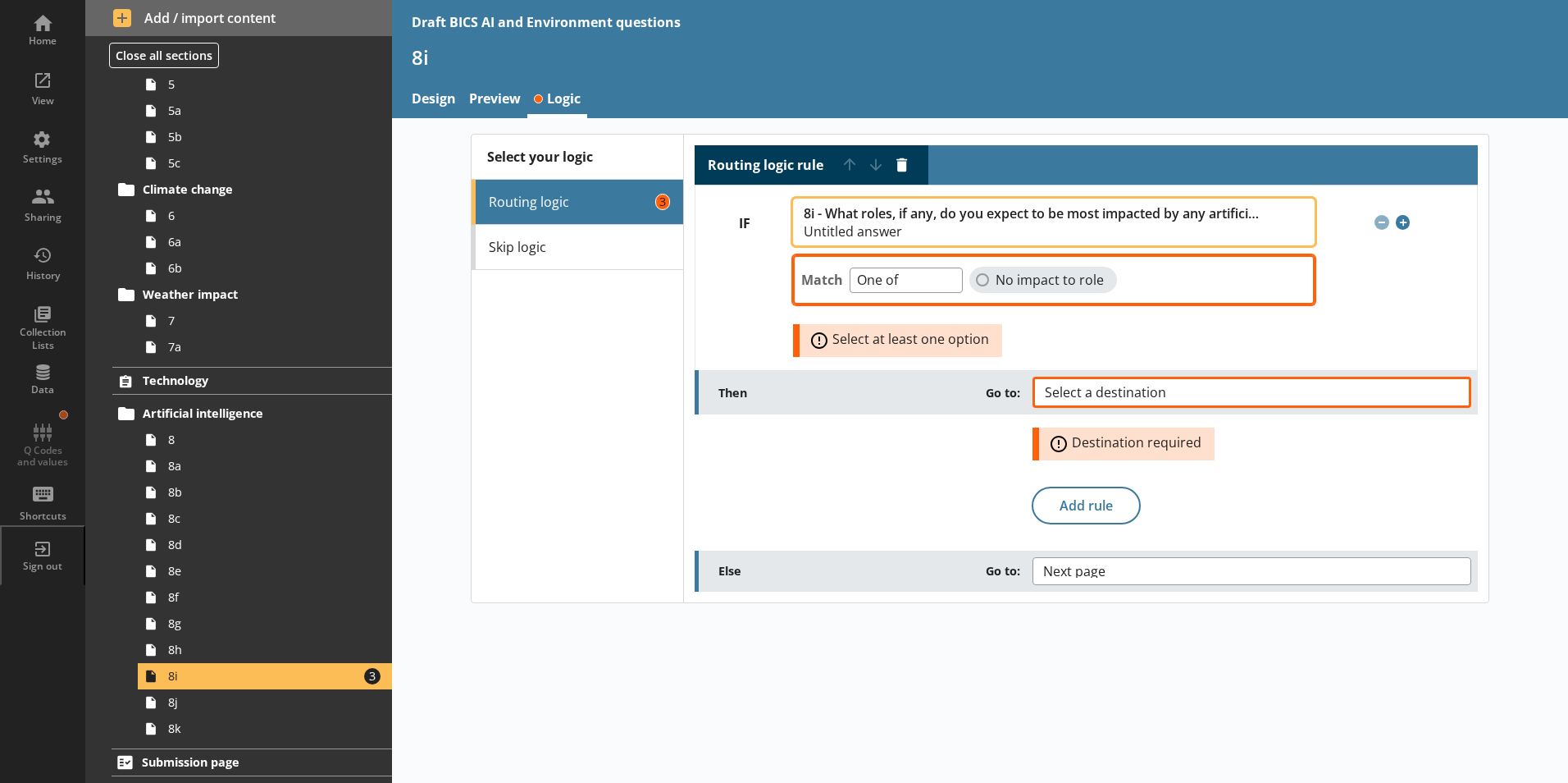
click at [847, 216] on span "8i - What roles, if any, do you expect to be most impacted by any artificial in…" at bounding box center [1031, 213] width 456 height 15
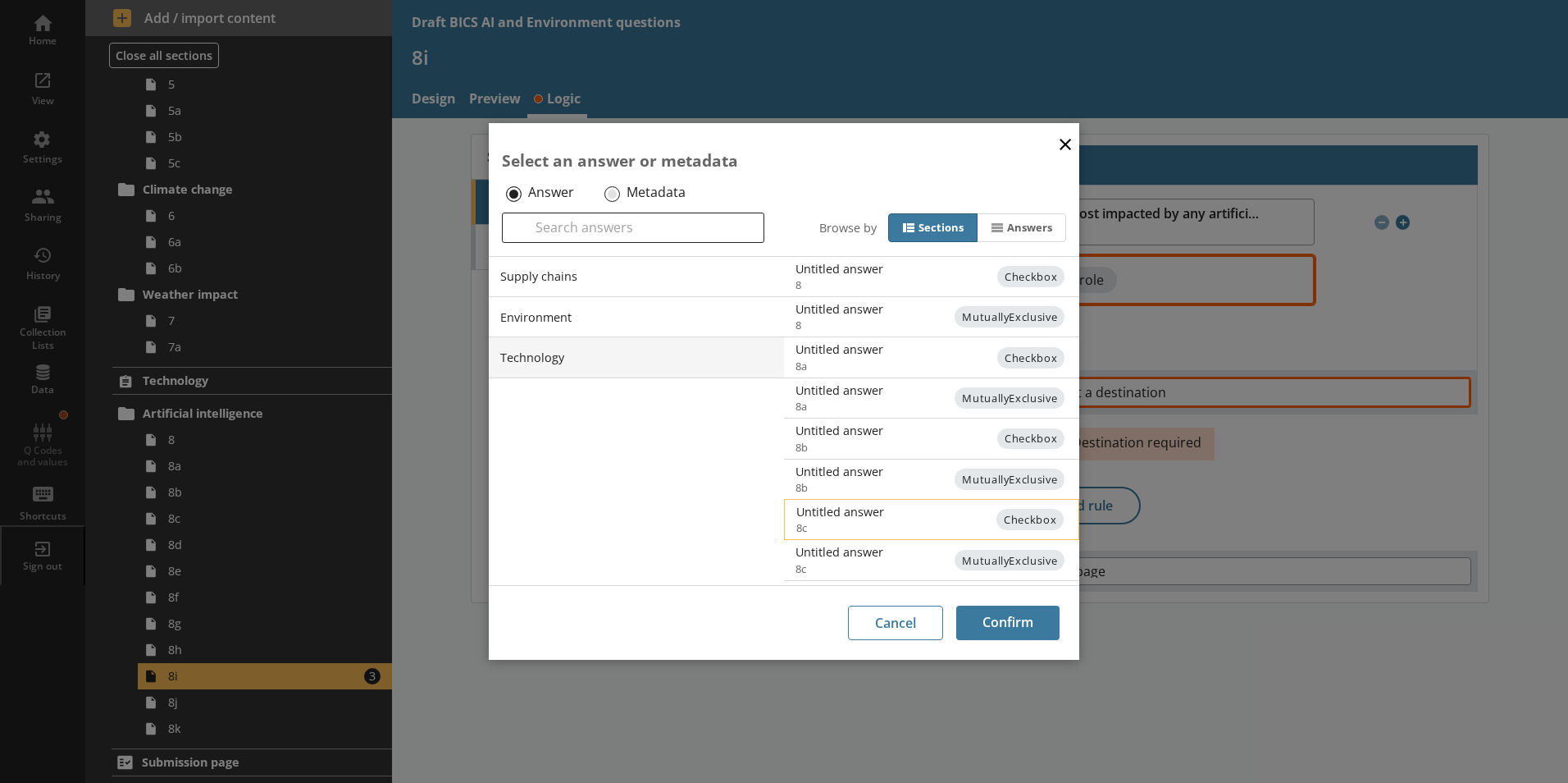
click at [847, 524] on span "Checkbox" at bounding box center [1029, 519] width 67 height 21
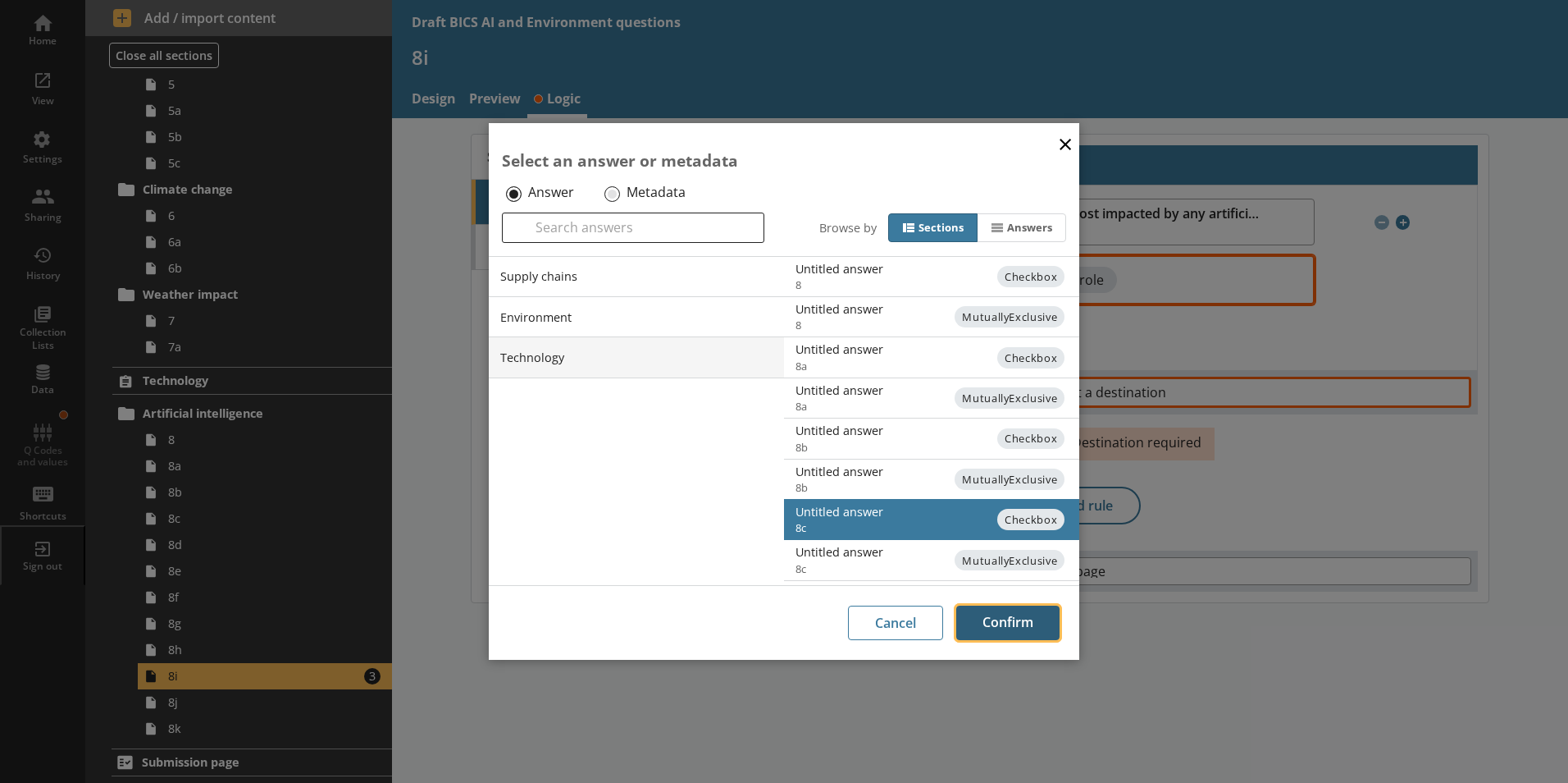
click at [847, 631] on button "Confirm" at bounding box center [1007, 622] width 103 height 34
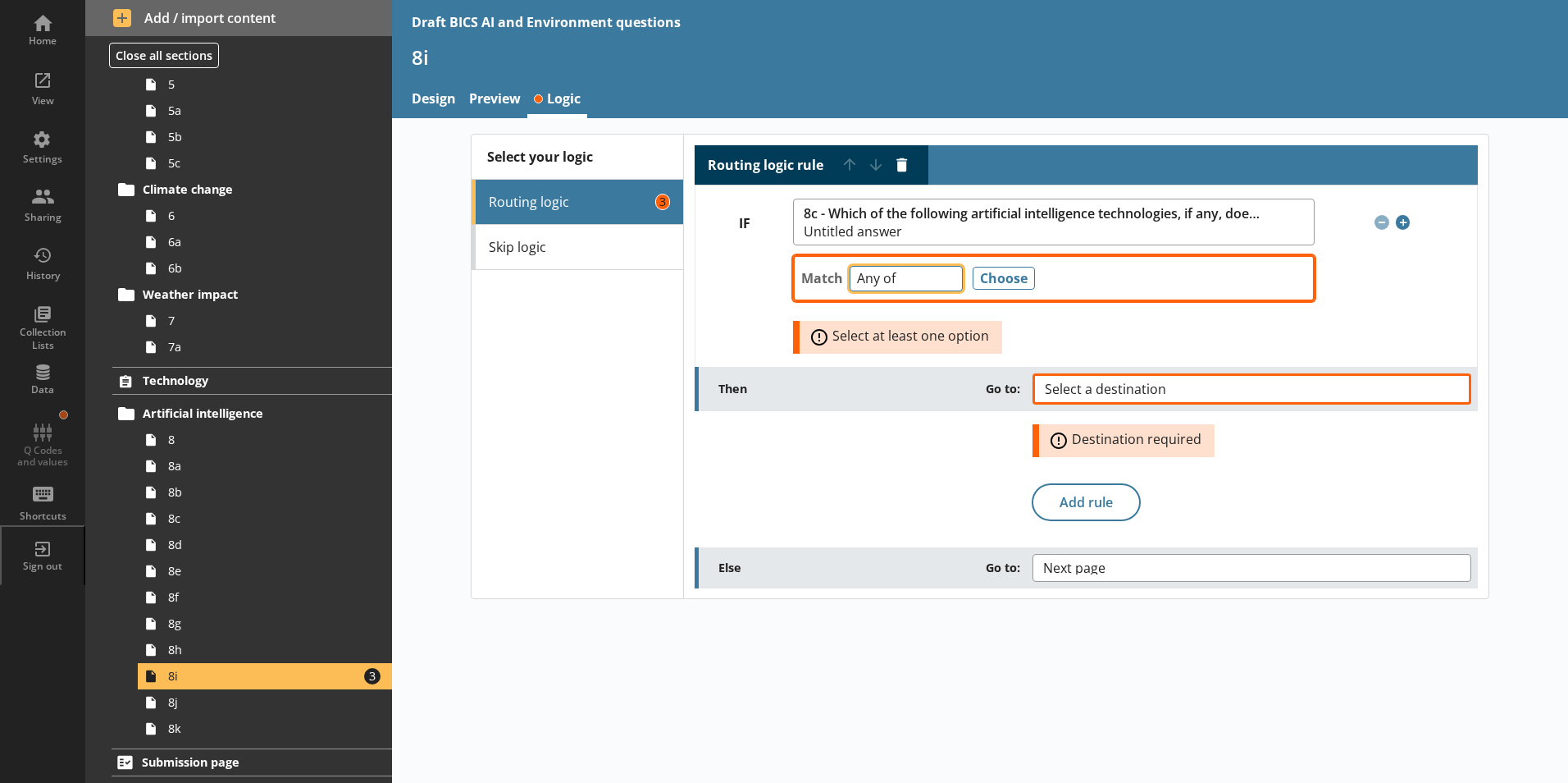
click at [847, 283] on select "Any of Not any of All of Count of Unanswered" at bounding box center [906, 279] width 113 height 26
click at [847, 276] on button "Choose" at bounding box center [1003, 279] width 62 height 23
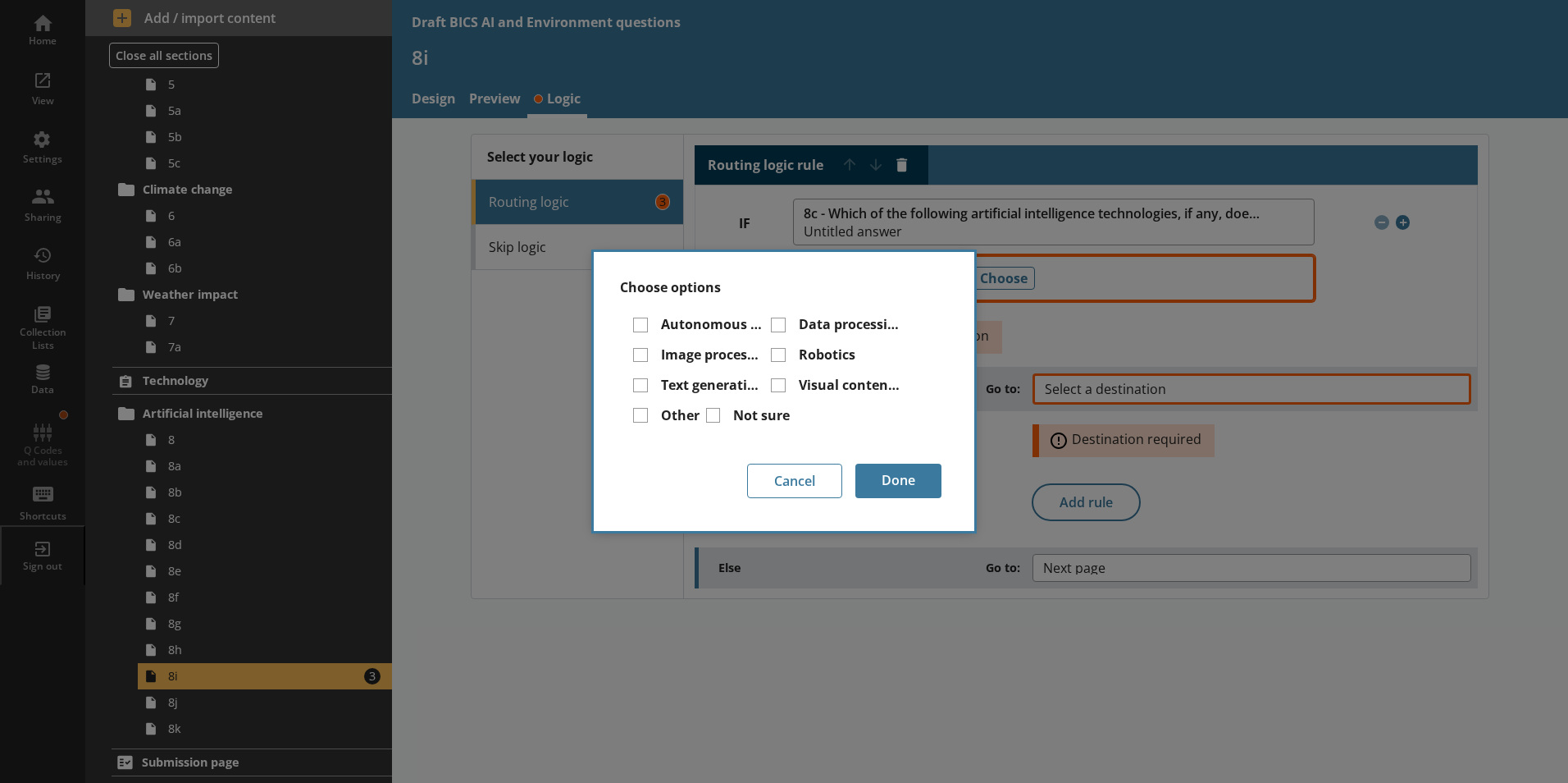
click at [722, 414] on div "Not sure" at bounding box center [748, 418] width 84 height 24
click at [711, 414] on input "Not sure" at bounding box center [713, 414] width 14 height 14
click at [847, 488] on button "Done" at bounding box center [898, 481] width 86 height 34
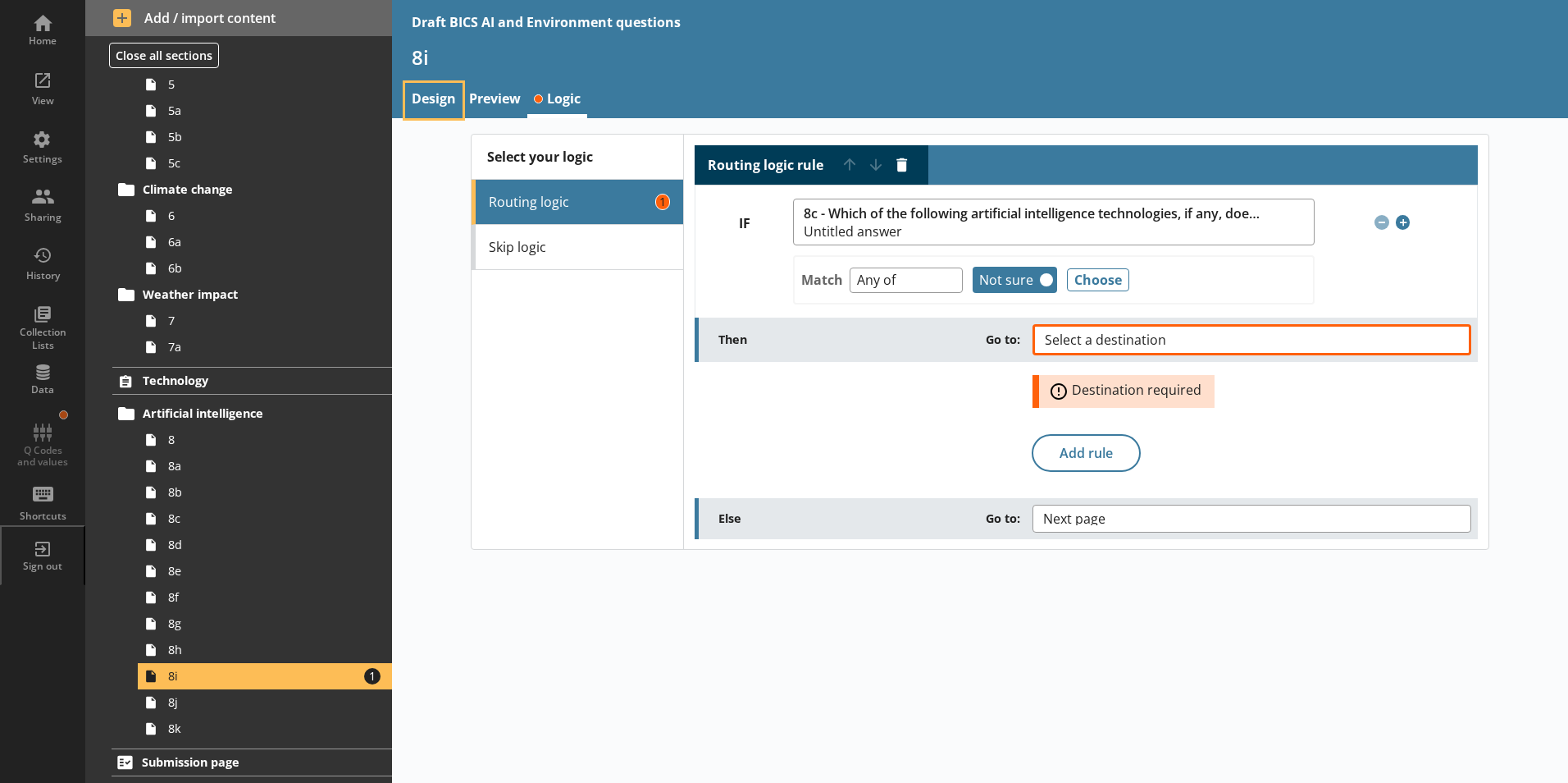
click at [436, 89] on link "Design" at bounding box center [433, 101] width 57 height 35
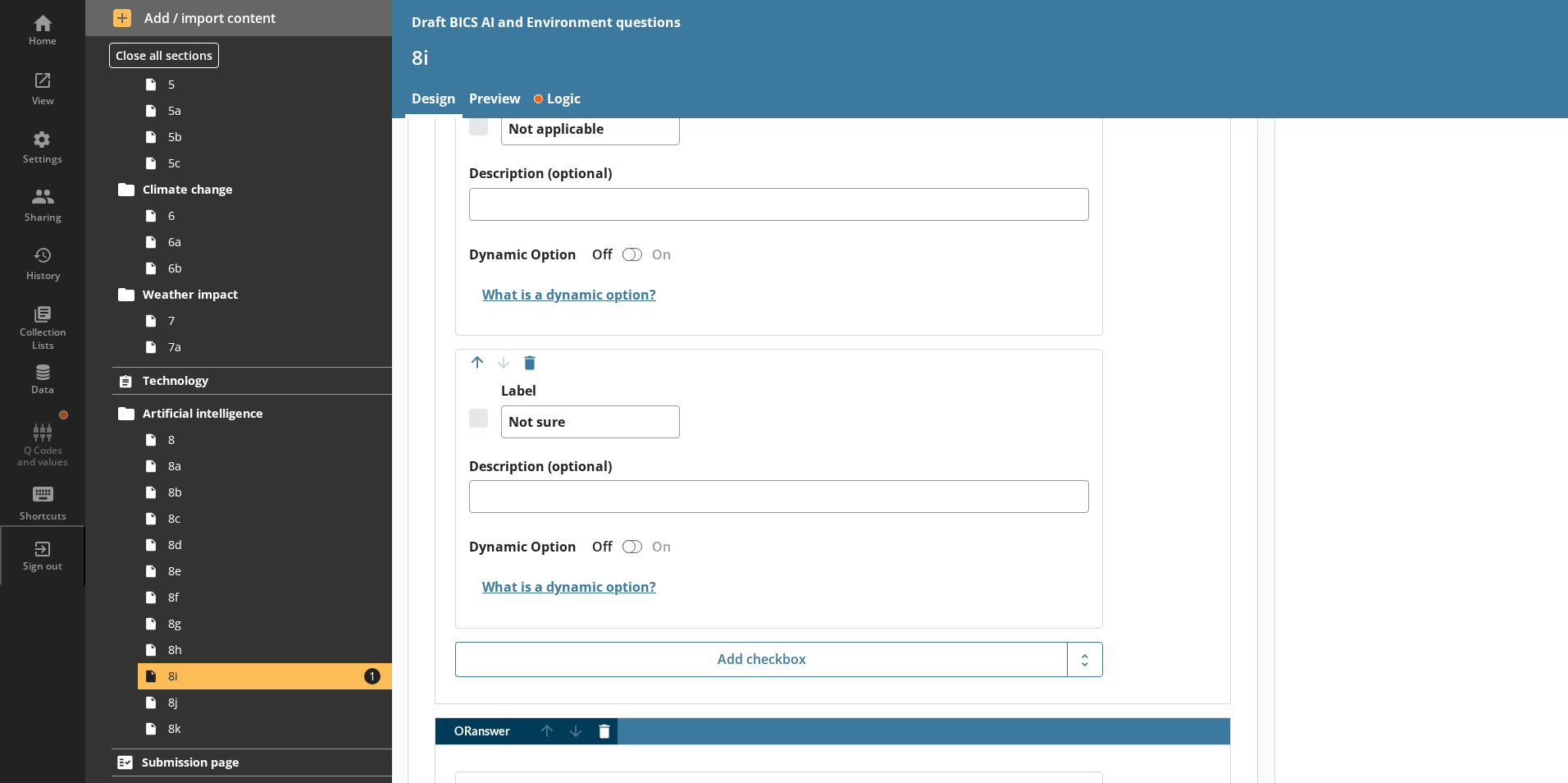
scroll to position [3281, 0]
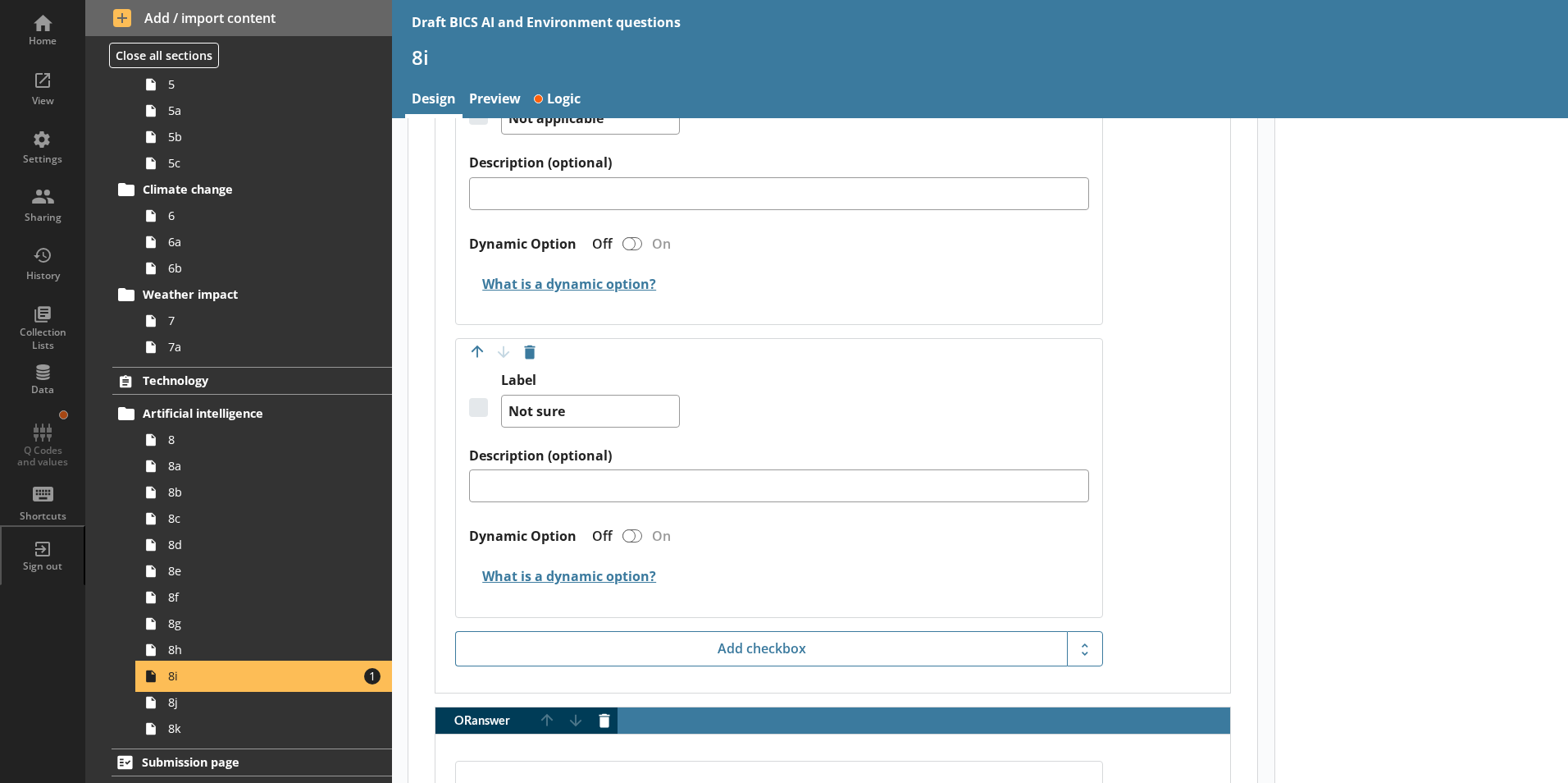
click at [247, 662] on span "8i" at bounding box center [259, 676] width 182 height 15
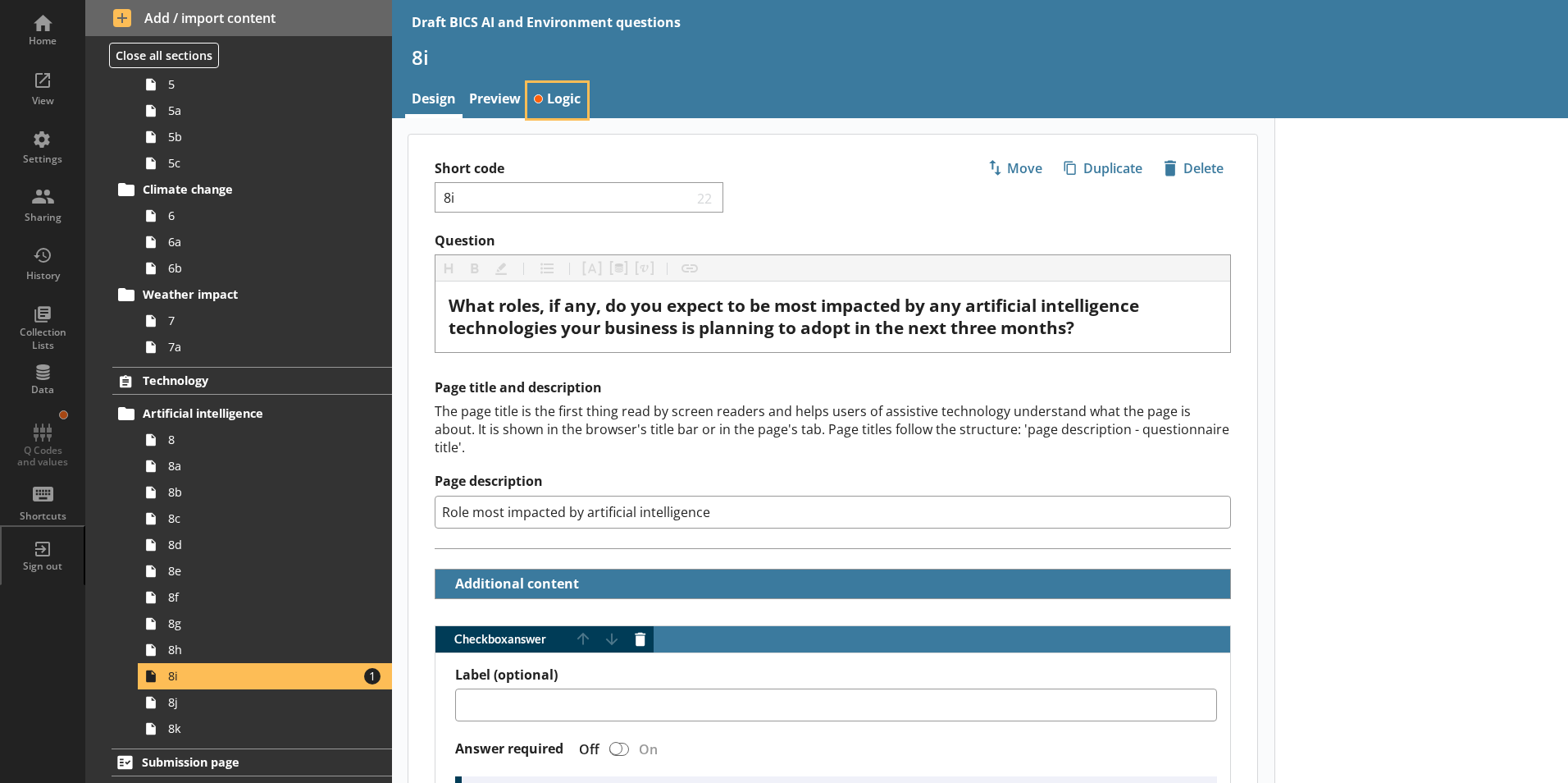
click at [574, 96] on link "Logic" at bounding box center [557, 101] width 60 height 35
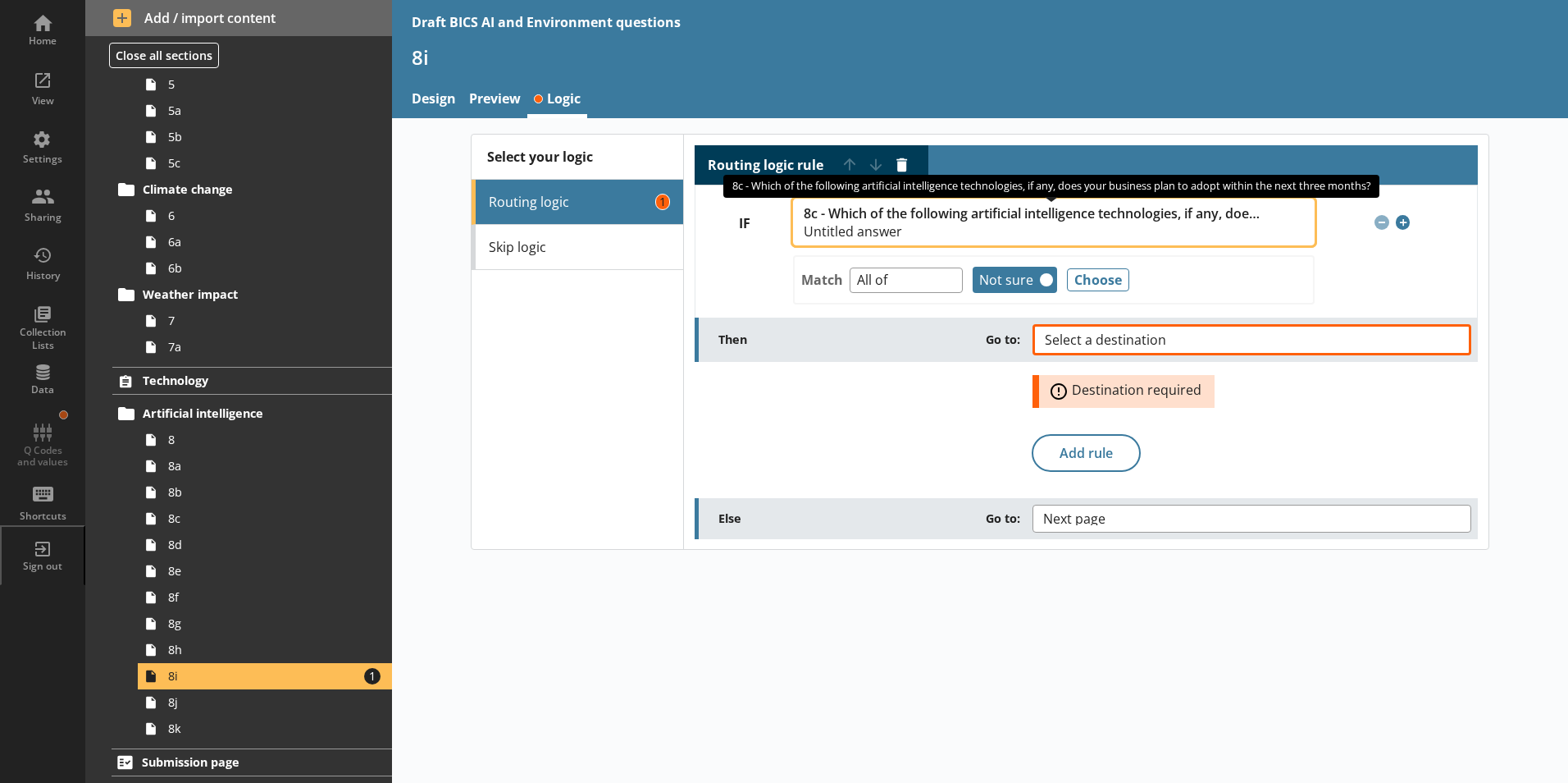
click at [847, 215] on span "8c - Which of the following artificial intelligence technologies, if any, does …" at bounding box center [1031, 213] width 456 height 15
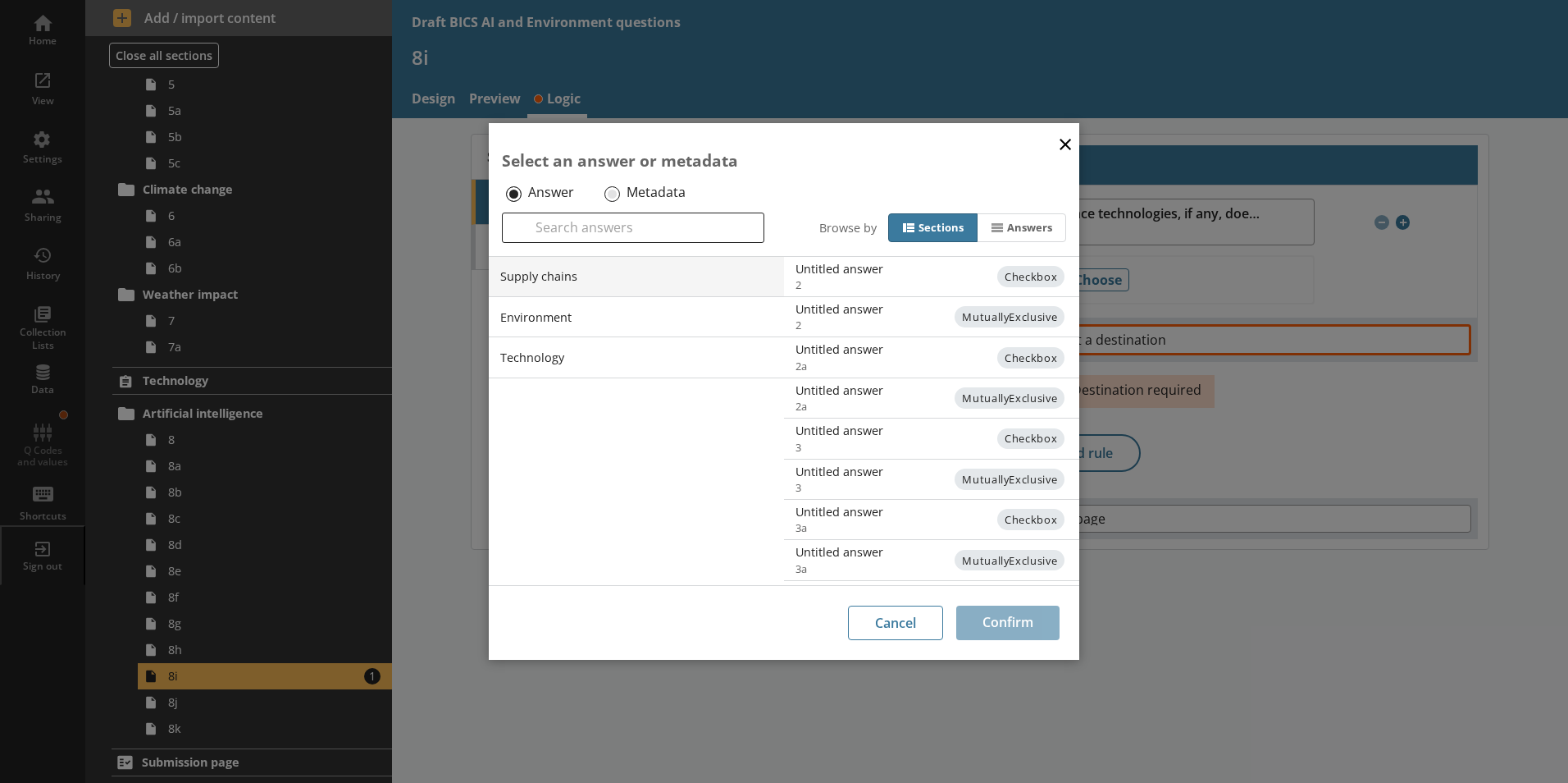
click at [685, 488] on div "Supply chains Environment Technology" at bounding box center [636, 420] width 296 height 328
click at [847, 277] on div "× Select an answer or metadata Answer Metadata Search Browse by Sections Answer…" at bounding box center [784, 392] width 1568 height 783
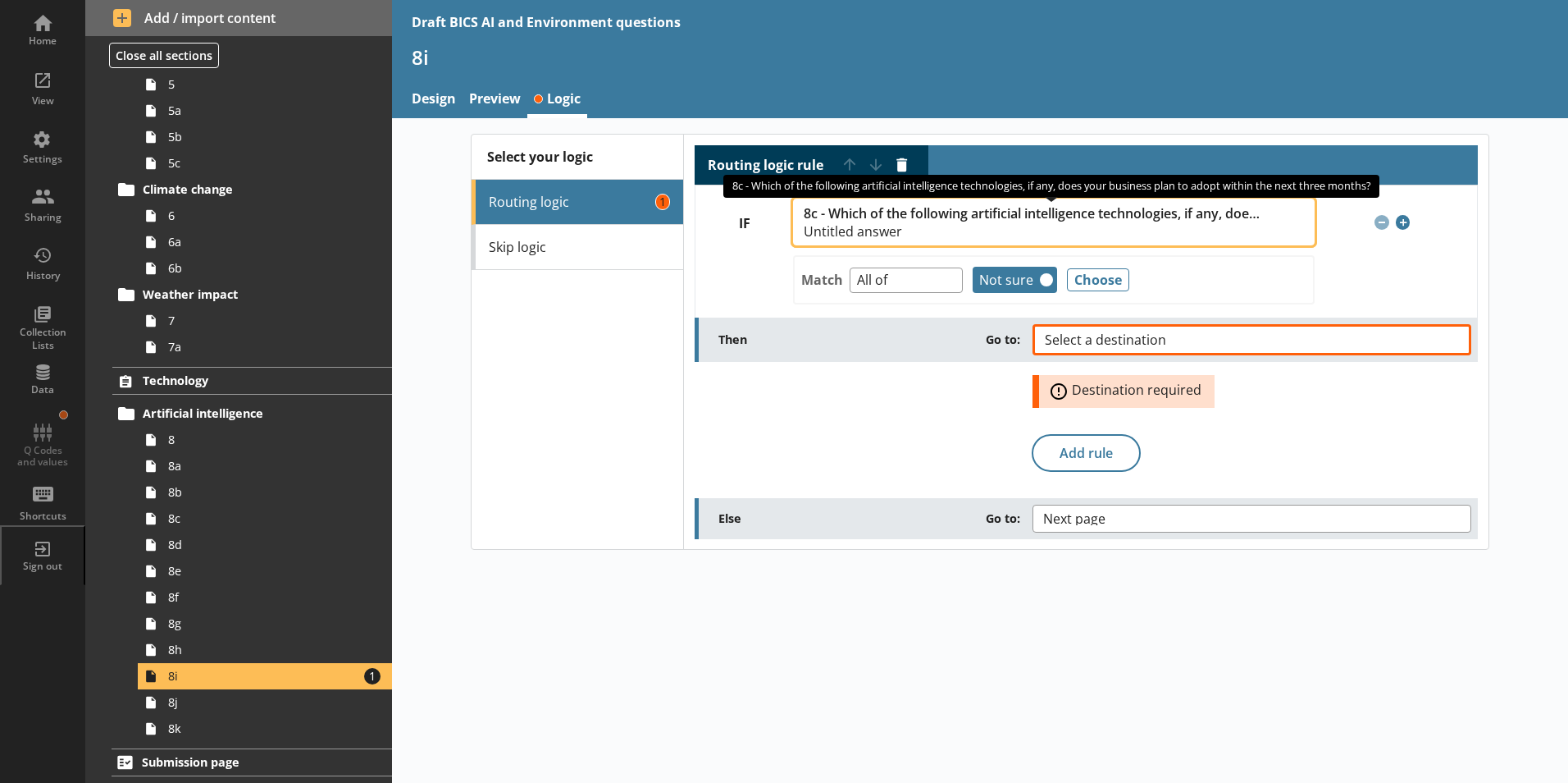
click at [847, 224] on span "8c - Which of the following artificial intelligence technologies, if any, does …" at bounding box center [1045, 221] width 483 height 32
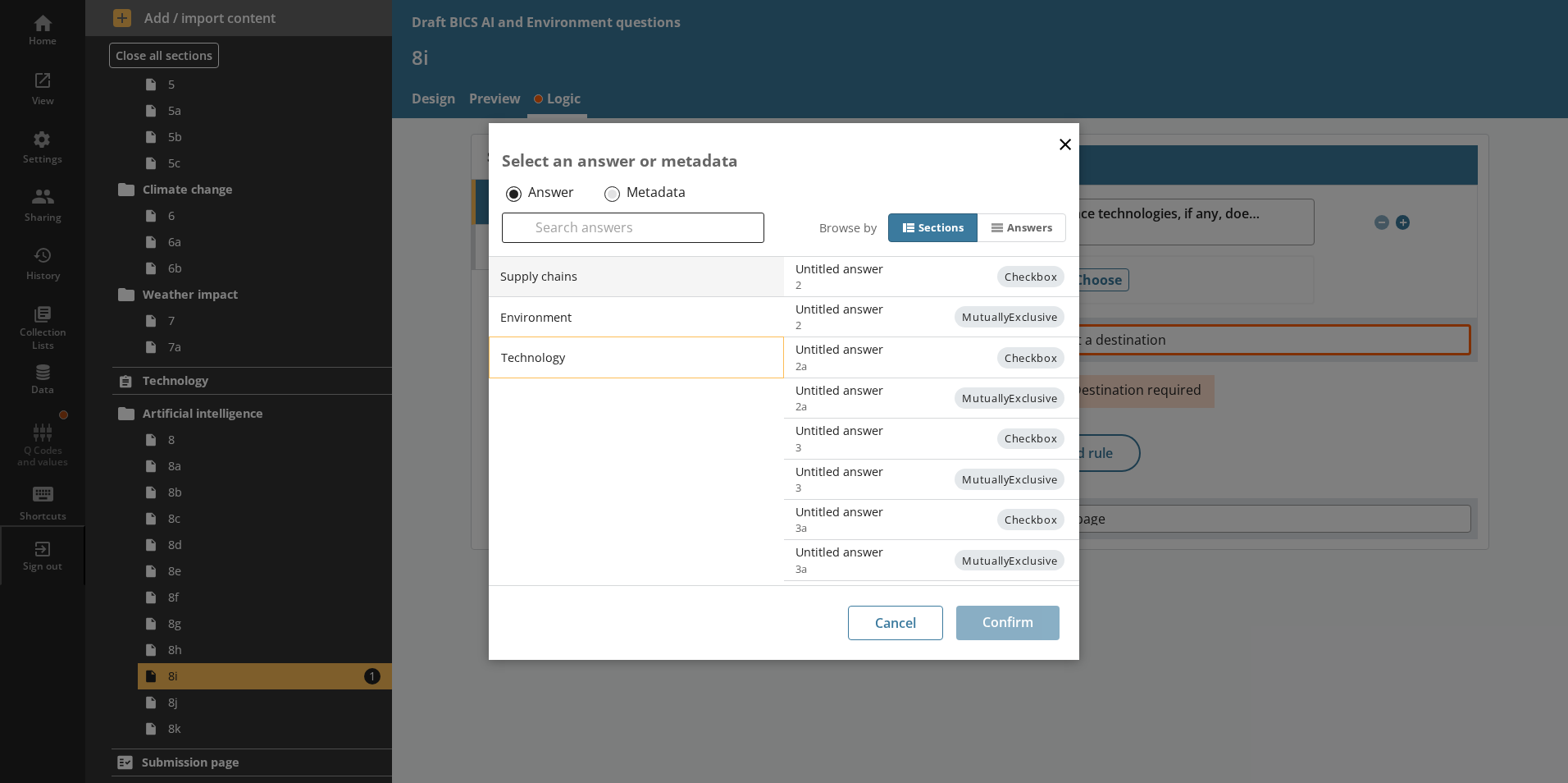
click at [648, 353] on li "Technology" at bounding box center [636, 356] width 296 height 41
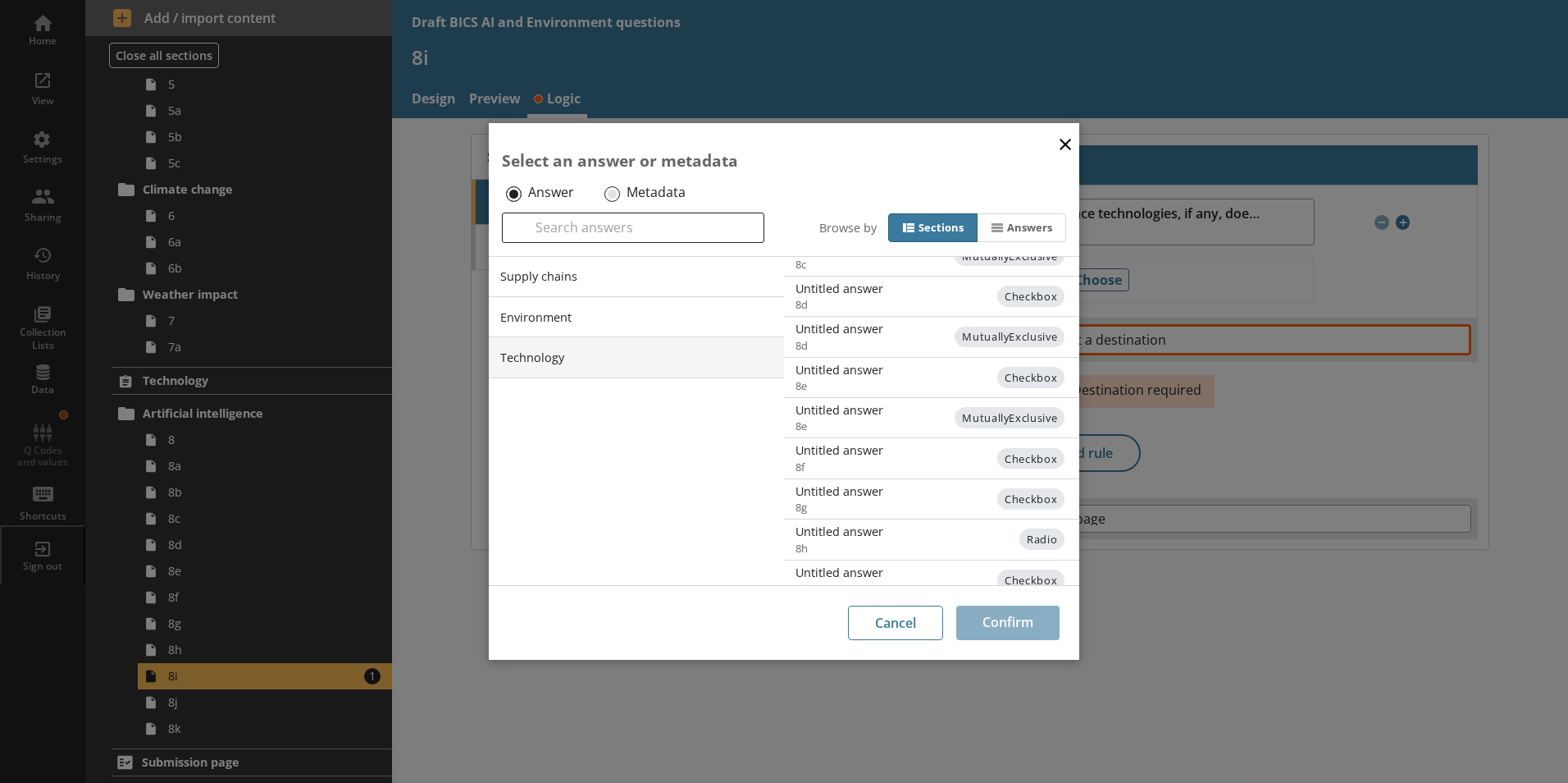
scroll to position [360, 0]
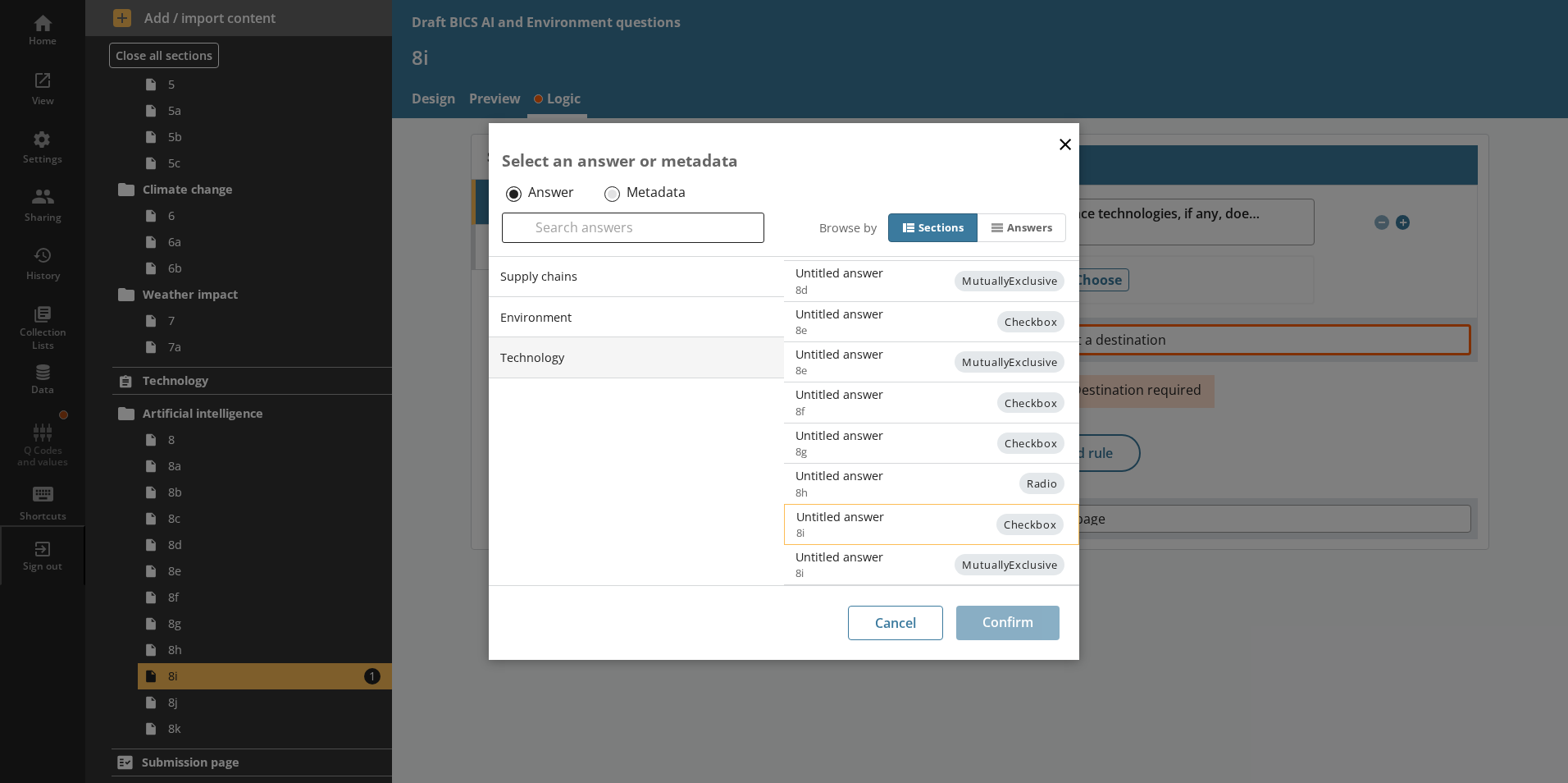
click at [847, 519] on div "Untitled answer" at bounding box center [961, 516] width 330 height 15
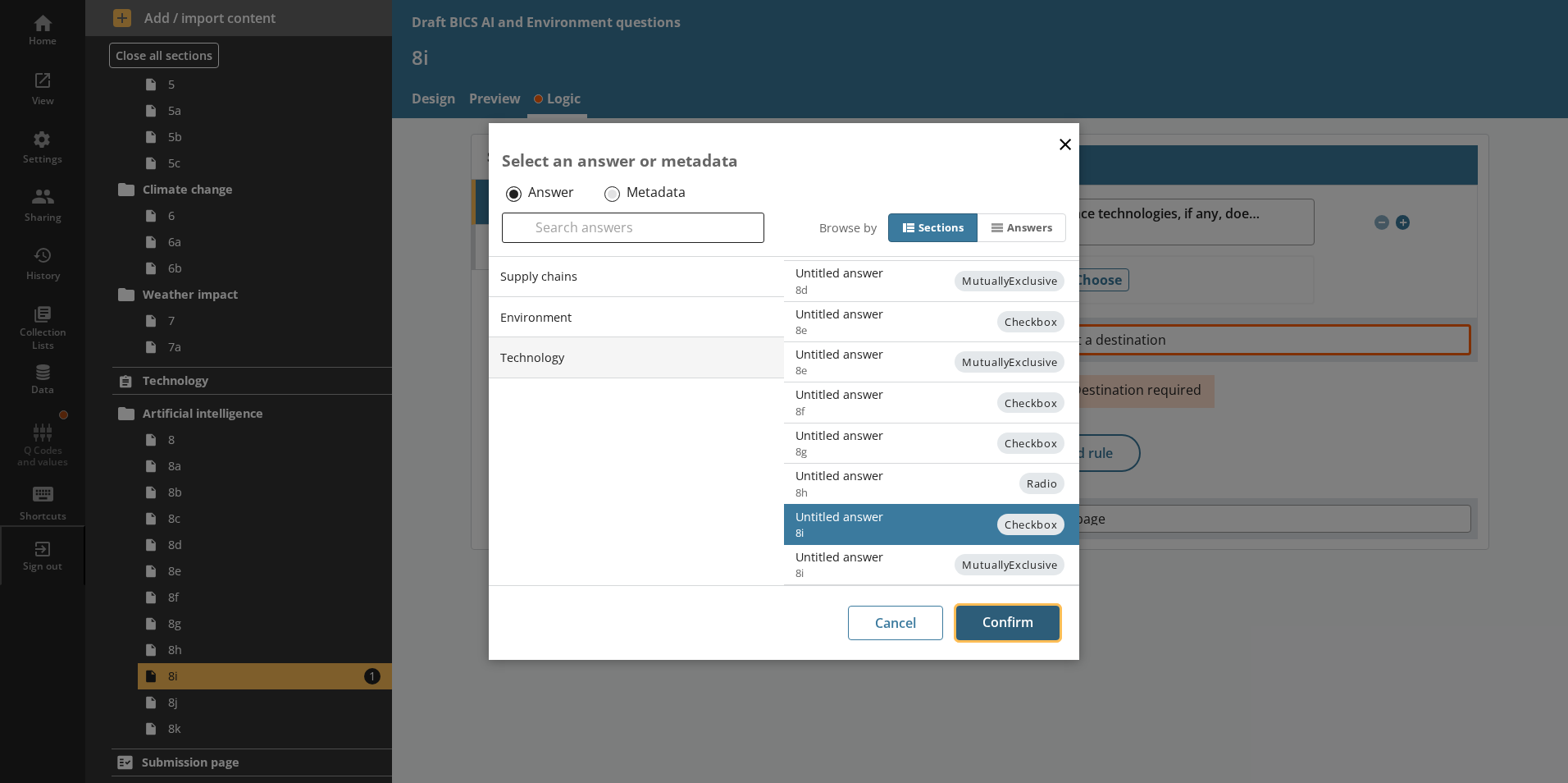
click at [847, 624] on button "Confirm" at bounding box center [1007, 622] width 103 height 34
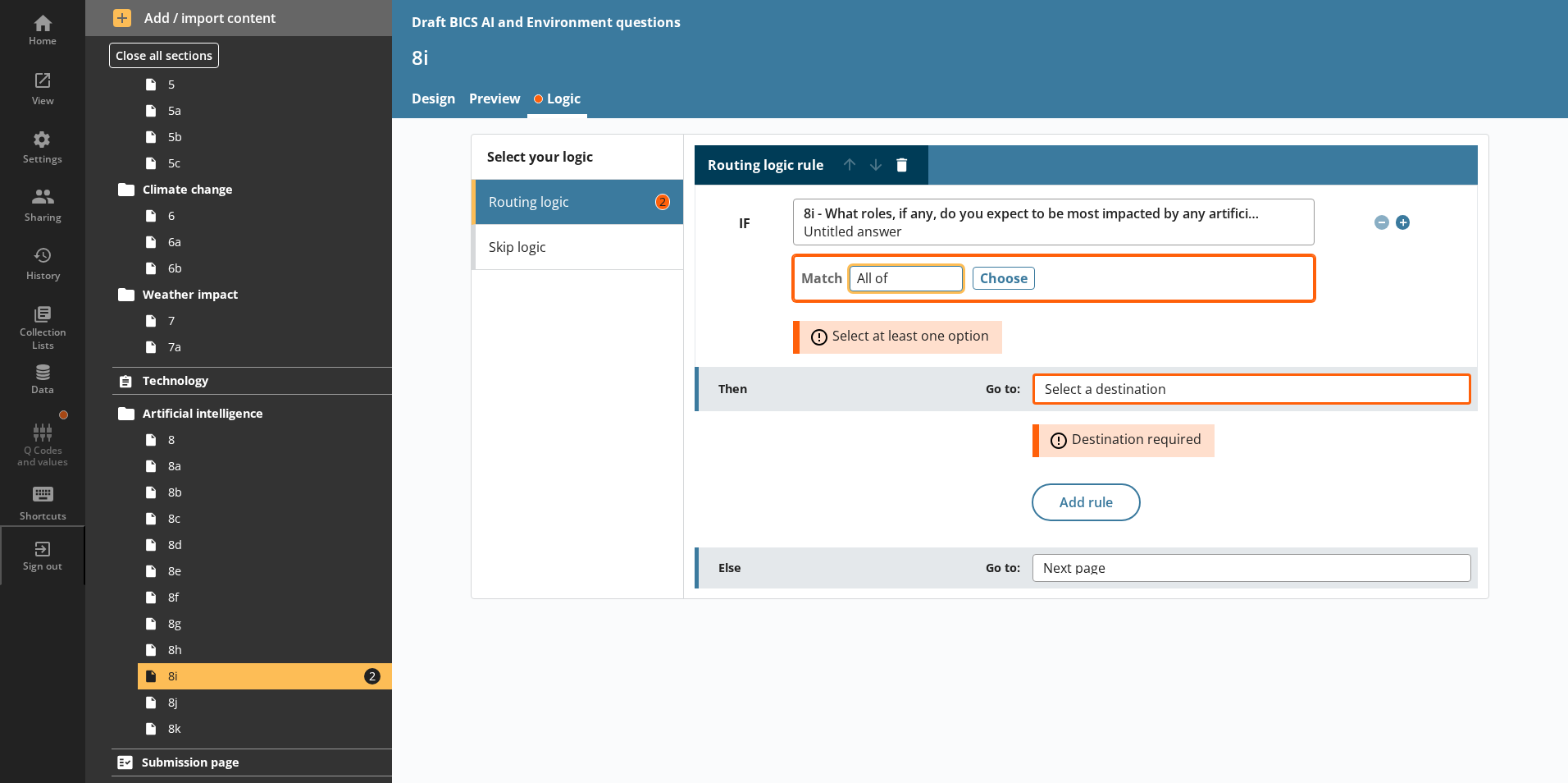
click at [847, 282] on select "Any of Not any of All of Count of Unanswered" at bounding box center [906, 279] width 113 height 26
click at [847, 266] on select "Any of Not any of All of Count of Unanswered" at bounding box center [906, 279] width 113 height 26
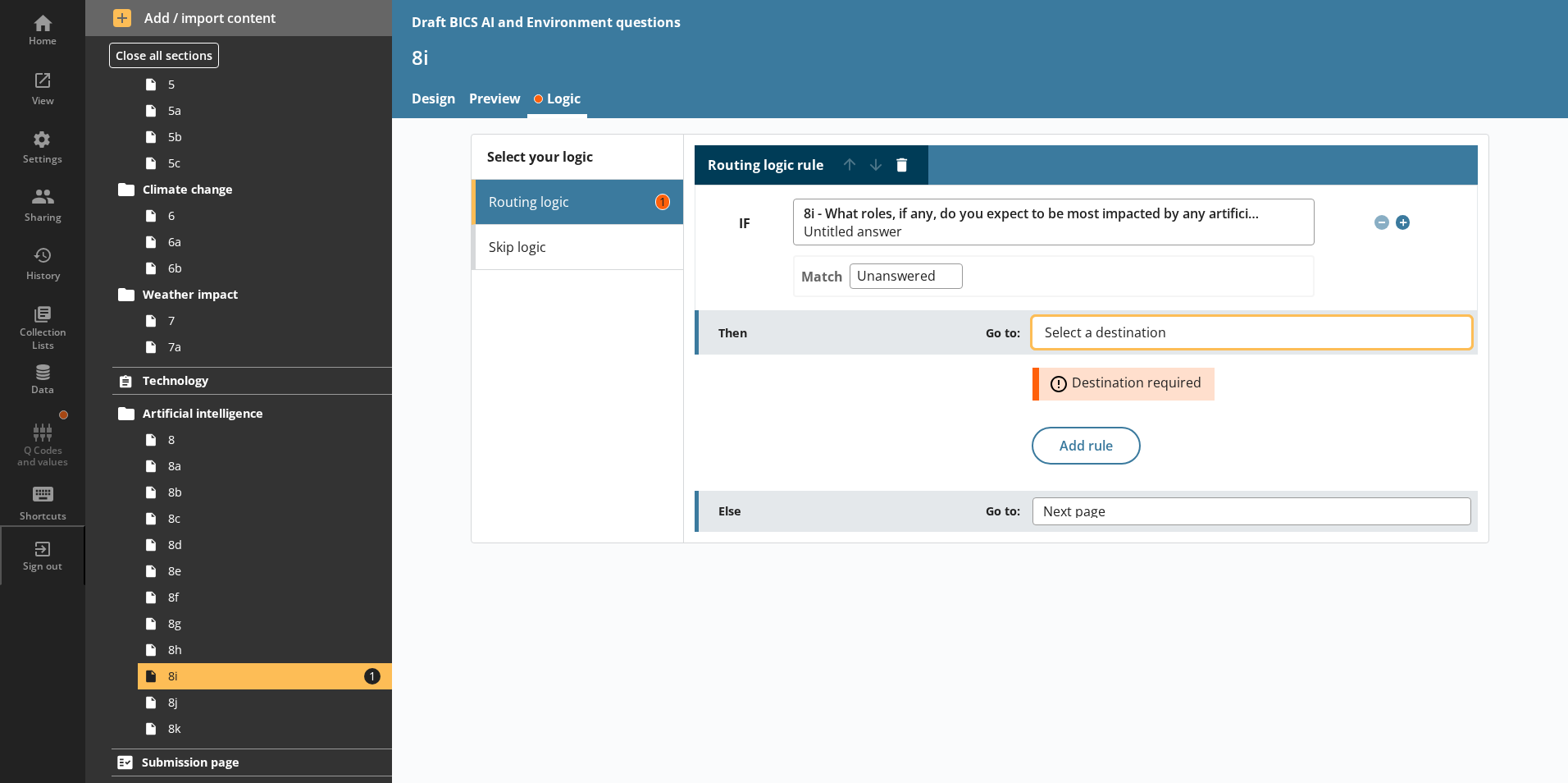
click at [847, 336] on button "Select a destination" at bounding box center [1251, 332] width 438 height 32
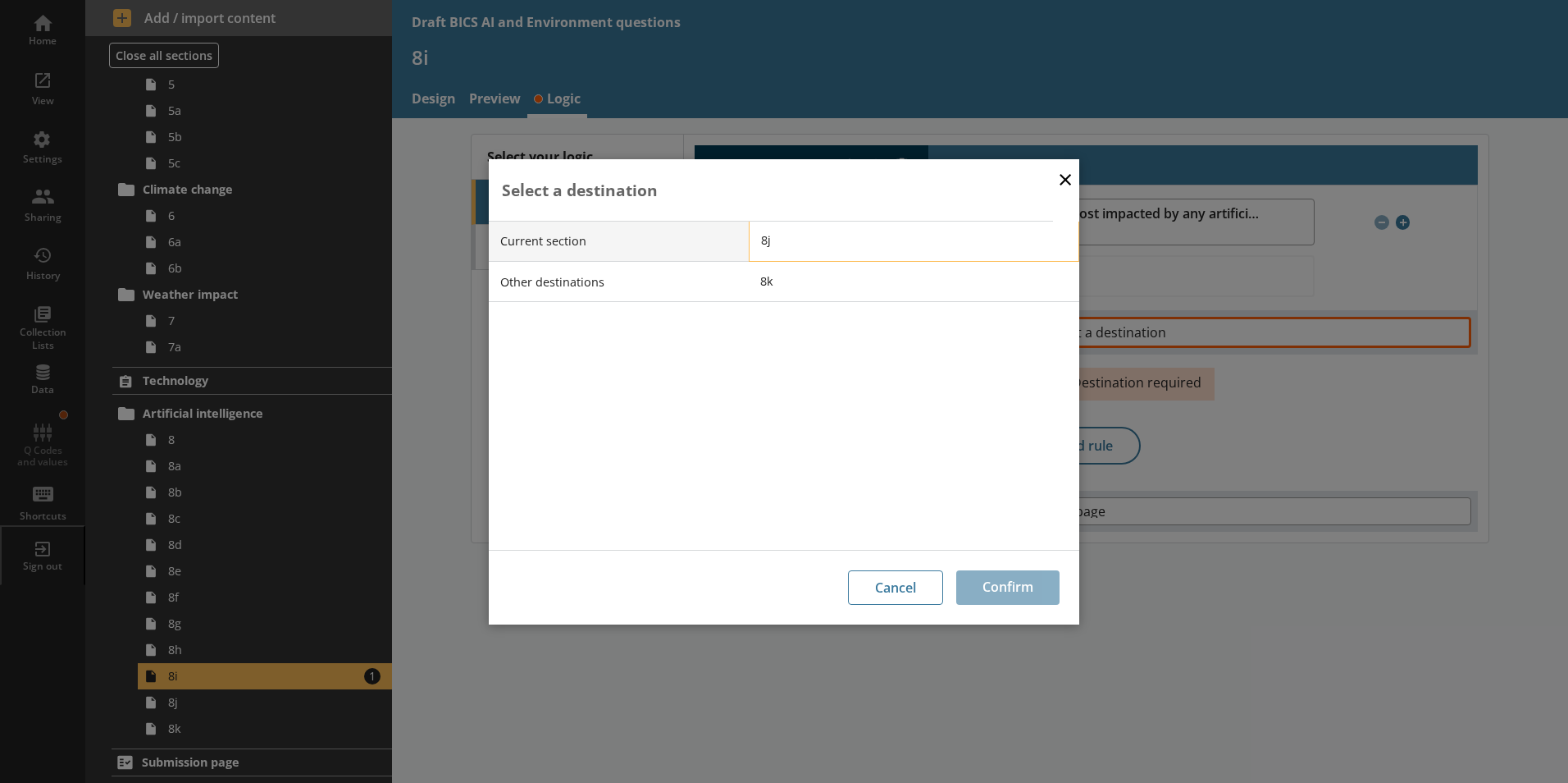
click at [770, 246] on span "8j" at bounding box center [925, 240] width 330 height 15
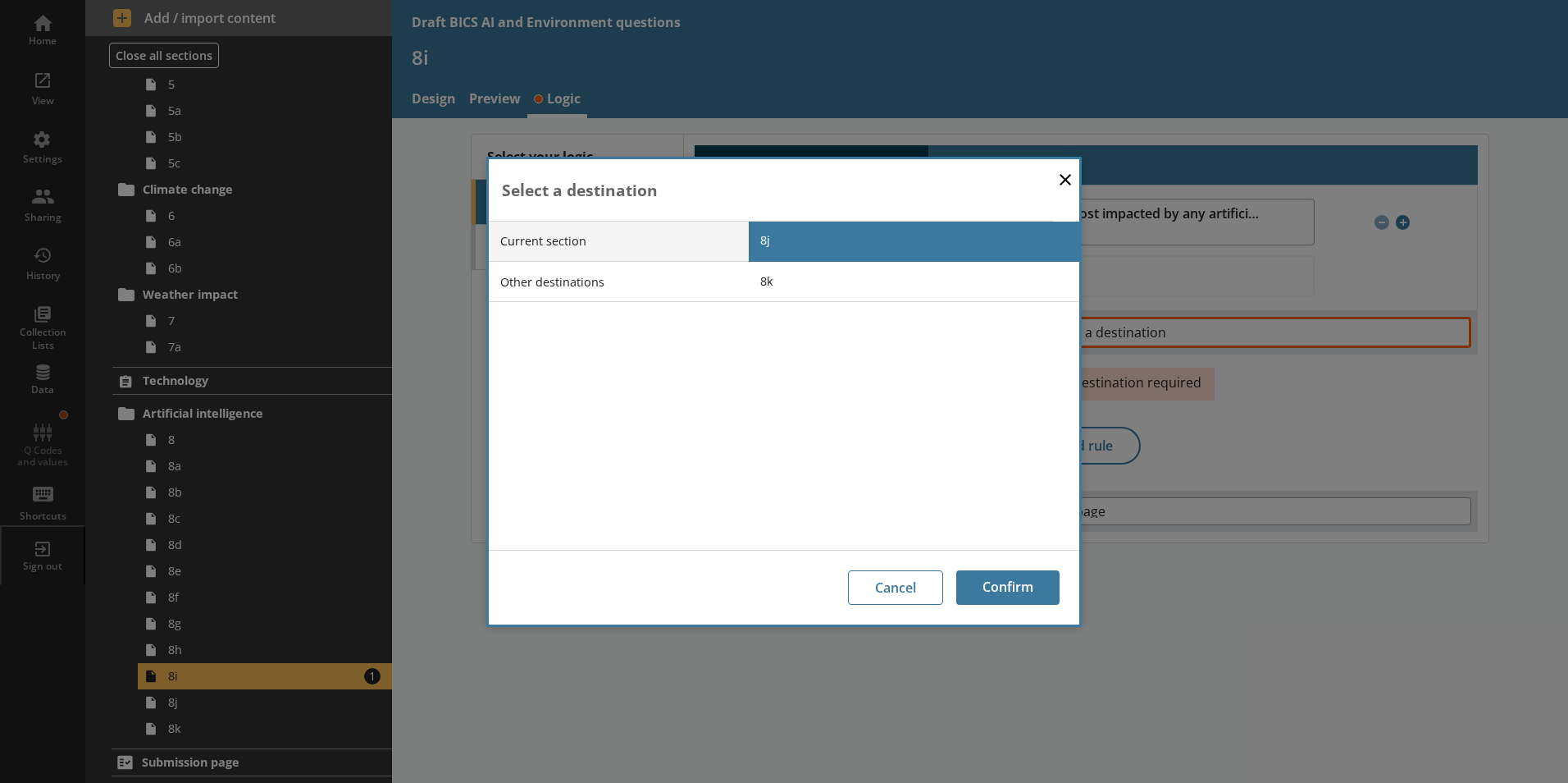
click at [708, 395] on div "Current section Other destinations" at bounding box center [619, 385] width 260 height 328
click at [651, 242] on li "Current section" at bounding box center [619, 241] width 260 height 41
click at [777, 241] on span "8j" at bounding box center [925, 240] width 330 height 15
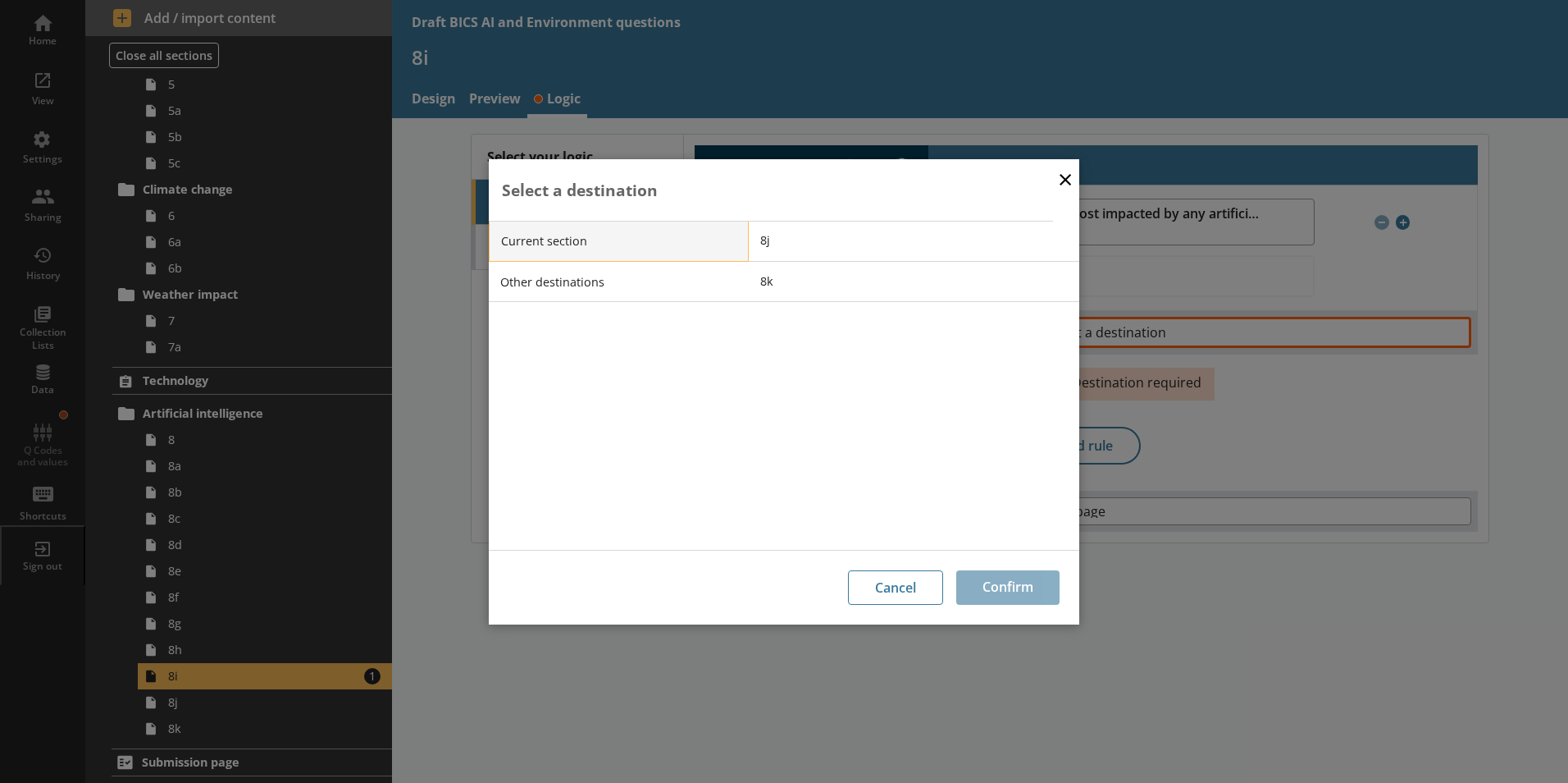
click at [620, 236] on li "Current section" at bounding box center [619, 241] width 260 height 41
click at [623, 288] on li "Other destinations" at bounding box center [619, 281] width 260 height 41
click at [649, 238] on li "Current section" at bounding box center [619, 241] width 260 height 41
click at [616, 284] on li "Other destinations" at bounding box center [619, 281] width 260 height 41
click at [806, 243] on span "Next page" at bounding box center [925, 240] width 330 height 15
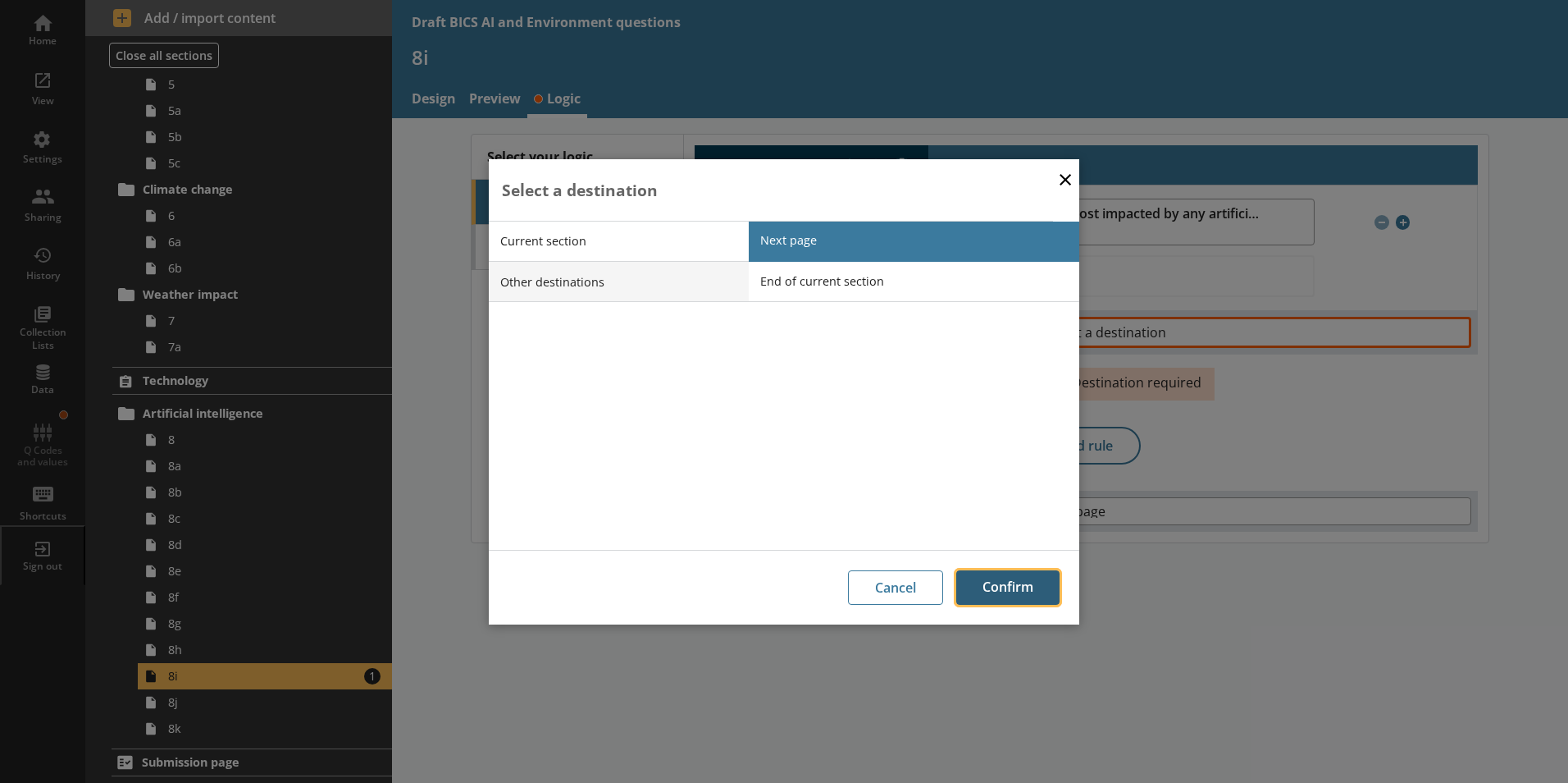
click at [847, 595] on button "Confirm" at bounding box center [1007, 588] width 103 height 34
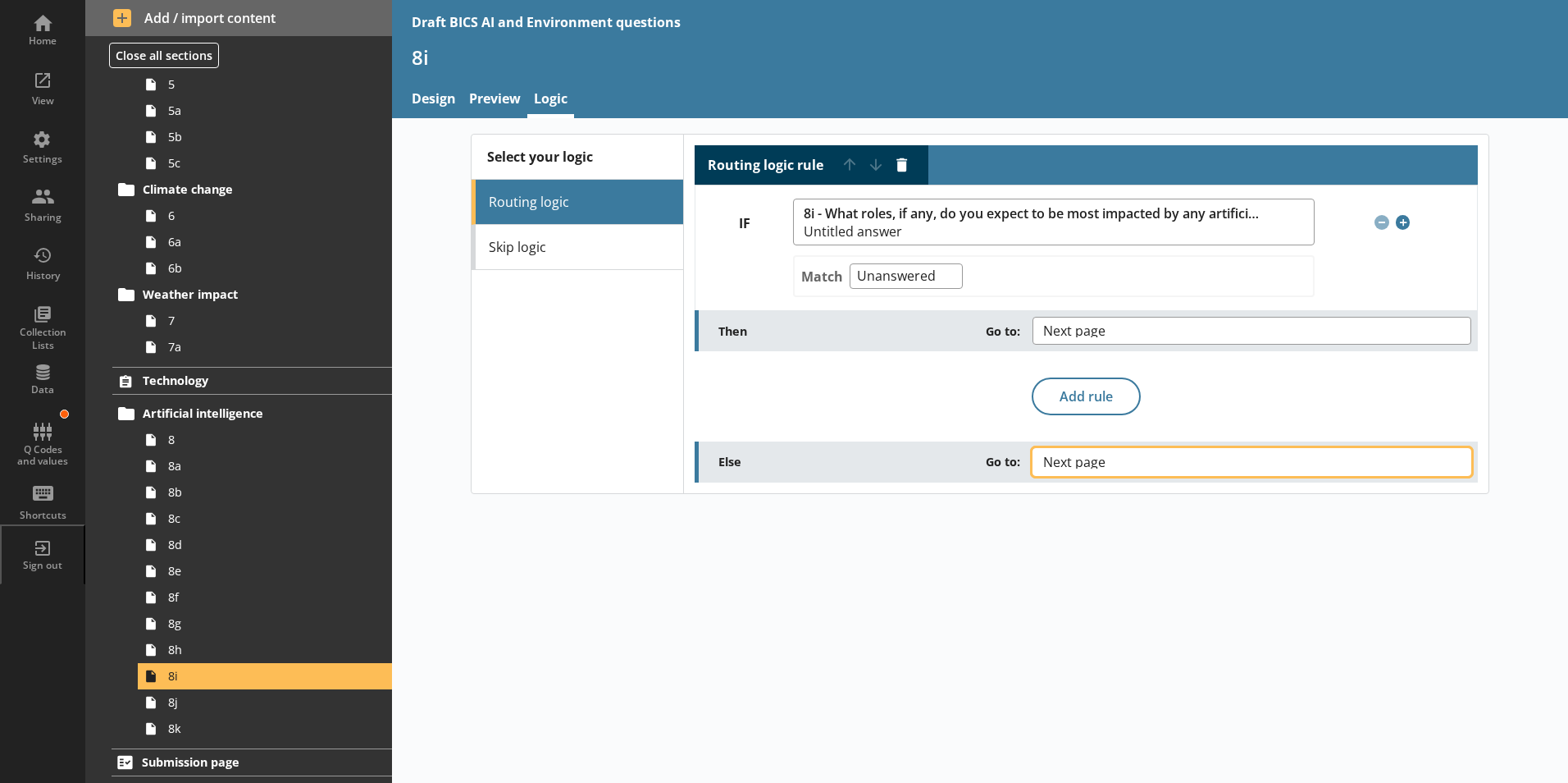
click at [847, 467] on button "Next page" at bounding box center [1251, 461] width 438 height 28
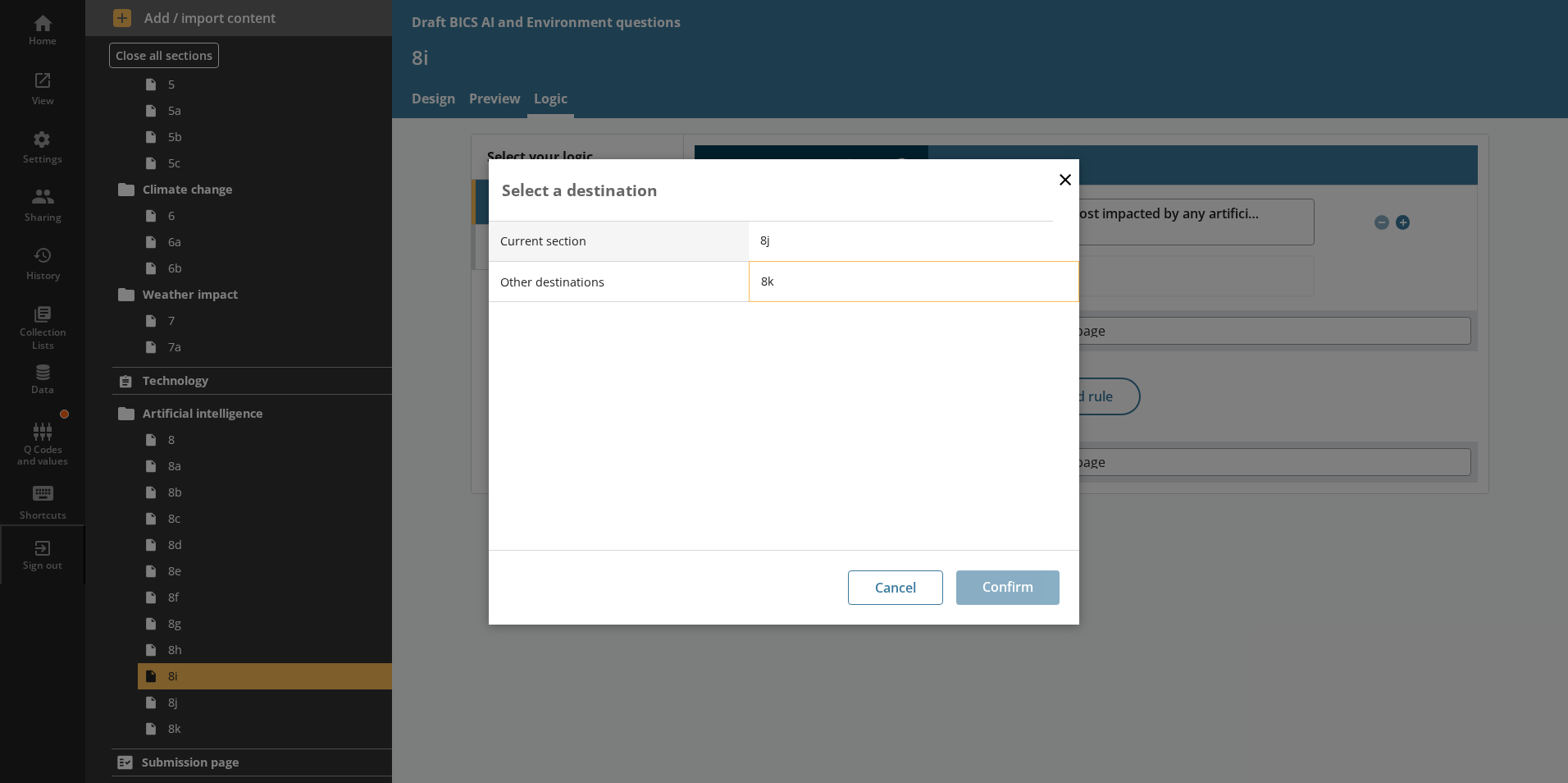
click at [756, 279] on li "8k" at bounding box center [913, 281] width 330 height 41
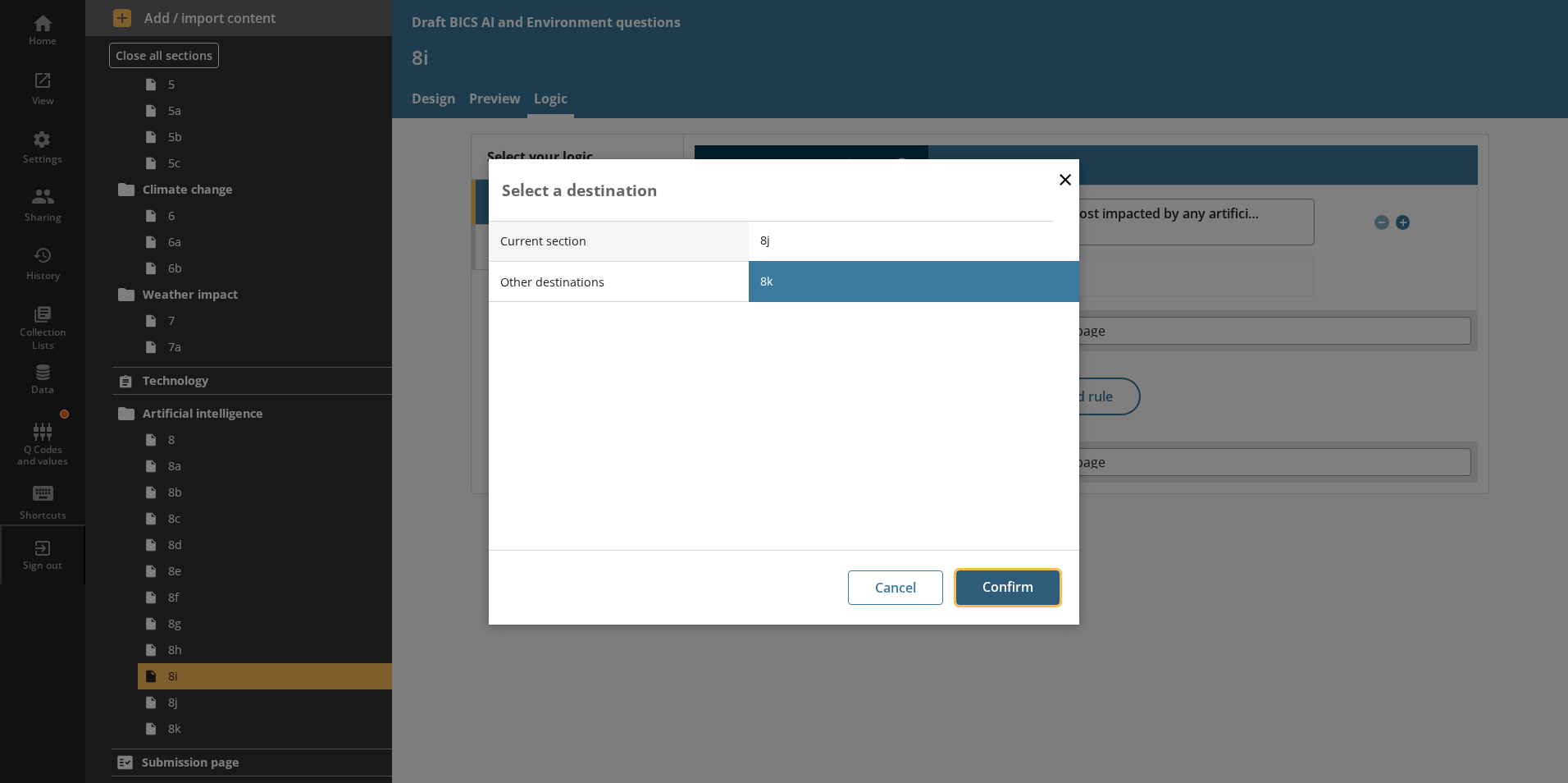
click at [847, 587] on button "Confirm" at bounding box center [1007, 588] width 103 height 34
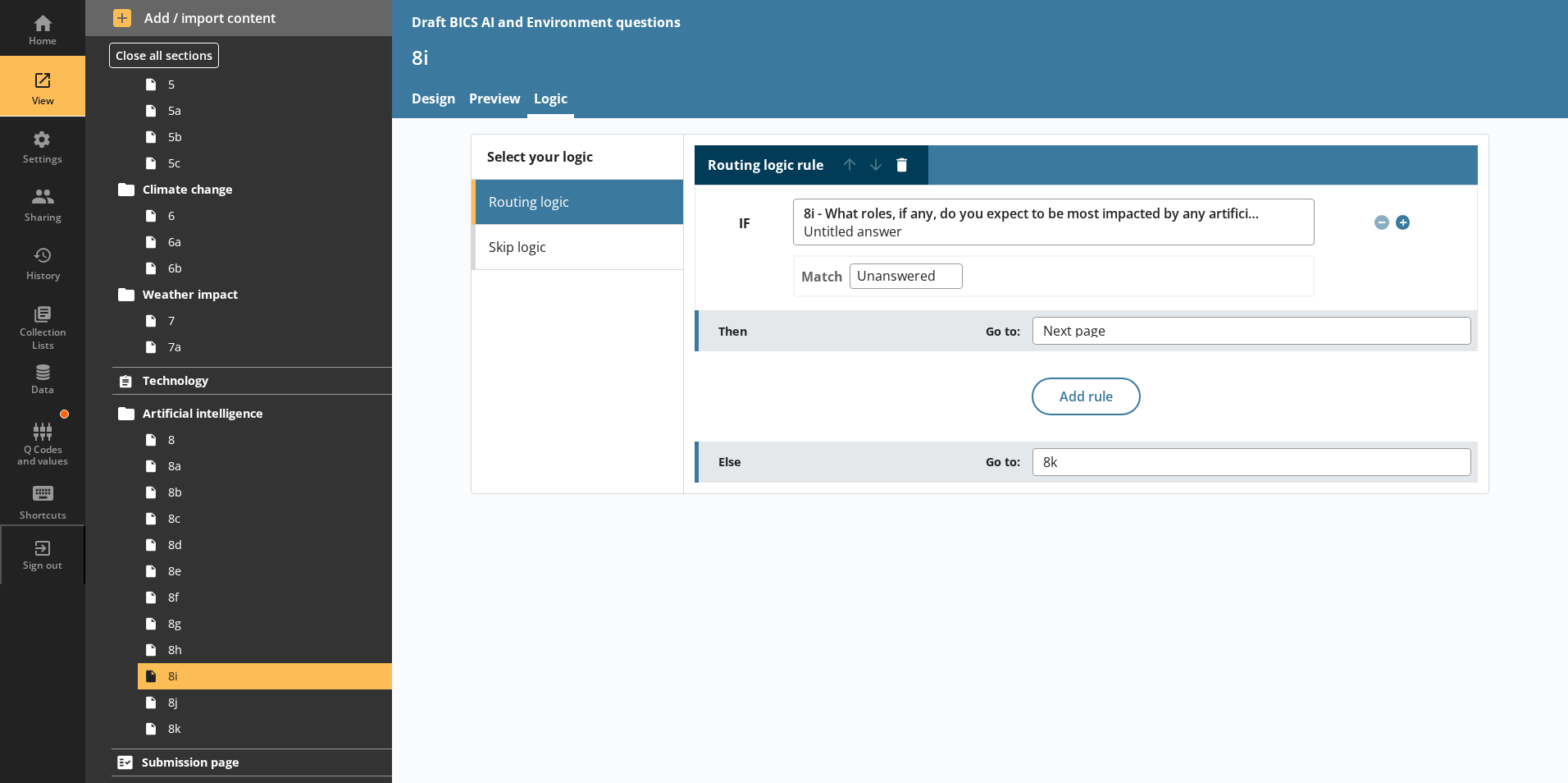
click at [36, 94] on div "View" at bounding box center [43, 87] width 57 height 57
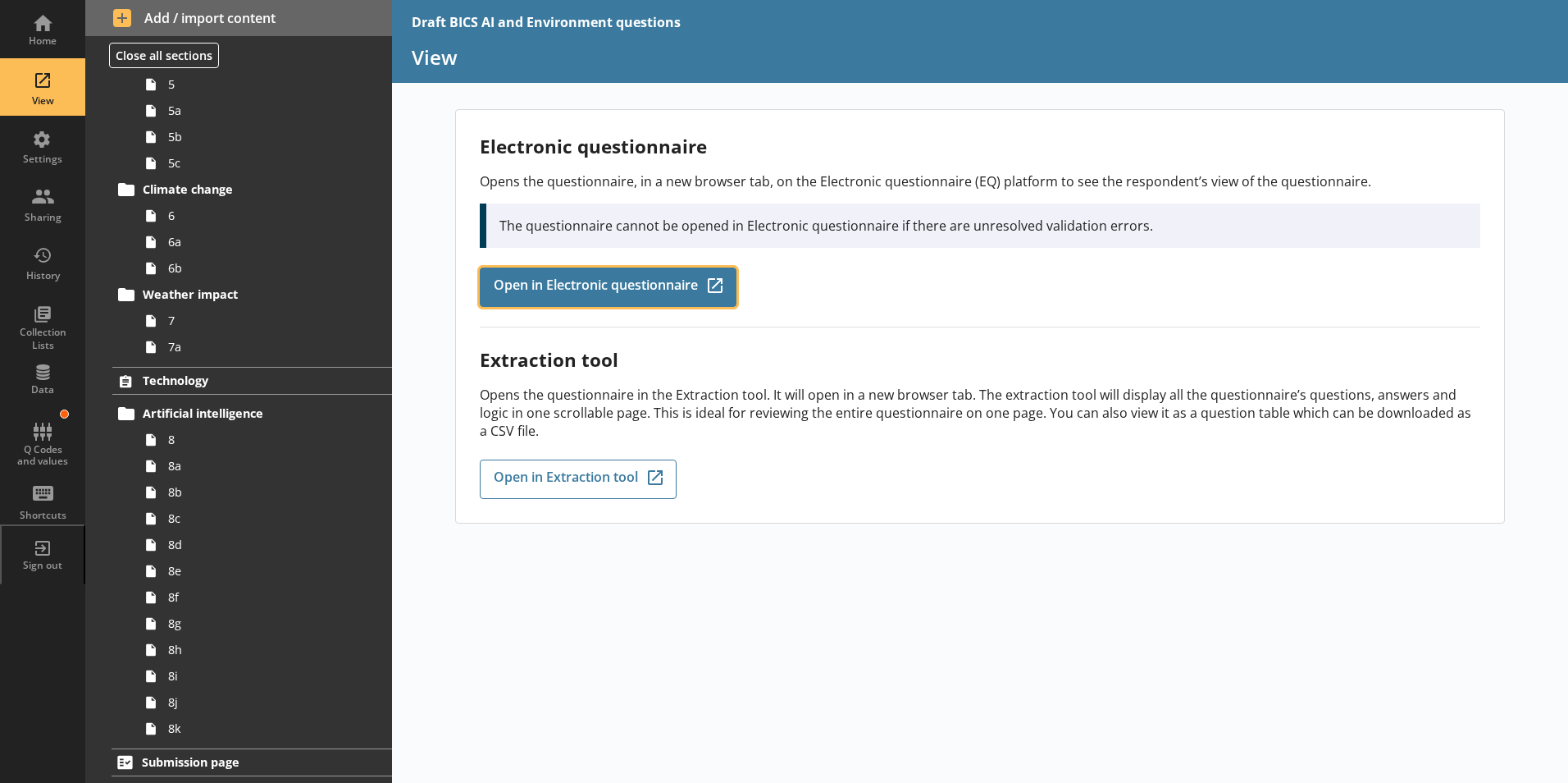
click at [586, 273] on link "Open in Electronic questionnaire Q-Codes_Icon Created with Sketch." at bounding box center [607, 286] width 256 height 39
click at [662, 285] on span "Open in Electronic questionnaire" at bounding box center [595, 287] width 204 height 18
click at [598, 289] on span "Open in Electronic questionnaire" at bounding box center [595, 287] width 204 height 18
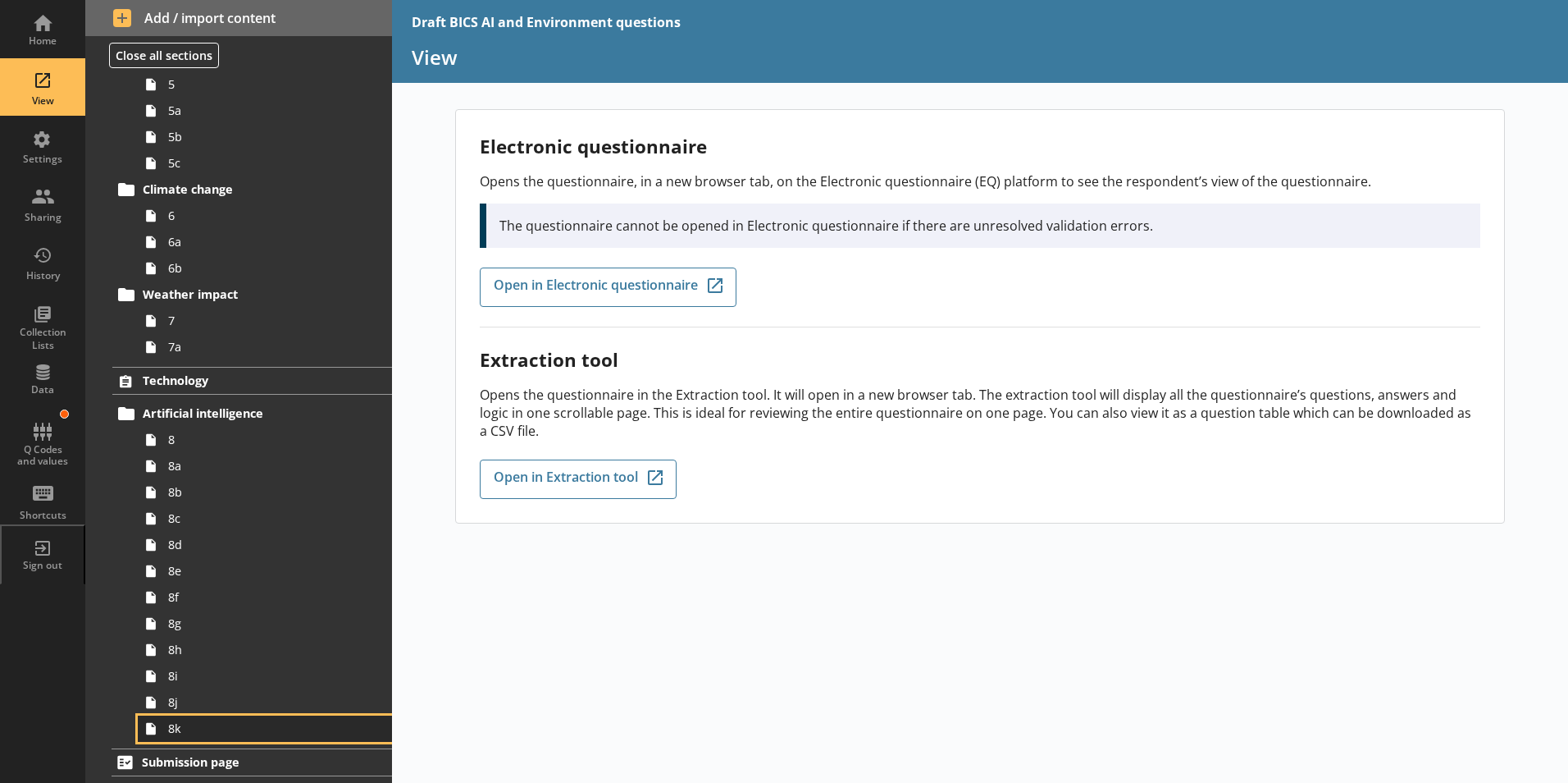
click at [188, 662] on link "8k" at bounding box center [265, 727] width 254 height 26
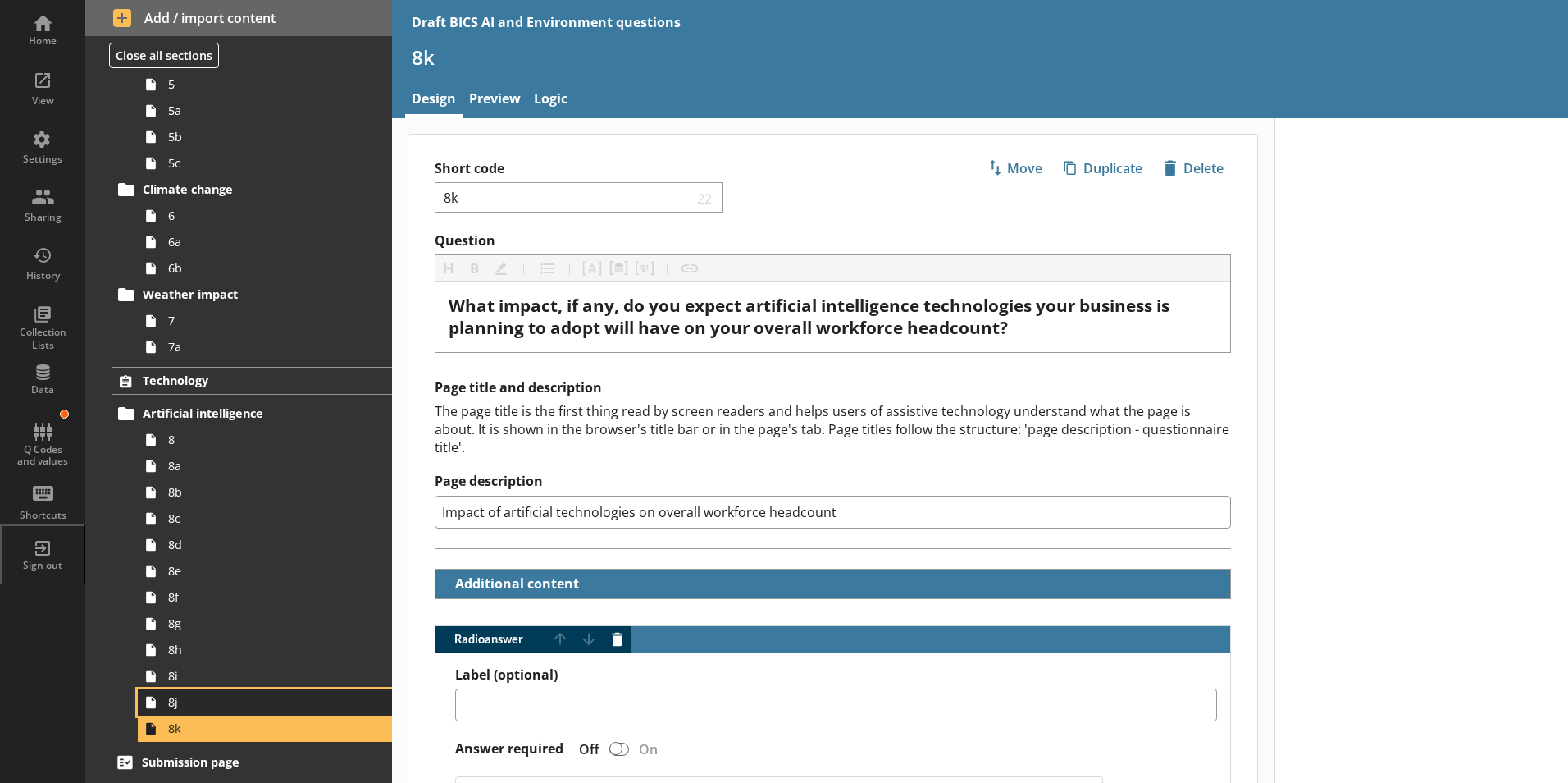
click at [182, 662] on span "8j" at bounding box center [259, 702] width 182 height 15
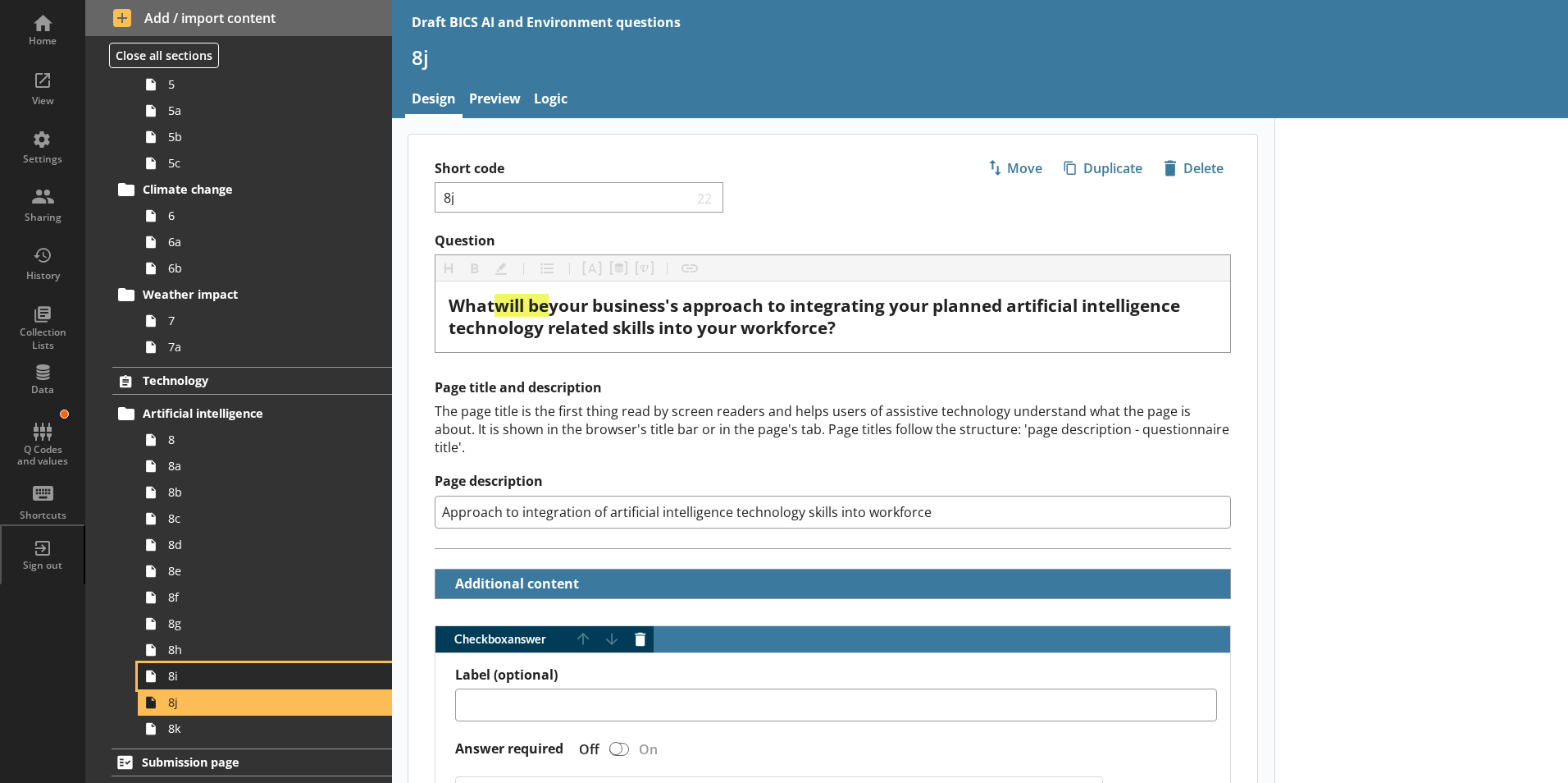
click at [188, 662] on span "8i" at bounding box center [259, 676] width 182 height 15
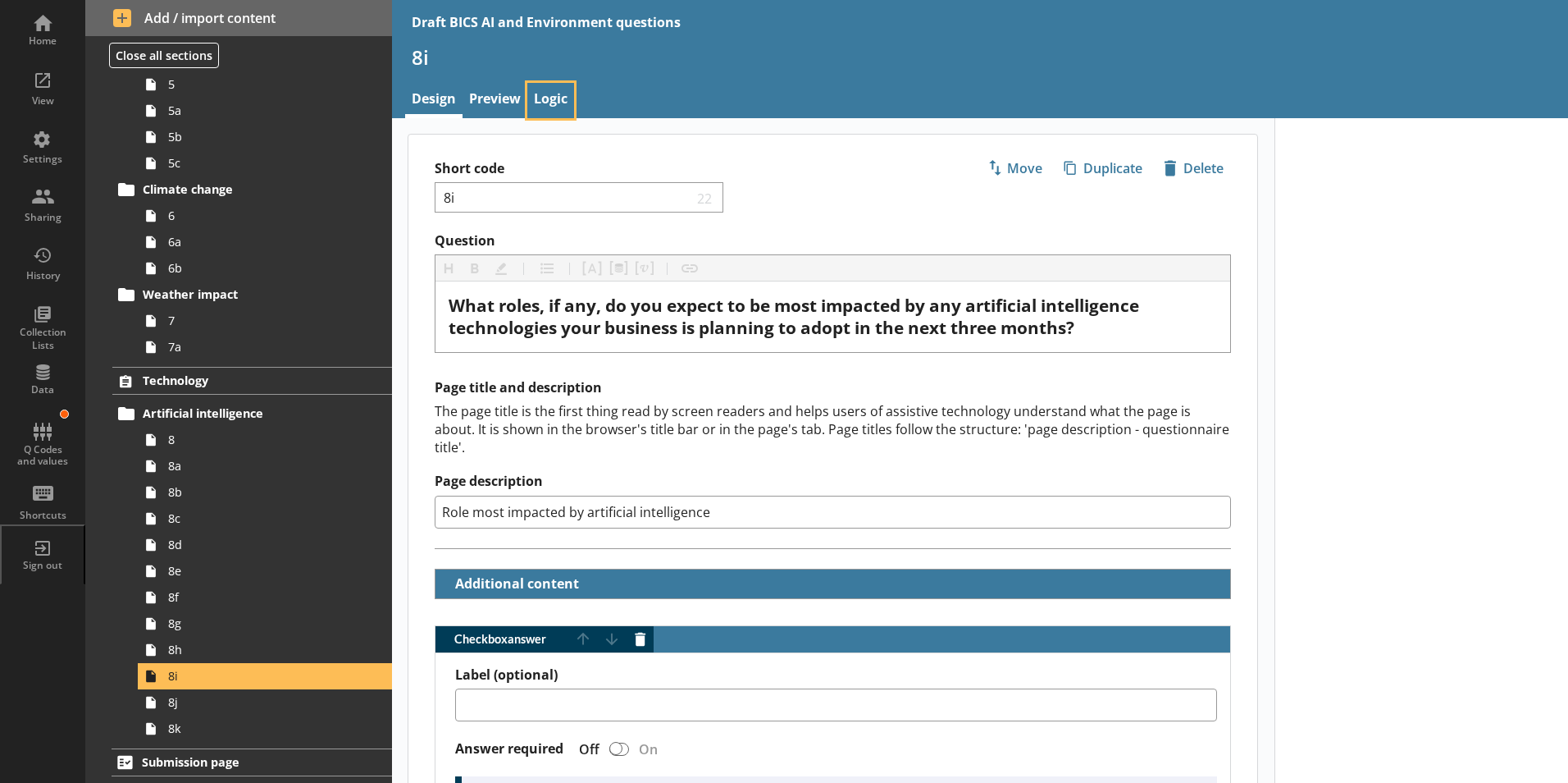
click at [547, 89] on link "Logic" at bounding box center [550, 101] width 47 height 35
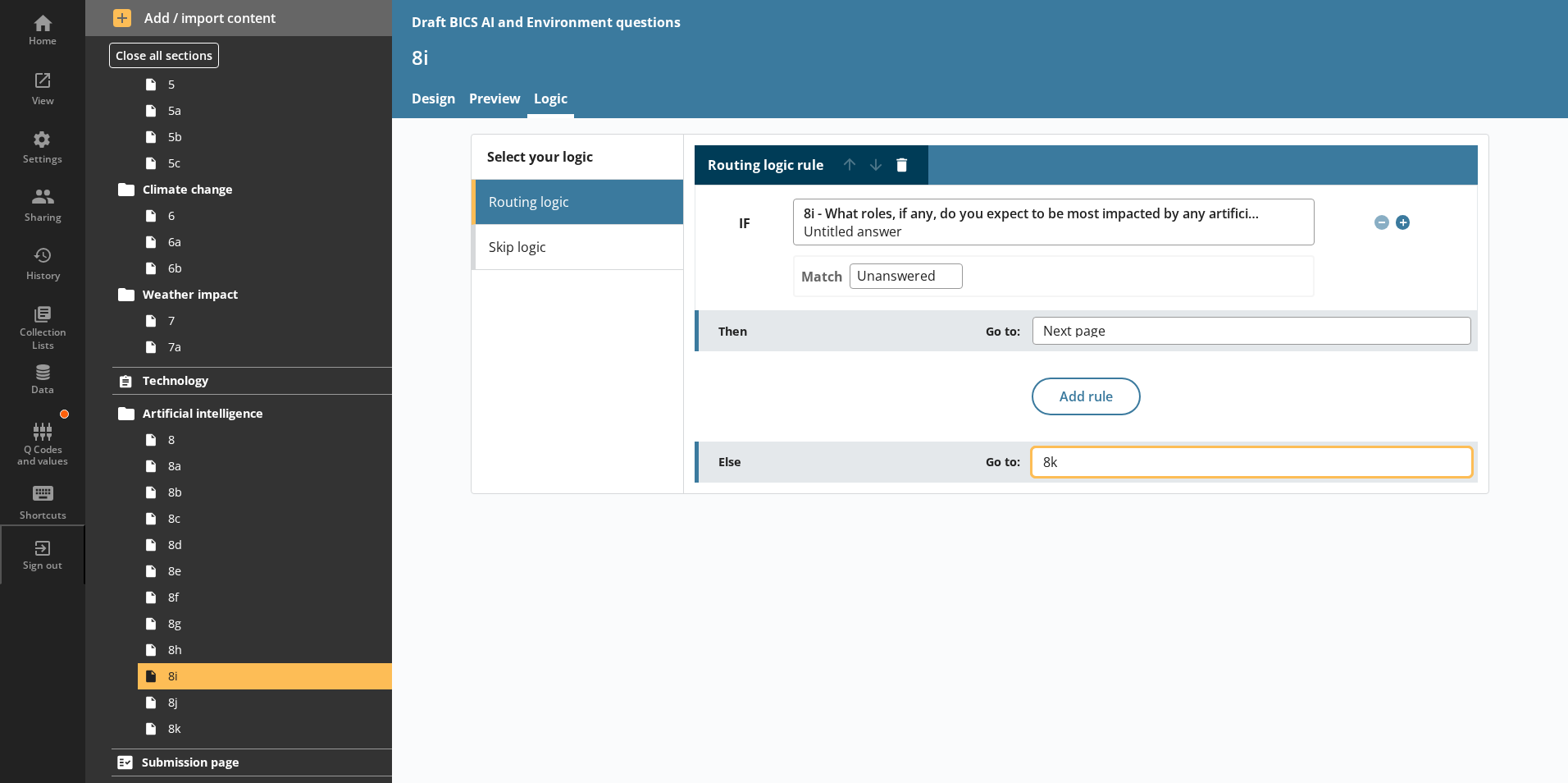
click at [847, 468] on button "8k" at bounding box center [1251, 461] width 438 height 28
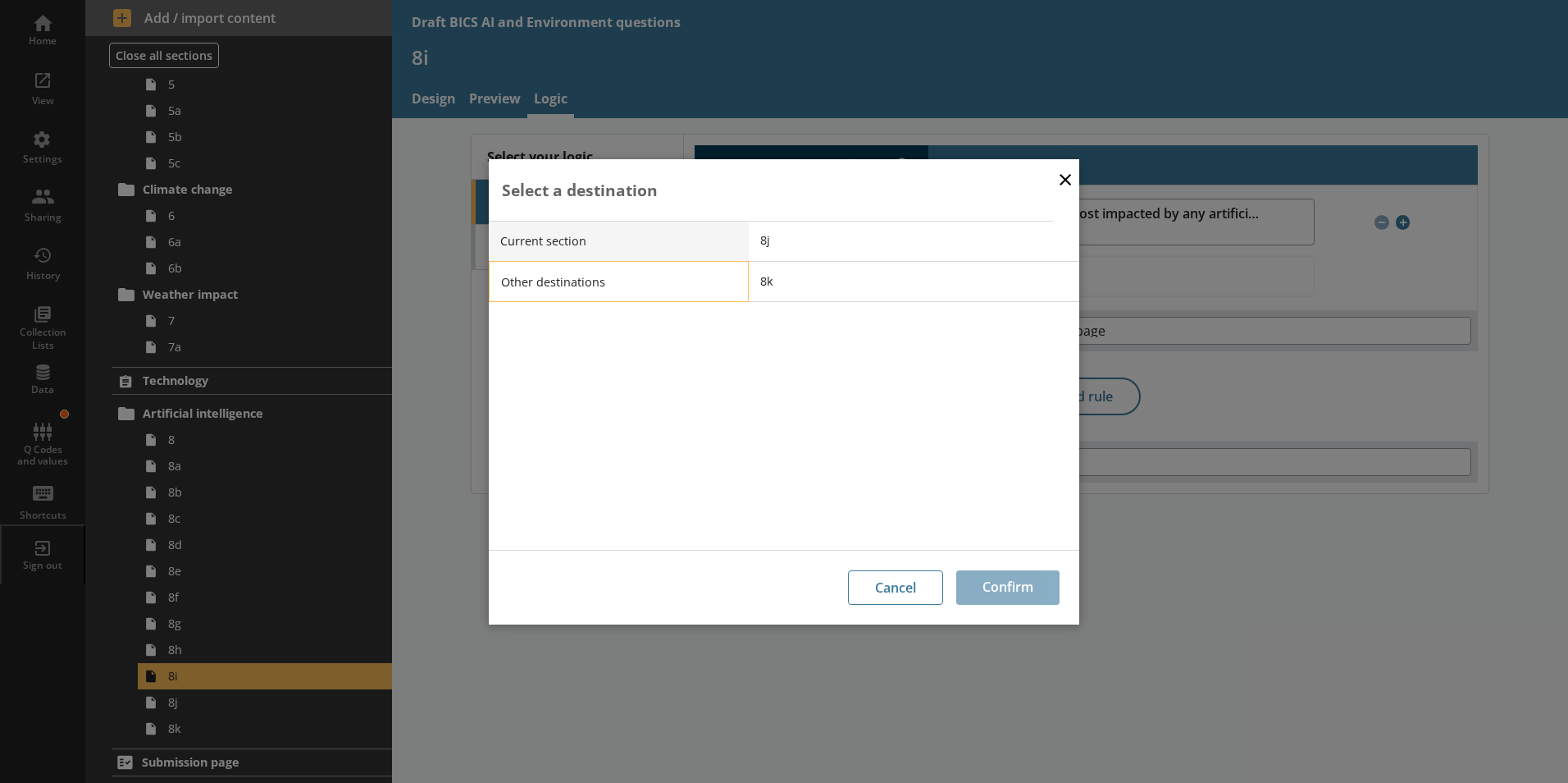
click at [607, 290] on li "Other destinations" at bounding box center [619, 281] width 260 height 41
click at [831, 281] on span "End of current section" at bounding box center [925, 280] width 330 height 15
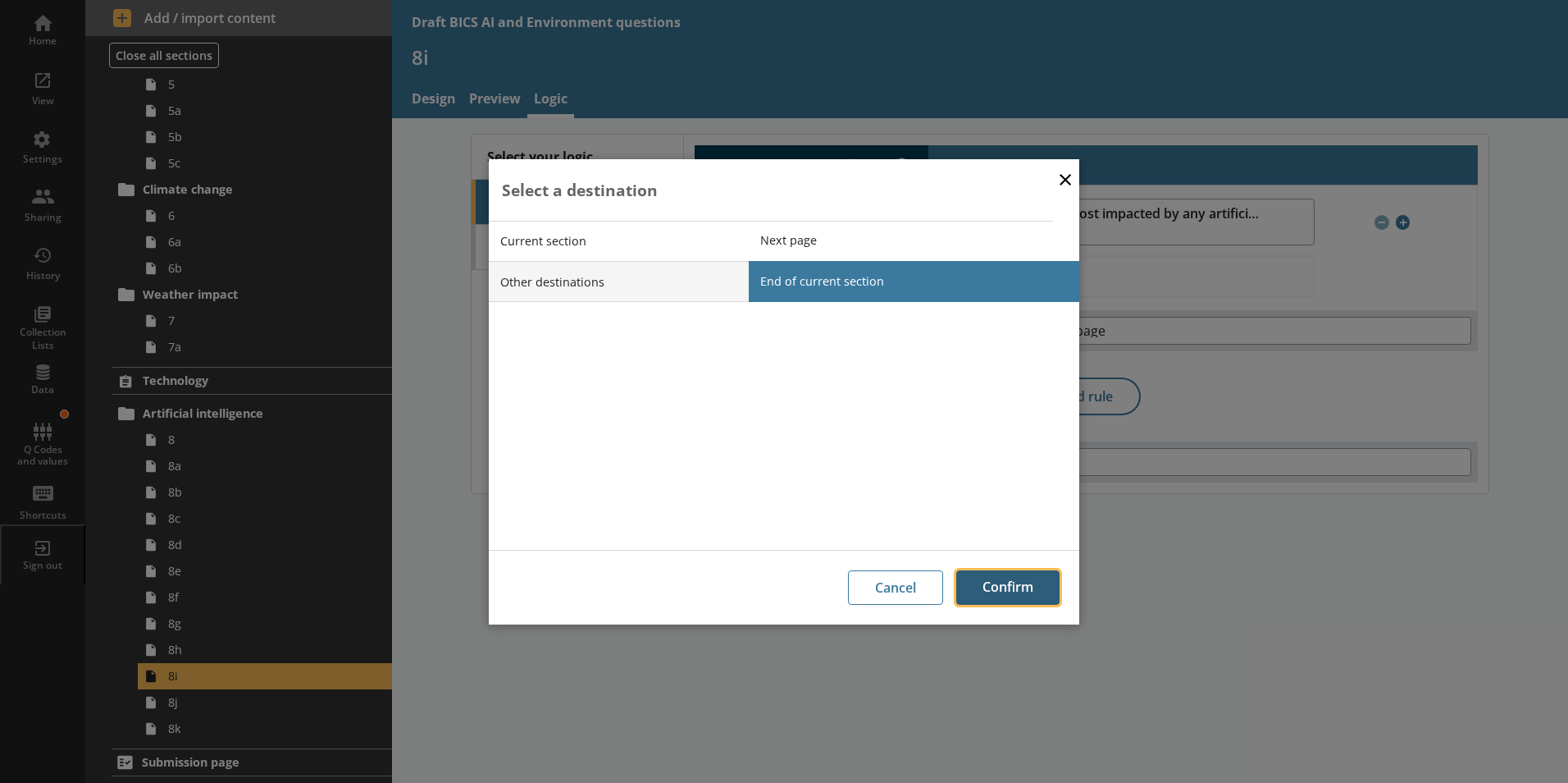
click at [847, 576] on button "Confirm" at bounding box center [1007, 588] width 103 height 34
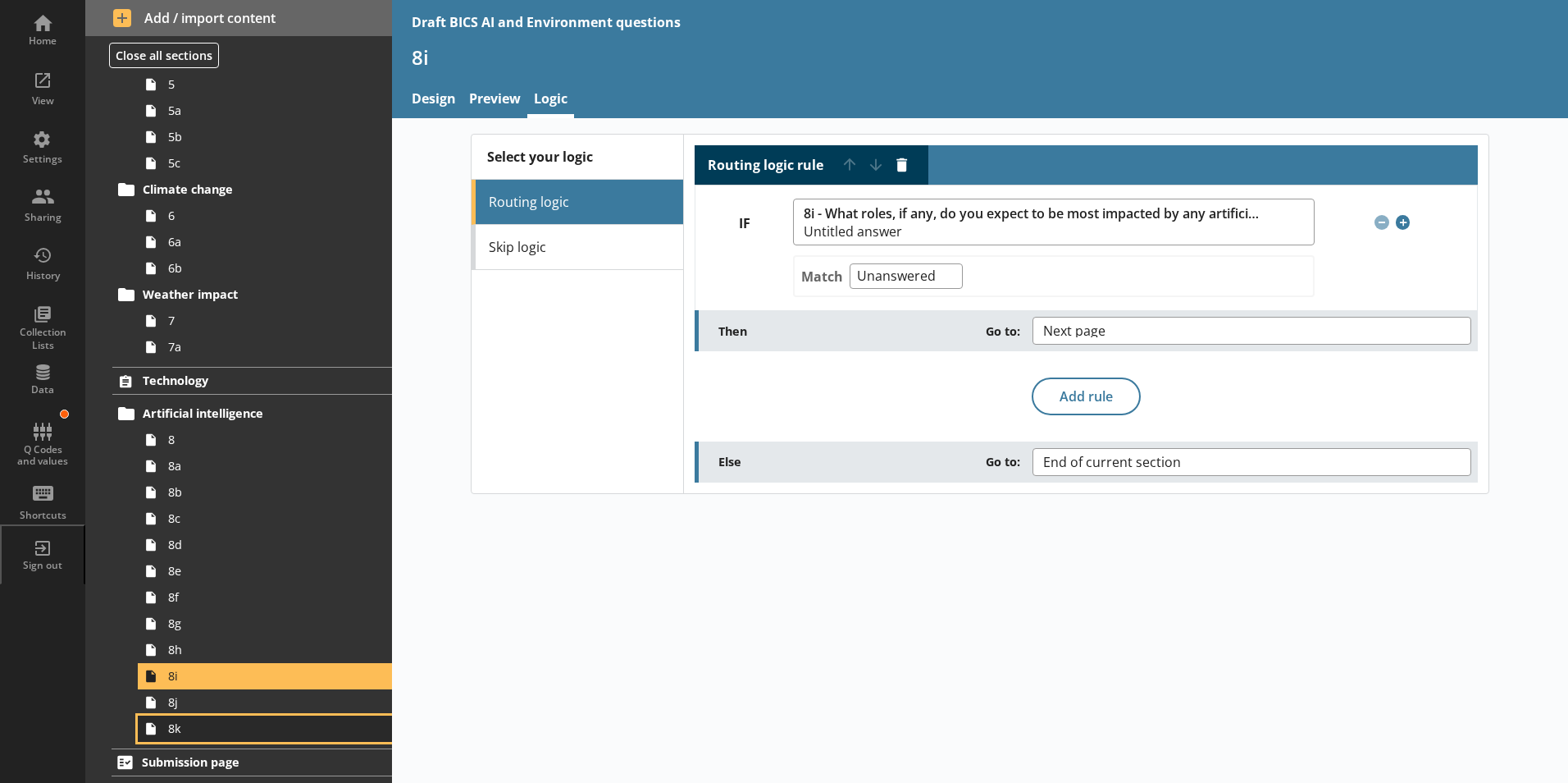
click at [200, 662] on span "8k" at bounding box center [259, 727] width 182 height 15
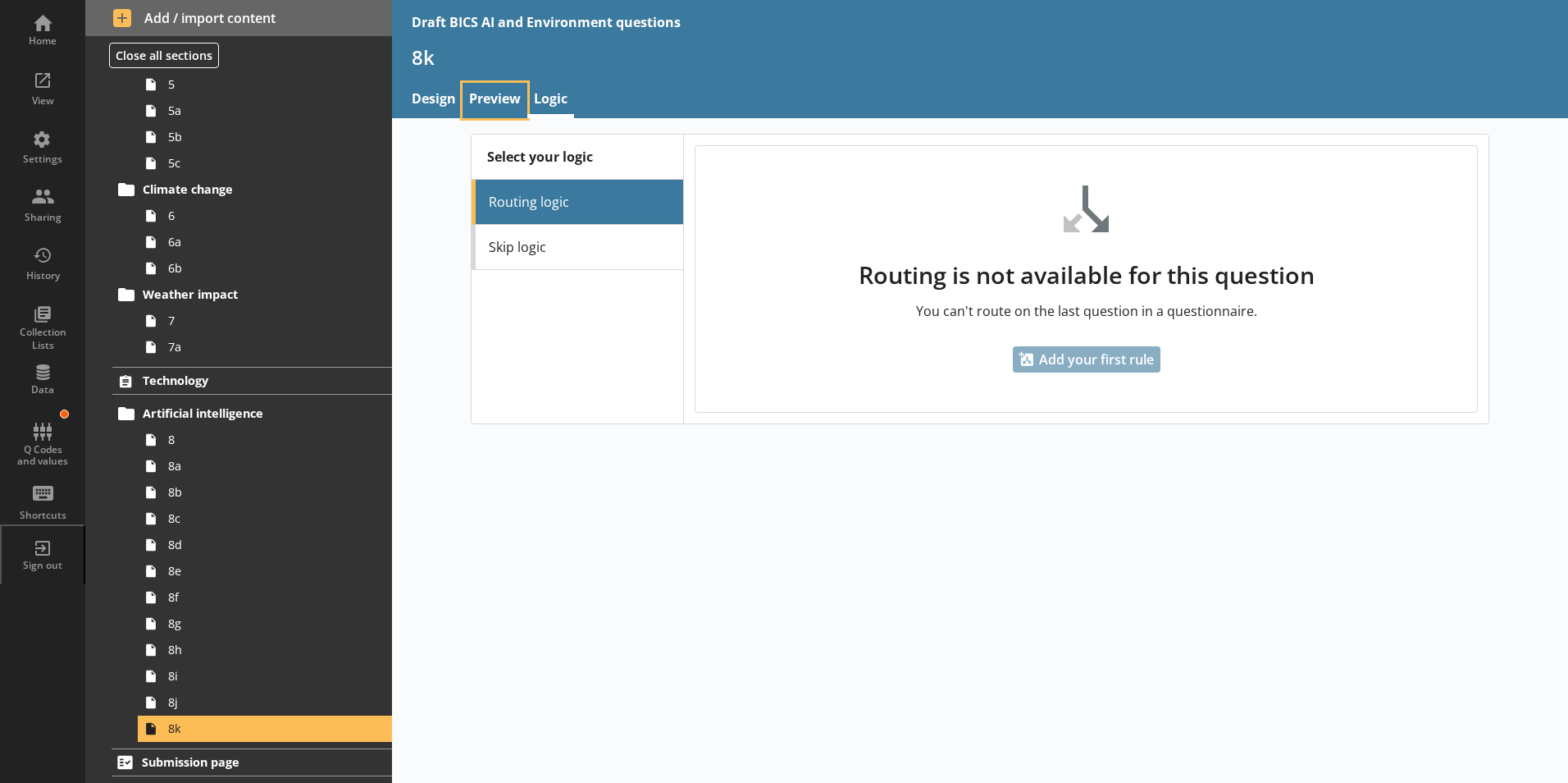
click at [476, 102] on link "Preview" at bounding box center [495, 101] width 65 height 35
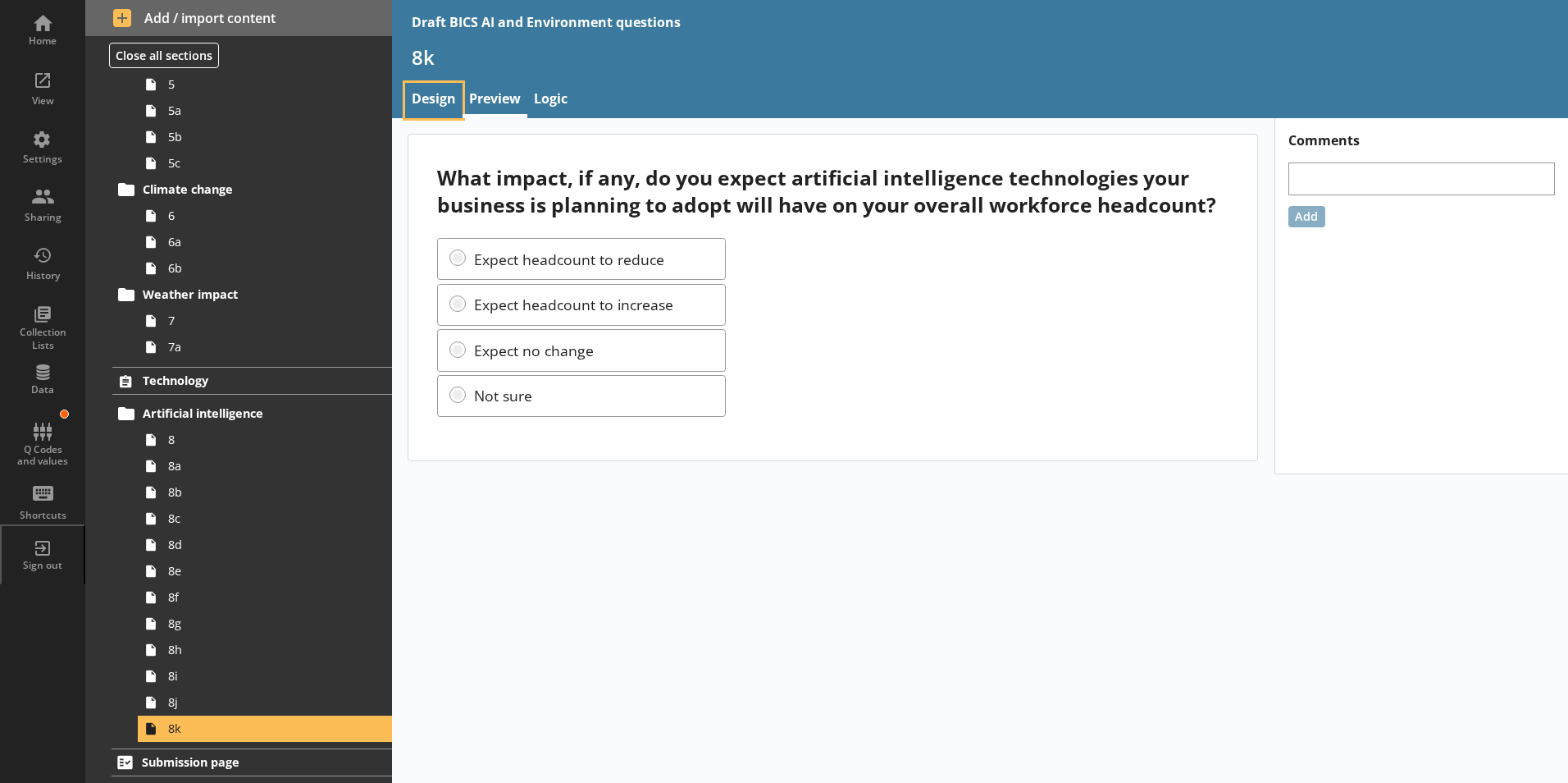
click at [420, 101] on link "Design" at bounding box center [433, 101] width 57 height 35
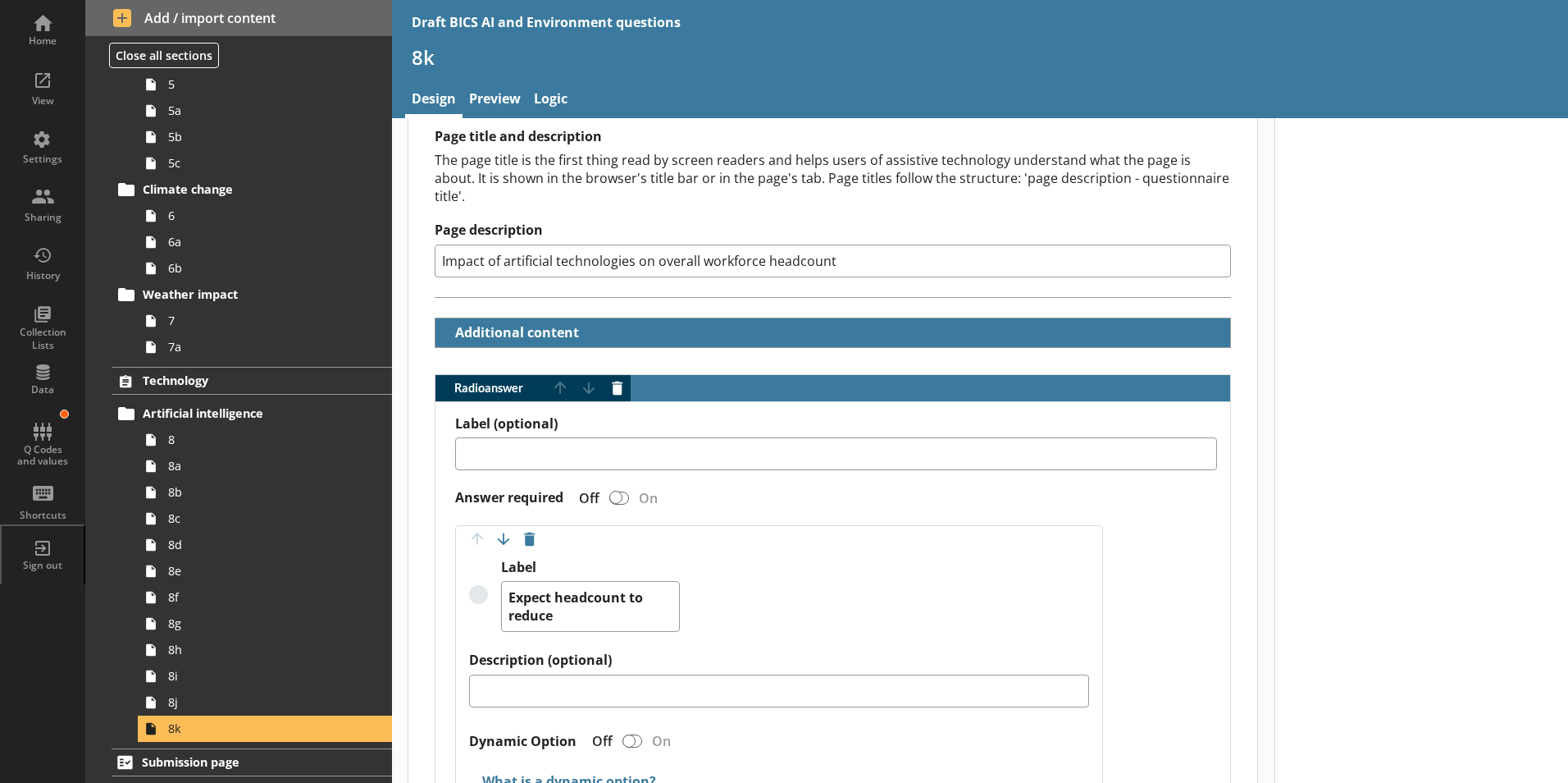
scroll to position [492, 0]
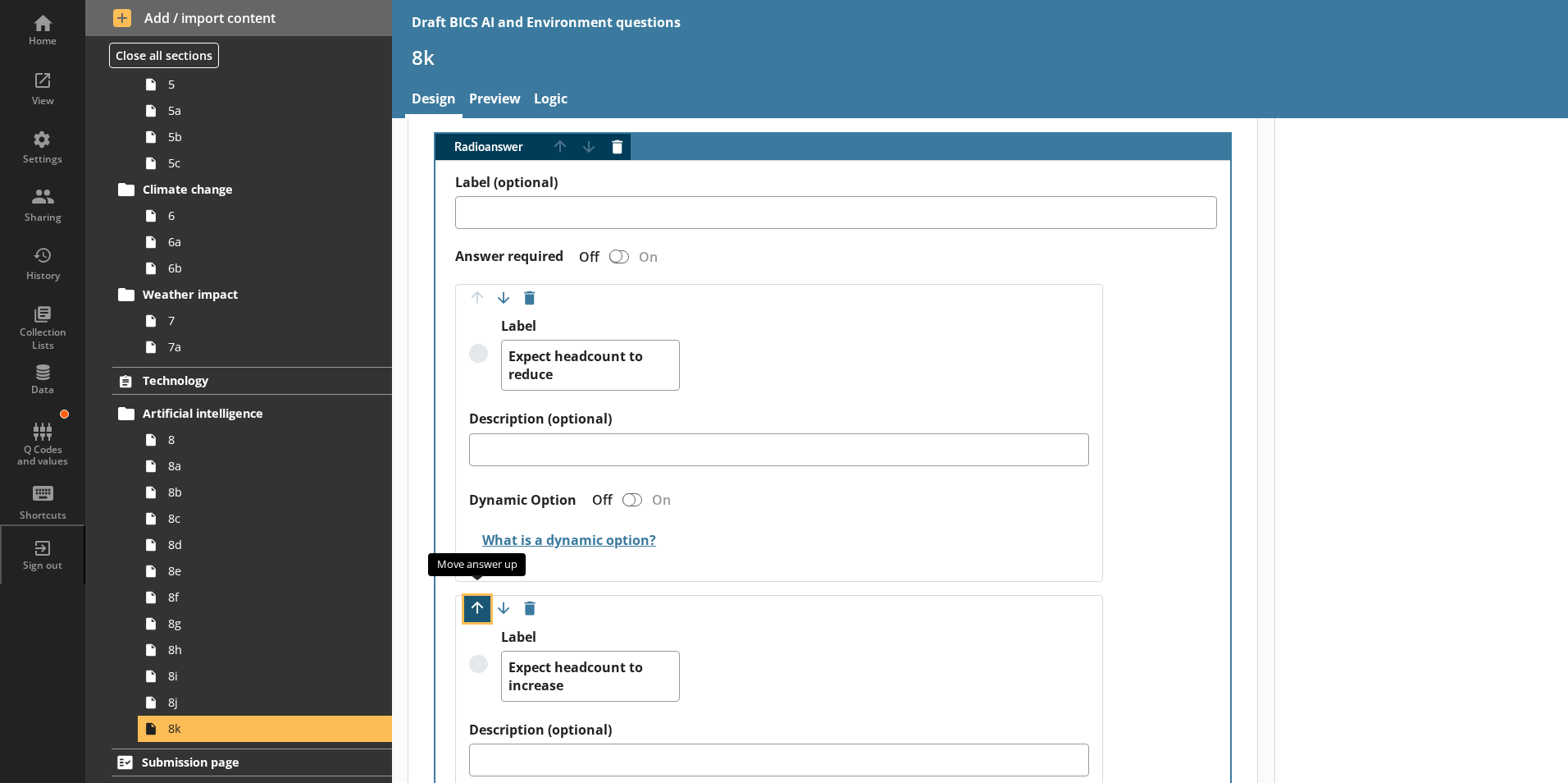
click at [478, 595] on button "Move option up" at bounding box center [476, 608] width 26 height 26
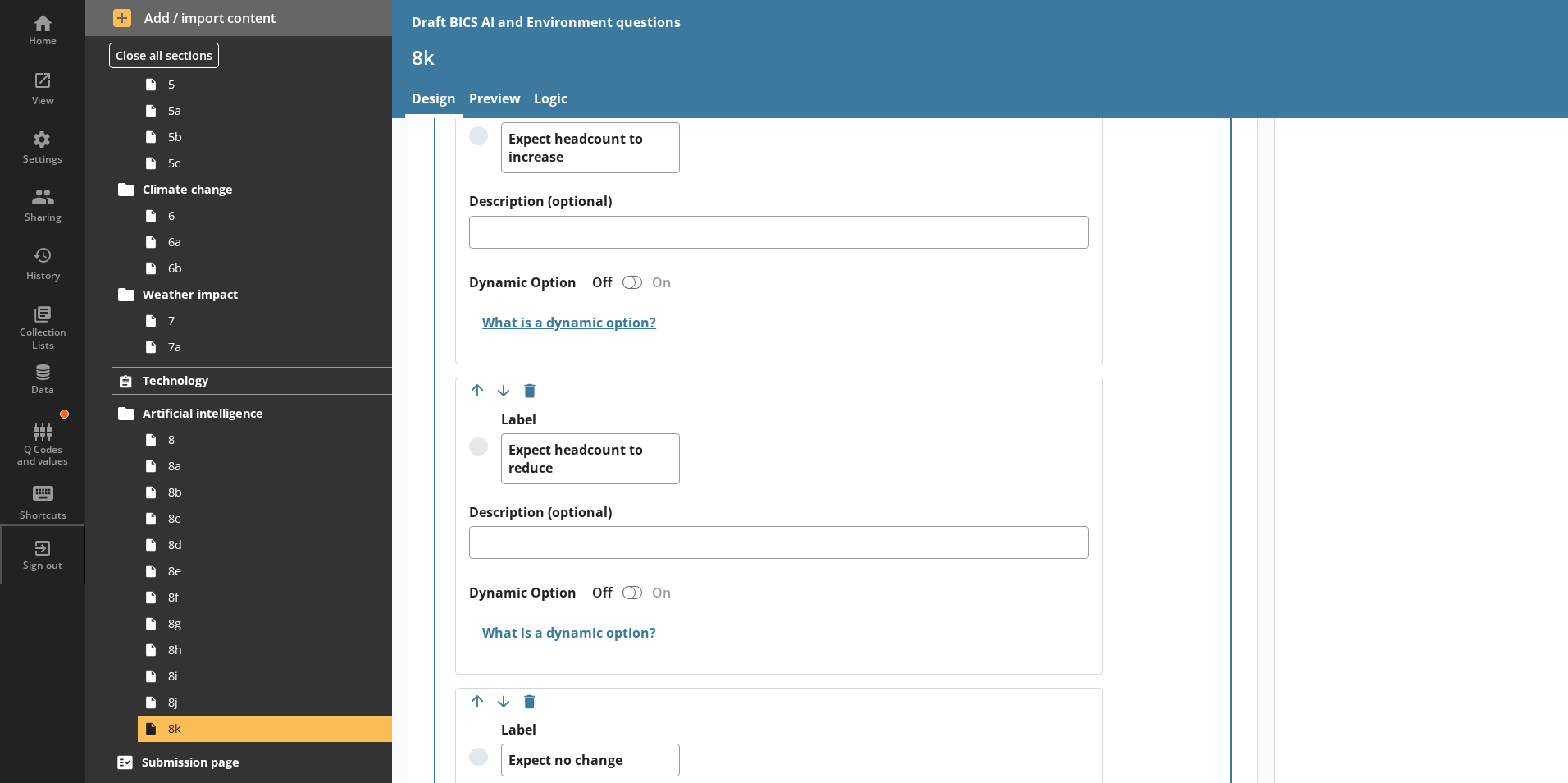
scroll to position [738, 0]
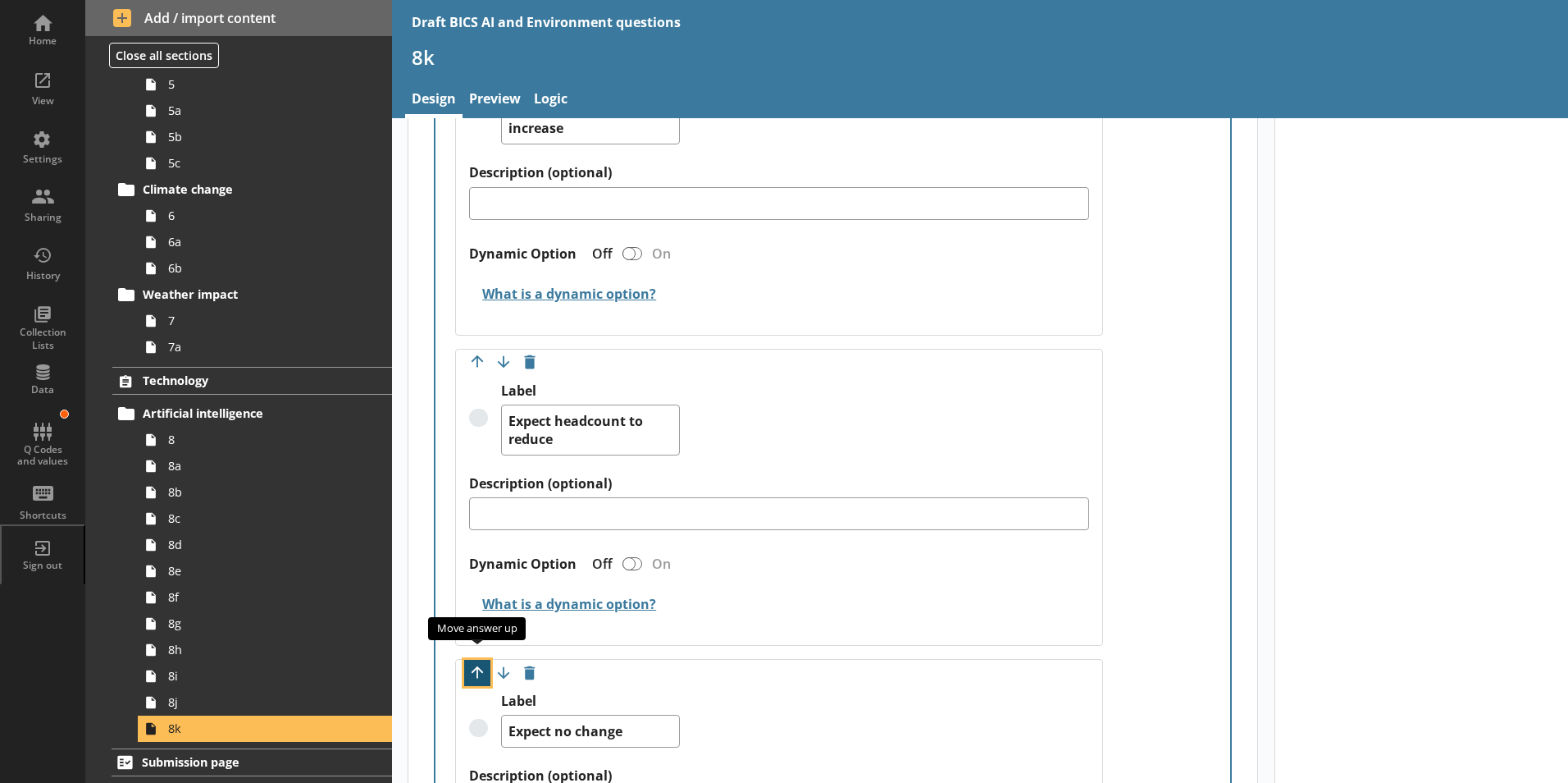
click at [474, 660] on button "Move option up" at bounding box center [476, 672] width 26 height 26
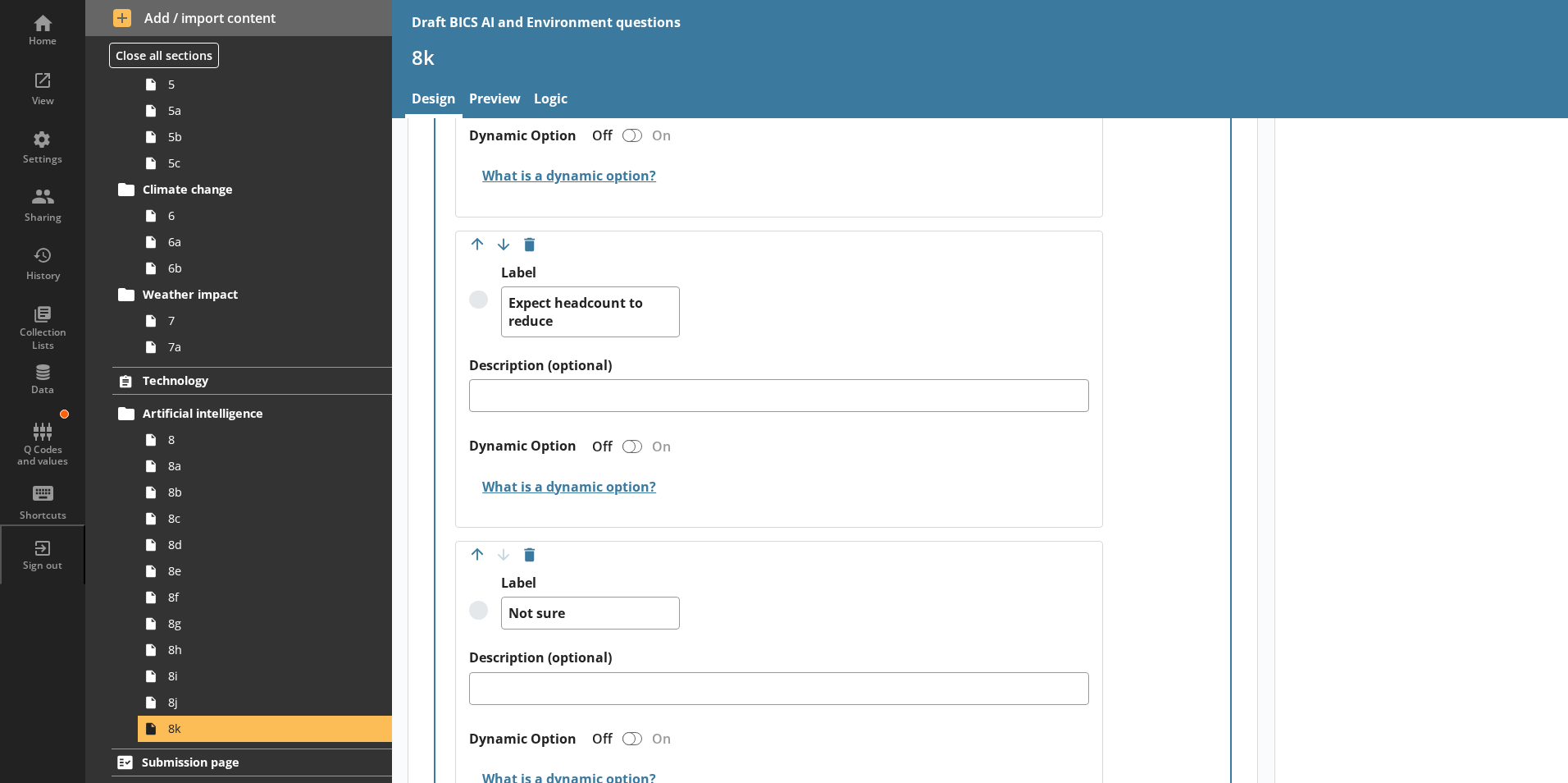
scroll to position [1312, 0]
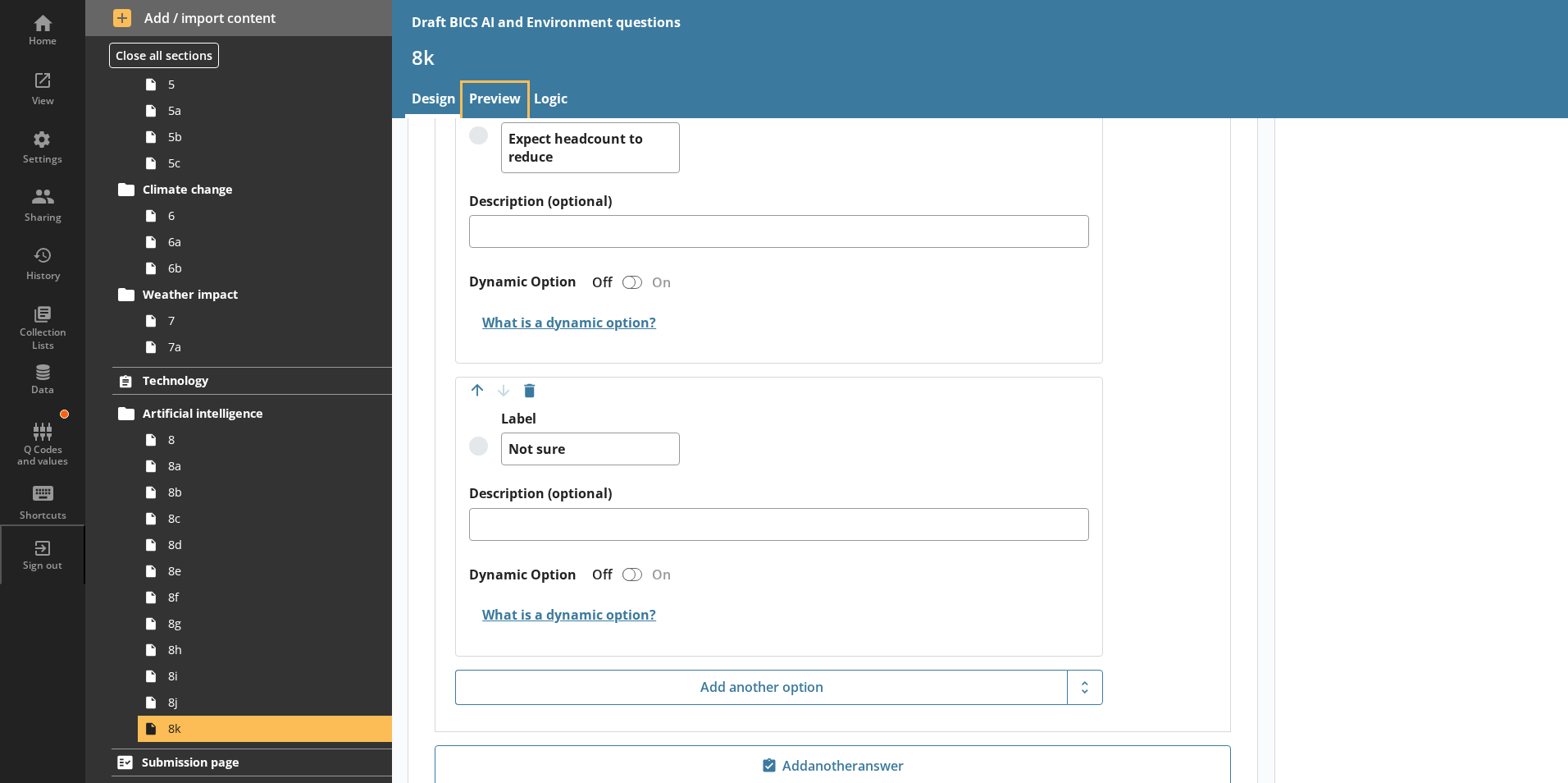
click at [496, 93] on link "Preview" at bounding box center [495, 101] width 65 height 35
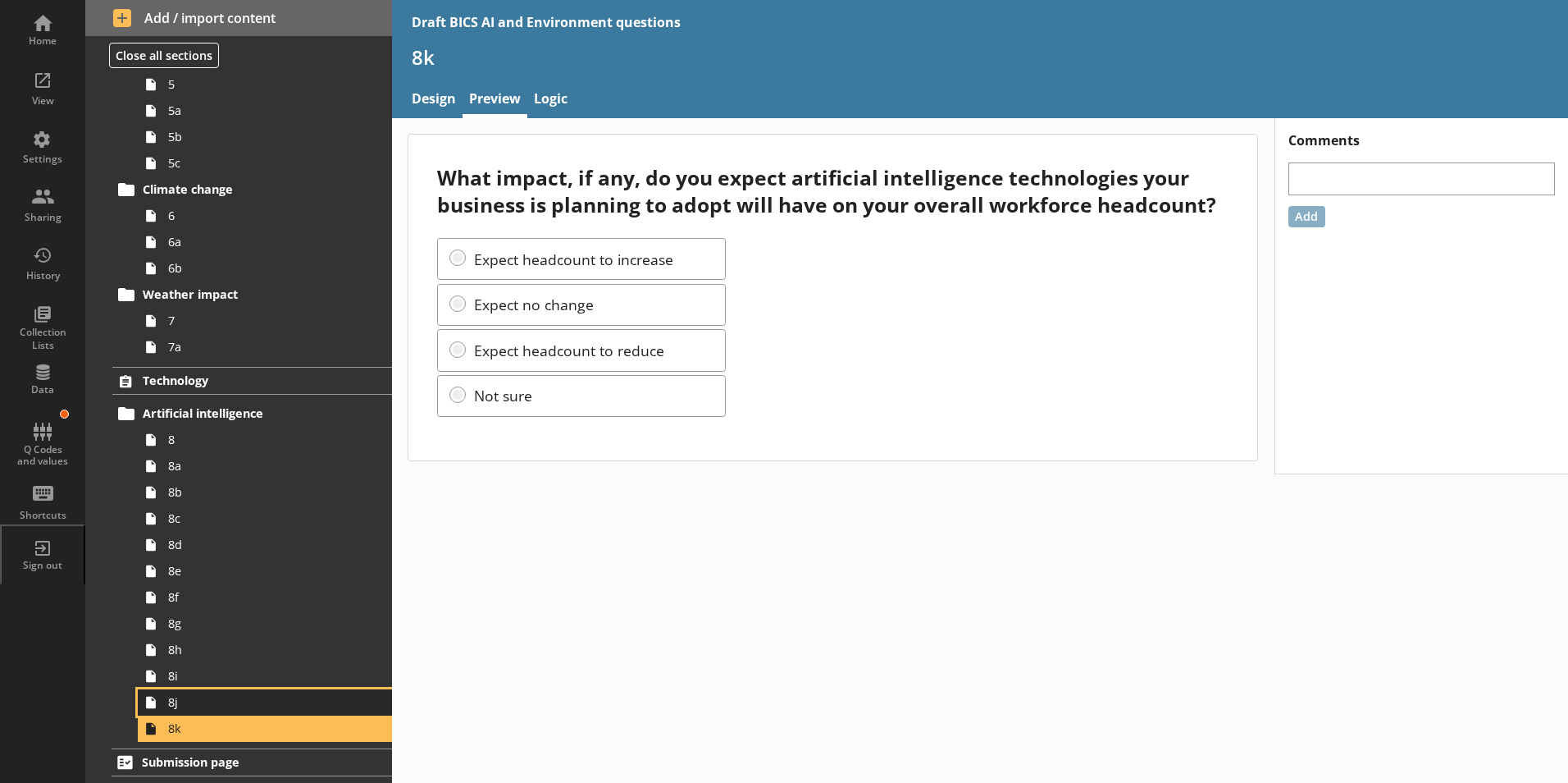
click at [174, 662] on link "8j" at bounding box center [265, 702] width 254 height 26
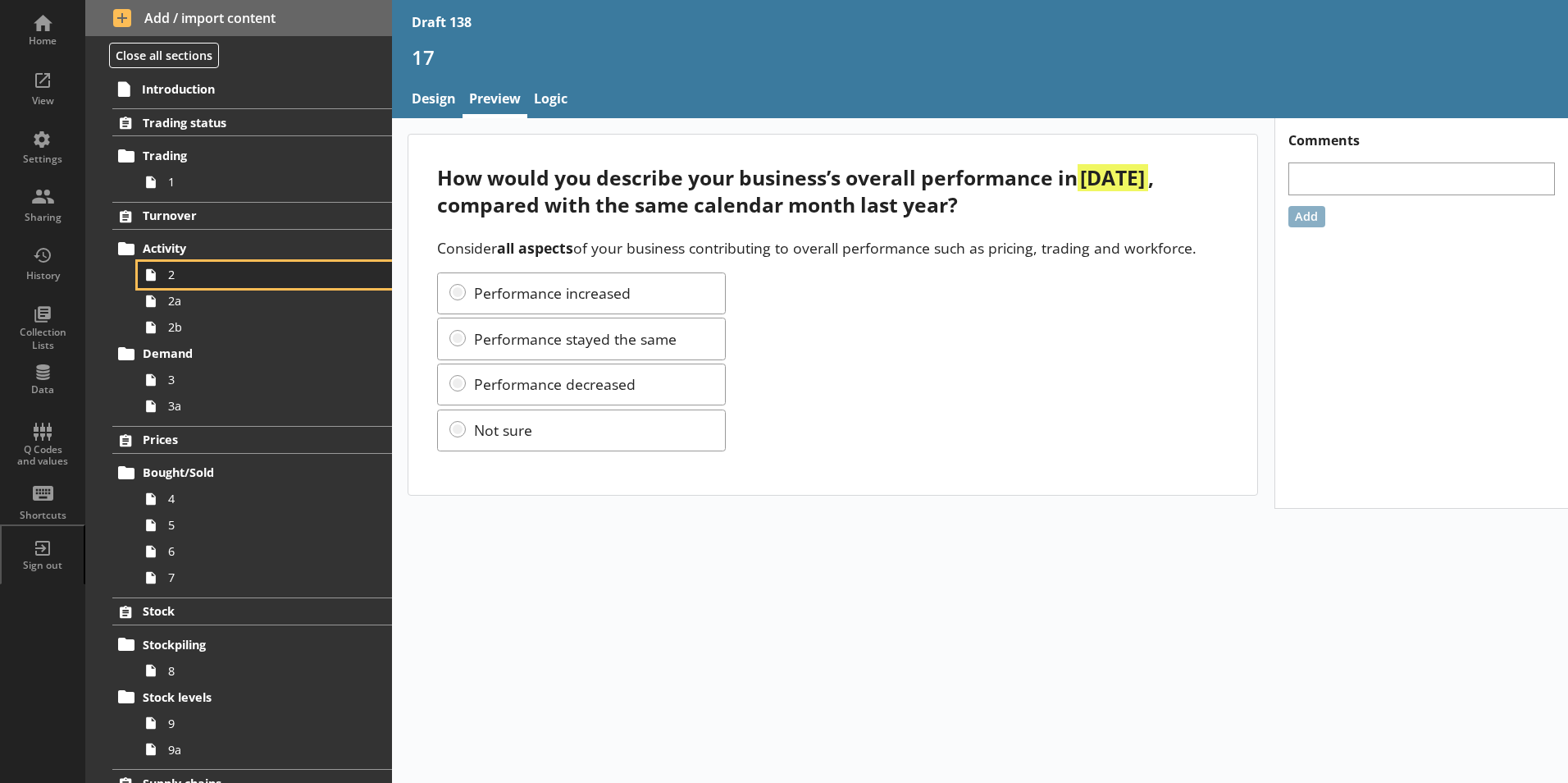
click at [185, 279] on span "2" at bounding box center [259, 275] width 182 height 15
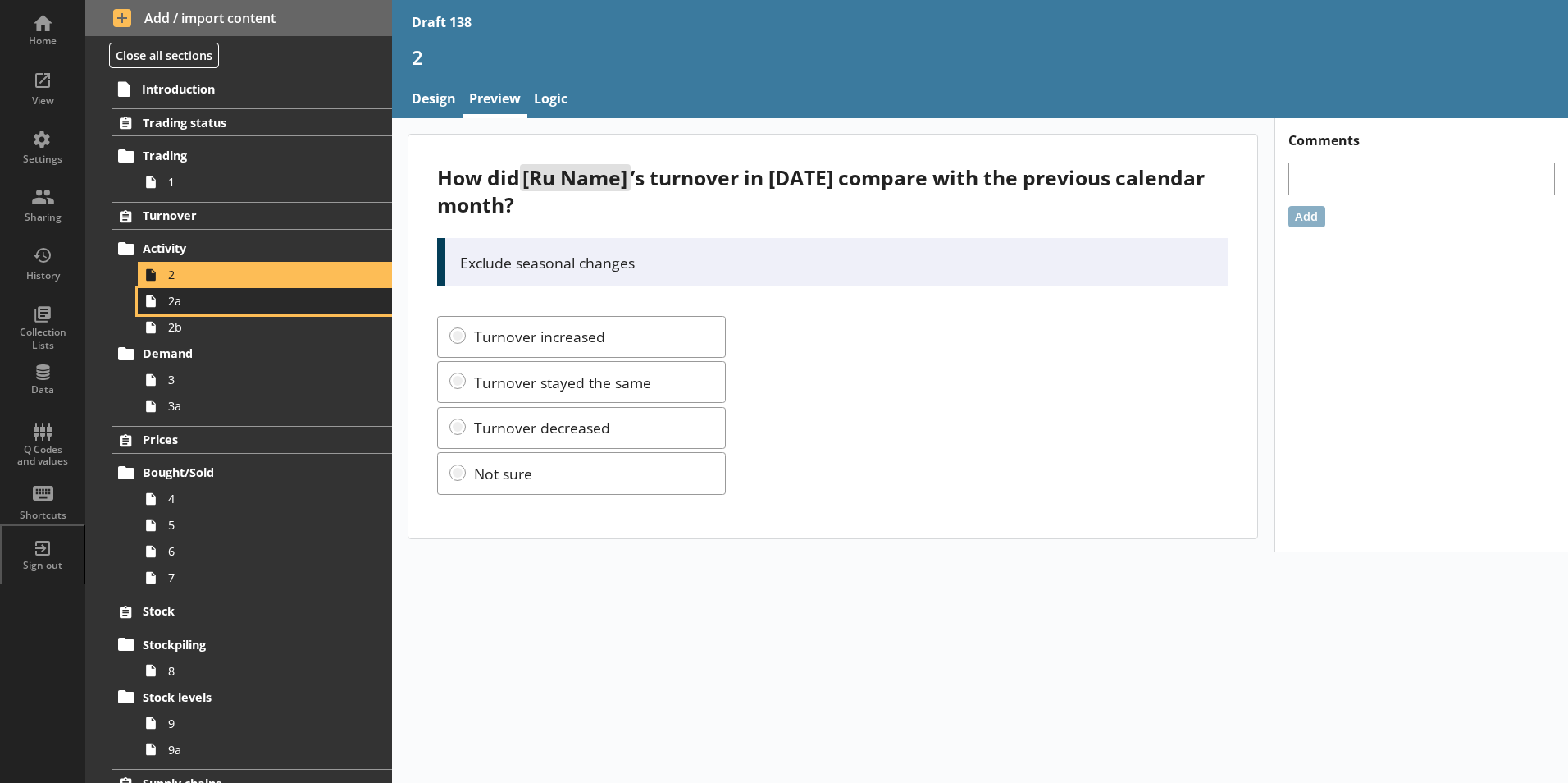
click at [171, 306] on span "2a" at bounding box center [259, 301] width 182 height 15
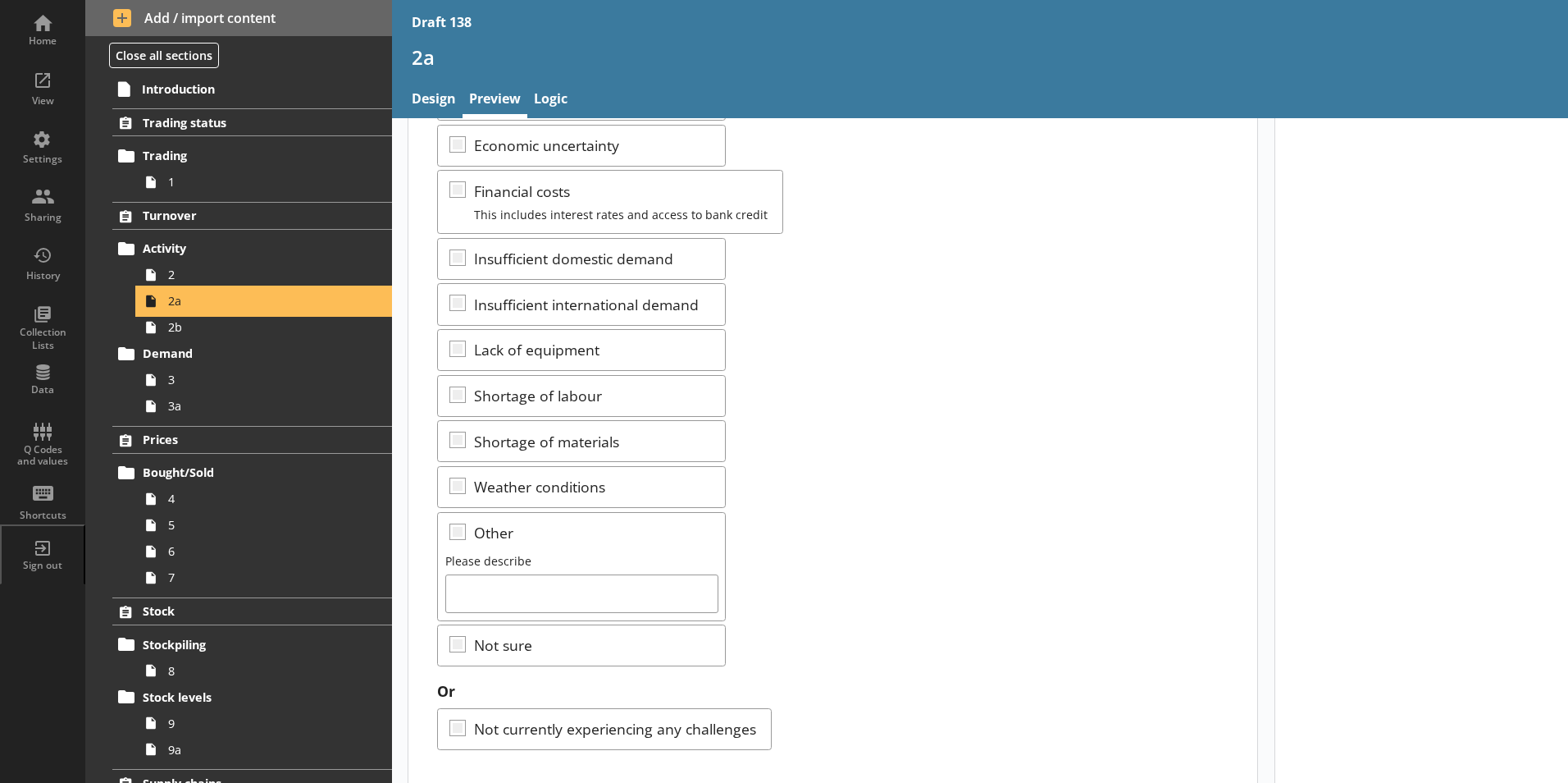
scroll to position [324, 0]
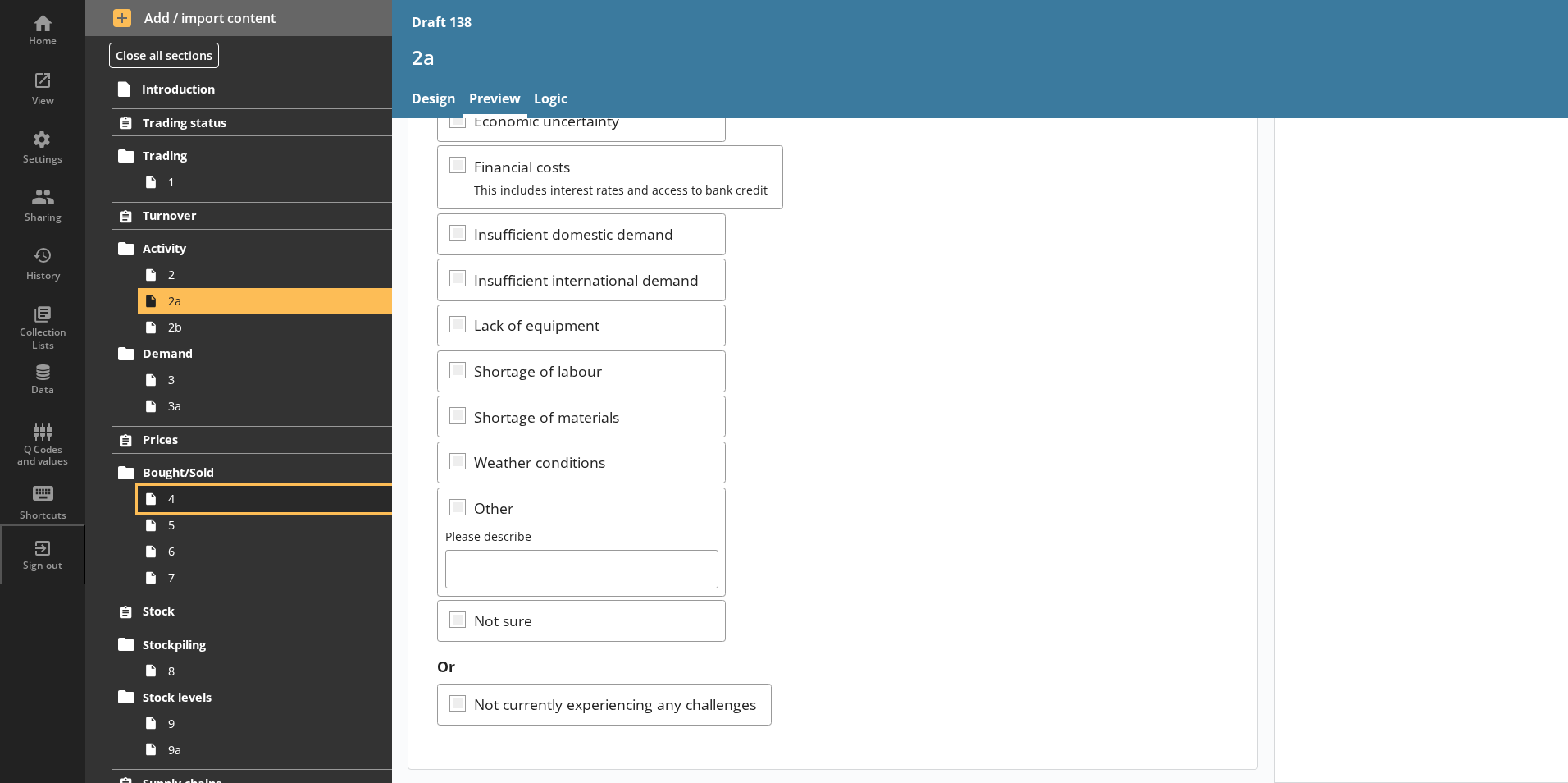
click at [186, 501] on span "4" at bounding box center [259, 498] width 182 height 15
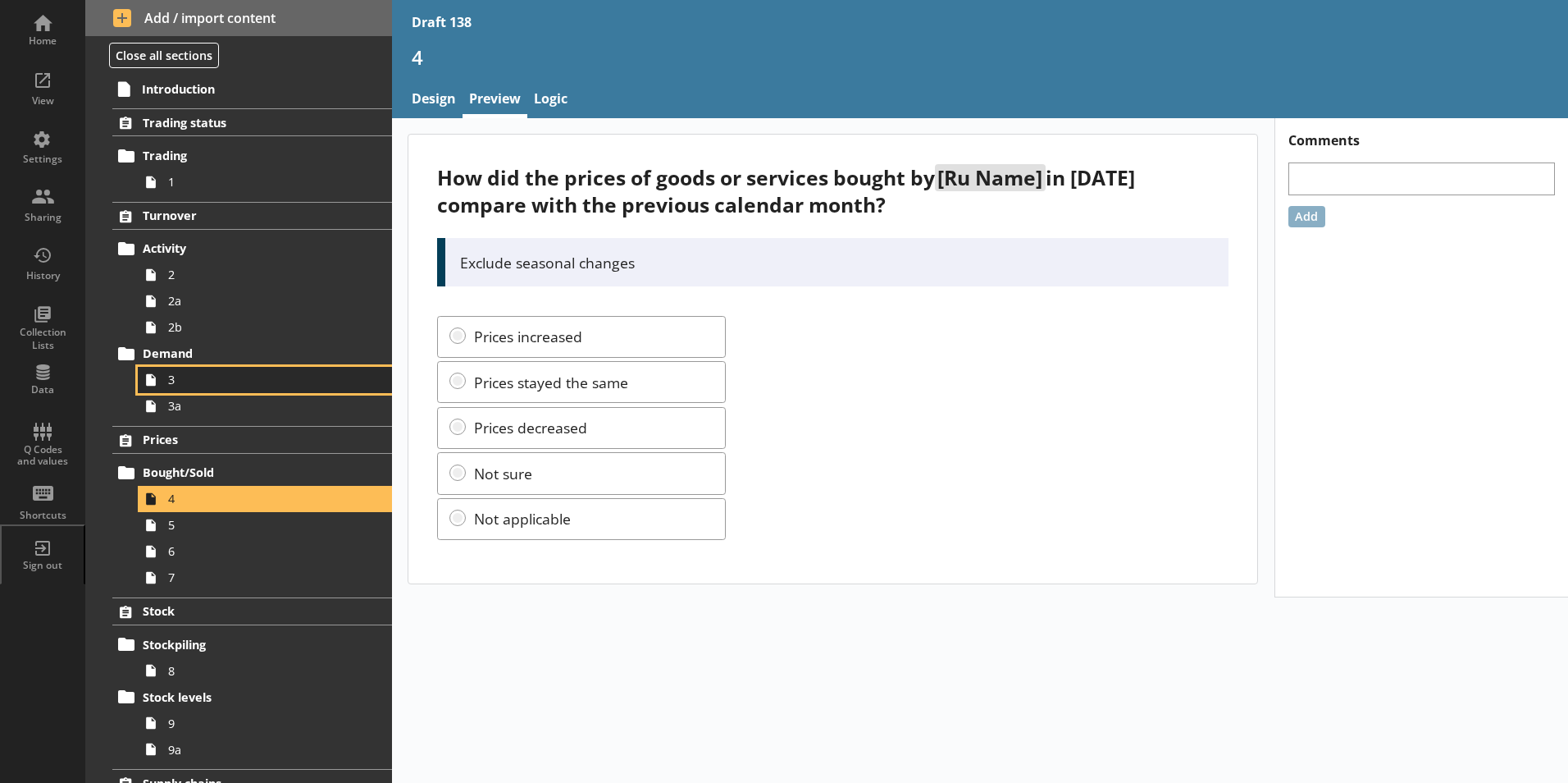
click at [181, 377] on span "3" at bounding box center [259, 379] width 182 height 15
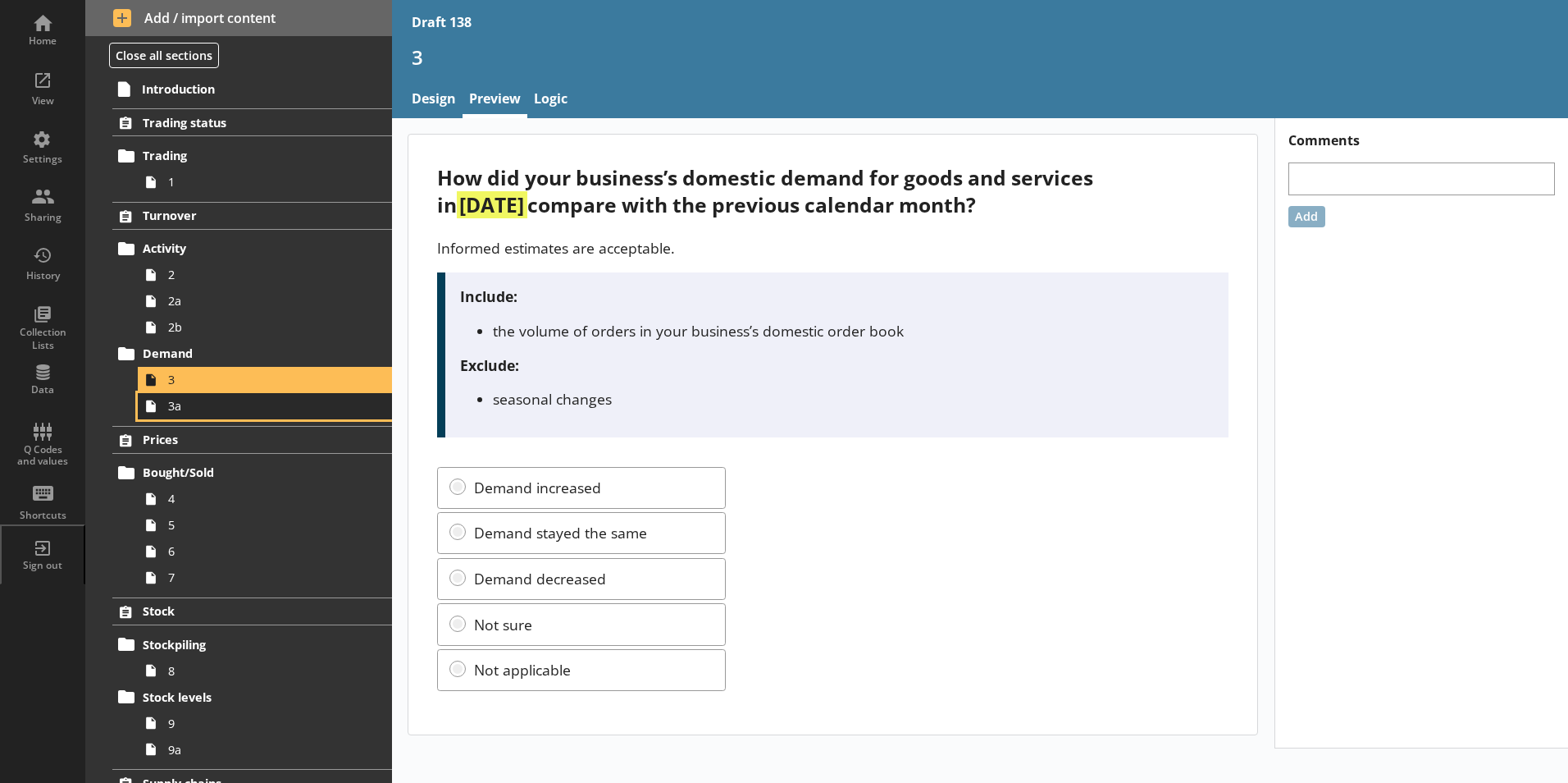
click at [185, 406] on span "3a" at bounding box center [259, 406] width 182 height 15
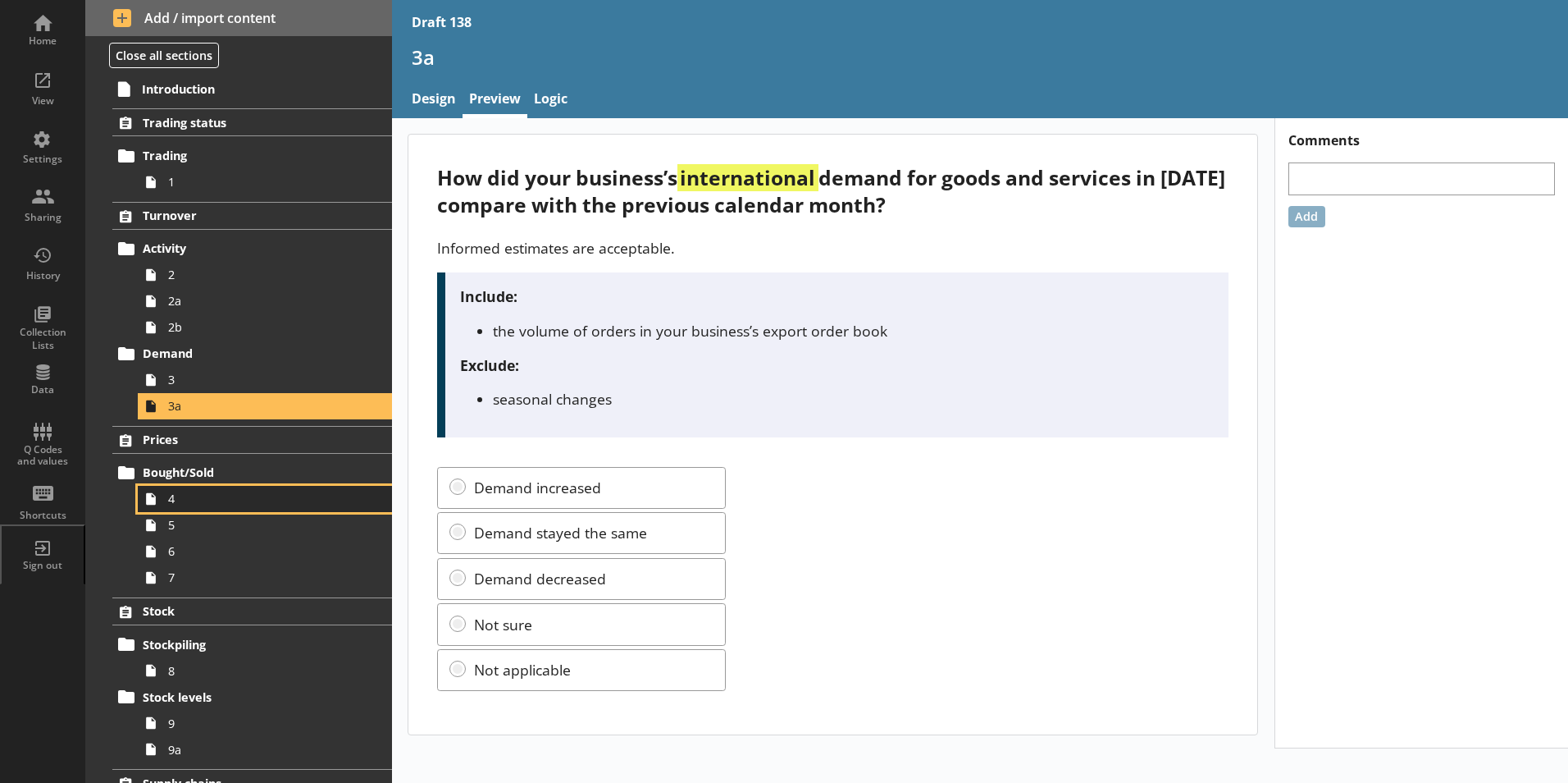
click at [175, 497] on span "4" at bounding box center [259, 498] width 182 height 15
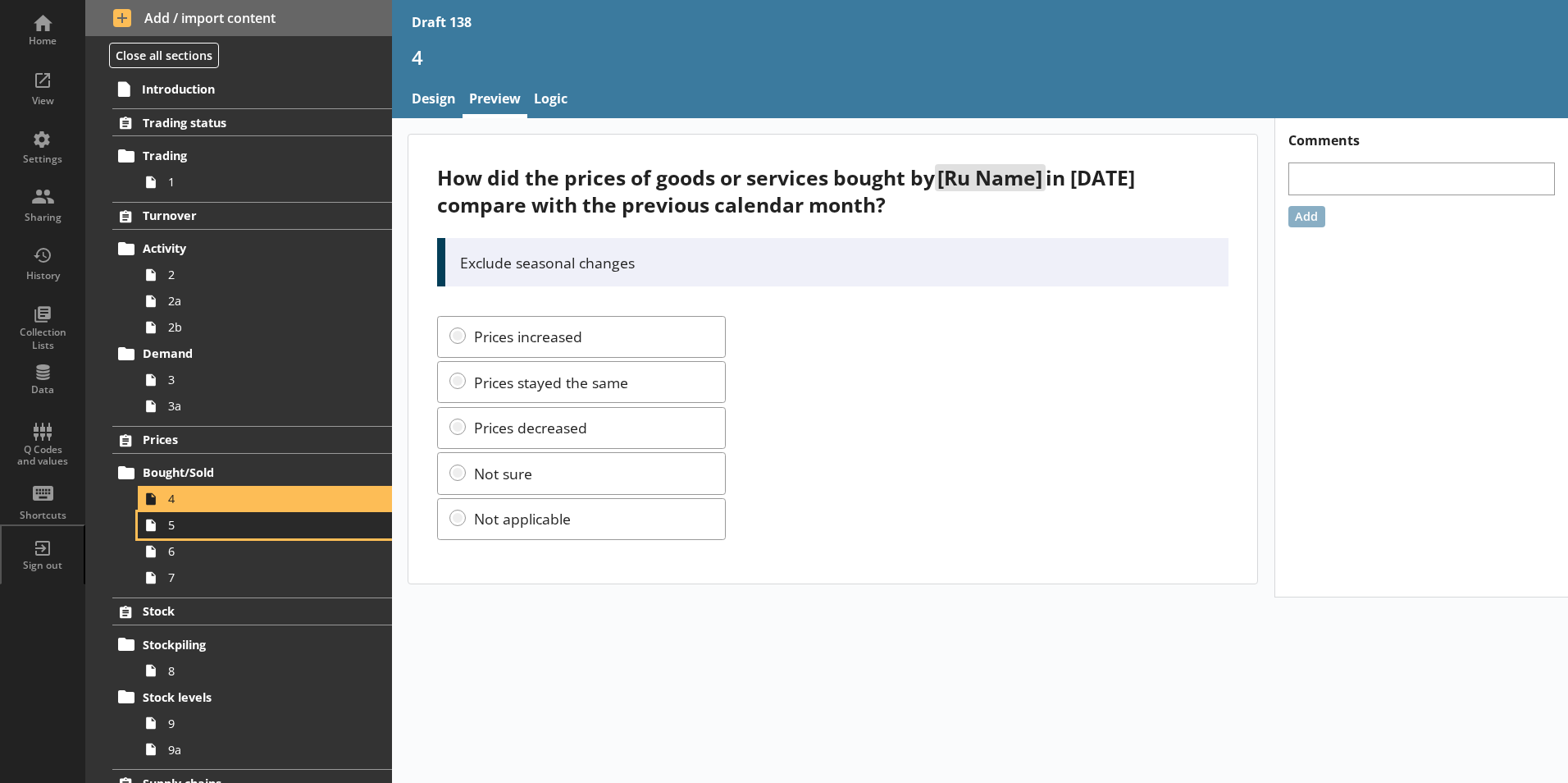
click at [179, 533] on link "5" at bounding box center [265, 525] width 254 height 26
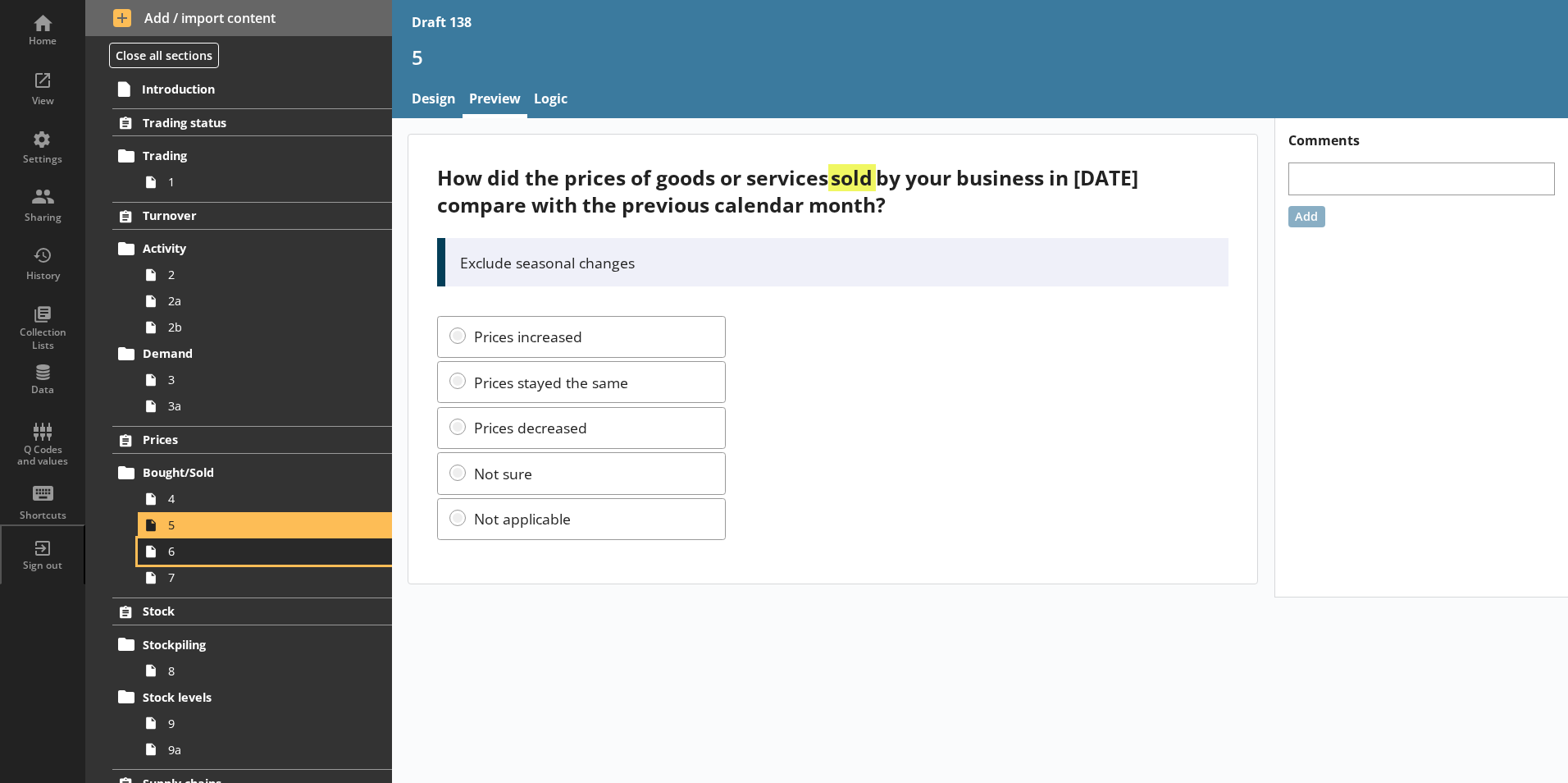
click at [181, 555] on span "6" at bounding box center [259, 550] width 182 height 15
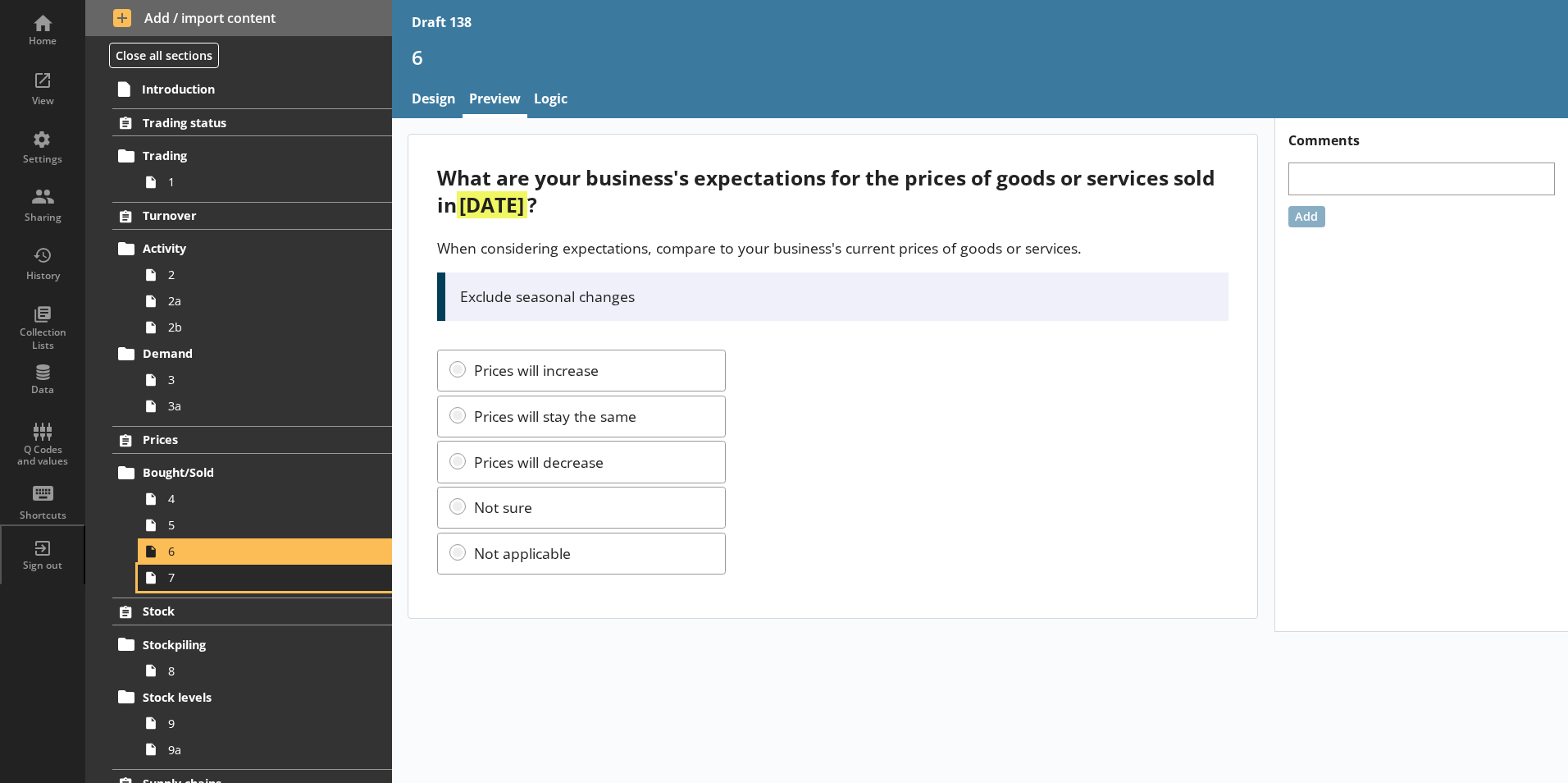
click at [176, 582] on span "7" at bounding box center [259, 577] width 182 height 15
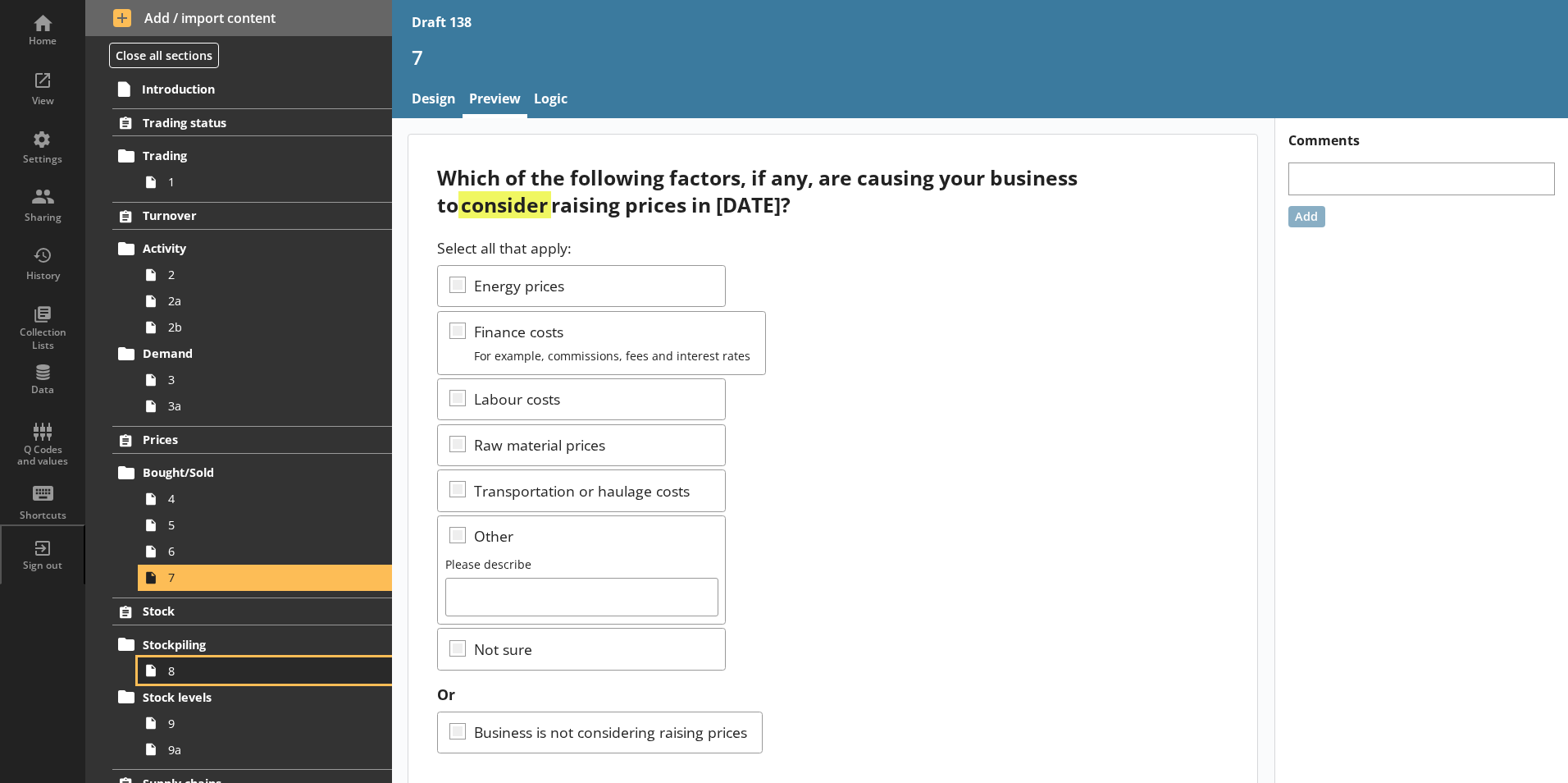
click at [160, 672] on icon at bounding box center [150, 669] width 26 height 26
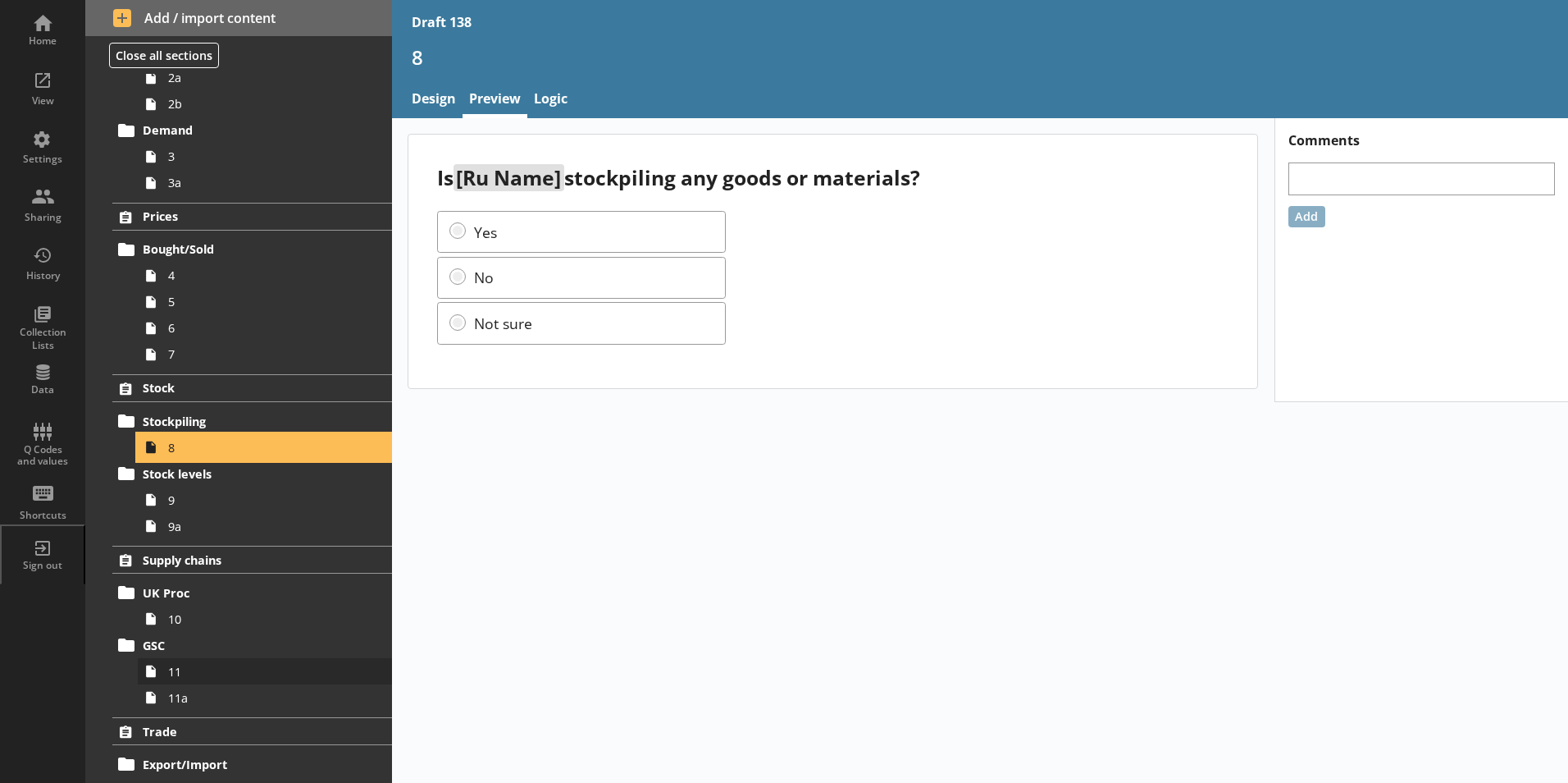
scroll to position [246, 0]
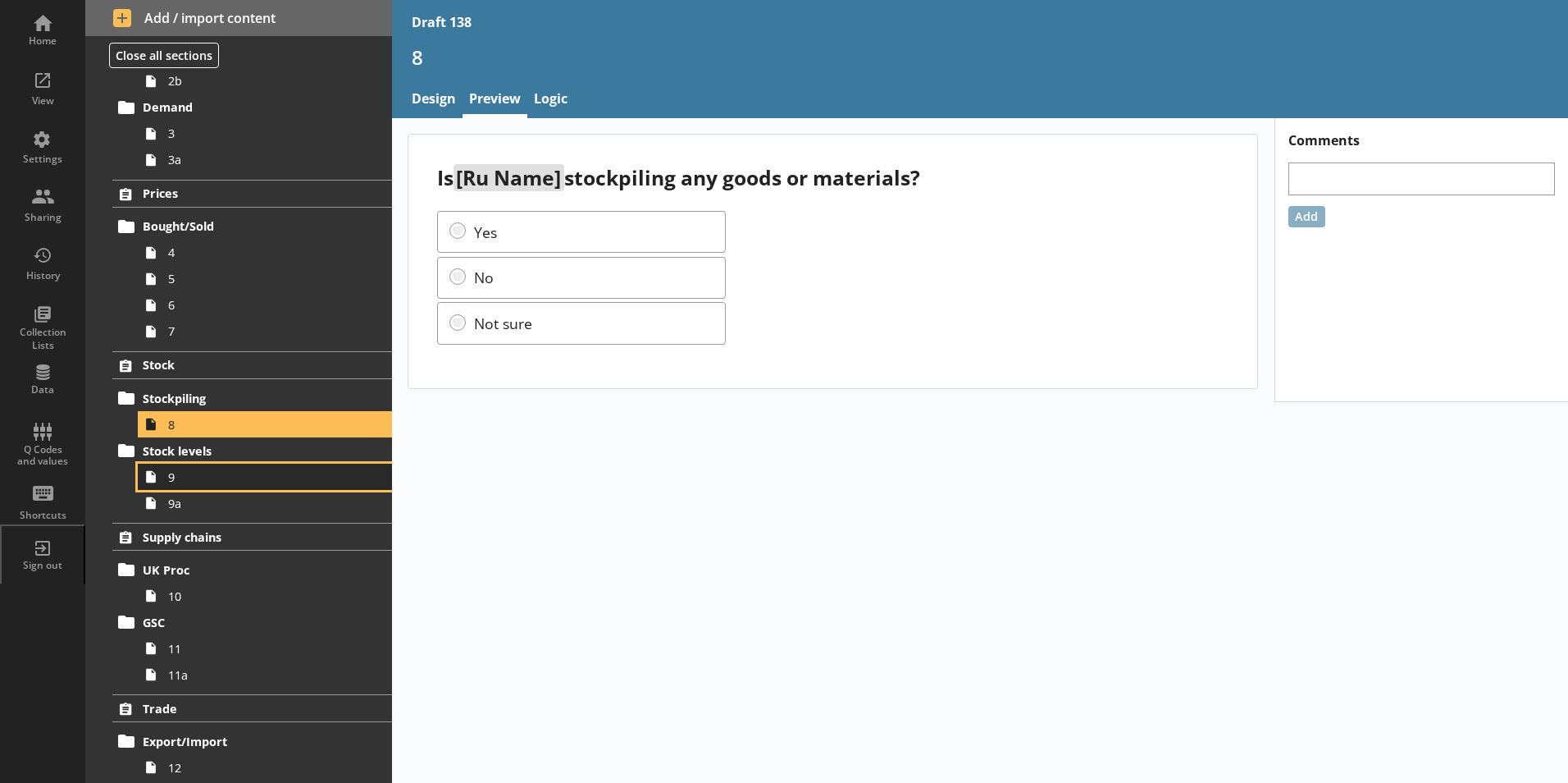
click at [175, 485] on link "9" at bounding box center [265, 476] width 254 height 26
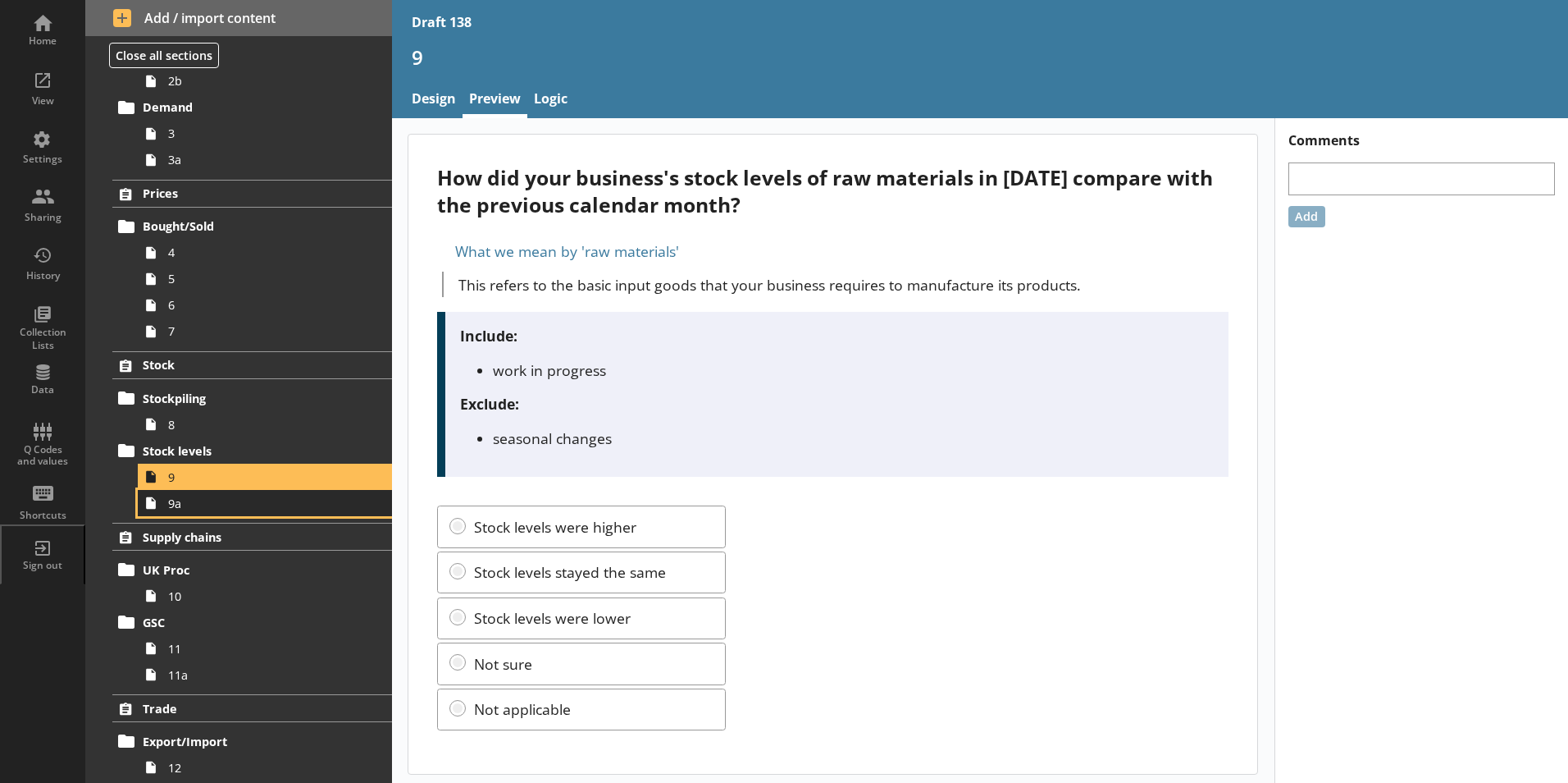
click at [185, 508] on span "9a" at bounding box center [259, 503] width 182 height 15
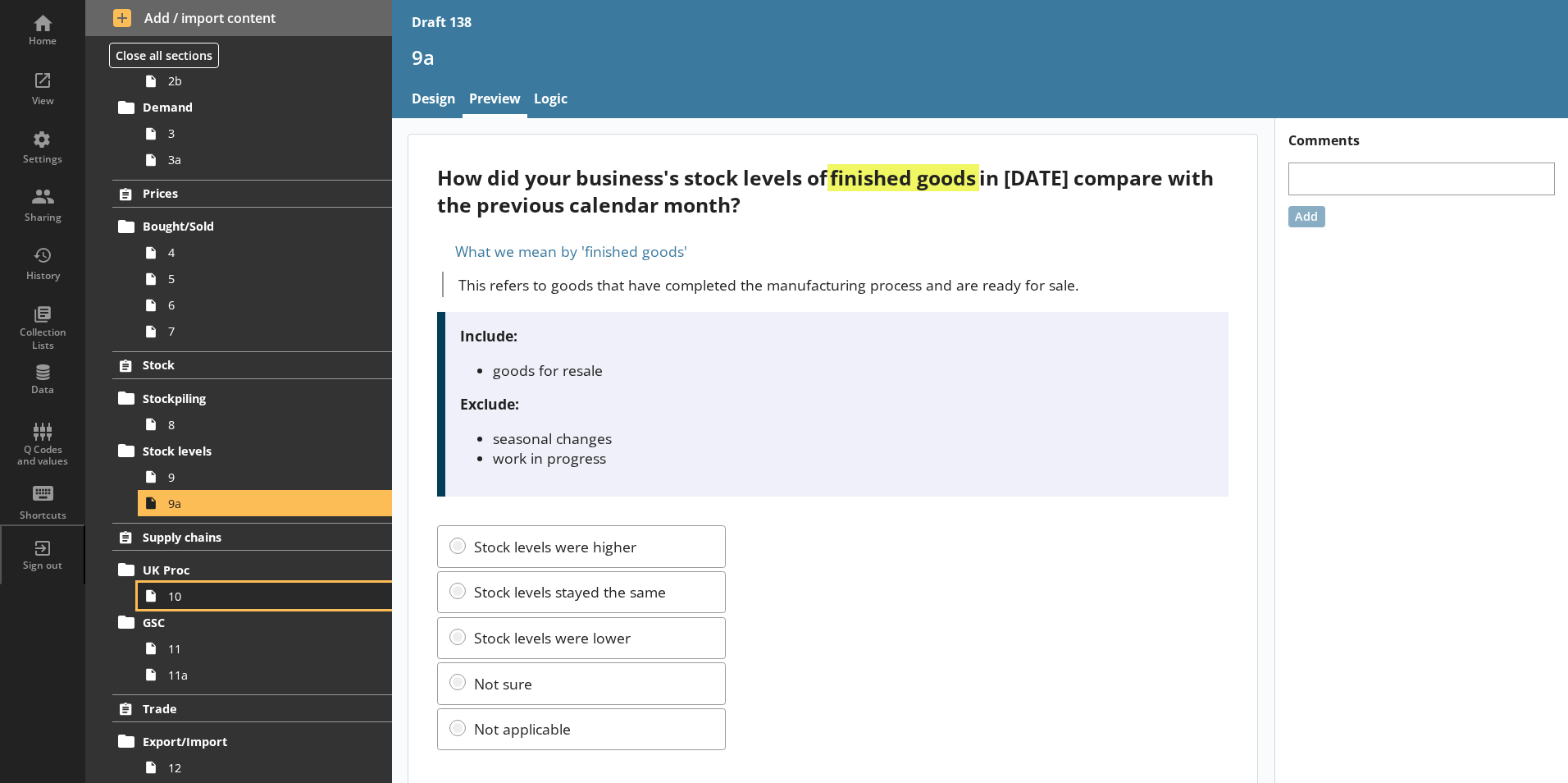
click at [181, 596] on span "10" at bounding box center [259, 595] width 182 height 15
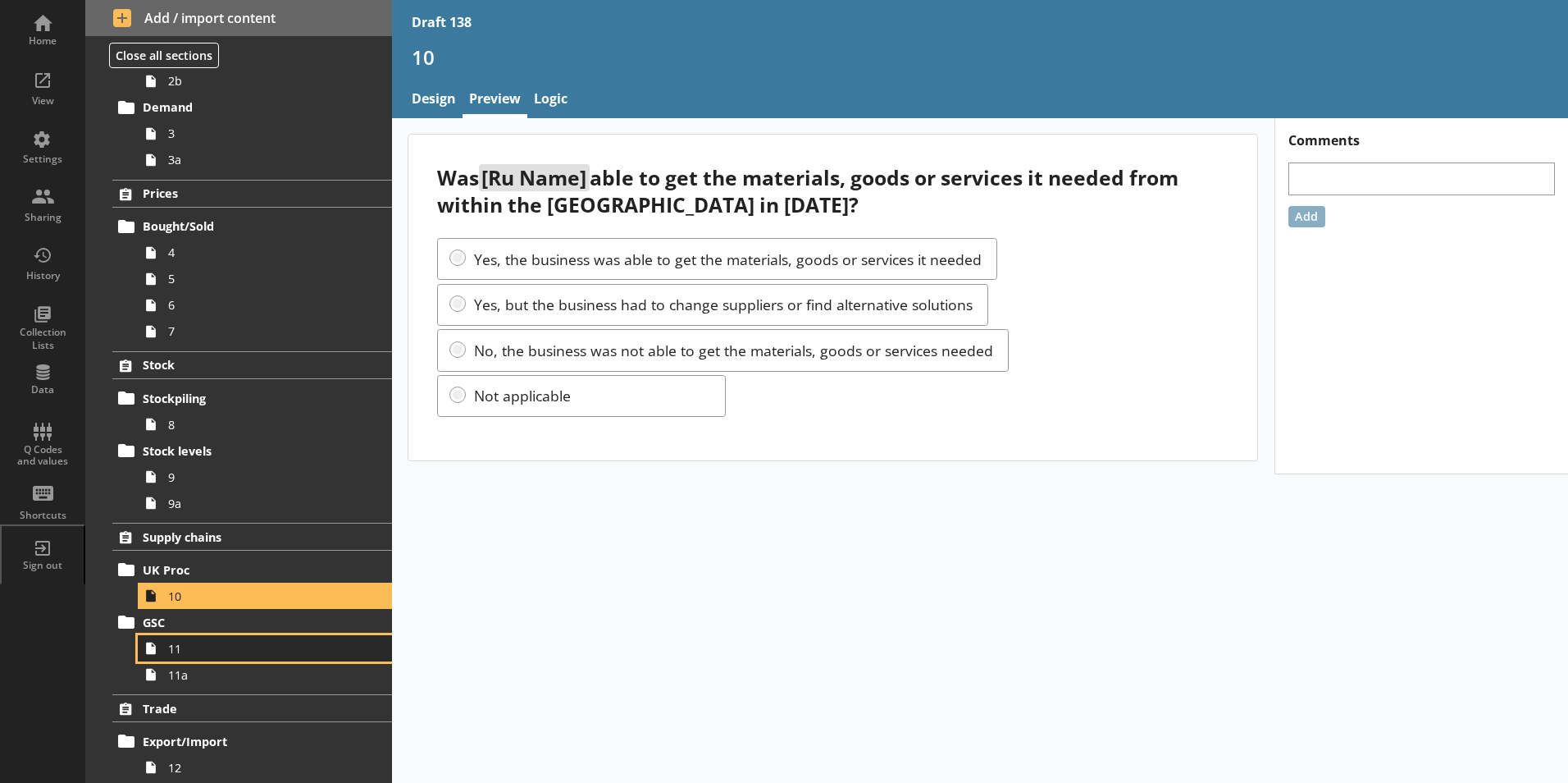
click at [175, 652] on span "11" at bounding box center [259, 648] width 182 height 15
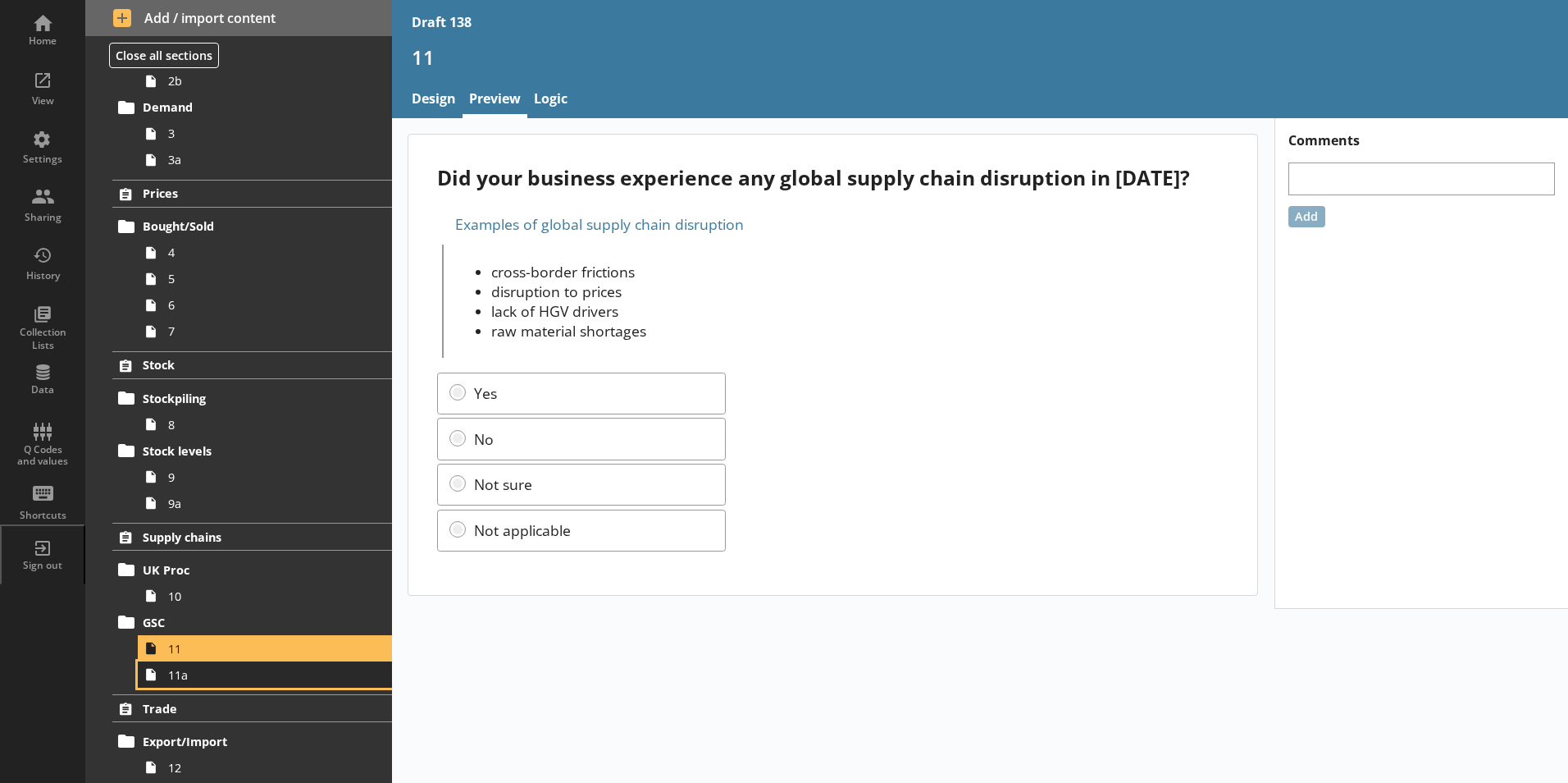
click at [181, 680] on span "11a" at bounding box center [259, 675] width 182 height 15
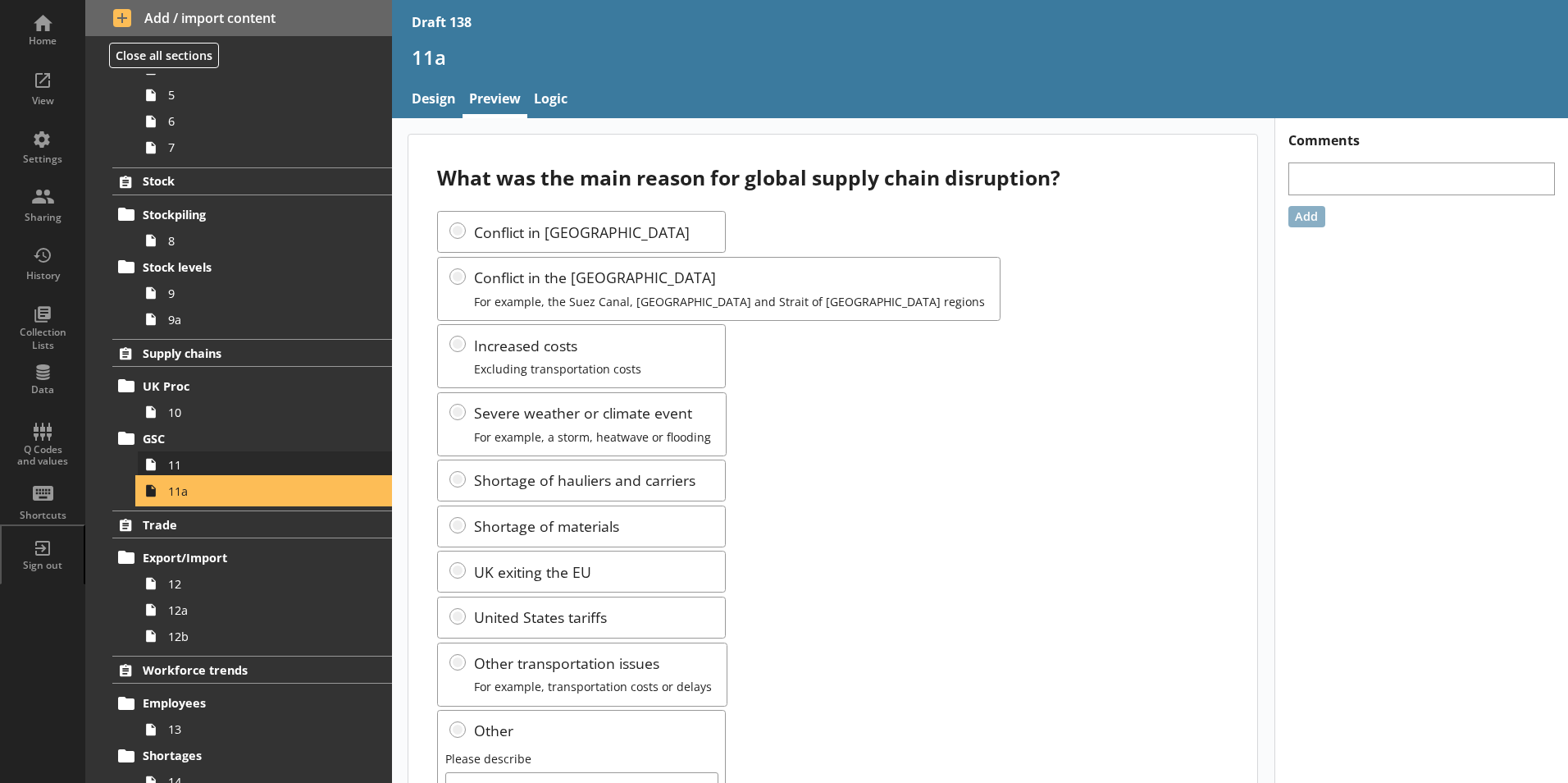
scroll to position [492, 0]
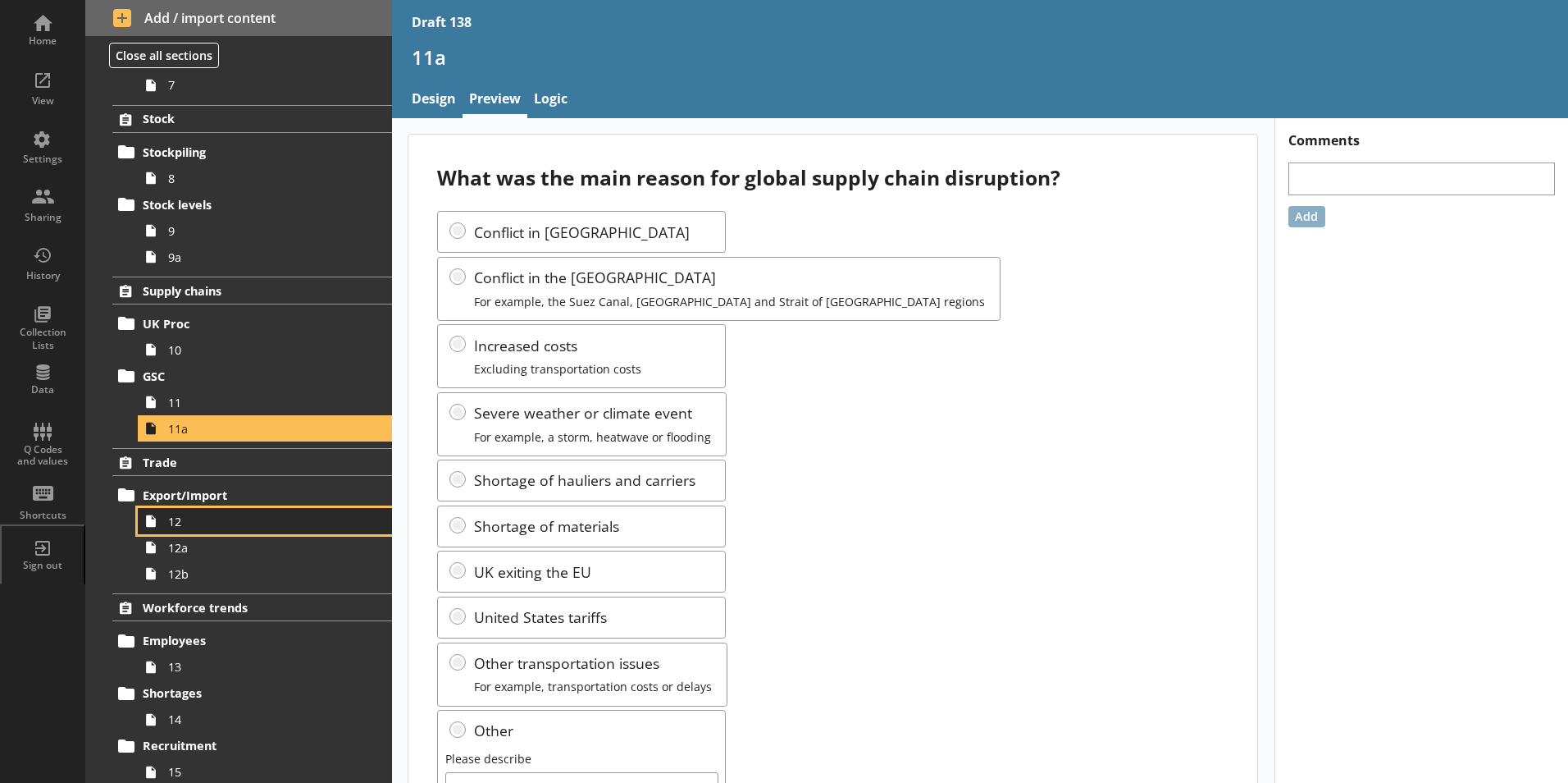
click at [187, 523] on span "12" at bounding box center [259, 521] width 182 height 15
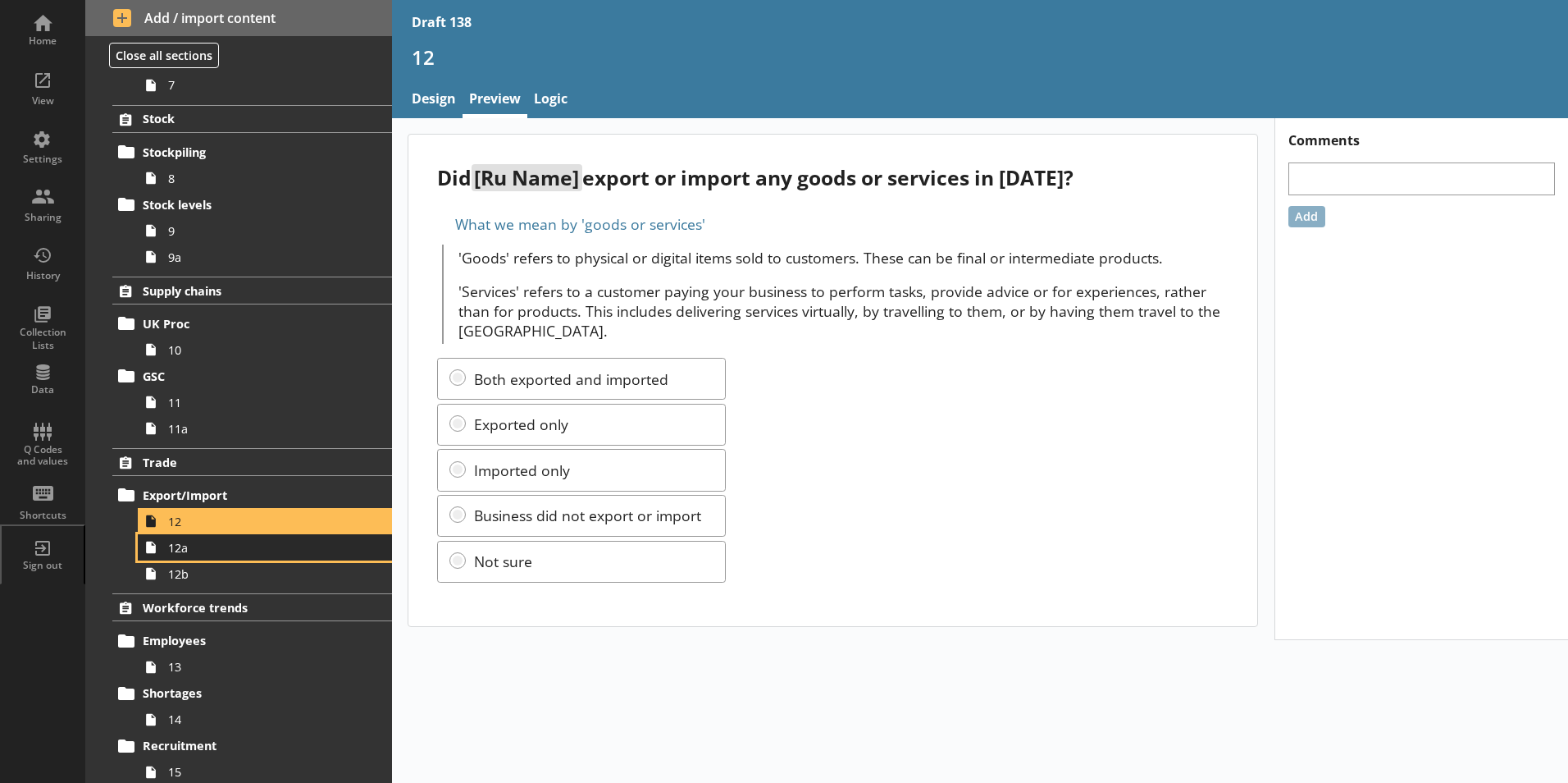
click at [185, 553] on span "12a" at bounding box center [259, 548] width 182 height 15
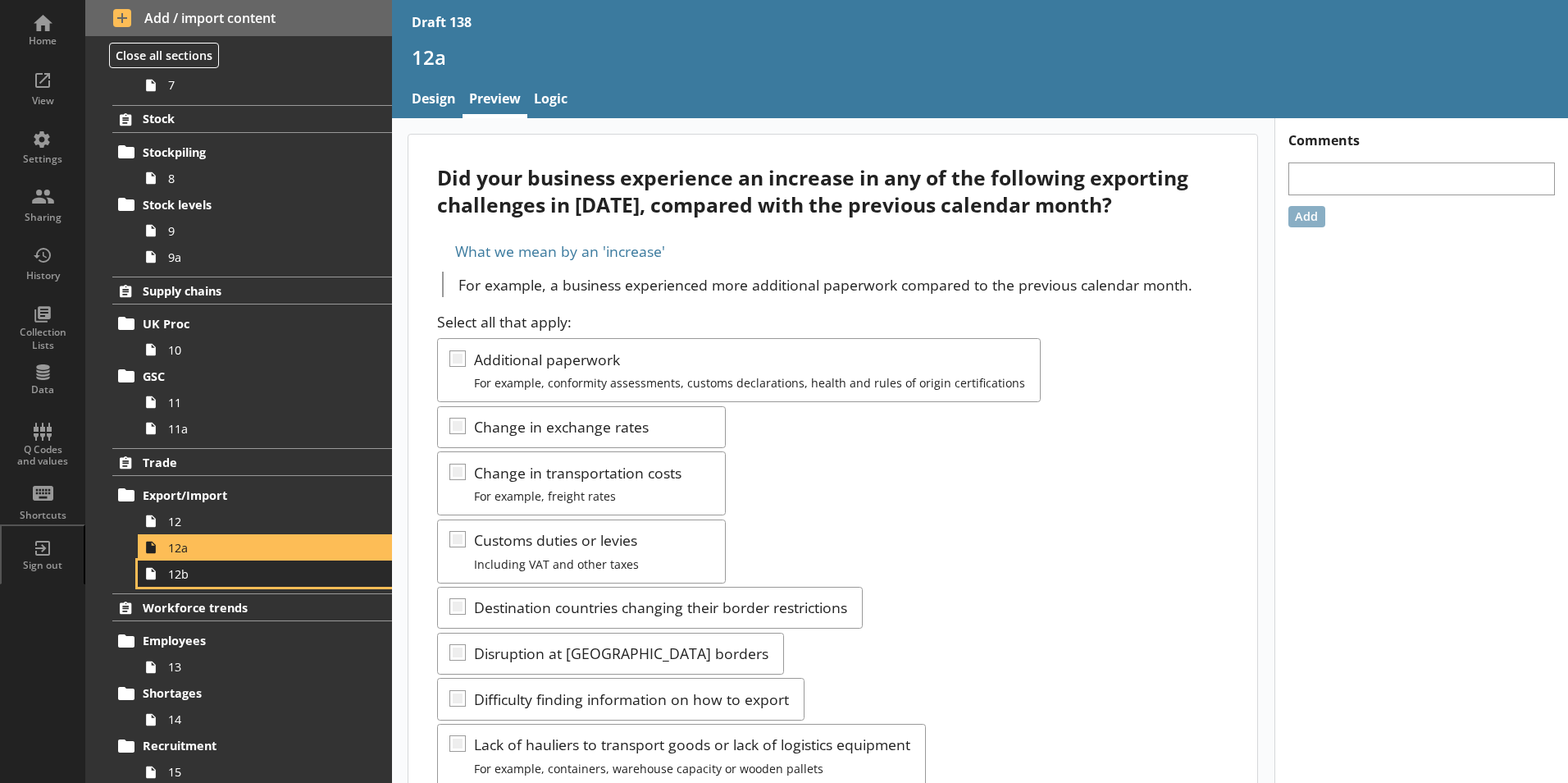
click at [183, 574] on span "12b" at bounding box center [259, 573] width 182 height 15
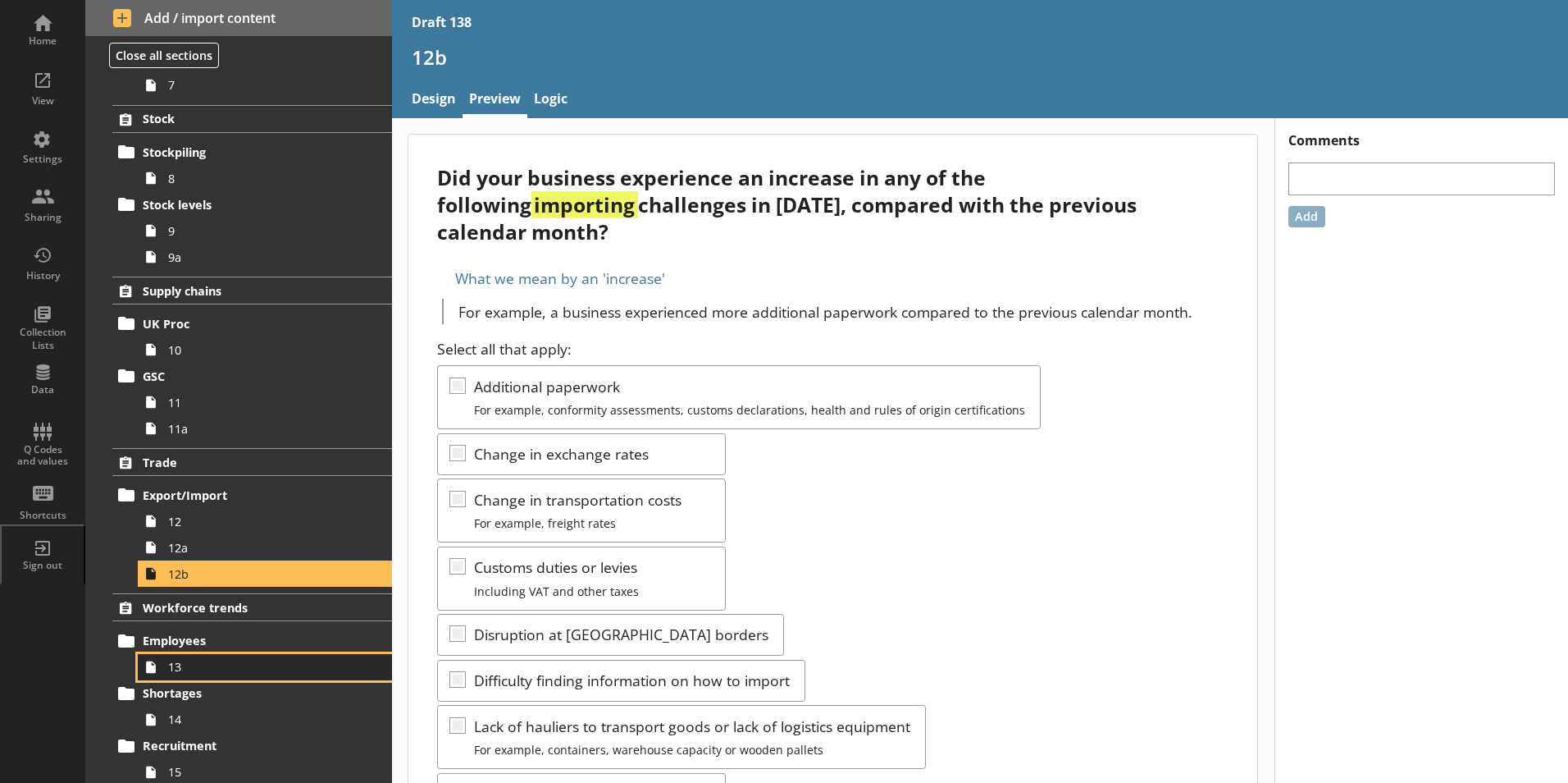
click at [188, 672] on span "13" at bounding box center [259, 666] width 182 height 15
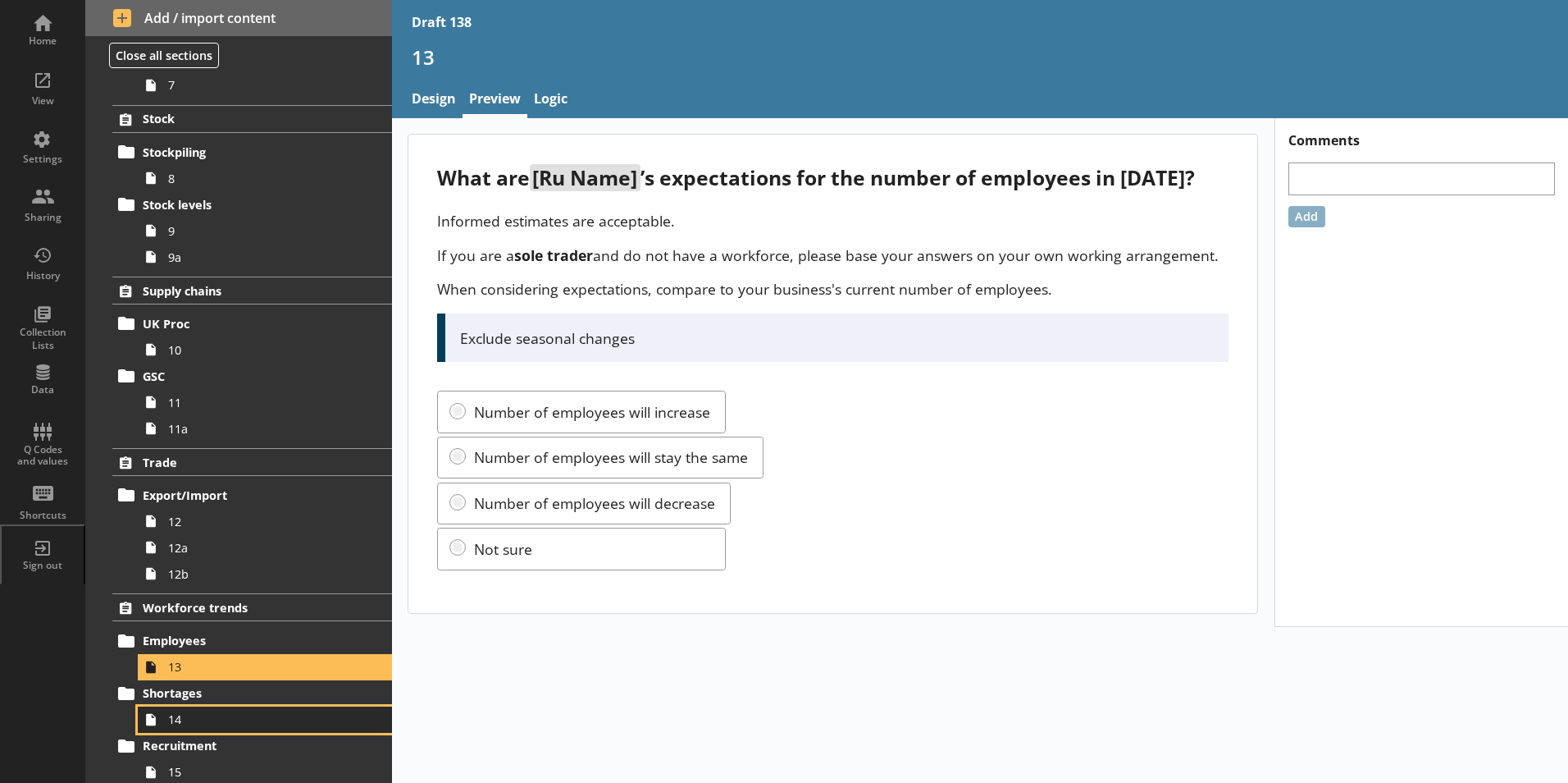
click at [183, 725] on span "14" at bounding box center [259, 719] width 182 height 15
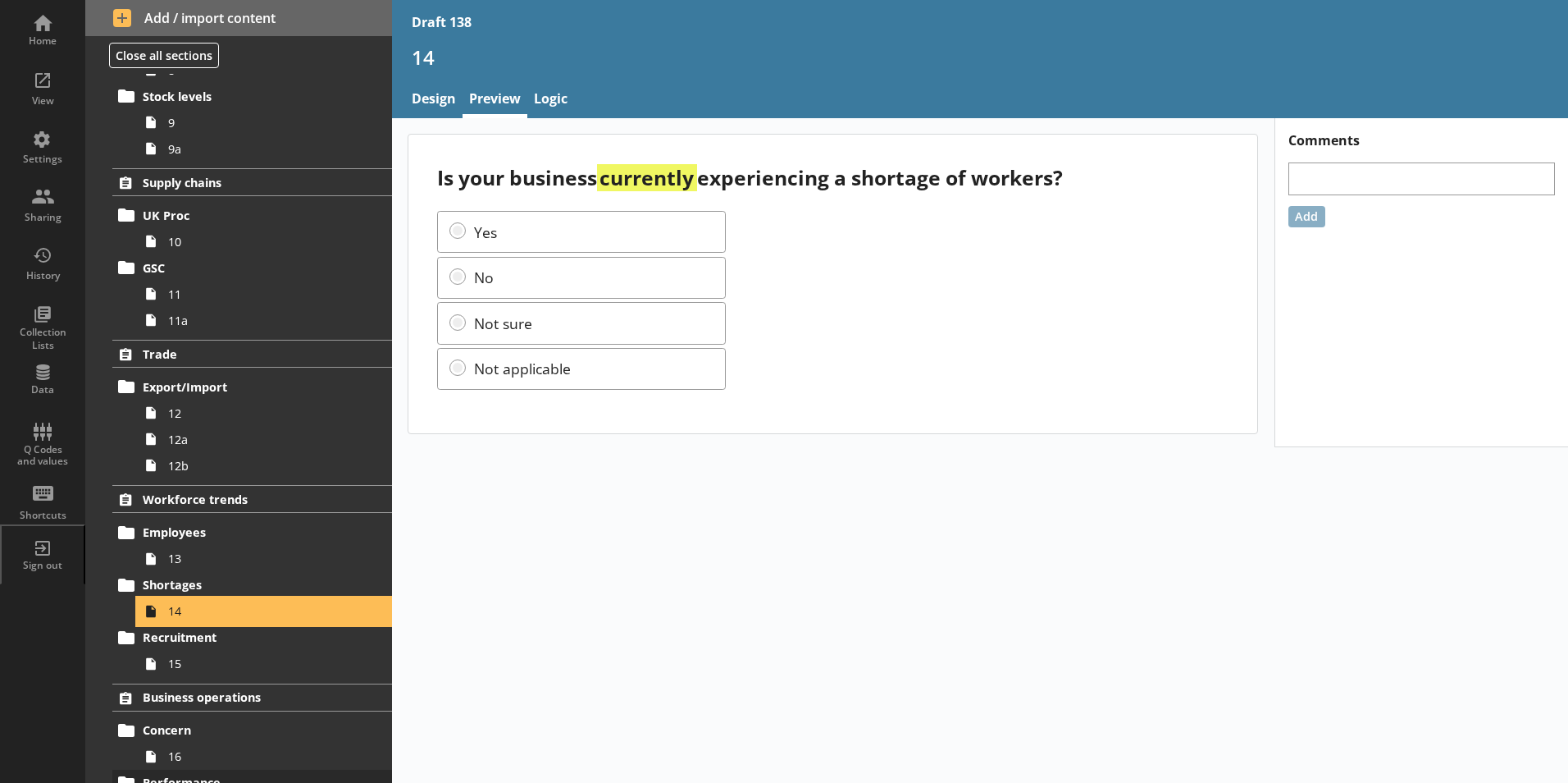
scroll to position [738, 0]
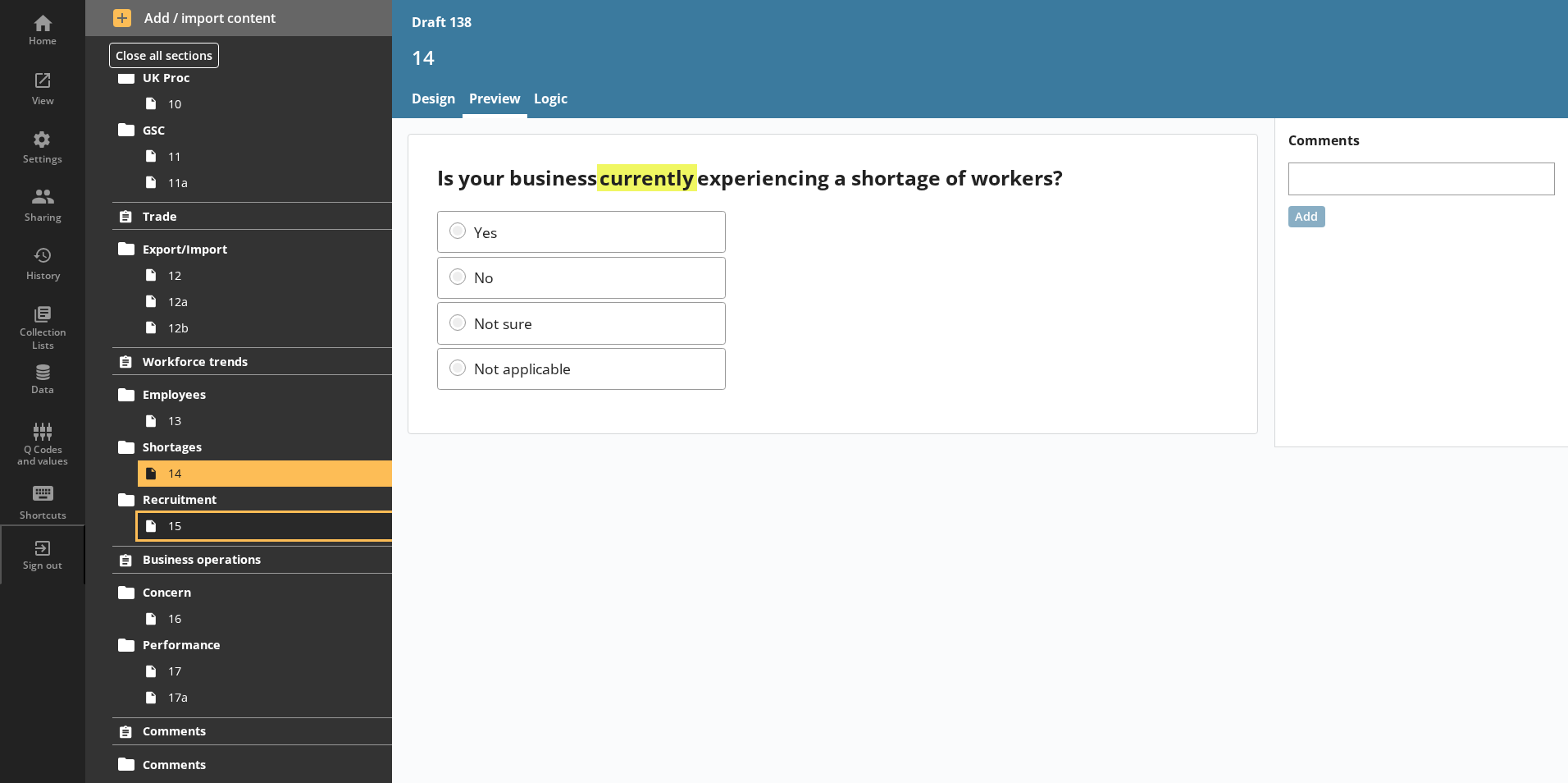
click at [184, 532] on span "15" at bounding box center [259, 526] width 182 height 15
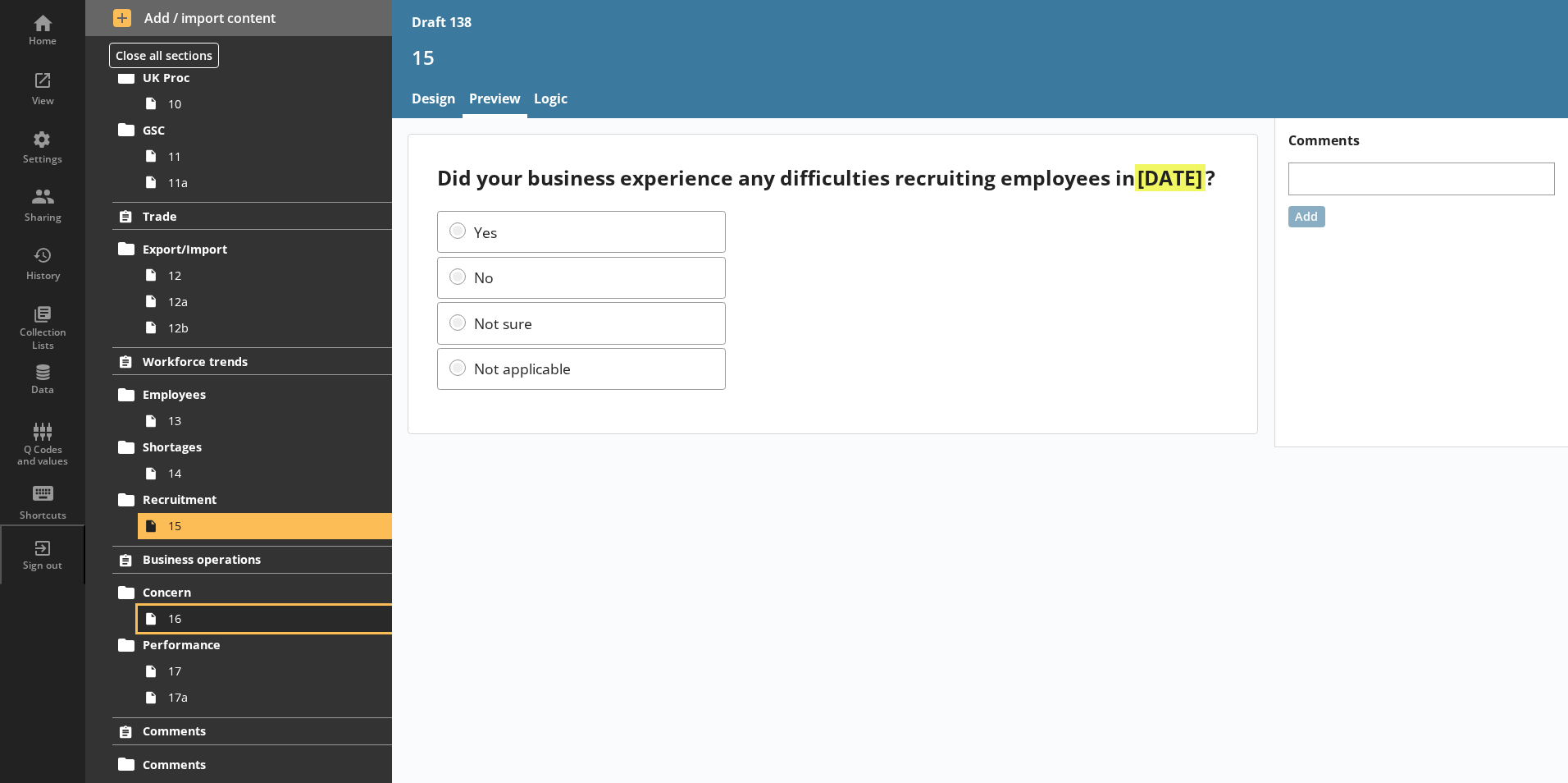
click at [176, 623] on span "16" at bounding box center [259, 618] width 182 height 15
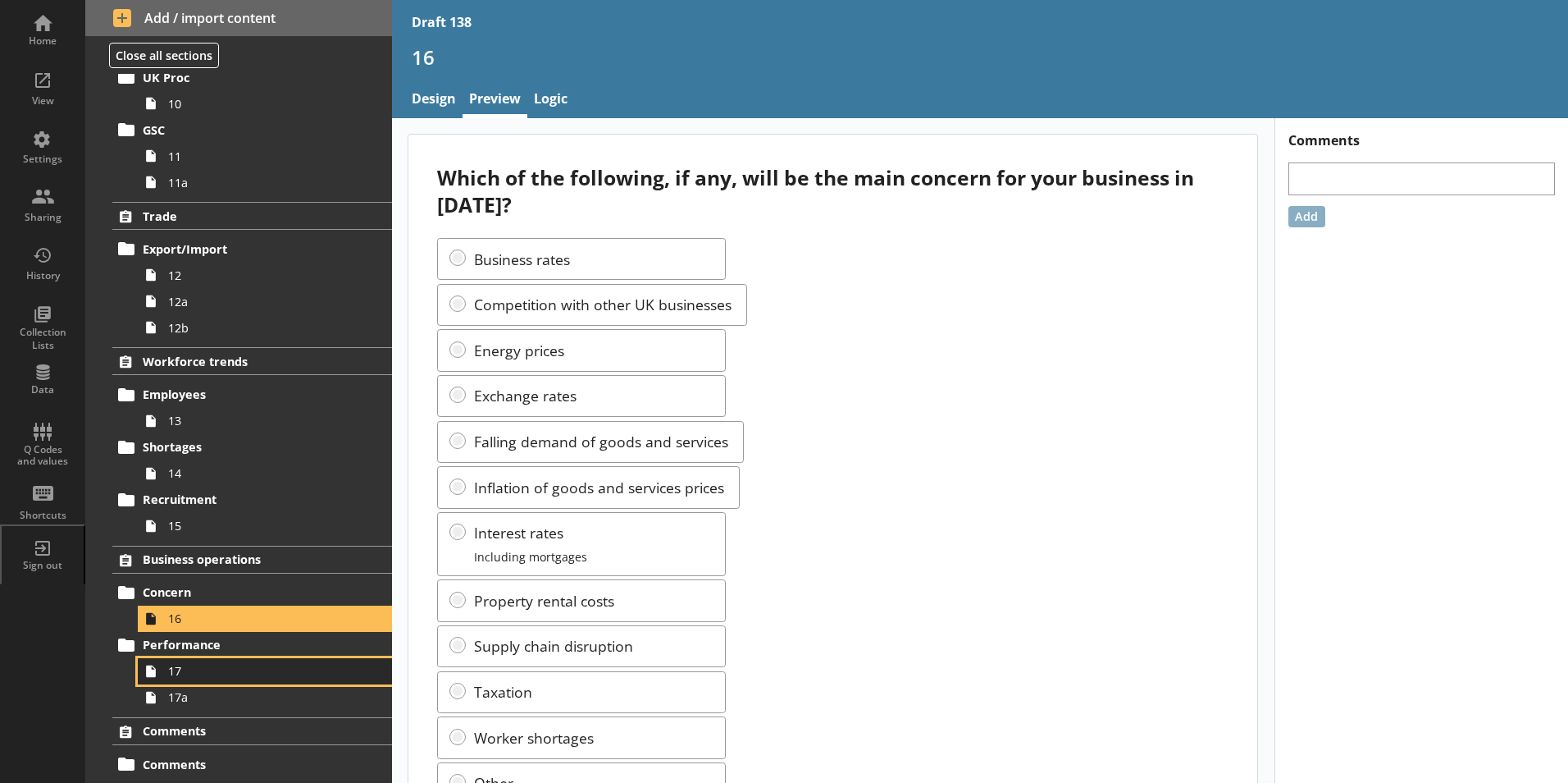
click at [180, 673] on span "17" at bounding box center [259, 670] width 182 height 15
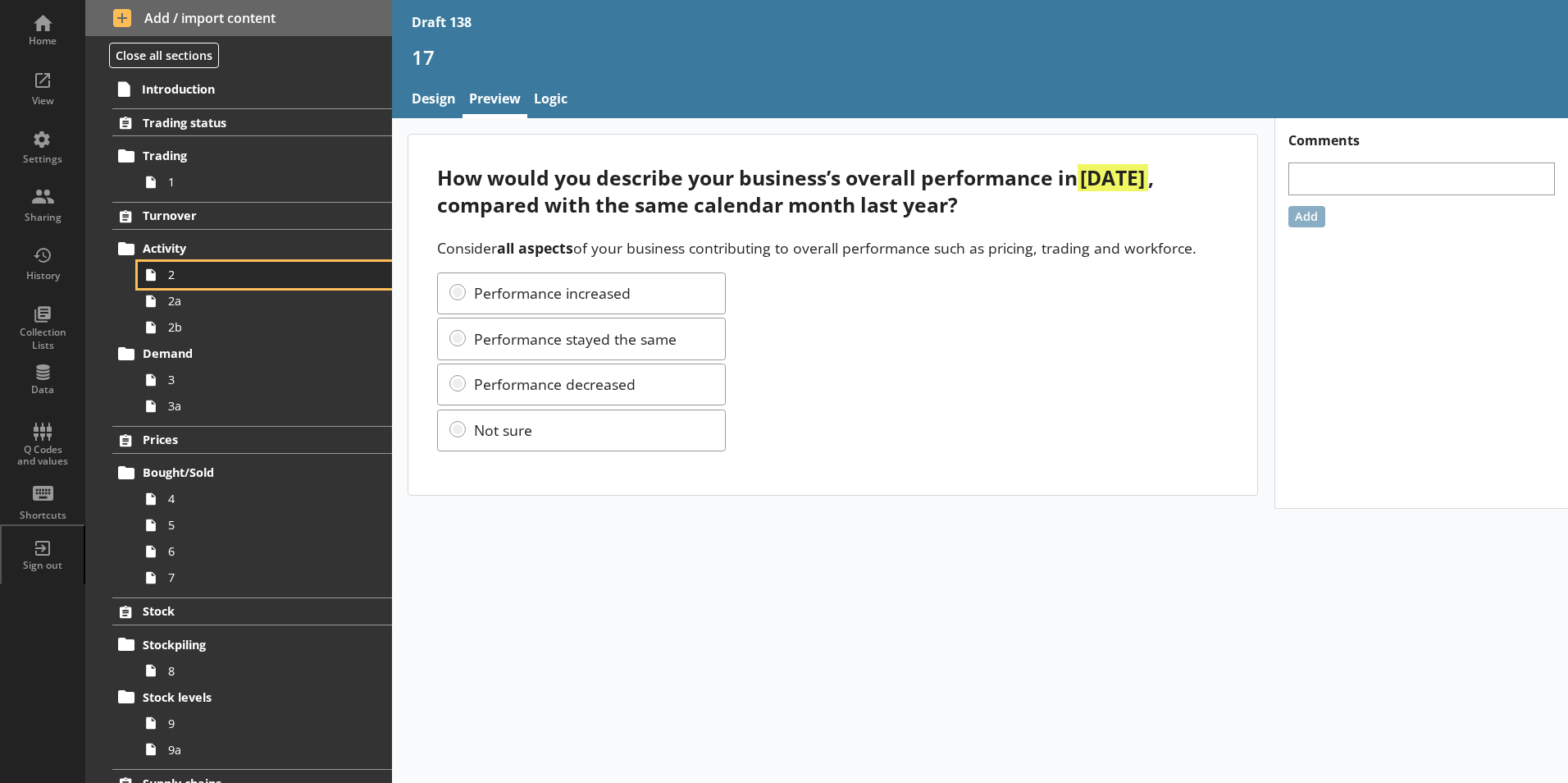
click at [173, 280] on span "2" at bounding box center [259, 275] width 182 height 15
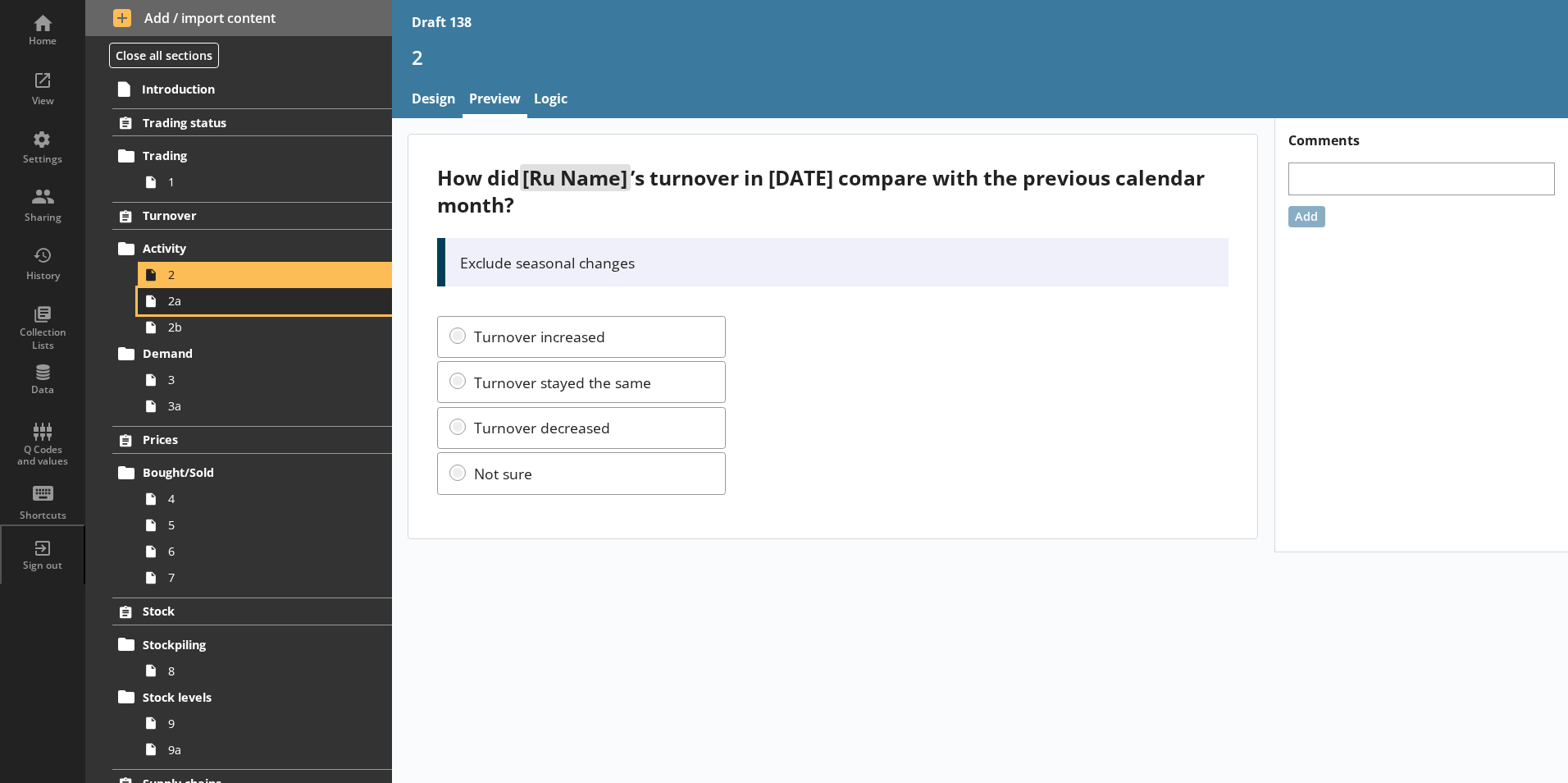
click at [184, 304] on span "2a" at bounding box center [259, 301] width 182 height 15
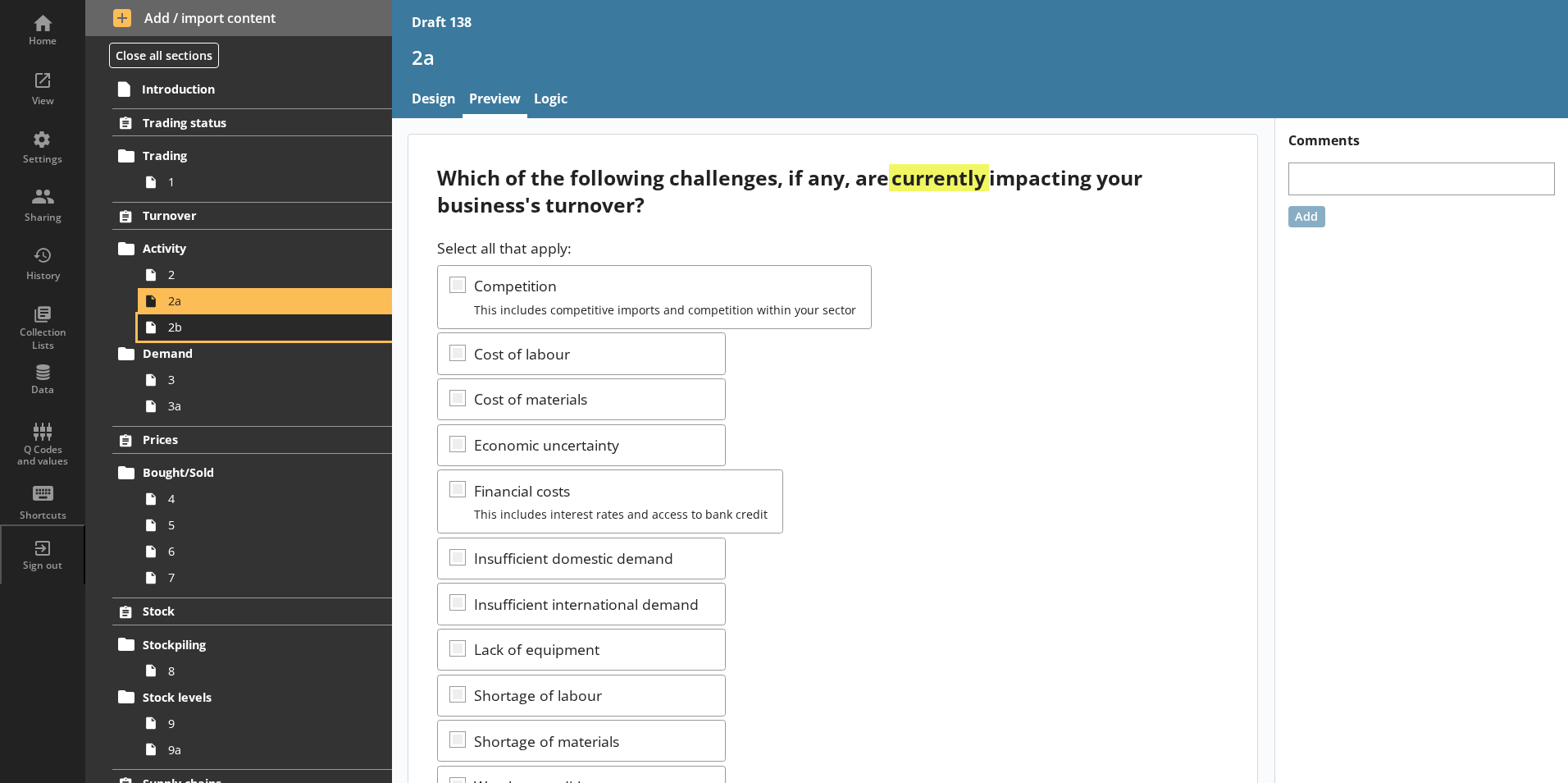
click at [171, 333] on span "2b" at bounding box center [259, 326] width 182 height 15
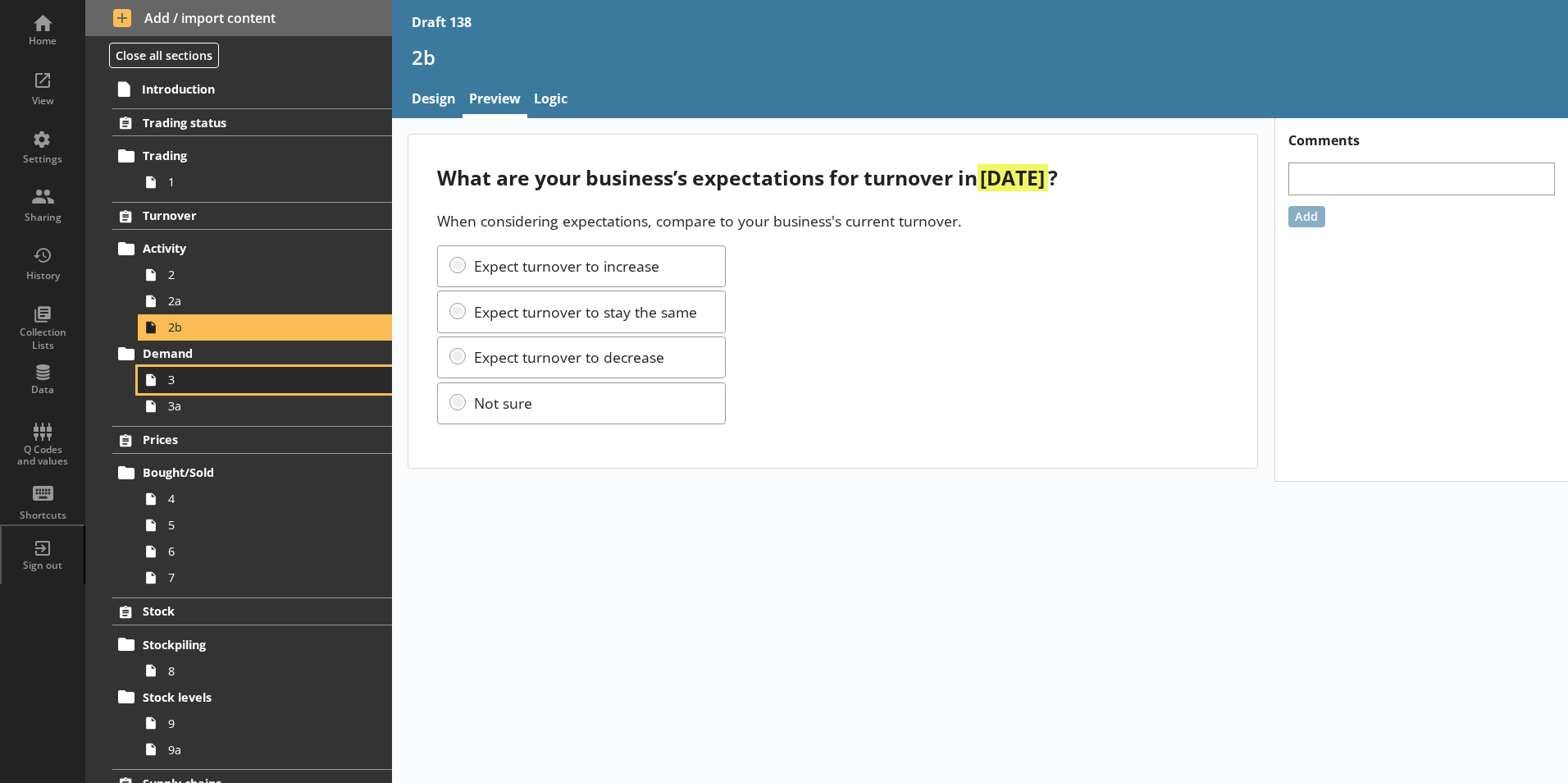
click at [176, 382] on span "3" at bounding box center [259, 379] width 182 height 15
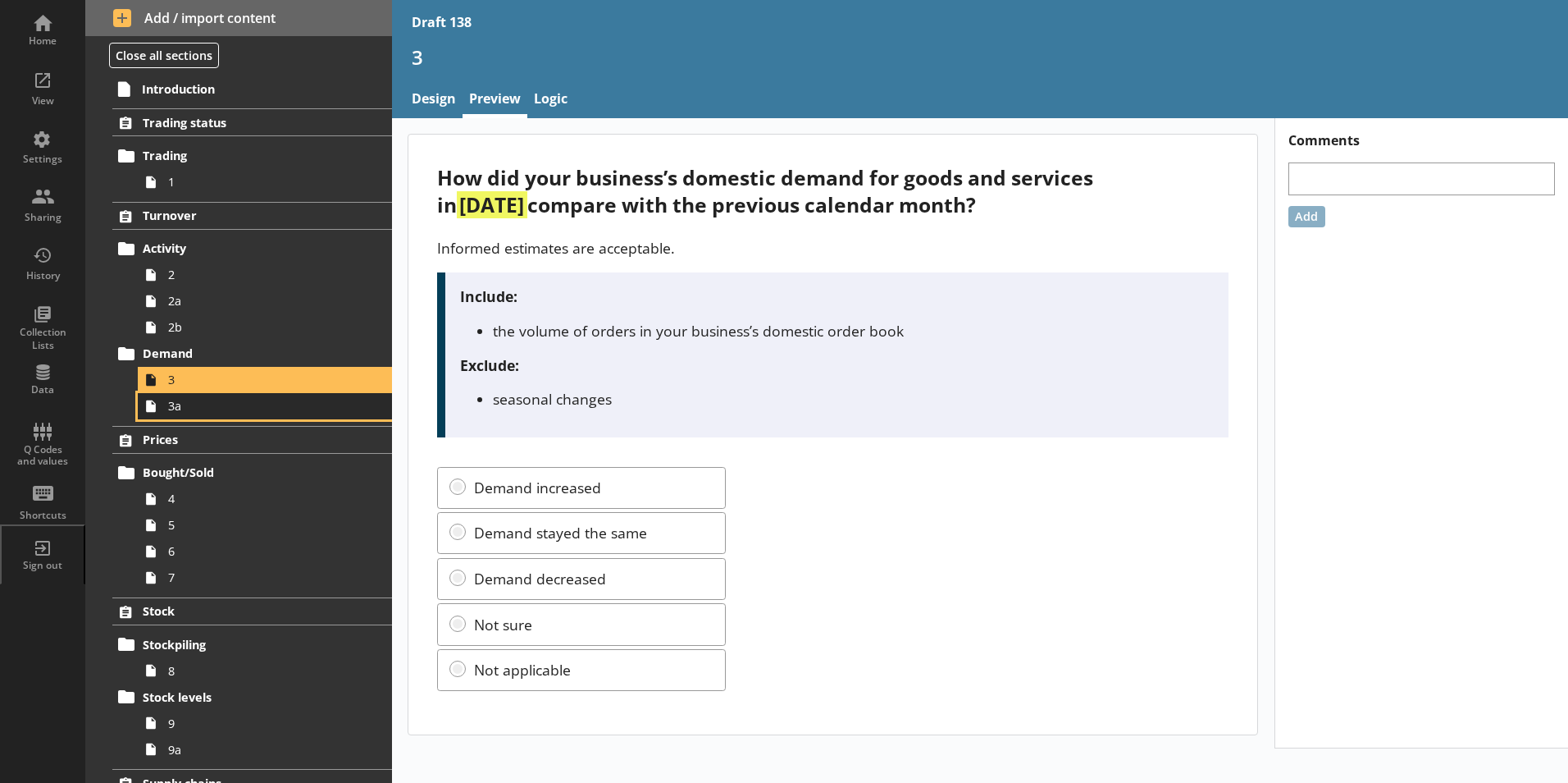
click at [172, 412] on span "3a" at bounding box center [259, 406] width 182 height 15
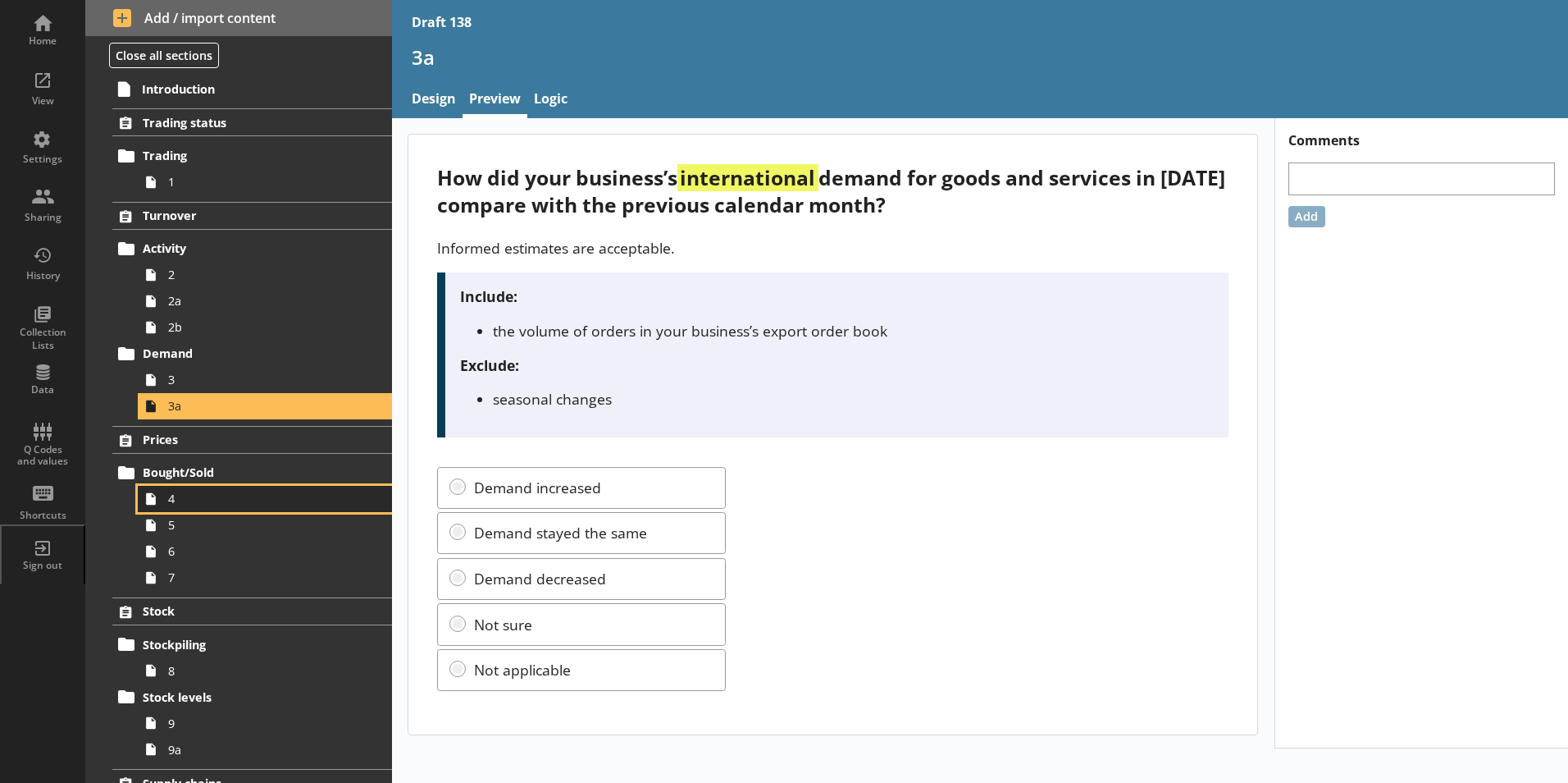
click at [166, 496] on link "4" at bounding box center [265, 498] width 254 height 26
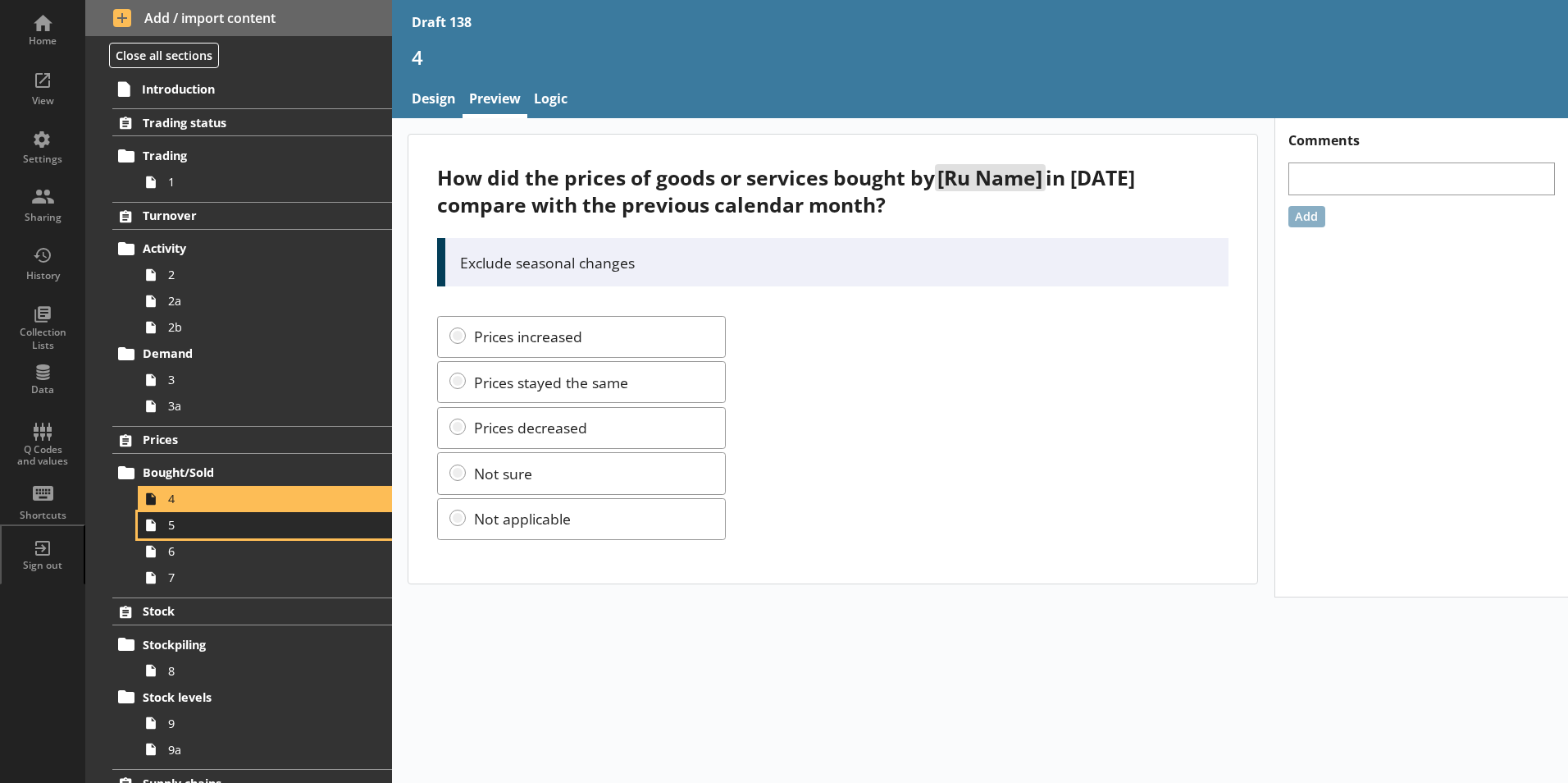
click at [171, 529] on span "5" at bounding box center [259, 525] width 182 height 15
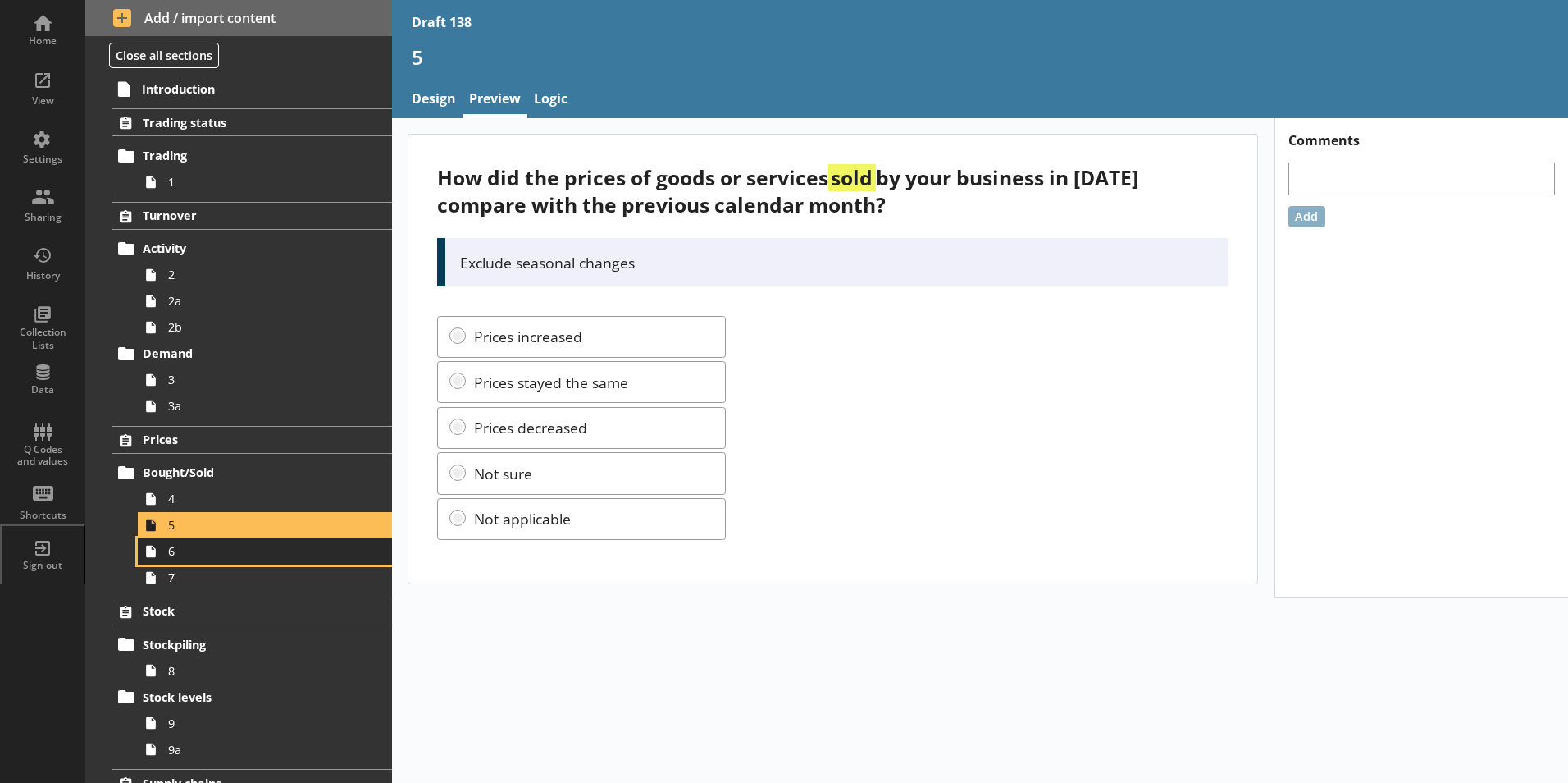
click at [173, 561] on link "6" at bounding box center [265, 550] width 254 height 26
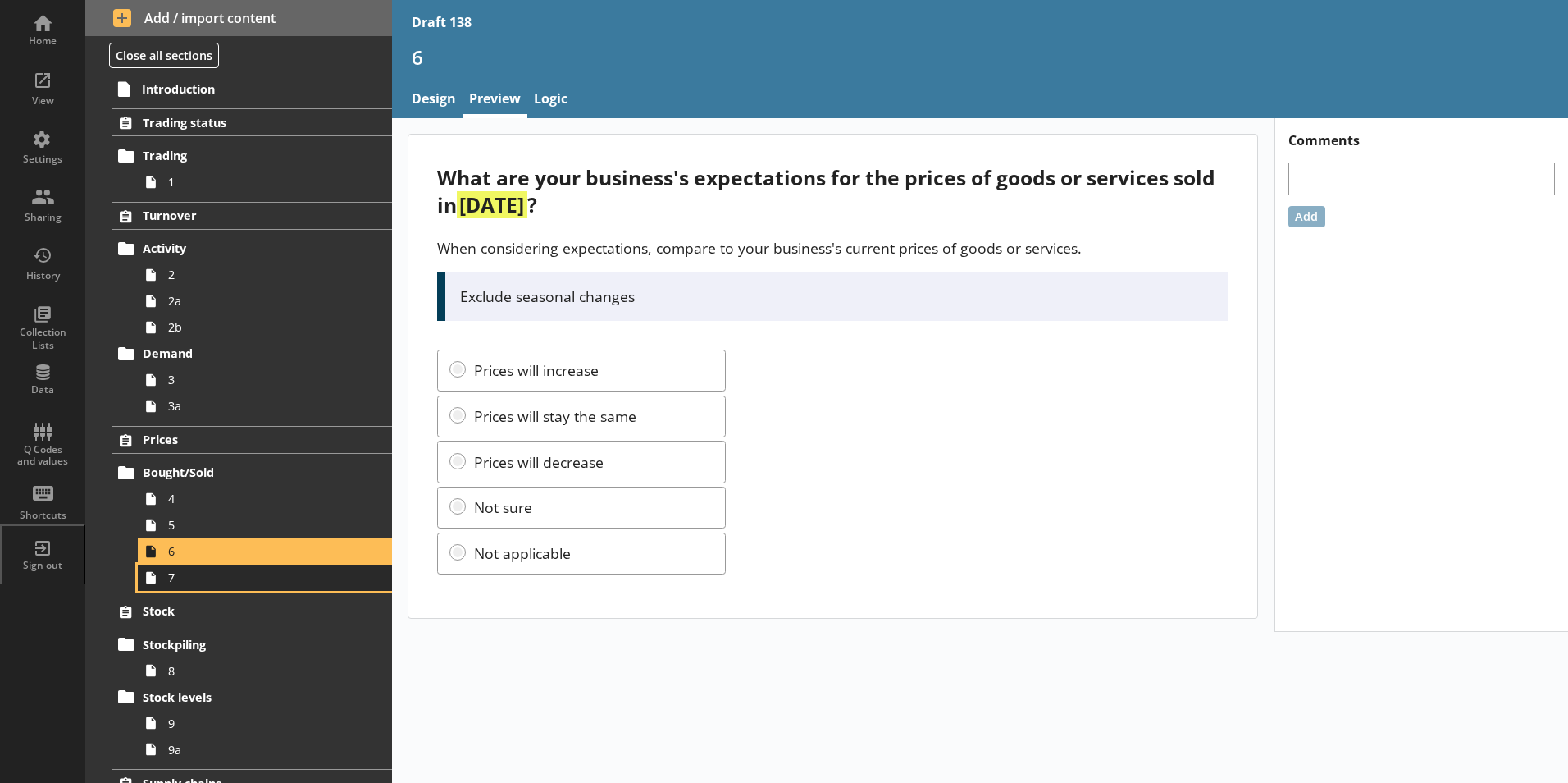
click at [169, 584] on span "7" at bounding box center [259, 577] width 182 height 15
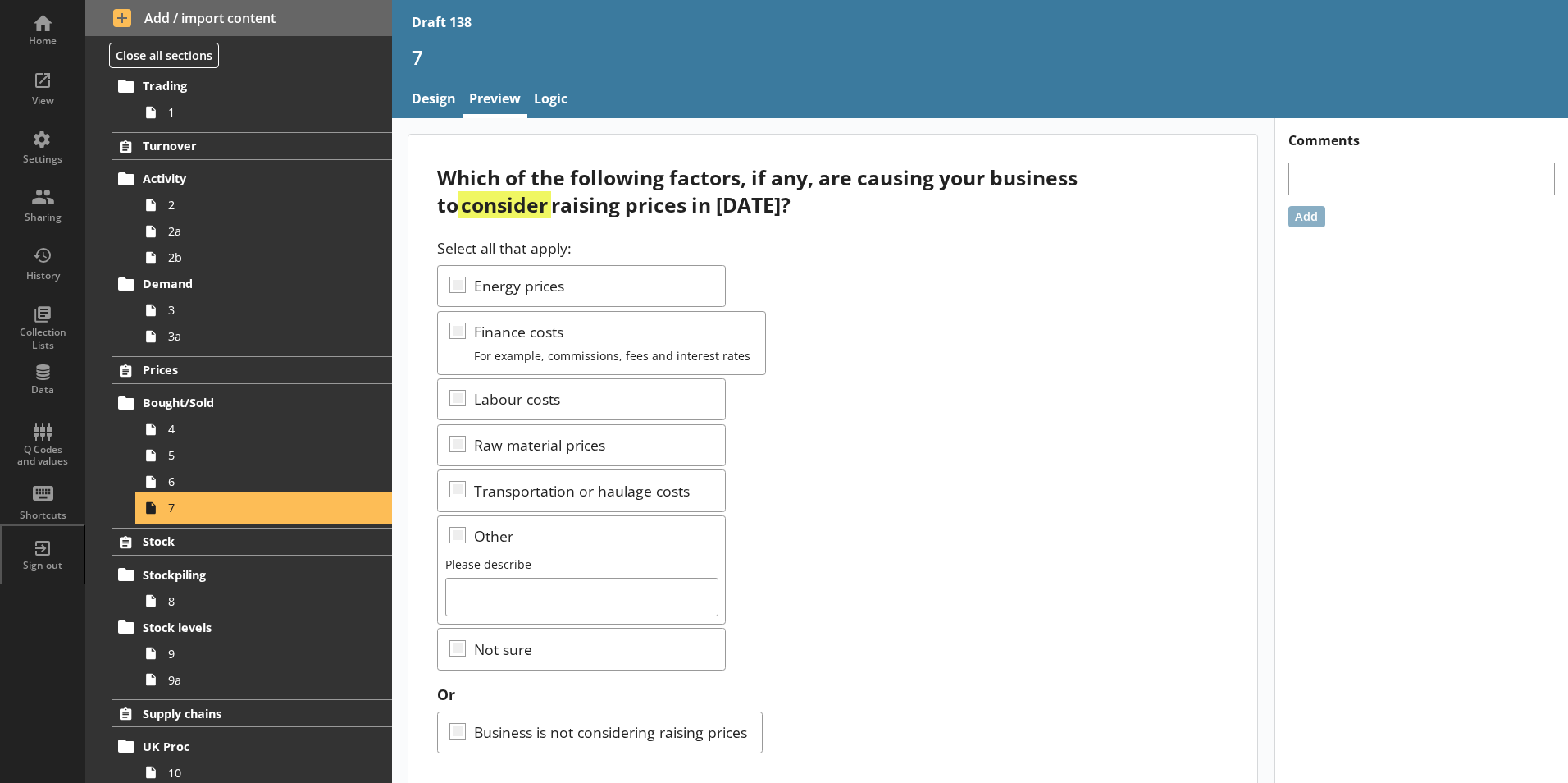
scroll to position [164, 0]
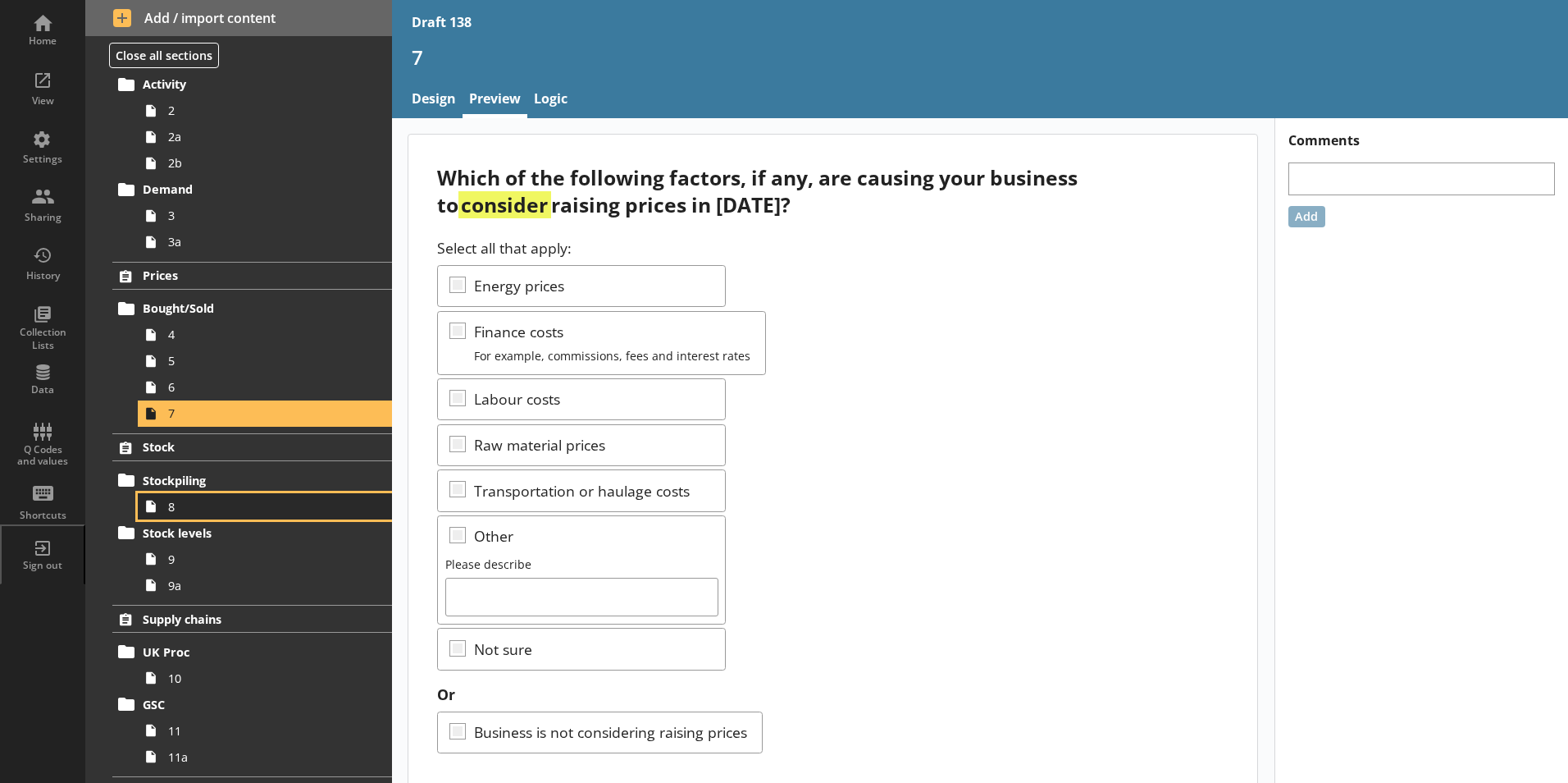
click at [169, 516] on link "8" at bounding box center [265, 505] width 254 height 26
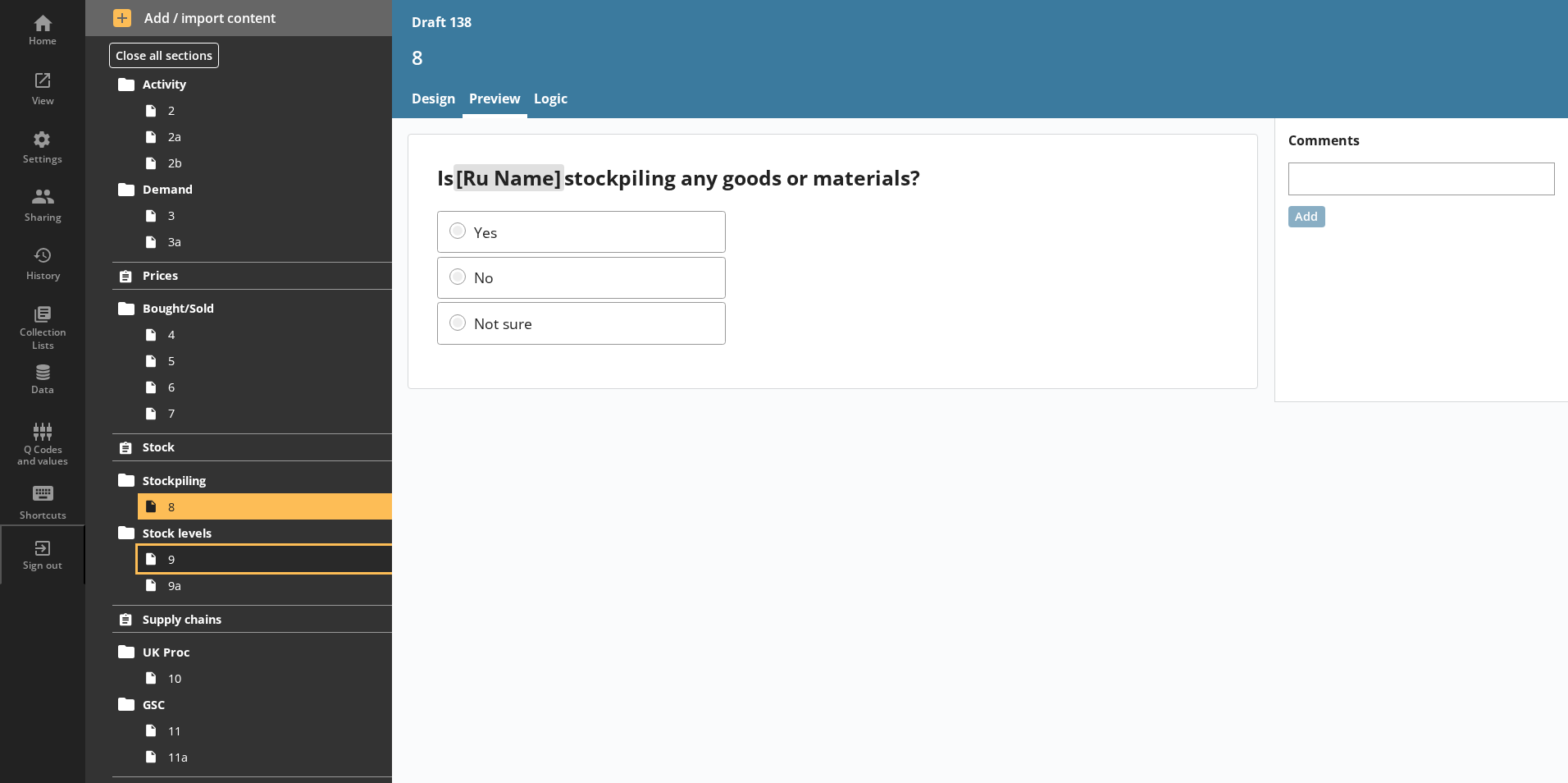
click at [175, 563] on span "9" at bounding box center [259, 559] width 182 height 15
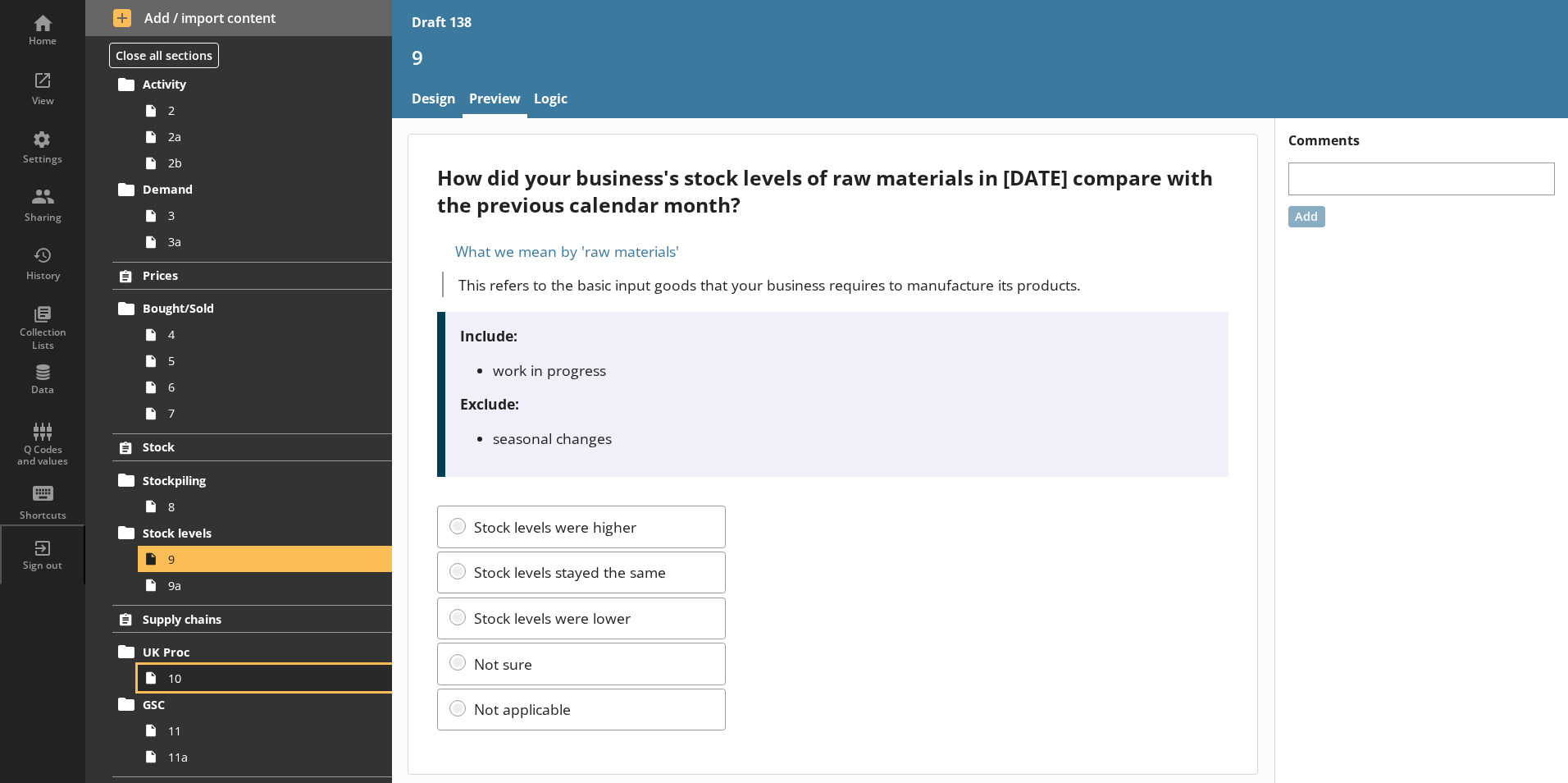
click at [178, 673] on span "10" at bounding box center [259, 678] width 182 height 15
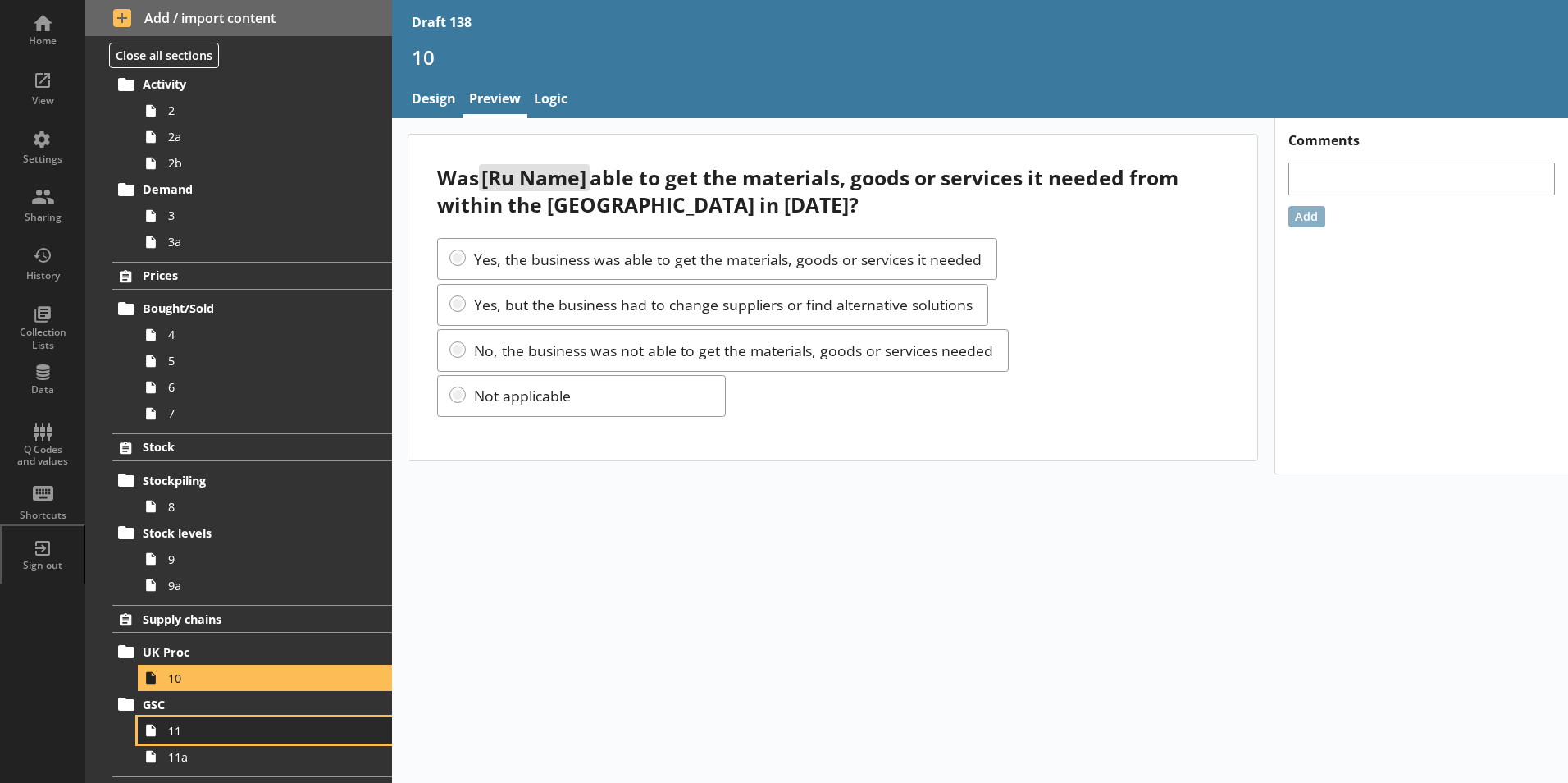
click at [181, 725] on span "11" at bounding box center [259, 730] width 182 height 15
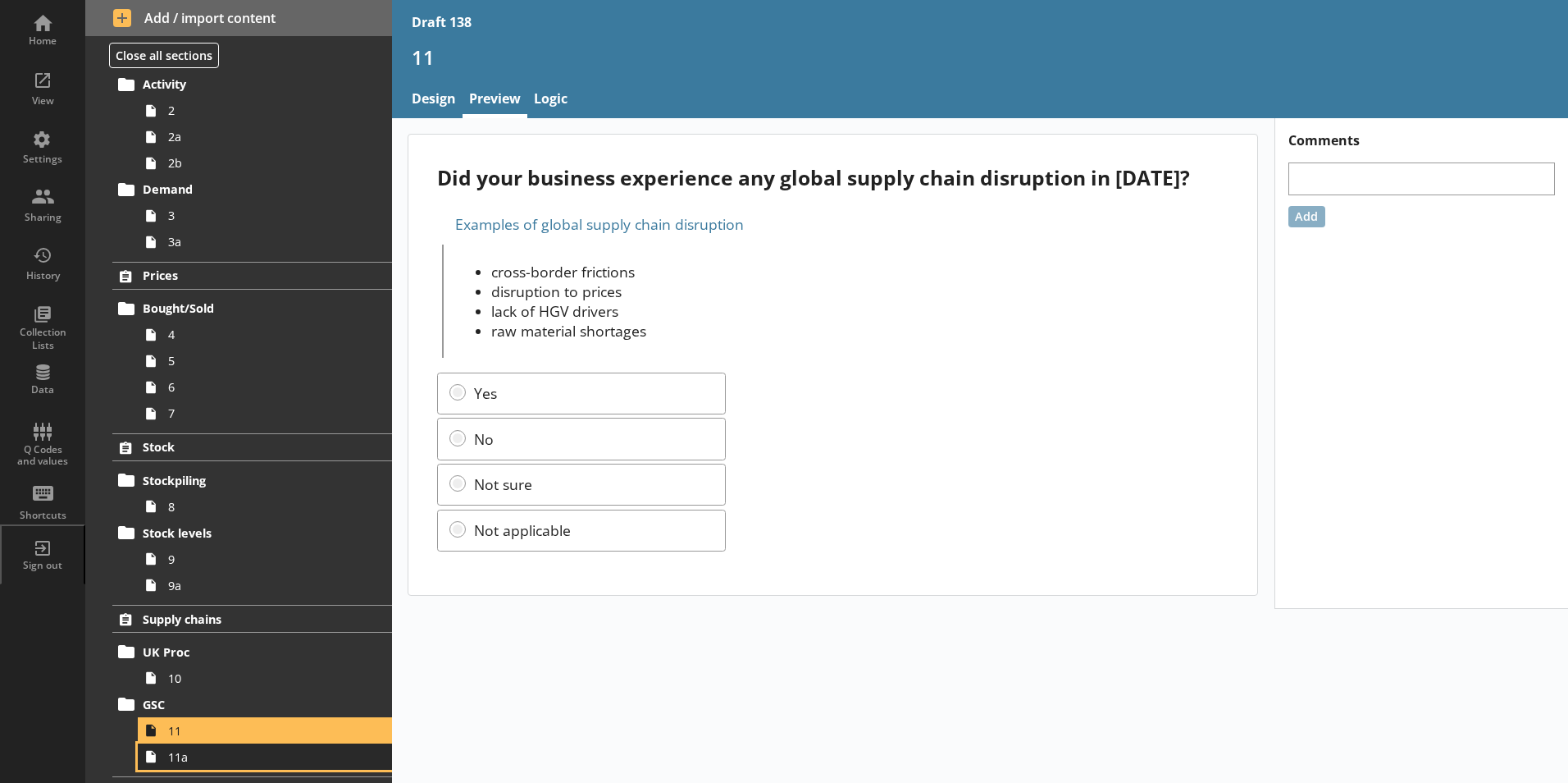
click at [185, 763] on span "11a" at bounding box center [259, 756] width 182 height 15
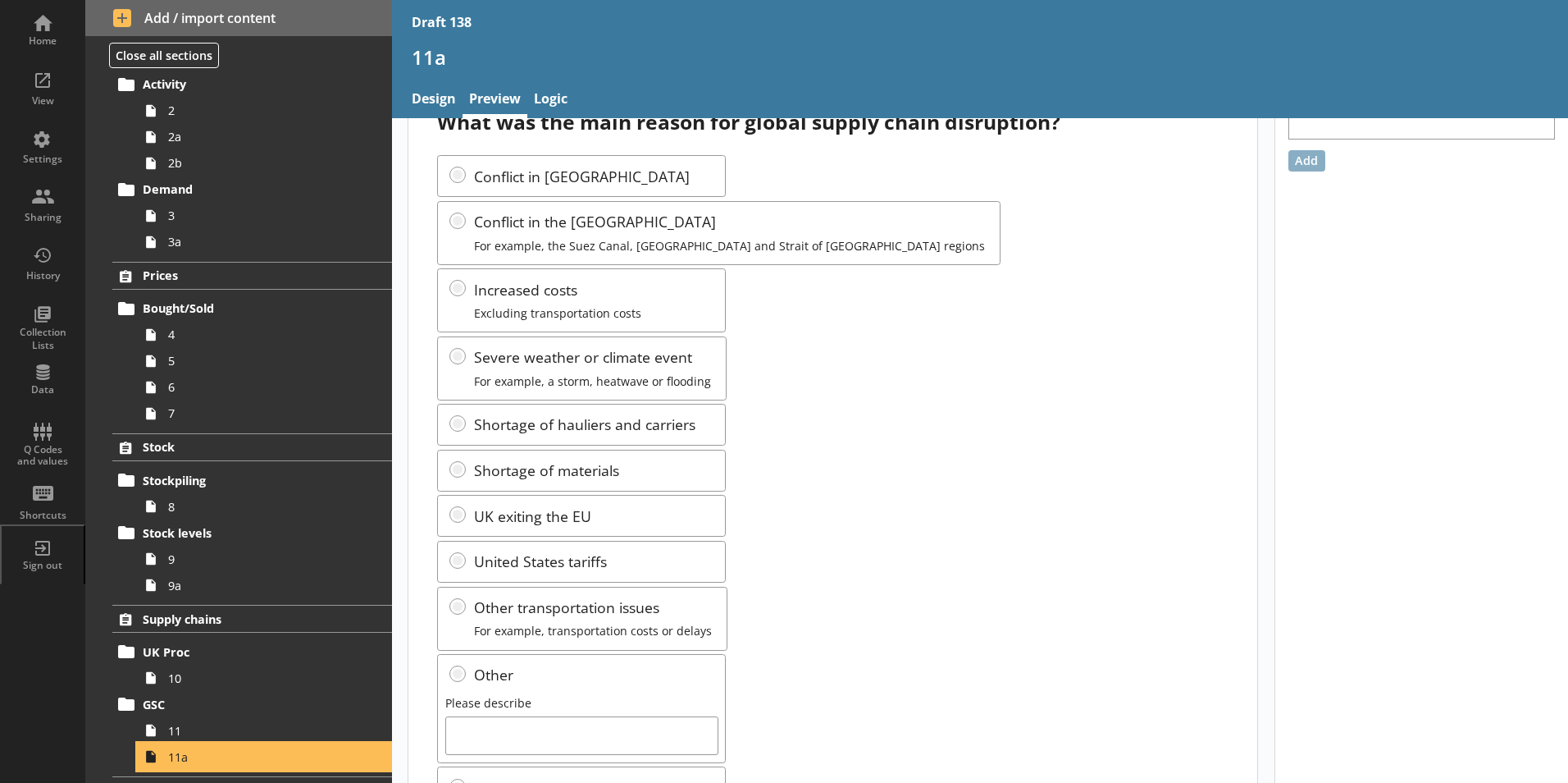
scroll to position [82, 0]
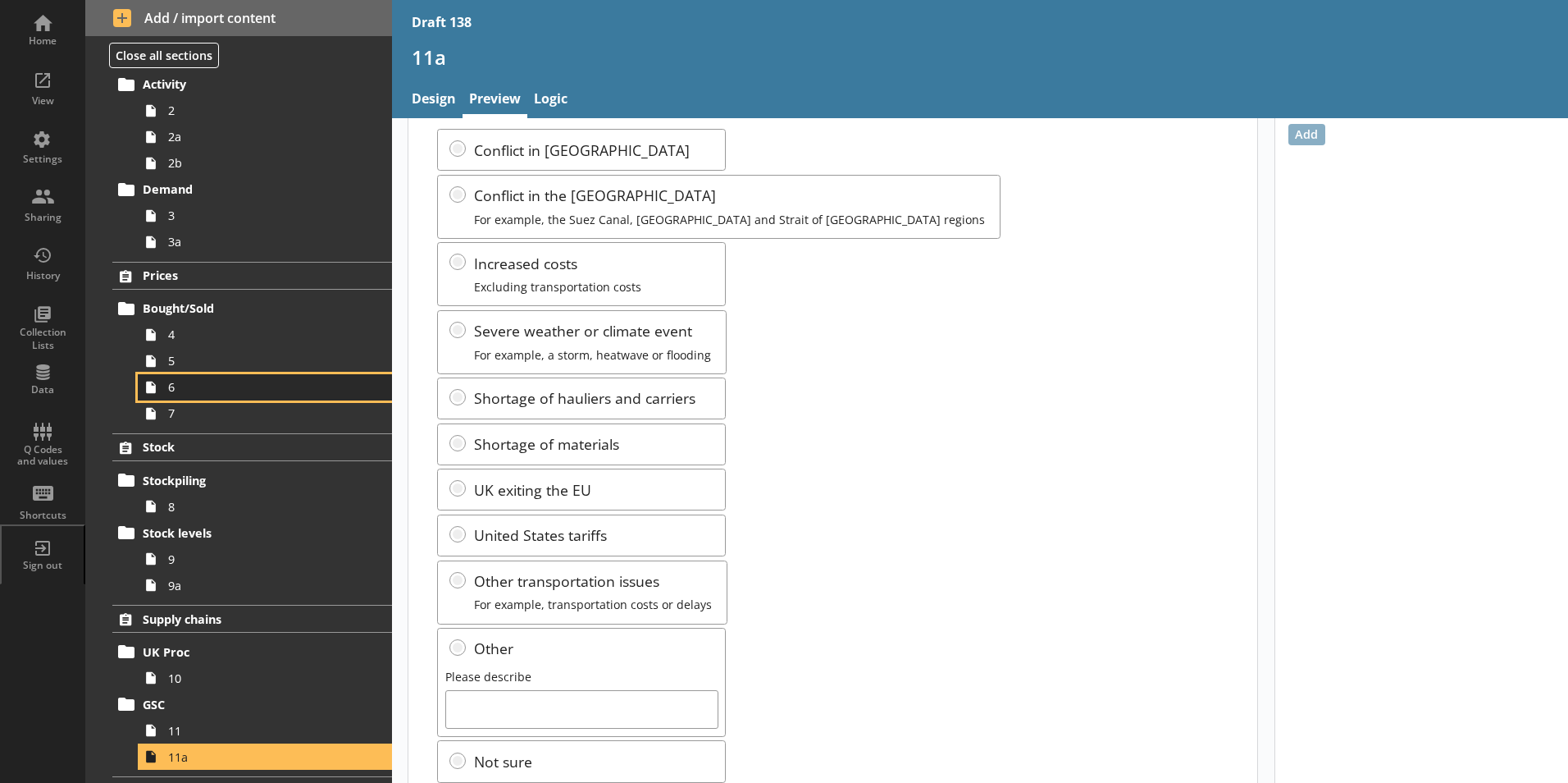
click at [182, 387] on span "6" at bounding box center [259, 387] width 182 height 15
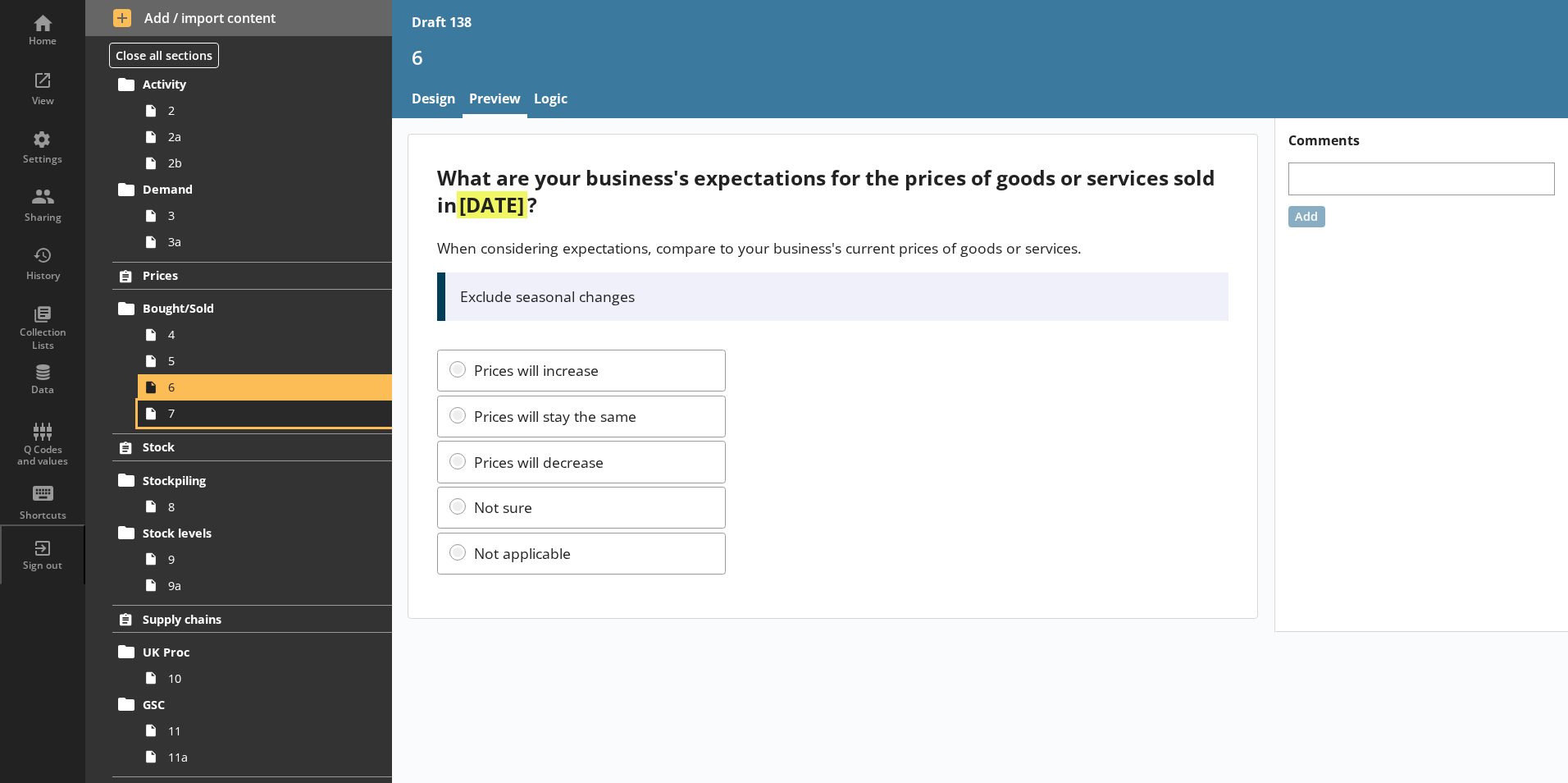
click at [175, 421] on link "7" at bounding box center [265, 413] width 254 height 26
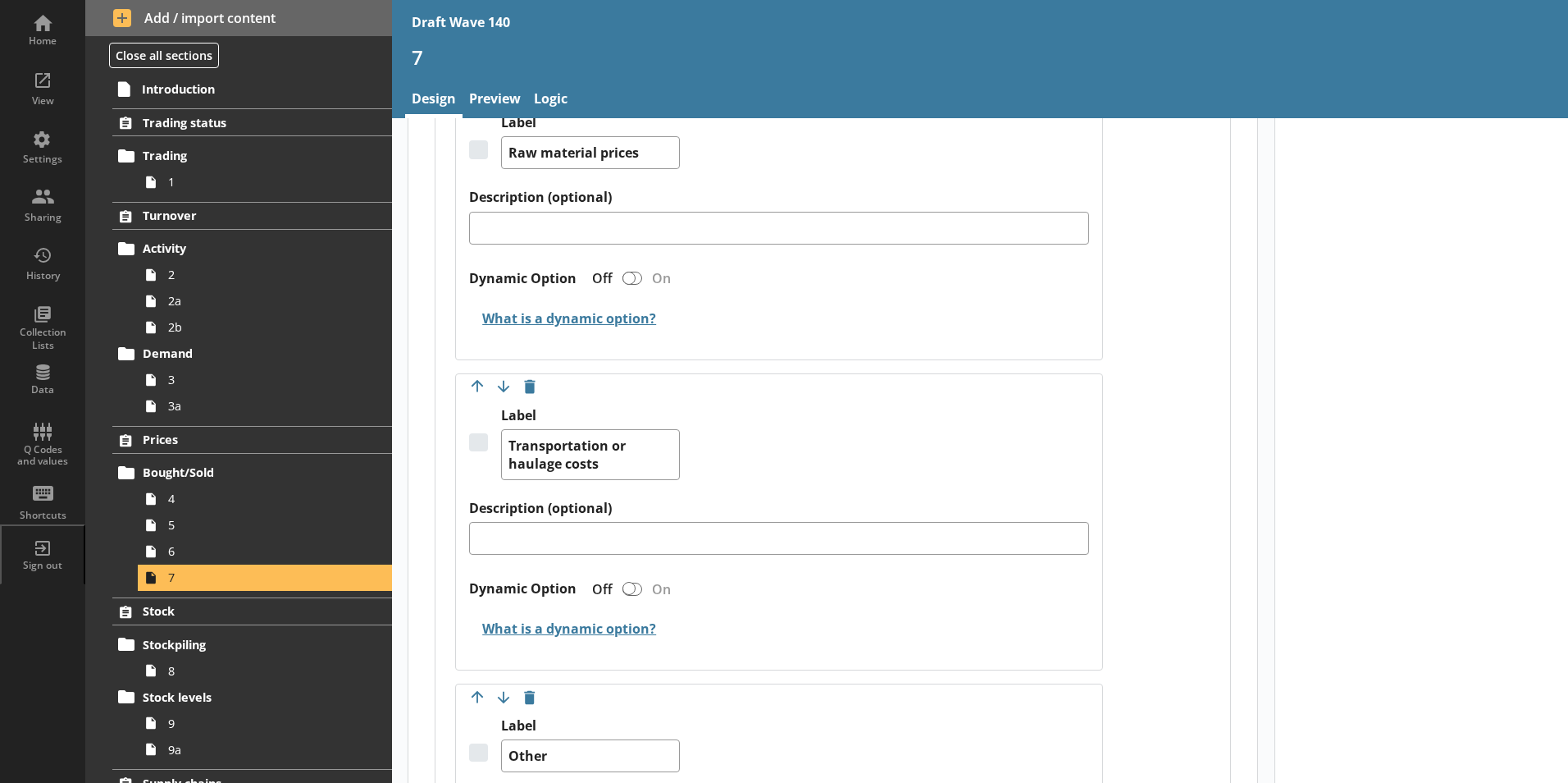
scroll to position [1641, 0]
